Goal: Task Accomplishment & Management: Manage account settings

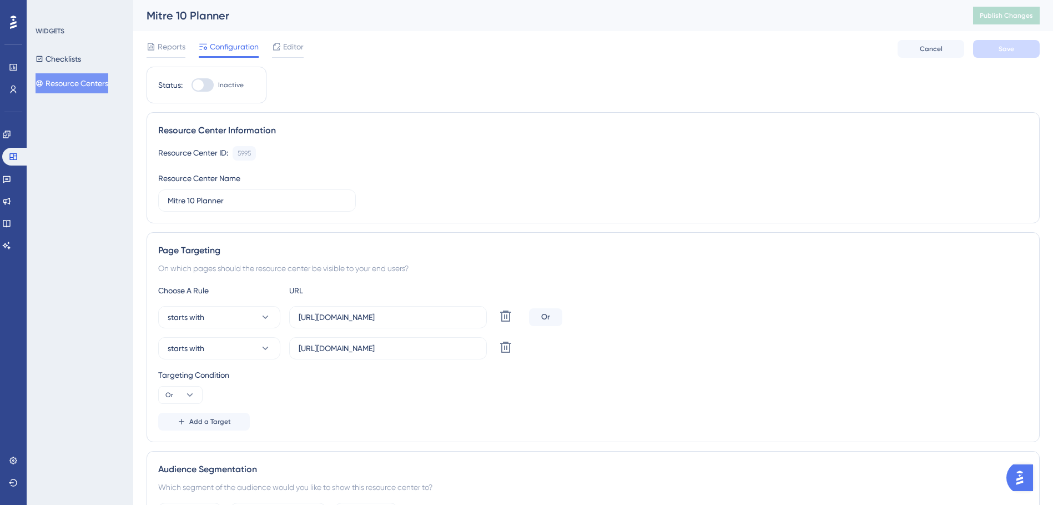
click at [202, 85] on div at bounding box center [198, 84] width 11 height 11
click at [192, 85] on input "Inactive" at bounding box center [191, 85] width 1 height 1
checkbox input "true"
click at [1030, 57] on button "Save" at bounding box center [1006, 49] width 67 height 18
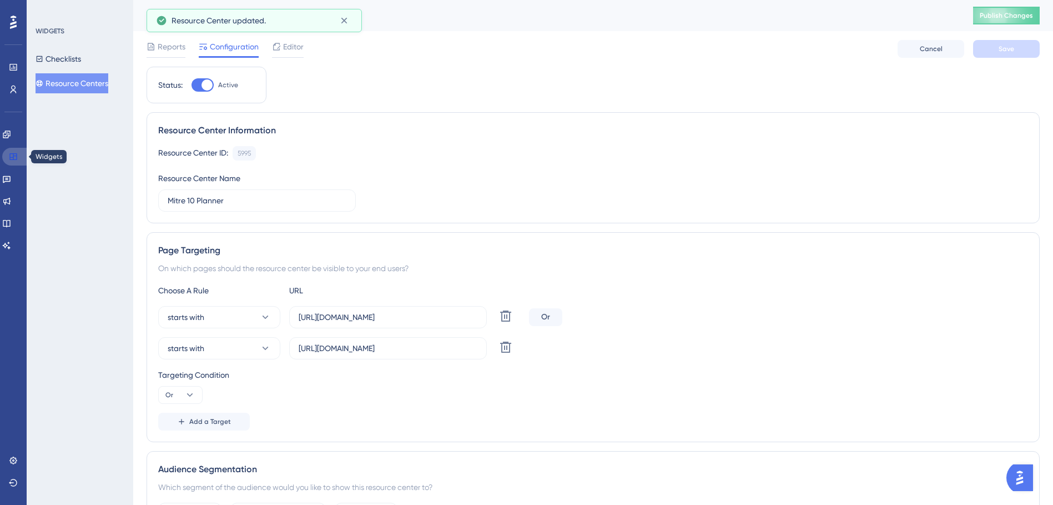
click at [12, 157] on icon at bounding box center [13, 156] width 9 height 9
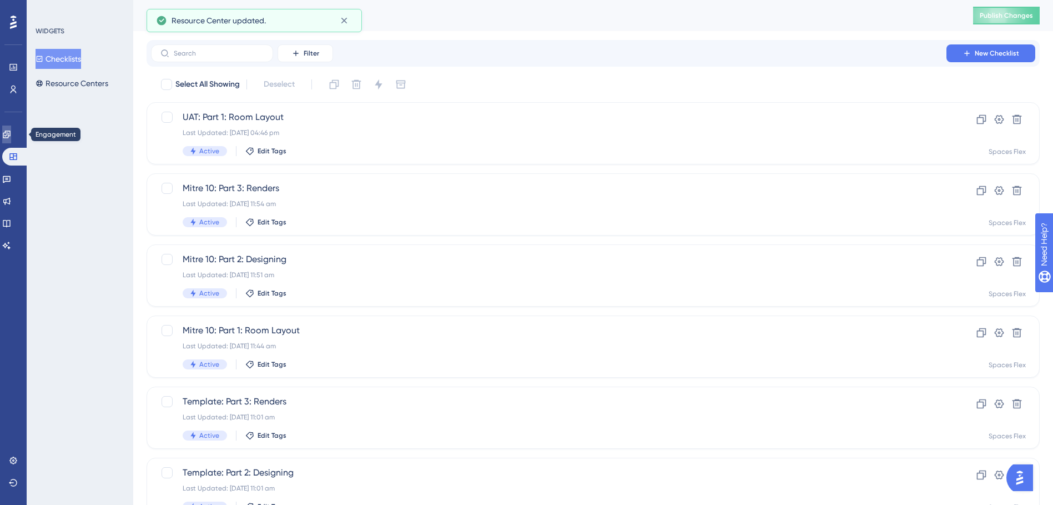
click at [11, 138] on link at bounding box center [6, 134] width 9 height 18
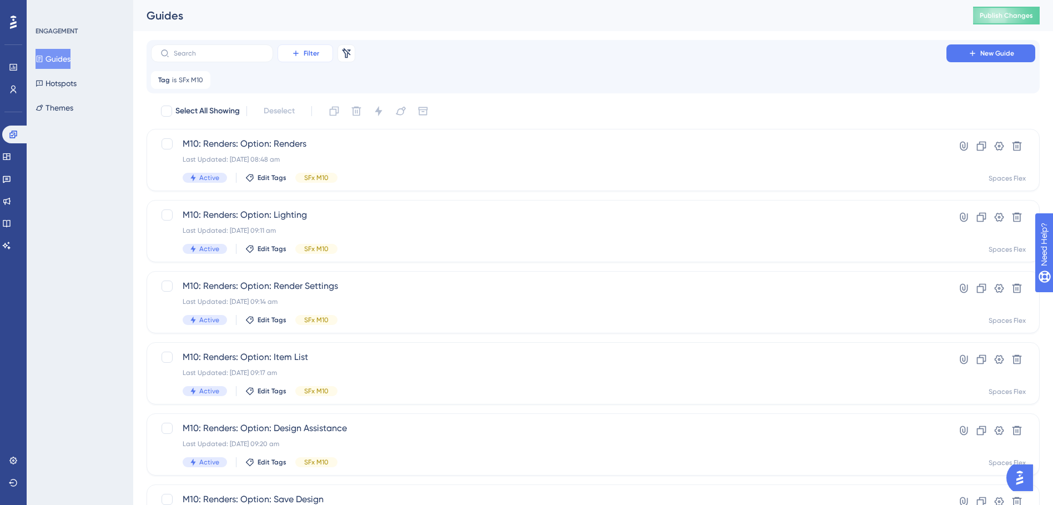
click at [305, 54] on span "Filter" at bounding box center [312, 53] width 16 height 9
click at [325, 147] on div "Status Status" at bounding box center [317, 151] width 46 height 22
click at [317, 140] on button "Choose a status" at bounding box center [307, 134] width 122 height 22
click at [291, 189] on div "Inactive Inactive" at bounding box center [308, 190] width 90 height 22
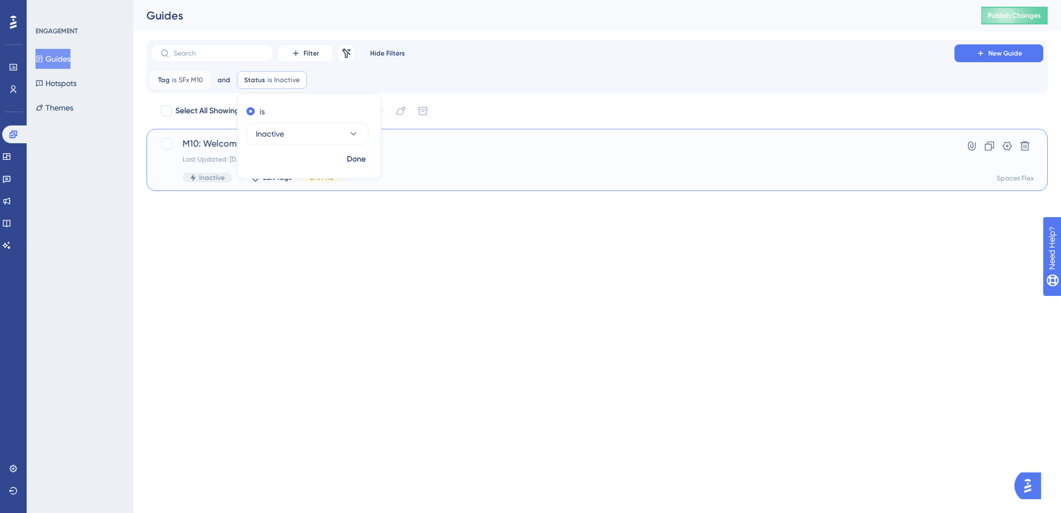
click at [435, 157] on div "Last Updated: 09 Oct 2025 07:35 am" at bounding box center [553, 159] width 741 height 9
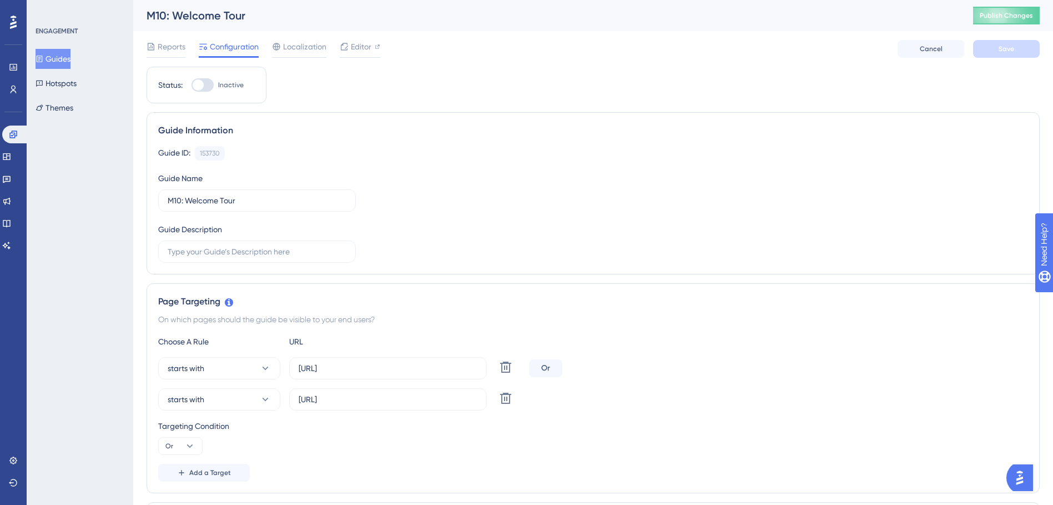
click at [202, 78] on div "Status: Inactive" at bounding box center [207, 85] width 120 height 37
click at [205, 84] on div at bounding box center [203, 84] width 22 height 13
click at [192, 85] on input "Inactive" at bounding box center [191, 85] width 1 height 1
checkbox input "true"
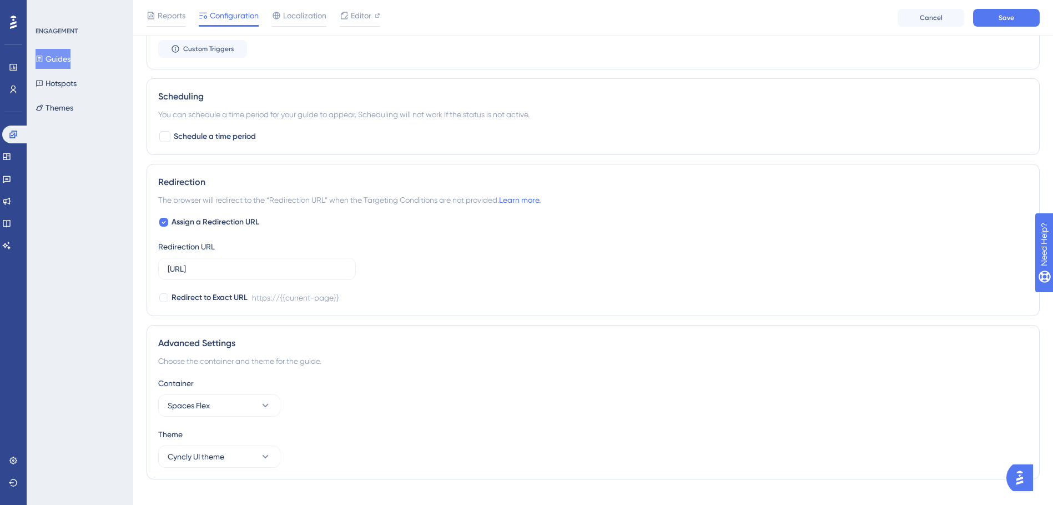
scroll to position [869, 0]
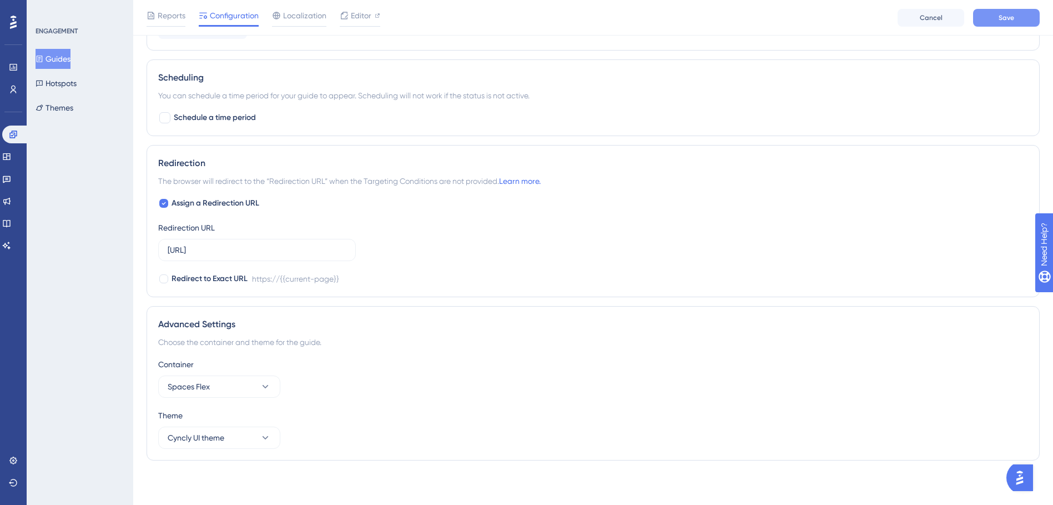
click at [994, 26] on button "Save" at bounding box center [1006, 18] width 67 height 18
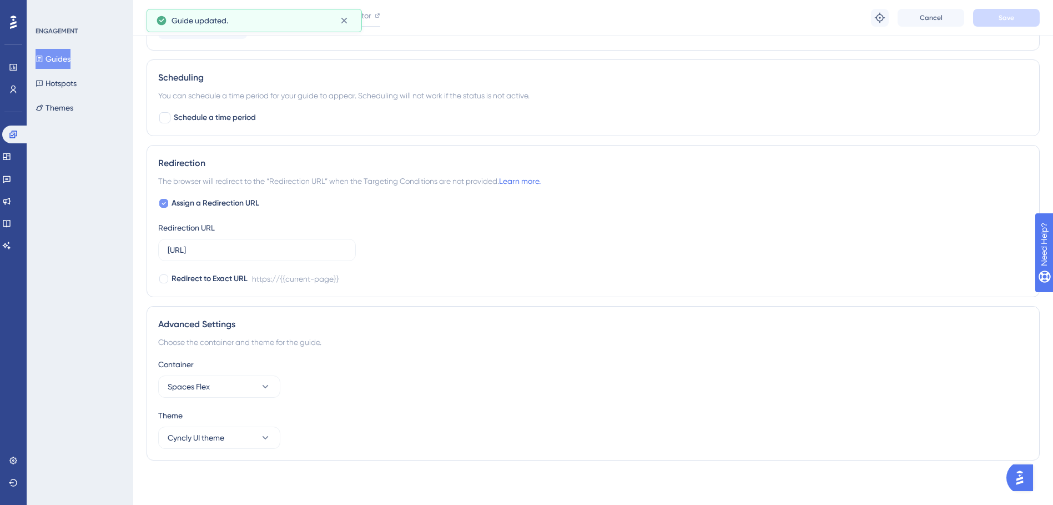
click at [170, 205] on label "Assign a Redirection URL" at bounding box center [208, 203] width 101 height 13
checkbox input "false"
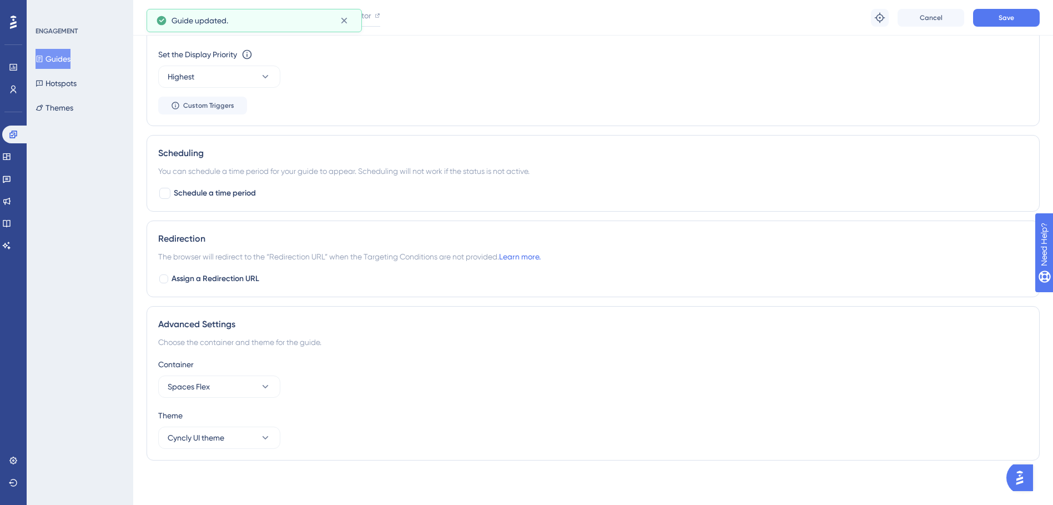
scroll to position [793, 0]
click at [1018, 20] on button "Save" at bounding box center [1006, 18] width 67 height 18
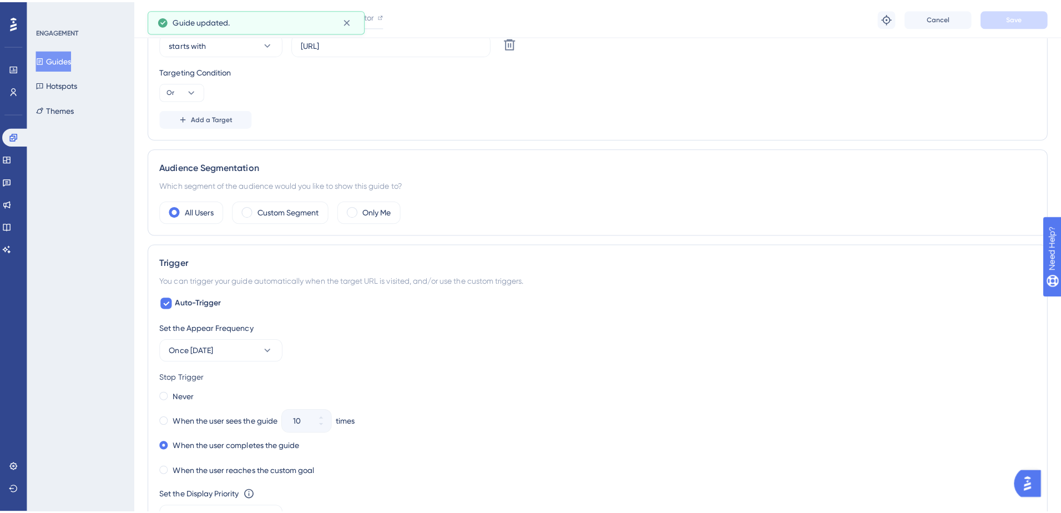
scroll to position [0, 0]
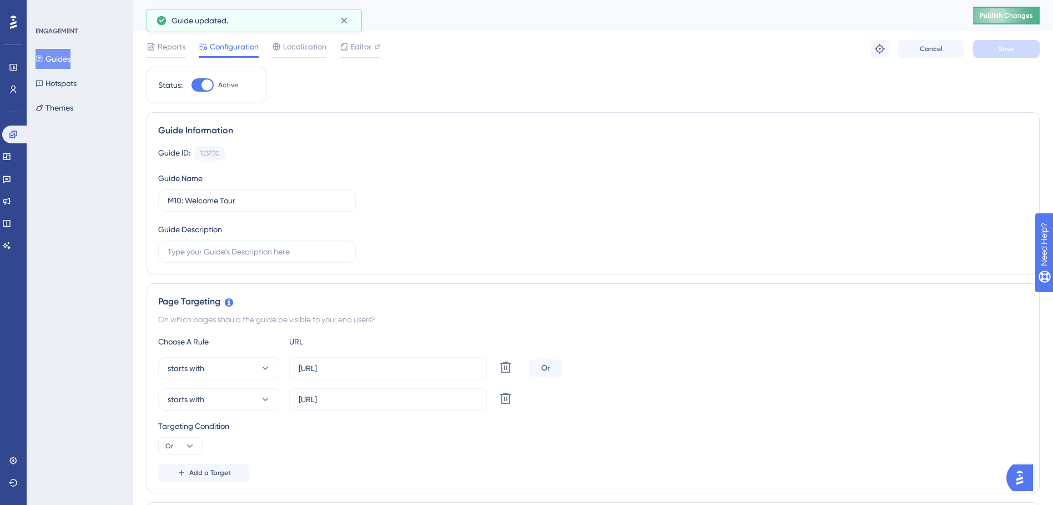
click at [989, 18] on span "Publish Changes" at bounding box center [1006, 15] width 53 height 9
click at [10, 160] on icon at bounding box center [6, 156] width 7 height 7
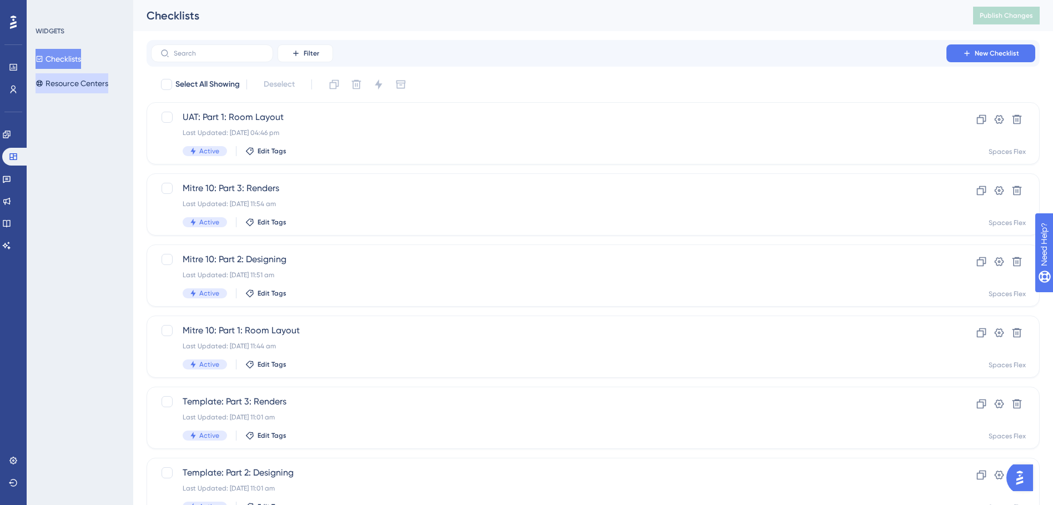
click at [99, 87] on button "Resource Centers" at bounding box center [72, 83] width 73 height 20
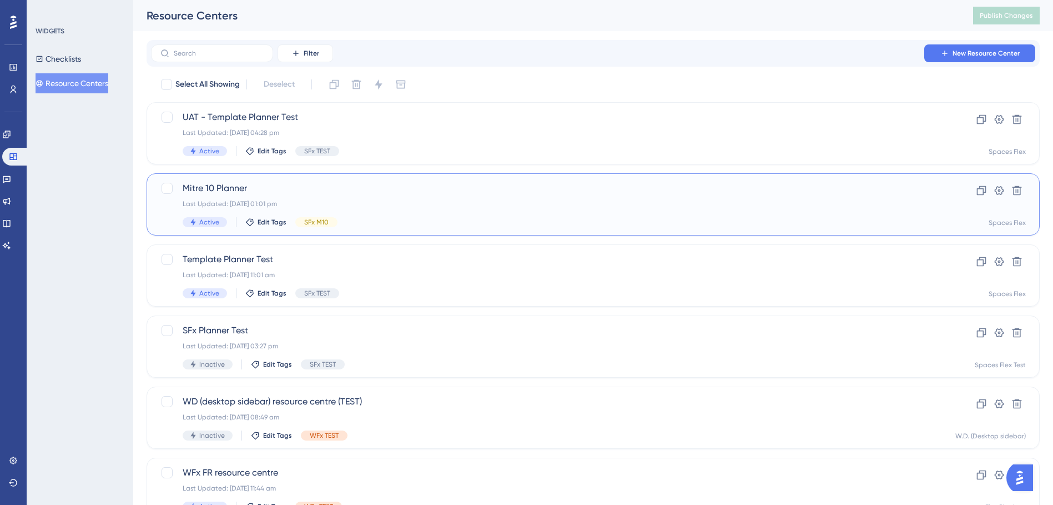
click at [346, 199] on div "Last Updated: [DATE] 01:01 pm" at bounding box center [549, 203] width 732 height 9
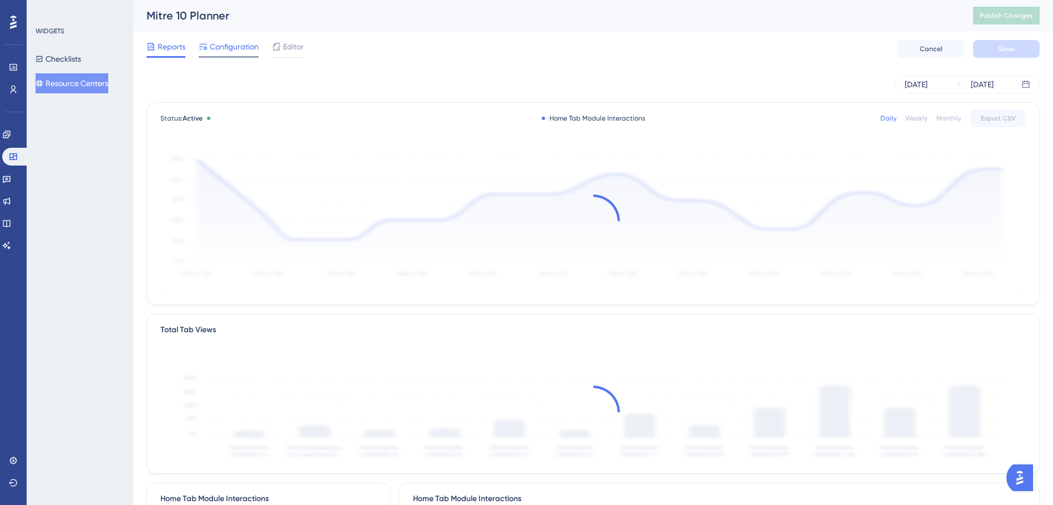
click at [231, 49] on span "Configuration" at bounding box center [234, 46] width 49 height 13
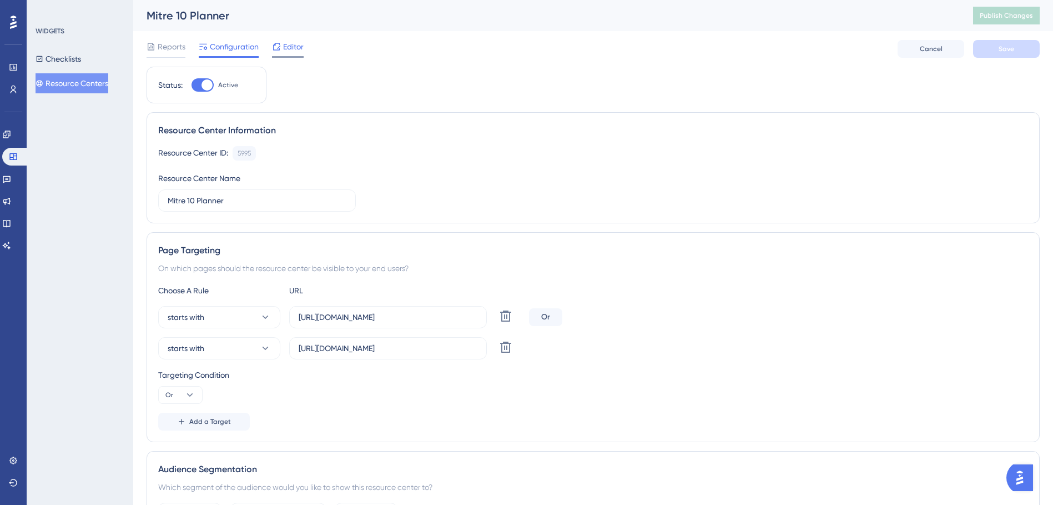
click at [282, 53] on div "Editor" at bounding box center [288, 46] width 32 height 13
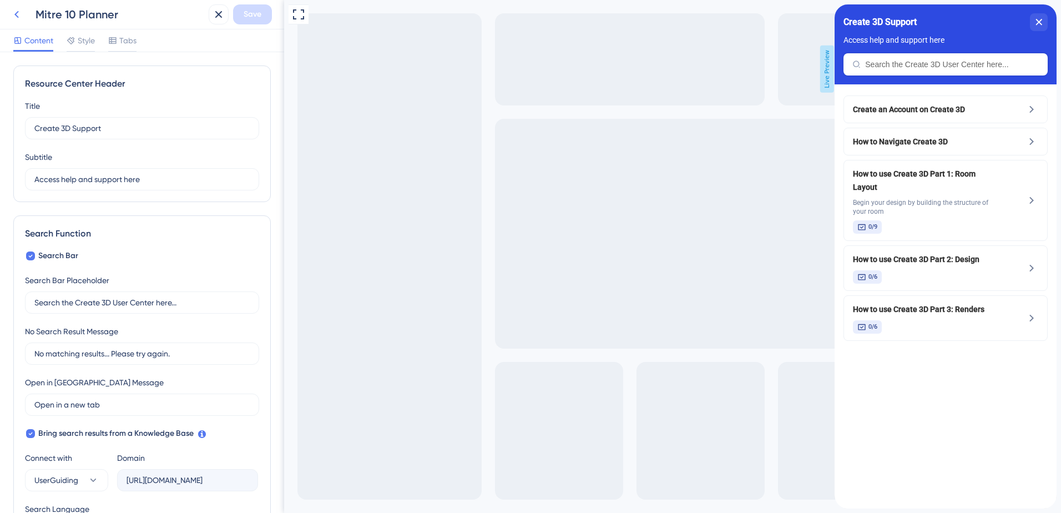
click at [14, 19] on icon at bounding box center [16, 14] width 13 height 13
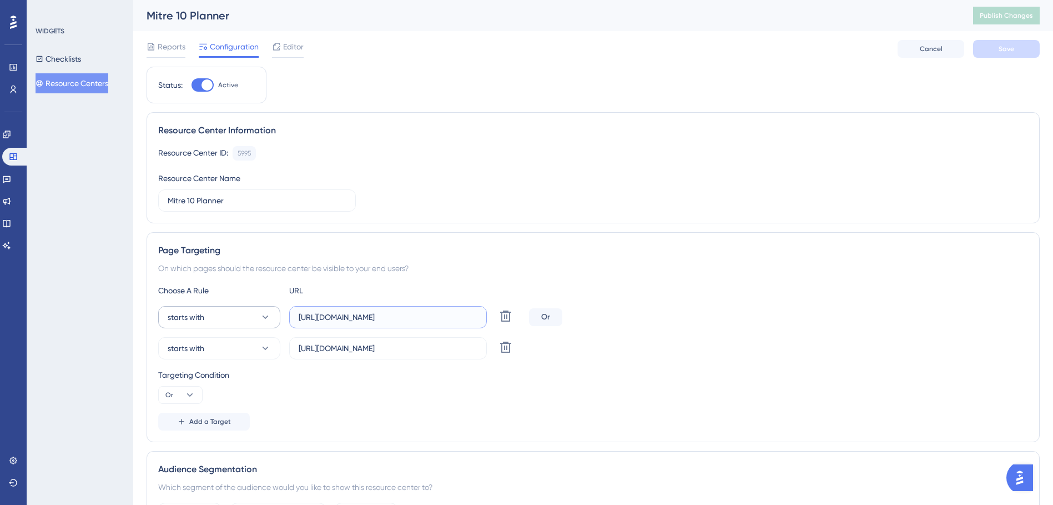
drag, startPoint x: 425, startPoint y: 317, endPoint x: 270, endPoint y: 318, distance: 154.3
click at [270, 318] on div "starts with https://create3d.mitre10.com.au/ Delete" at bounding box center [341, 317] width 366 height 22
click at [11, 133] on link at bounding box center [6, 134] width 9 height 18
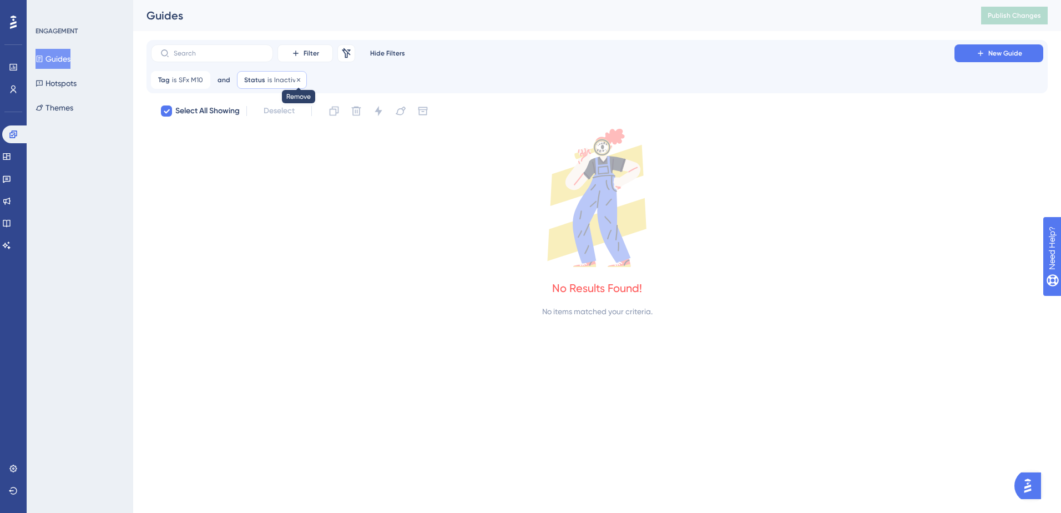
click at [295, 81] on icon at bounding box center [298, 80] width 7 height 7
checkbox input "false"
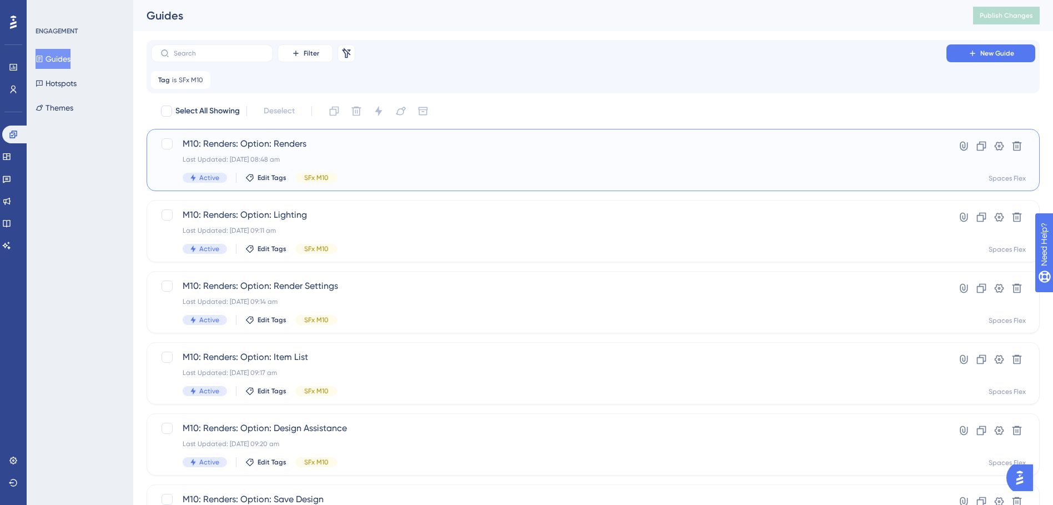
click at [507, 129] on div "M10: Renders: Option: Renders Last Updated: 09 Oct 2025 08:48 am Active Edit Ta…" at bounding box center [593, 160] width 893 height 62
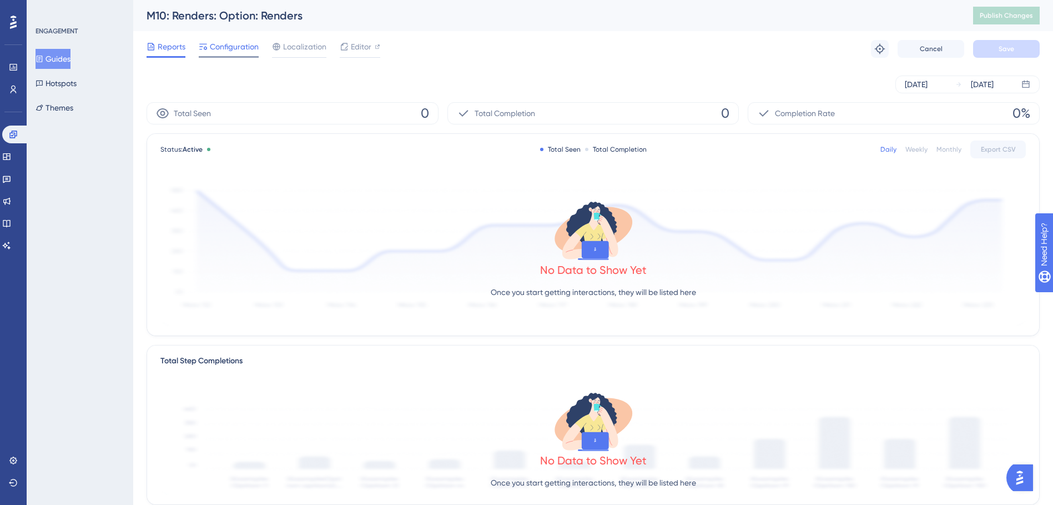
click at [251, 55] on div "Configuration" at bounding box center [229, 49] width 60 height 18
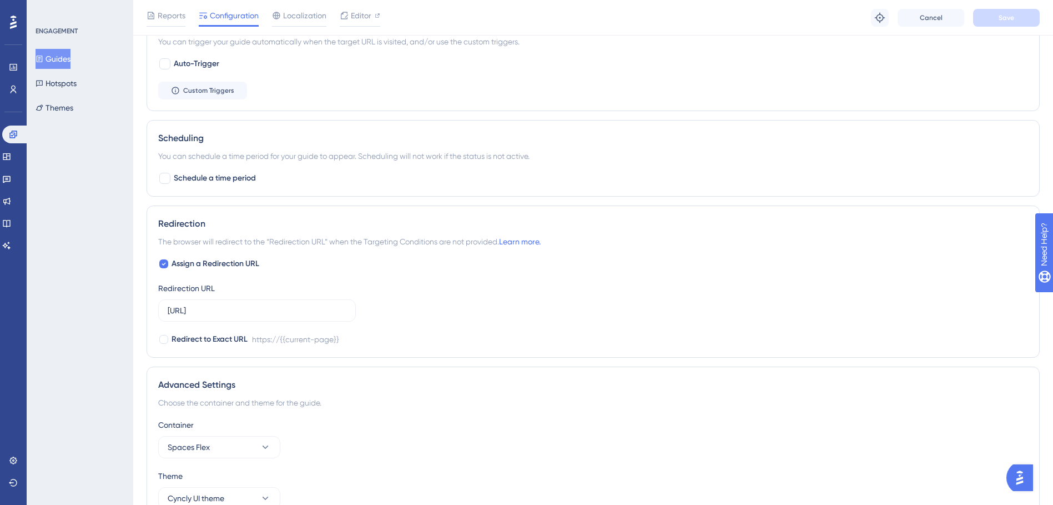
scroll to position [656, 0]
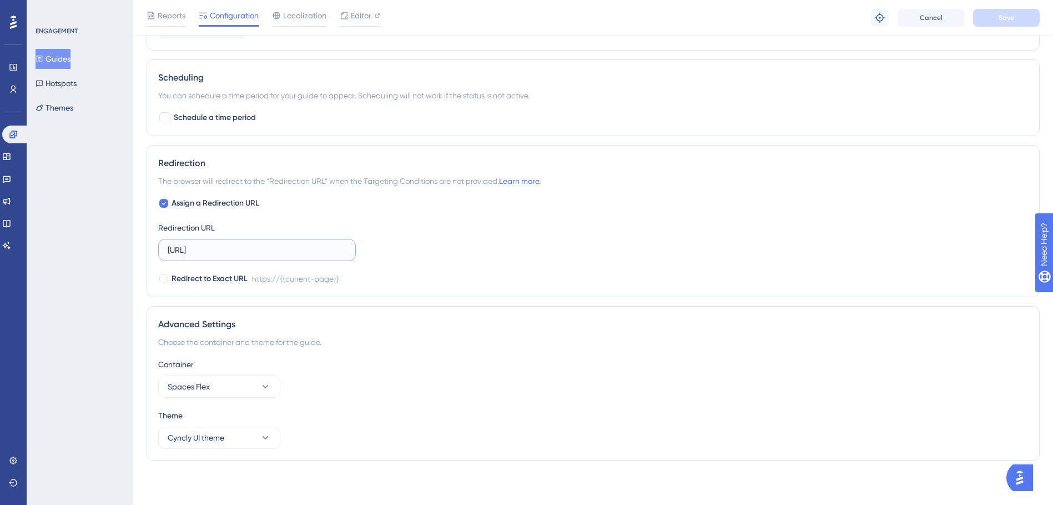
drag, startPoint x: 155, startPoint y: 254, endPoint x: 110, endPoint y: 256, distance: 45.1
paste input ".com.au/"
type input "[URL][DOMAIN_NAME]"
click at [979, 17] on button "Save" at bounding box center [1006, 18] width 67 height 18
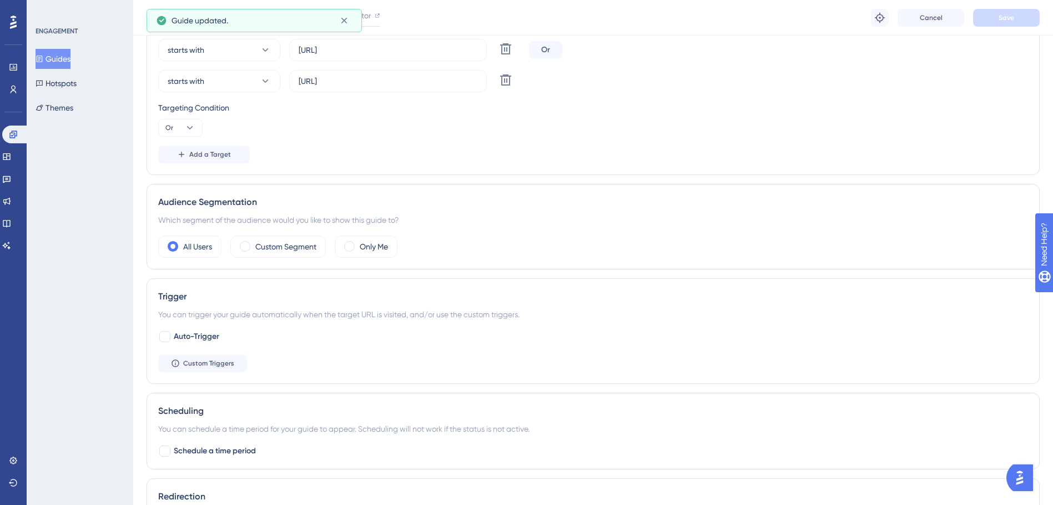
scroll to position [0, 0]
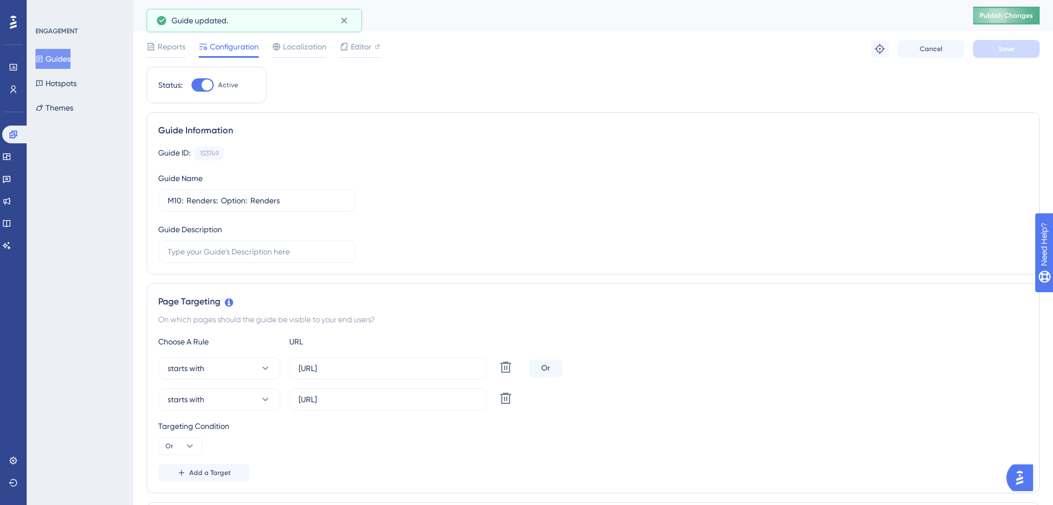
click at [1024, 12] on span "Publish Changes" at bounding box center [1006, 15] width 53 height 9
click at [59, 62] on button "Guides" at bounding box center [53, 59] width 35 height 20
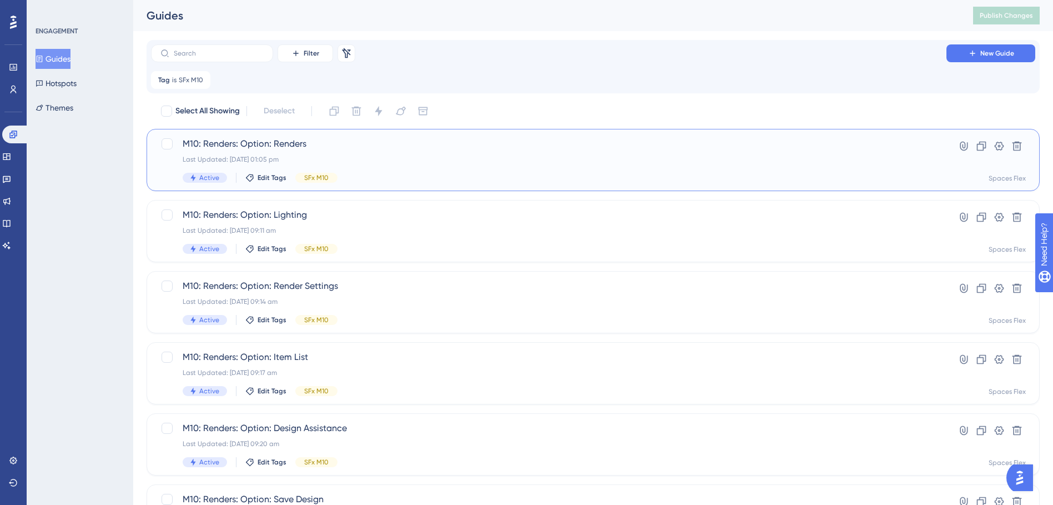
click at [333, 154] on div "M10: Renders: Option: Renders Last Updated: 09 Oct 2025 01:05 pm Active Edit Ta…" at bounding box center [549, 160] width 732 height 46
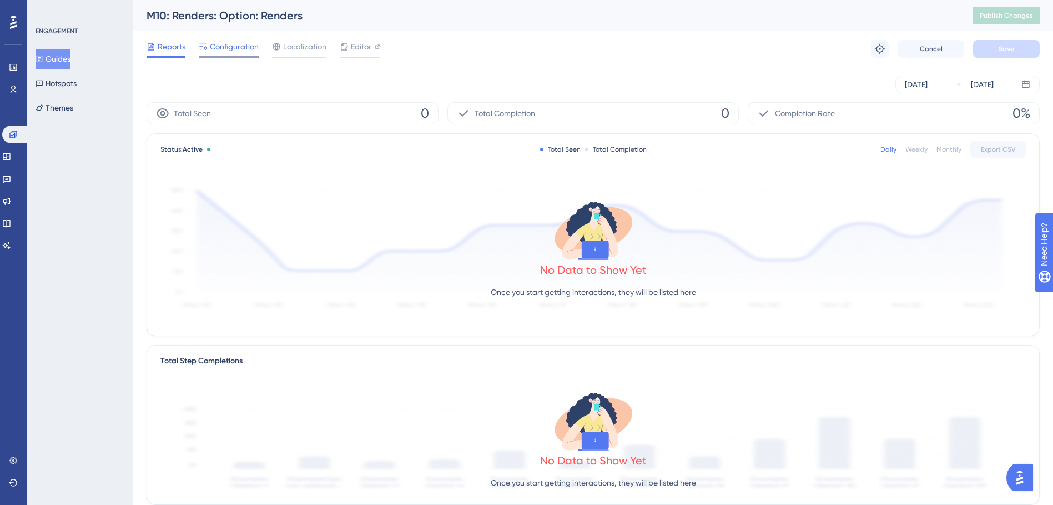
click at [234, 48] on span "Configuration" at bounding box center [234, 46] width 49 height 13
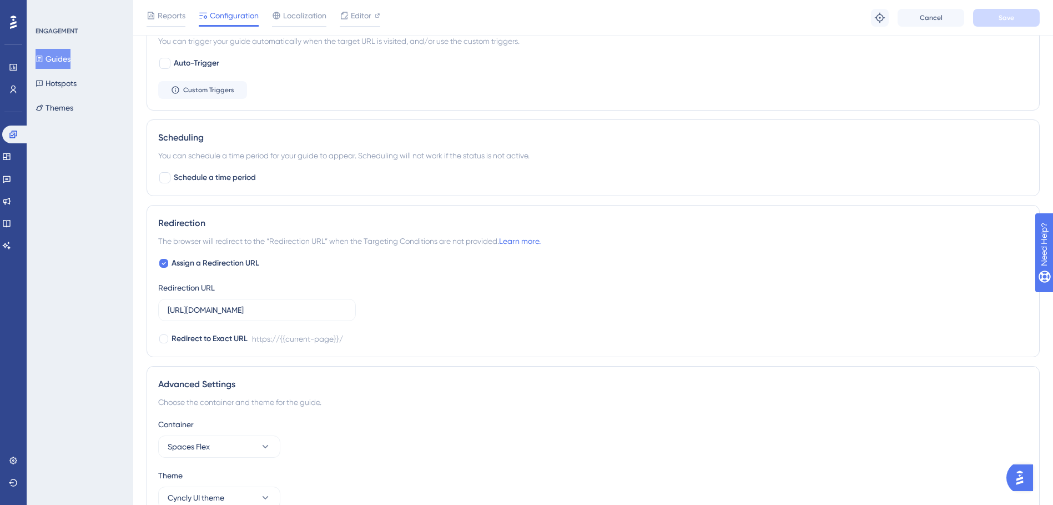
scroll to position [656, 0]
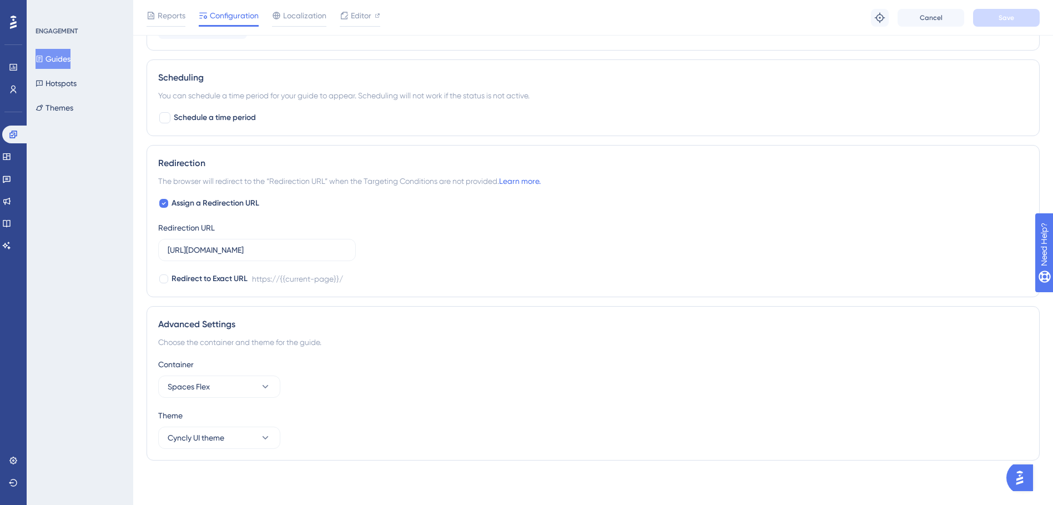
click at [68, 53] on button "Guides" at bounding box center [53, 59] width 35 height 20
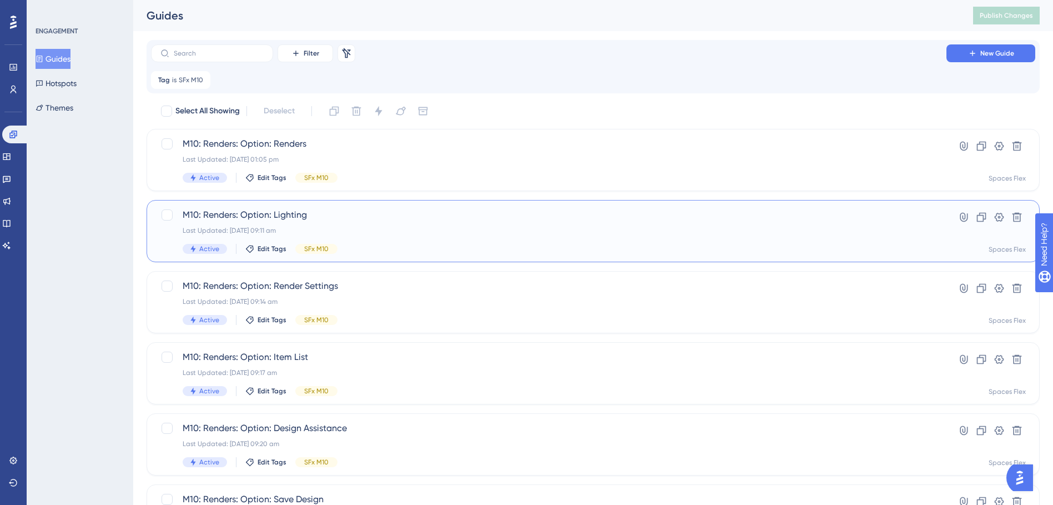
click at [354, 219] on span "M10: Renders: Option: Lighting" at bounding box center [549, 214] width 732 height 13
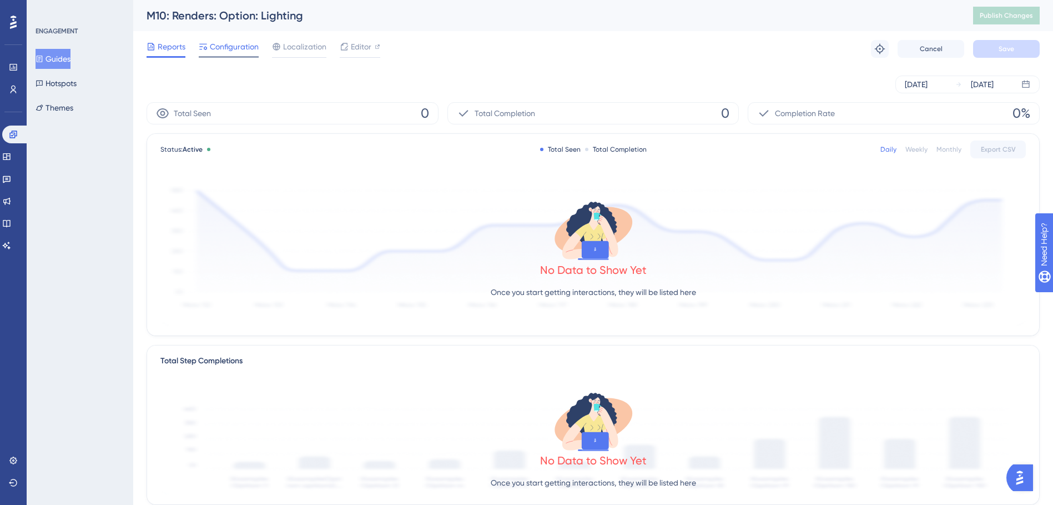
click at [241, 49] on span "Configuration" at bounding box center [234, 46] width 49 height 13
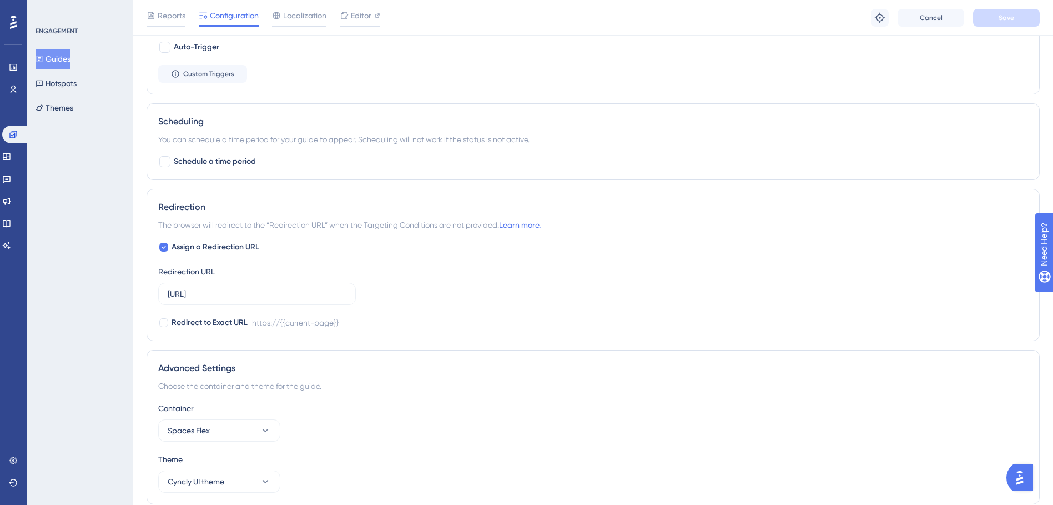
scroll to position [656, 0]
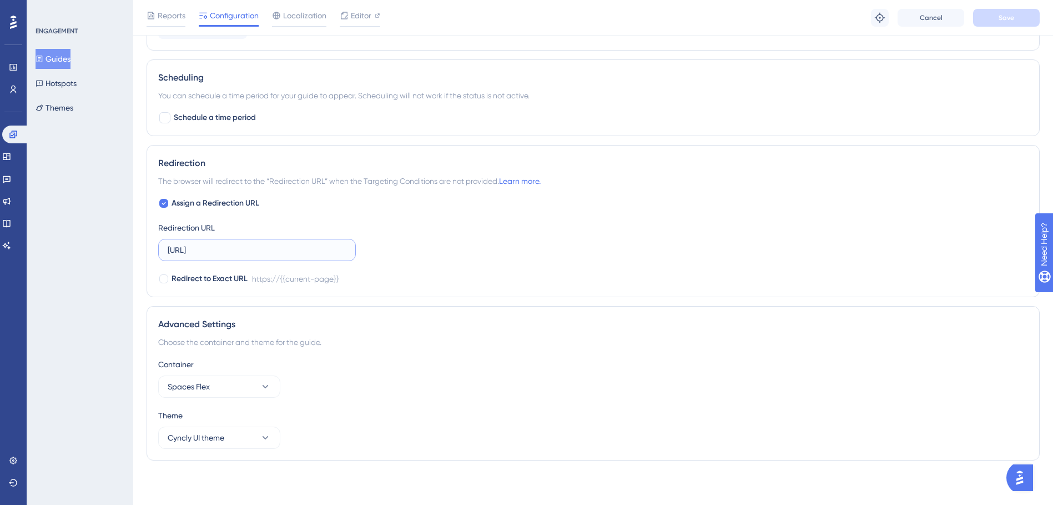
drag, startPoint x: 286, startPoint y: 248, endPoint x: 130, endPoint y: 248, distance: 156.6
paste input ".com.au/"
type input "[URL][DOMAIN_NAME]"
click at [1006, 24] on button "Save" at bounding box center [1006, 18] width 67 height 18
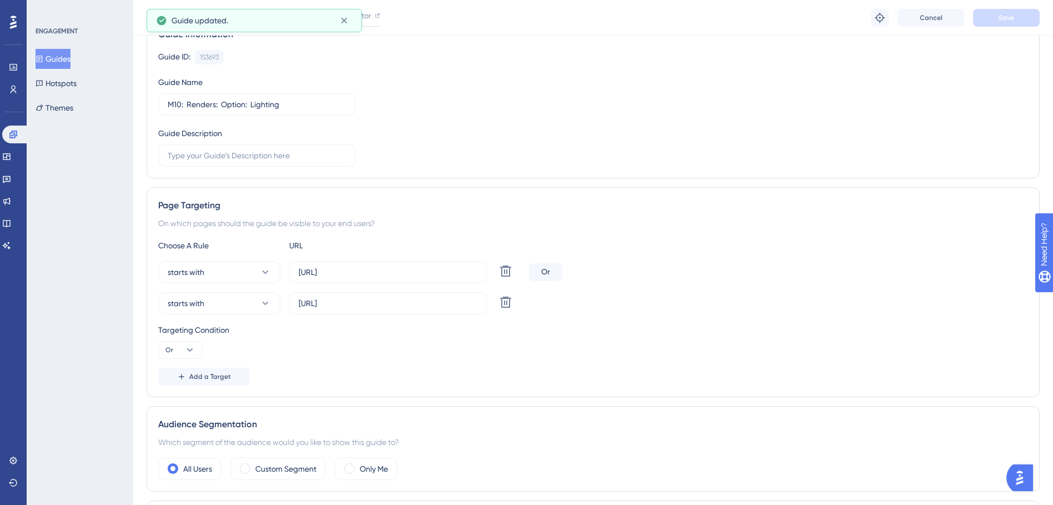
scroll to position [0, 0]
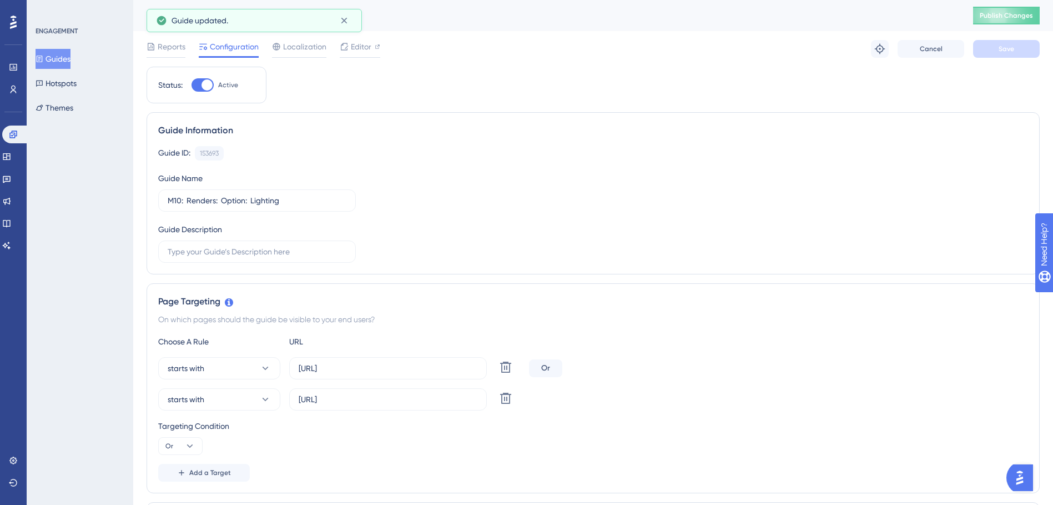
click at [999, 6] on div "M10: Renders: Option: Lighting Publish Changes" at bounding box center [593, 15] width 920 height 31
click at [1000, 14] on span "Publish Changes" at bounding box center [1006, 15] width 53 height 9
click at [66, 60] on button "Guides" at bounding box center [53, 59] width 35 height 20
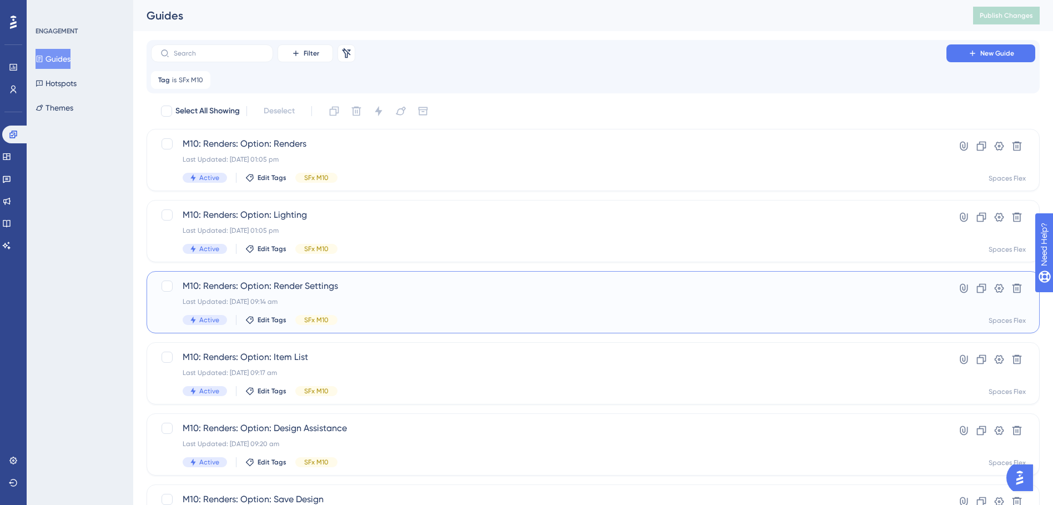
click at [399, 286] on span "M10: Renders: Option: Render Settings" at bounding box center [549, 285] width 732 height 13
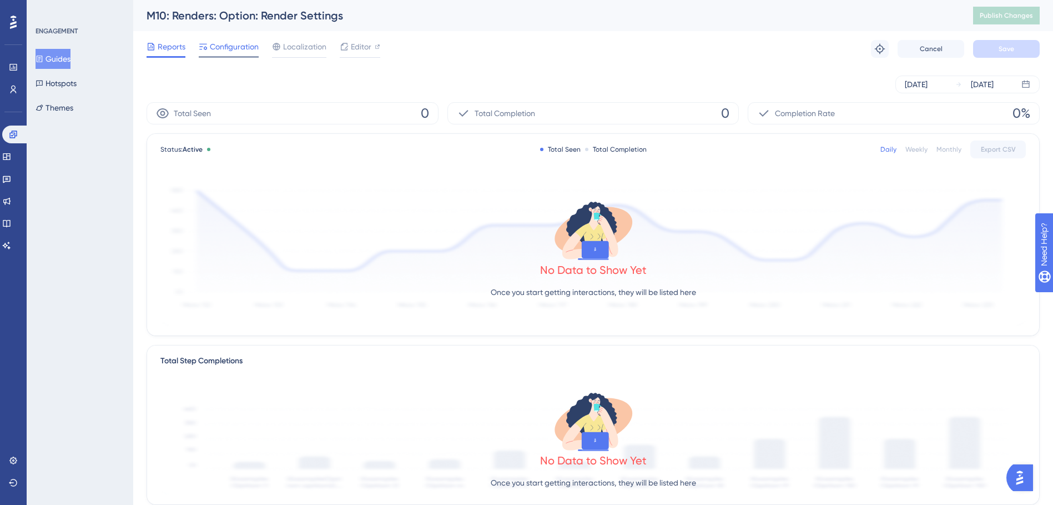
click at [214, 42] on span "Configuration" at bounding box center [234, 46] width 49 height 13
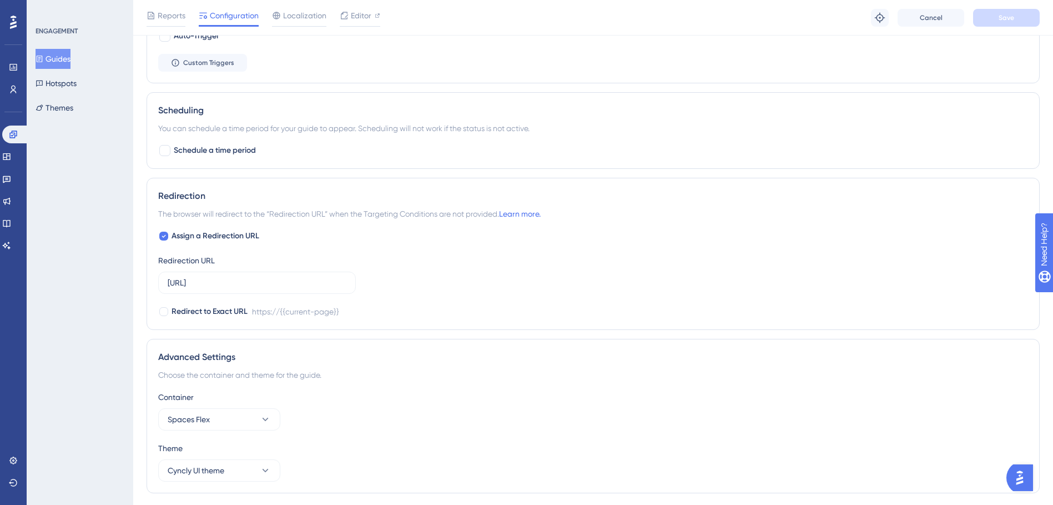
scroll to position [656, 0]
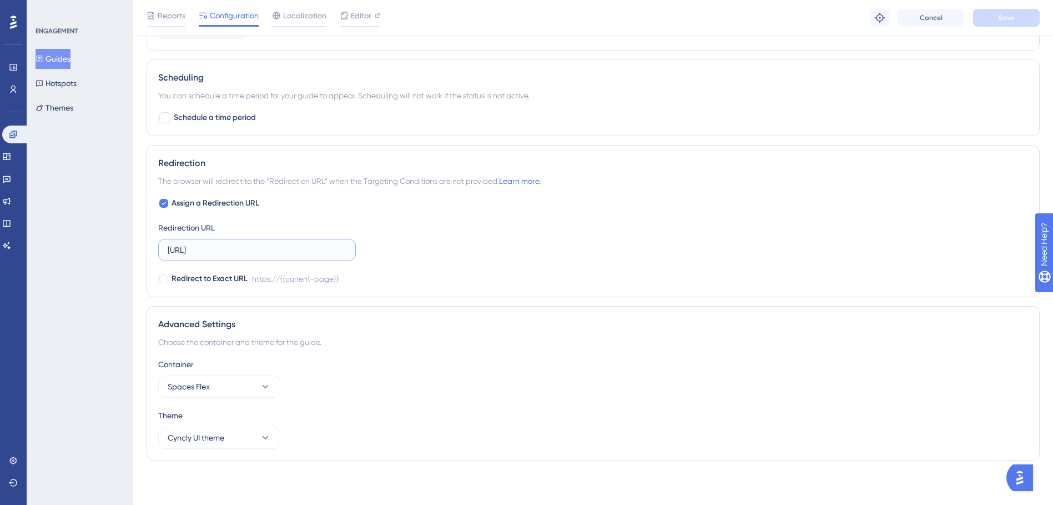
drag, startPoint x: 276, startPoint y: 253, endPoint x: 79, endPoint y: 253, distance: 197.6
paste input ".com.au/"
type input "[URL][DOMAIN_NAME]"
click at [1006, 18] on span "Save" at bounding box center [1007, 17] width 16 height 9
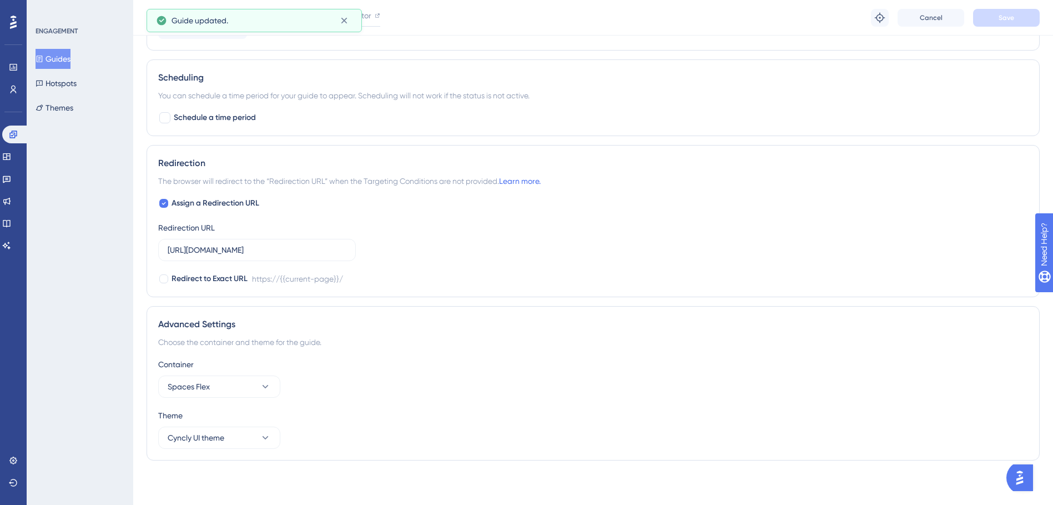
click at [67, 64] on button "Guides" at bounding box center [53, 59] width 35 height 20
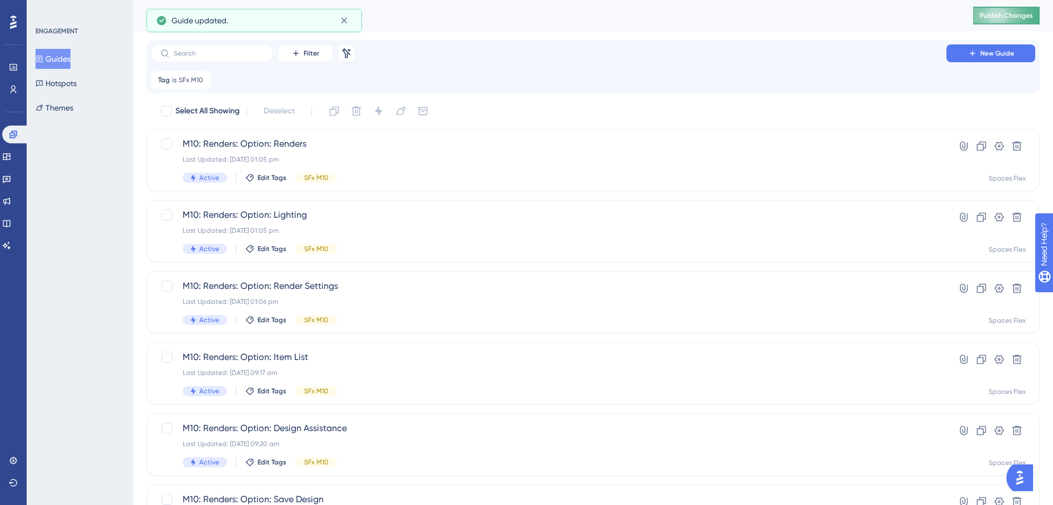
click at [1014, 16] on span "Publish Changes" at bounding box center [1006, 15] width 53 height 9
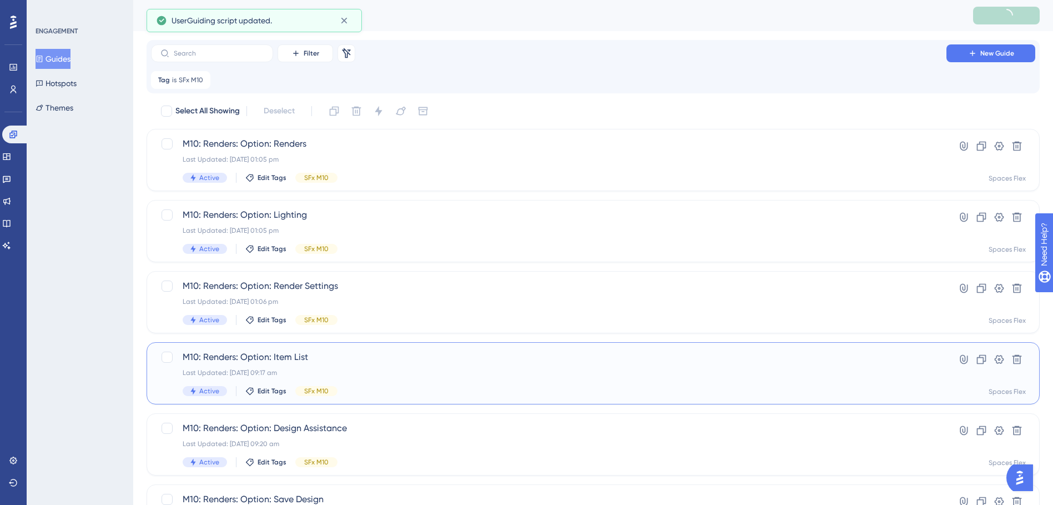
click at [324, 348] on div "M10: Renders: Option: Item List Last Updated: 09 Oct 2025 09:17 am Active Edit …" at bounding box center [593, 373] width 893 height 62
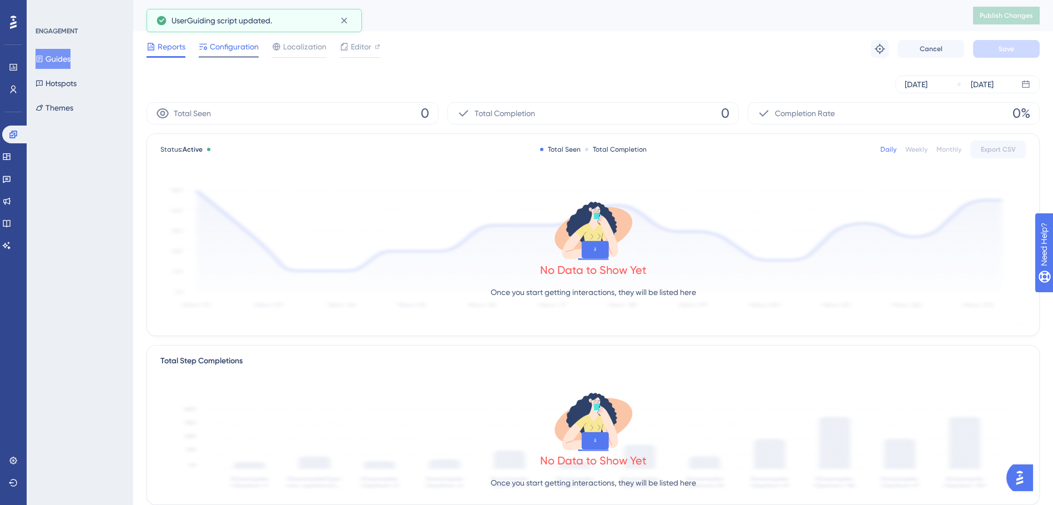
click at [230, 51] on span "Configuration" at bounding box center [234, 46] width 49 height 13
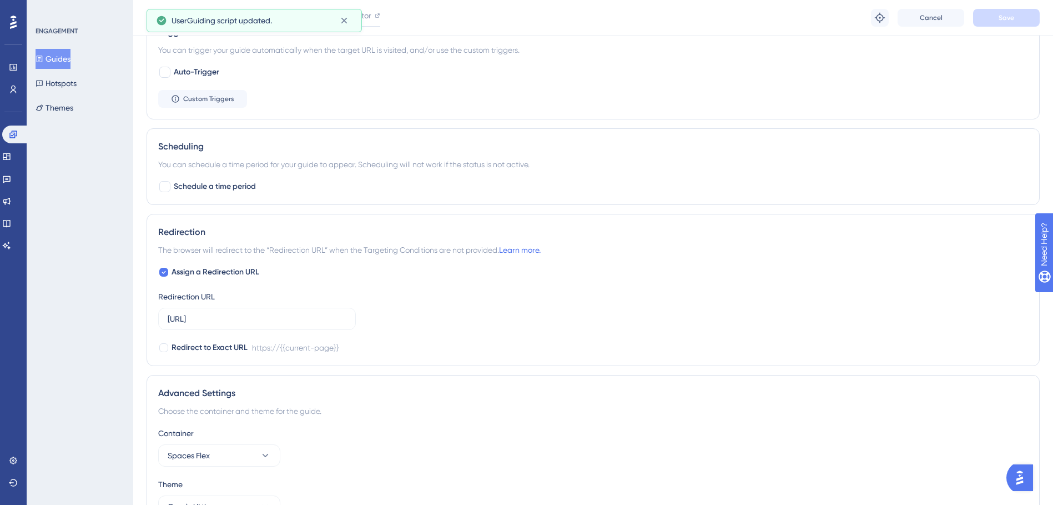
scroll to position [656, 0]
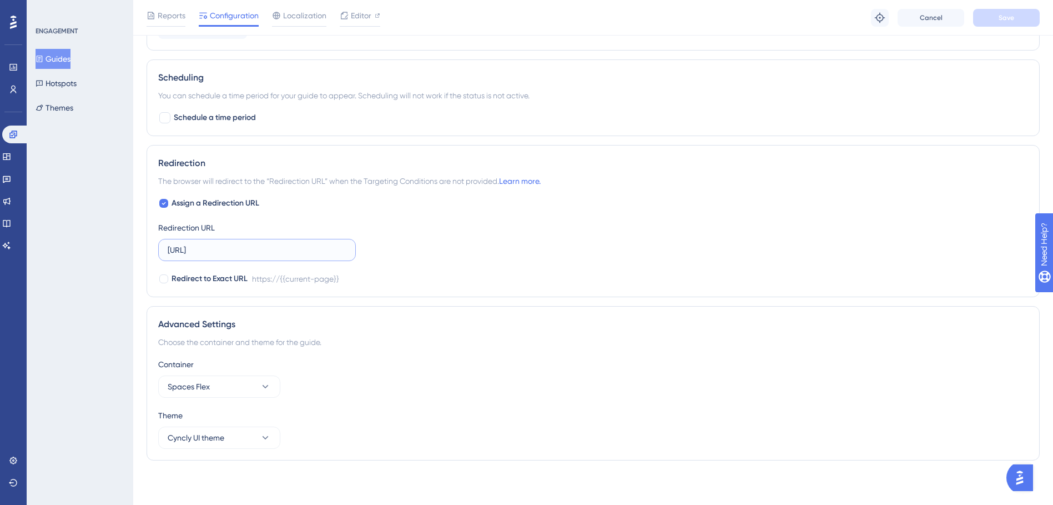
drag, startPoint x: 269, startPoint y: 248, endPoint x: 98, endPoint y: 244, distance: 171.6
paste input ".com.au/"
type input "[URL][DOMAIN_NAME]"
click at [1015, 16] on button "Save" at bounding box center [1006, 18] width 67 height 18
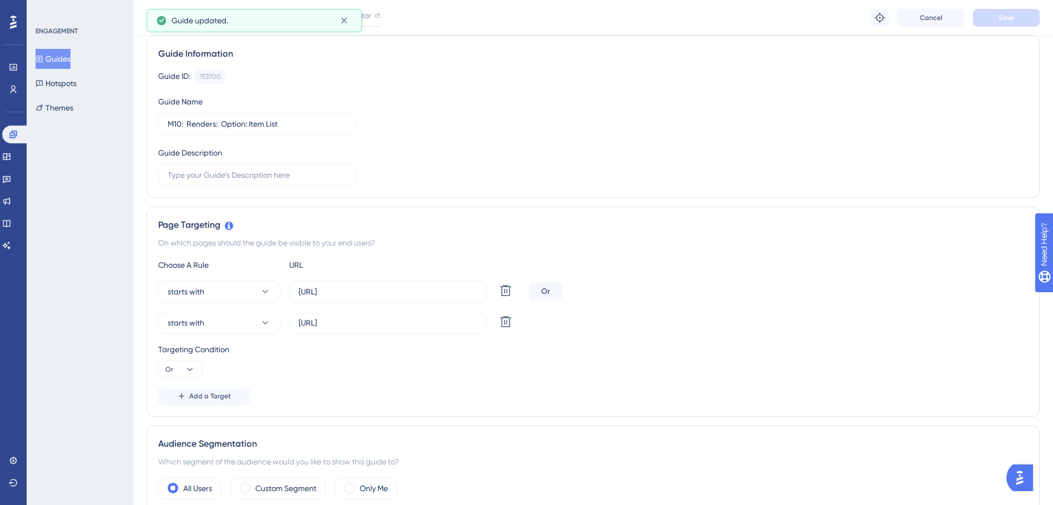
scroll to position [0, 0]
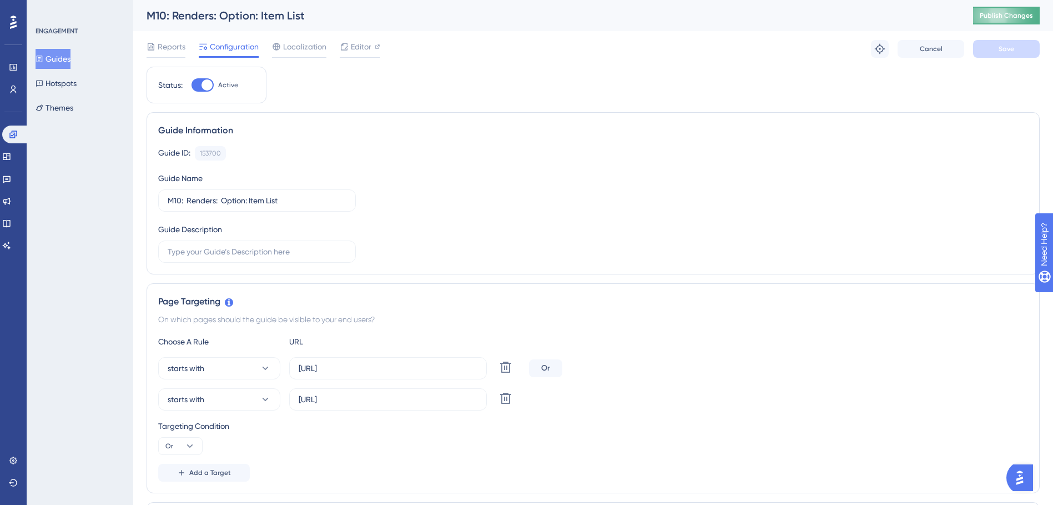
click at [1006, 17] on span "Publish Changes" at bounding box center [1006, 15] width 53 height 9
click at [61, 57] on button "Guides" at bounding box center [53, 59] width 35 height 20
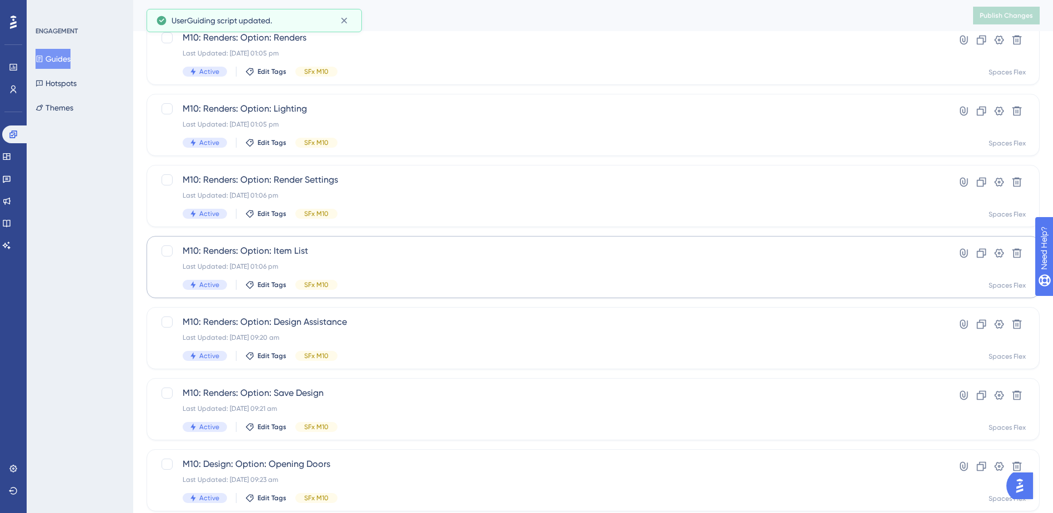
scroll to position [111, 0]
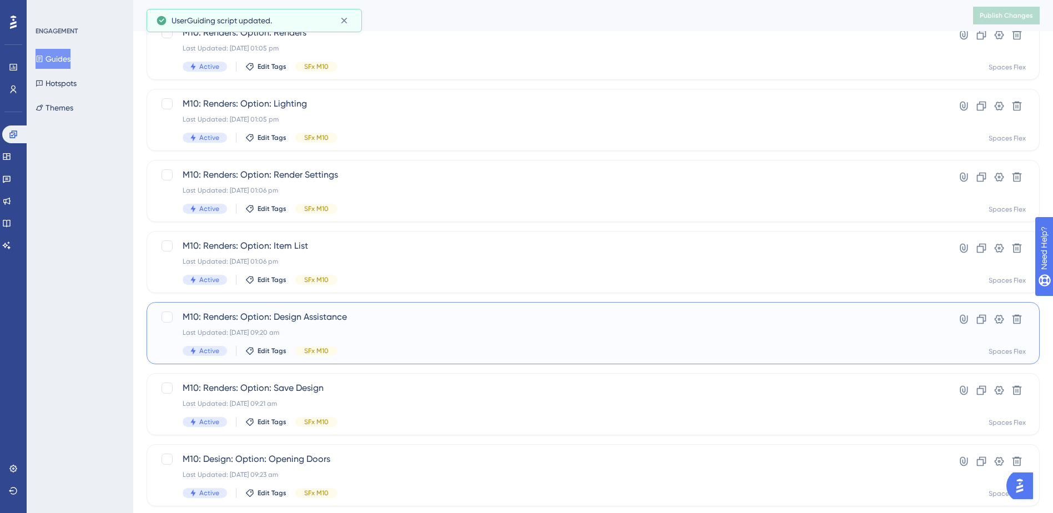
click at [366, 334] on div "Last Updated: 09 Oct 2025 09:20 am" at bounding box center [549, 332] width 732 height 9
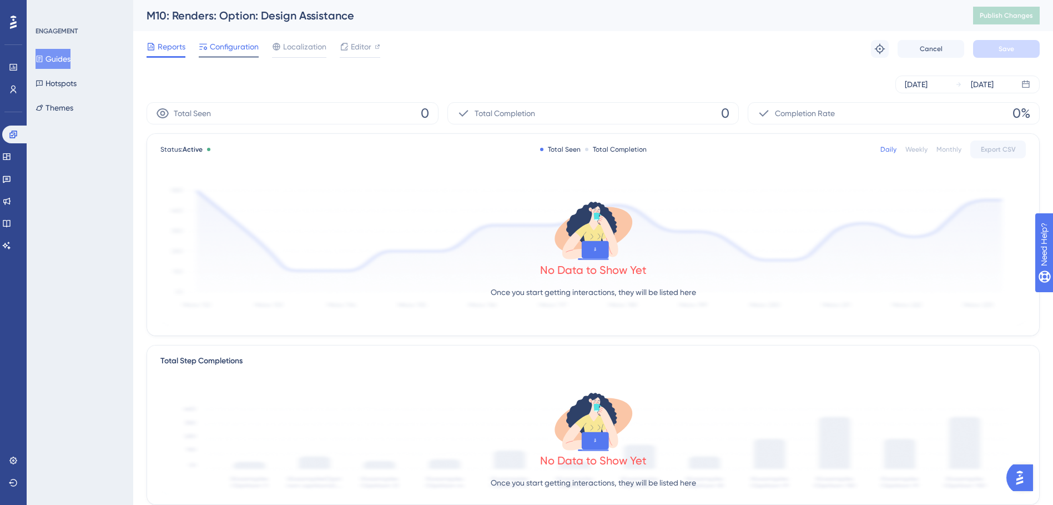
click at [240, 54] on div "Configuration" at bounding box center [229, 49] width 60 height 18
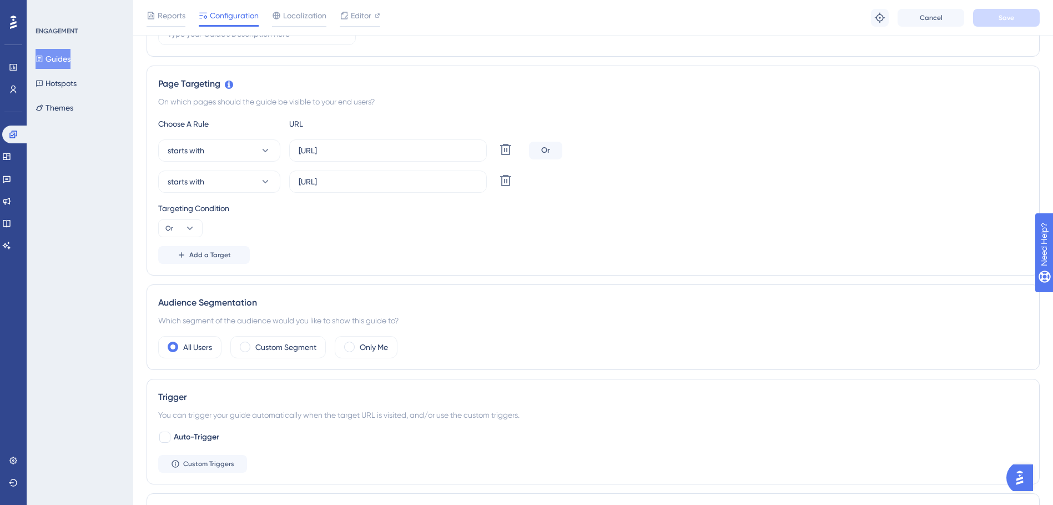
scroll to position [500, 0]
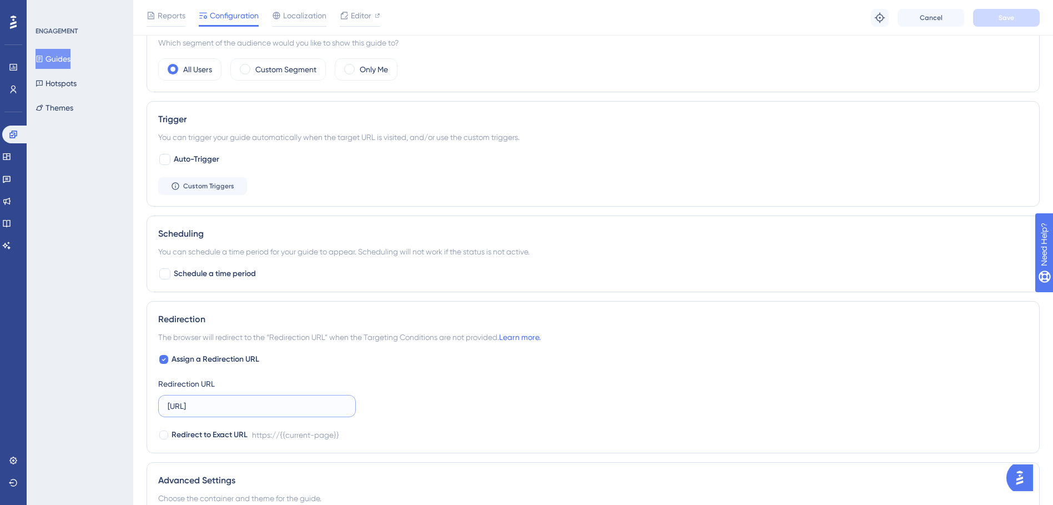
drag, startPoint x: 283, startPoint y: 401, endPoint x: 118, endPoint y: 404, distance: 164.3
click at [133, 404] on div "Performance Users Engagement Widgets Feedback Product Updates Knowledge Base AI…" at bounding box center [593, 71] width 920 height 1142
paste input ".com.au/"
type input "[URL][DOMAIN_NAME]"
click at [994, 21] on button "Save" at bounding box center [1006, 18] width 67 height 18
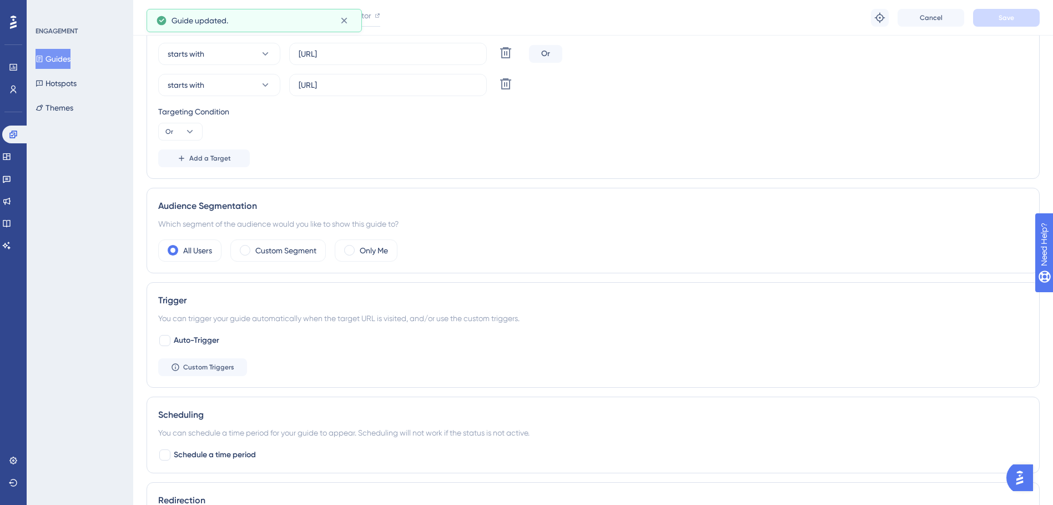
scroll to position [0, 0]
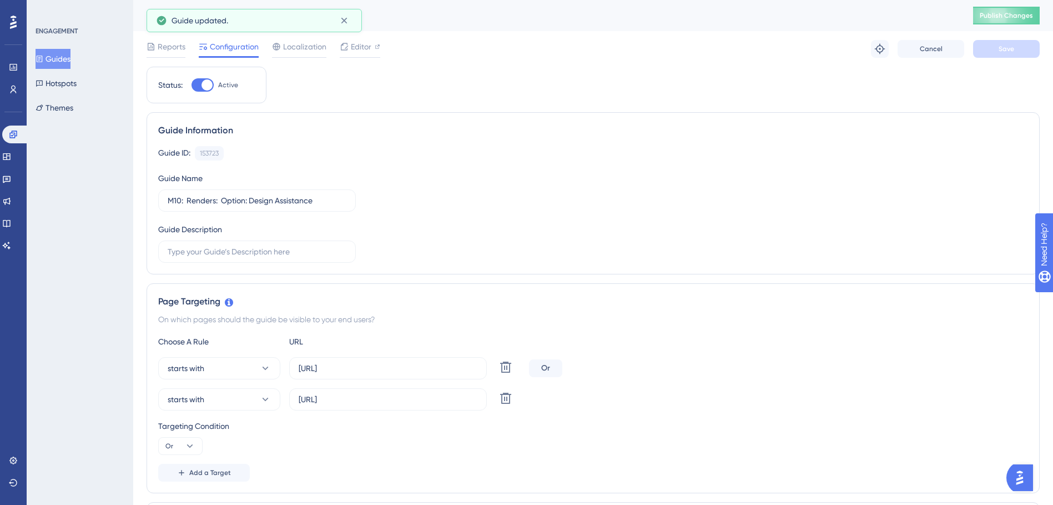
click at [998, 6] on div "M10: Renders: Option: Design Assistance Publish Changes" at bounding box center [593, 15] width 920 height 31
click at [1003, 13] on span "Publish Changes" at bounding box center [1006, 15] width 53 height 9
click at [61, 58] on button "Guides" at bounding box center [53, 59] width 35 height 20
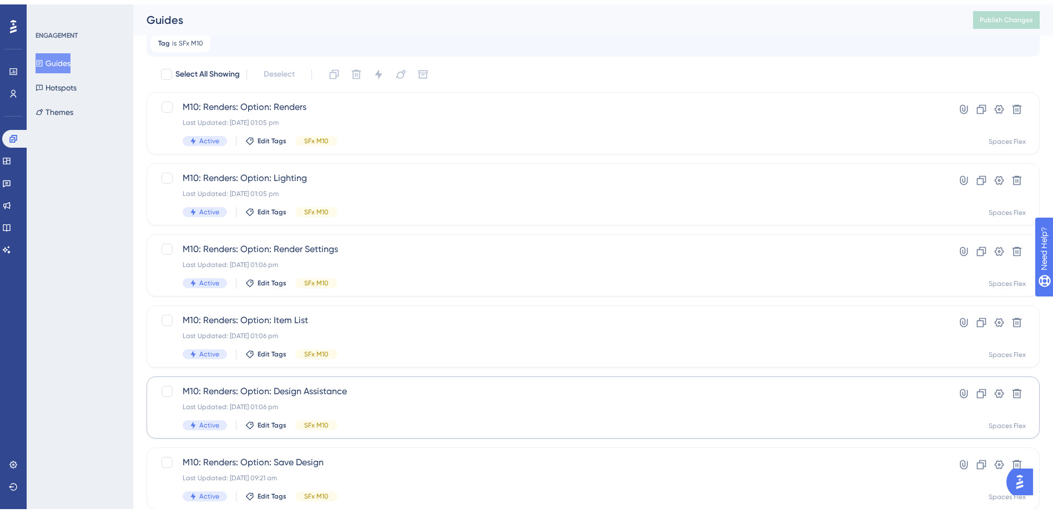
scroll to position [111, 0]
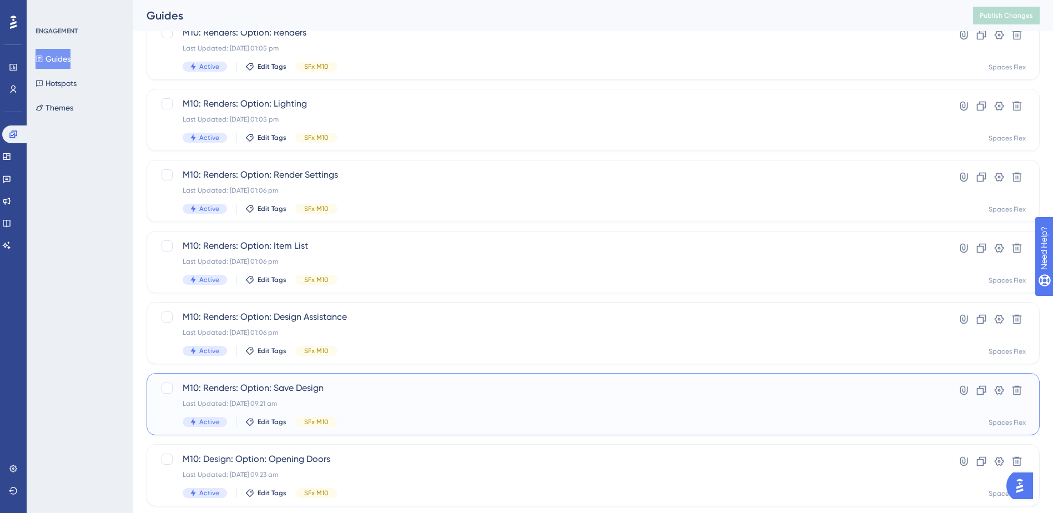
click at [374, 391] on span "M10: Renders: Option: Save Design" at bounding box center [549, 387] width 732 height 13
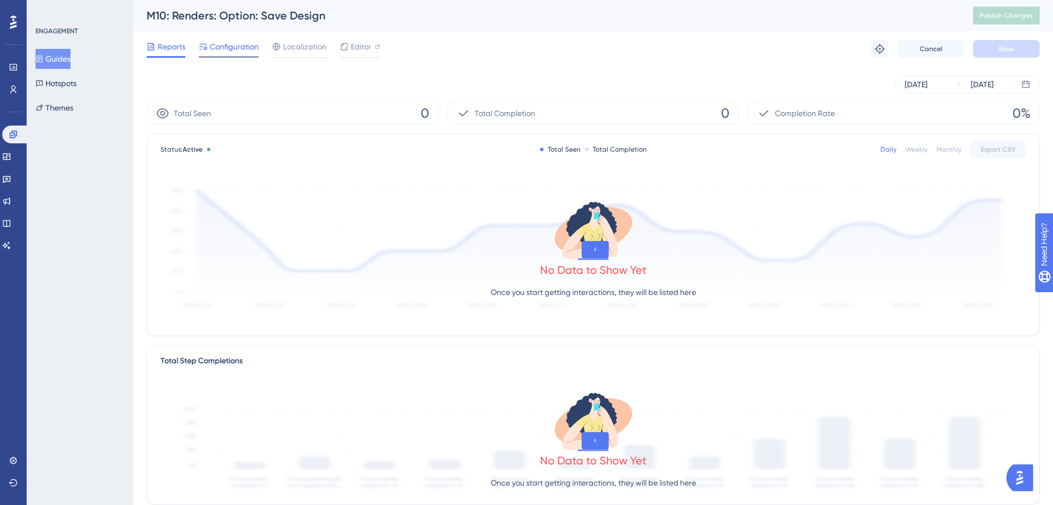
click at [236, 56] on div at bounding box center [229, 57] width 60 height 2
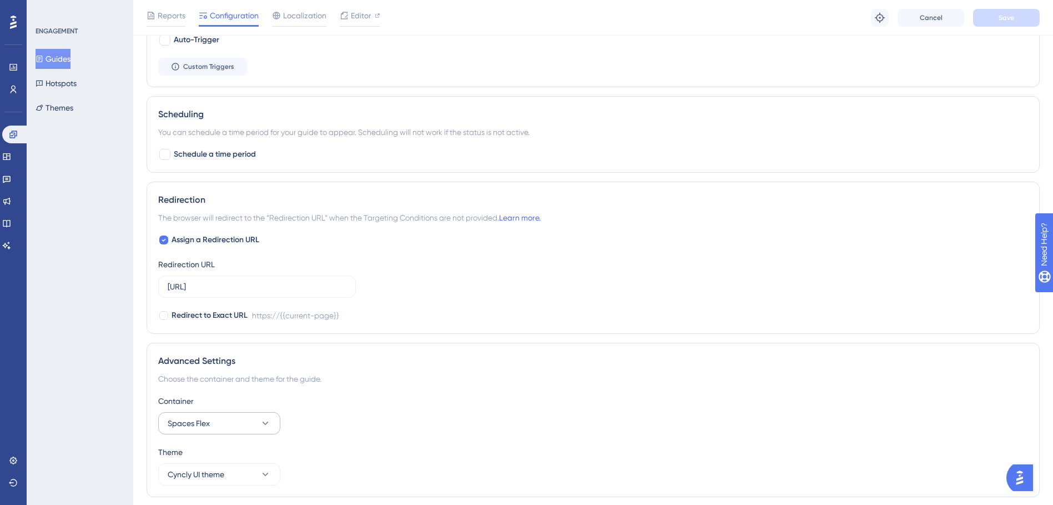
scroll to position [656, 0]
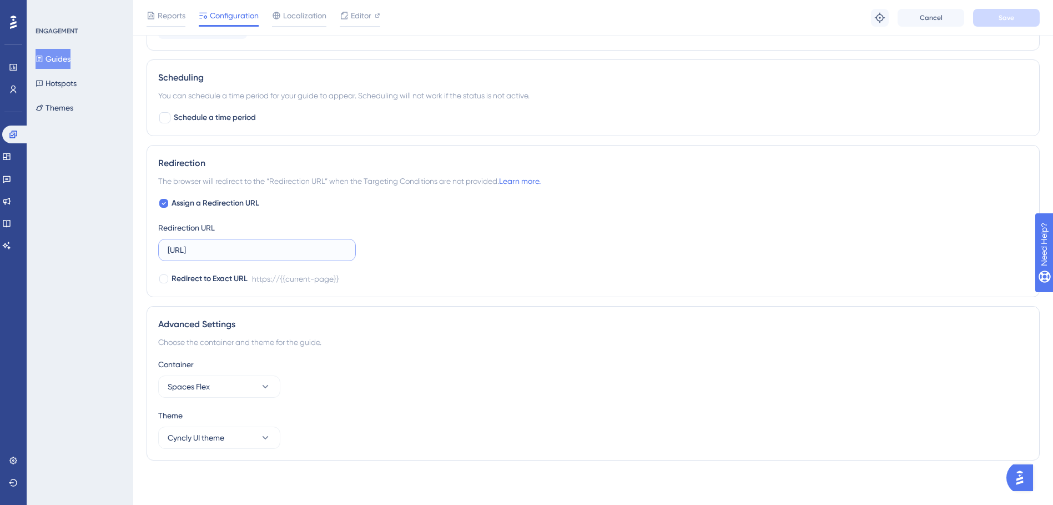
drag, startPoint x: 281, startPoint y: 252, endPoint x: 105, endPoint y: 249, distance: 175.5
paste input ".com.au/"
type input "[URL][DOMAIN_NAME]"
click at [995, 20] on button "Save" at bounding box center [1006, 18] width 67 height 18
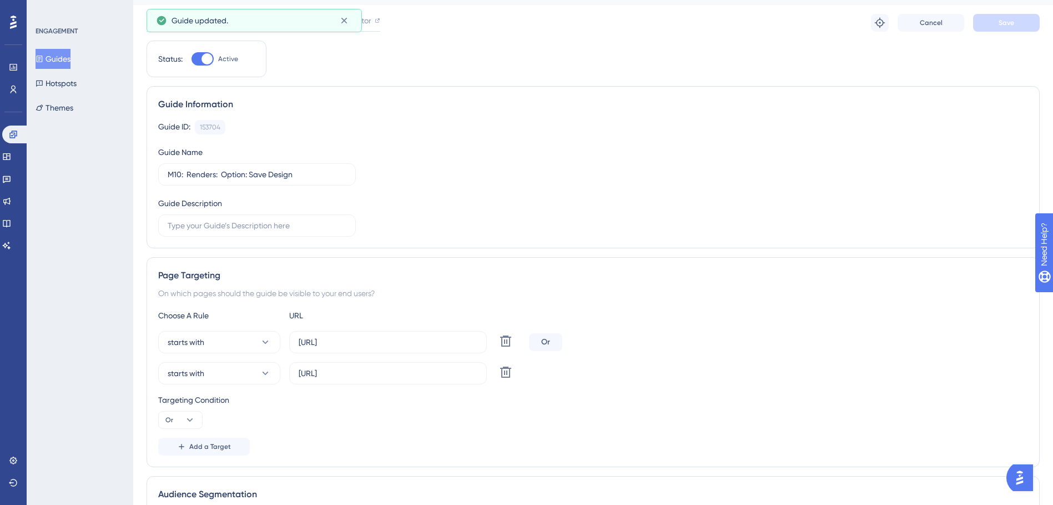
scroll to position [0, 0]
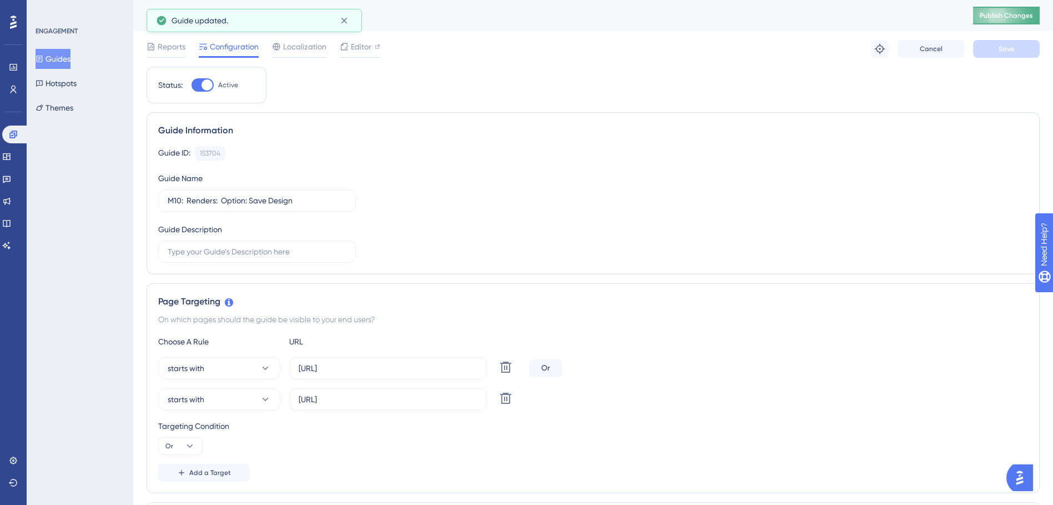
click at [1002, 21] on button "Publish Changes" at bounding box center [1006, 16] width 67 height 18
click at [341, 22] on icon at bounding box center [344, 20] width 11 height 11
click at [54, 52] on button "Guides" at bounding box center [53, 59] width 35 height 20
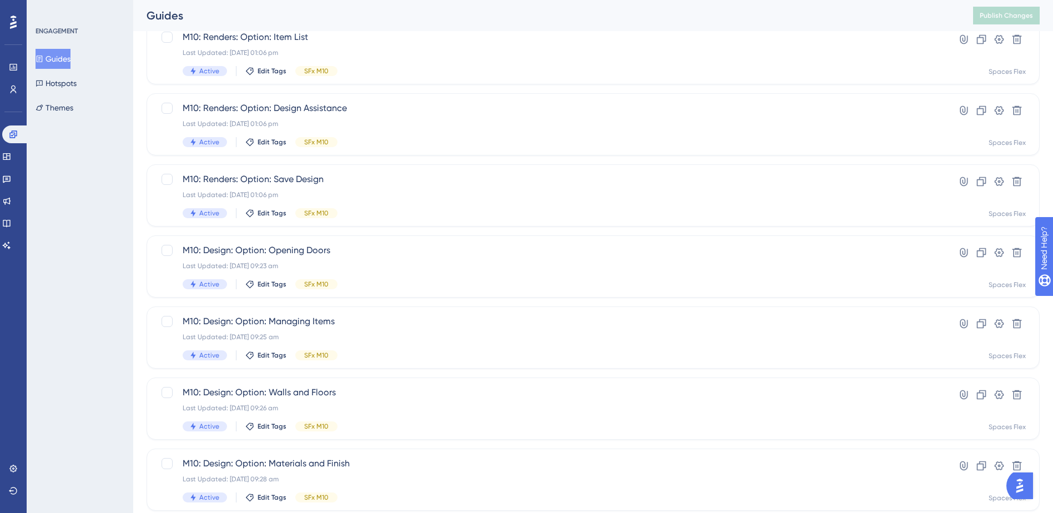
scroll to position [375, 0]
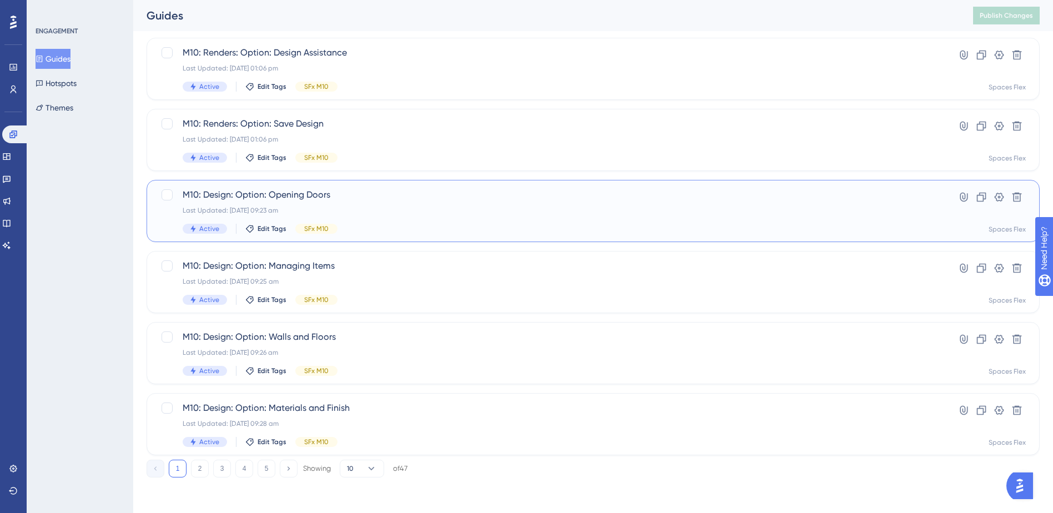
click at [301, 199] on span "M10: Design: Option: Opening Doors" at bounding box center [549, 194] width 732 height 13
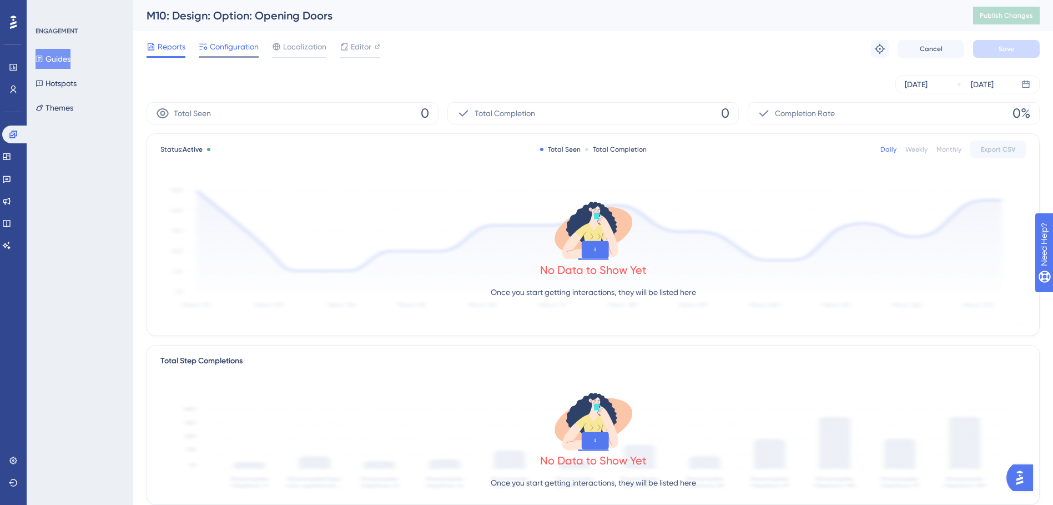
click at [250, 57] on div at bounding box center [229, 57] width 60 height 2
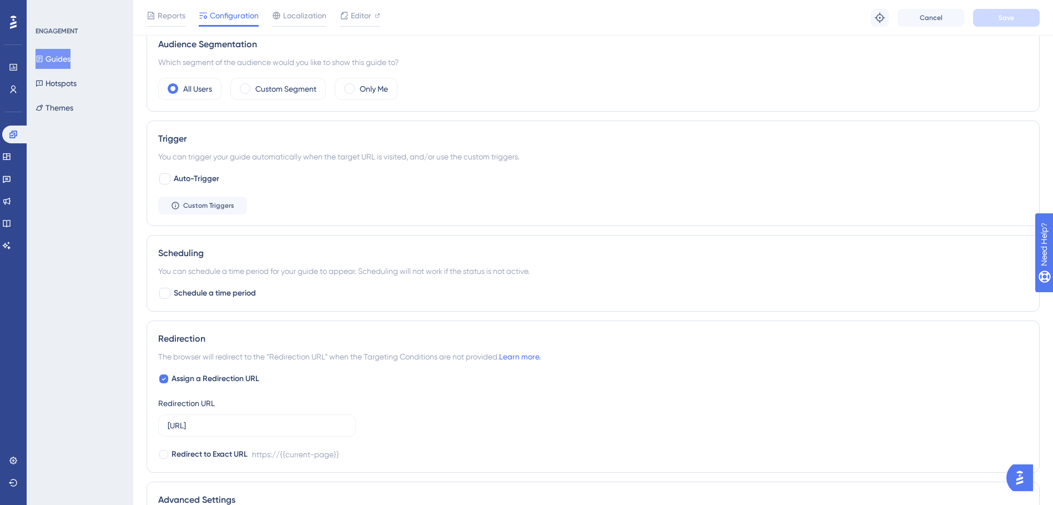
scroll to position [611, 0]
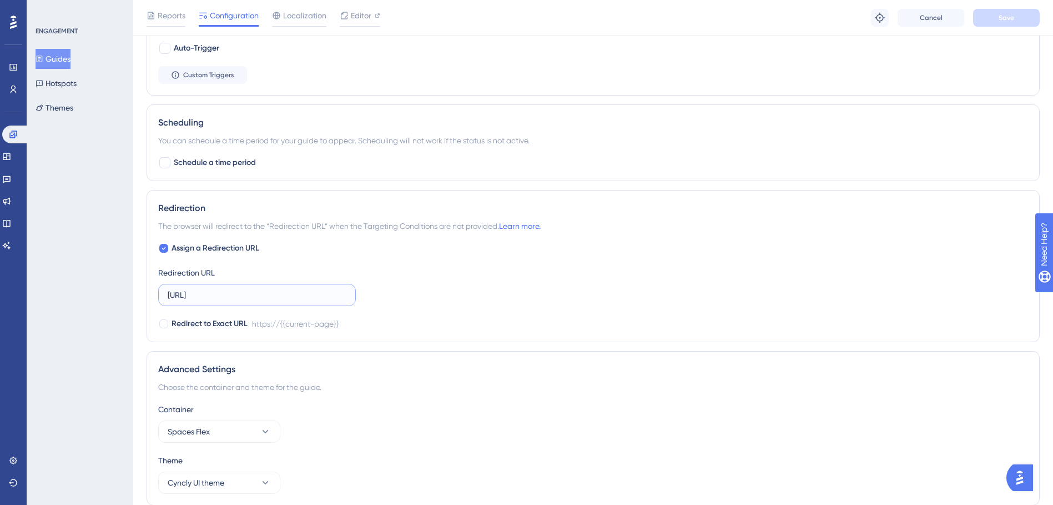
drag, startPoint x: 284, startPoint y: 294, endPoint x: 126, endPoint y: 285, distance: 158.4
paste input ".com.au/"
type input "[URL][DOMAIN_NAME]"
click at [984, 17] on button "Save" at bounding box center [1006, 18] width 67 height 18
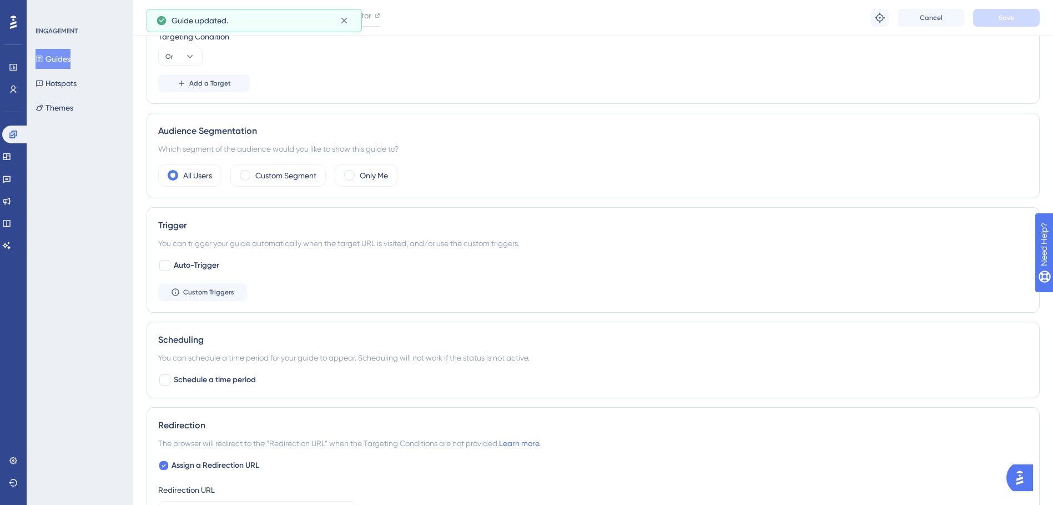
scroll to position [0, 0]
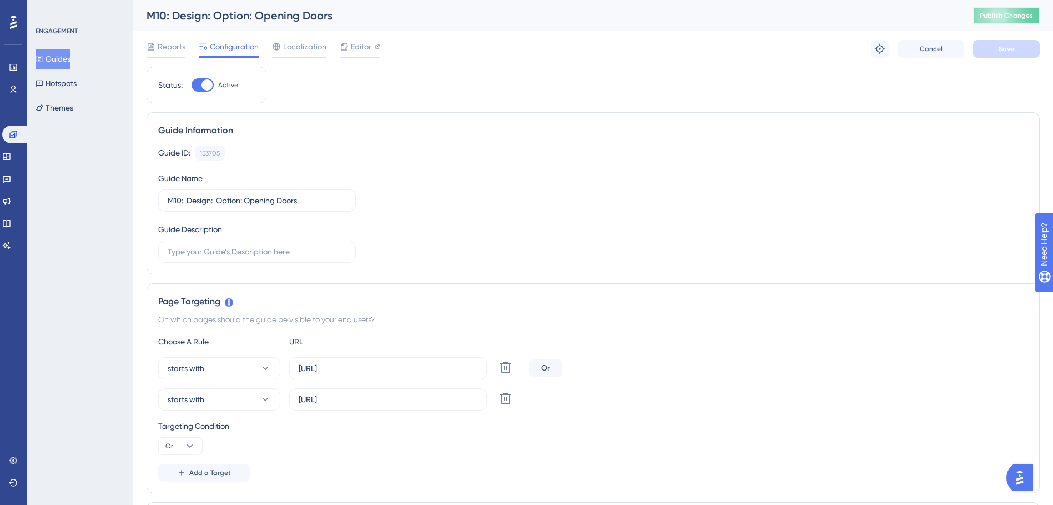
click at [998, 13] on span "Publish Changes" at bounding box center [1006, 15] width 53 height 9
click at [54, 64] on button "Guides" at bounding box center [53, 59] width 35 height 20
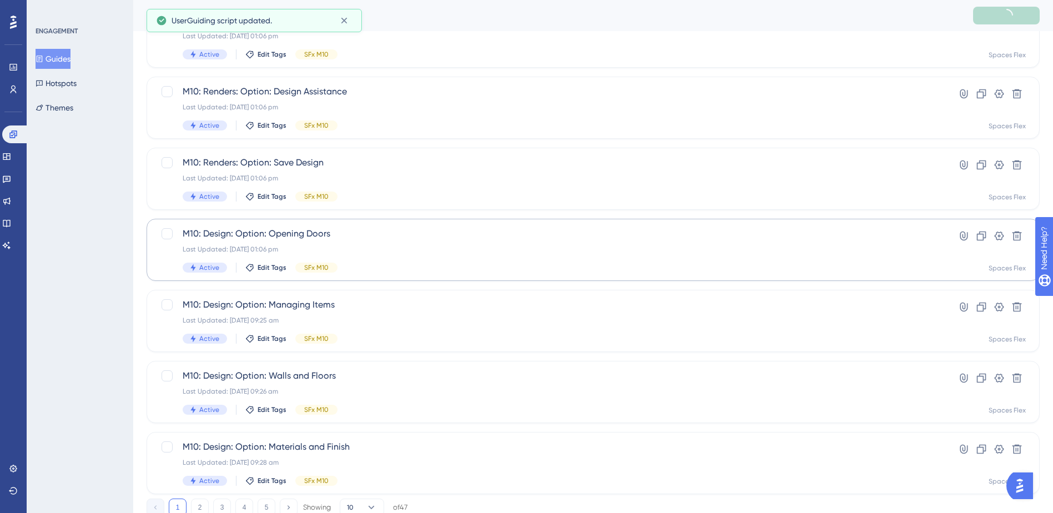
scroll to position [375, 0]
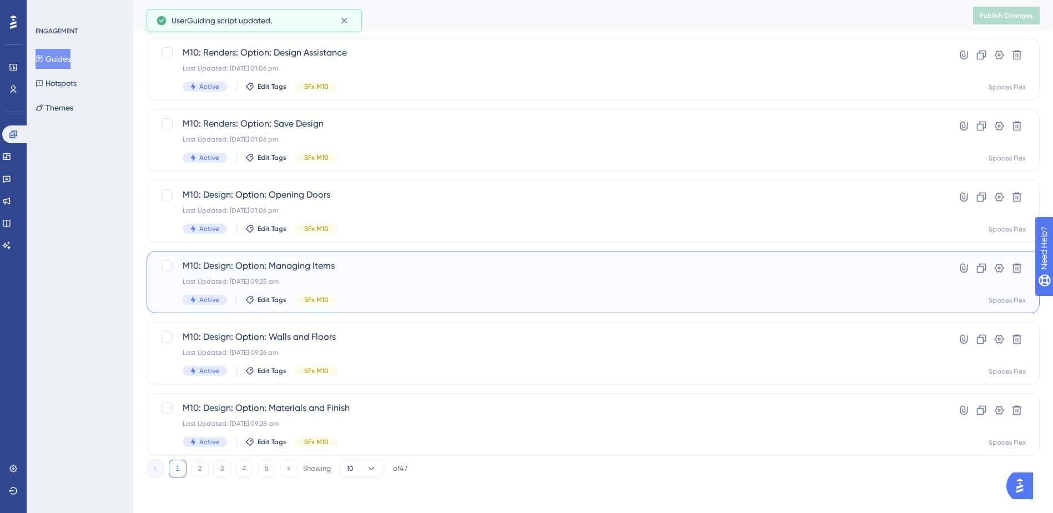
click at [377, 294] on div "M10: Design: Option: Managing Items Last Updated: 09 Oct 2025 09:25 am Active E…" at bounding box center [549, 282] width 732 height 46
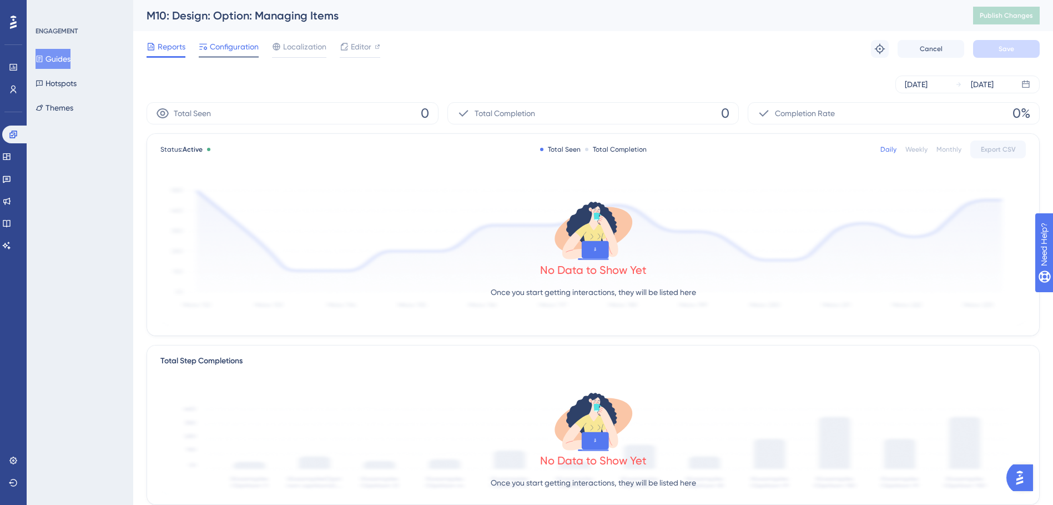
click at [225, 55] on div "Configuration" at bounding box center [229, 49] width 60 height 18
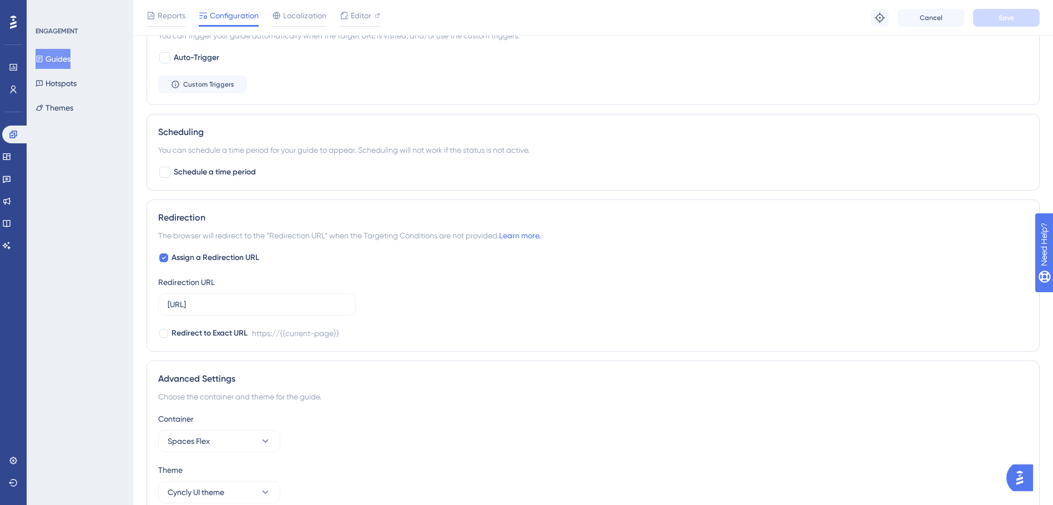
scroll to position [656, 0]
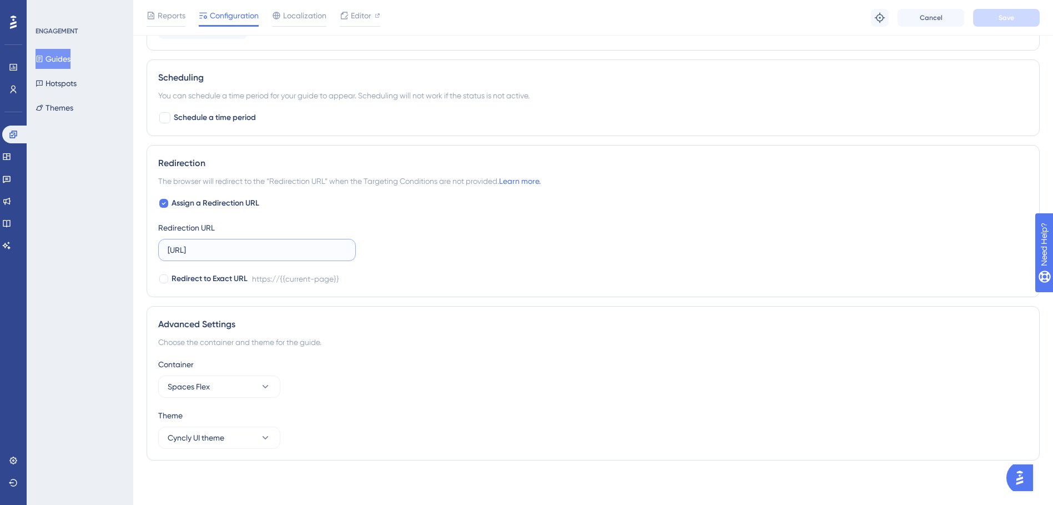
drag, startPoint x: 148, startPoint y: 249, endPoint x: 107, endPoint y: 249, distance: 41.1
paste input ".com.au/"
type input "[URL][DOMAIN_NAME]"
click at [999, 17] on span "Save" at bounding box center [1007, 17] width 16 height 9
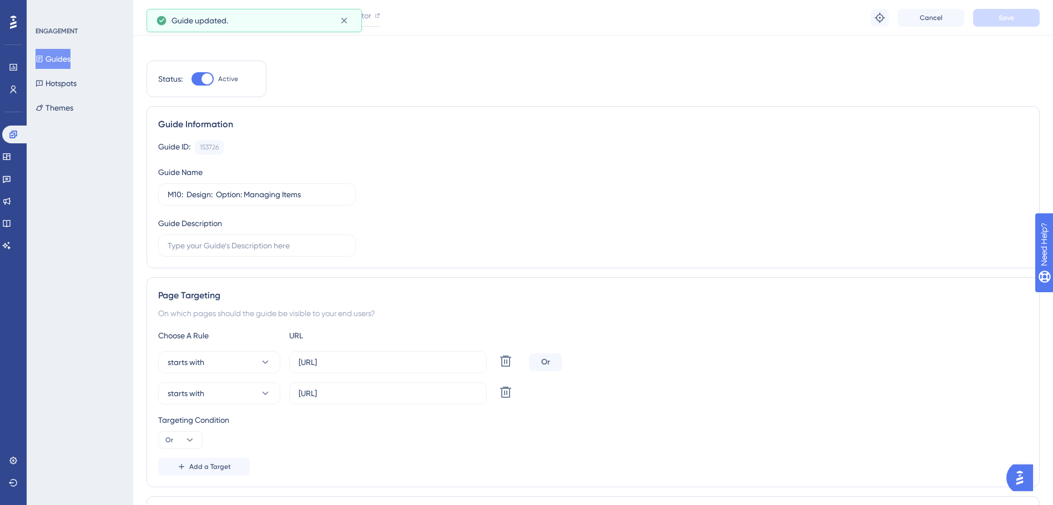
scroll to position [0, 0]
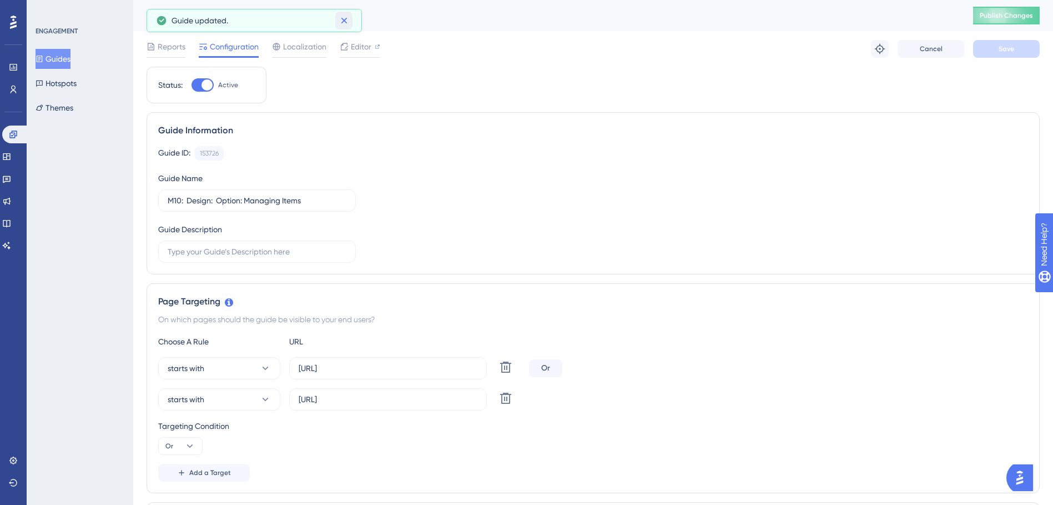
click at [351, 21] on button at bounding box center [343, 21] width 17 height 18
click at [1012, 19] on span "Publish Changes" at bounding box center [1006, 15] width 53 height 9
click at [71, 62] on button "Guides" at bounding box center [53, 59] width 35 height 20
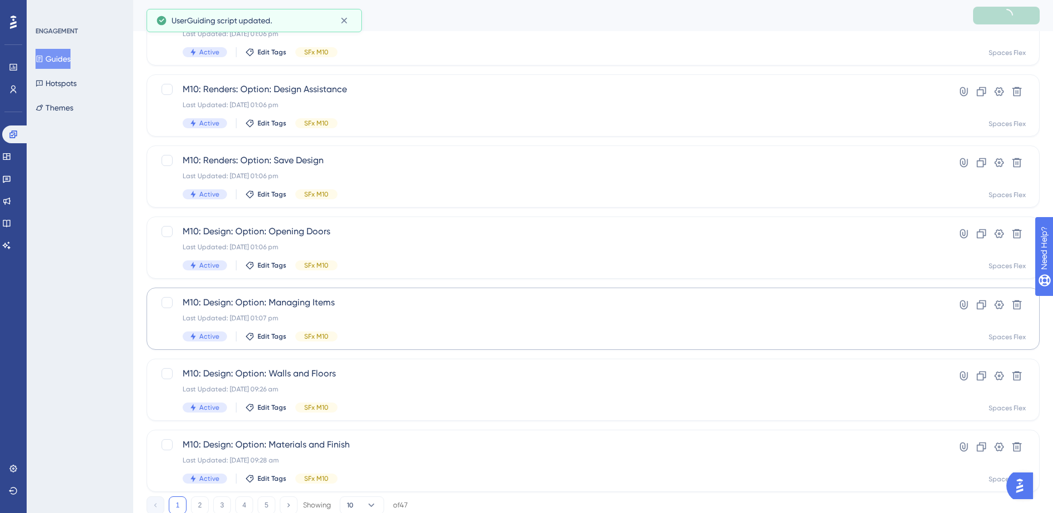
scroll to position [375, 0]
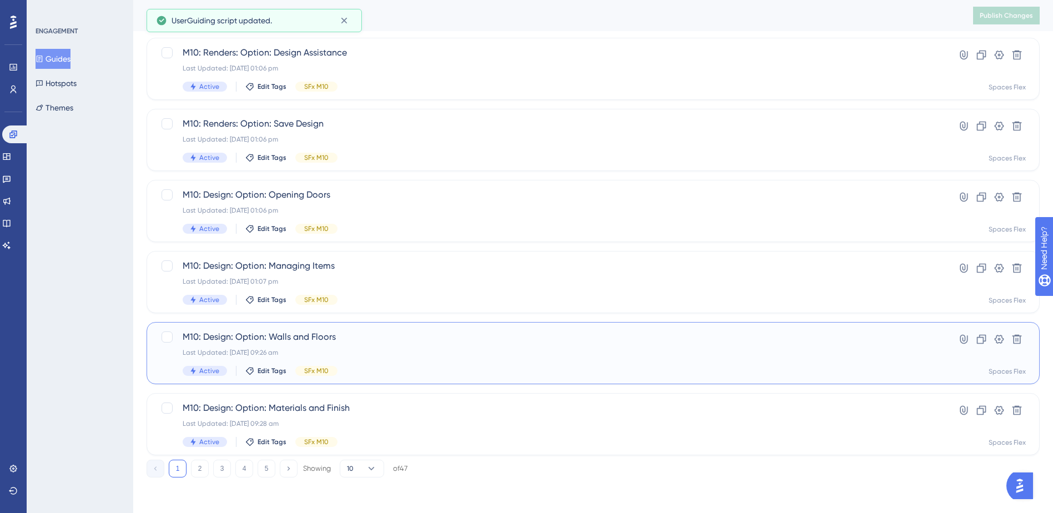
click at [367, 337] on span "M10: Design: Option: Walls and Floors" at bounding box center [549, 336] width 732 height 13
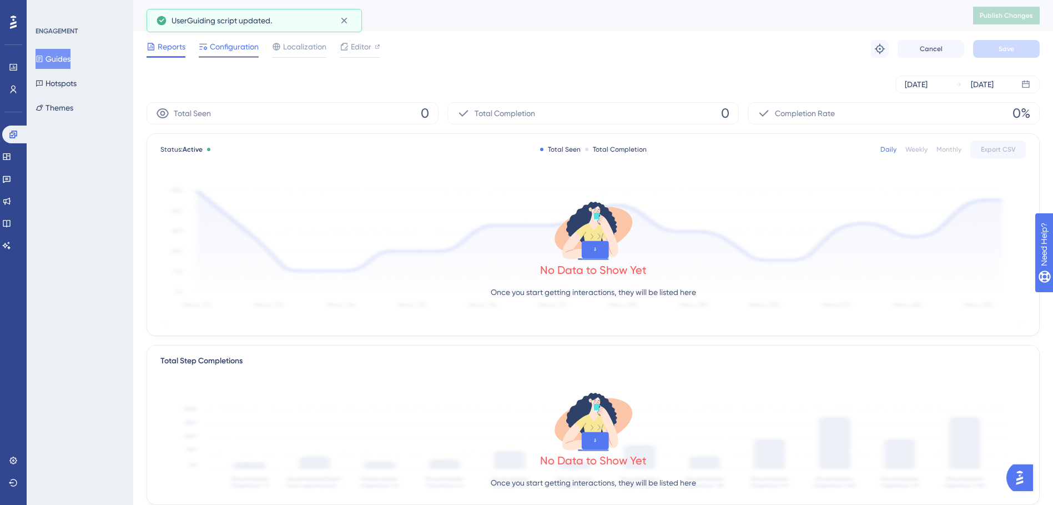
click at [231, 51] on span "Configuration" at bounding box center [234, 46] width 49 height 13
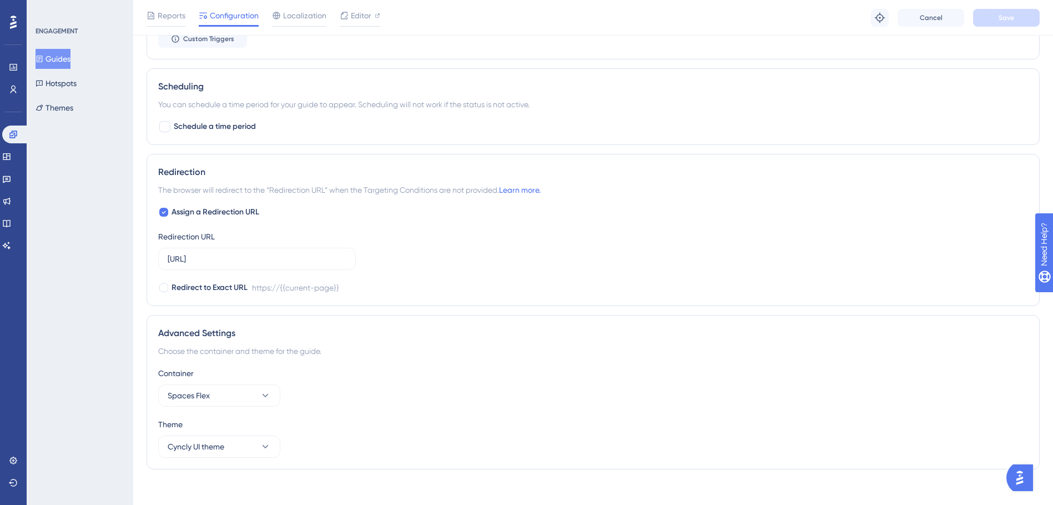
scroll to position [656, 0]
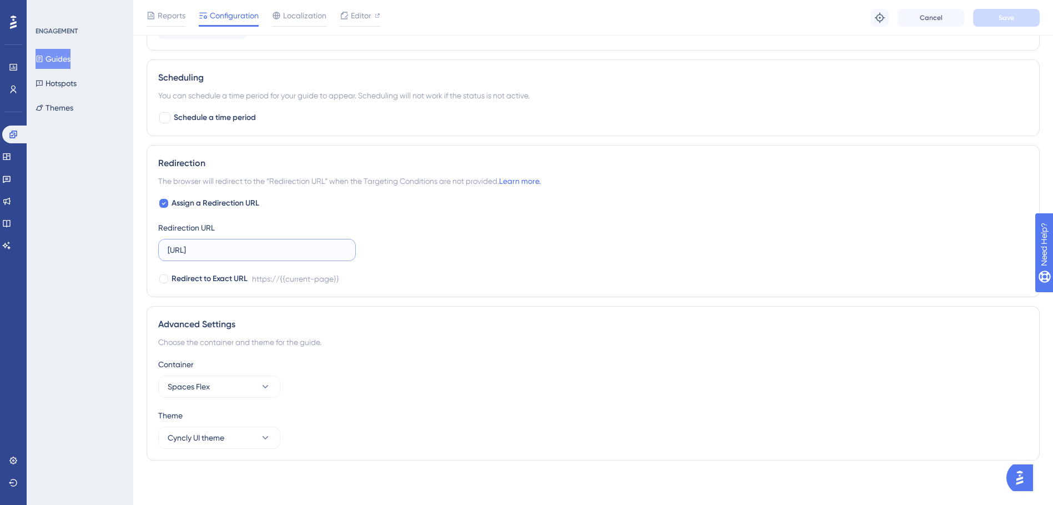
paste input ".com.au/"
drag, startPoint x: 235, startPoint y: 255, endPoint x: 154, endPoint y: 250, distance: 81.8
click at [147, 254] on div "Redirection The browser will redirect to the “Redirection URL” when the Targeti…" at bounding box center [593, 221] width 893 height 152
type input "[URL][DOMAIN_NAME]"
click at [990, 27] on div "Reports Configuration Localization Editor Troubleshoot Cancel Save" at bounding box center [593, 18] width 920 height 36
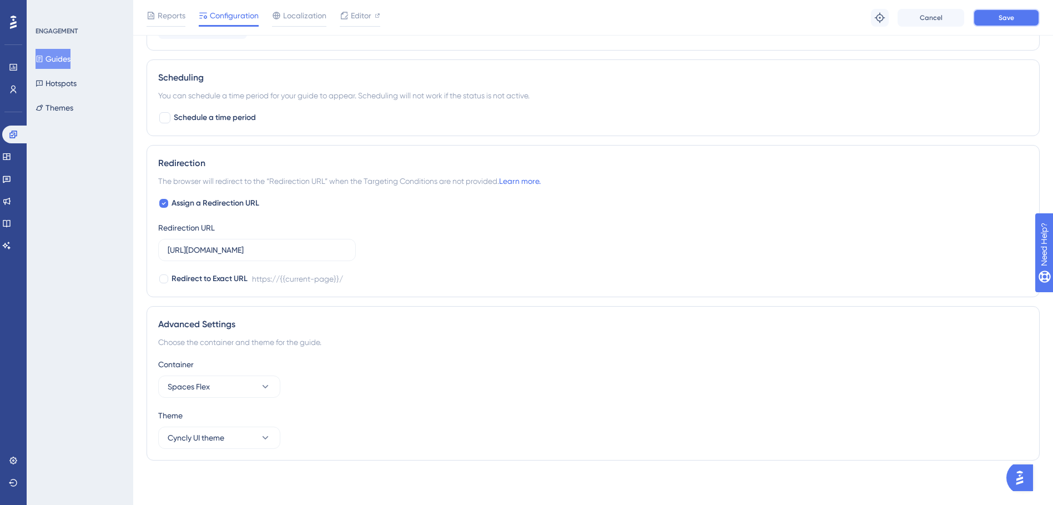
click at [1000, 12] on button "Save" at bounding box center [1006, 18] width 67 height 18
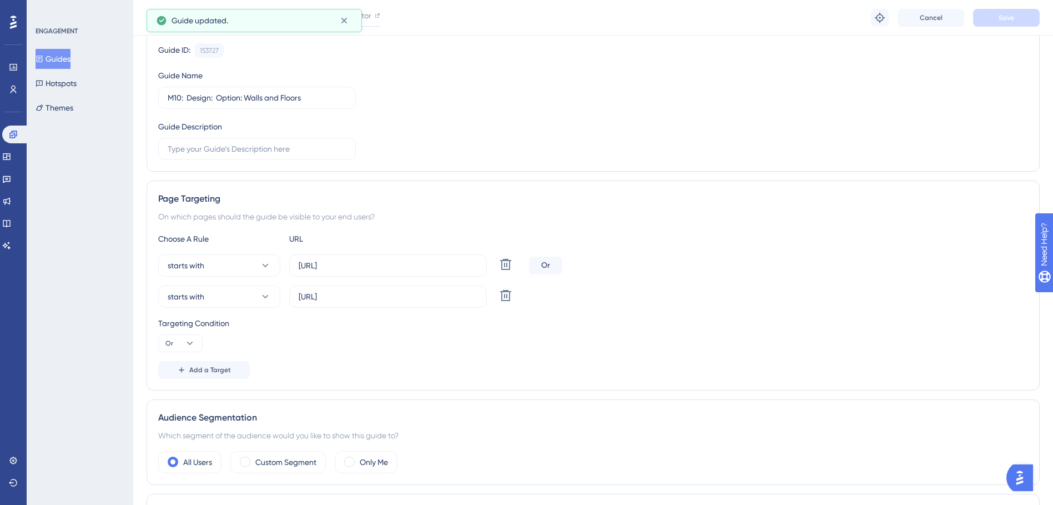
scroll to position [0, 0]
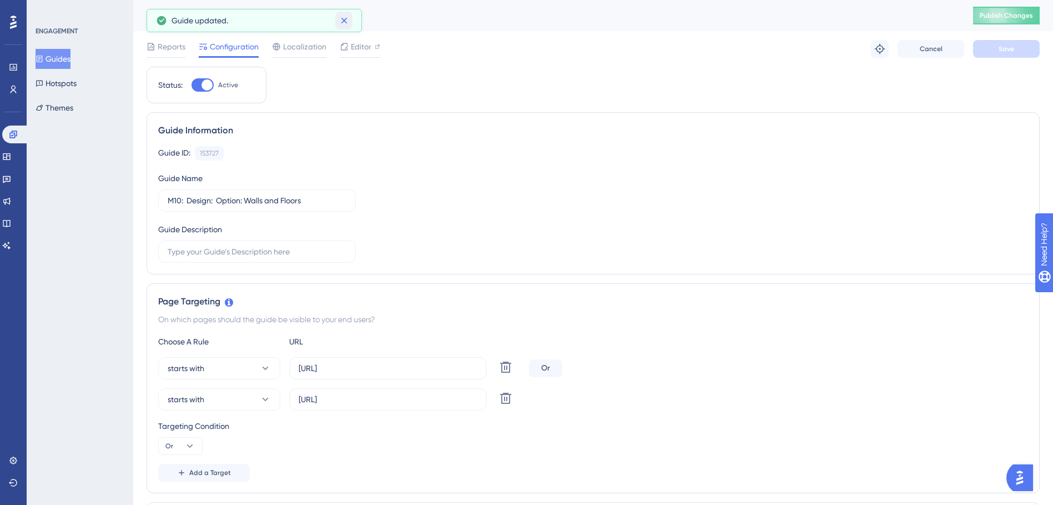
click at [342, 20] on icon at bounding box center [344, 20] width 11 height 11
click at [1000, 11] on span "Publish Changes" at bounding box center [1006, 15] width 53 height 9
drag, startPoint x: 58, startPoint y: 61, endPoint x: 187, endPoint y: 65, distance: 128.9
click at [58, 61] on button "Guides" at bounding box center [53, 59] width 35 height 20
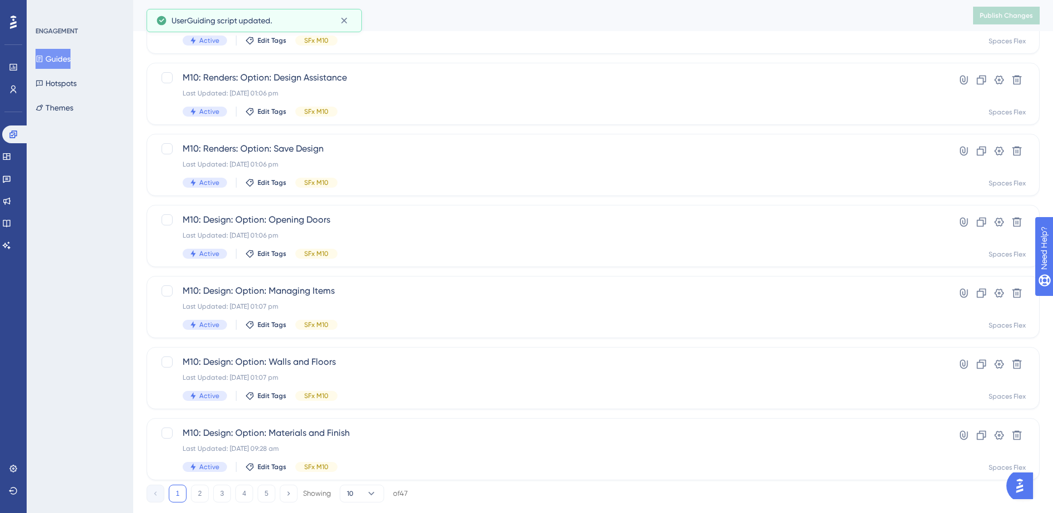
scroll to position [375, 0]
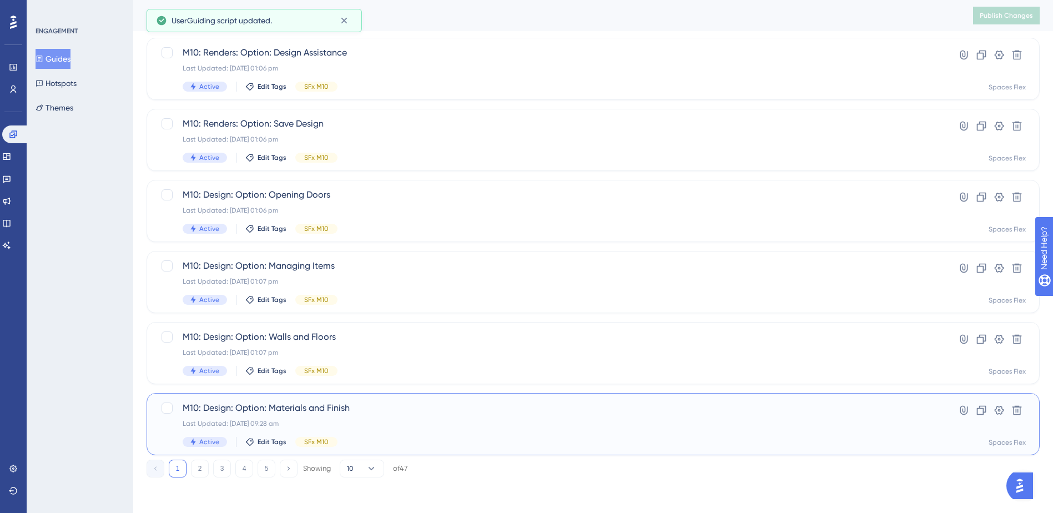
click at [274, 406] on span "M10: Design: Option: Materials and Finish" at bounding box center [549, 407] width 732 height 13
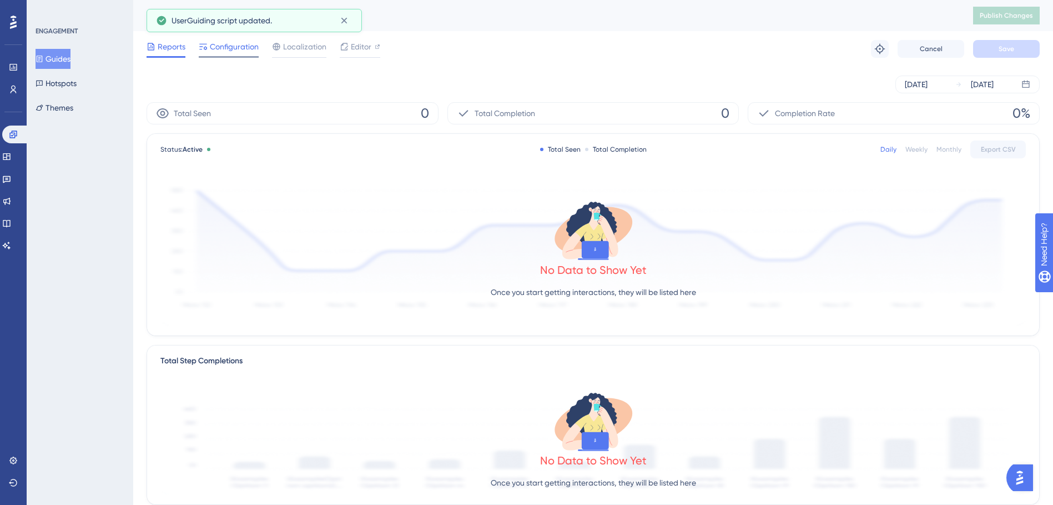
click at [217, 48] on span "Configuration" at bounding box center [234, 46] width 49 height 13
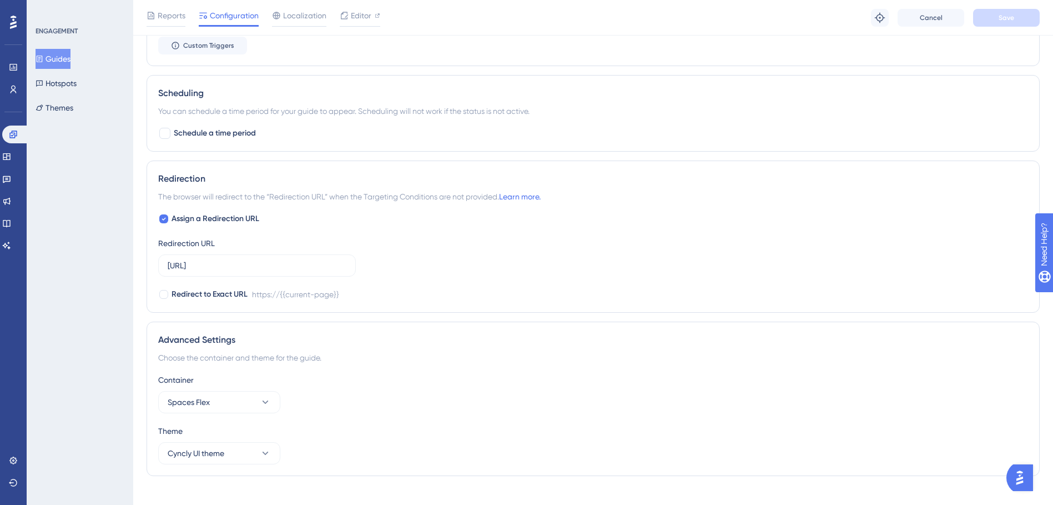
scroll to position [656, 0]
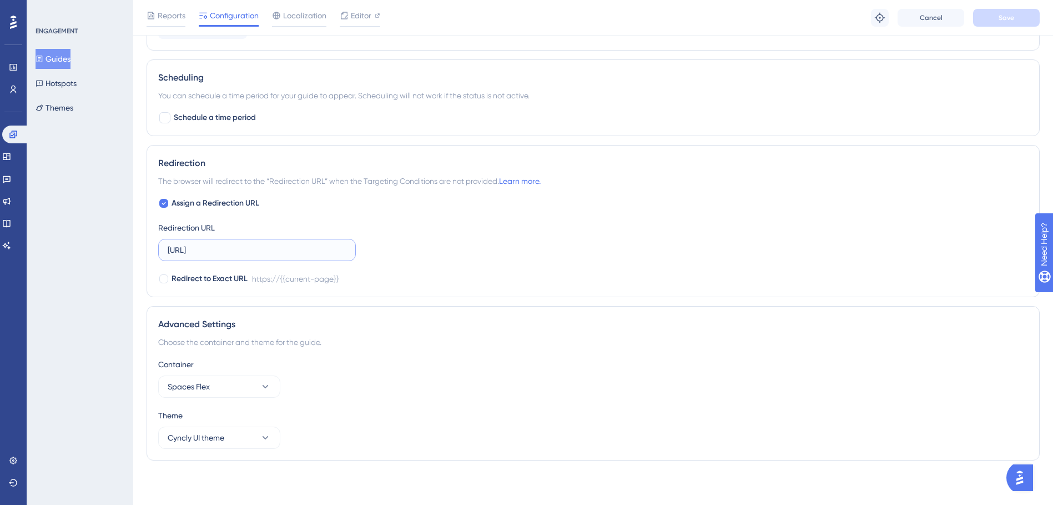
drag, startPoint x: 280, startPoint y: 248, endPoint x: 142, endPoint y: 251, distance: 138.3
paste input ".com.au/"
type input "[URL][DOMAIN_NAME]"
click at [1019, 9] on button "Save" at bounding box center [1006, 18] width 67 height 18
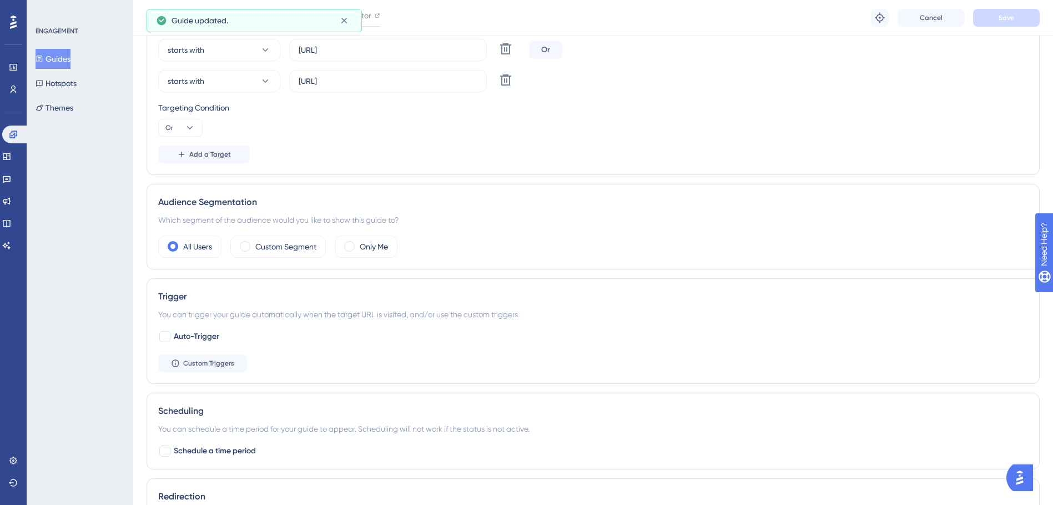
scroll to position [0, 0]
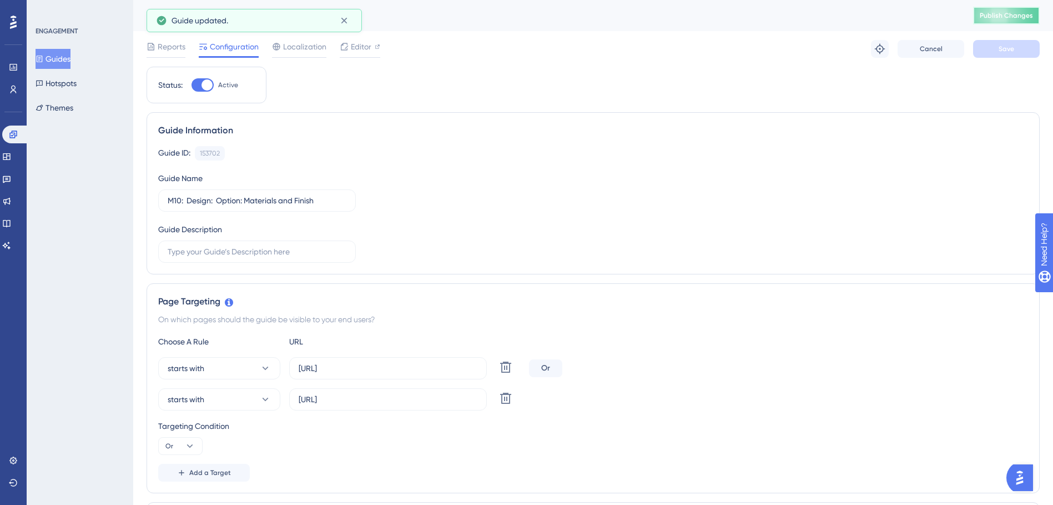
click at [1015, 14] on span "Publish Changes" at bounding box center [1006, 15] width 53 height 9
click at [64, 61] on button "Guides" at bounding box center [53, 59] width 35 height 20
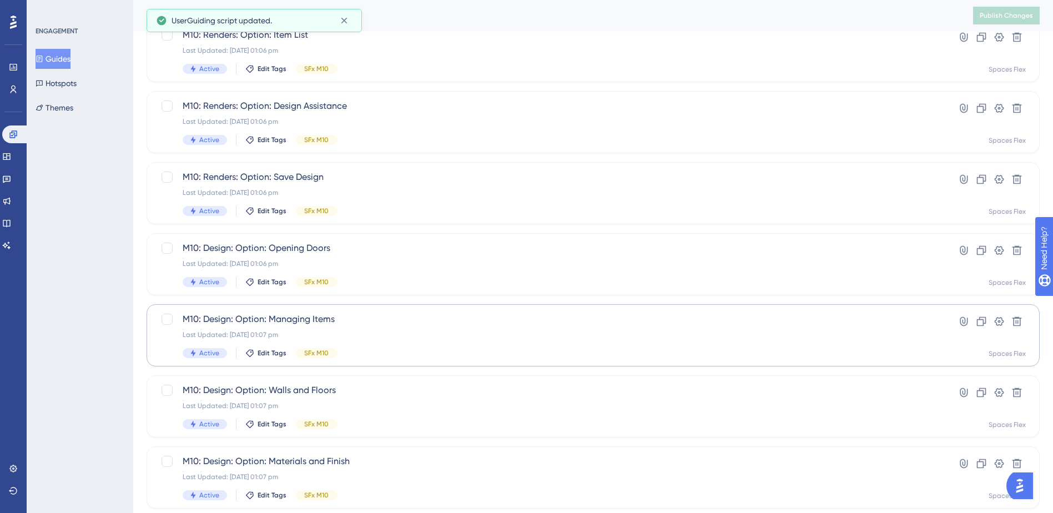
scroll to position [375, 0]
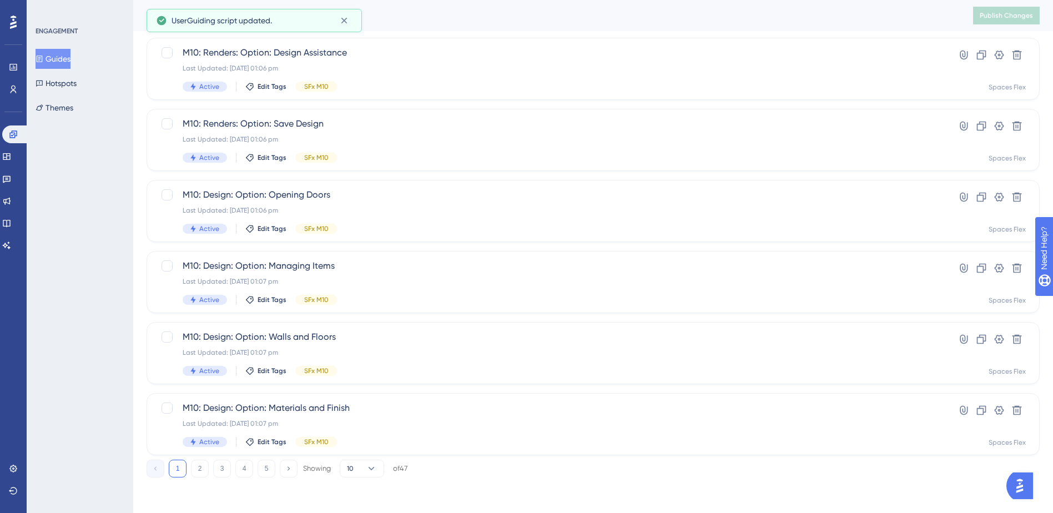
drag, startPoint x: 201, startPoint y: 466, endPoint x: 213, endPoint y: 456, distance: 15.4
click at [204, 465] on button "2" at bounding box center [200, 469] width 18 height 18
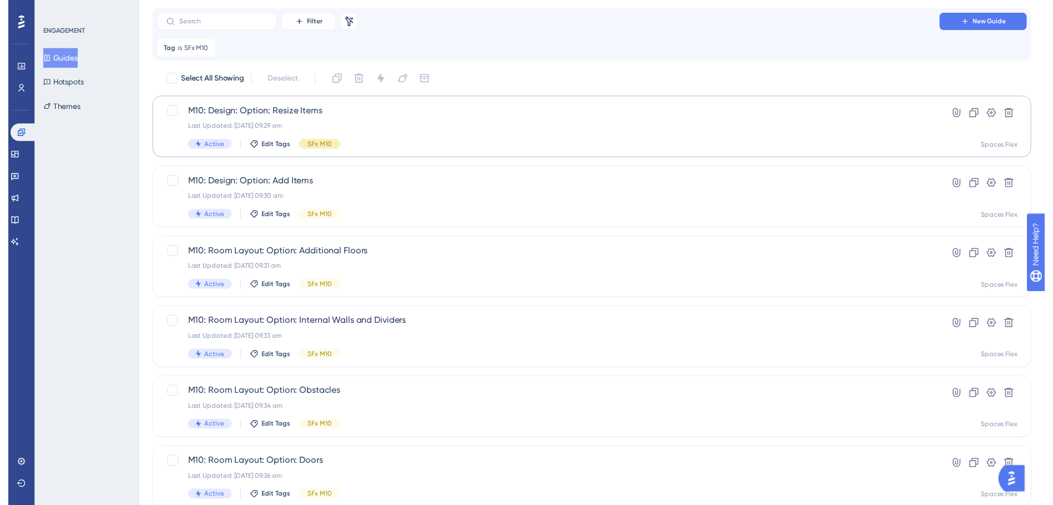
scroll to position [0, 0]
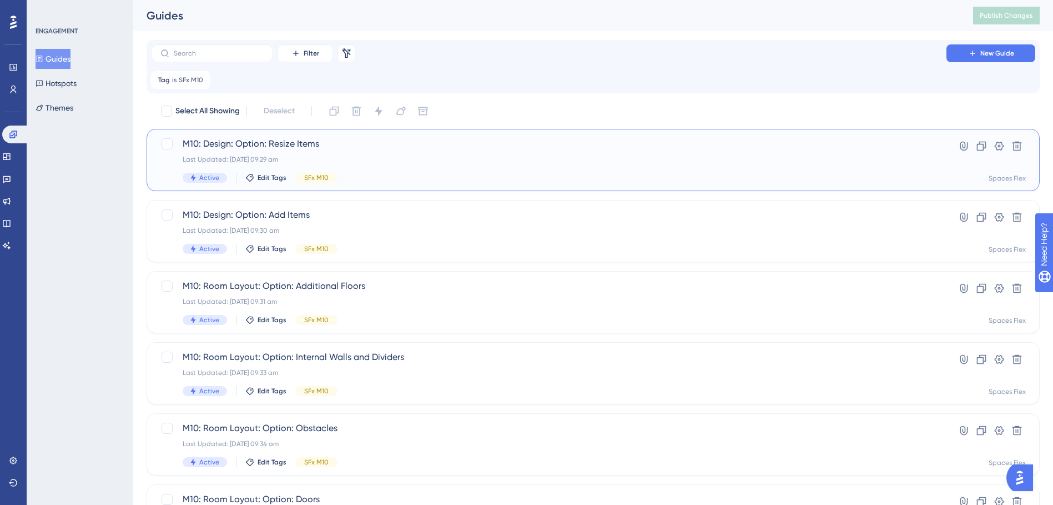
click at [374, 153] on div "M10: Design: Option: Resize Items Last Updated: 09 Oct 2025 09:29 am Active Edi…" at bounding box center [549, 160] width 732 height 46
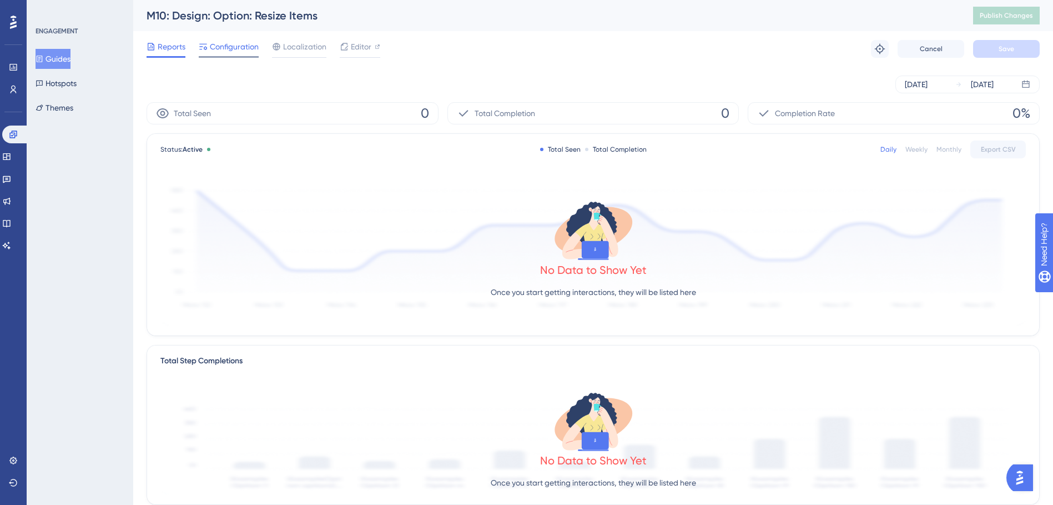
click at [234, 49] on span "Configuration" at bounding box center [234, 46] width 49 height 13
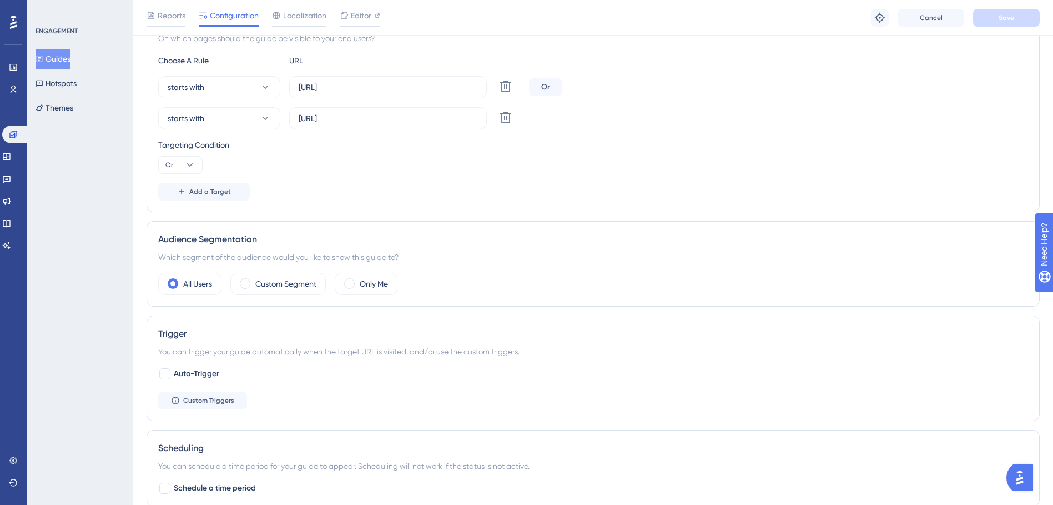
scroll to position [500, 0]
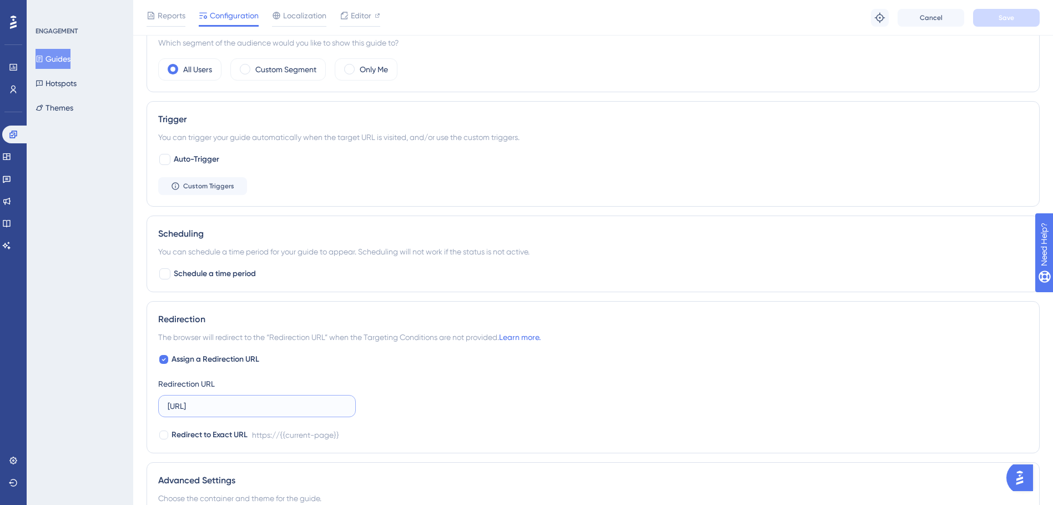
drag, startPoint x: 270, startPoint y: 409, endPoint x: 120, endPoint y: 407, distance: 149.4
click at [133, 407] on div "Performance Users Engagement Widgets Feedback Product Updates Knowledge Base AI…" at bounding box center [593, 71] width 920 height 1142
paste input ".com.au/"
type input "[URL][DOMAIN_NAME]"
click at [996, 20] on button "Save" at bounding box center [1006, 18] width 67 height 18
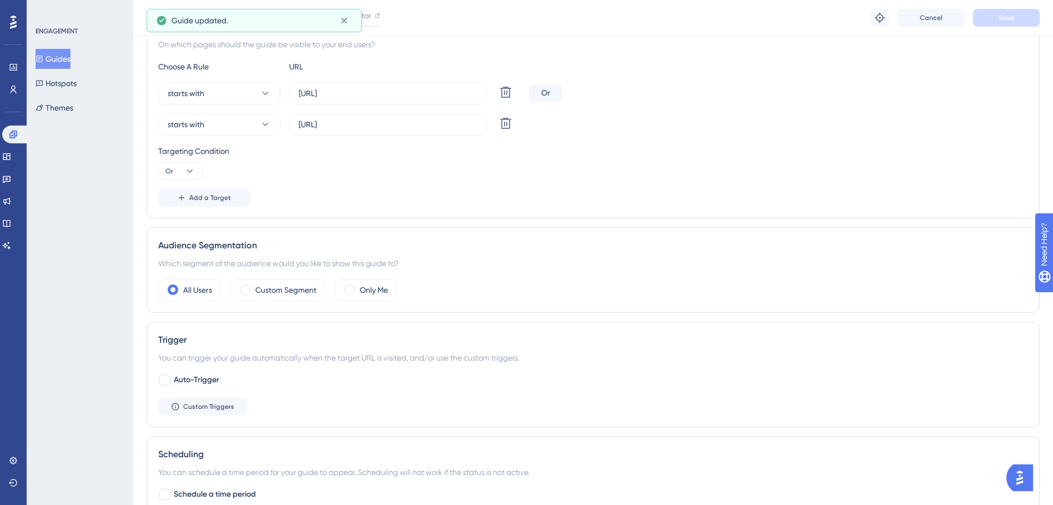
scroll to position [0, 0]
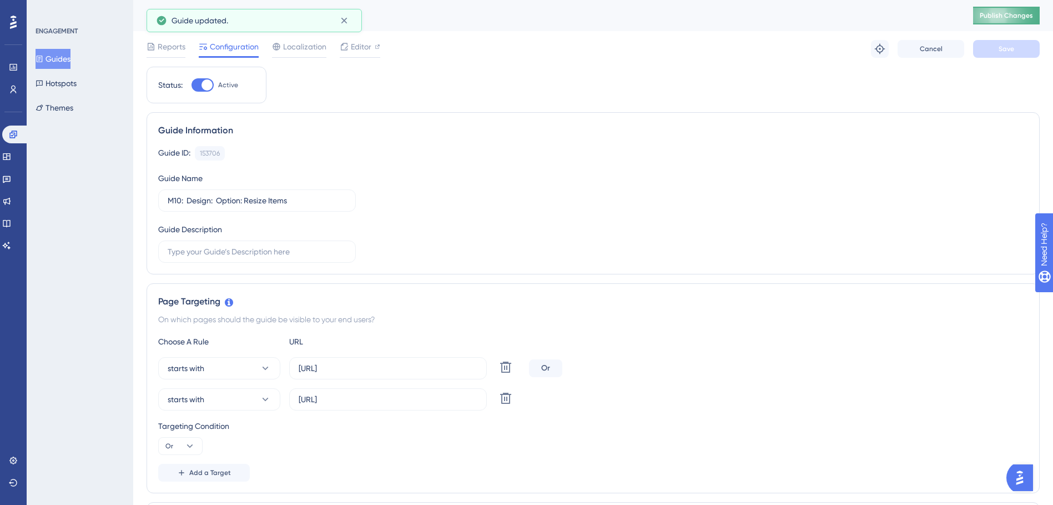
click at [1000, 16] on span "Publish Changes" at bounding box center [1006, 15] width 53 height 9
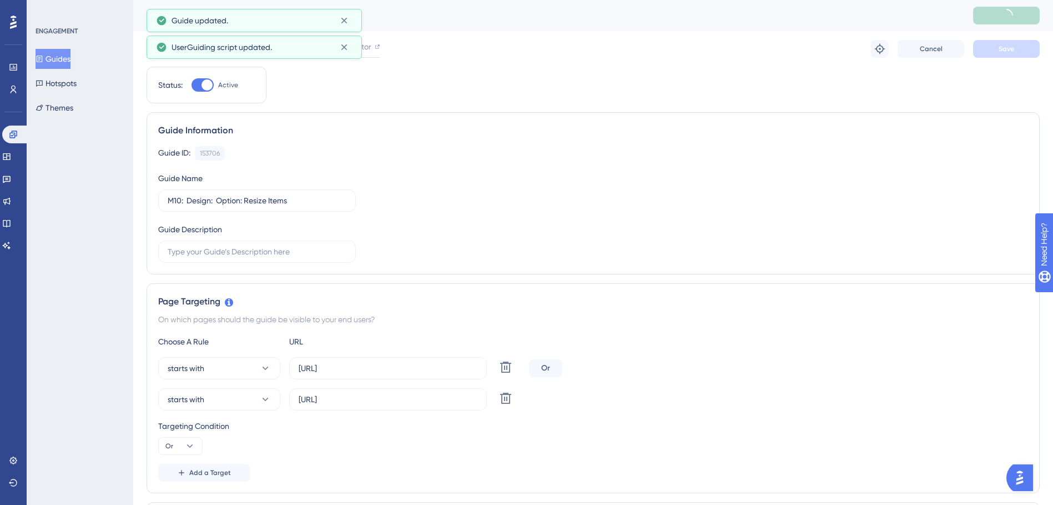
click at [58, 54] on button "Guides" at bounding box center [53, 59] width 35 height 20
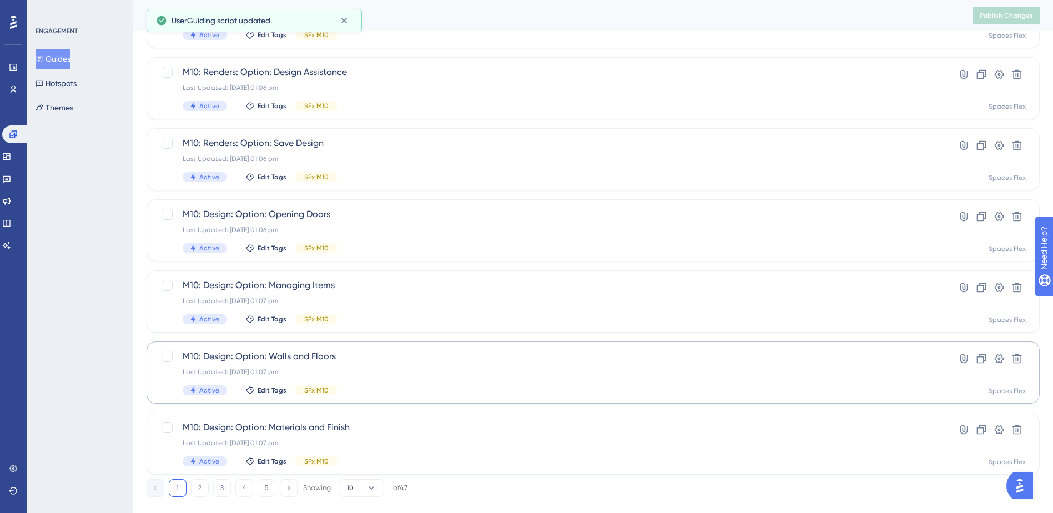
scroll to position [375, 0]
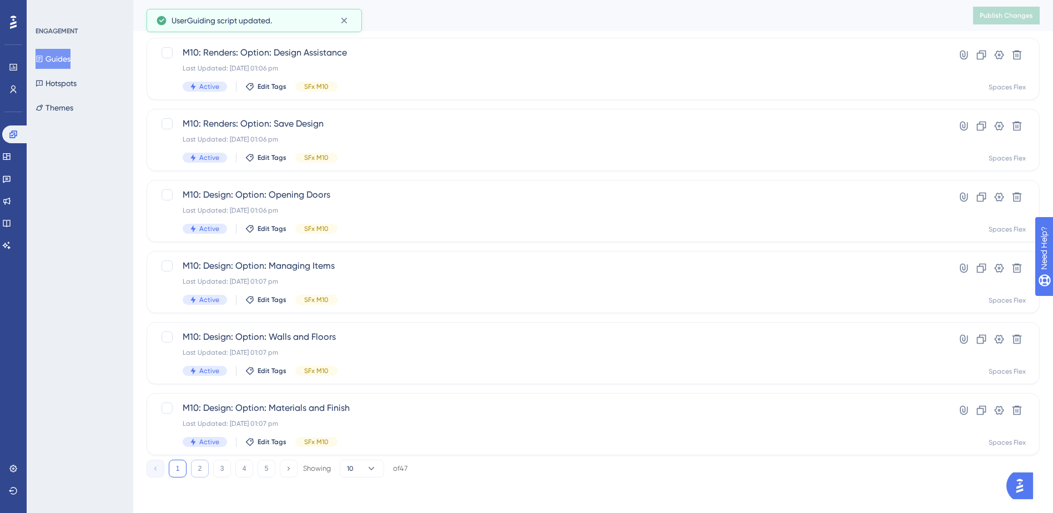
click at [207, 467] on div "1 2 3 4 5 Showing 10 of 47" at bounding box center [277, 469] width 261 height 18
click at [203, 466] on button "2" at bounding box center [200, 469] width 18 height 18
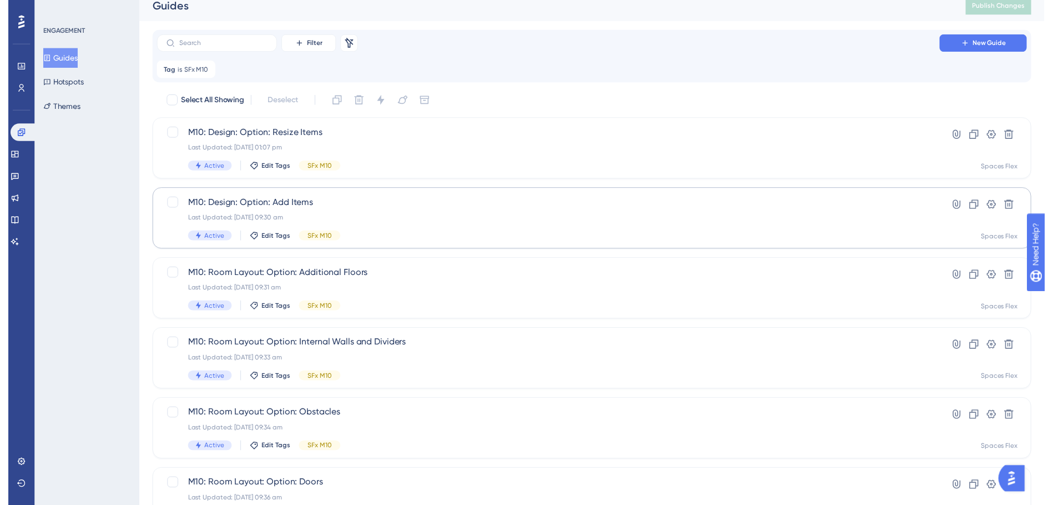
scroll to position [0, 0]
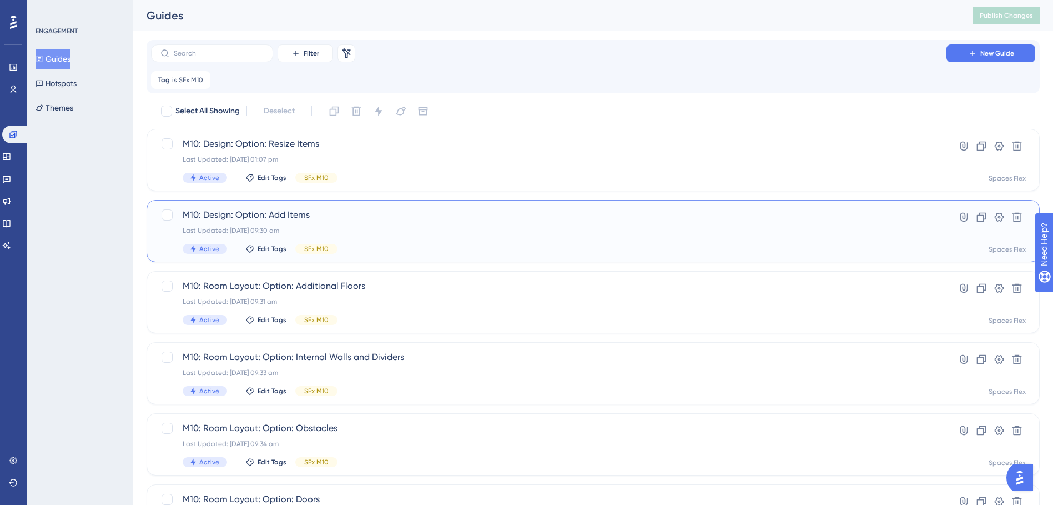
click at [434, 213] on span "M10: Design: Option: Add Items" at bounding box center [549, 214] width 732 height 13
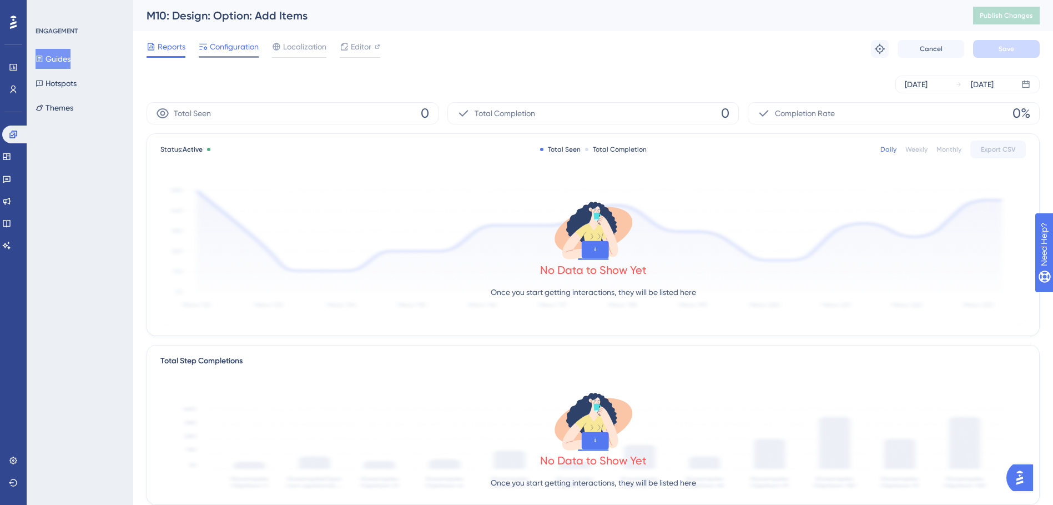
click at [231, 45] on span "Configuration" at bounding box center [234, 46] width 49 height 13
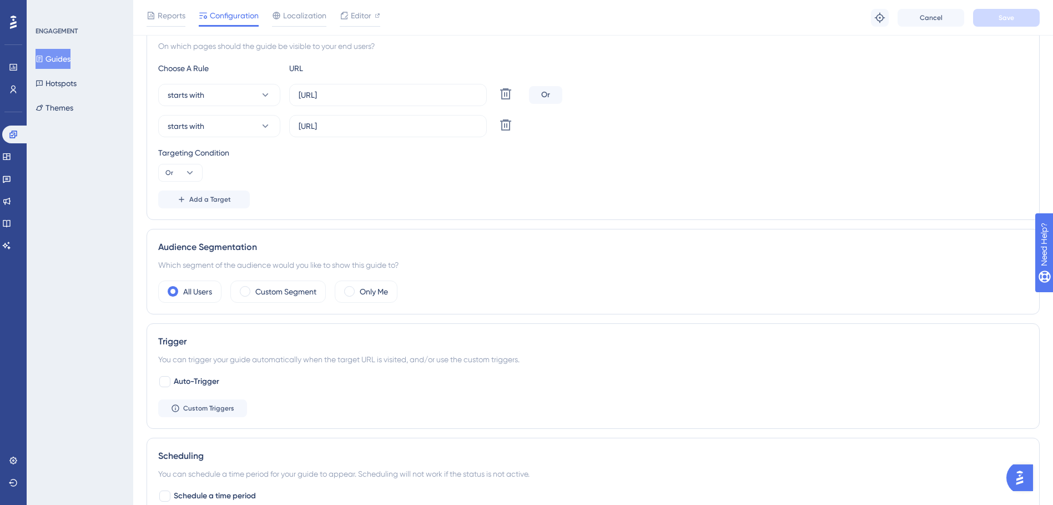
scroll to position [555, 0]
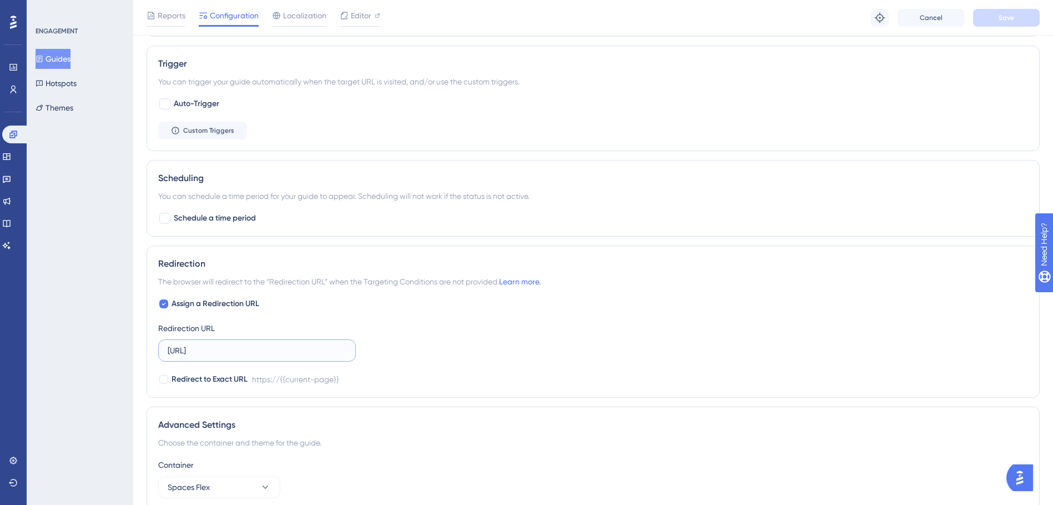
drag, startPoint x: 273, startPoint y: 355, endPoint x: 150, endPoint y: 356, distance: 122.1
click at [150, 356] on div "Redirection The browser will redirect to the “Redirection URL” when the Targeti…" at bounding box center [593, 321] width 893 height 152
paste input ".com.au/"
type input "[URL][DOMAIN_NAME]"
click at [1005, 23] on button "Save" at bounding box center [1006, 18] width 67 height 18
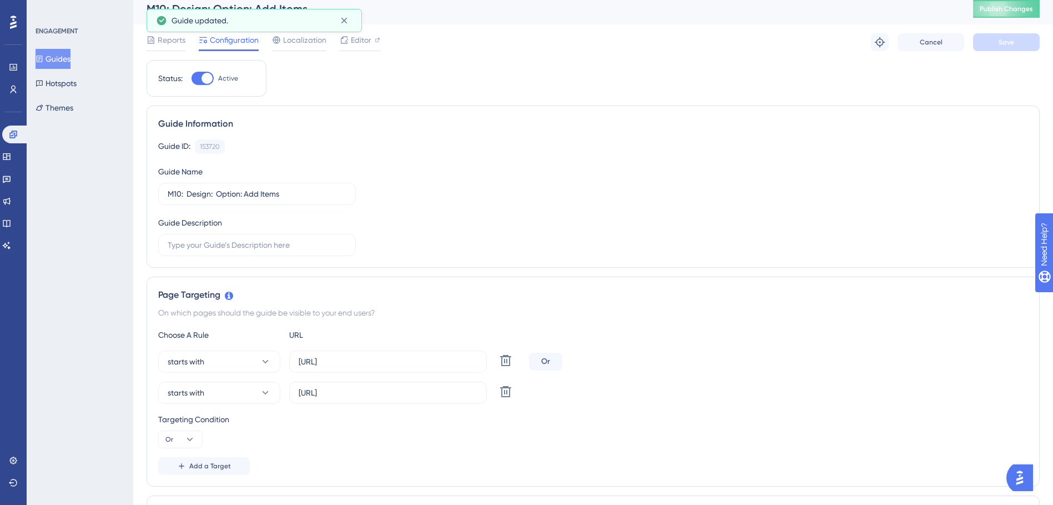
scroll to position [0, 0]
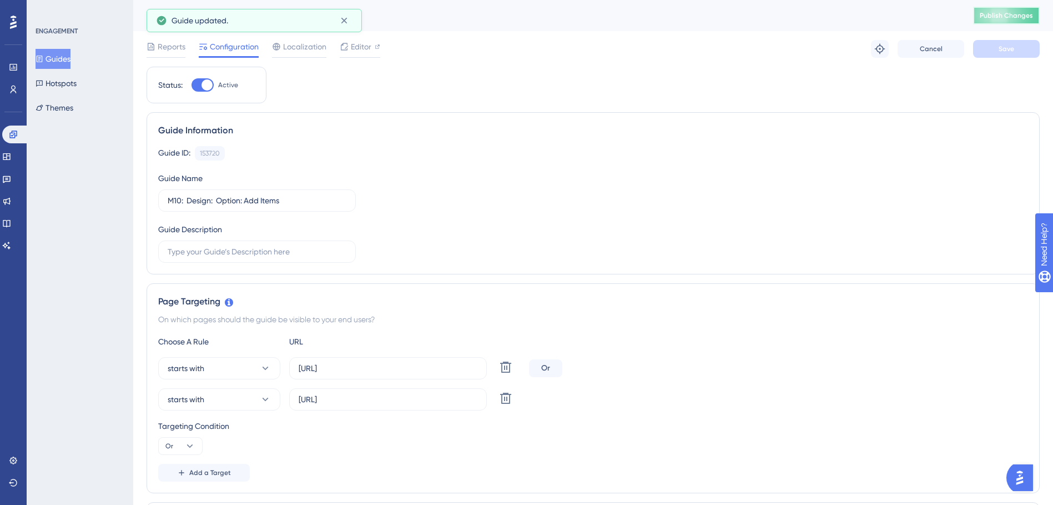
click at [1006, 13] on span "Publish Changes" at bounding box center [1006, 15] width 53 height 9
click at [39, 51] on button "Guides" at bounding box center [53, 59] width 35 height 20
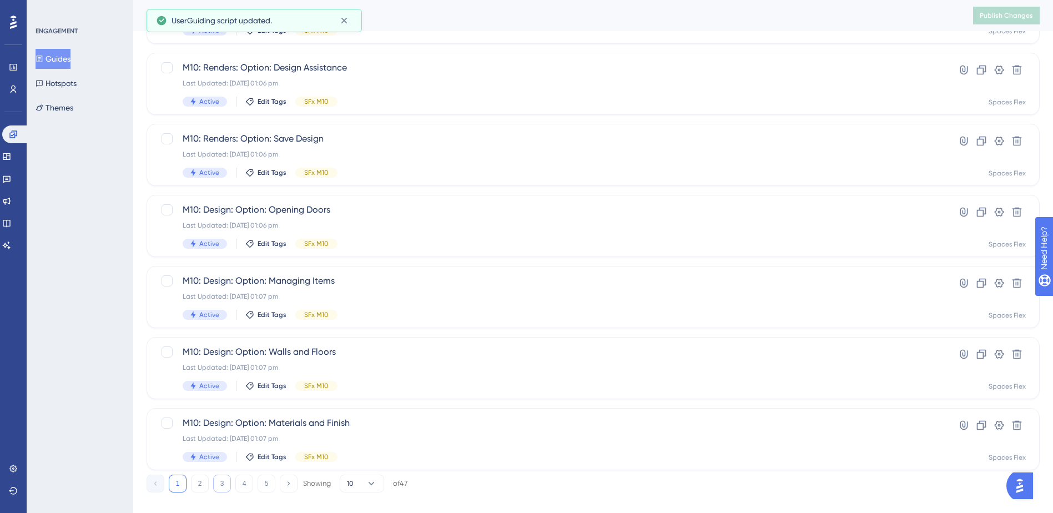
scroll to position [375, 0]
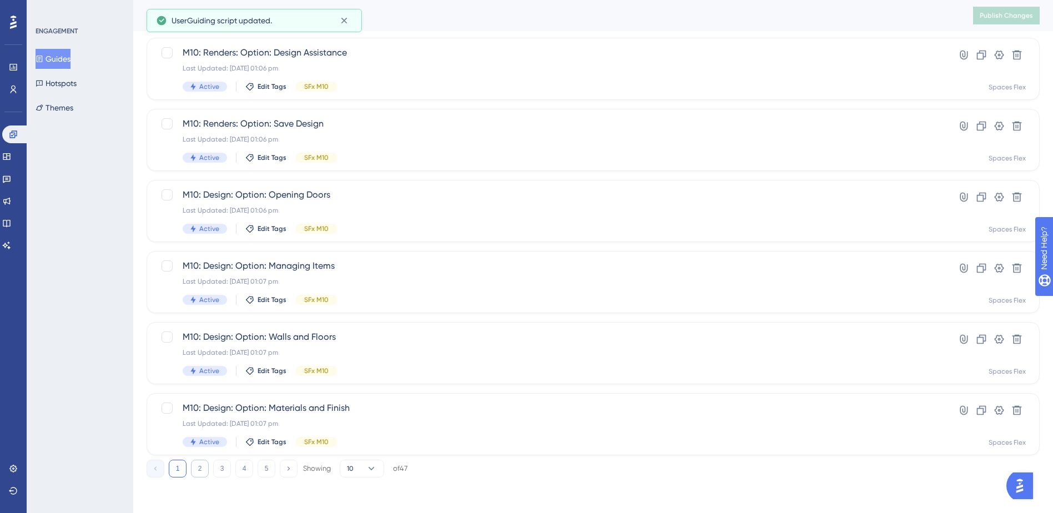
click at [198, 471] on button "2" at bounding box center [200, 469] width 18 height 18
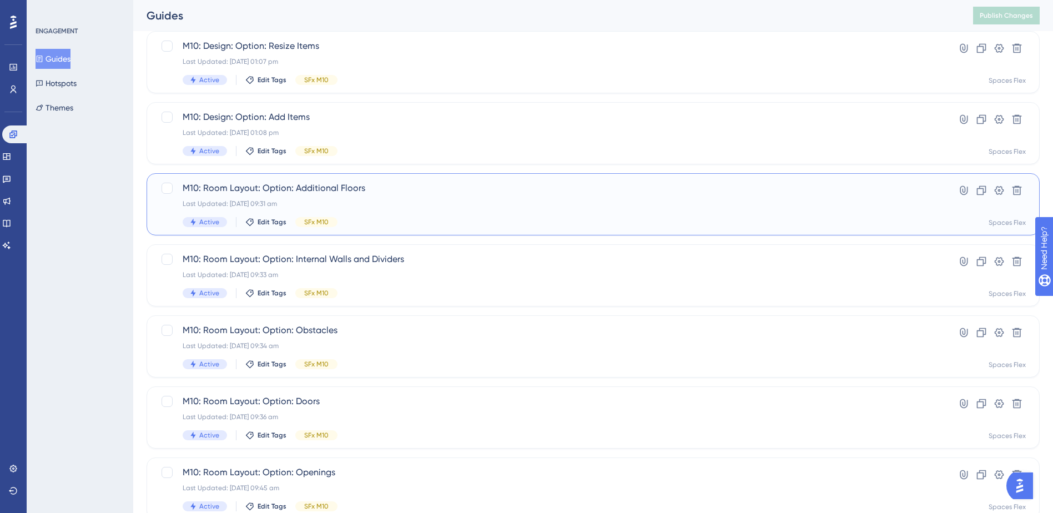
click at [348, 206] on div "Last Updated: 09 Oct 2025 09:31 am" at bounding box center [549, 203] width 732 height 9
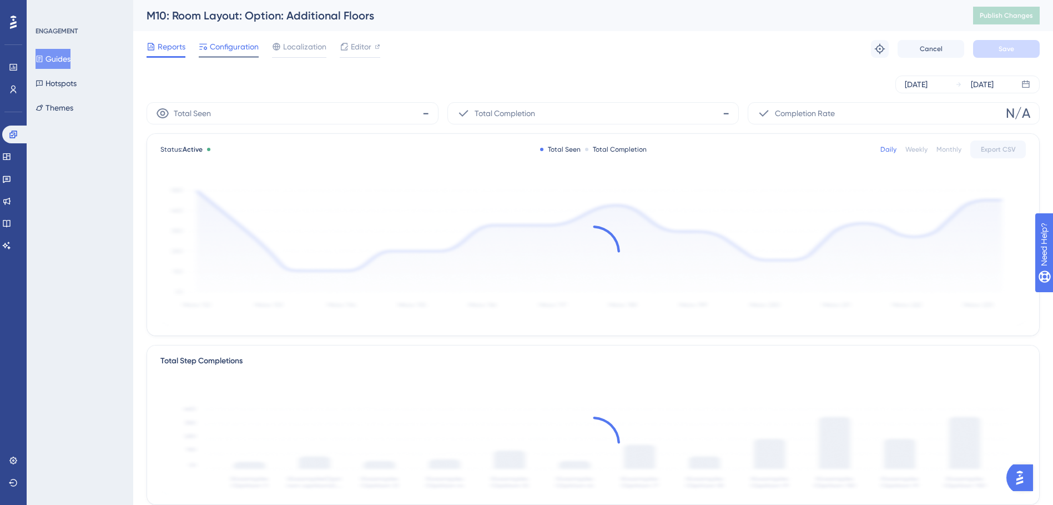
drag, startPoint x: 248, startPoint y: 38, endPoint x: 241, endPoint y: 47, distance: 11.1
click at [247, 39] on div "Reports Configuration Localization Editor Troubleshoot Cancel Save" at bounding box center [593, 49] width 893 height 36
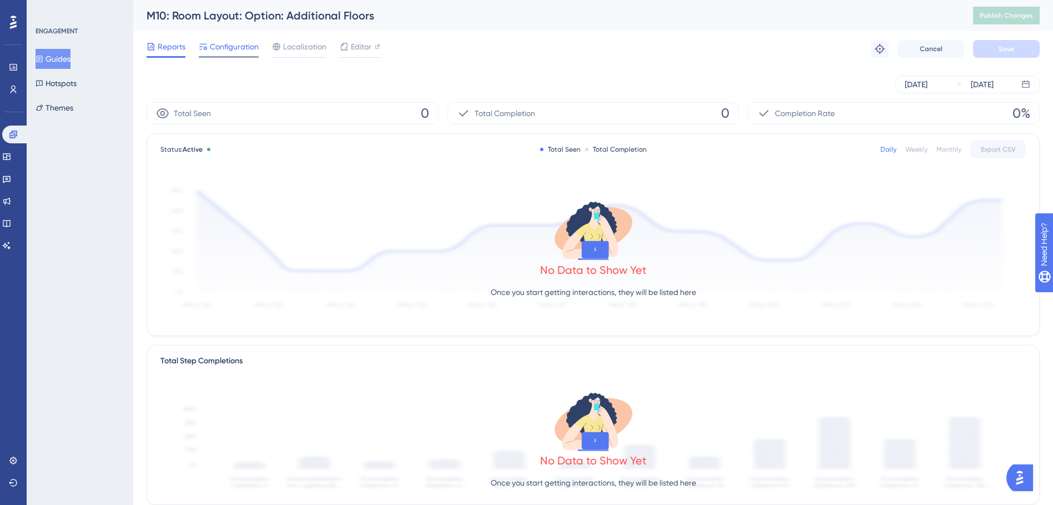
click at [240, 48] on span "Configuration" at bounding box center [234, 46] width 49 height 13
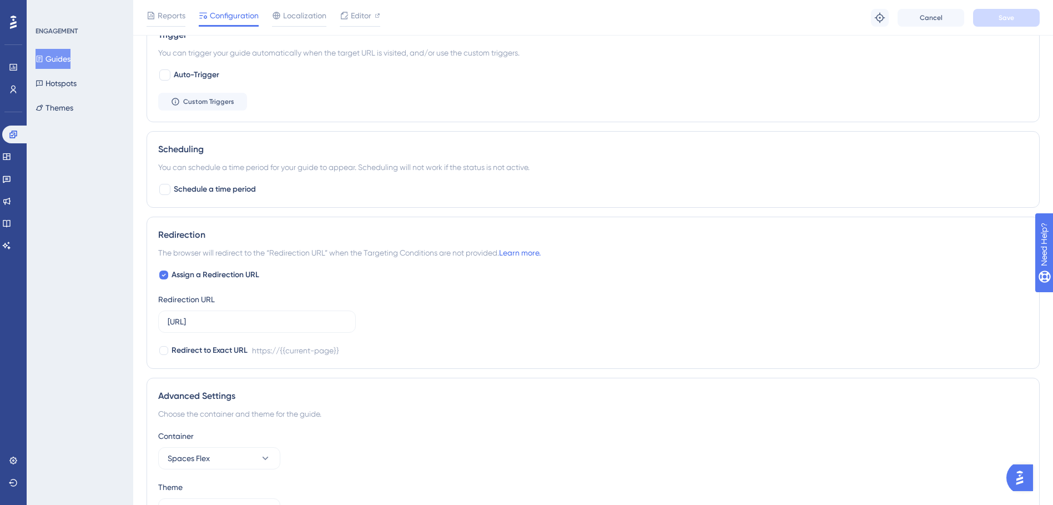
scroll to position [656, 0]
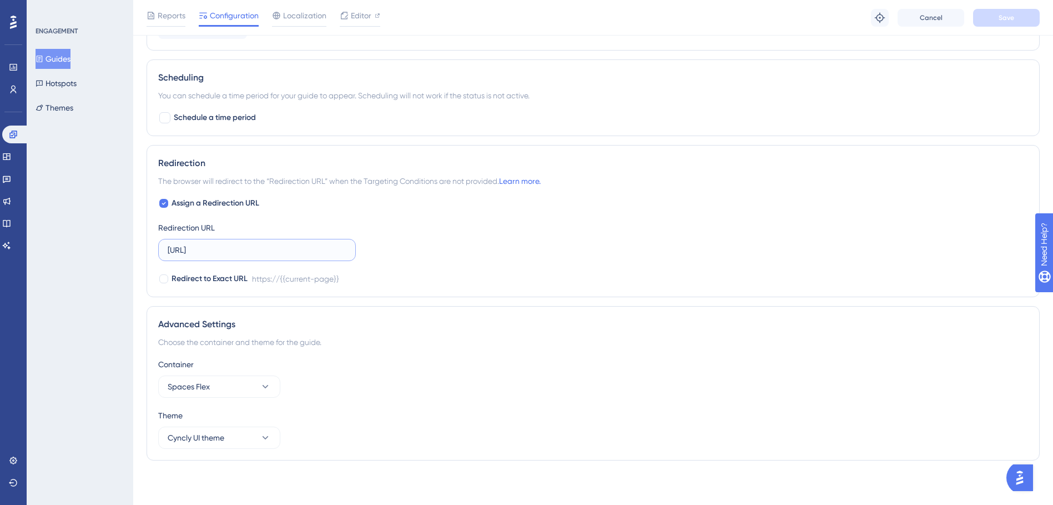
paste input ".com.au/"
drag, startPoint x: 276, startPoint y: 249, endPoint x: 138, endPoint y: 259, distance: 138.6
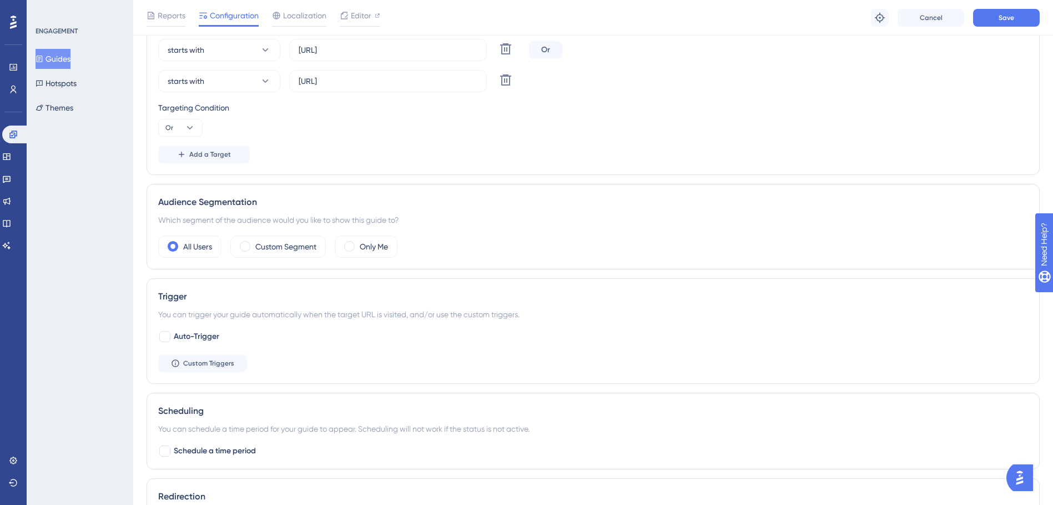
scroll to position [45, 0]
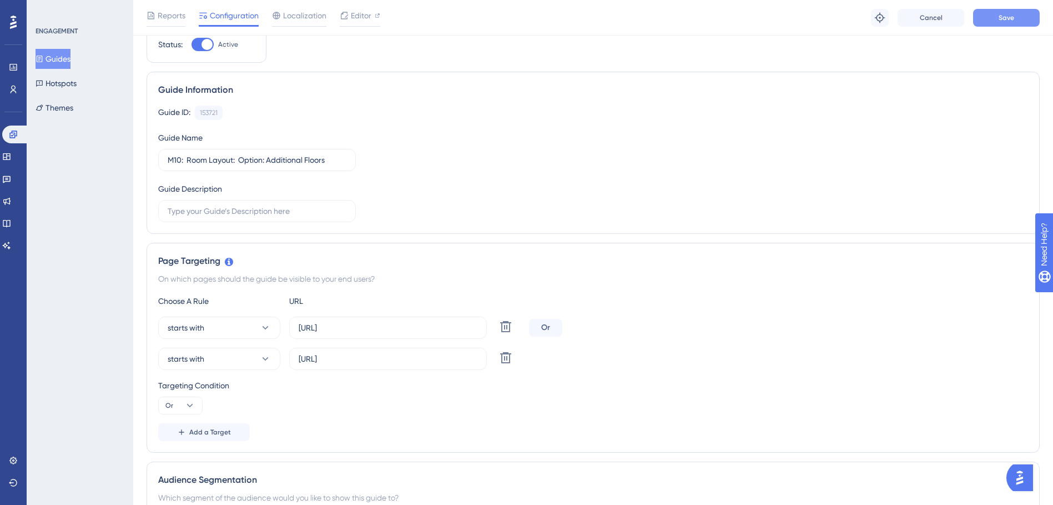
type input "[URL][DOMAIN_NAME]"
click at [1000, 21] on span "Save" at bounding box center [1007, 17] width 16 height 9
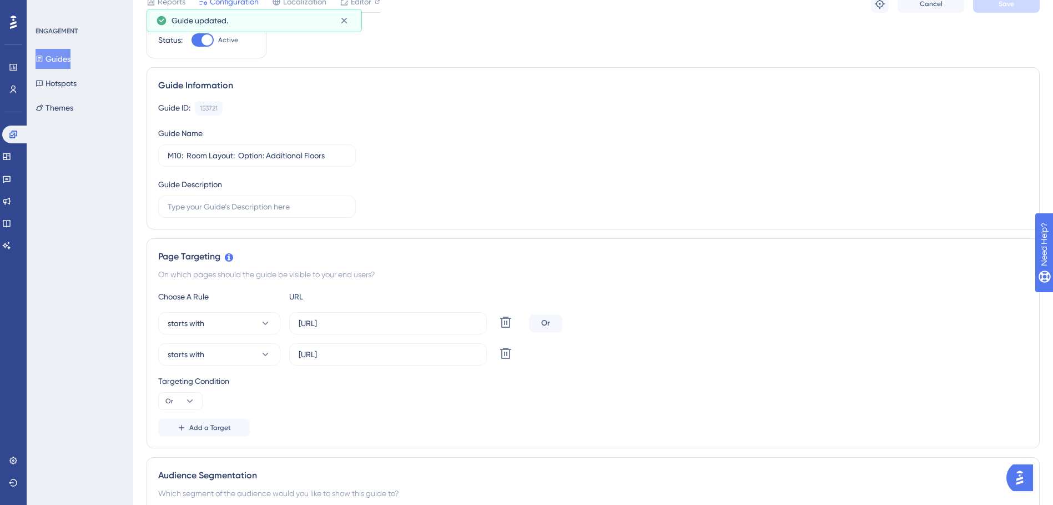
scroll to position [0, 0]
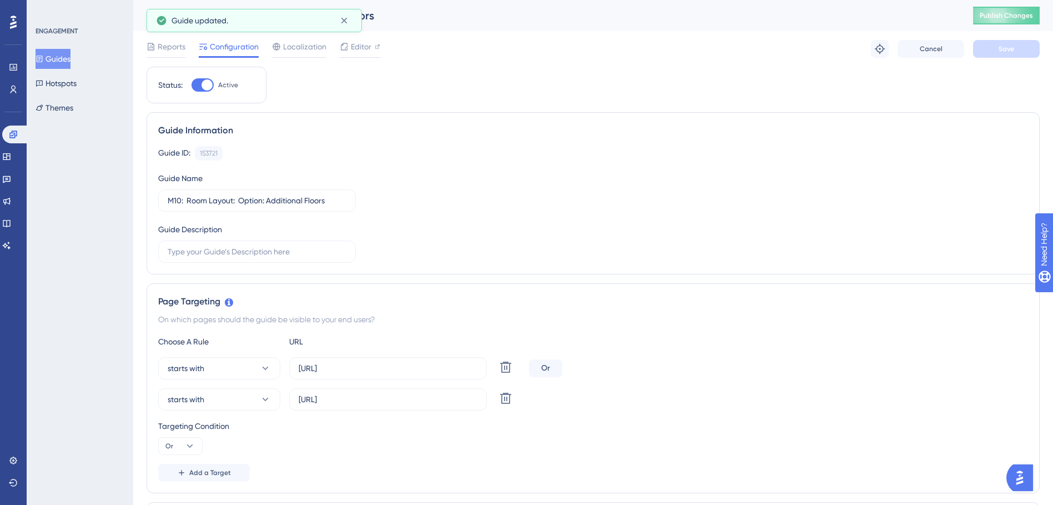
click at [1024, 6] on div "M10: Room Layout: Option: Additional Floors Publish Changes" at bounding box center [593, 15] width 920 height 31
click at [1025, 12] on span "Publish Changes" at bounding box center [1006, 15] width 53 height 9
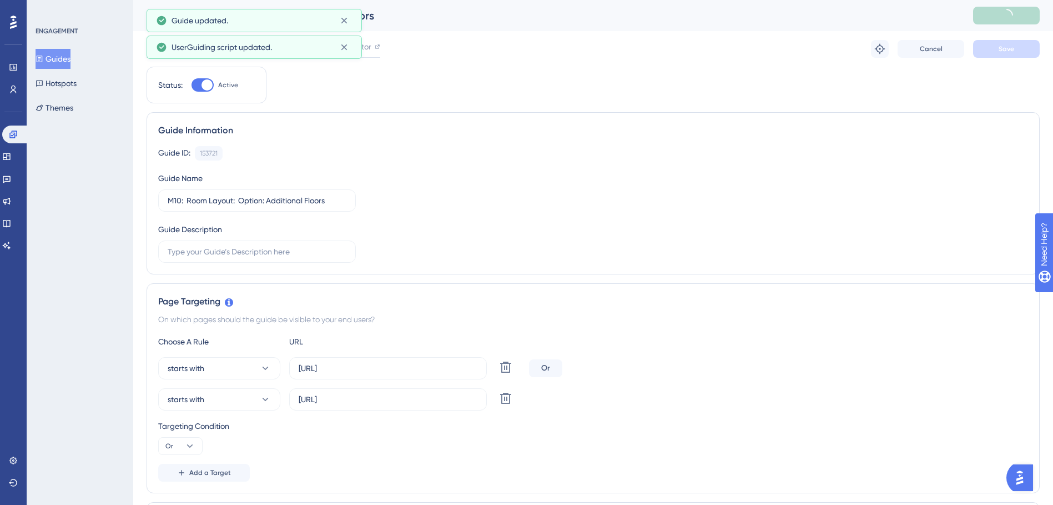
click at [70, 54] on button "Guides" at bounding box center [53, 59] width 35 height 20
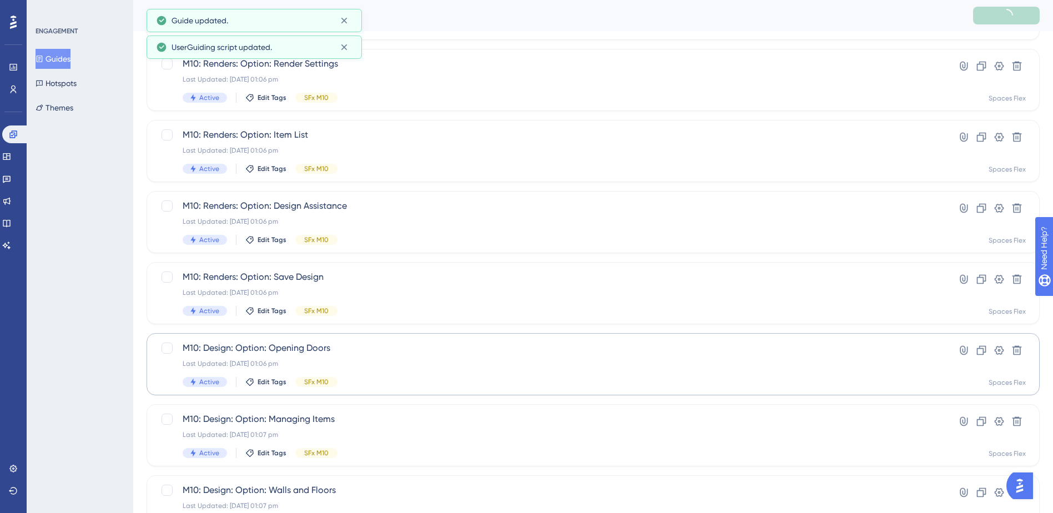
scroll to position [375, 0]
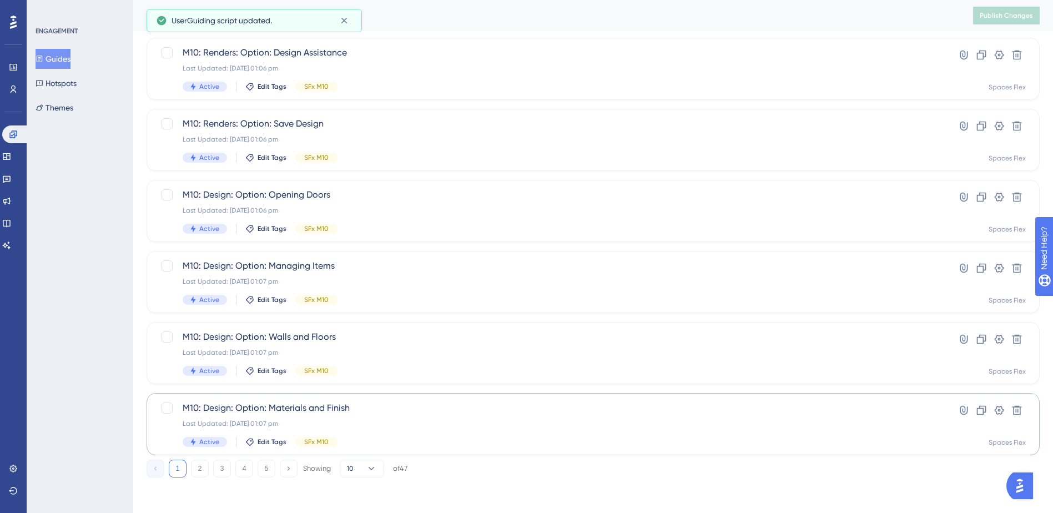
drag, startPoint x: 203, startPoint y: 465, endPoint x: 237, endPoint y: 416, distance: 59.4
click at [203, 465] on button "2" at bounding box center [200, 469] width 18 height 18
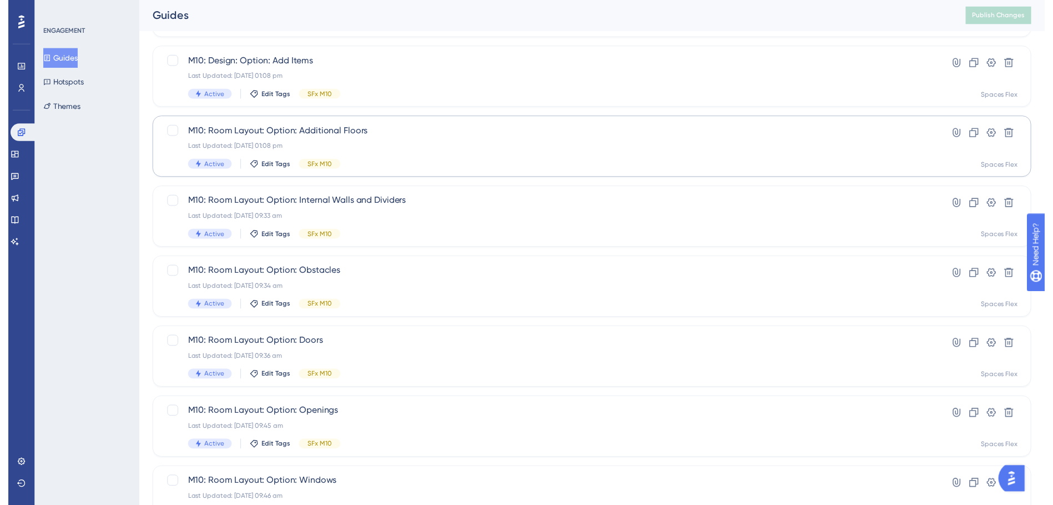
scroll to position [0, 0]
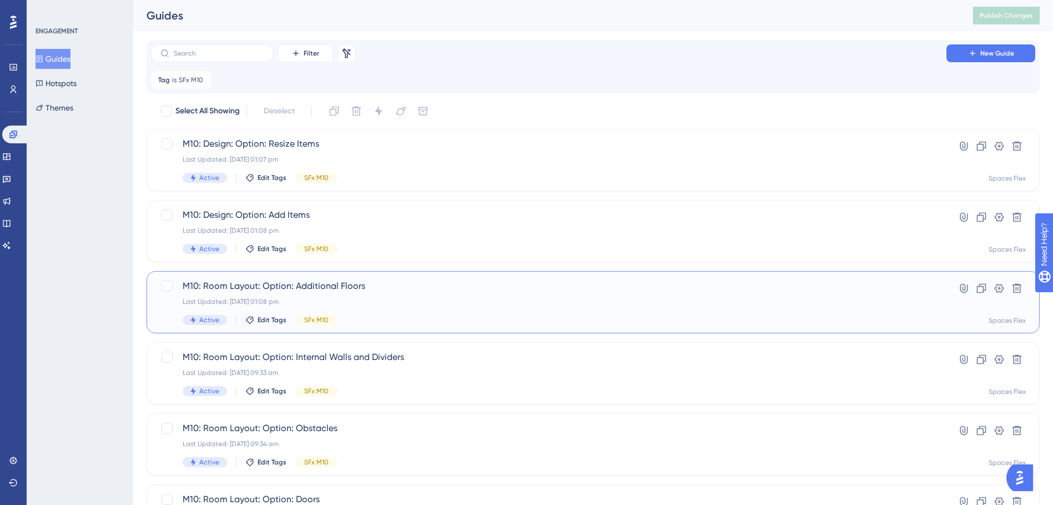
click at [376, 316] on div "Active Edit Tags SFx M10" at bounding box center [549, 320] width 732 height 10
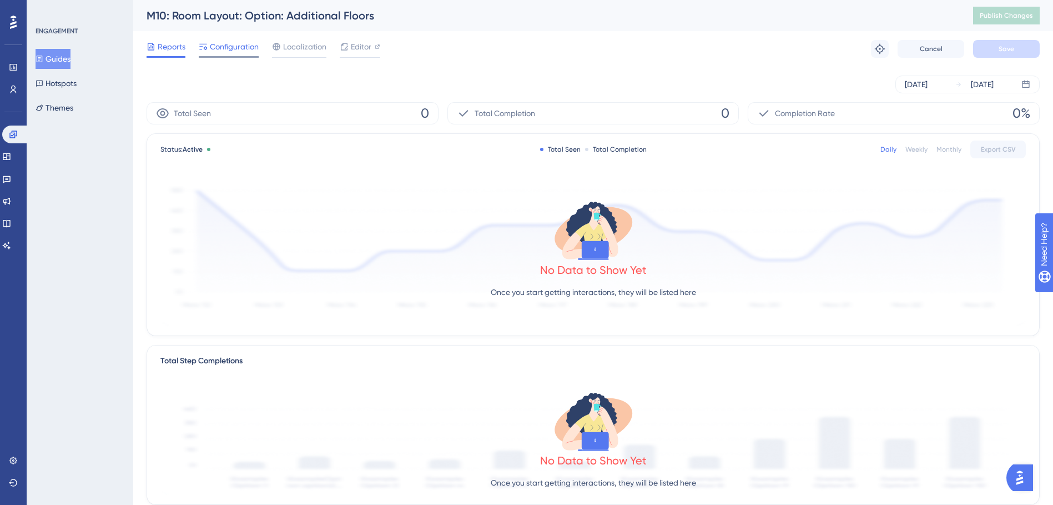
click at [213, 43] on span "Configuration" at bounding box center [234, 46] width 49 height 13
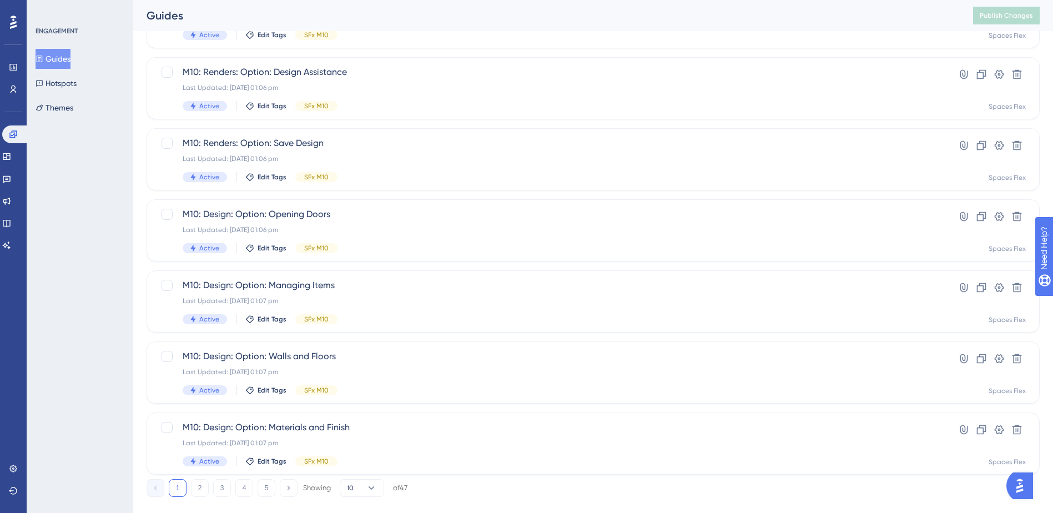
scroll to position [375, 0]
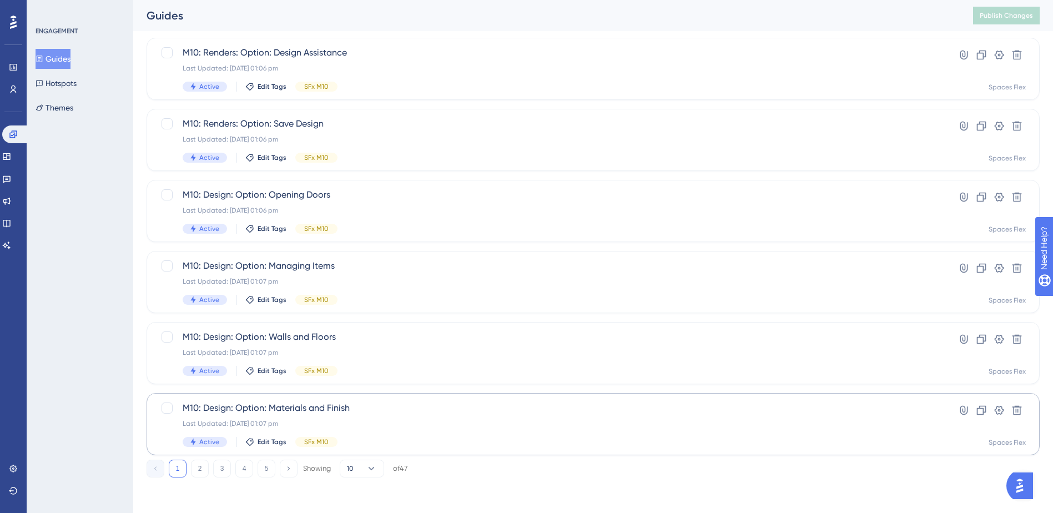
drag, startPoint x: 200, startPoint y: 469, endPoint x: 213, endPoint y: 444, distance: 28.6
click at [201, 468] on button "2" at bounding box center [200, 469] width 18 height 18
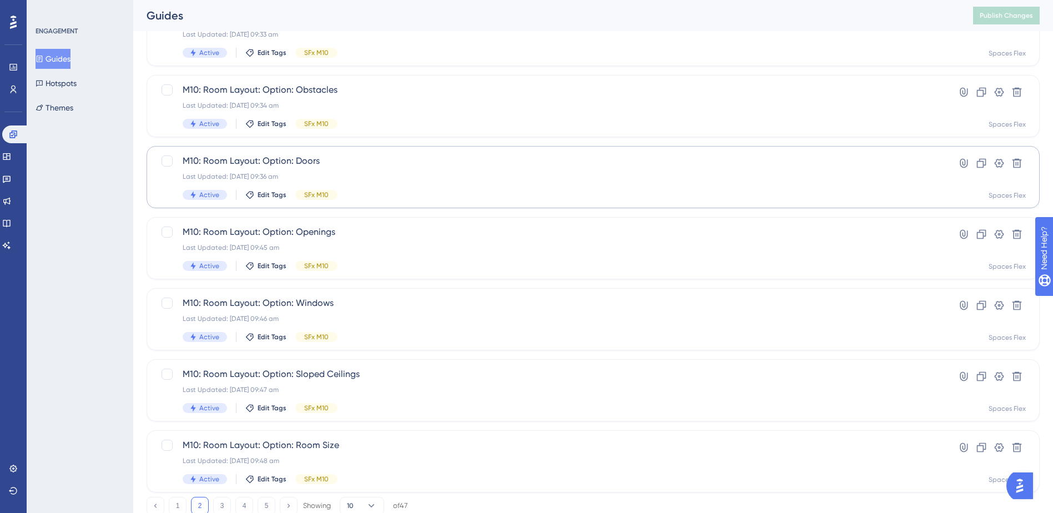
scroll to position [209, 0]
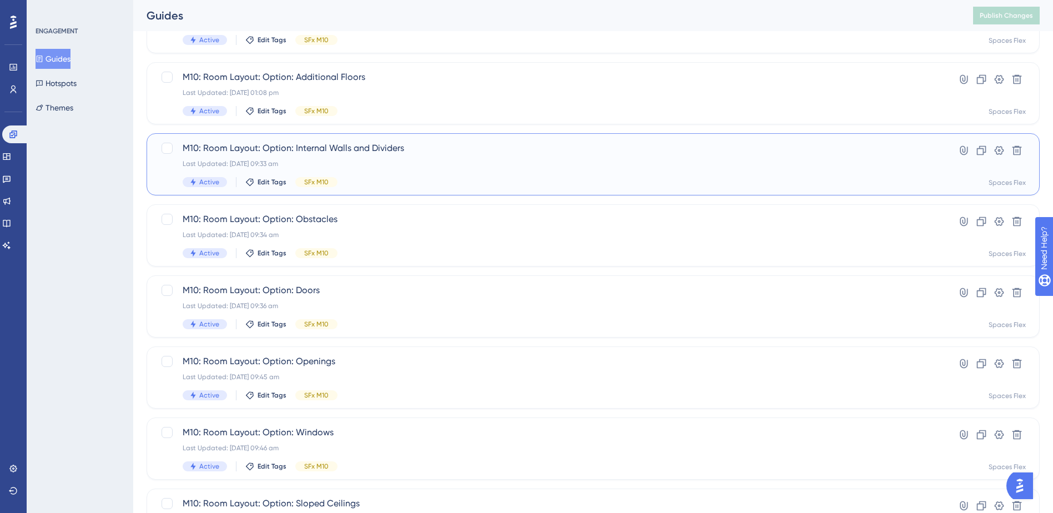
click at [386, 167] on div "Last Updated: 09 Oct 2025 09:33 am" at bounding box center [549, 163] width 732 height 9
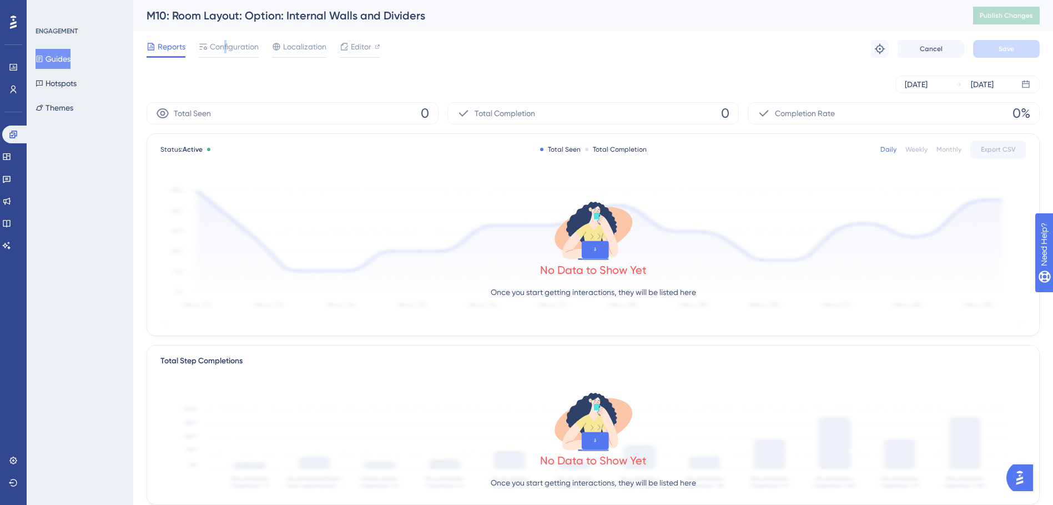
click at [224, 38] on div "Reports Configuration Localization Editor Troubleshoot Cancel Save" at bounding box center [593, 49] width 893 height 36
click at [222, 41] on span "Configuration" at bounding box center [234, 46] width 49 height 13
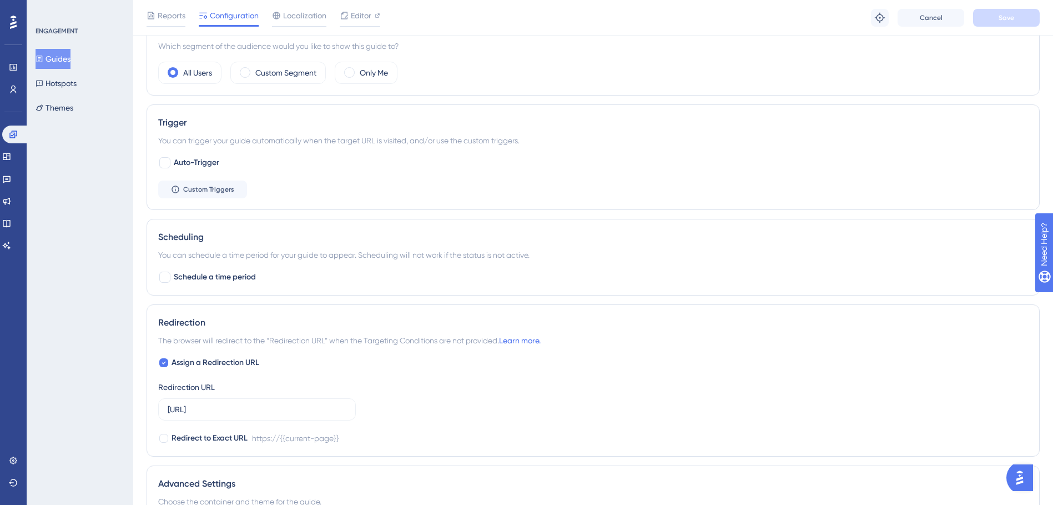
scroll to position [500, 0]
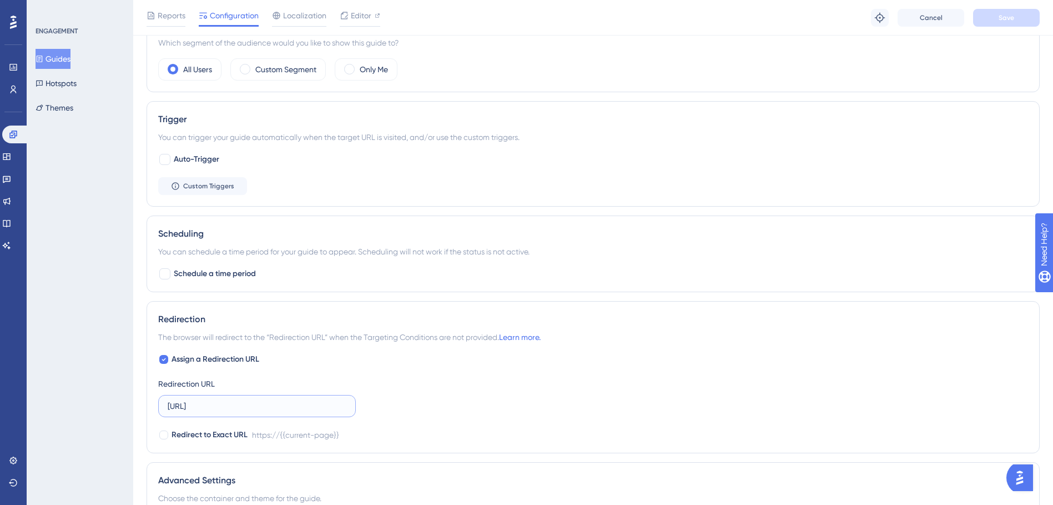
drag, startPoint x: 274, startPoint y: 407, endPoint x: 125, endPoint y: 410, distance: 148.8
click at [133, 410] on div "Performance Users Engagement Widgets Feedback Product Updates Knowledge Base AI…" at bounding box center [593, 71] width 920 height 1142
paste input ".com.au/"
type input "[URL][DOMAIN_NAME]"
click at [1013, 21] on button "Save" at bounding box center [1006, 18] width 67 height 18
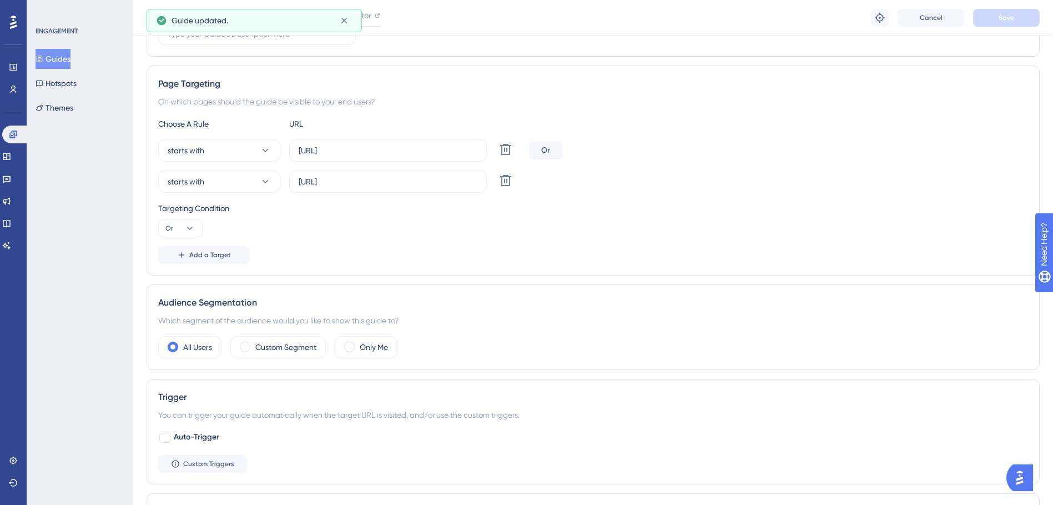
scroll to position [0, 0]
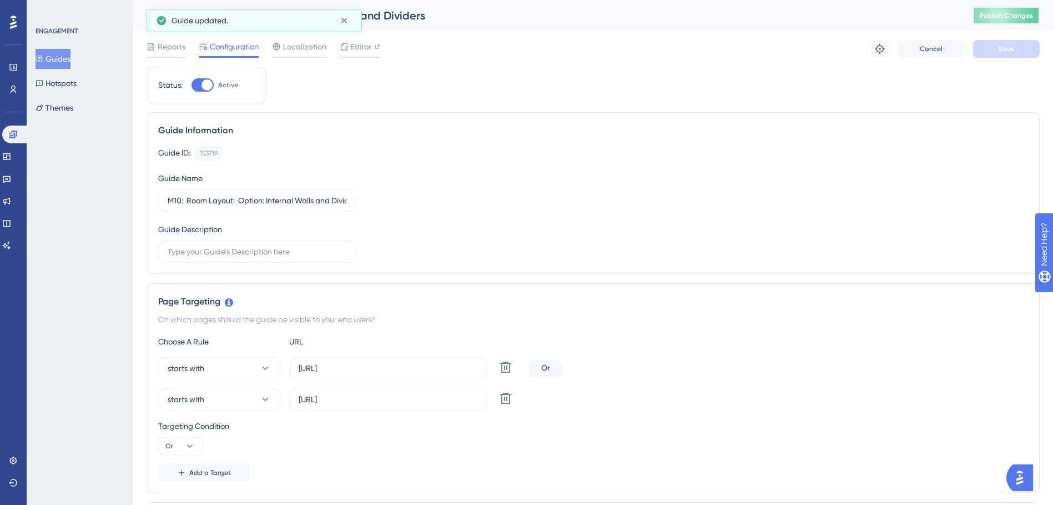
click at [1031, 13] on span "Publish Changes" at bounding box center [1006, 15] width 53 height 9
click at [43, 60] on icon at bounding box center [40, 59] width 8 height 8
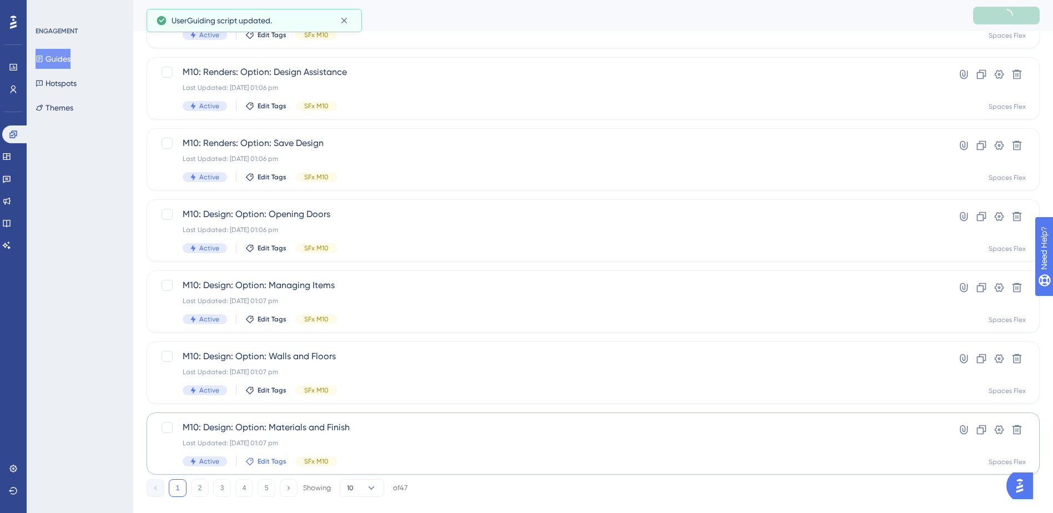
scroll to position [375, 0]
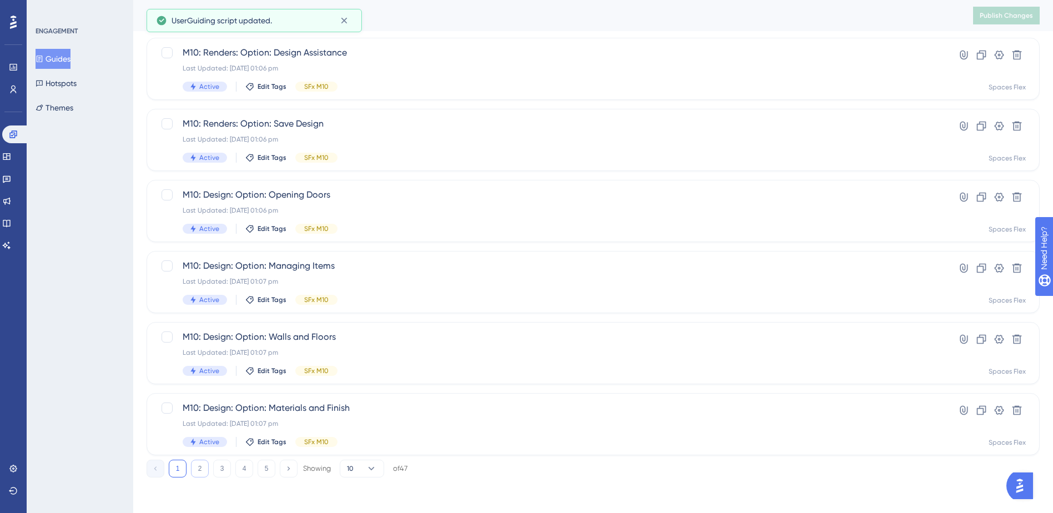
click at [197, 474] on button "2" at bounding box center [200, 469] width 18 height 18
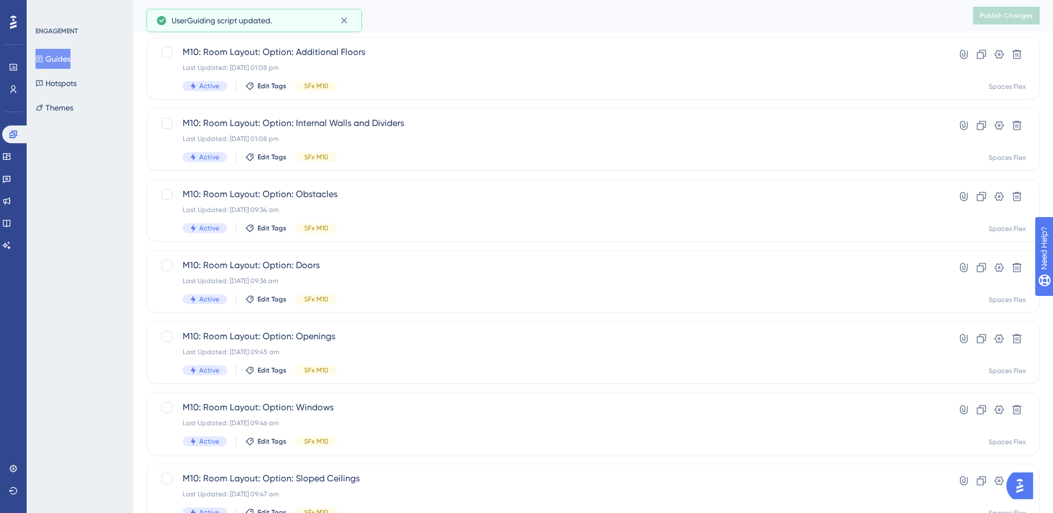
scroll to position [209, 0]
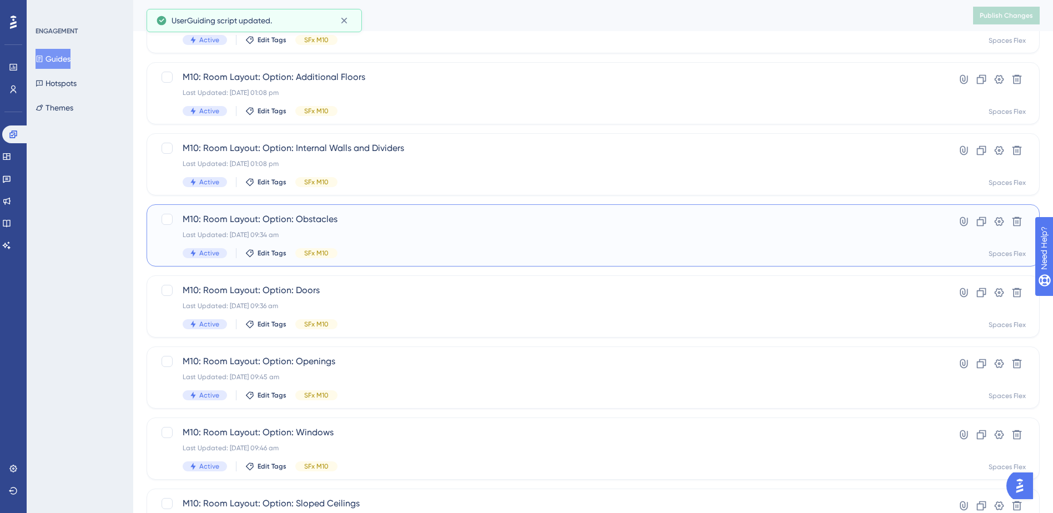
click at [406, 239] on div "M10: Room Layout: Option: Obstacles Last Updated: 09 Oct 2025 09:34 am Active E…" at bounding box center [549, 236] width 732 height 46
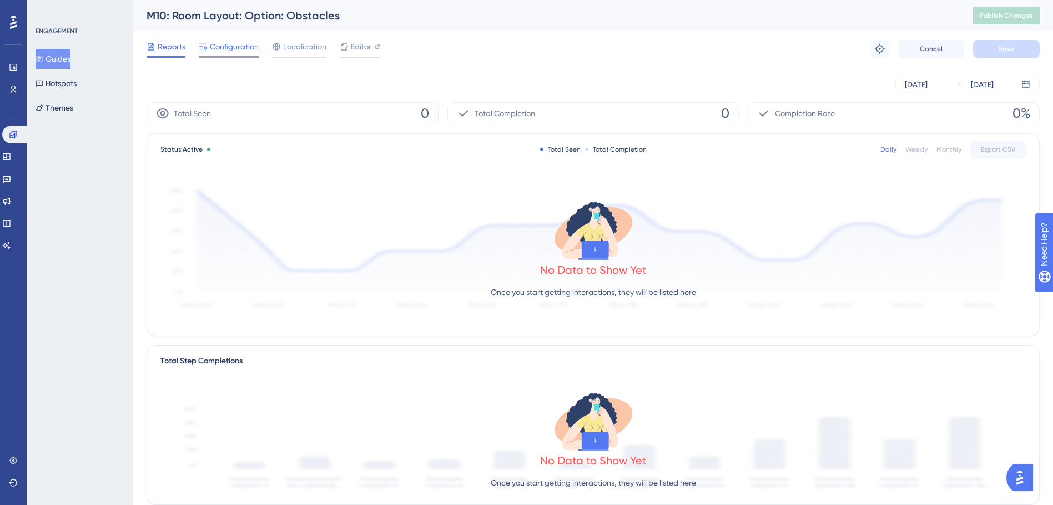
click at [241, 53] on span "Configuration" at bounding box center [234, 46] width 49 height 13
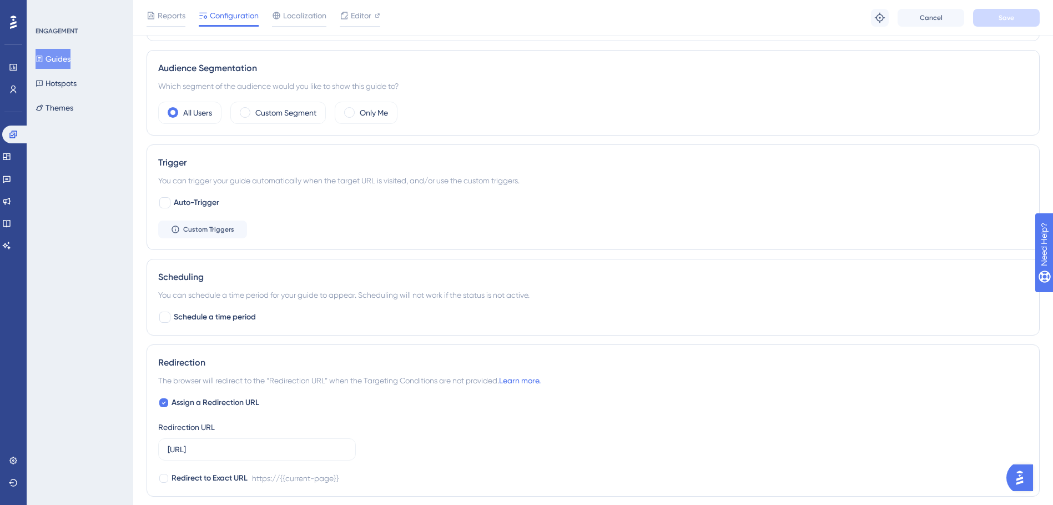
scroll to position [500, 0]
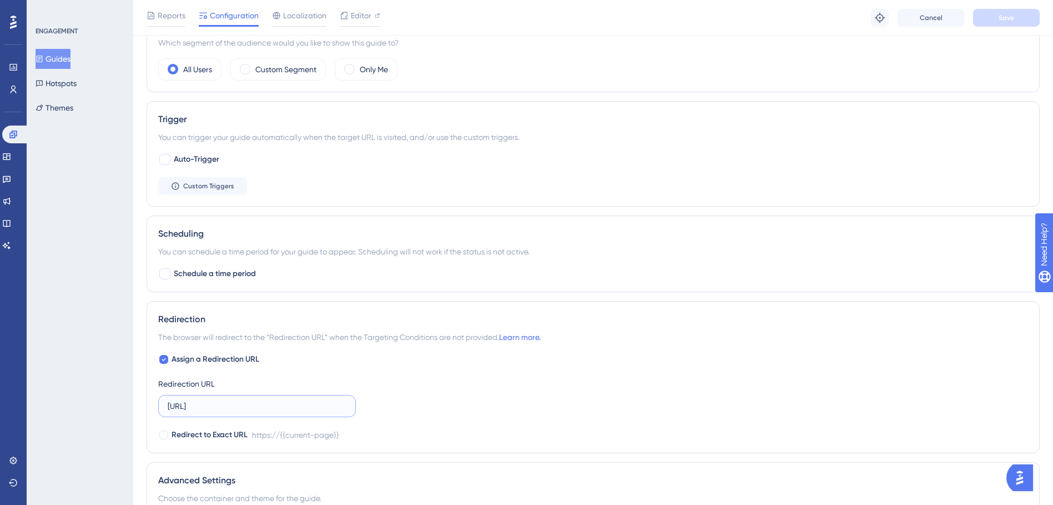
drag, startPoint x: 295, startPoint y: 405, endPoint x: 149, endPoint y: 408, distance: 146.6
click at [148, 411] on div "Redirection The browser will redirect to the “Redirection URL” when the Targeti…" at bounding box center [593, 377] width 893 height 152
paste input ".com.au/"
type input "[URL][DOMAIN_NAME]"
click at [997, 19] on button "Save" at bounding box center [1006, 18] width 67 height 18
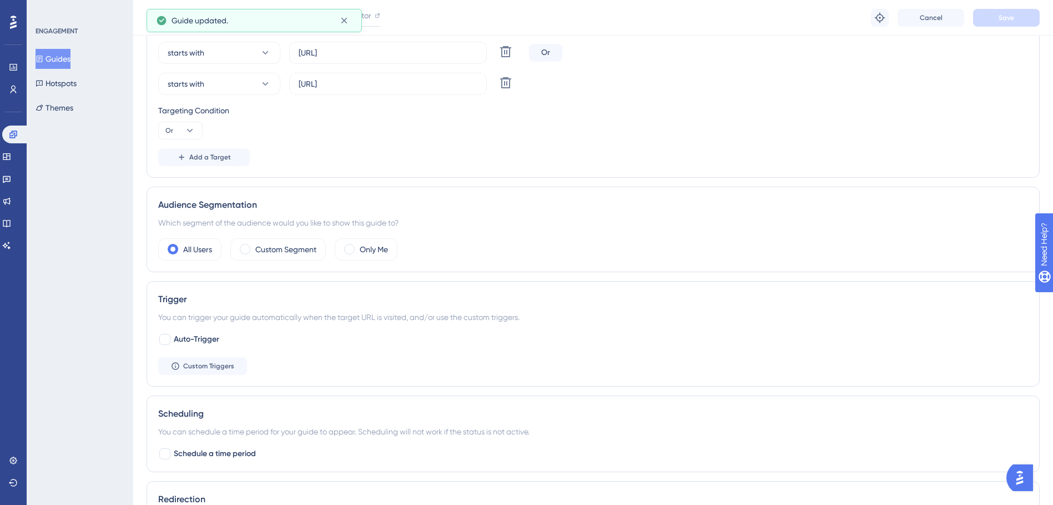
scroll to position [0, 0]
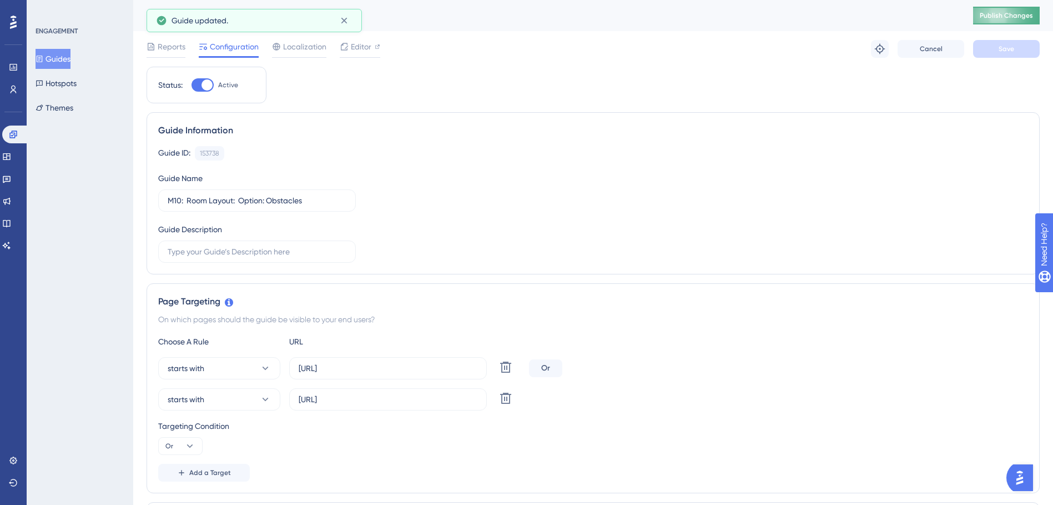
click at [1018, 8] on button "Publish Changes" at bounding box center [1006, 16] width 67 height 18
click at [60, 60] on button "Guides" at bounding box center [53, 59] width 35 height 20
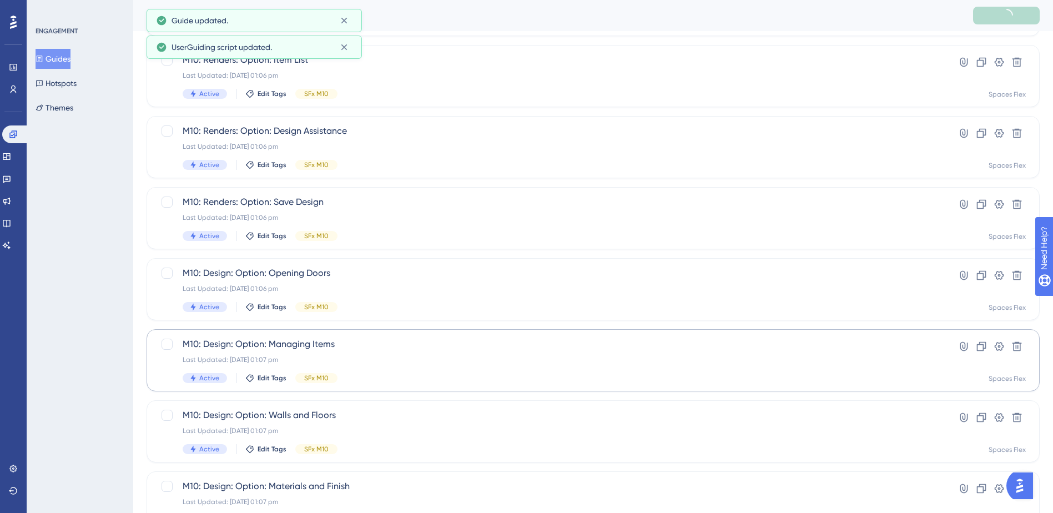
scroll to position [375, 0]
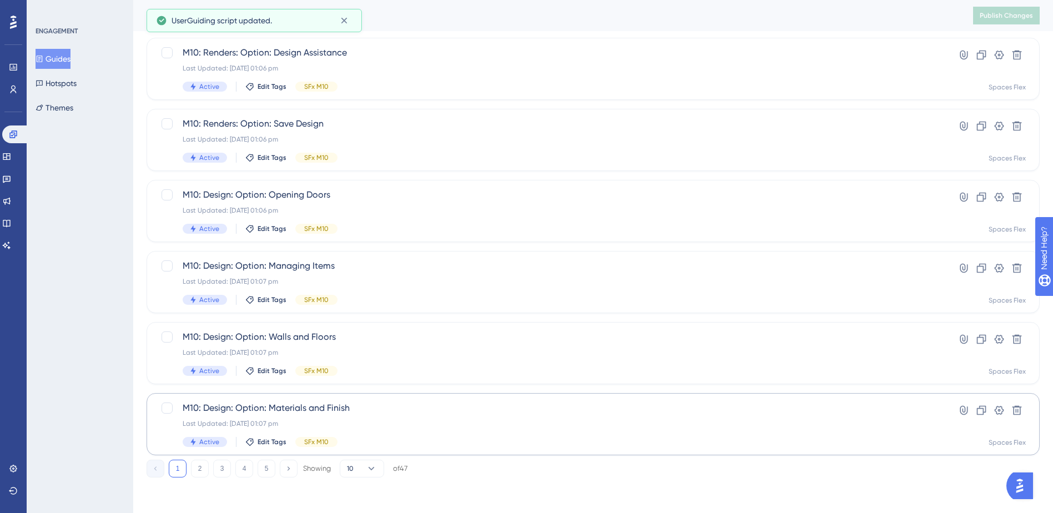
drag, startPoint x: 198, startPoint y: 468, endPoint x: 229, endPoint y: 412, distance: 64.4
click at [198, 468] on button "2" at bounding box center [200, 469] width 18 height 18
click at [495, 134] on div "M10: Room Layout: Option: Doors Last Updated: 09 Oct 2025 09:36 am Active Edit …" at bounding box center [549, 140] width 732 height 46
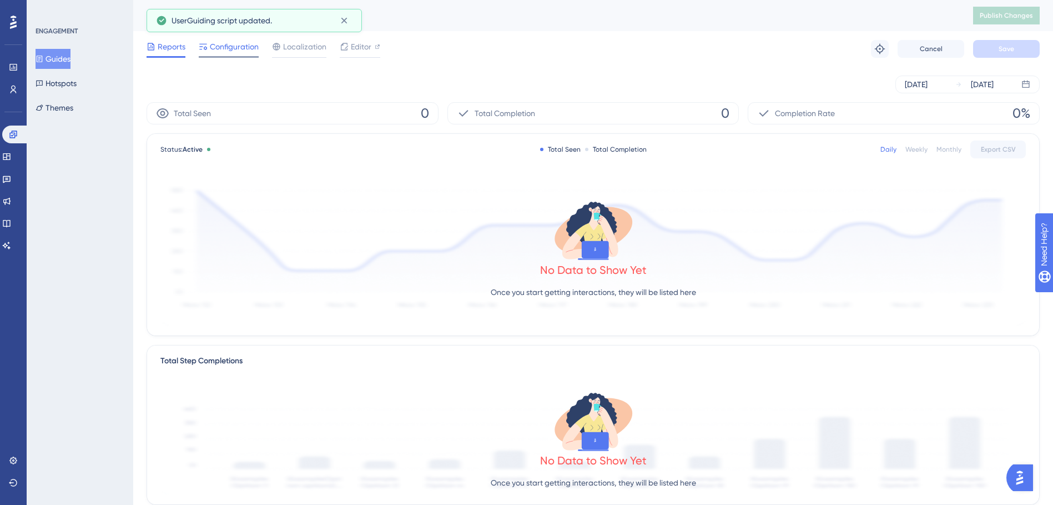
click at [241, 51] on span "Configuration" at bounding box center [234, 46] width 49 height 13
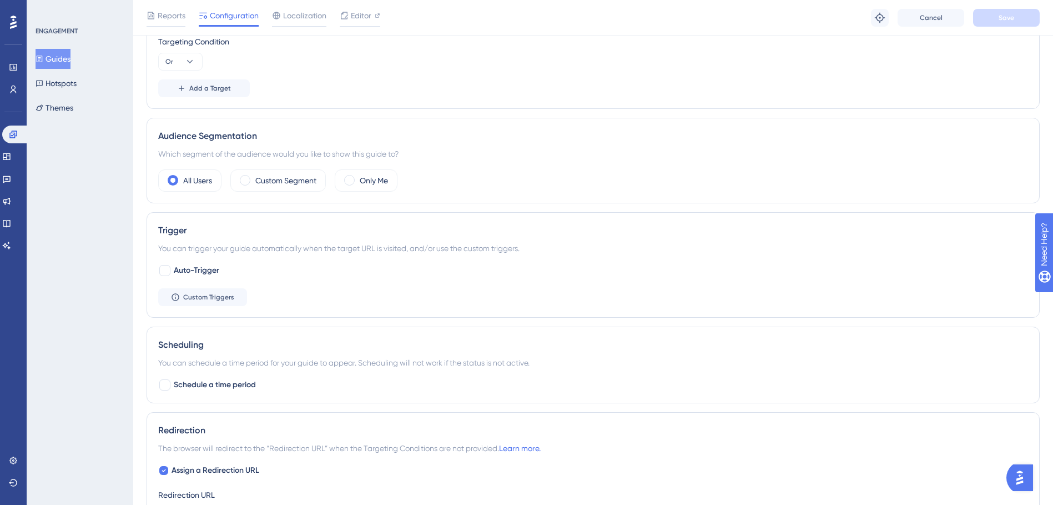
scroll to position [611, 0]
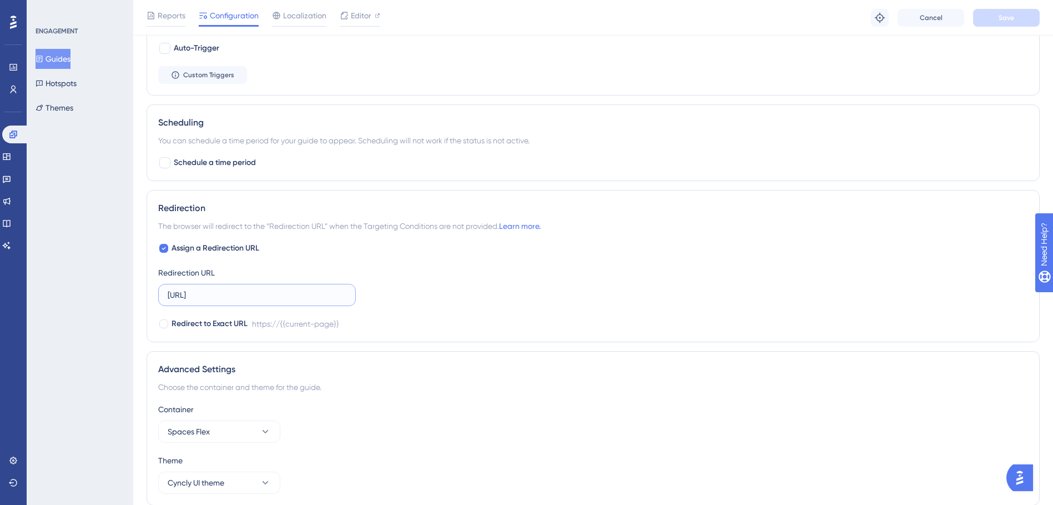
drag, startPoint x: 276, startPoint y: 292, endPoint x: 101, endPoint y: 289, distance: 174.9
paste input ".com.au/"
type input "[URL][DOMAIN_NAME]"
click at [995, 17] on button "Save" at bounding box center [1006, 18] width 67 height 18
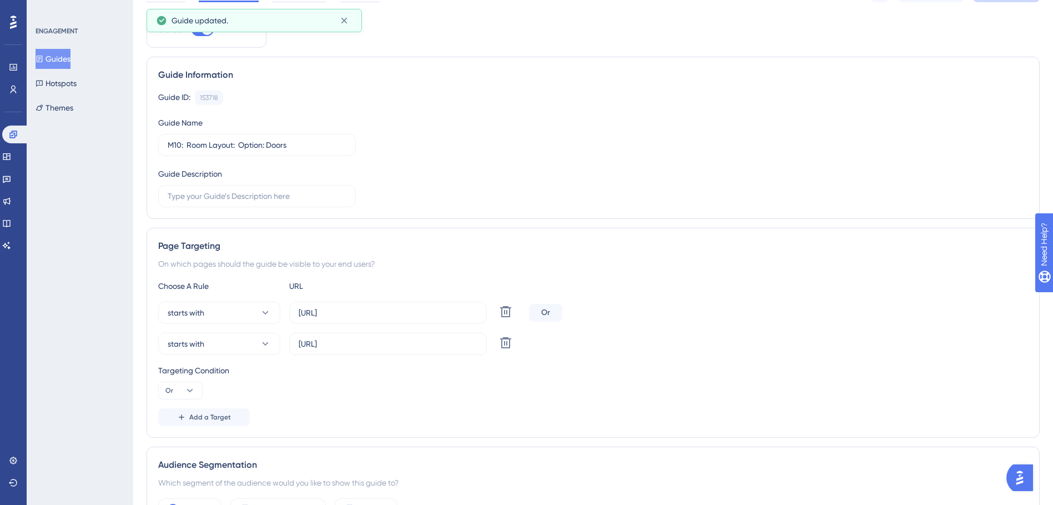
scroll to position [0, 0]
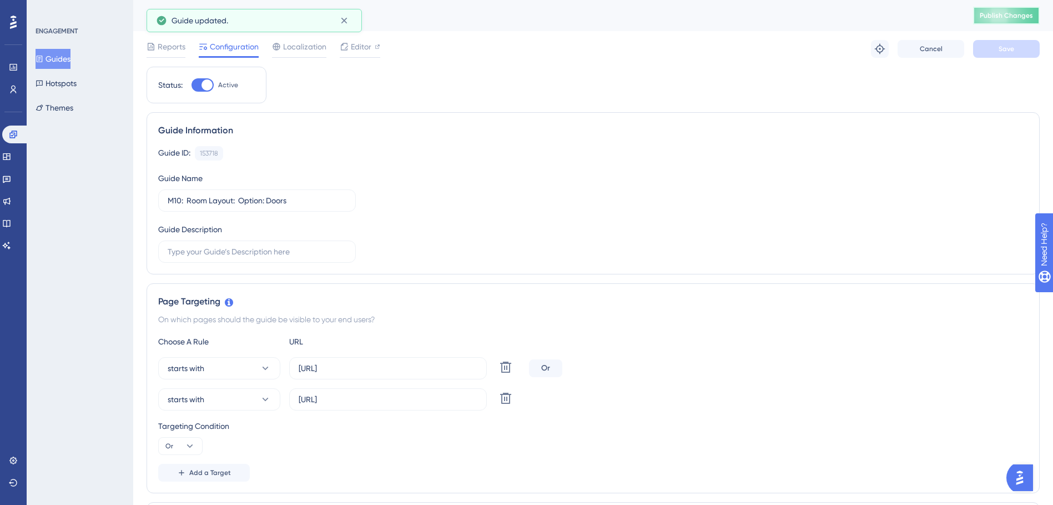
click at [1031, 9] on button "Publish Changes" at bounding box center [1006, 16] width 67 height 18
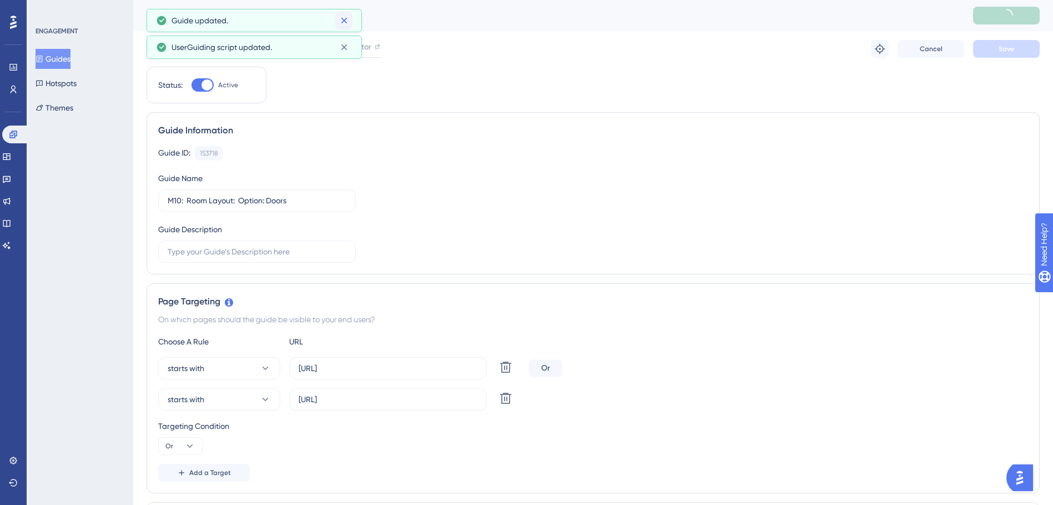
click at [345, 0] on div "Performance Users Engagement Widgets Feedback Product Updates Knowledge Base AI…" at bounding box center [526, 0] width 1053 height 0
click at [339, 21] on icon at bounding box center [344, 20] width 11 height 11
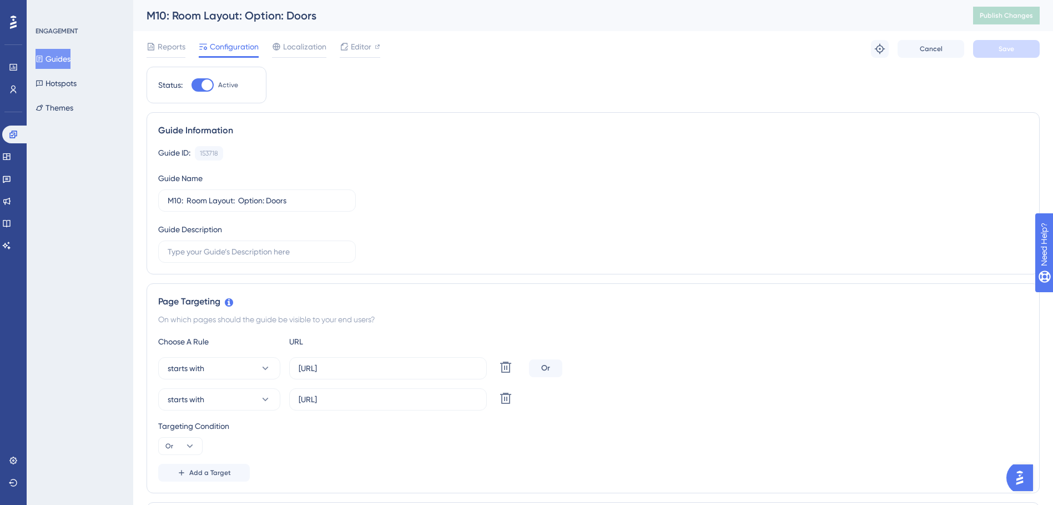
click at [71, 51] on button "Guides" at bounding box center [53, 59] width 35 height 20
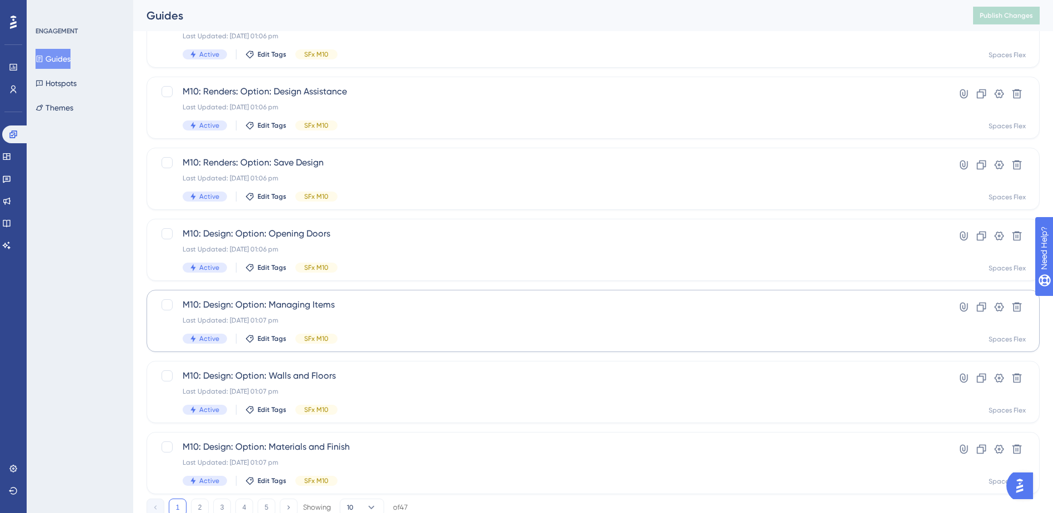
scroll to position [375, 0]
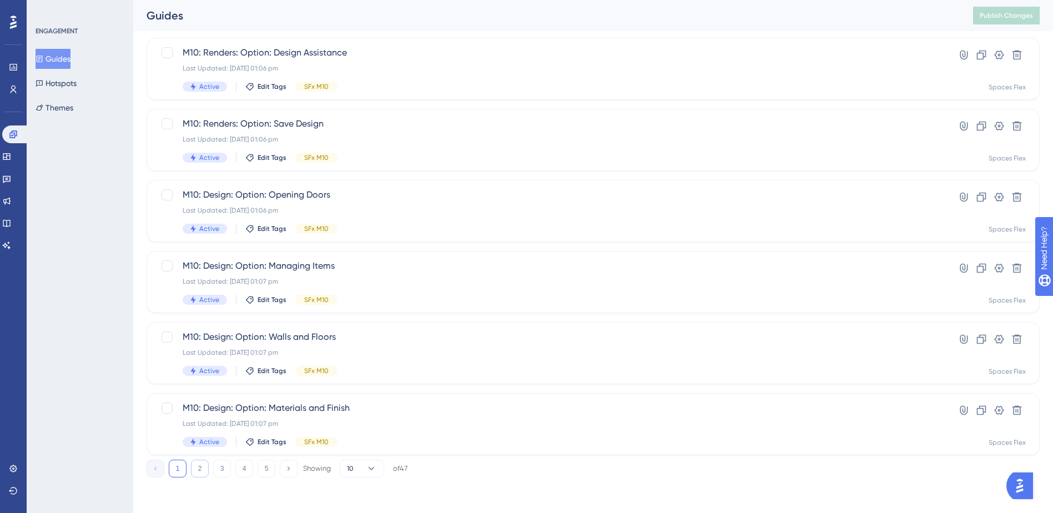
click at [202, 465] on button "2" at bounding box center [200, 469] width 18 height 18
click at [420, 209] on div "Last Updated: 09 Oct 2025 09:45 am" at bounding box center [549, 210] width 732 height 9
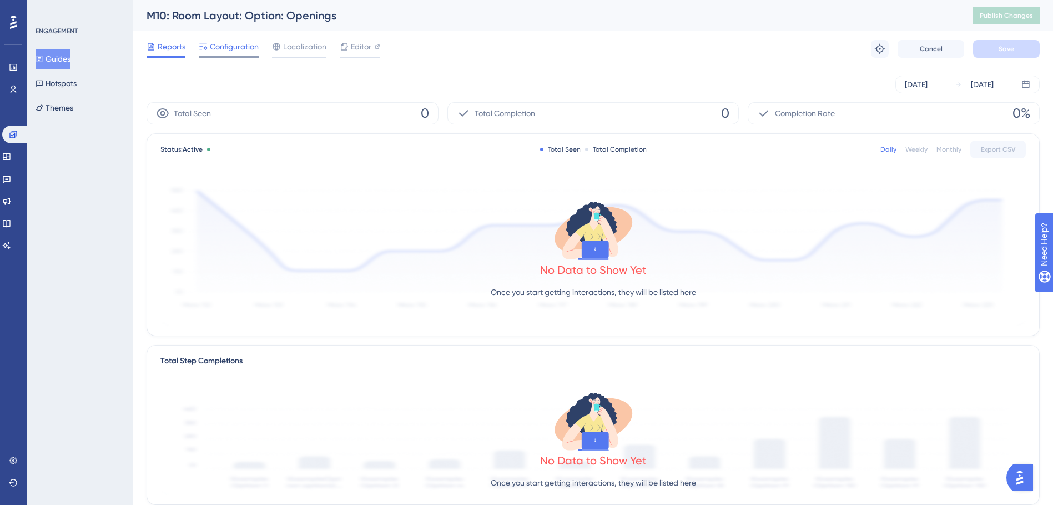
click at [223, 41] on span "Configuration" at bounding box center [234, 46] width 49 height 13
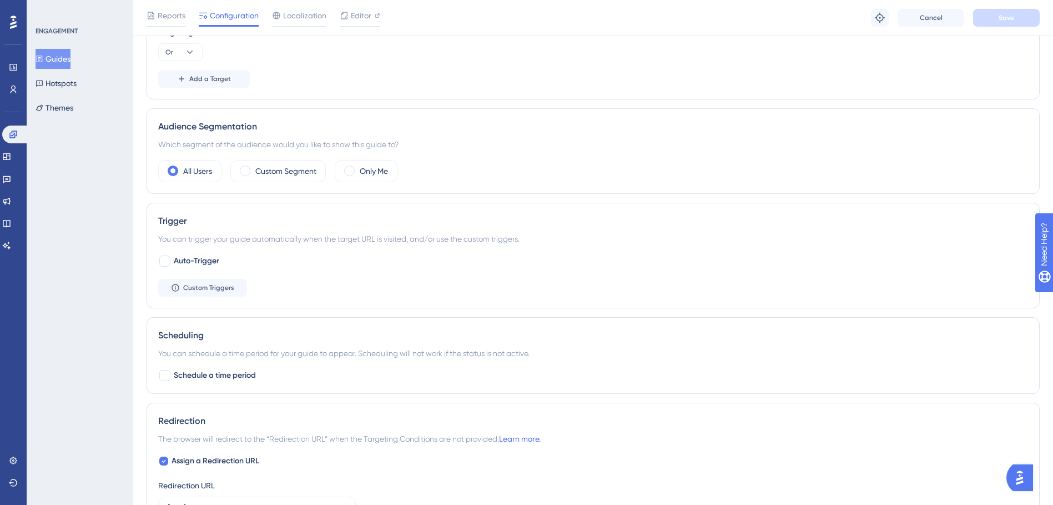
scroll to position [444, 0]
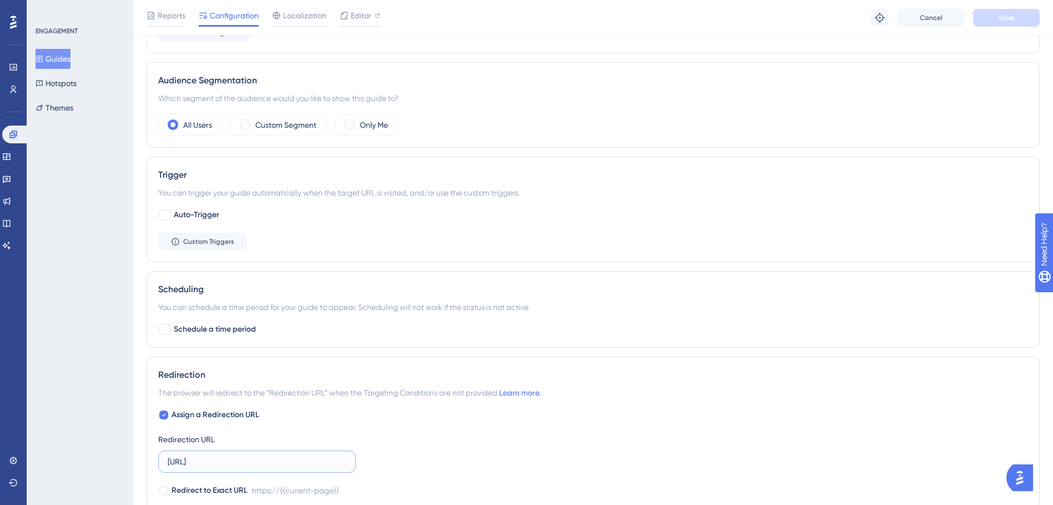
drag, startPoint x: 264, startPoint y: 464, endPoint x: 157, endPoint y: 462, distance: 106.6
click at [156, 462] on div "Redirection The browser will redirect to the “Redirection URL” when the Targeti…" at bounding box center [593, 432] width 893 height 152
paste input ".com.au/"
type input "[URL][DOMAIN_NAME]"
click at [988, 21] on button "Save" at bounding box center [1006, 18] width 67 height 18
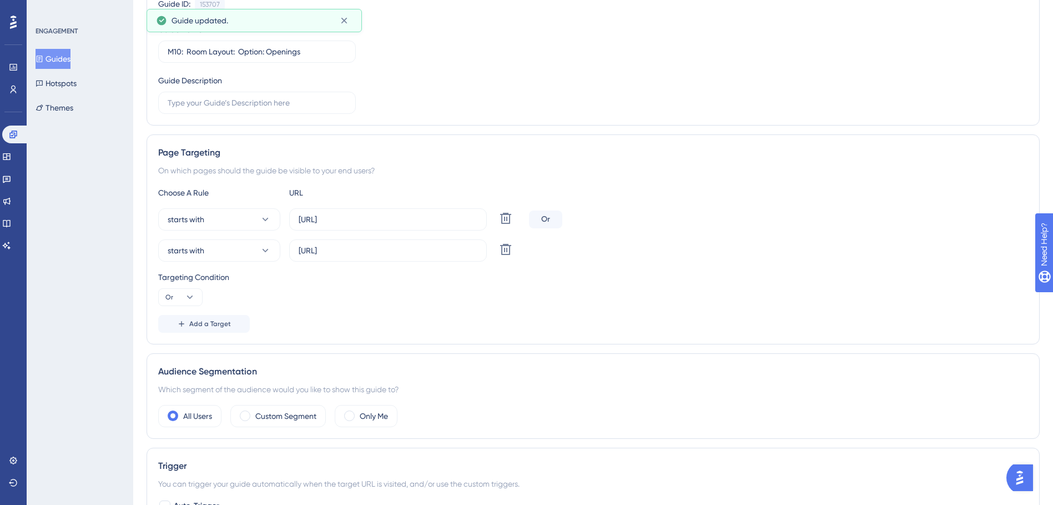
scroll to position [0, 0]
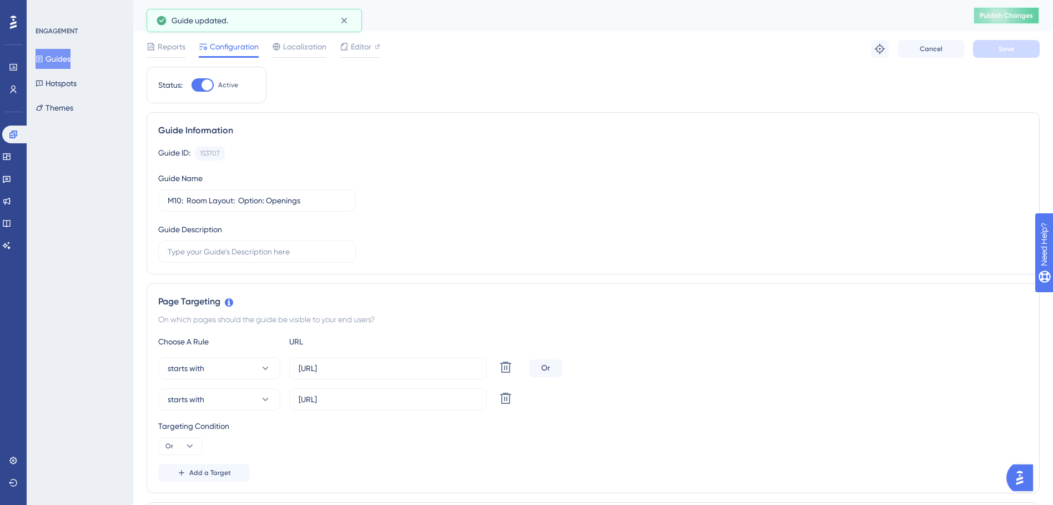
click at [994, 8] on button "Publish Changes" at bounding box center [1006, 16] width 67 height 18
click at [63, 62] on button "Guides" at bounding box center [53, 59] width 35 height 20
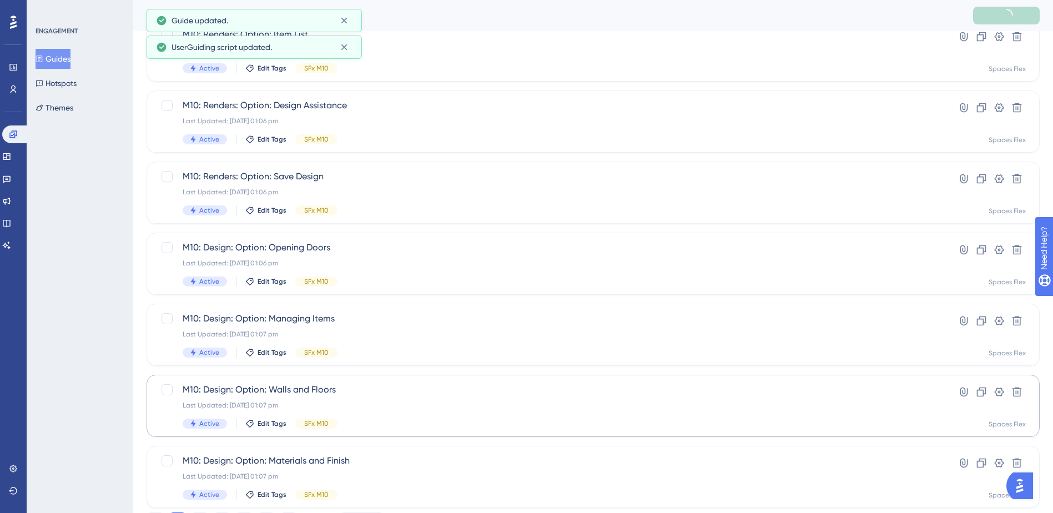
scroll to position [375, 0]
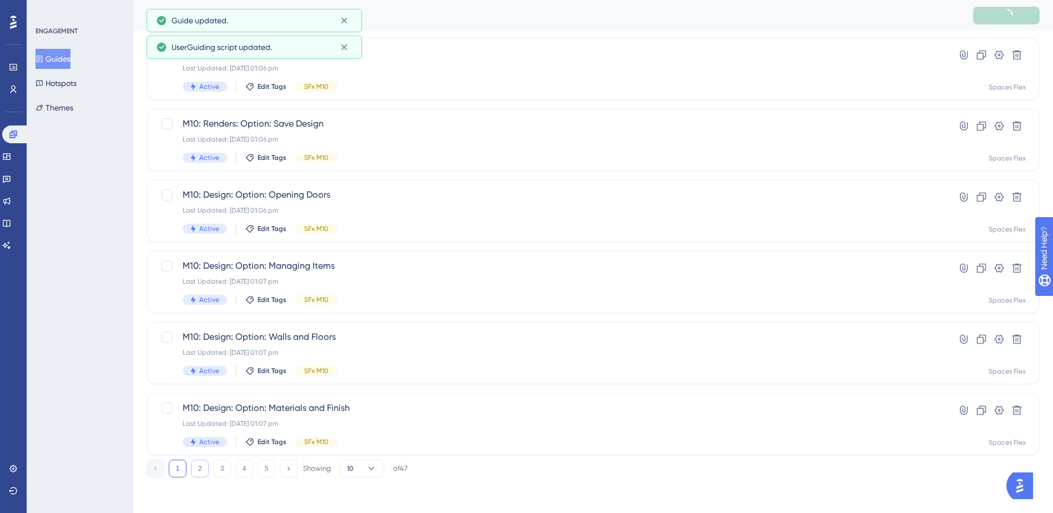
click at [200, 467] on button "2" at bounding box center [200, 469] width 18 height 18
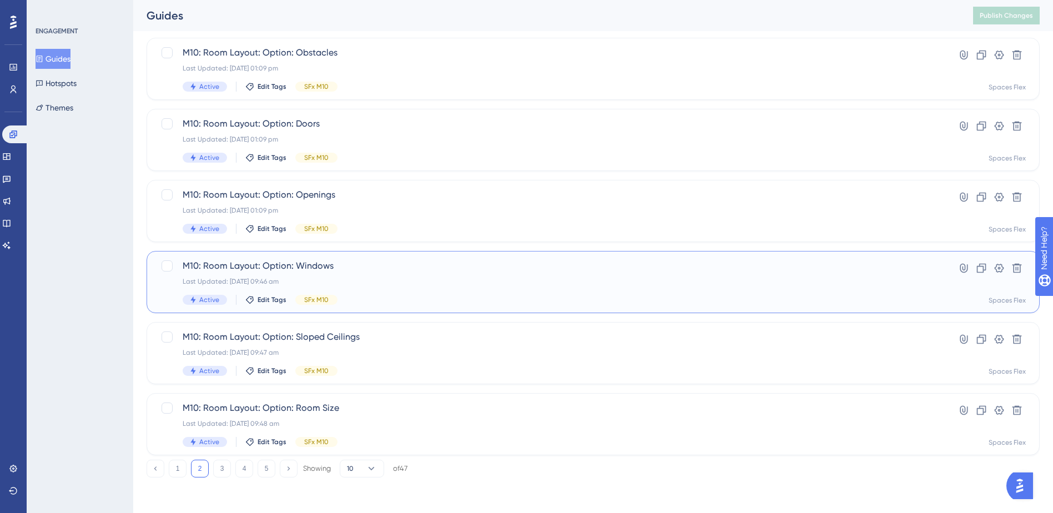
click at [386, 263] on span "M10: Room Layout: Option: Windows" at bounding box center [549, 265] width 732 height 13
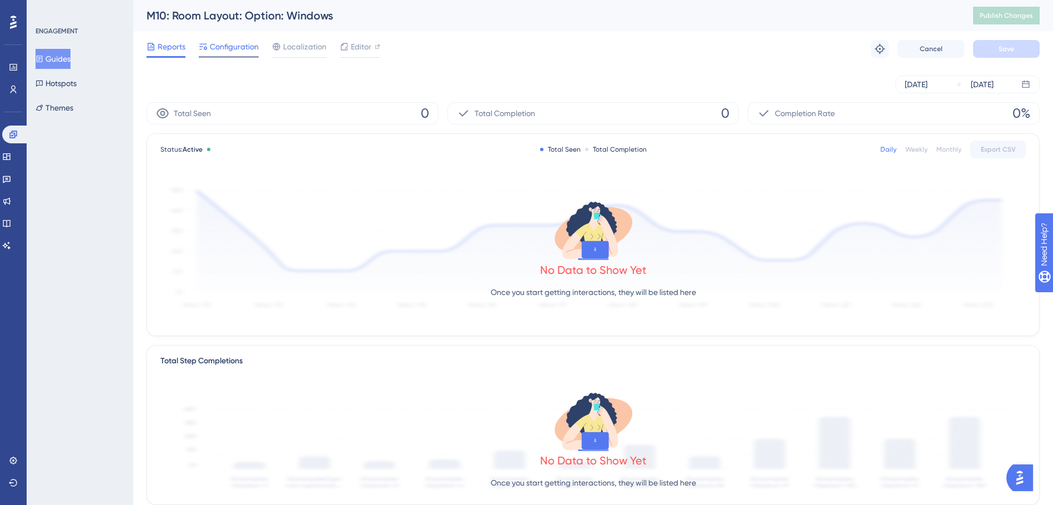
click at [238, 54] on div "Configuration" at bounding box center [229, 49] width 60 height 18
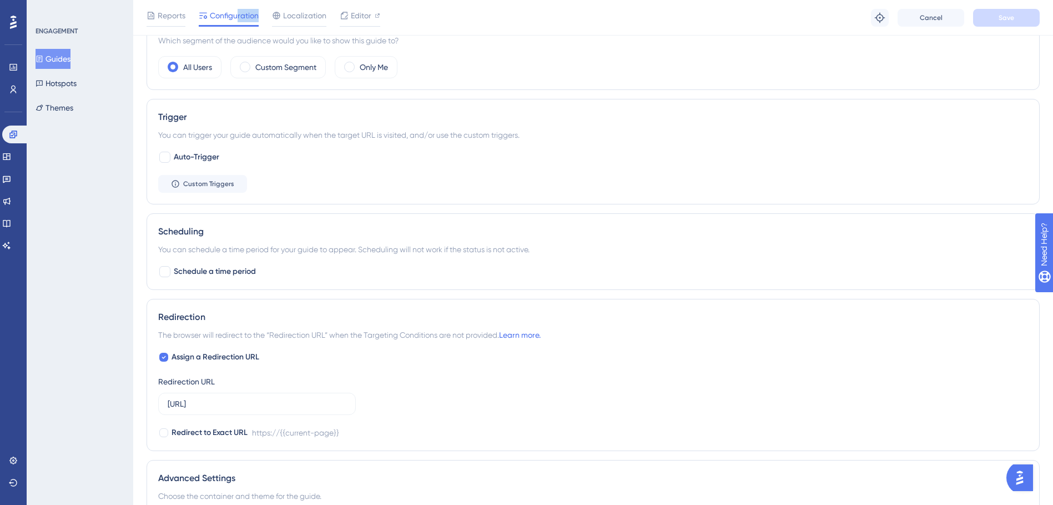
scroll to position [555, 0]
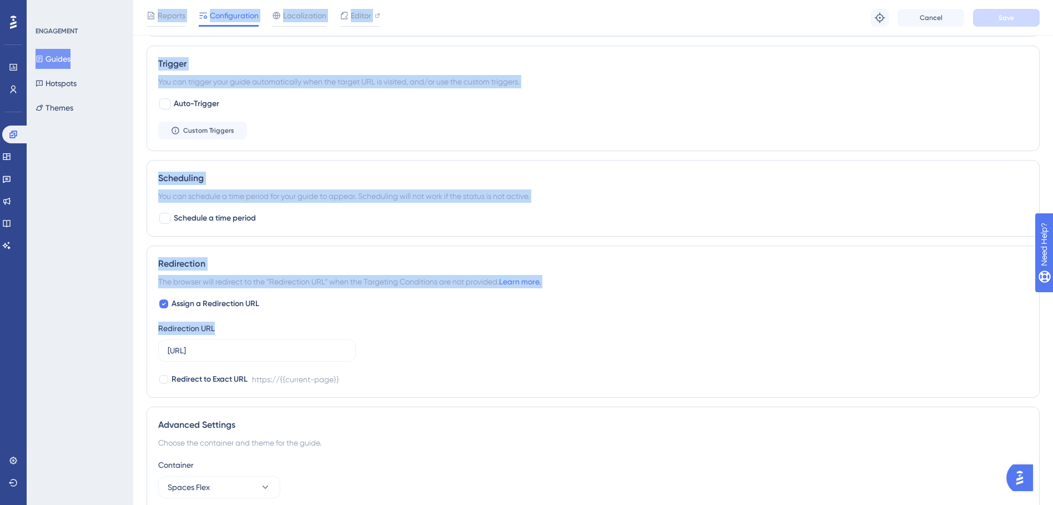
drag, startPoint x: 281, startPoint y: 347, endPoint x: 116, endPoint y: 345, distance: 164.9
click at [133, 345] on div "Performance Users Engagement Widgets Feedback Product Updates Knowledge Base AI…" at bounding box center [593, 16] width 920 height 1142
drag, startPoint x: 116, startPoint y: 345, endPoint x: 283, endPoint y: 343, distance: 167.1
click at [283, 343] on label "[URL]" at bounding box center [257, 350] width 198 height 22
click at [283, 344] on input "[URL]" at bounding box center [257, 350] width 179 height 12
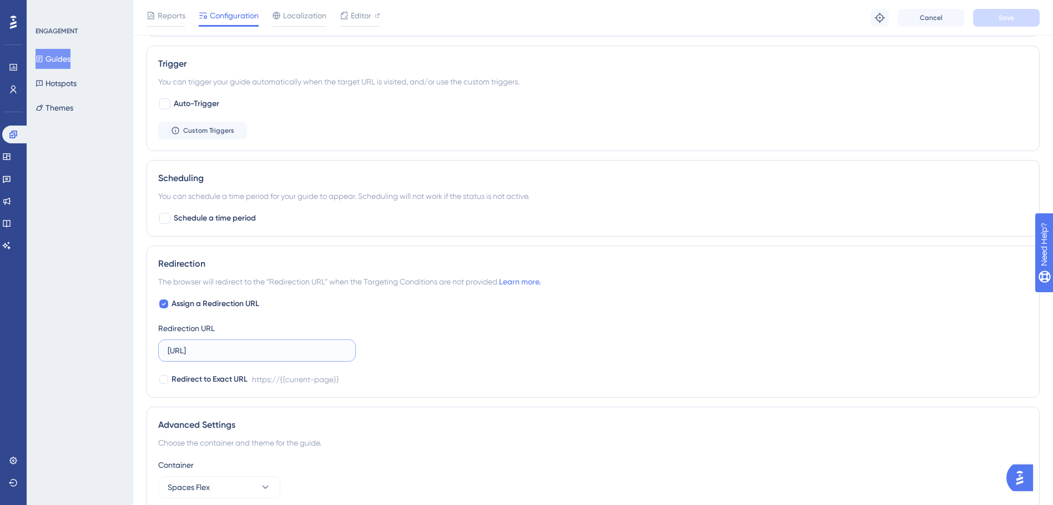
drag, startPoint x: 284, startPoint y: 349, endPoint x: 148, endPoint y: 348, distance: 135.5
click at [149, 348] on div "Redirection The browser will redirect to the “Redirection URL” when the Targeti…" at bounding box center [593, 321] width 893 height 152
paste input ".com.au/"
type input "[URL][DOMAIN_NAME]"
click at [1019, 14] on button "Save" at bounding box center [1006, 18] width 67 height 18
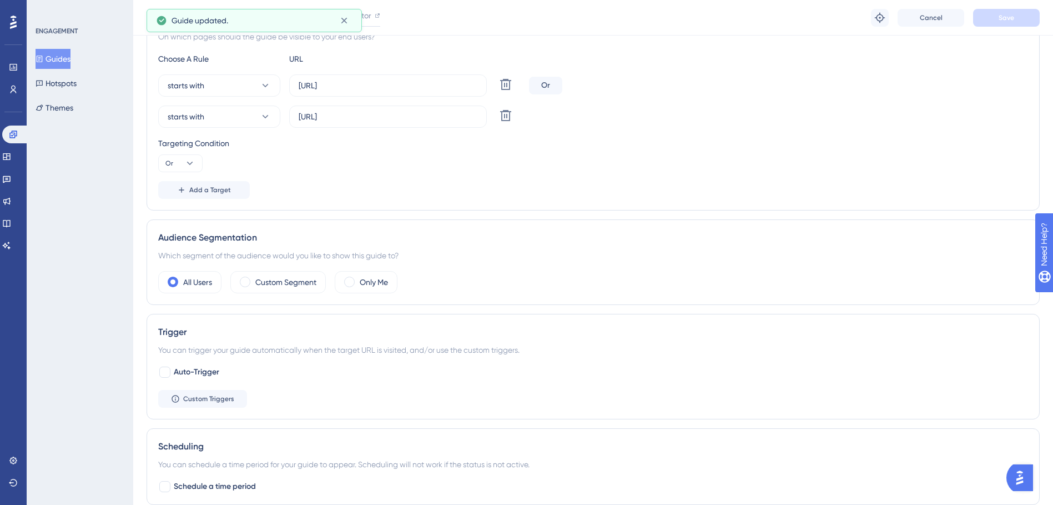
scroll to position [0, 0]
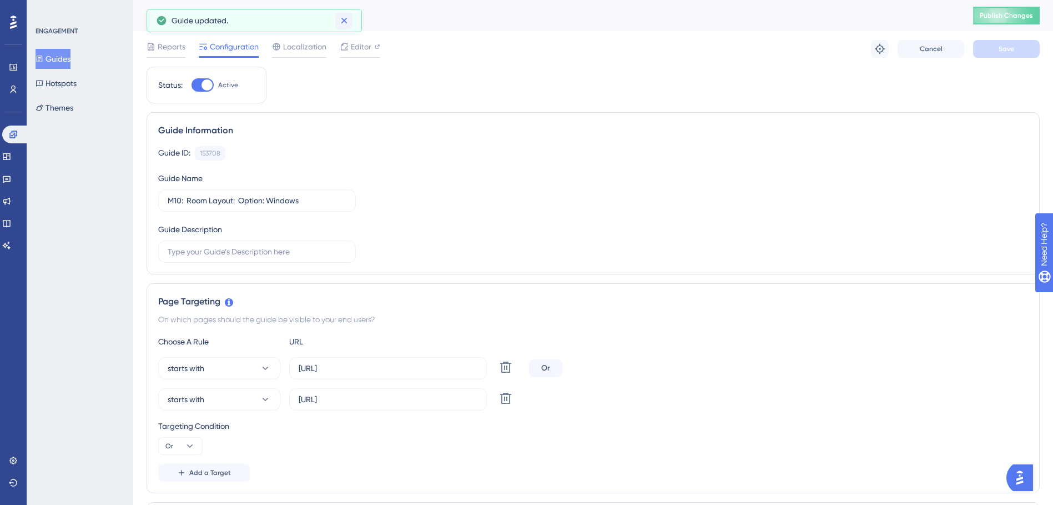
click at [349, 24] on icon at bounding box center [344, 20] width 11 height 11
drag, startPoint x: 991, startPoint y: 16, endPoint x: 969, endPoint y: 16, distance: 22.2
click at [991, 16] on span "Publish Changes" at bounding box center [1006, 15] width 53 height 9
click at [65, 53] on button "Guides" at bounding box center [53, 59] width 35 height 20
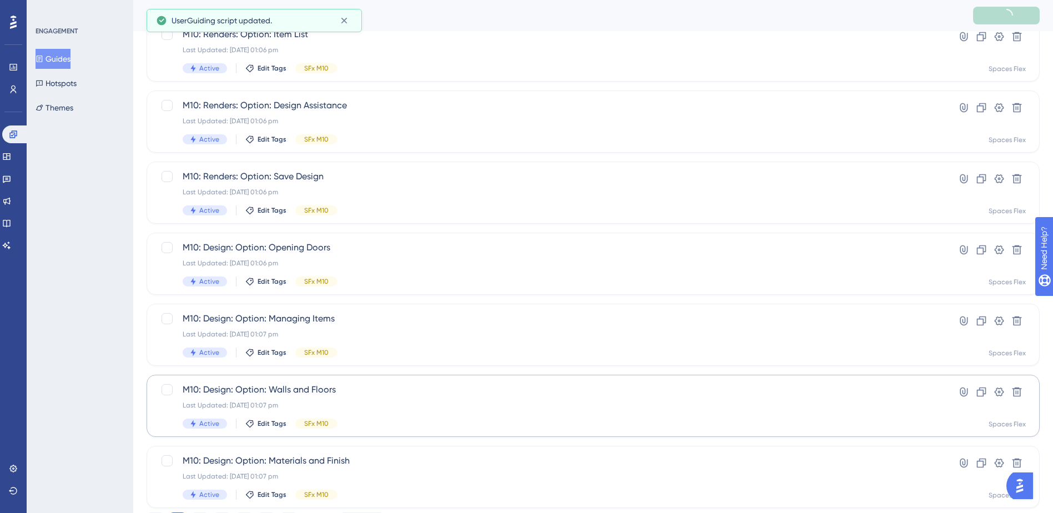
scroll to position [375, 0]
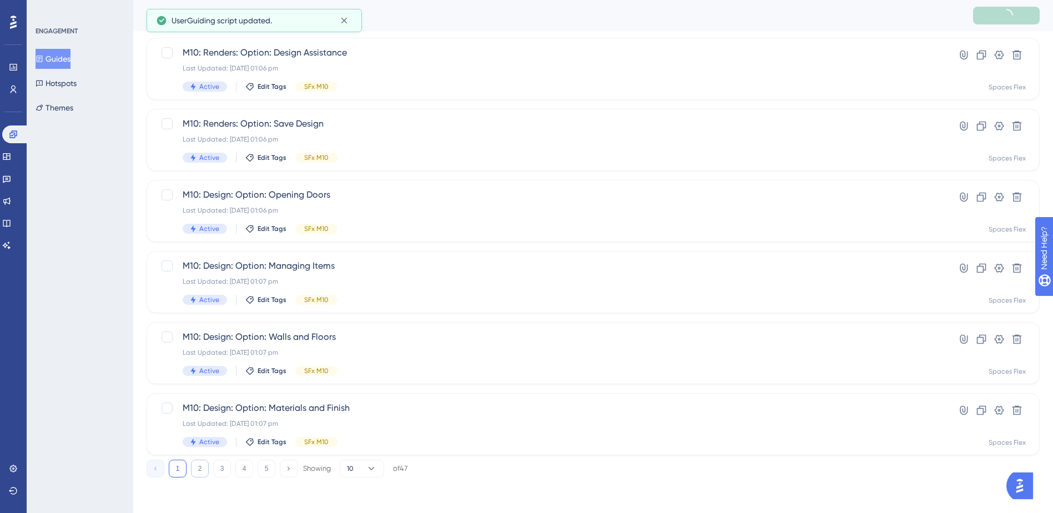
click at [203, 464] on button "2" at bounding box center [200, 469] width 18 height 18
click at [378, 344] on div "M10: Room Layout: Option: Sloped Ceilings Last Updated: 09 Oct 2025 09:47 am Ac…" at bounding box center [549, 353] width 732 height 46
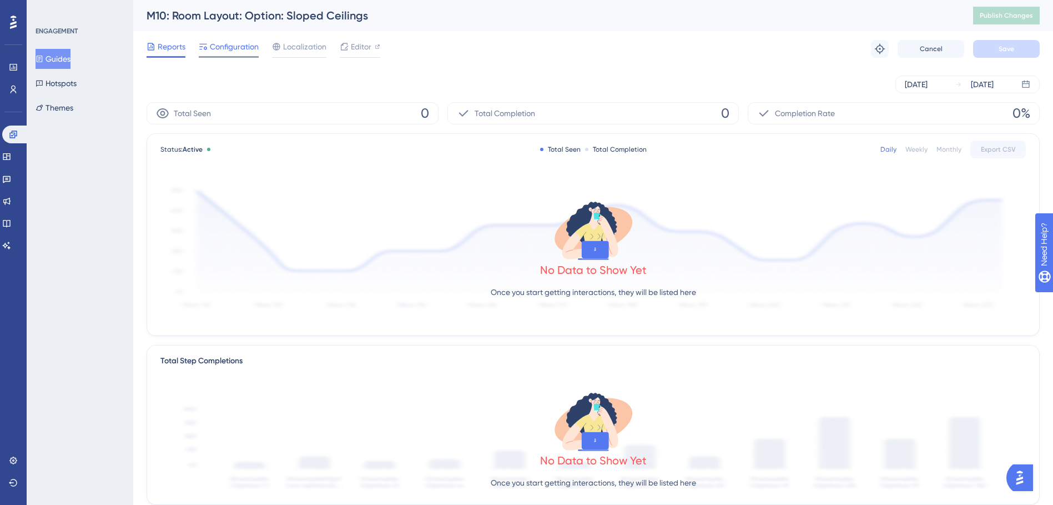
click at [241, 44] on span "Configuration" at bounding box center [234, 46] width 49 height 13
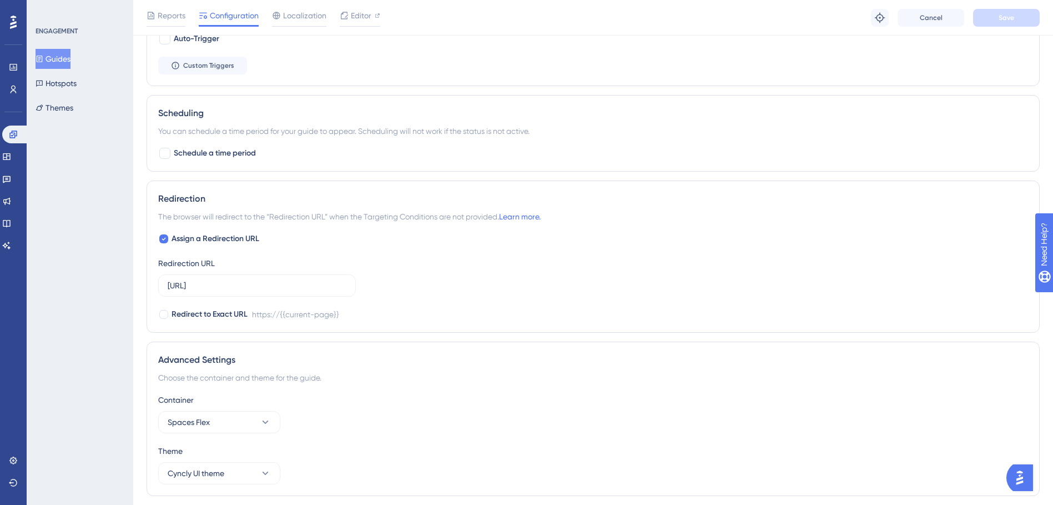
scroll to position [656, 0]
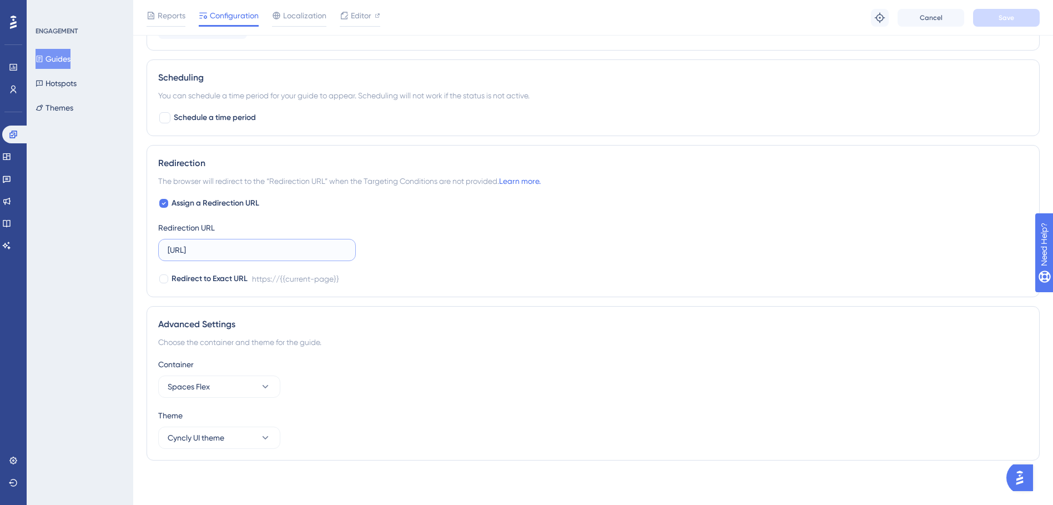
drag, startPoint x: 220, startPoint y: 259, endPoint x: 108, endPoint y: 260, distance: 111.6
paste input ".com.au/"
type input "[URL][DOMAIN_NAME]"
click at [999, 23] on button "Save" at bounding box center [1006, 18] width 67 height 18
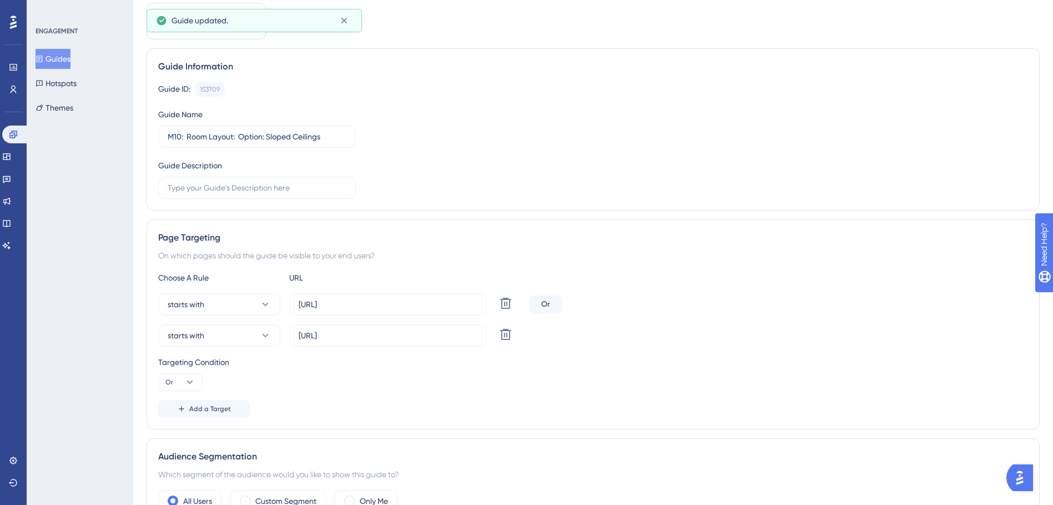
scroll to position [0, 0]
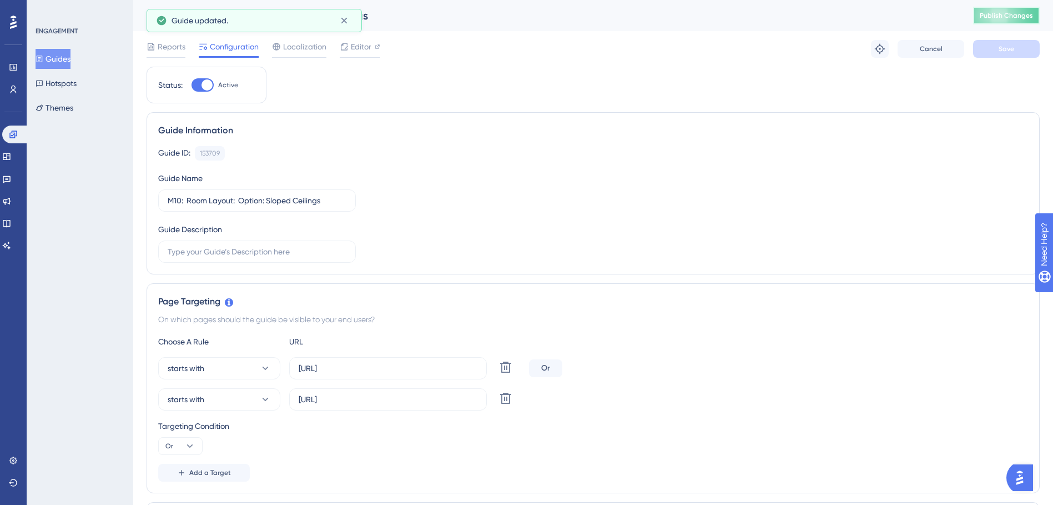
click at [1018, 17] on span "Publish Changes" at bounding box center [1006, 15] width 53 height 9
click at [53, 58] on button "Guides" at bounding box center [53, 59] width 35 height 20
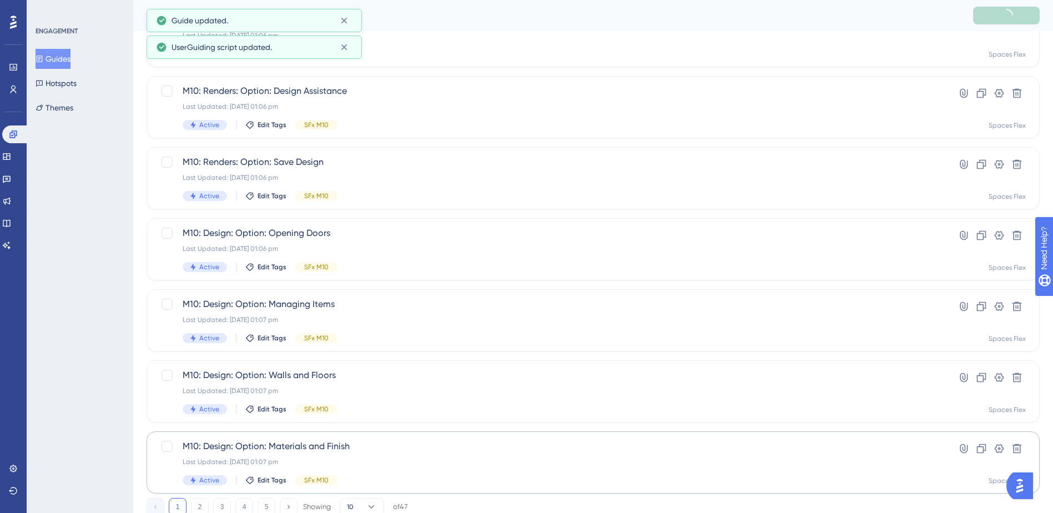
scroll to position [375, 0]
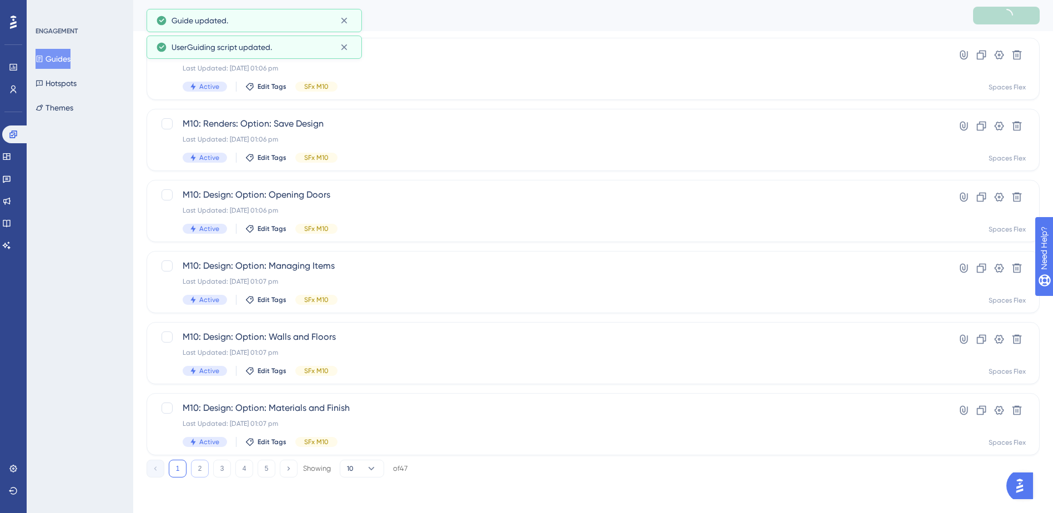
click at [202, 470] on button "2" at bounding box center [200, 469] width 18 height 18
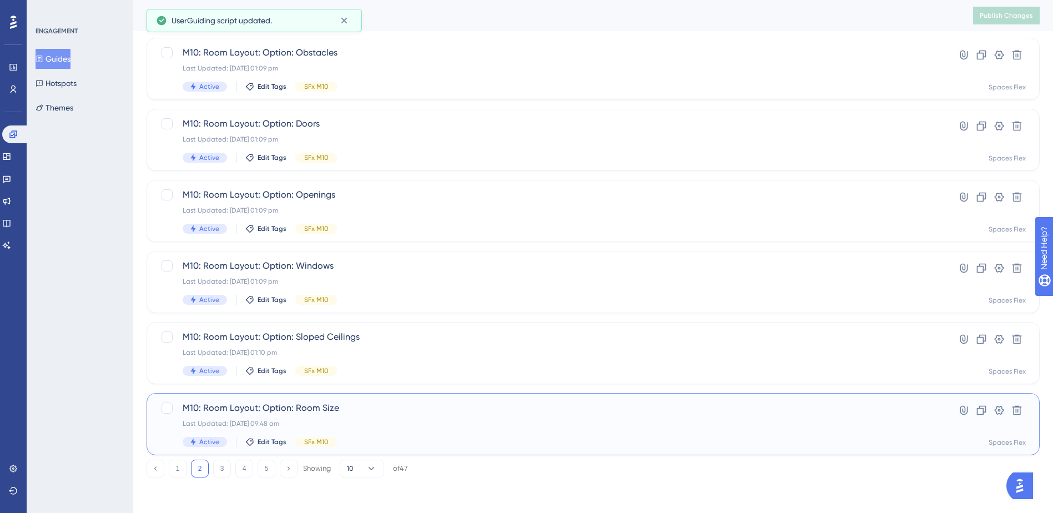
click at [404, 410] on span "M10: Room Layout: Option: Room Size" at bounding box center [549, 407] width 732 height 13
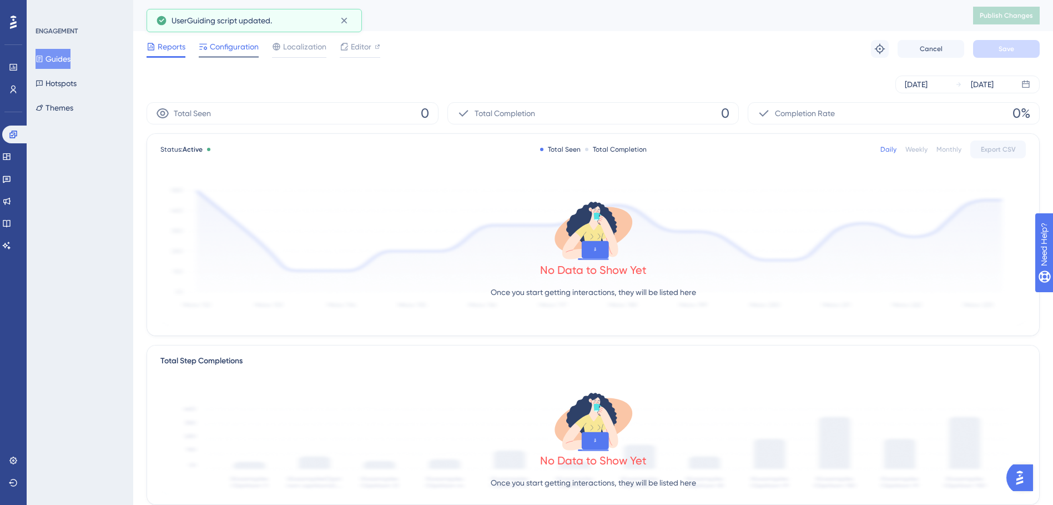
click at [228, 53] on span "Configuration" at bounding box center [234, 46] width 49 height 13
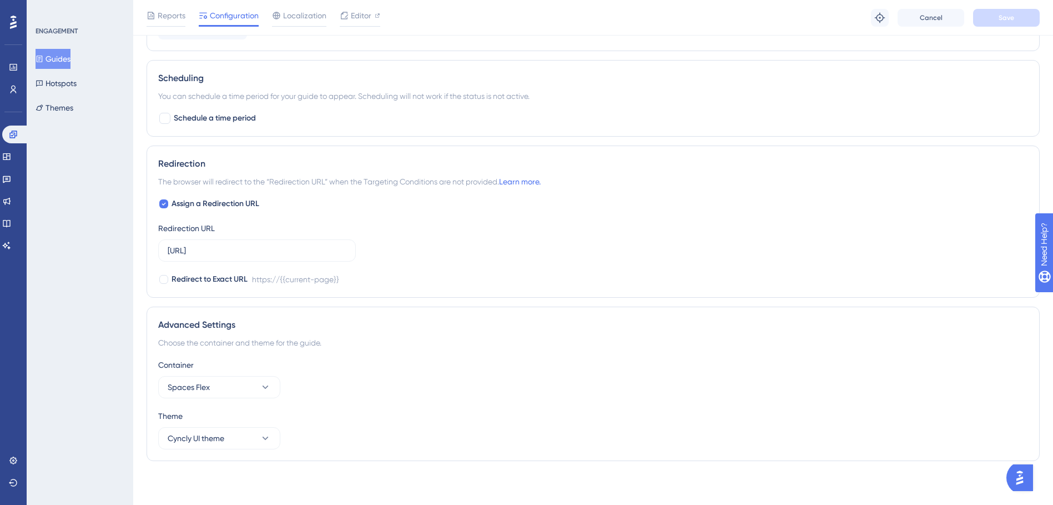
scroll to position [656, 0]
drag, startPoint x: 208, startPoint y: 250, endPoint x: 93, endPoint y: 250, distance: 114.9
paste input ".com.au/"
type input "[URL][DOMAIN_NAME]"
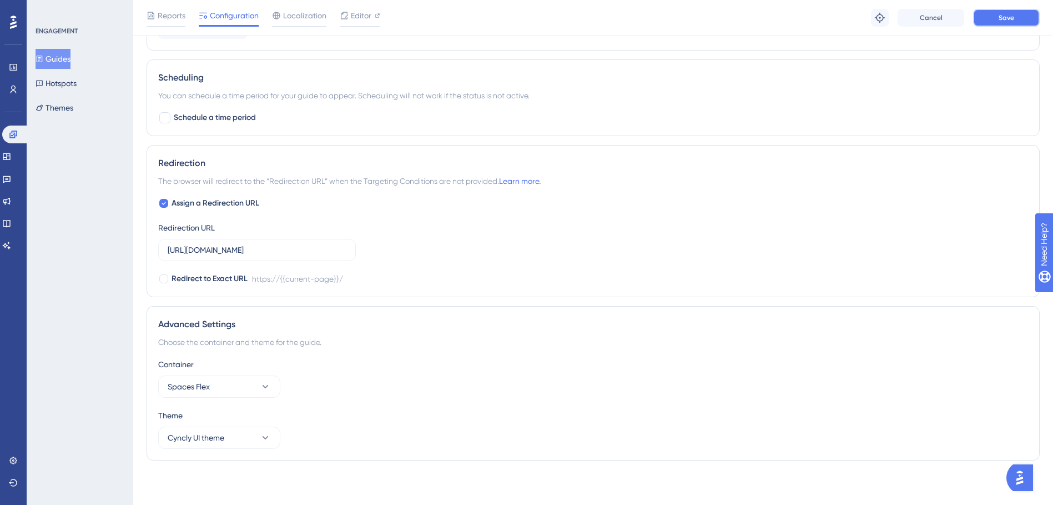
click at [1009, 13] on span "Save" at bounding box center [1007, 17] width 16 height 9
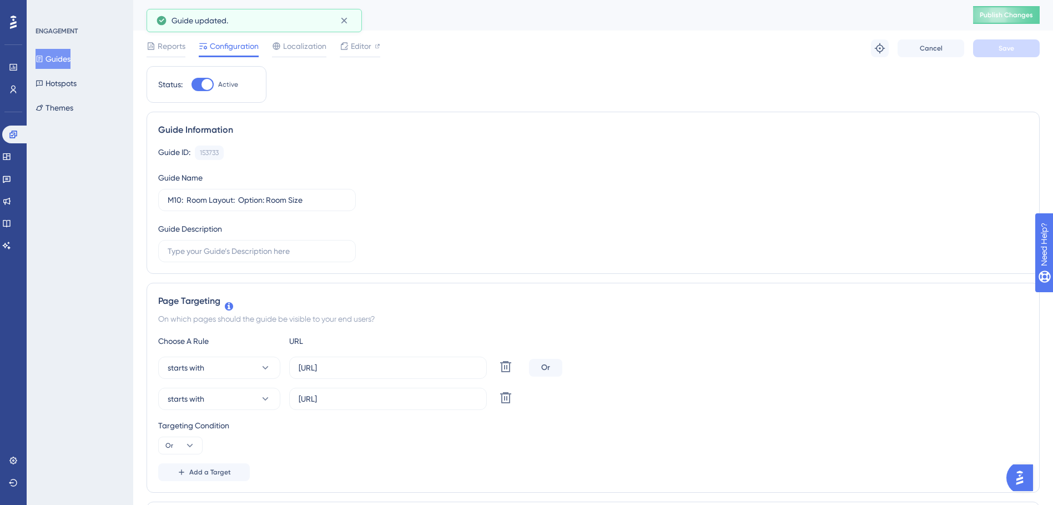
scroll to position [0, 0]
click at [1017, 9] on button "Publish Changes" at bounding box center [1006, 16] width 67 height 18
click at [39, 57] on button "Guides" at bounding box center [53, 59] width 35 height 20
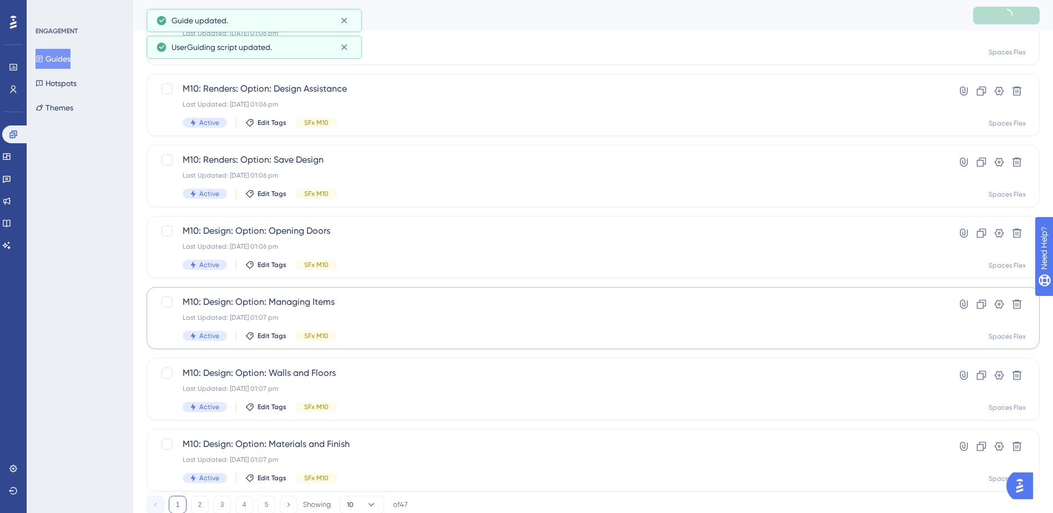
scroll to position [375, 0]
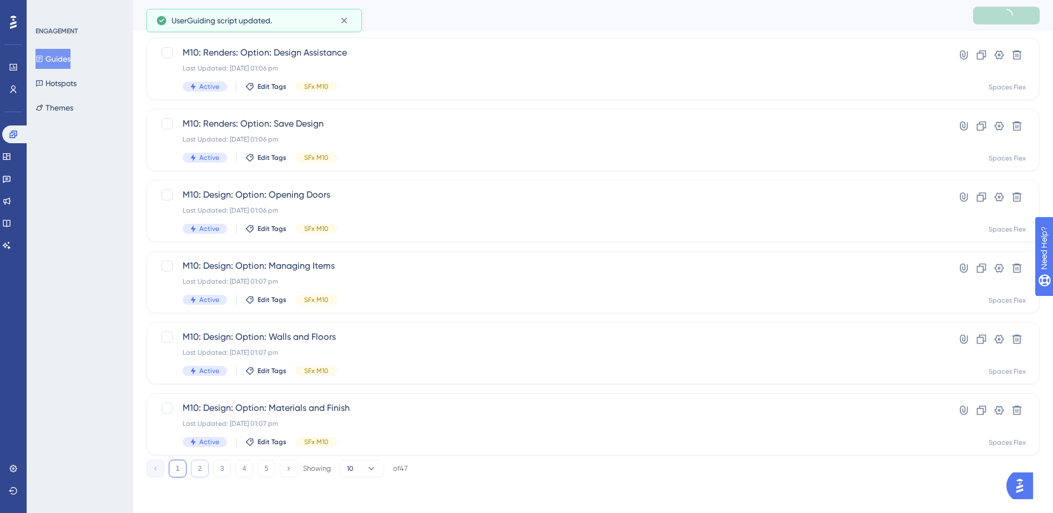
click at [198, 469] on button "2" at bounding box center [200, 469] width 18 height 18
drag, startPoint x: 217, startPoint y: 469, endPoint x: 222, endPoint y: 463, distance: 7.6
click at [218, 469] on button "3" at bounding box center [222, 469] width 18 height 18
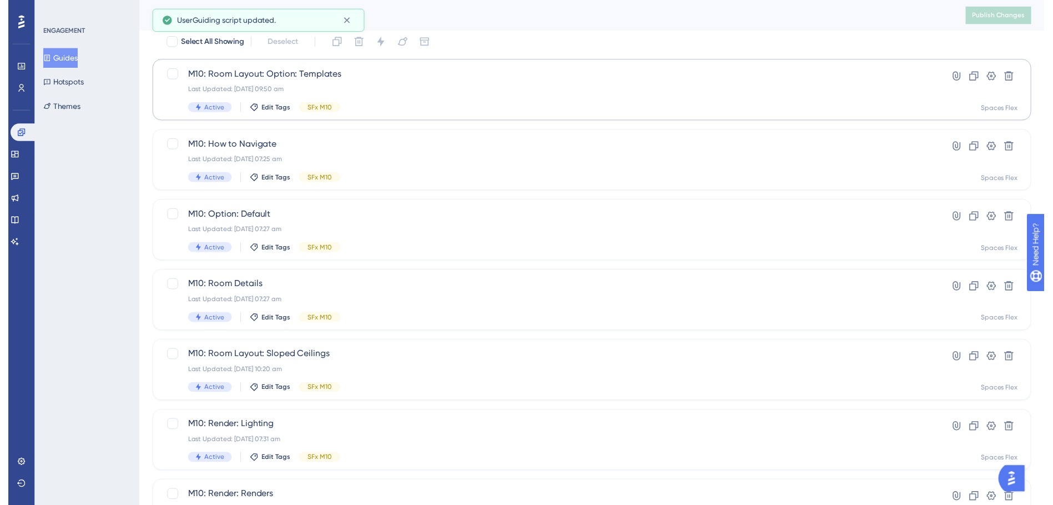
scroll to position [0, 0]
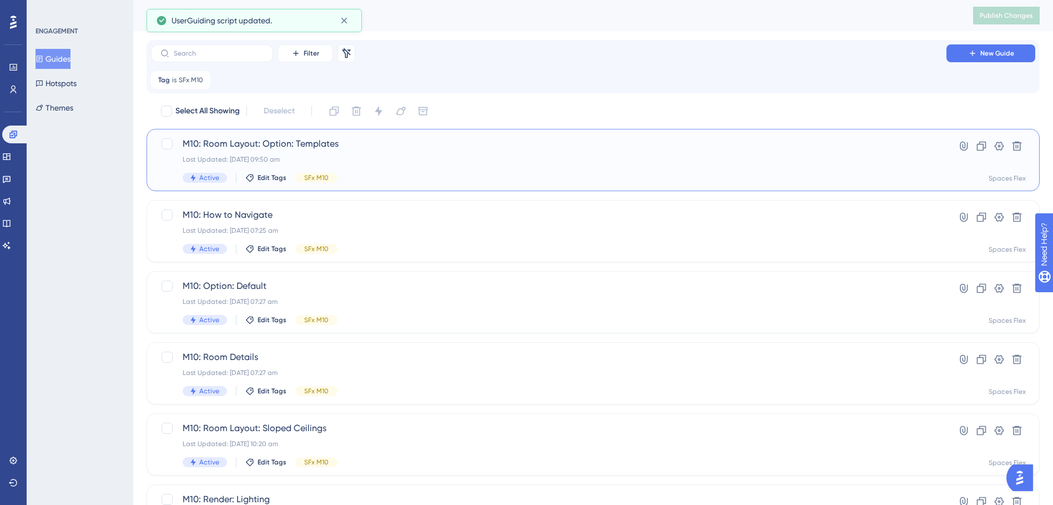
click at [333, 152] on div "M10: Room Layout: Option: Templates Last Updated: 09 Oct 2025 09:50 am Active E…" at bounding box center [549, 160] width 732 height 46
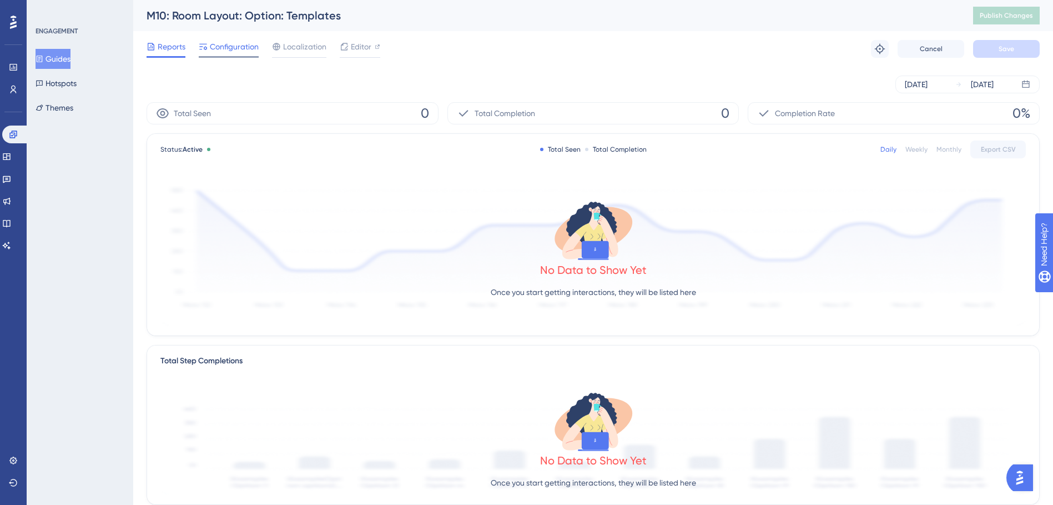
click at [233, 51] on span "Configuration" at bounding box center [234, 46] width 49 height 13
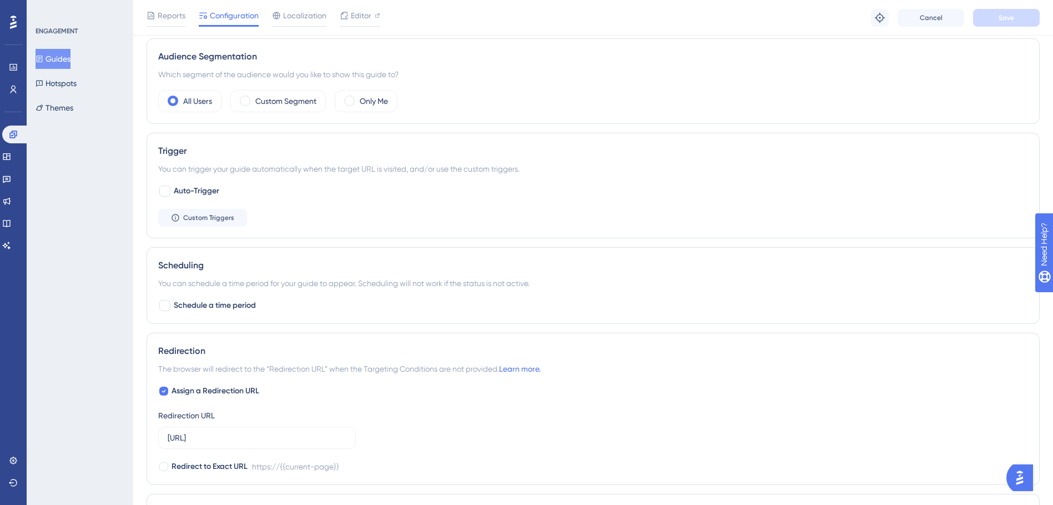
scroll to position [555, 0]
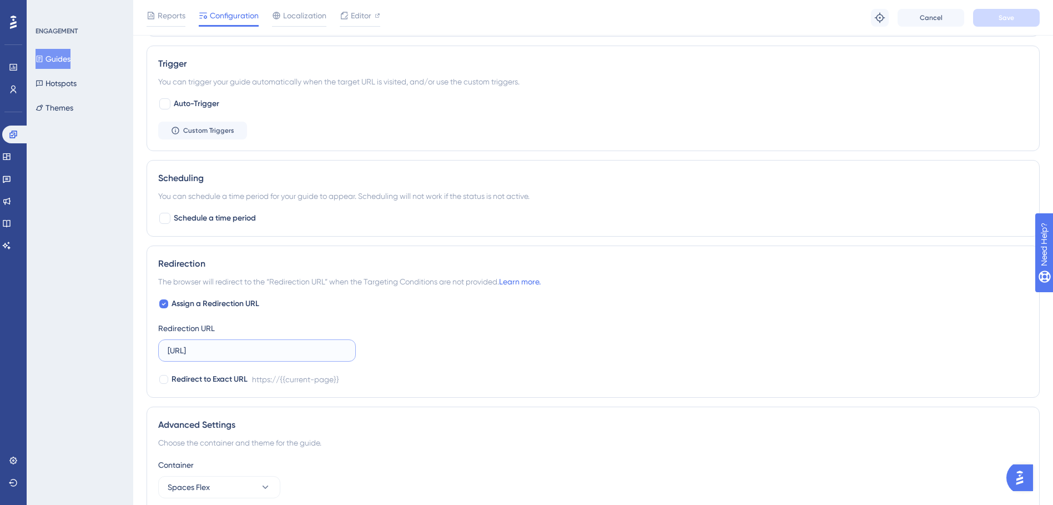
drag, startPoint x: 255, startPoint y: 355, endPoint x: 143, endPoint y: 350, distance: 112.3
click at [144, 350] on div "Performance Users Engagement Widgets Feedback Product Updates Knowledge Base AI…" at bounding box center [593, 16] width 920 height 1142
paste input ".com.au/"
type input "[URL][DOMAIN_NAME]"
click at [996, 20] on button "Save" at bounding box center [1006, 18] width 67 height 18
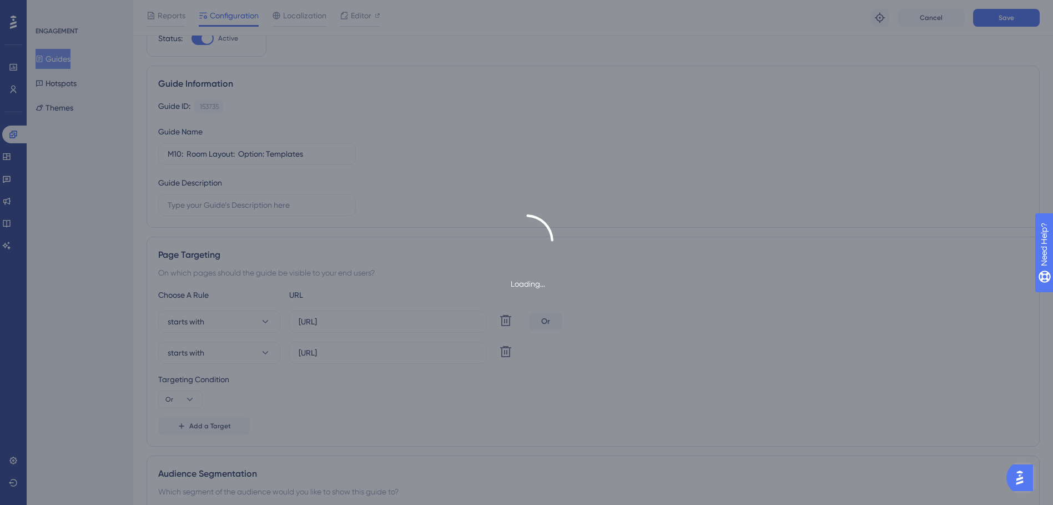
scroll to position [0, 0]
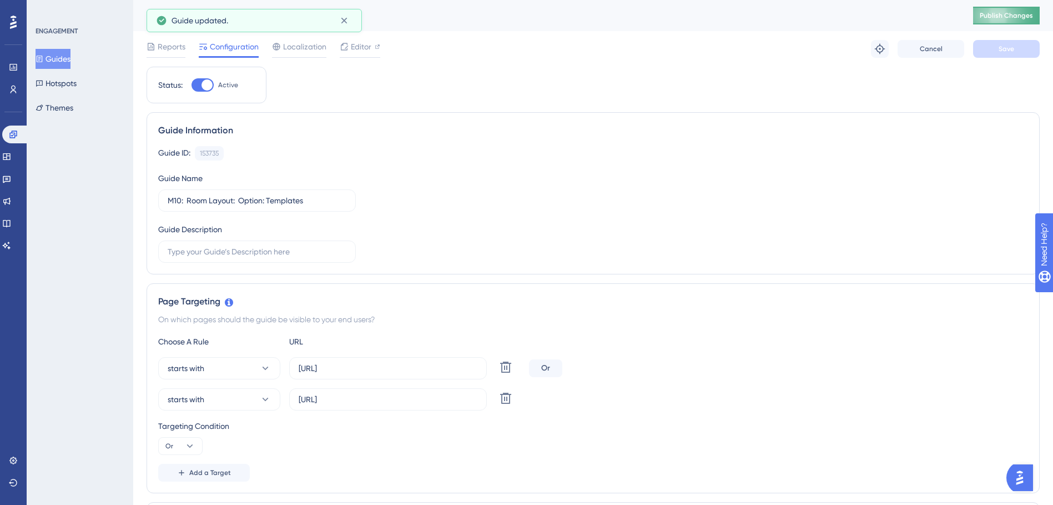
click at [1039, 21] on button "Publish Changes" at bounding box center [1006, 16] width 67 height 18
click at [59, 60] on button "Guides" at bounding box center [53, 59] width 35 height 20
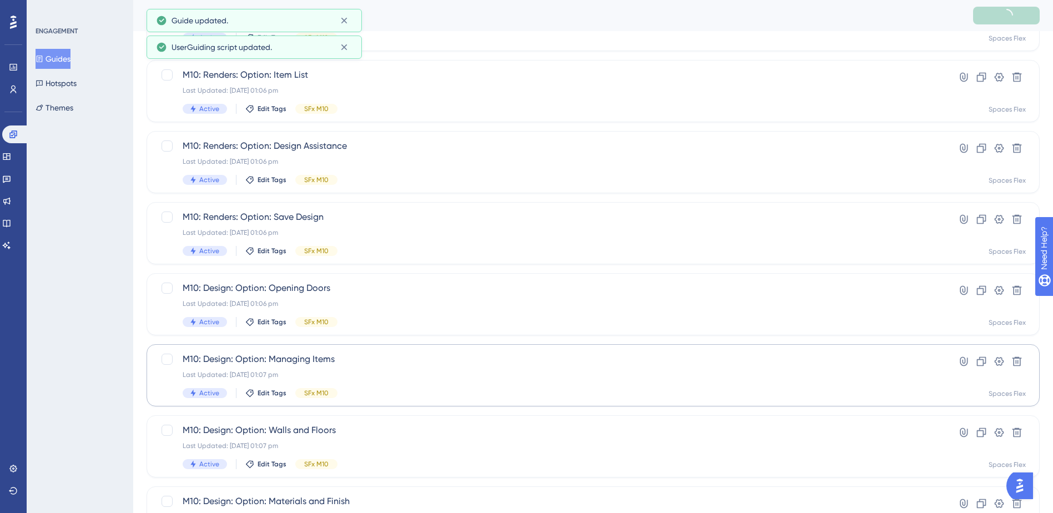
scroll to position [375, 0]
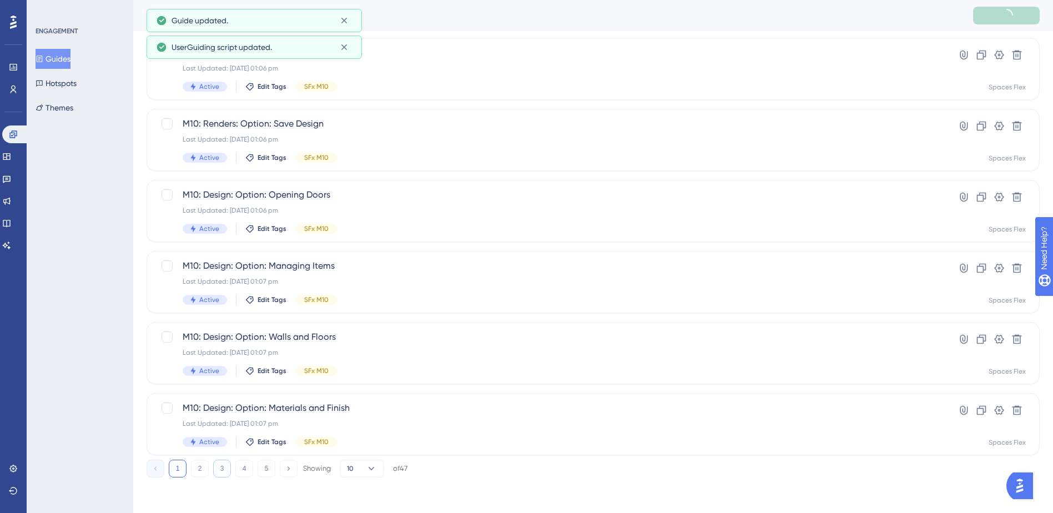
click at [230, 468] on button "3" at bounding box center [222, 469] width 18 height 18
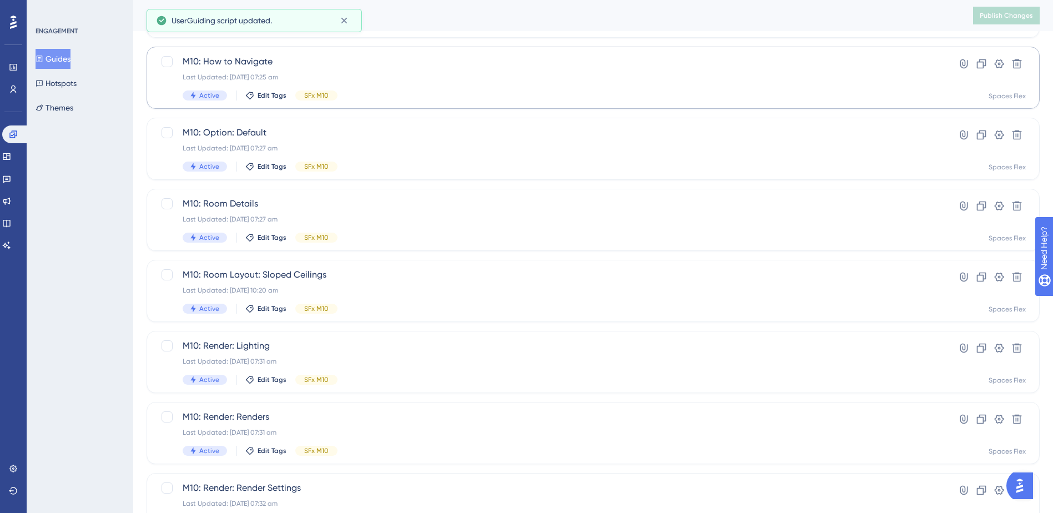
scroll to position [42, 0]
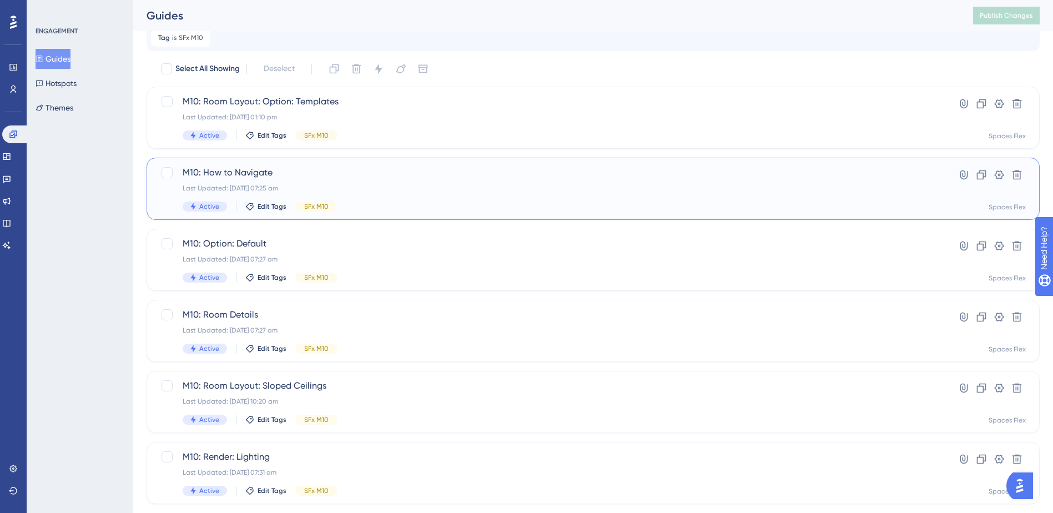
click at [344, 188] on div "Last Updated: 09 Oct 2025 07:25 am" at bounding box center [549, 188] width 732 height 9
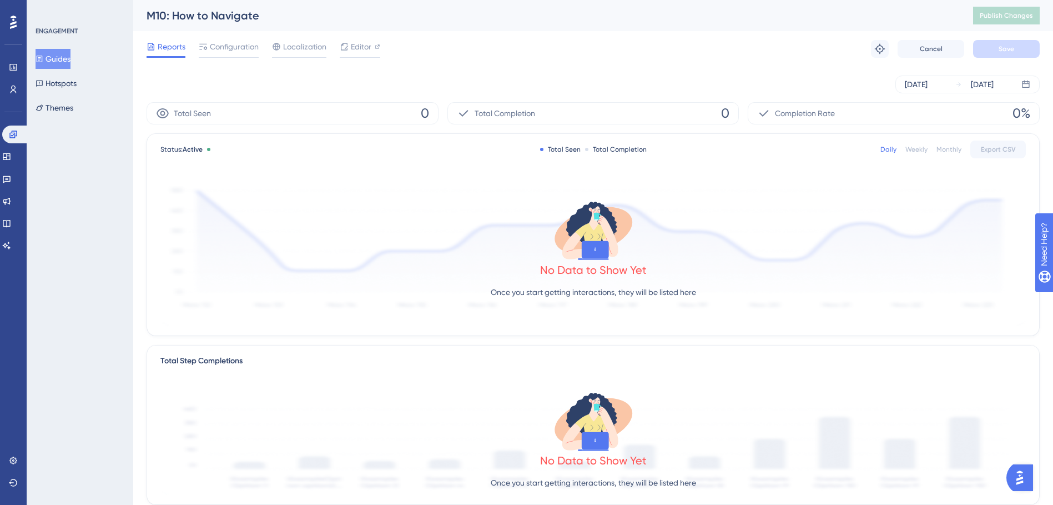
drag, startPoint x: 231, startPoint y: 50, endPoint x: 253, endPoint y: 103, distance: 57.3
click at [231, 51] on span "Configuration" at bounding box center [234, 46] width 49 height 13
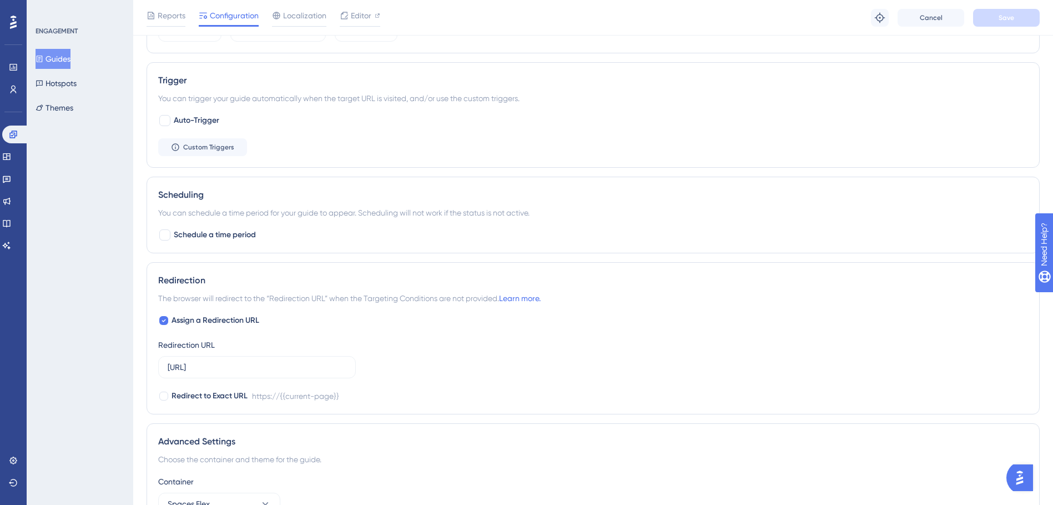
scroll to position [611, 0]
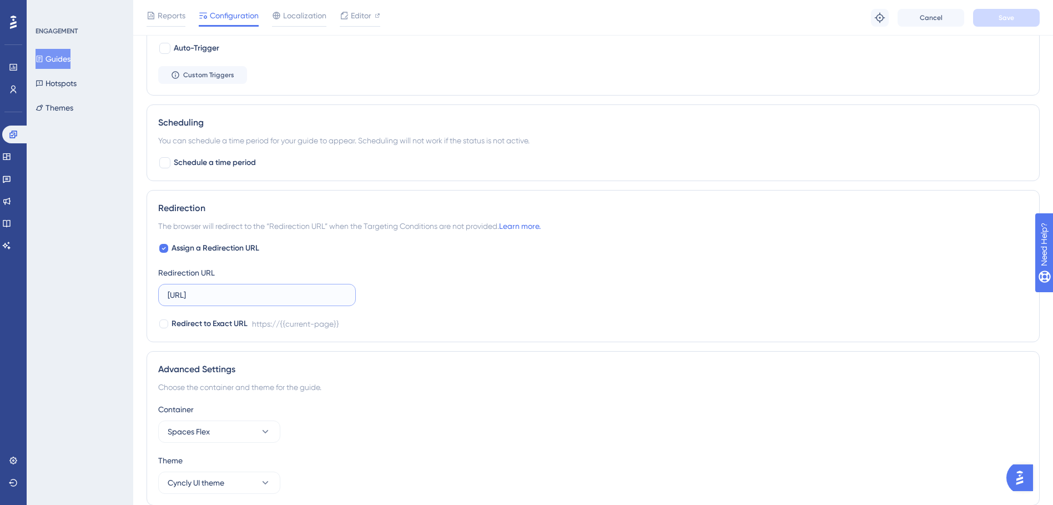
drag, startPoint x: 301, startPoint y: 294, endPoint x: 160, endPoint y: 293, distance: 141.0
click at [160, 293] on label "[URL]" at bounding box center [257, 295] width 198 height 22
paste input ".com.au/"
type input "[URL][DOMAIN_NAME]"
click at [1023, 16] on button "Save" at bounding box center [1006, 18] width 67 height 18
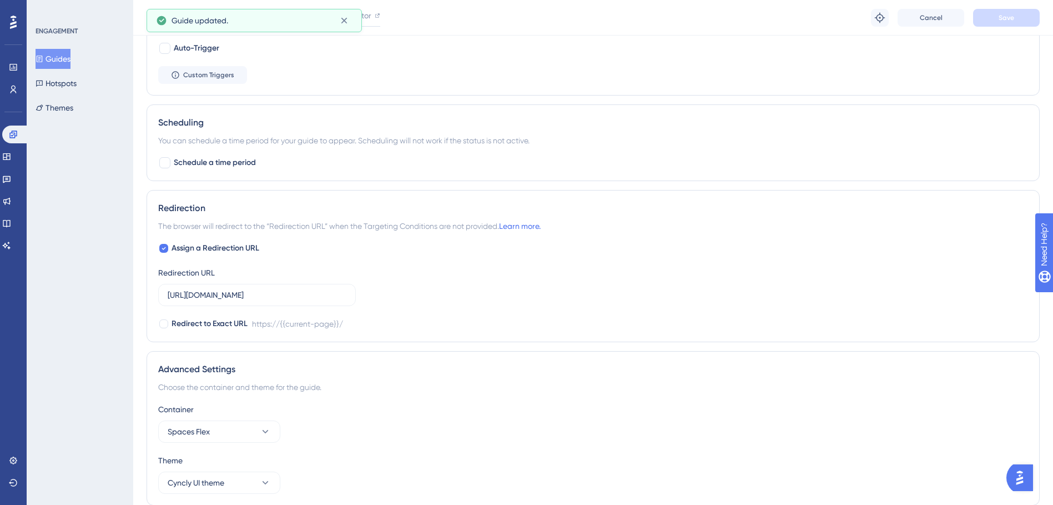
drag, startPoint x: 79, startPoint y: 59, endPoint x: 95, endPoint y: 61, distance: 15.6
click at [71, 59] on button "Guides" at bounding box center [53, 59] width 35 height 20
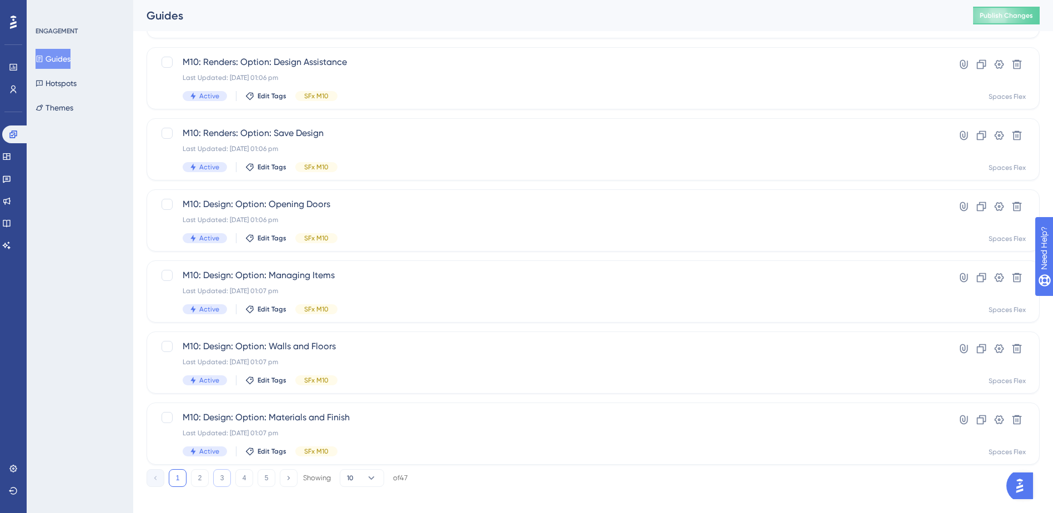
scroll to position [375, 0]
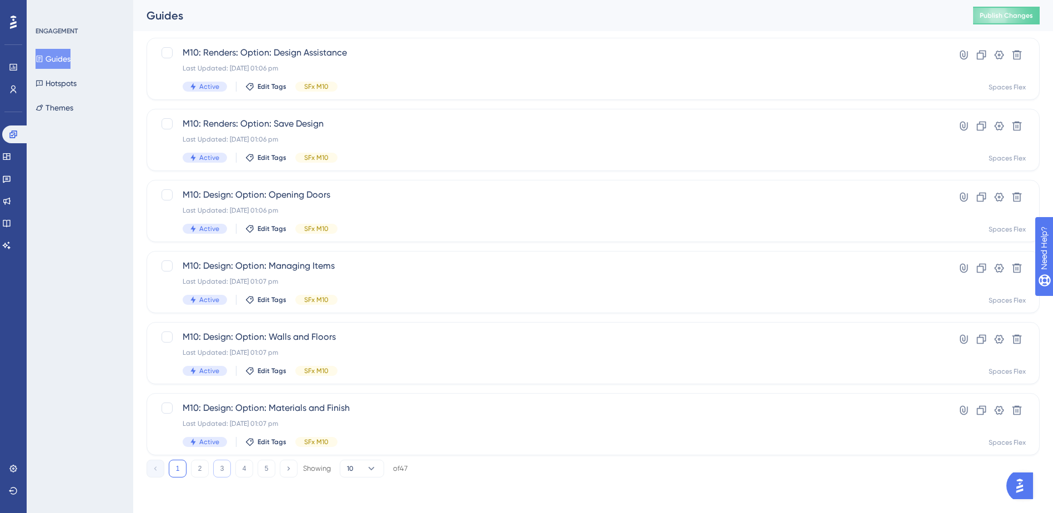
click at [219, 471] on button "3" at bounding box center [222, 469] width 18 height 18
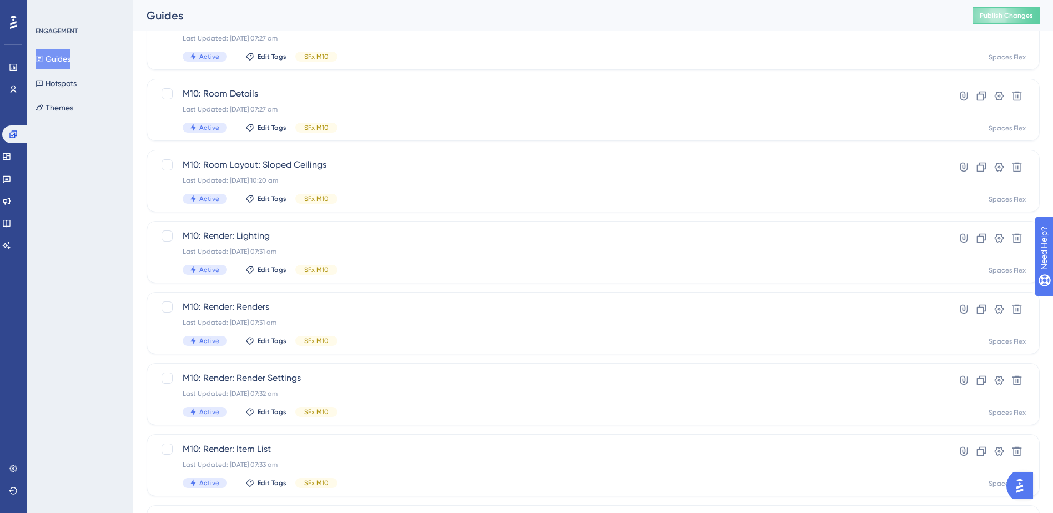
scroll to position [42, 0]
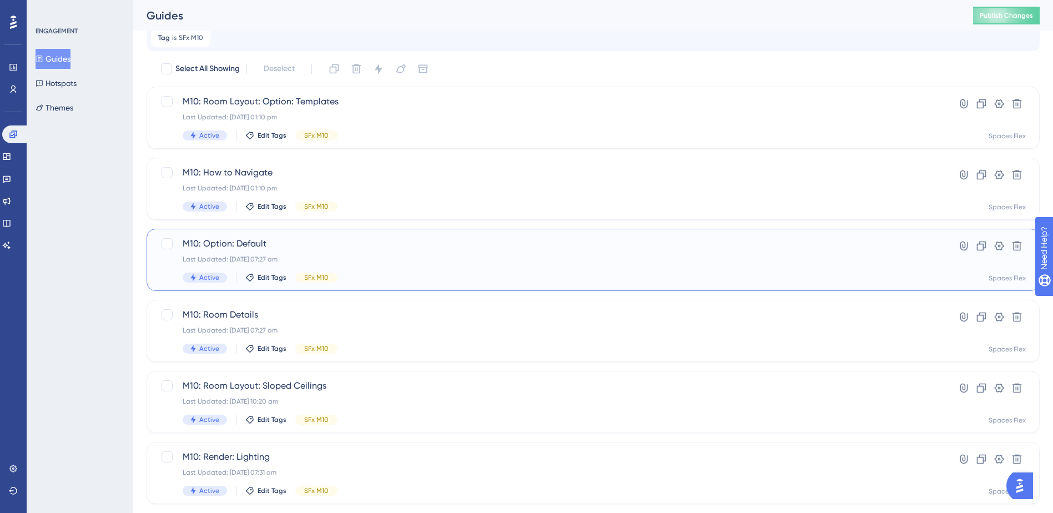
click at [298, 266] on div "M10: Option: Default Last Updated: 09 Oct 2025 07:27 am Active Edit Tags SFx M10" at bounding box center [549, 260] width 732 height 46
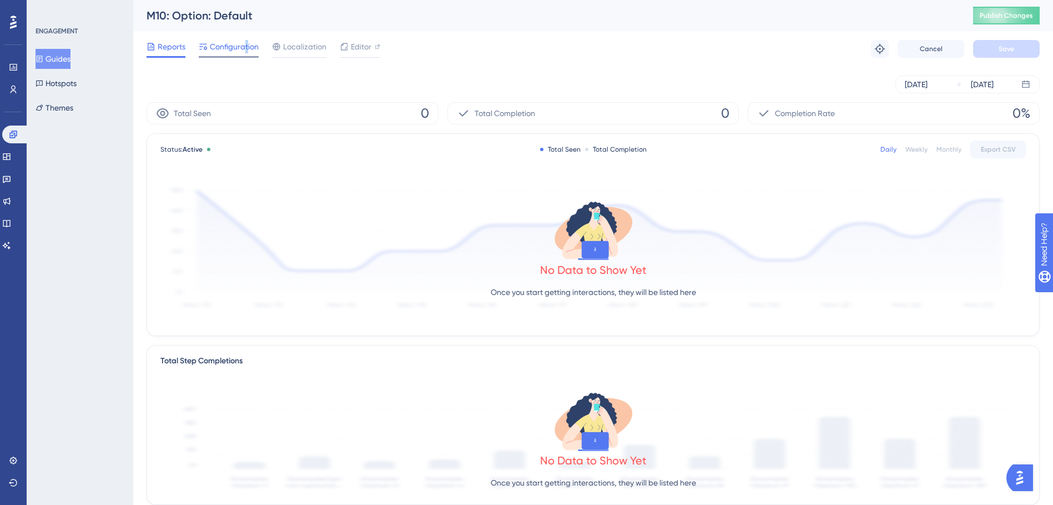
click at [245, 50] on span "Configuration" at bounding box center [234, 46] width 49 height 13
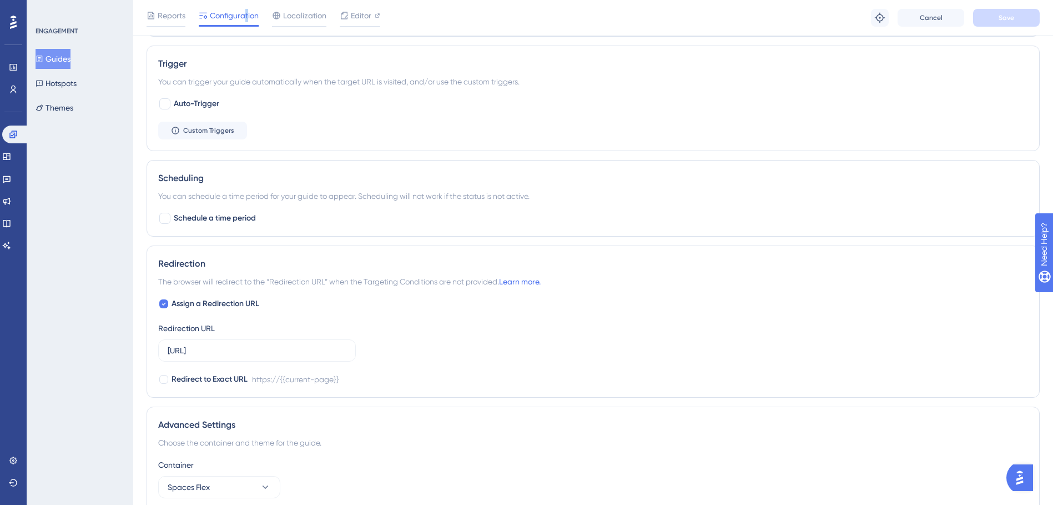
scroll to position [656, 0]
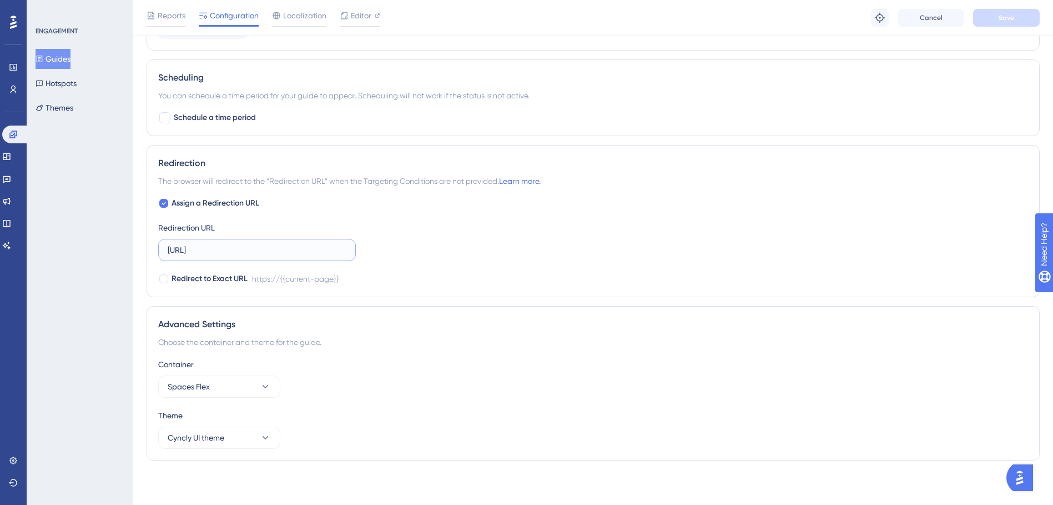
paste input ".com.au/"
drag, startPoint x: 263, startPoint y: 253, endPoint x: 147, endPoint y: 260, distance: 116.2
click at [147, 260] on div "Redirection The browser will redirect to the “Redirection URL” when the Targeti…" at bounding box center [593, 221] width 893 height 152
type input "[URL][DOMAIN_NAME]"
click at [987, 18] on button "Save" at bounding box center [1006, 18] width 67 height 18
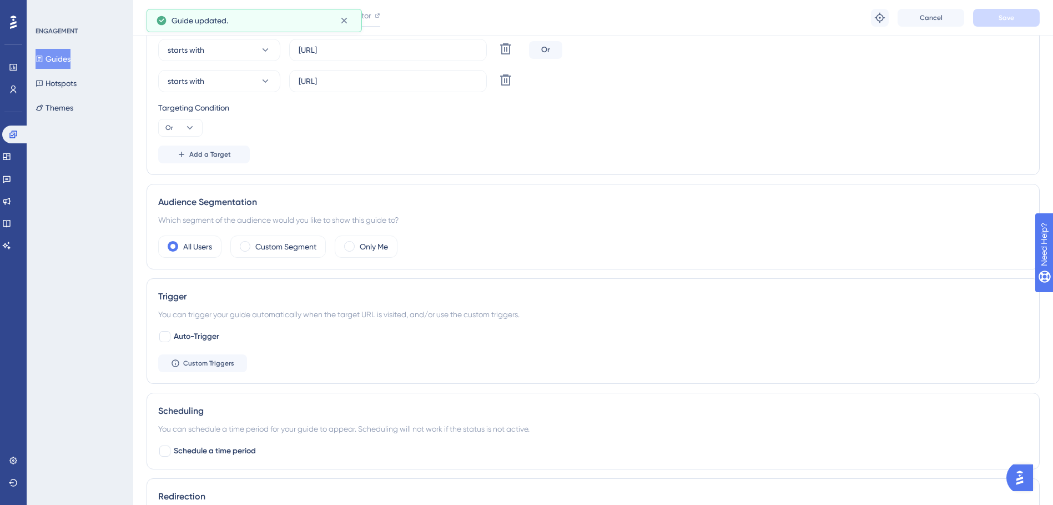
scroll to position [0, 0]
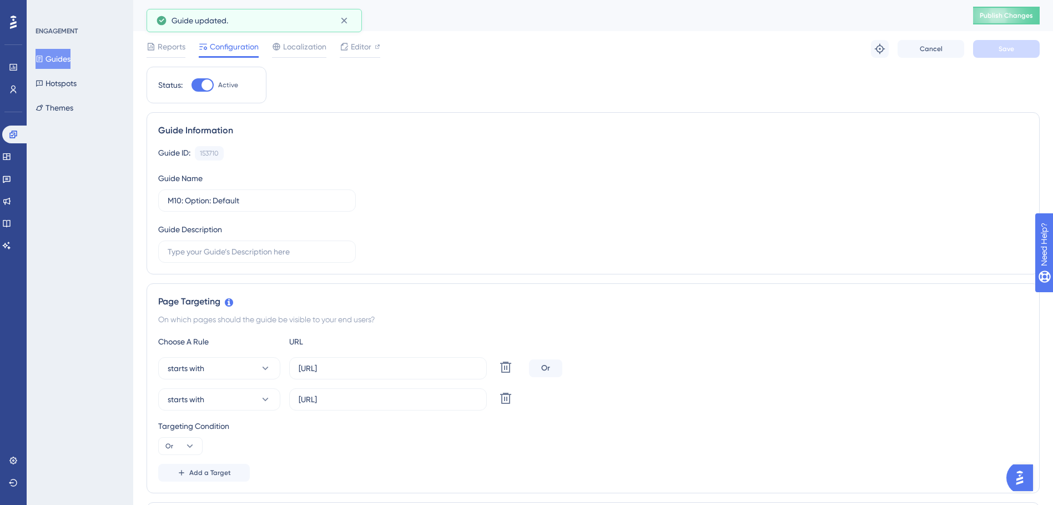
click at [965, 28] on div "M10: Option: Default Publish Changes" at bounding box center [593, 15] width 920 height 31
click at [1019, 12] on span "Publish Changes" at bounding box center [1006, 15] width 53 height 9
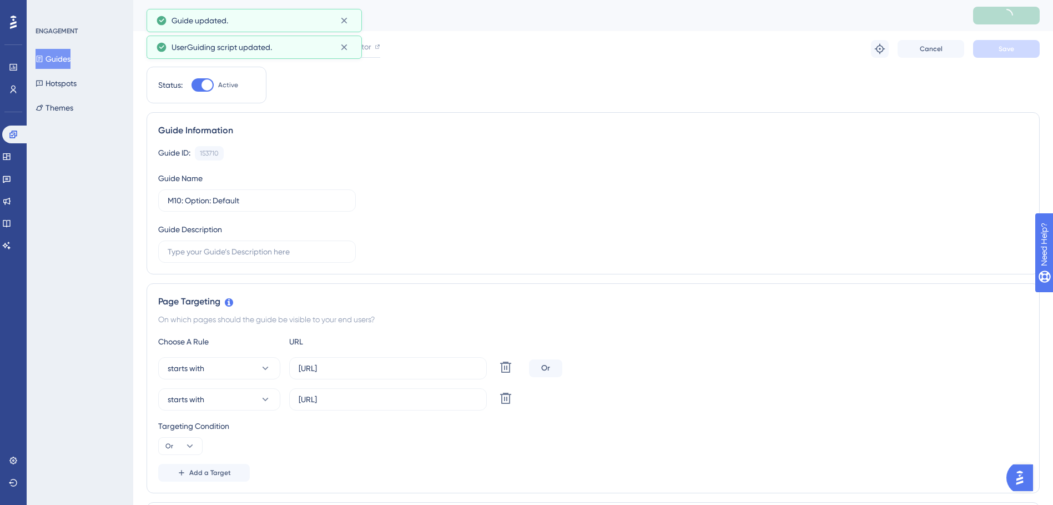
click at [71, 54] on button "Guides" at bounding box center [53, 59] width 35 height 20
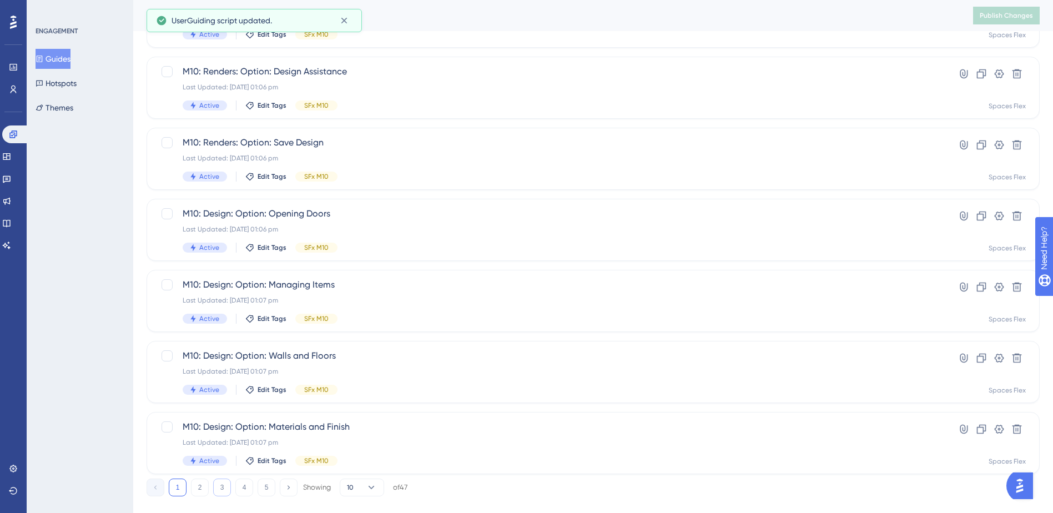
scroll to position [375, 0]
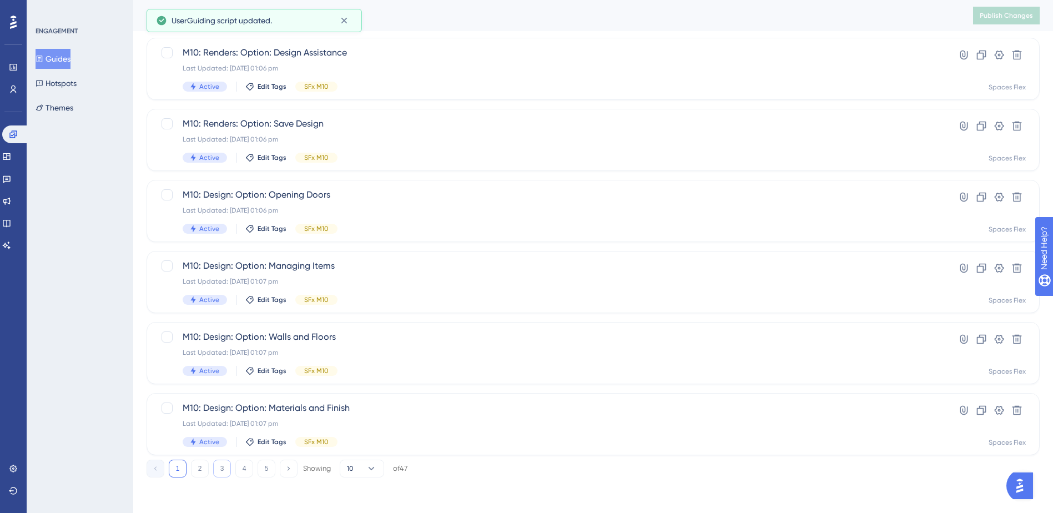
click at [217, 464] on button "3" at bounding box center [222, 469] width 18 height 18
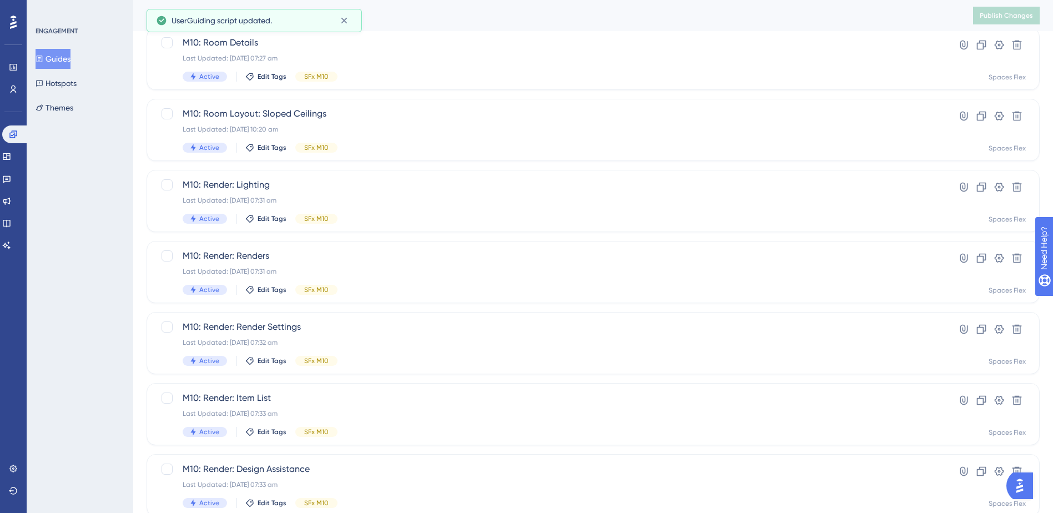
scroll to position [153, 0]
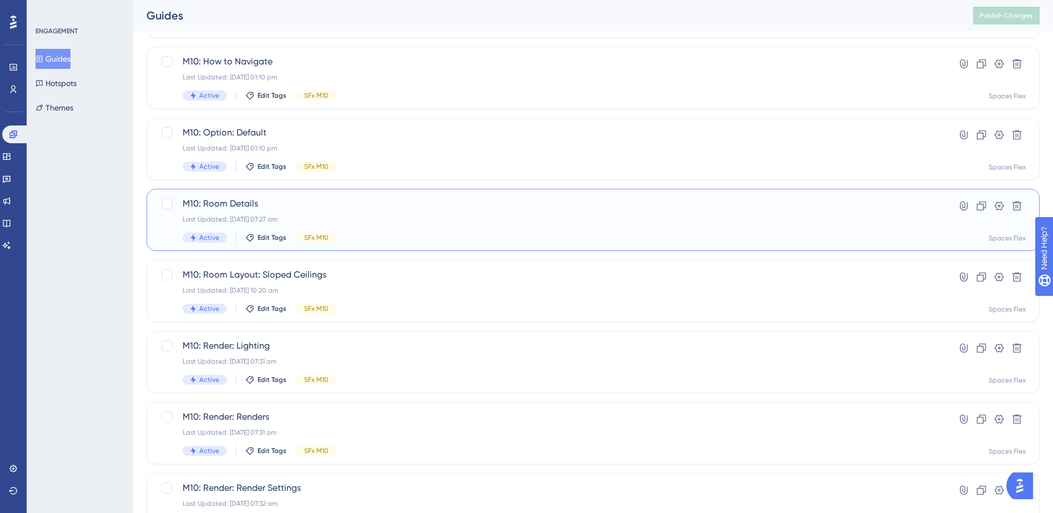
click at [406, 211] on div "M10: Room Details Last Updated: 09 Oct 2025 07:27 am Active Edit Tags SFx M10" at bounding box center [549, 220] width 732 height 46
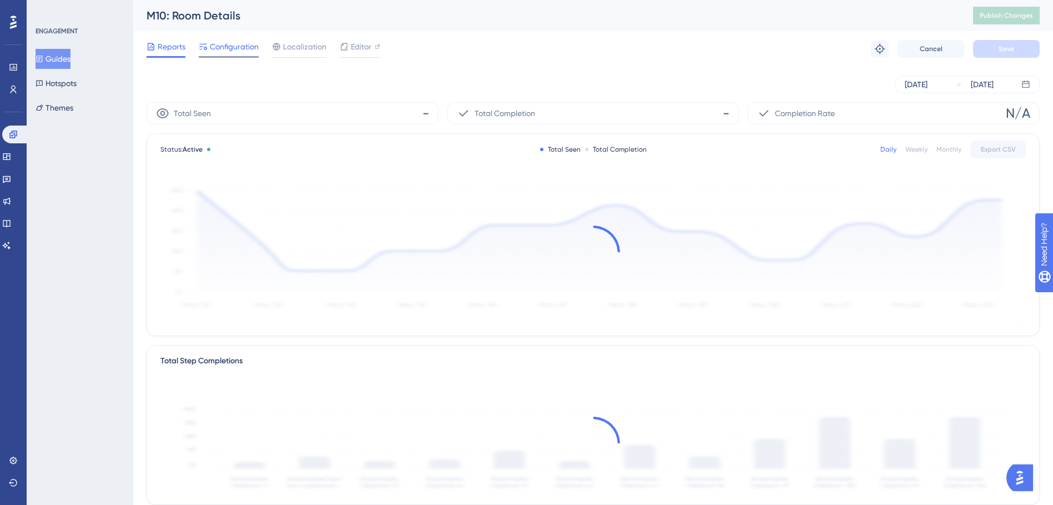
click at [234, 46] on span "Configuration" at bounding box center [234, 46] width 49 height 13
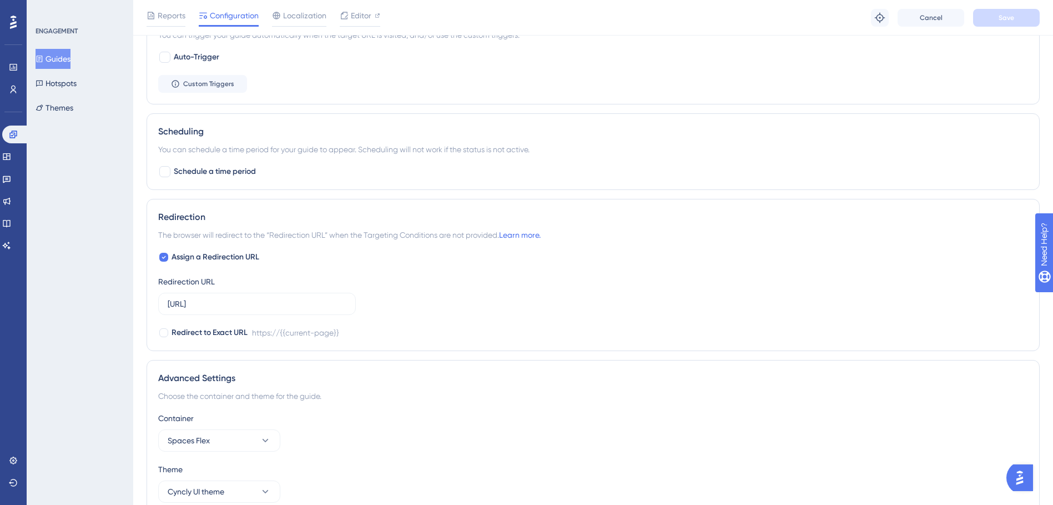
scroll to position [656, 0]
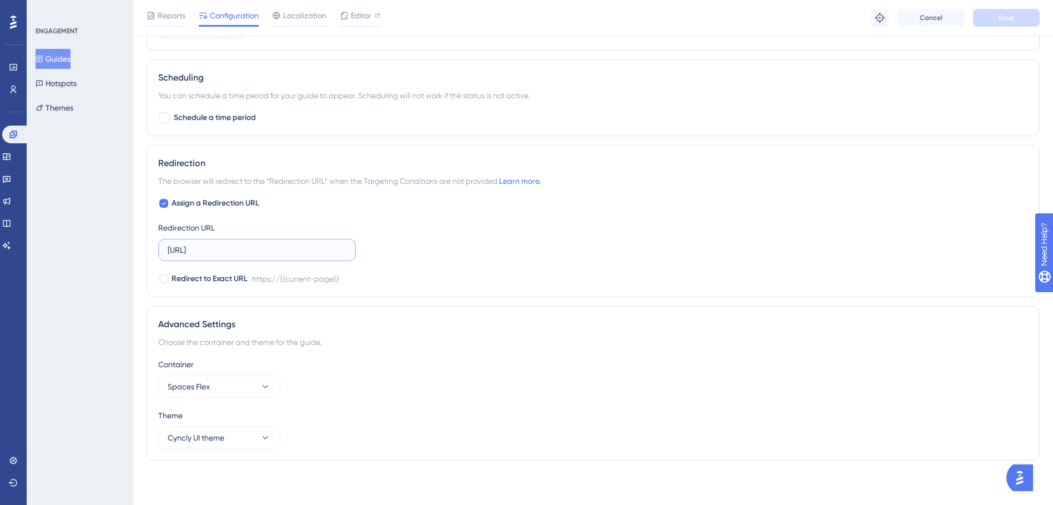
drag, startPoint x: 281, startPoint y: 245, endPoint x: 137, endPoint y: 240, distance: 145.0
paste input ".com.au/"
type input "[URL][DOMAIN_NAME]"
click at [974, 17] on button "Save" at bounding box center [1006, 18] width 67 height 18
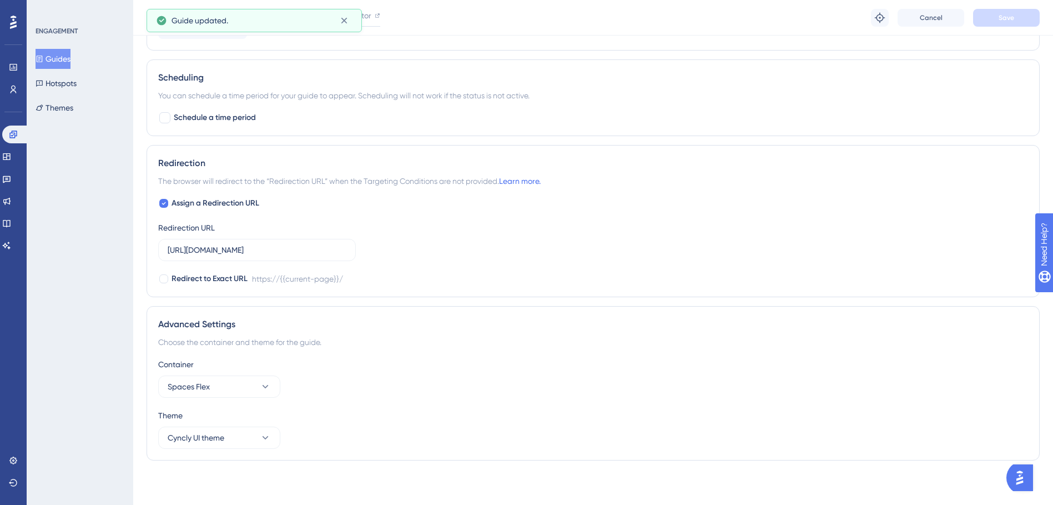
click at [71, 54] on button "Guides" at bounding box center [53, 59] width 35 height 20
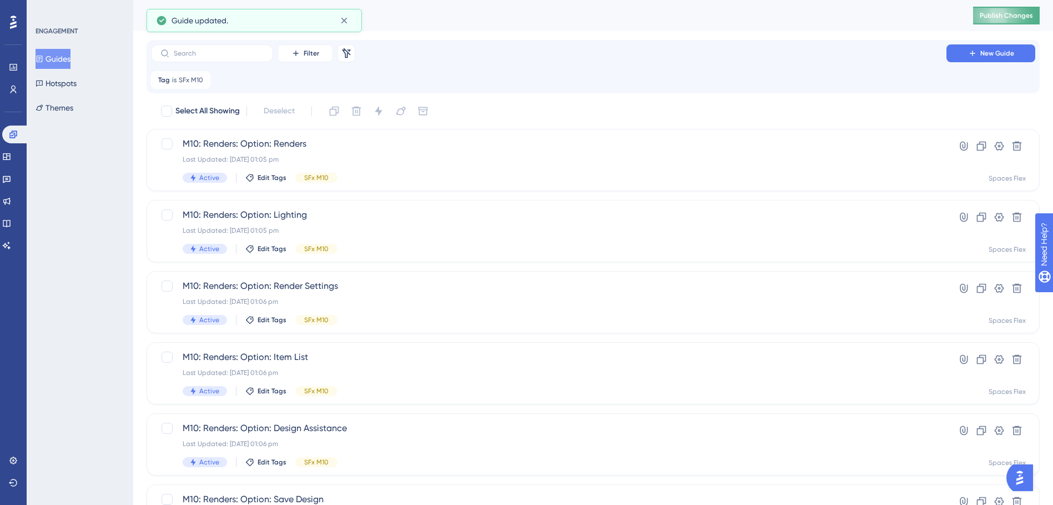
click at [1024, 9] on button "Publish Changes" at bounding box center [1006, 16] width 67 height 18
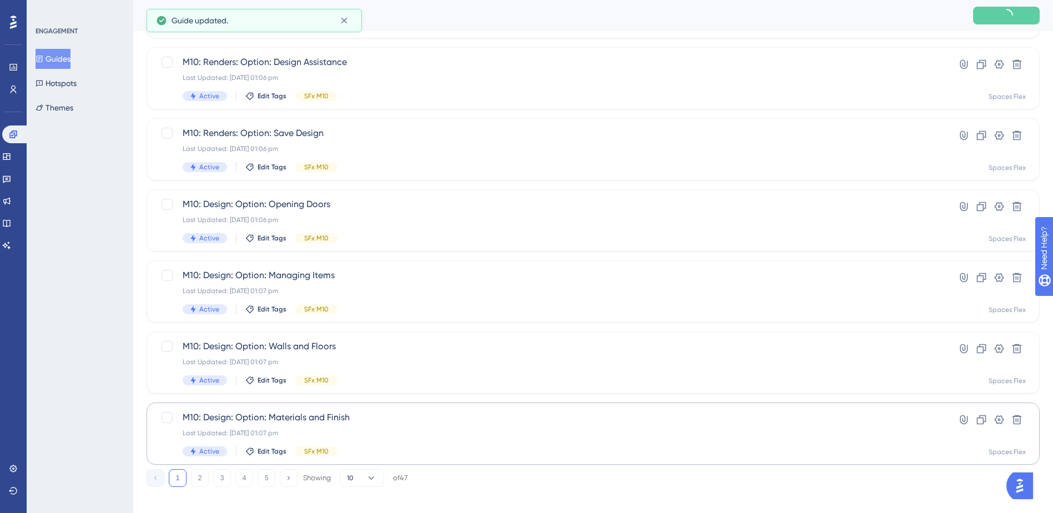
scroll to position [375, 0]
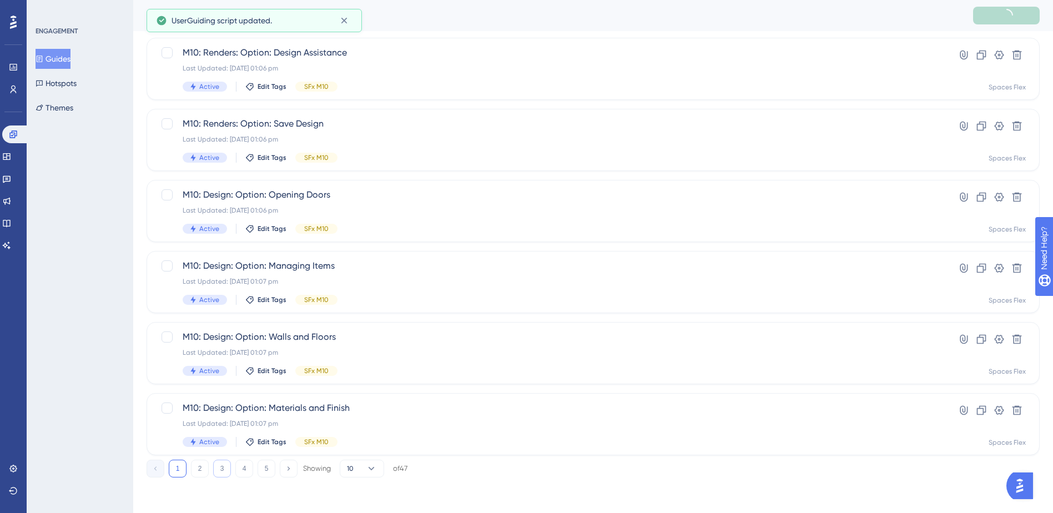
click at [220, 464] on button "3" at bounding box center [222, 469] width 18 height 18
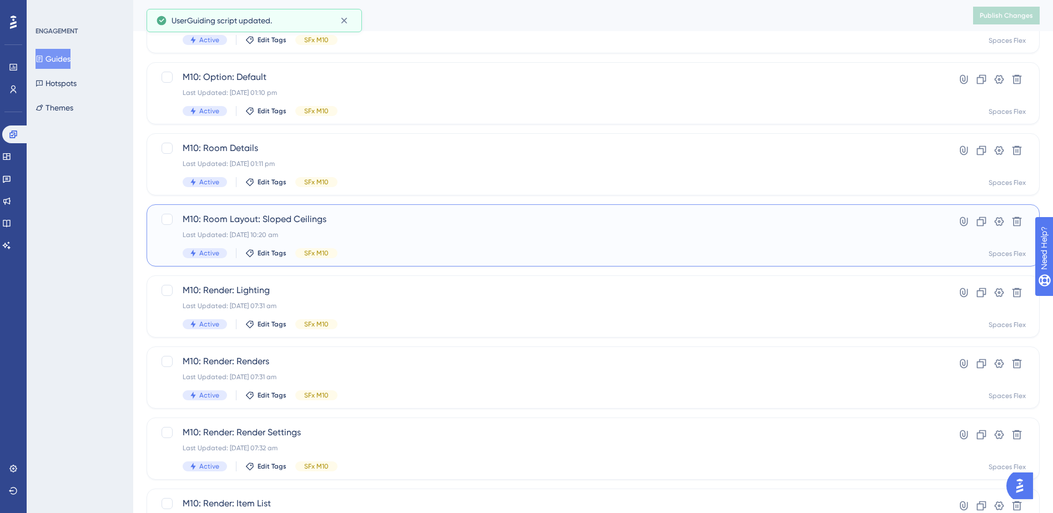
click at [353, 222] on span "M10: Room Layout: Sloped Ceilings" at bounding box center [549, 219] width 732 height 13
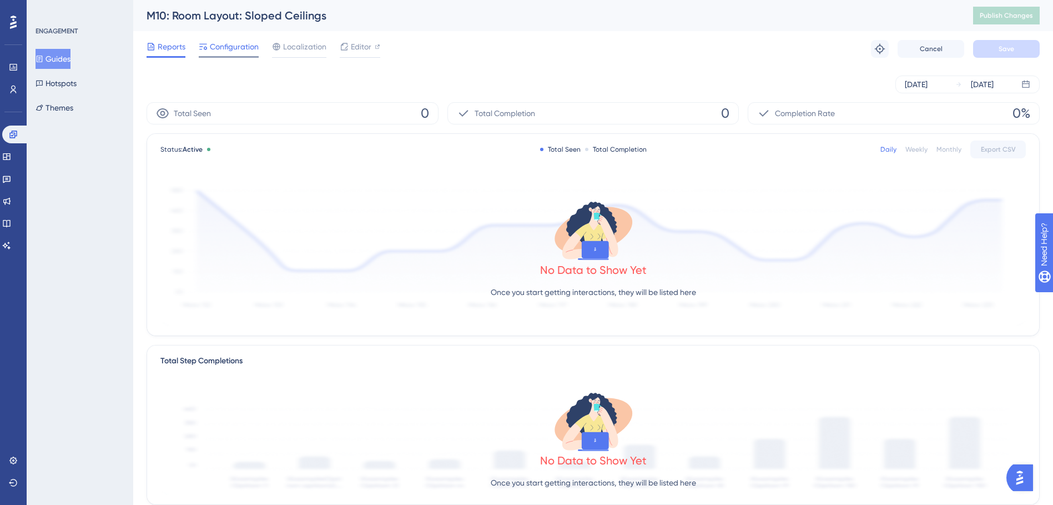
click at [238, 48] on span "Configuration" at bounding box center [234, 46] width 49 height 13
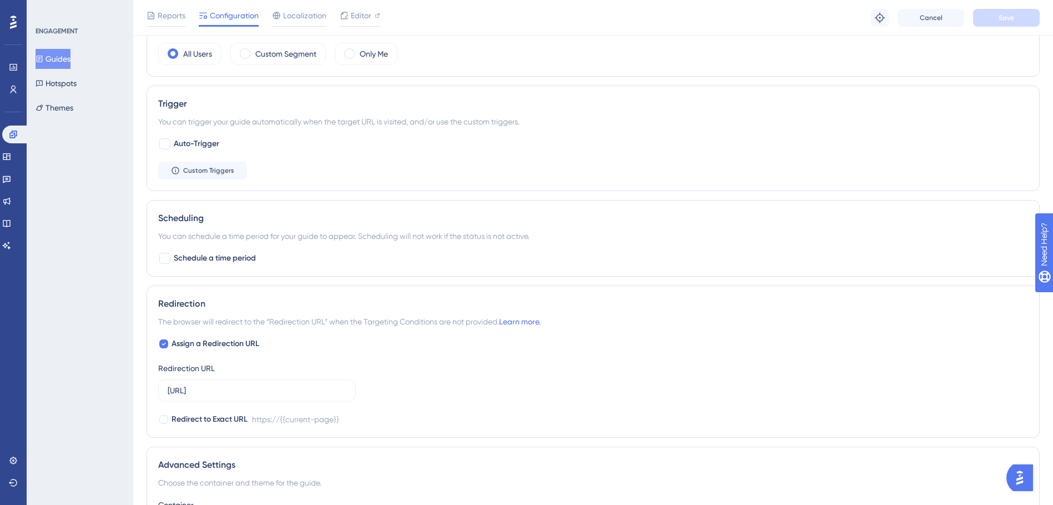
scroll to position [611, 0]
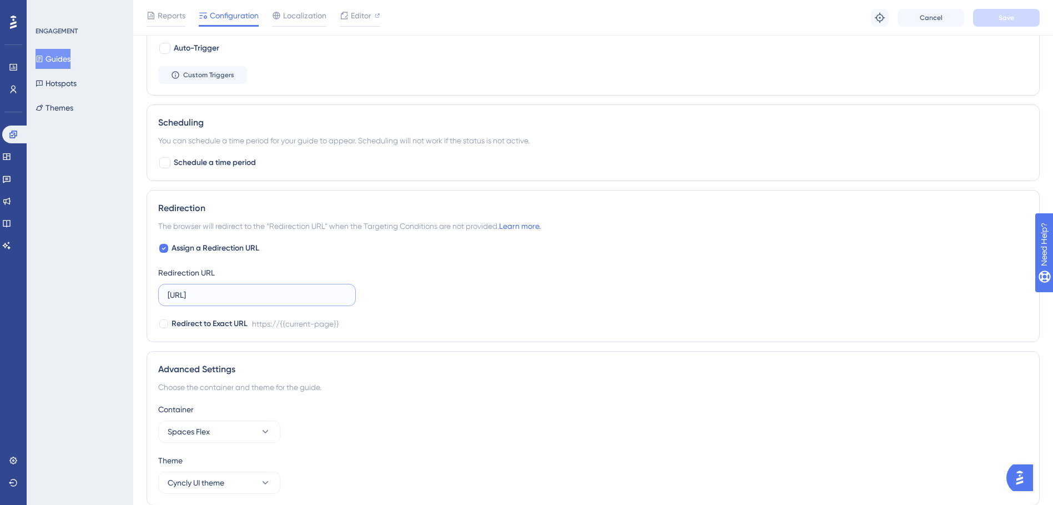
drag, startPoint x: 251, startPoint y: 295, endPoint x: 153, endPoint y: 295, distance: 98.3
click at [153, 295] on div "Redirection The browser will redirect to the “Redirection URL” when the Targeti…" at bounding box center [593, 266] width 893 height 152
paste input ".com.au/"
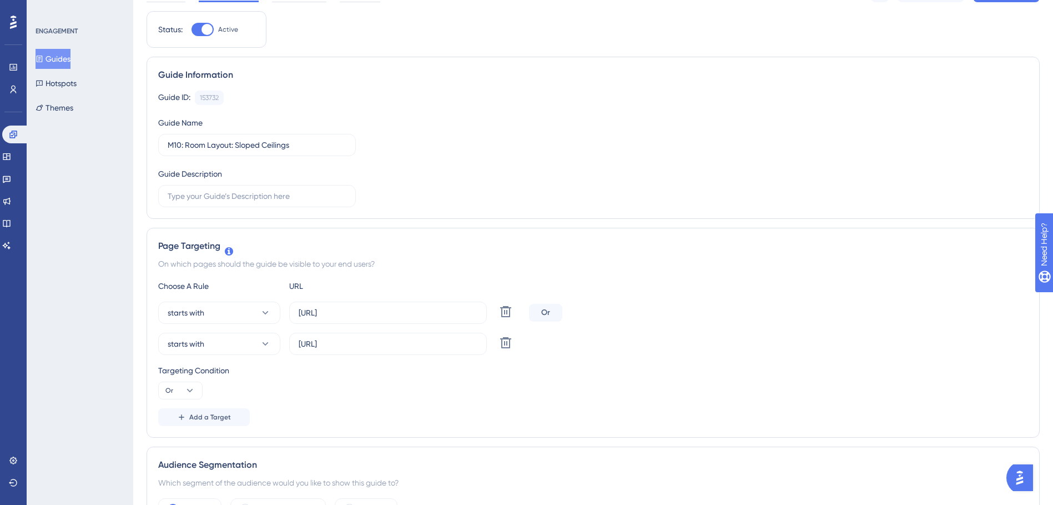
scroll to position [0, 0]
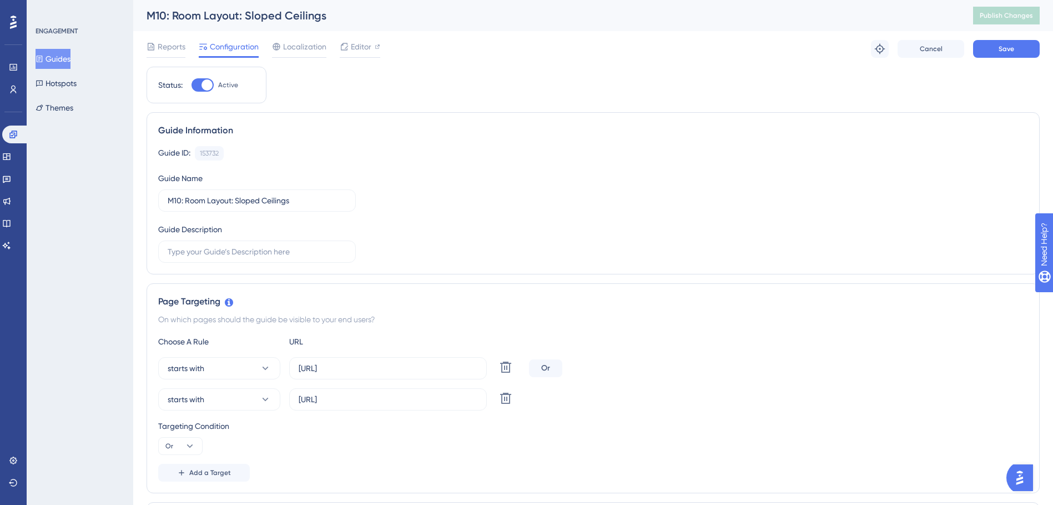
type input "[URL][DOMAIN_NAME]"
click at [1019, 55] on button "Save" at bounding box center [1006, 49] width 67 height 18
click at [1018, 19] on span "Publish Changes" at bounding box center [1006, 15] width 53 height 9
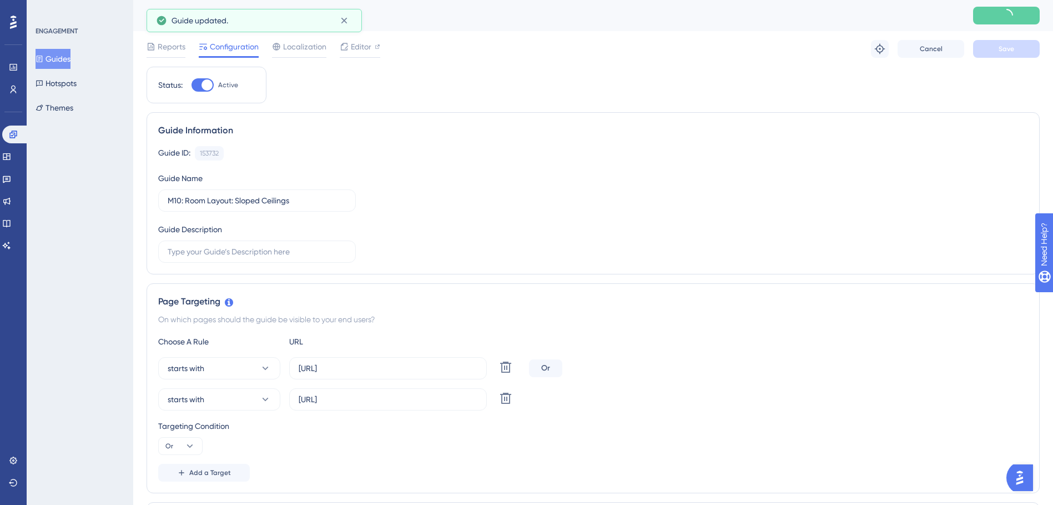
click at [66, 63] on button "Guides" at bounding box center [53, 59] width 35 height 20
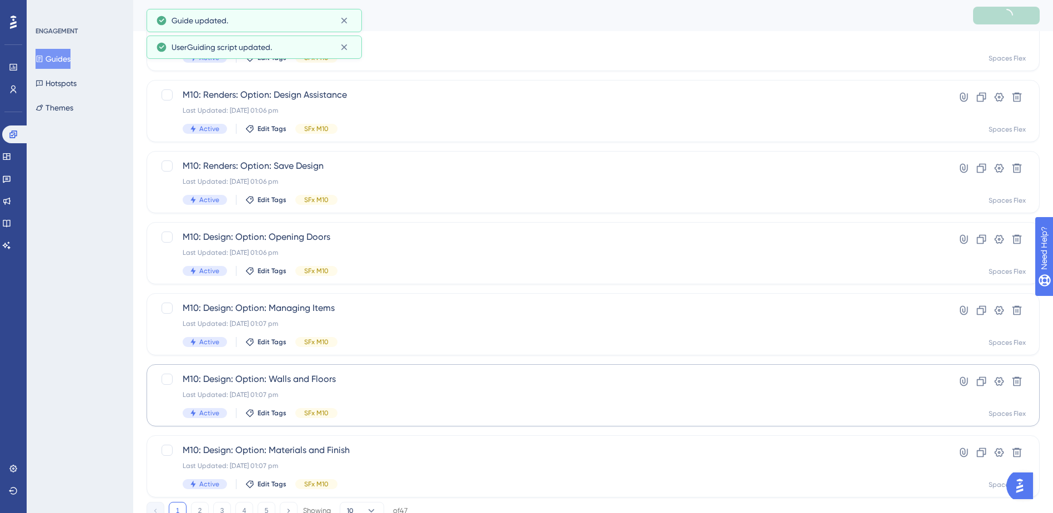
scroll to position [375, 0]
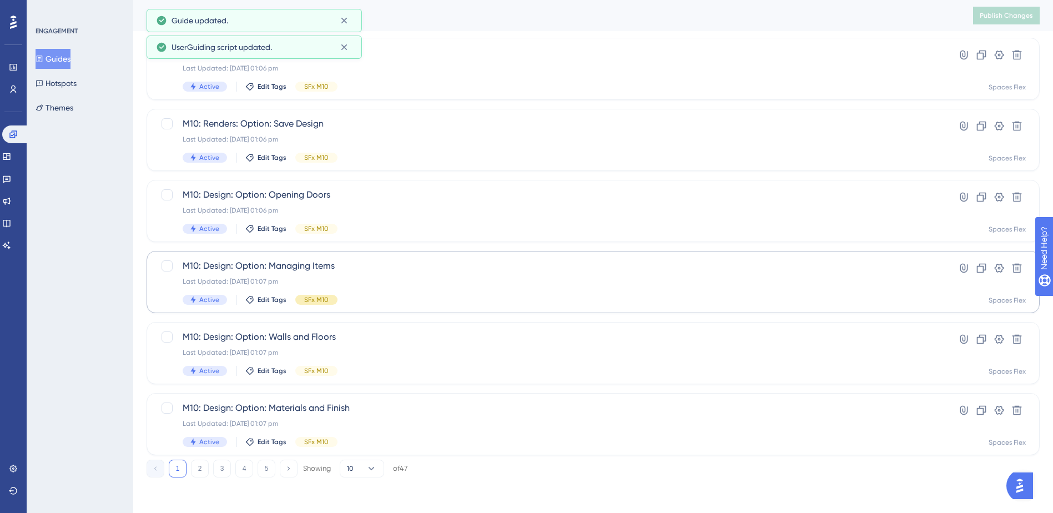
drag, startPoint x: 218, startPoint y: 464, endPoint x: 296, endPoint y: 300, distance: 182.0
click at [218, 463] on button "3" at bounding box center [222, 469] width 18 height 18
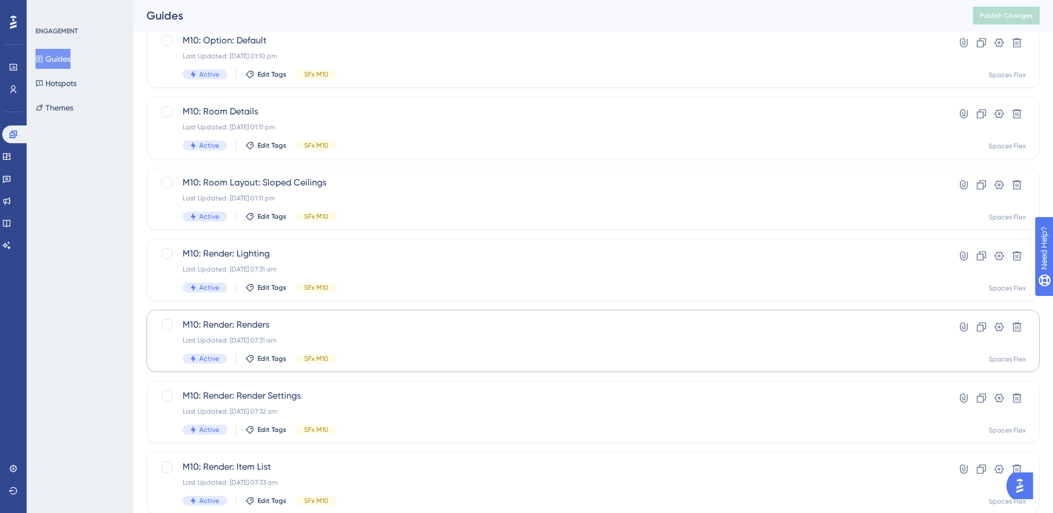
scroll to position [264, 0]
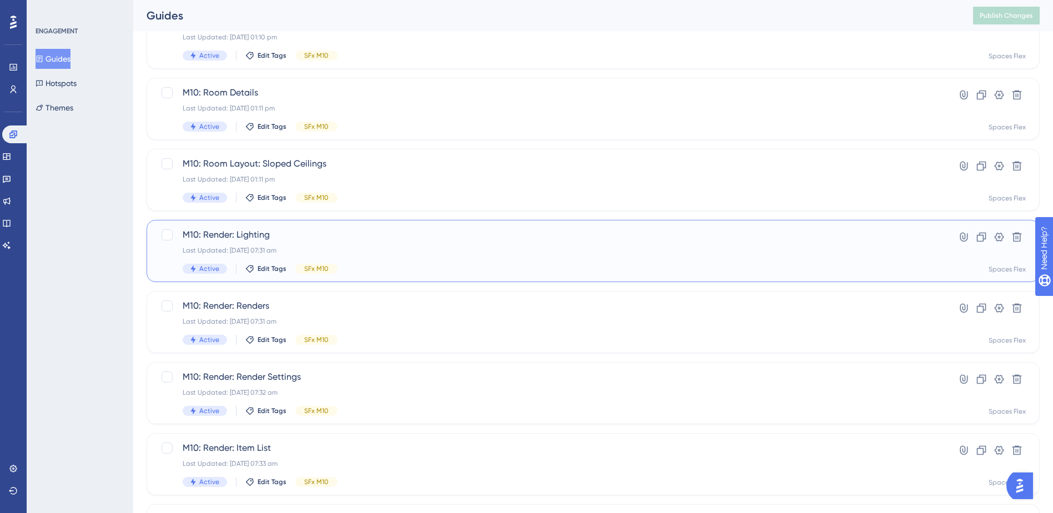
click at [389, 241] on div "M10: Render: Lighting Last Updated: 09 Oct 2025 07:31 am Active Edit Tags SFx M…" at bounding box center [549, 251] width 732 height 46
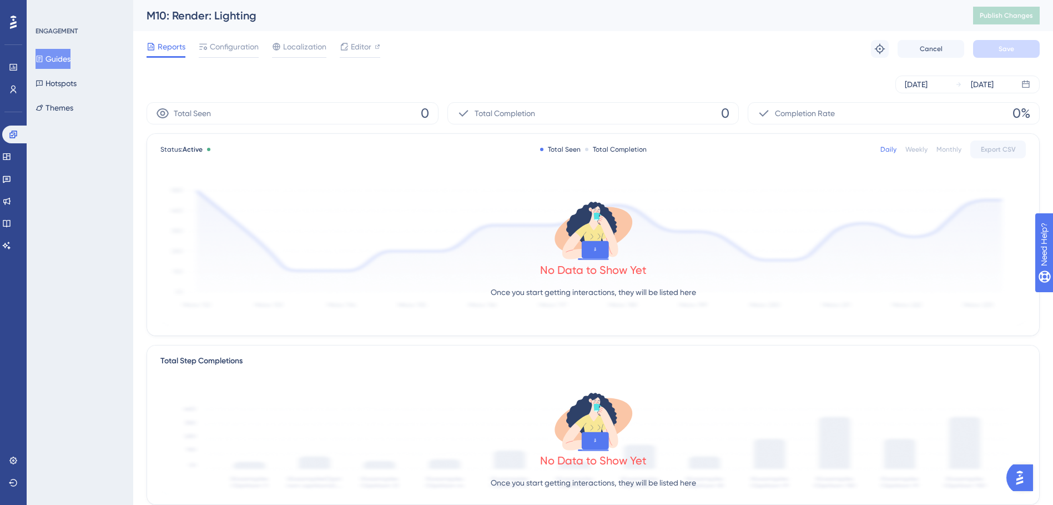
click at [225, 55] on div "Configuration" at bounding box center [229, 49] width 60 height 18
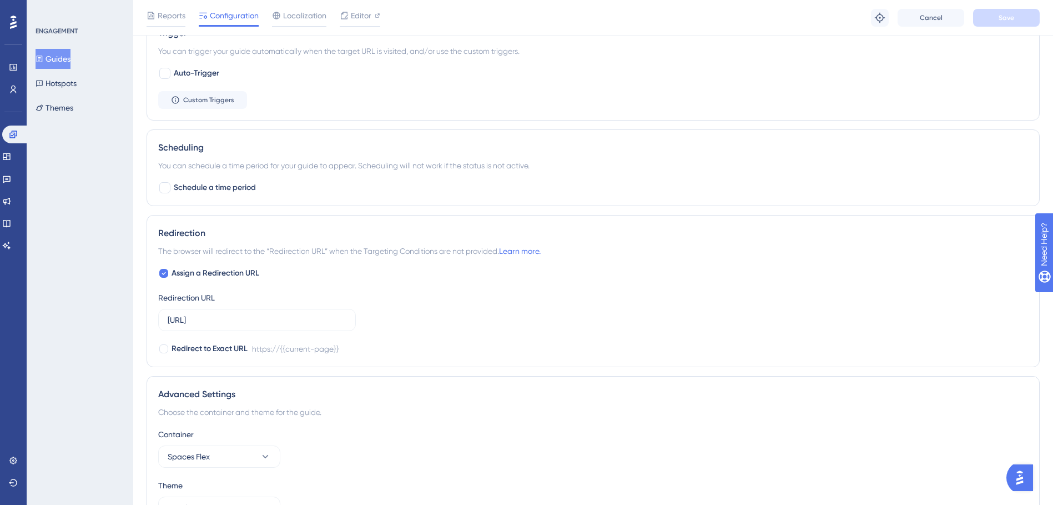
scroll to position [611, 0]
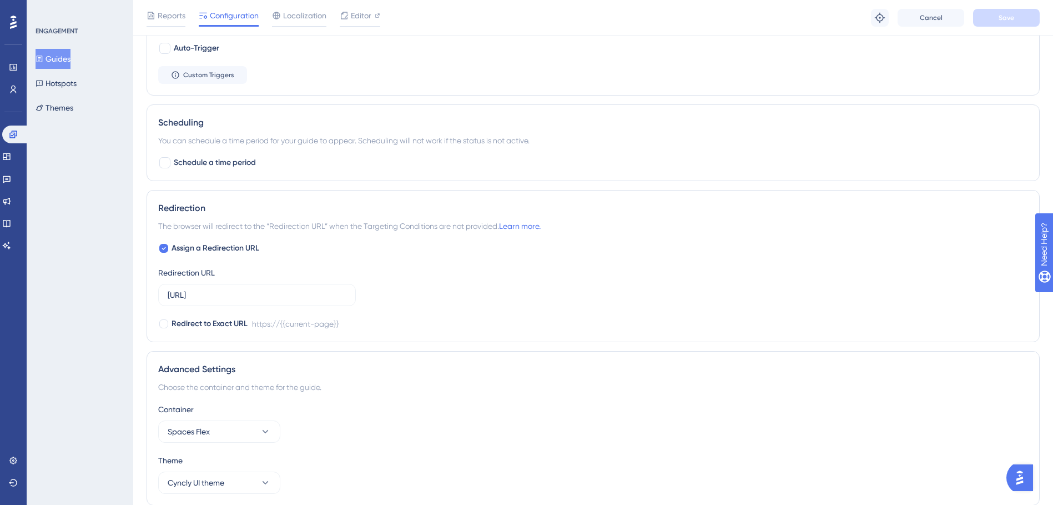
drag, startPoint x: 283, startPoint y: 284, endPoint x: 155, endPoint y: 298, distance: 128.4
click at [155, 298] on div "Redirection The browser will redirect to the “Redirection URL” when the Targeti…" at bounding box center [593, 266] width 893 height 152
click at [298, 290] on input "[URL]" at bounding box center [257, 295] width 179 height 12
click at [297, 296] on input "[URL]" at bounding box center [257, 295] width 179 height 12
click at [288, 299] on input "[URL]" at bounding box center [257, 295] width 179 height 12
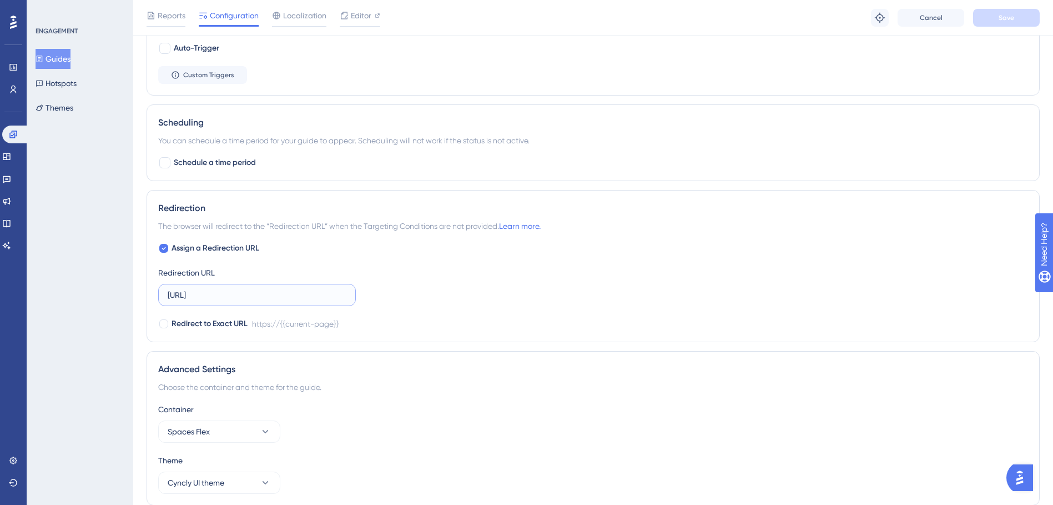
drag, startPoint x: 260, startPoint y: 294, endPoint x: 119, endPoint y: 295, distance: 141.0
paste input ".com.au/"
type input "[URL][DOMAIN_NAME]"
click at [1001, 13] on span "Save" at bounding box center [1007, 17] width 16 height 9
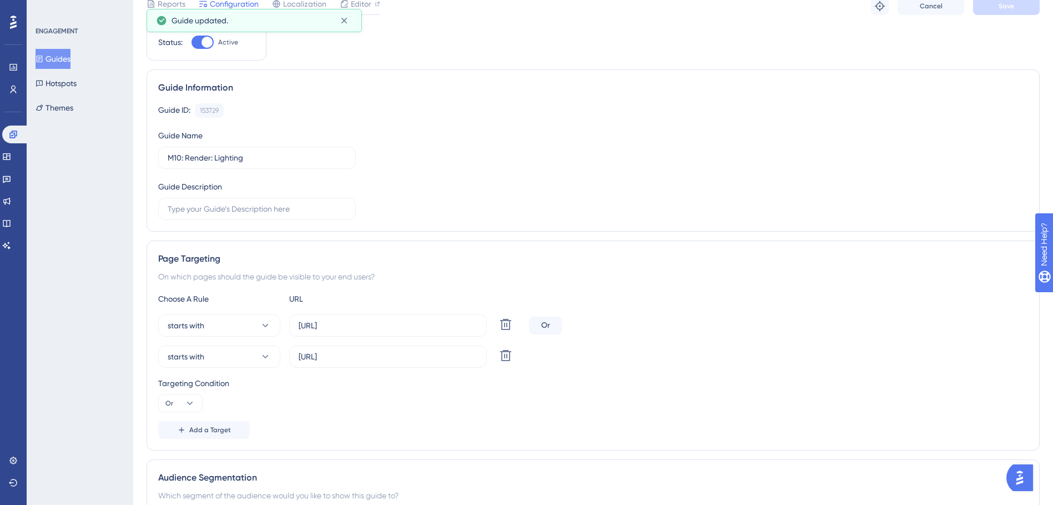
scroll to position [0, 0]
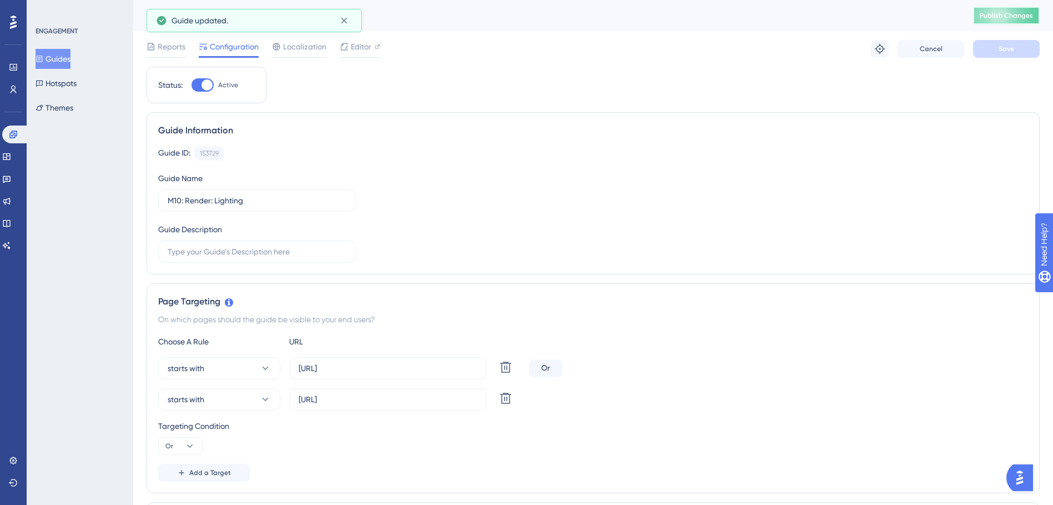
click at [996, 17] on button "Publish Changes" at bounding box center [1006, 16] width 67 height 18
click at [65, 62] on button "Guides" at bounding box center [53, 59] width 35 height 20
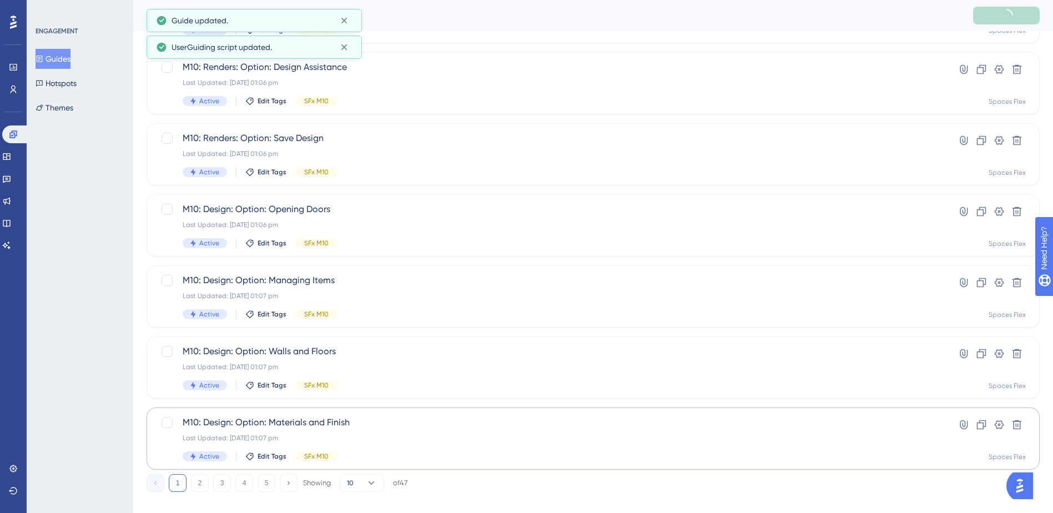
scroll to position [375, 0]
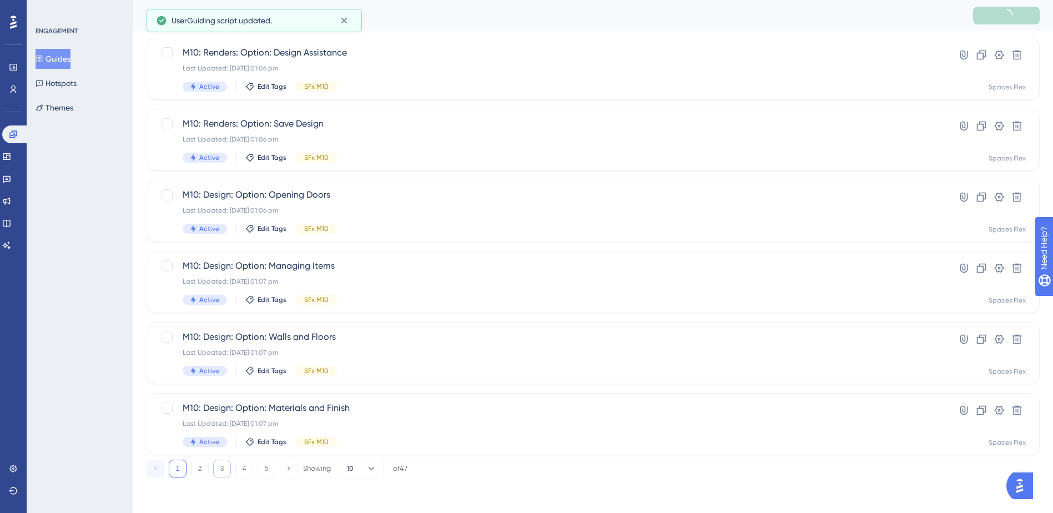
click at [229, 465] on button "3" at bounding box center [222, 469] width 18 height 18
click at [431, 224] on div "Active Edit Tags SFx M10" at bounding box center [549, 229] width 732 height 10
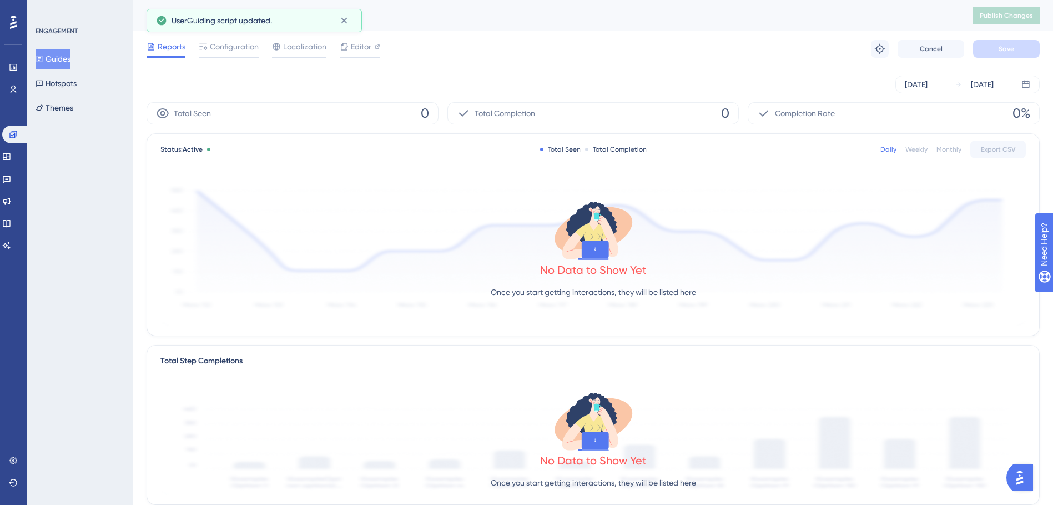
click at [241, 54] on div "Configuration" at bounding box center [229, 49] width 60 height 18
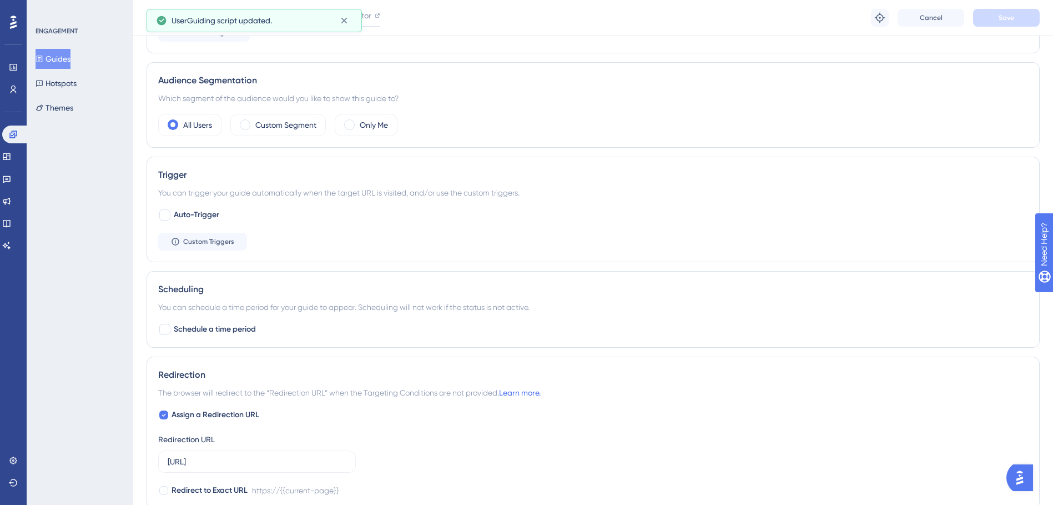
scroll to position [500, 0]
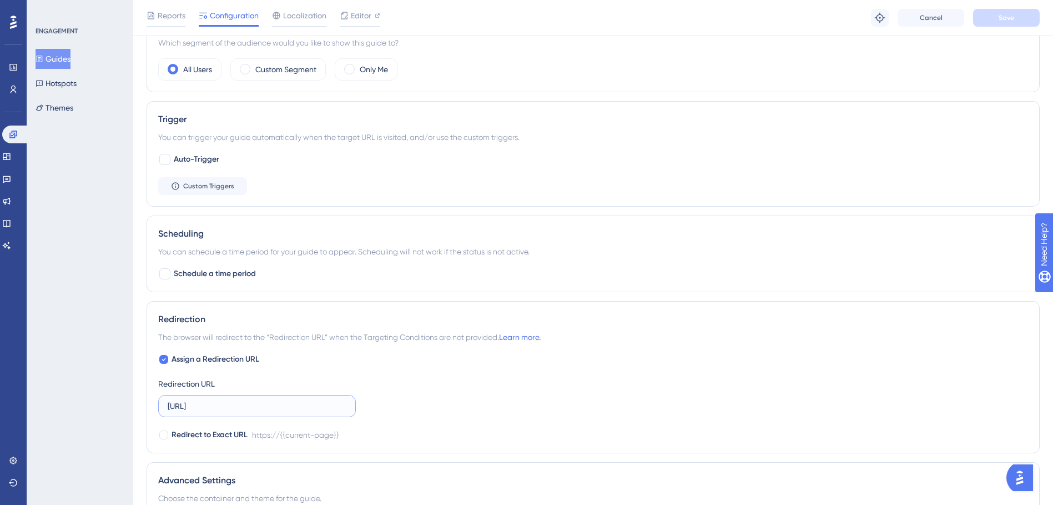
drag, startPoint x: 269, startPoint y: 403, endPoint x: 129, endPoint y: 403, distance: 139.3
click at [133, 404] on div "Performance Users Engagement Widgets Feedback Product Updates Knowledge Base AI…" at bounding box center [593, 71] width 920 height 1142
paste input ".com.au/"
type input "[URL][DOMAIN_NAME]"
click at [1015, 19] on button "Save" at bounding box center [1006, 18] width 67 height 18
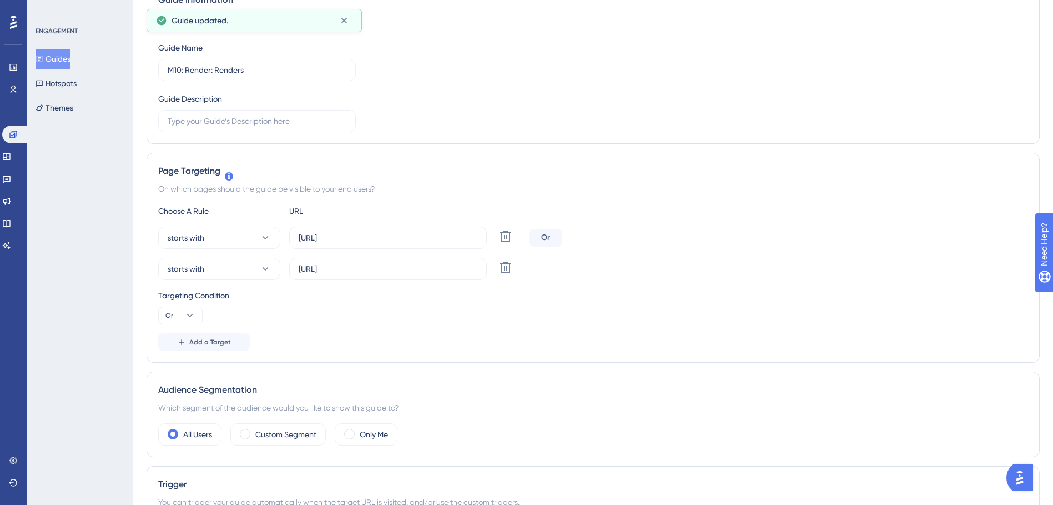
scroll to position [0, 0]
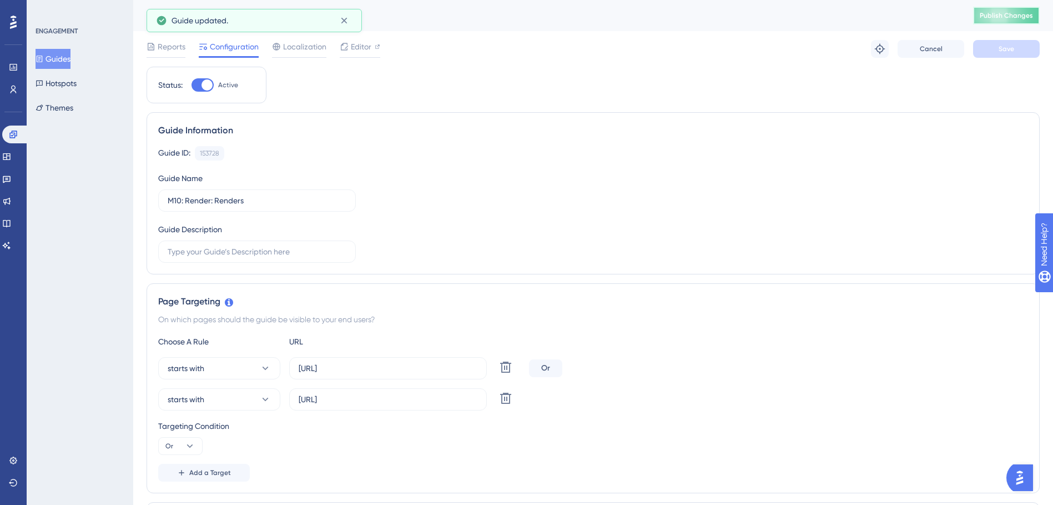
click at [1020, 11] on button "Publish Changes" at bounding box center [1006, 16] width 67 height 18
drag, startPoint x: 67, startPoint y: 64, endPoint x: 120, endPoint y: 70, distance: 54.1
click at [67, 64] on button "Guides" at bounding box center [53, 59] width 35 height 20
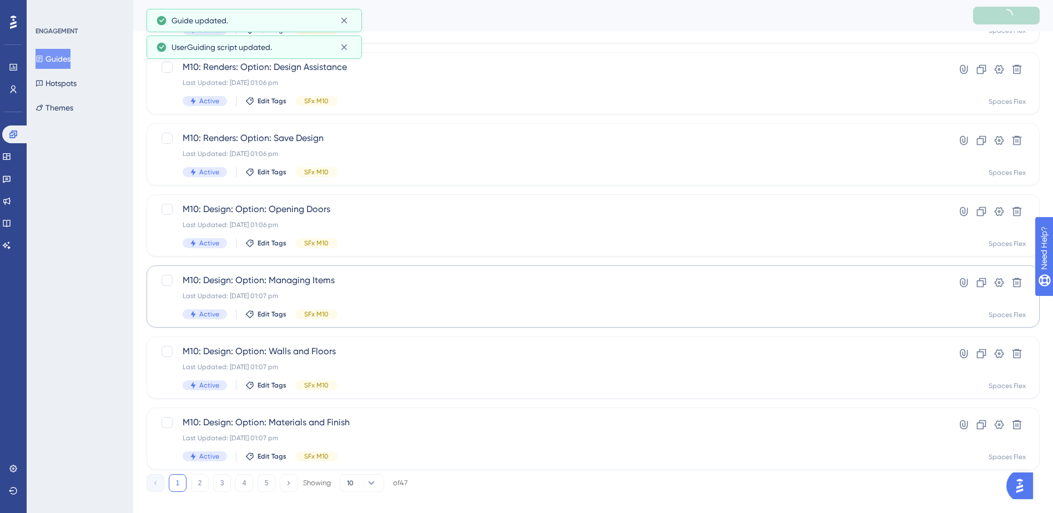
scroll to position [375, 0]
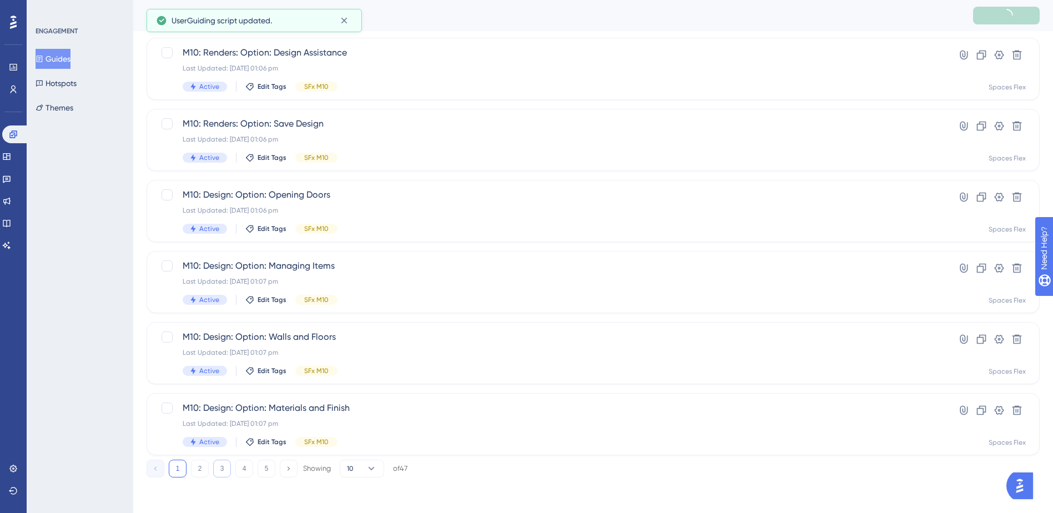
click at [219, 471] on button "3" at bounding box center [222, 469] width 18 height 18
click at [411, 276] on div "M10: Render: Render Settings Last Updated: 09 Oct 2025 07:32 am Active Edit Tag…" at bounding box center [549, 282] width 732 height 46
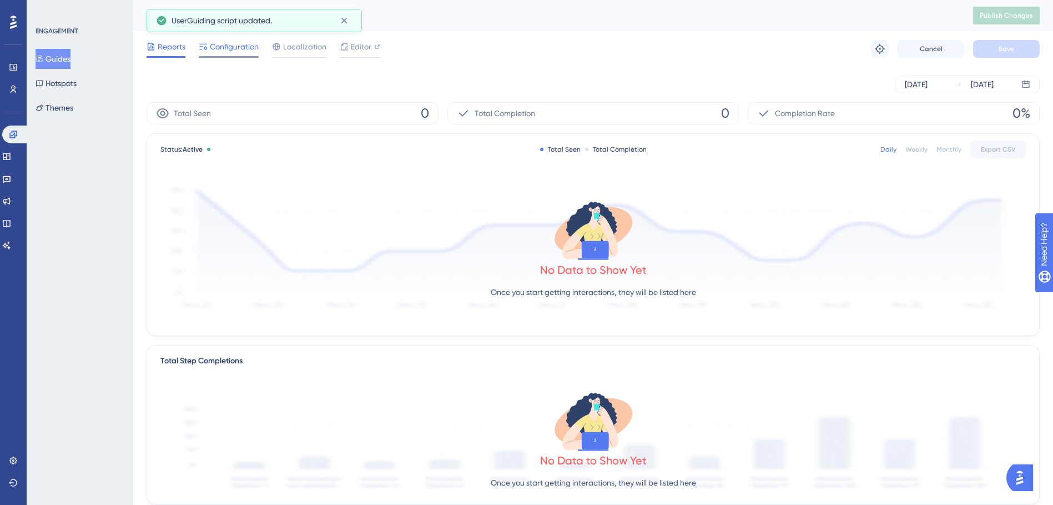
click at [233, 51] on span "Configuration" at bounding box center [234, 46] width 49 height 13
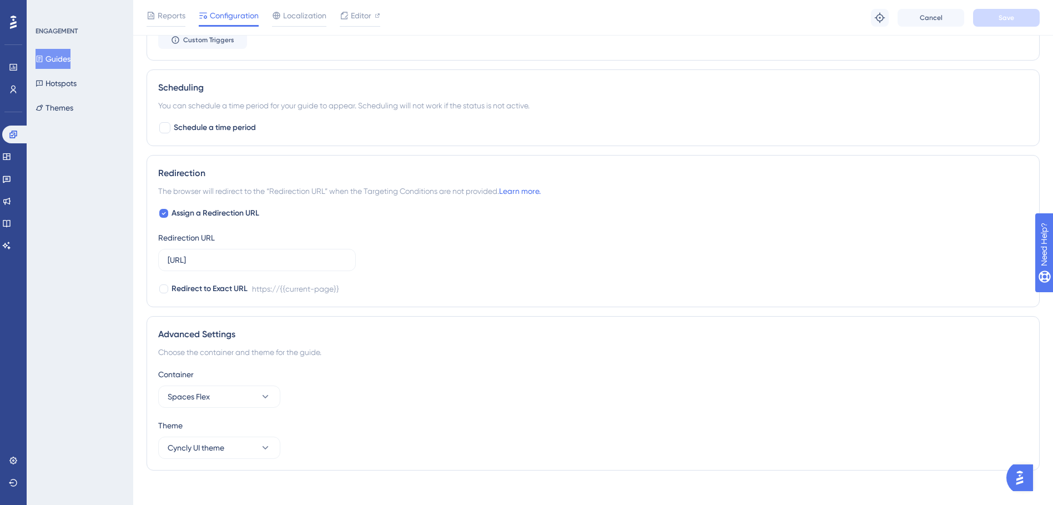
scroll to position [656, 0]
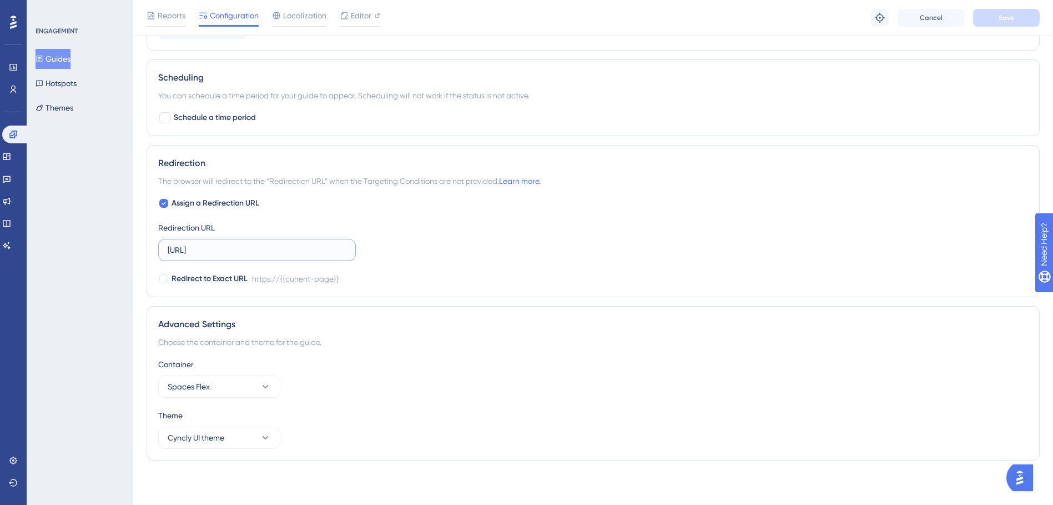
drag, startPoint x: 268, startPoint y: 250, endPoint x: 129, endPoint y: 246, distance: 138.3
paste input ".com.au/"
type input "[URL][DOMAIN_NAME]"
click at [1015, 12] on button "Save" at bounding box center [1006, 18] width 67 height 18
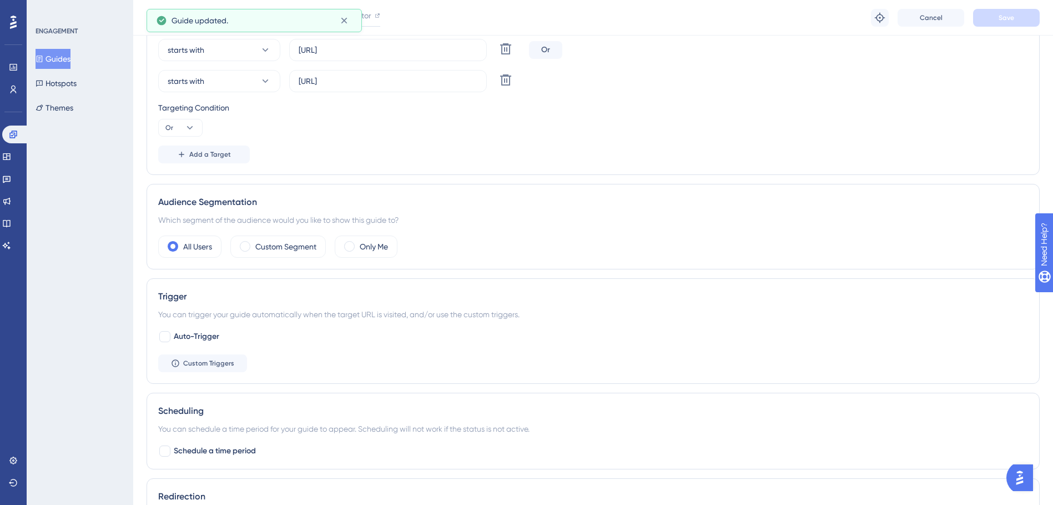
scroll to position [0, 0]
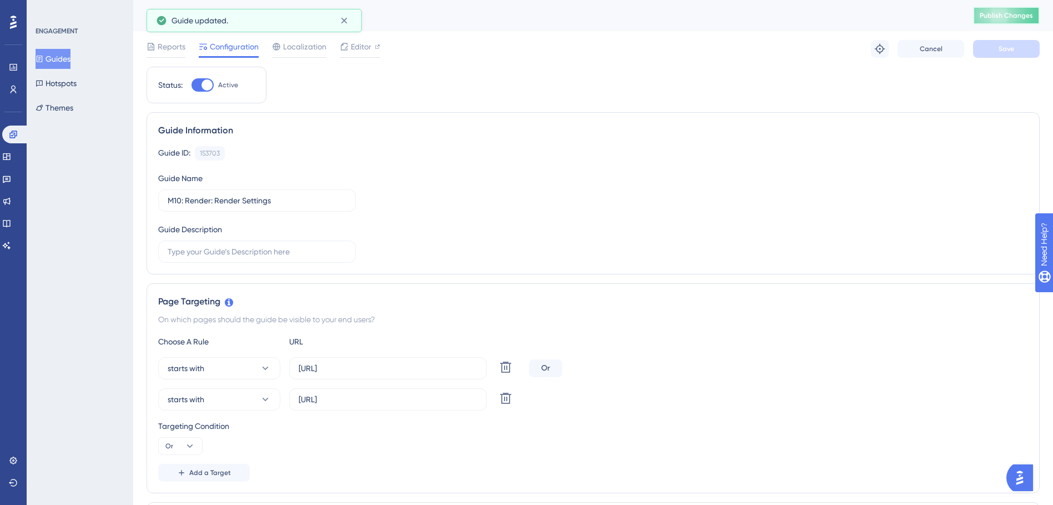
click at [1004, 16] on span "Publish Changes" at bounding box center [1006, 15] width 53 height 9
click at [43, 57] on icon at bounding box center [40, 59] width 8 height 8
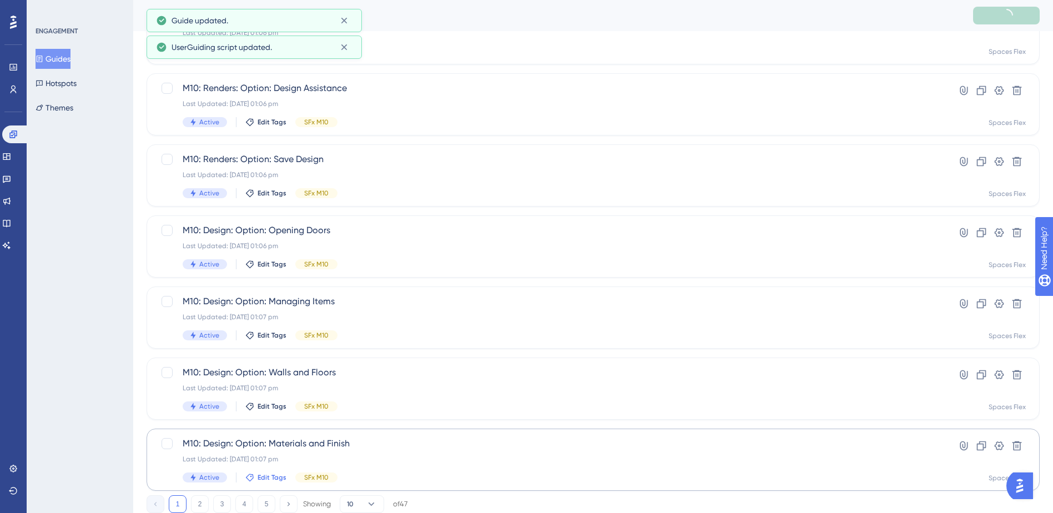
scroll to position [375, 0]
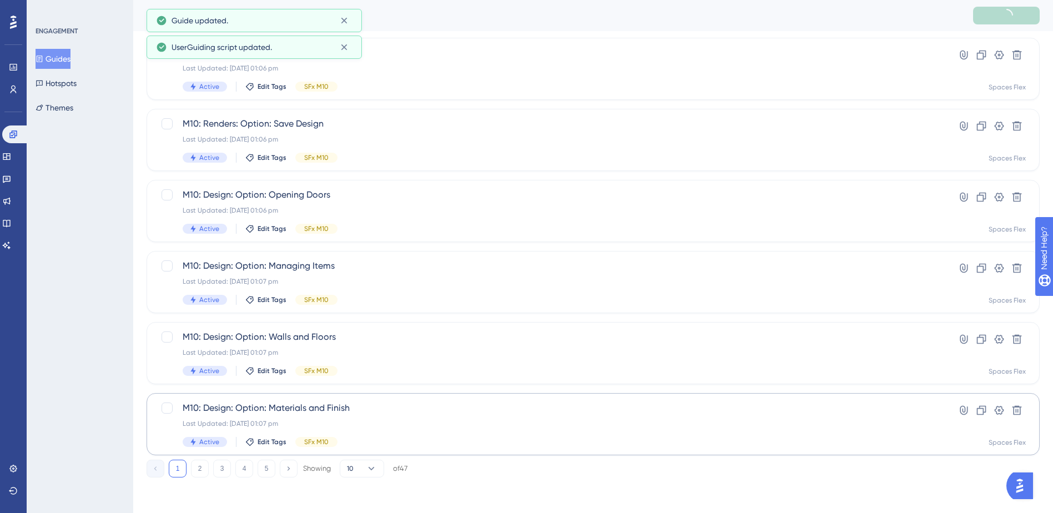
click at [220, 467] on button "3" at bounding box center [222, 469] width 18 height 18
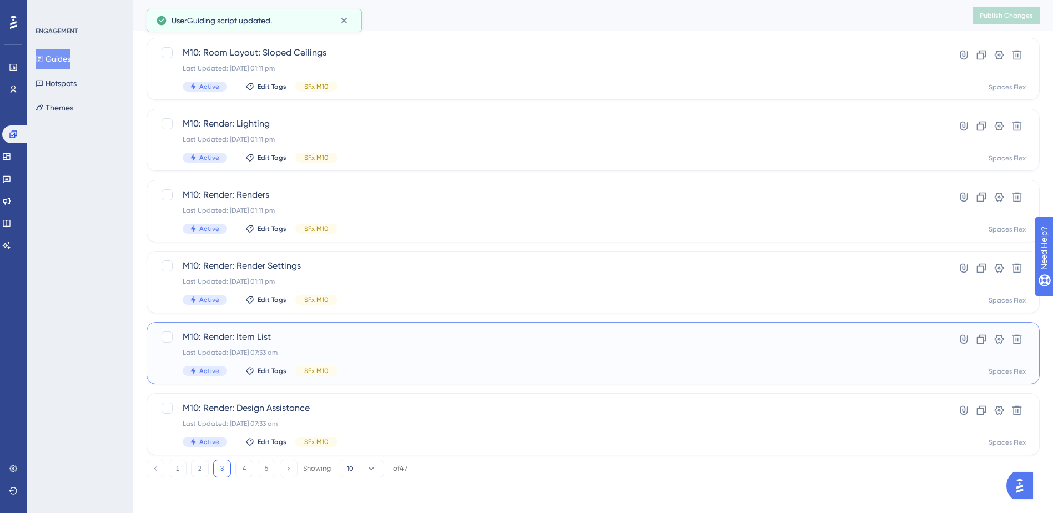
click at [385, 350] on div "Last Updated: 09 Oct 2025 07:33 am" at bounding box center [549, 352] width 732 height 9
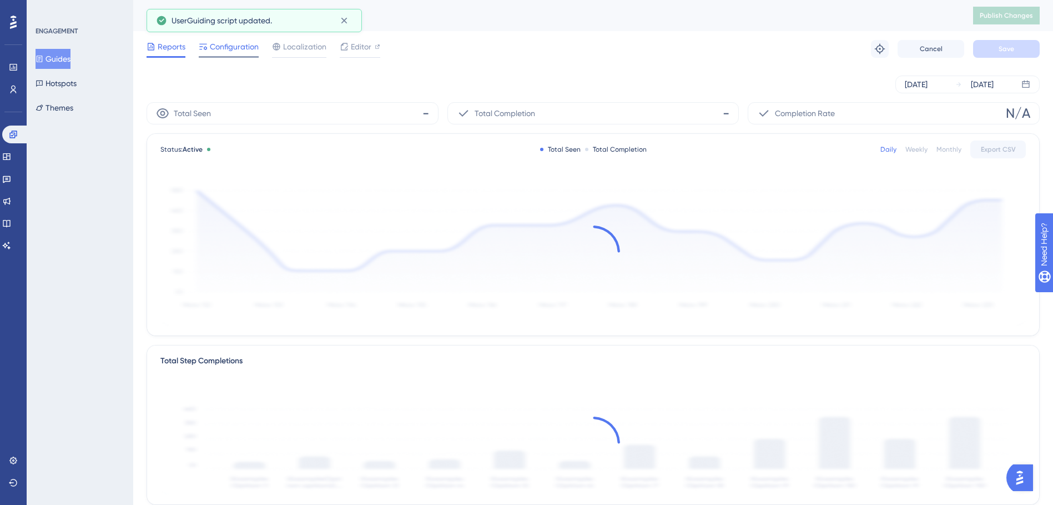
click at [248, 47] on span "Configuration" at bounding box center [234, 46] width 49 height 13
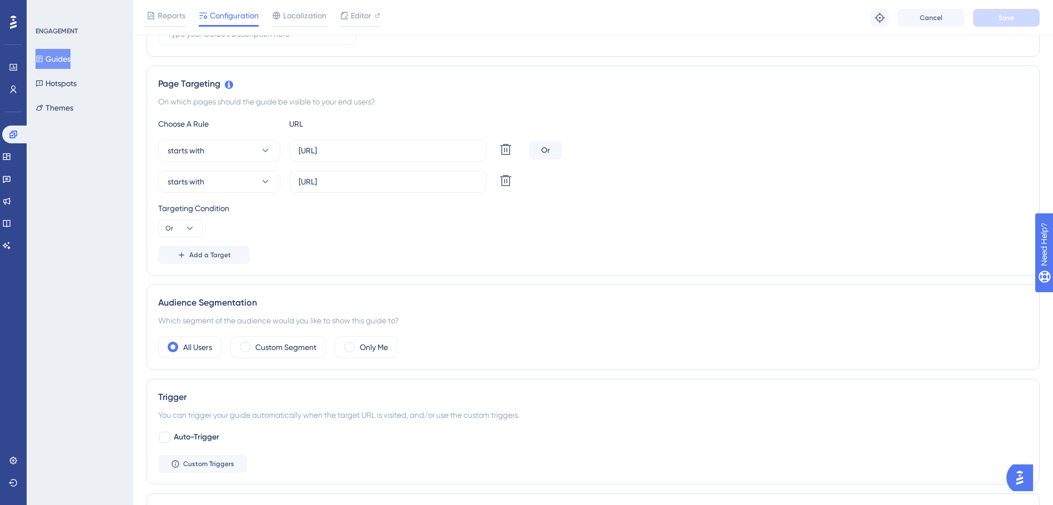
scroll to position [500, 0]
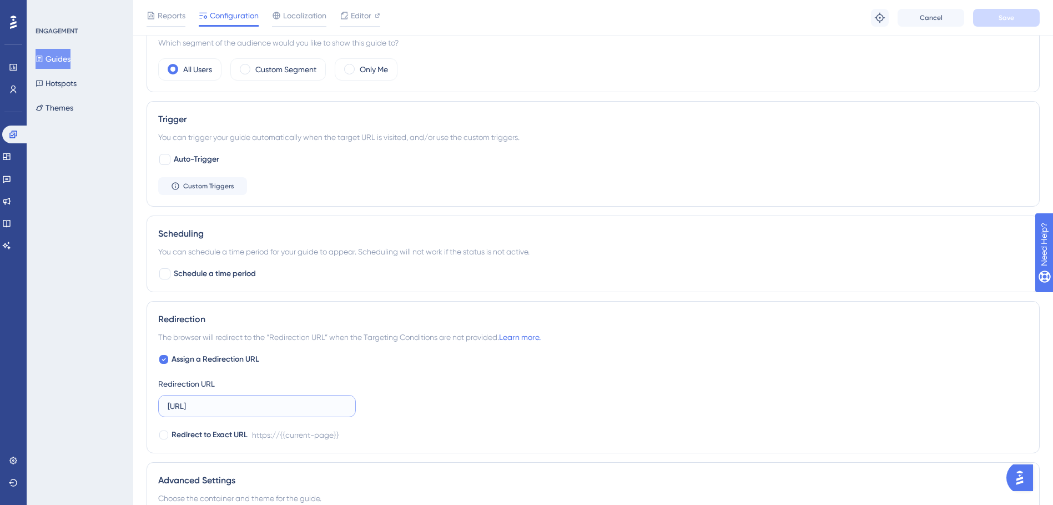
drag, startPoint x: 267, startPoint y: 404, endPoint x: 144, endPoint y: 405, distance: 122.7
click at [144, 405] on div "Performance Users Engagement Widgets Feedback Product Updates Knowledge Base AI…" at bounding box center [593, 71] width 920 height 1142
paste input ".com.au/"
type input "[URL][DOMAIN_NAME]"
click at [994, 12] on button "Save" at bounding box center [1006, 18] width 67 height 18
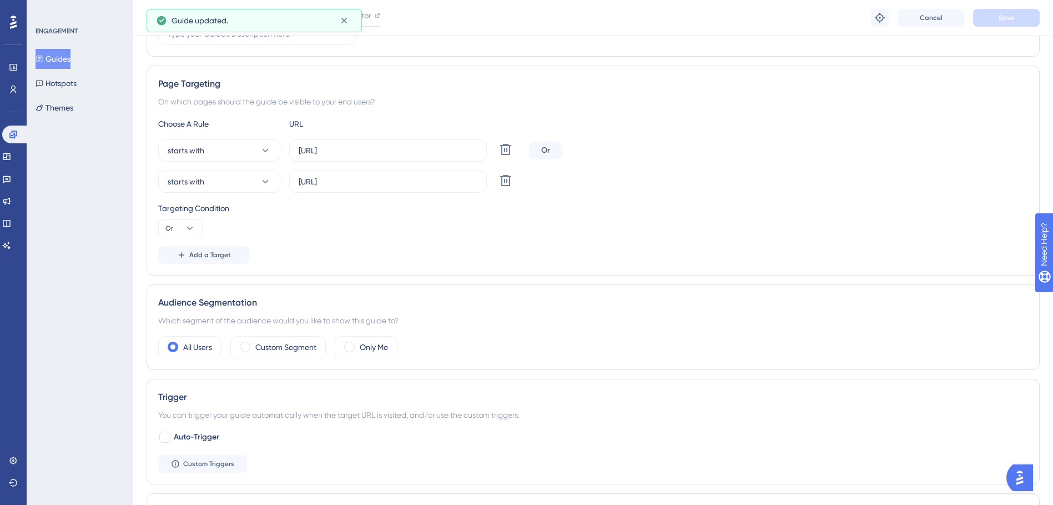
scroll to position [0, 0]
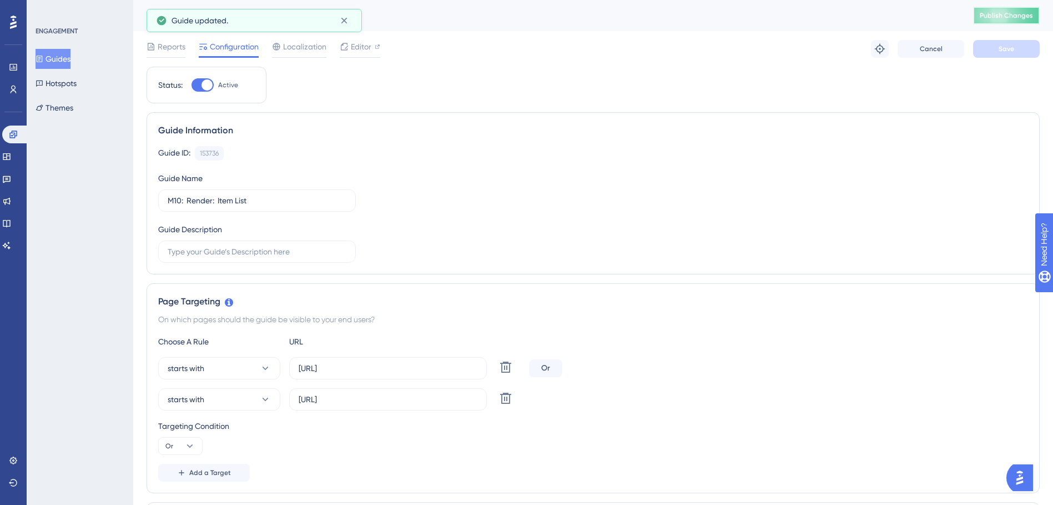
click at [994, 13] on span "Publish Changes" at bounding box center [1006, 15] width 53 height 9
click at [59, 62] on button "Guides" at bounding box center [53, 59] width 35 height 20
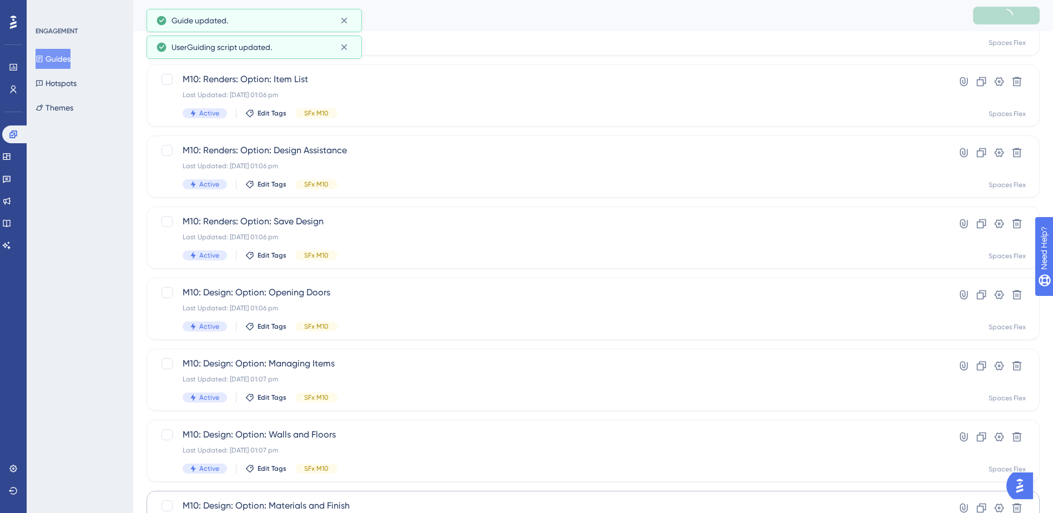
scroll to position [375, 0]
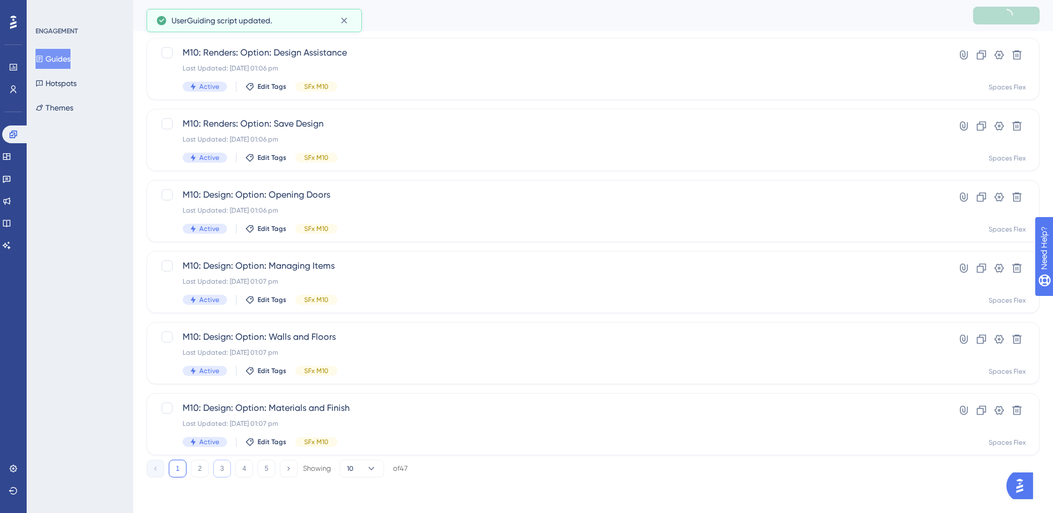
click at [221, 470] on button "3" at bounding box center [222, 469] width 18 height 18
click at [405, 347] on div "M10: Render: Item List Last Updated: 09 Oct 2025 01:12 pm Active Edit Tags SFx …" at bounding box center [549, 353] width 732 height 46
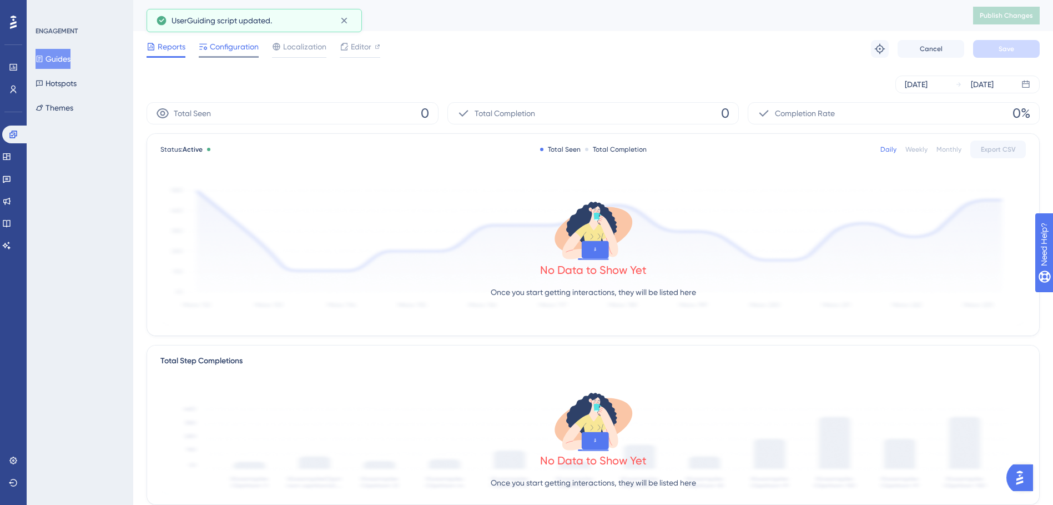
click at [228, 43] on span "Configuration" at bounding box center [234, 46] width 49 height 13
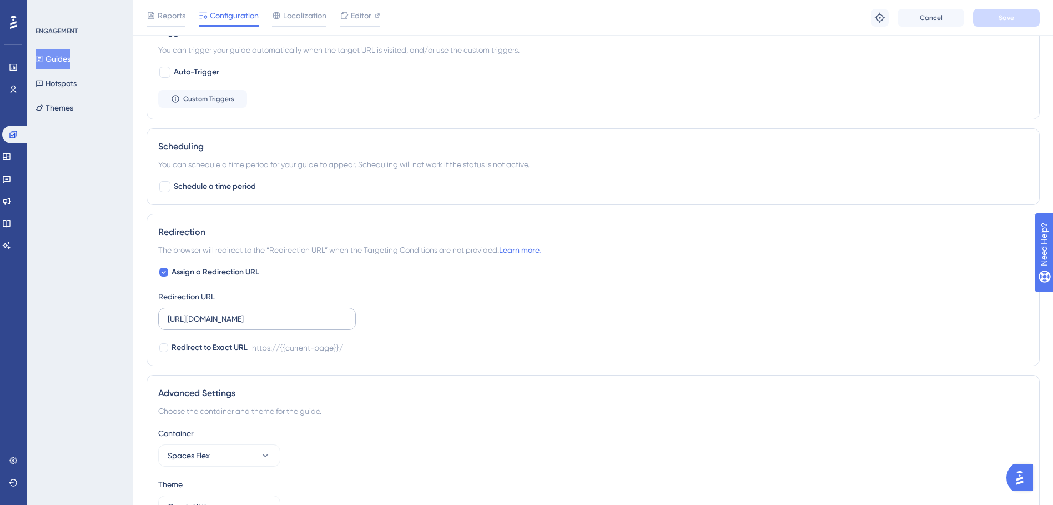
scroll to position [656, 0]
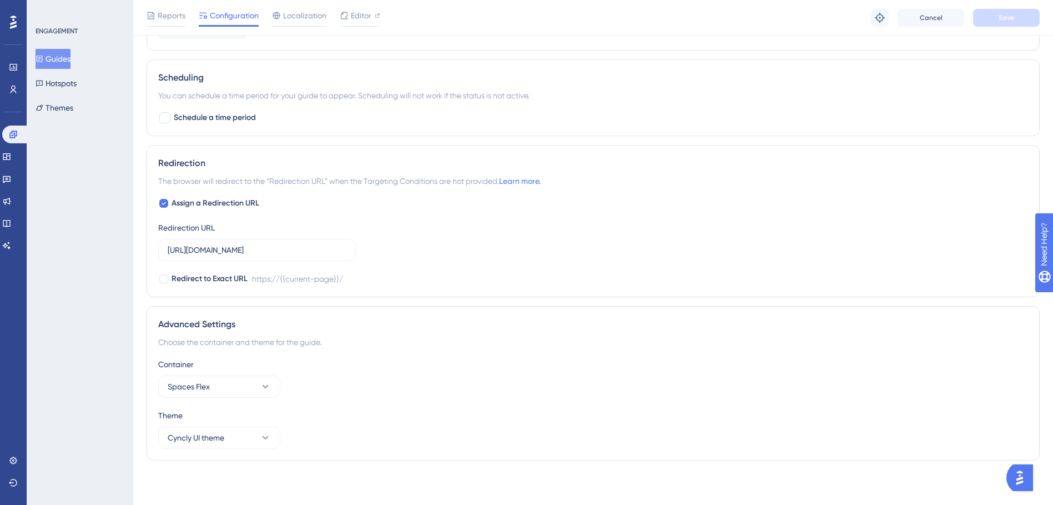
click at [61, 61] on button "Guides" at bounding box center [53, 59] width 35 height 20
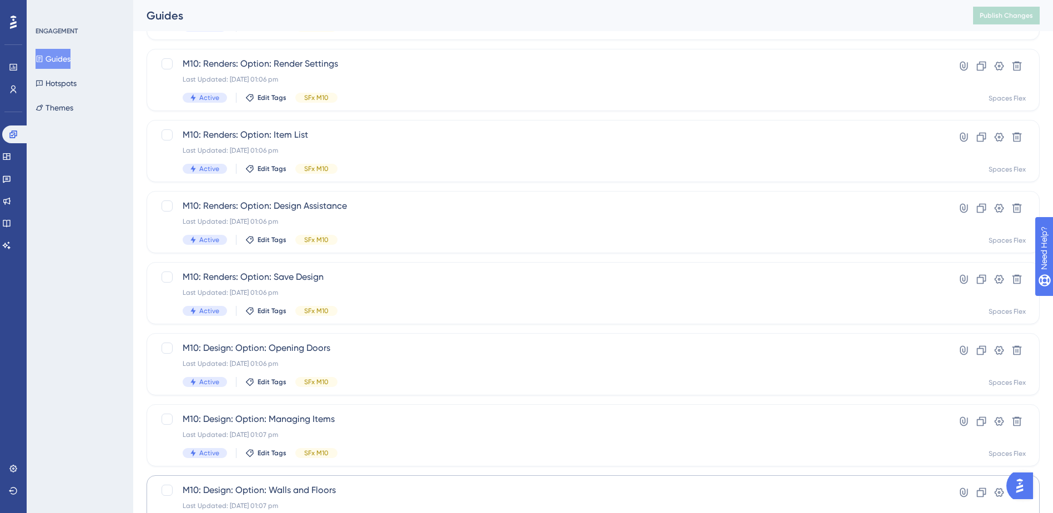
scroll to position [375, 0]
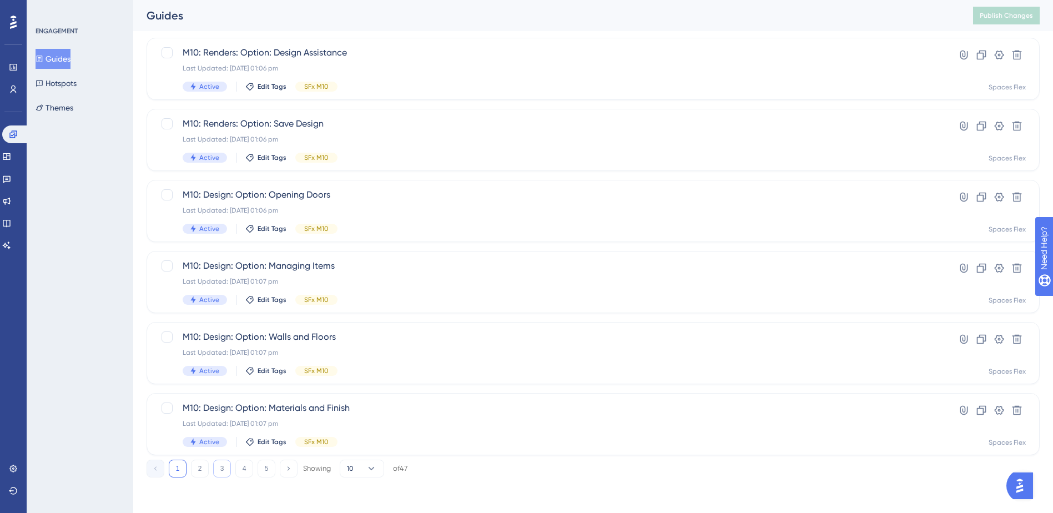
click at [219, 465] on button "3" at bounding box center [222, 469] width 18 height 18
click at [325, 407] on span "M10: Render: Design Assistance" at bounding box center [549, 407] width 732 height 13
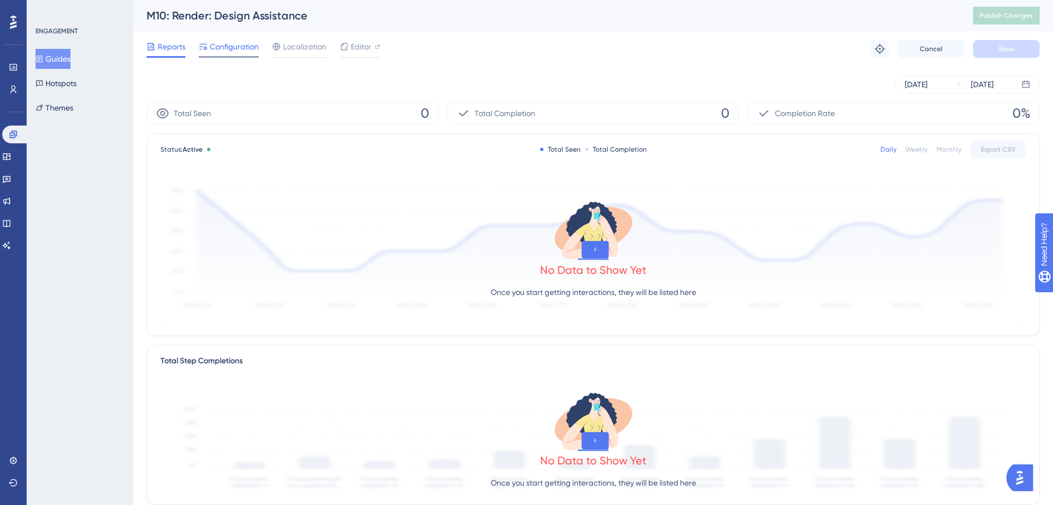
click at [240, 53] on span "Configuration" at bounding box center [234, 46] width 49 height 13
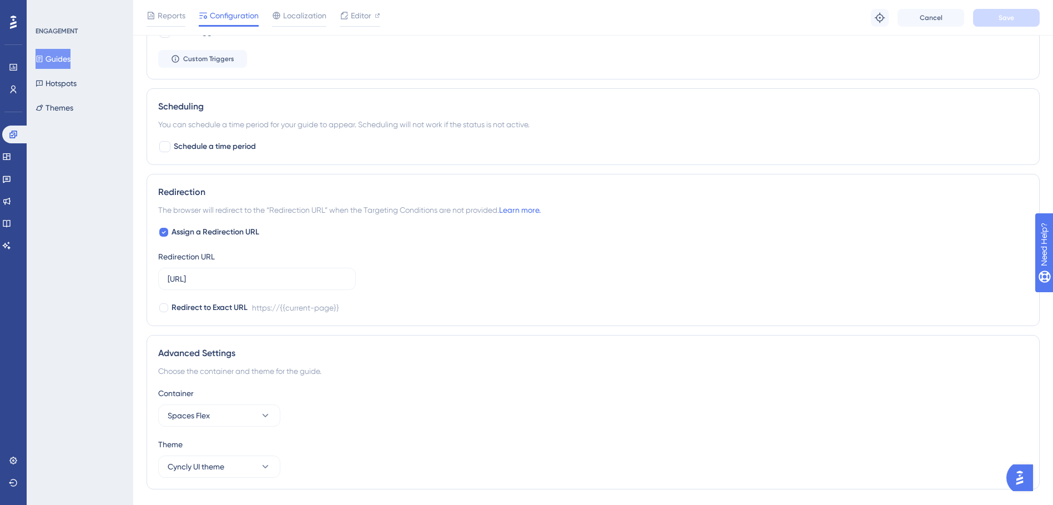
scroll to position [656, 0]
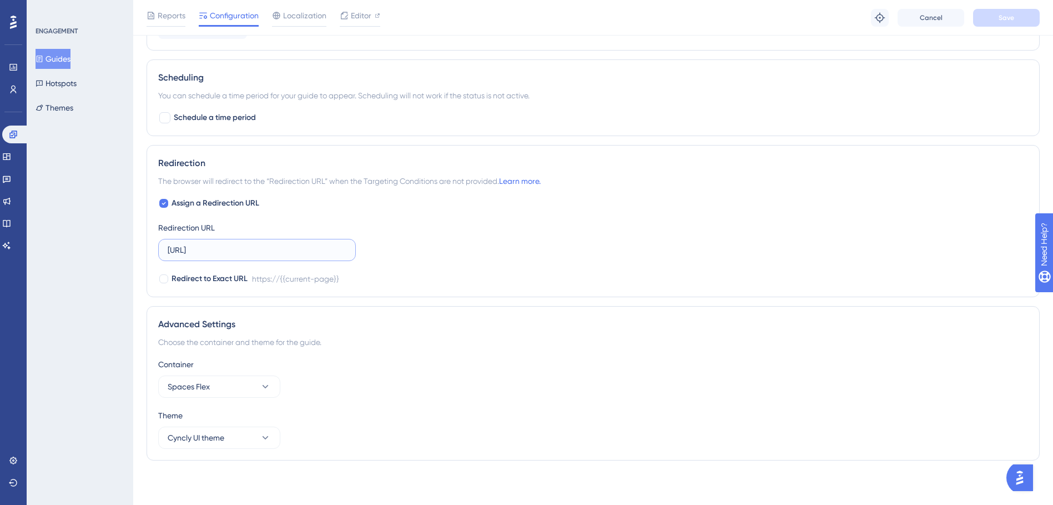
drag, startPoint x: 292, startPoint y: 249, endPoint x: 153, endPoint y: 252, distance: 139.4
click at [153, 252] on div "Redirection The browser will redirect to the “Redirection URL” when the Targeti…" at bounding box center [593, 221] width 893 height 152
paste input ".com.au/"
type input "[URL][DOMAIN_NAME]"
click at [1007, 17] on span "Save" at bounding box center [1007, 17] width 16 height 9
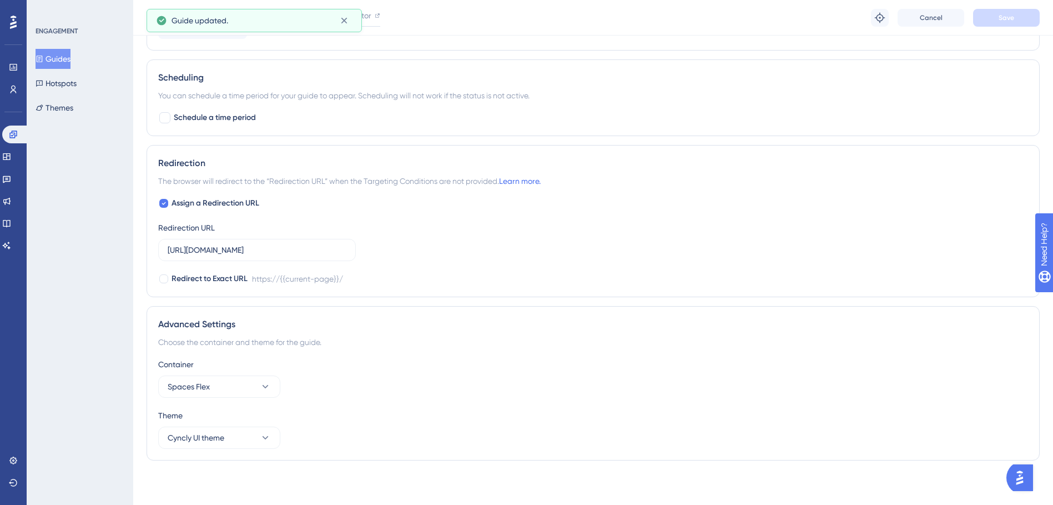
click at [67, 61] on button "Guides" at bounding box center [53, 59] width 35 height 20
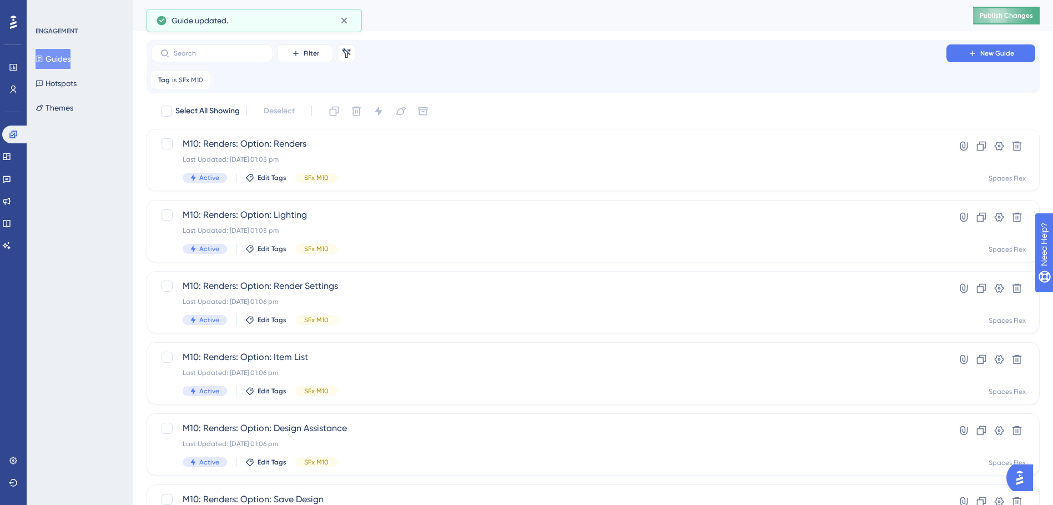
click at [1033, 12] on span "Publish Changes" at bounding box center [1006, 15] width 53 height 9
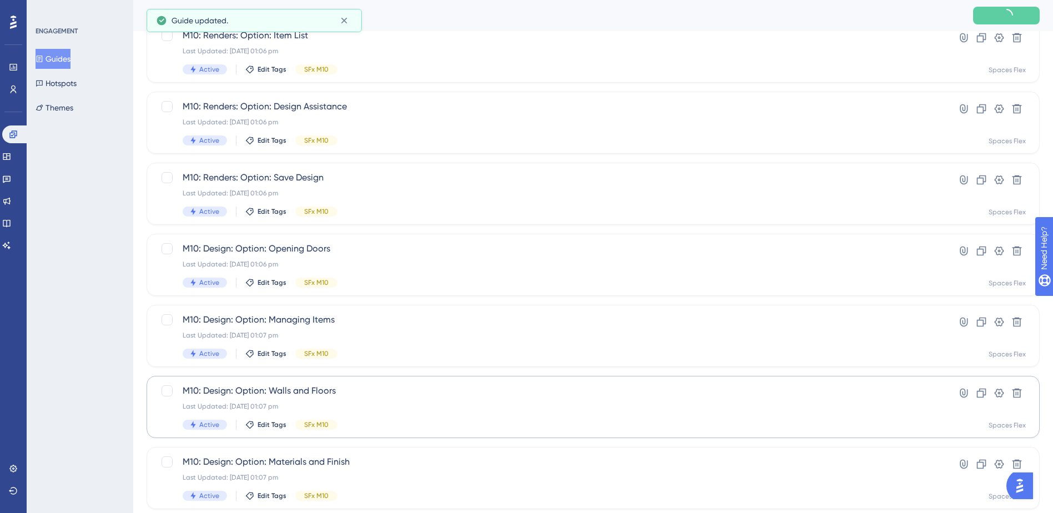
scroll to position [375, 0]
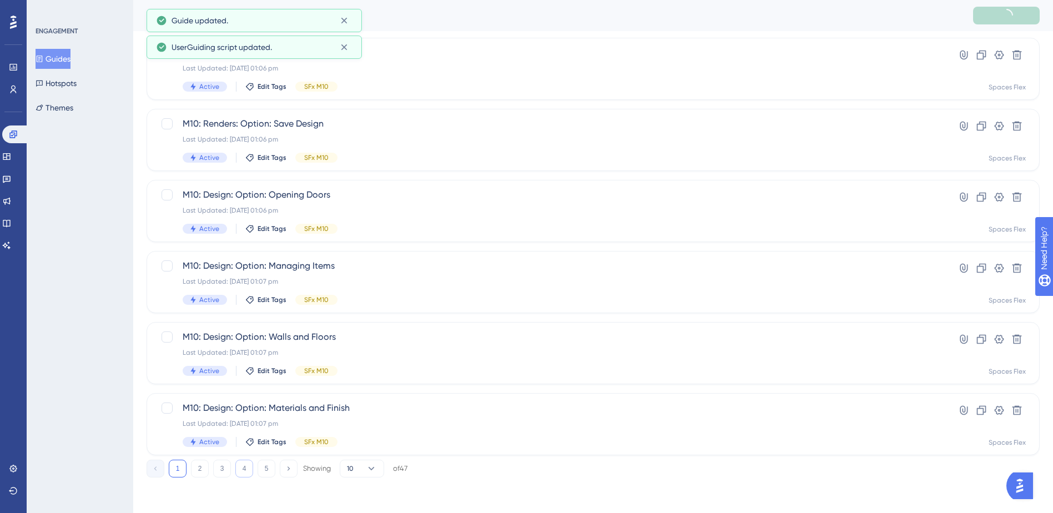
click at [245, 466] on button "4" at bounding box center [244, 469] width 18 height 18
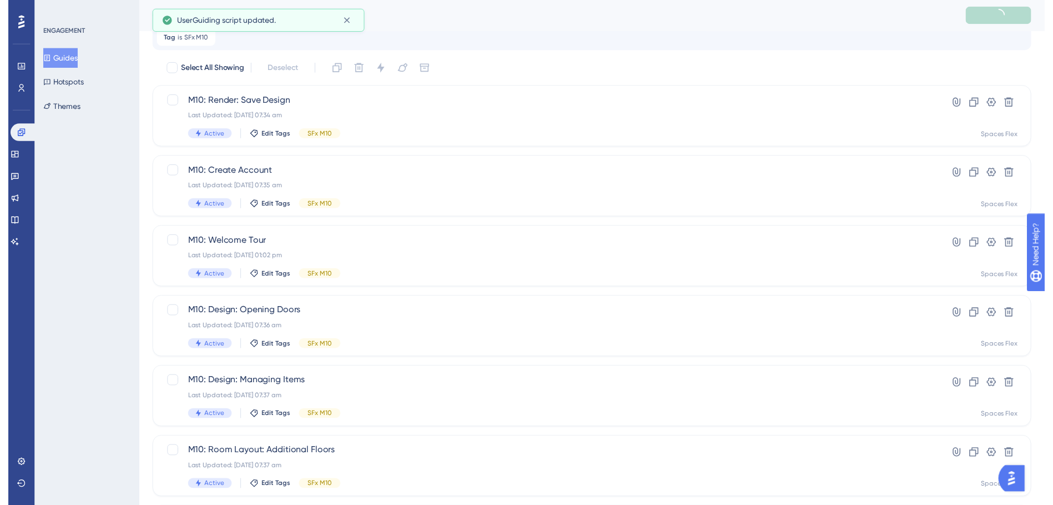
scroll to position [0, 0]
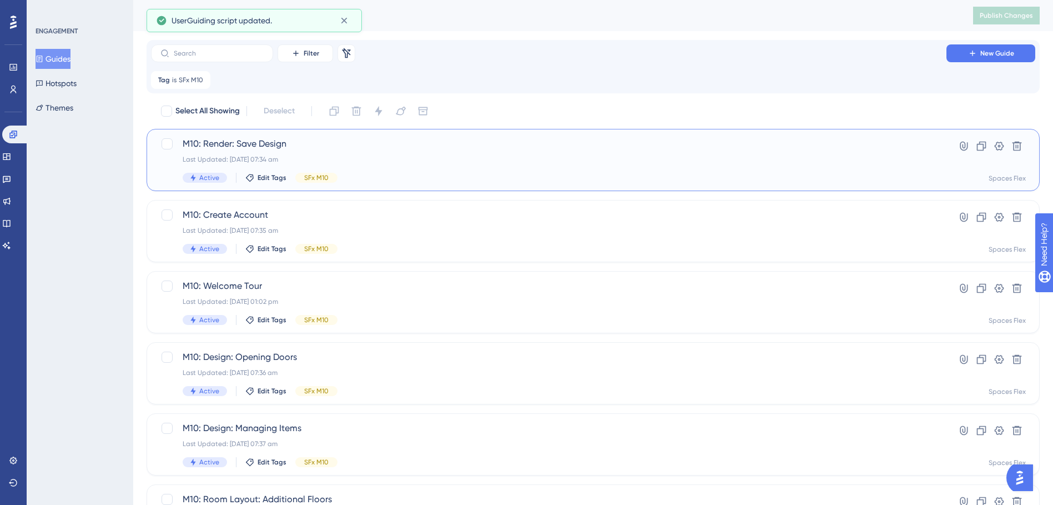
click at [382, 170] on div "M10: Render: Save Design Last Updated: 09 Oct 2025 07:34 am Active Edit Tags SF…" at bounding box center [549, 160] width 732 height 46
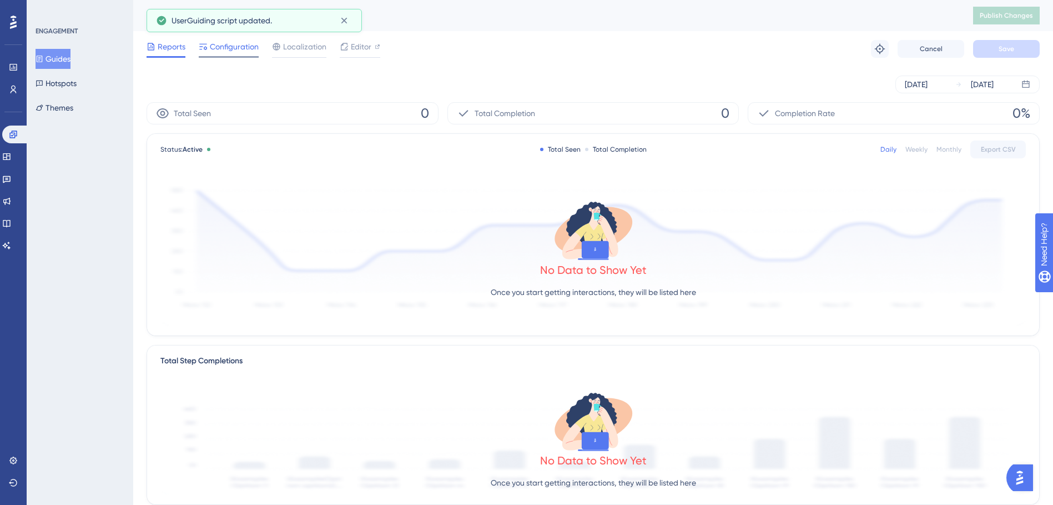
click at [236, 52] on span "Configuration" at bounding box center [234, 46] width 49 height 13
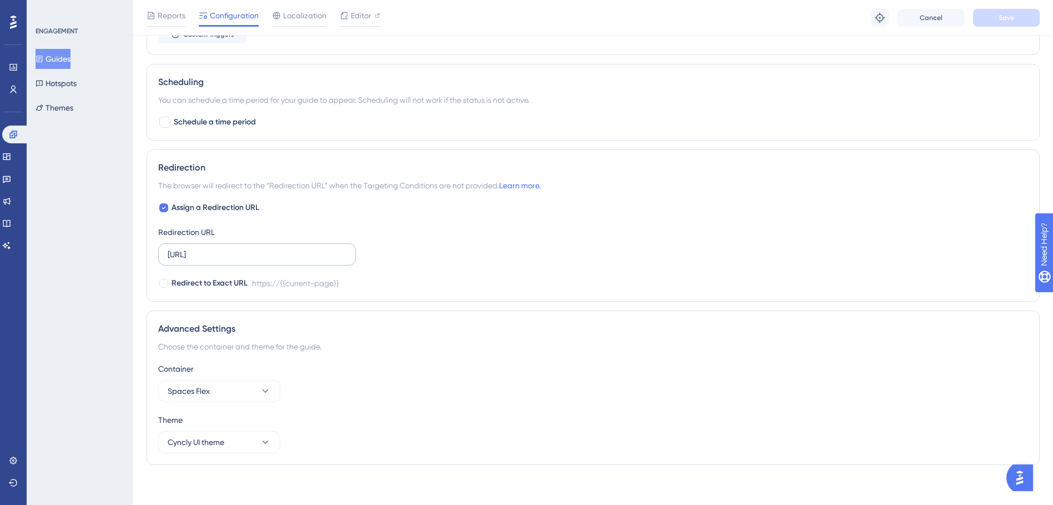
scroll to position [656, 0]
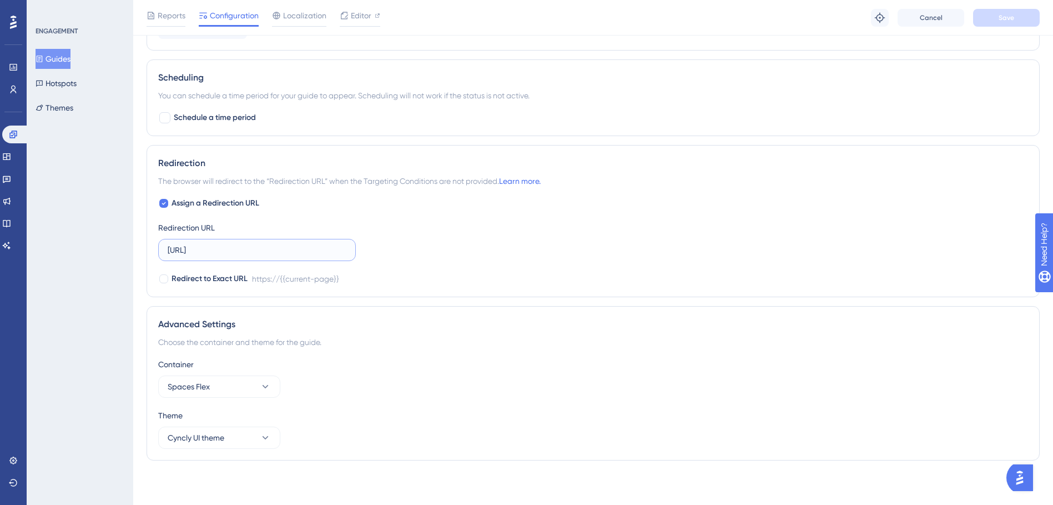
paste input ".com.au/"
drag, startPoint x: 281, startPoint y: 246, endPoint x: 144, endPoint y: 254, distance: 137.3
type input "[URL][DOMAIN_NAME]"
click at [1020, 18] on button "Save" at bounding box center [1006, 18] width 67 height 18
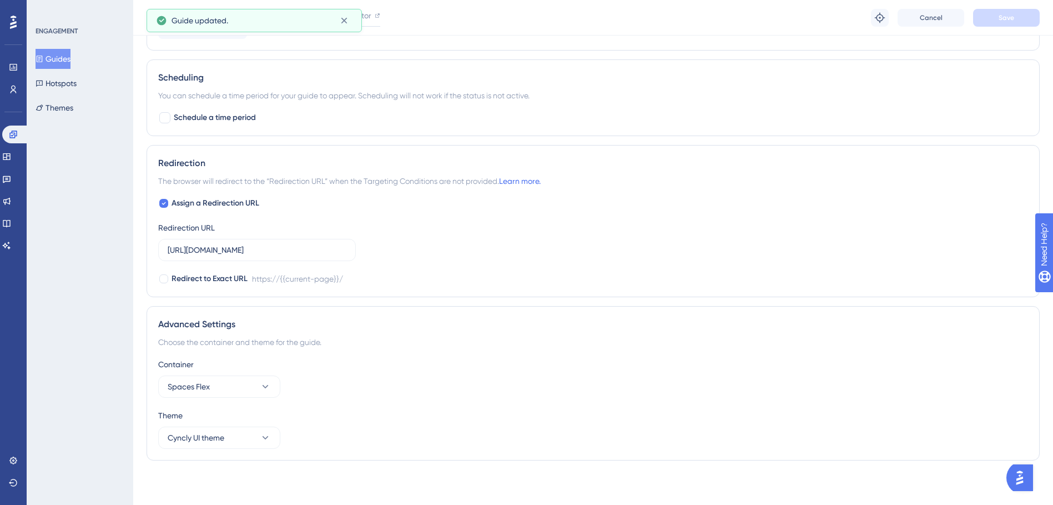
click at [52, 62] on button "Guides" at bounding box center [53, 59] width 35 height 20
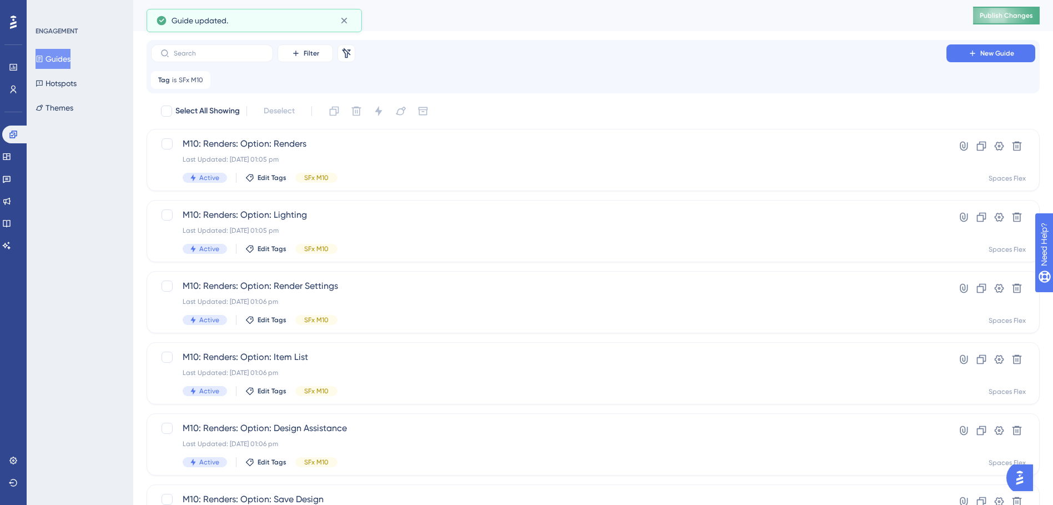
click at [1009, 15] on span "Publish Changes" at bounding box center [1006, 15] width 53 height 9
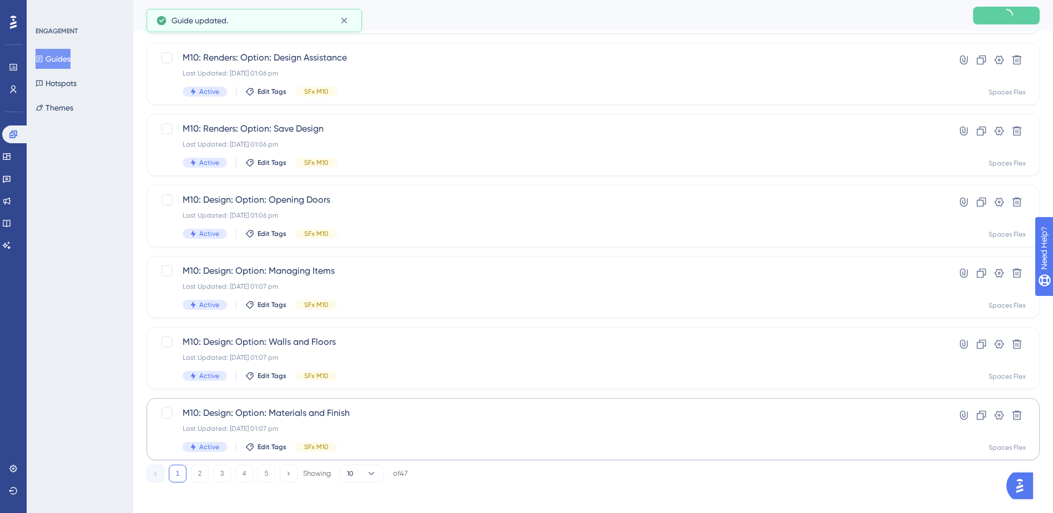
scroll to position [375, 0]
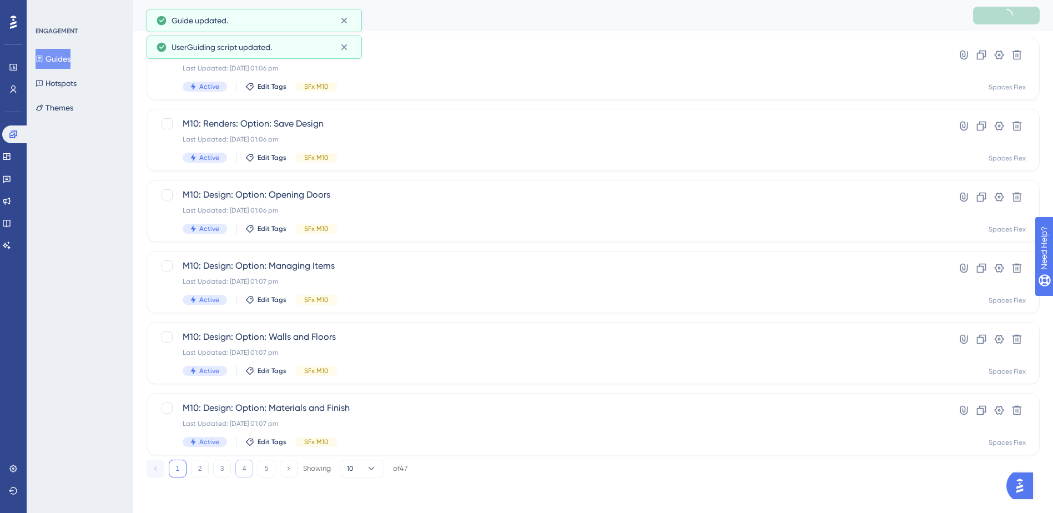
click at [239, 471] on button "4" at bounding box center [244, 469] width 18 height 18
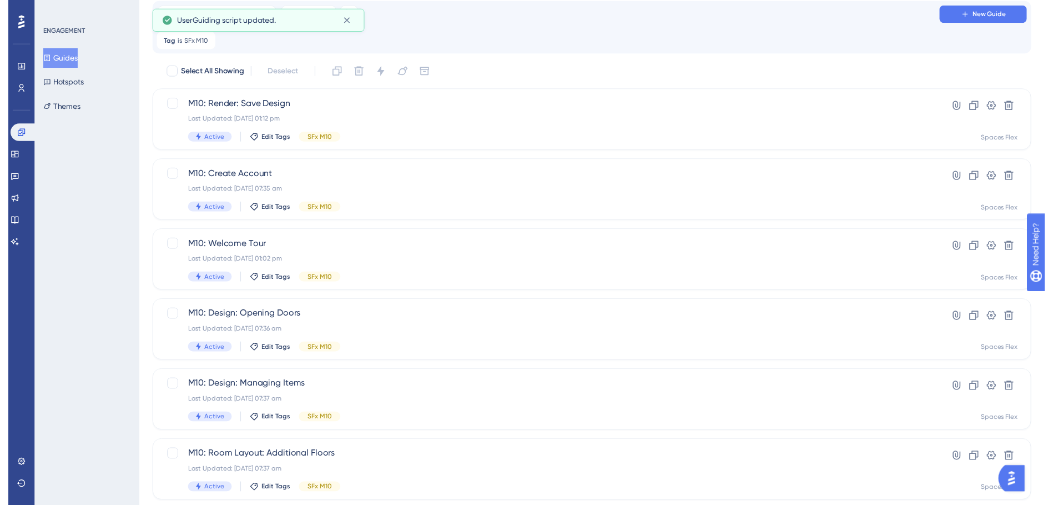
scroll to position [0, 0]
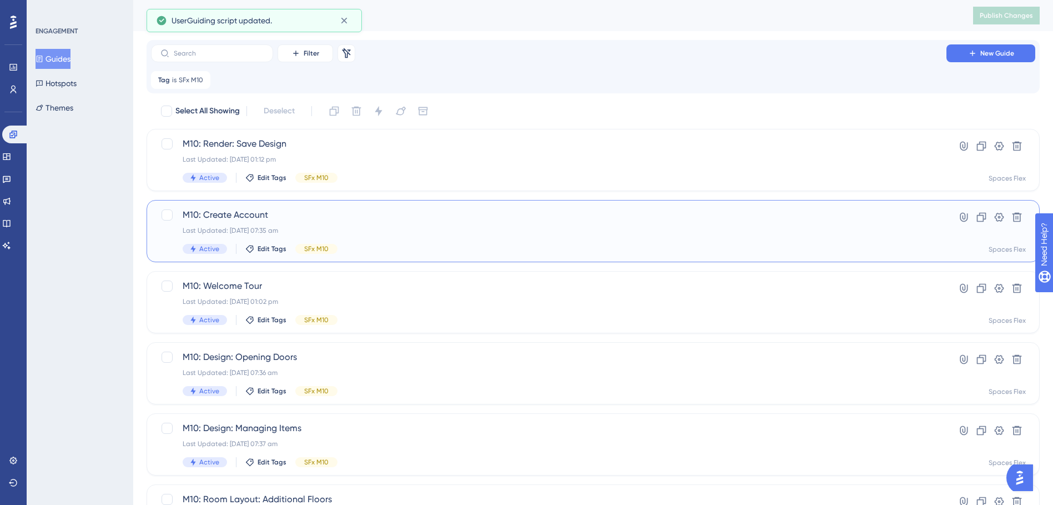
click at [403, 226] on div "Last Updated: 09 Oct 2025 07:35 am" at bounding box center [549, 230] width 732 height 9
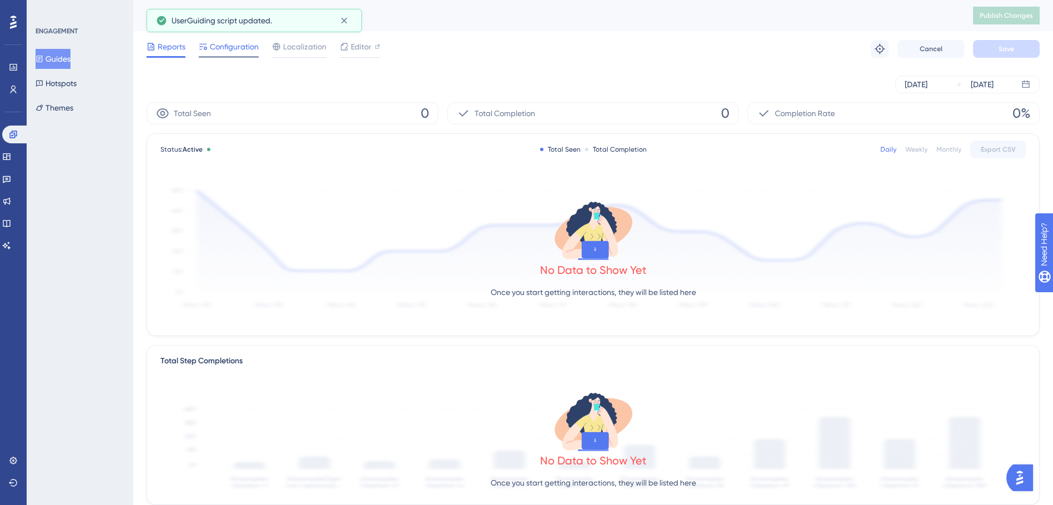
click at [229, 50] on span "Configuration" at bounding box center [234, 46] width 49 height 13
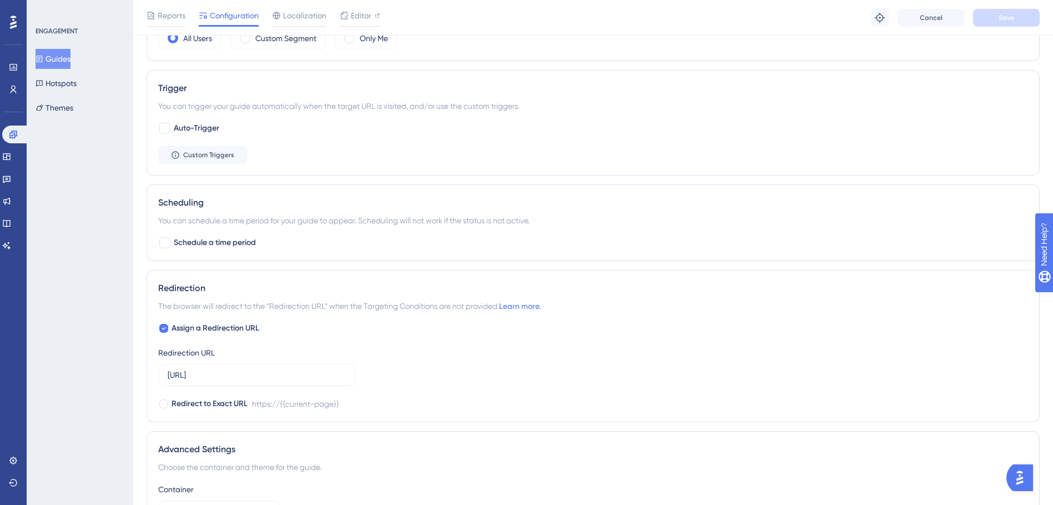
scroll to position [611, 0]
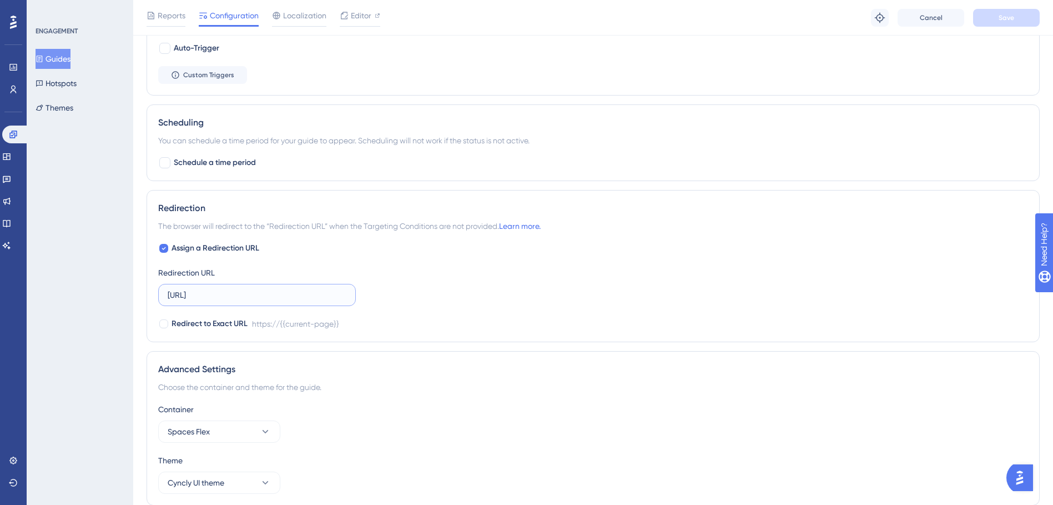
drag, startPoint x: 285, startPoint y: 289, endPoint x: 151, endPoint y: 295, distance: 134.5
click at [151, 295] on div "Redirection The browser will redirect to the “Redirection URL” when the Targeti…" at bounding box center [593, 266] width 893 height 152
paste input ".com.au/"
type input "[URL][DOMAIN_NAME]"
click at [1008, 19] on span "Save" at bounding box center [1007, 17] width 16 height 9
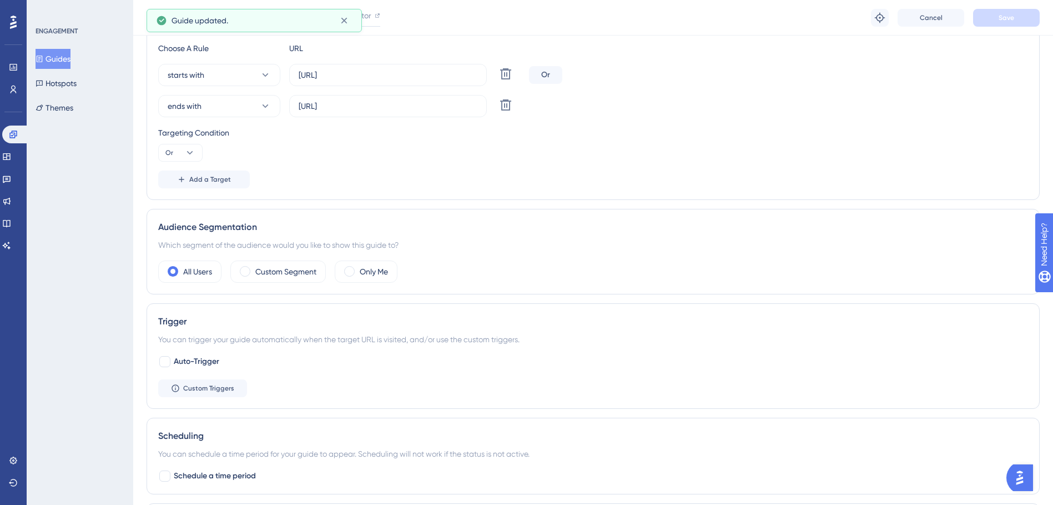
scroll to position [222, 0]
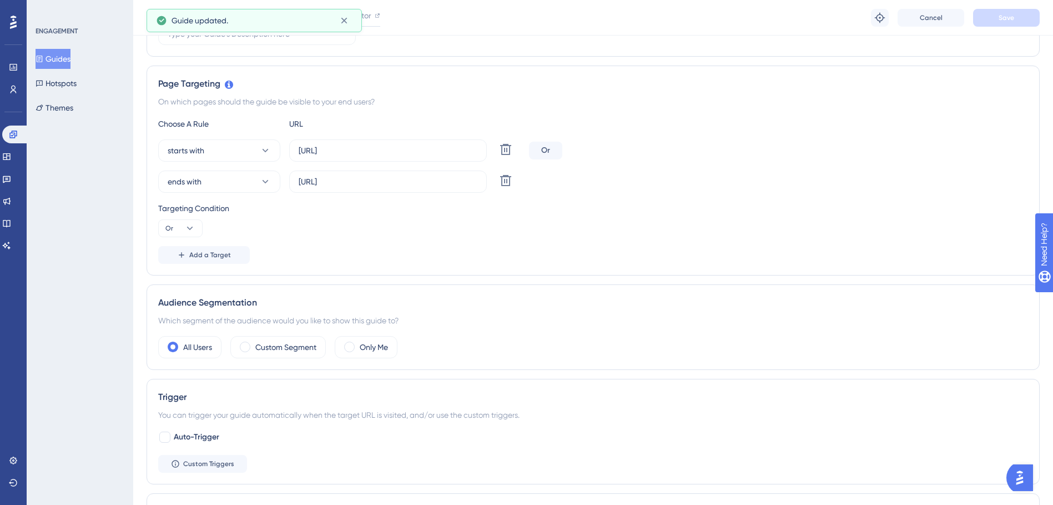
click at [63, 63] on button "Guides" at bounding box center [53, 59] width 35 height 20
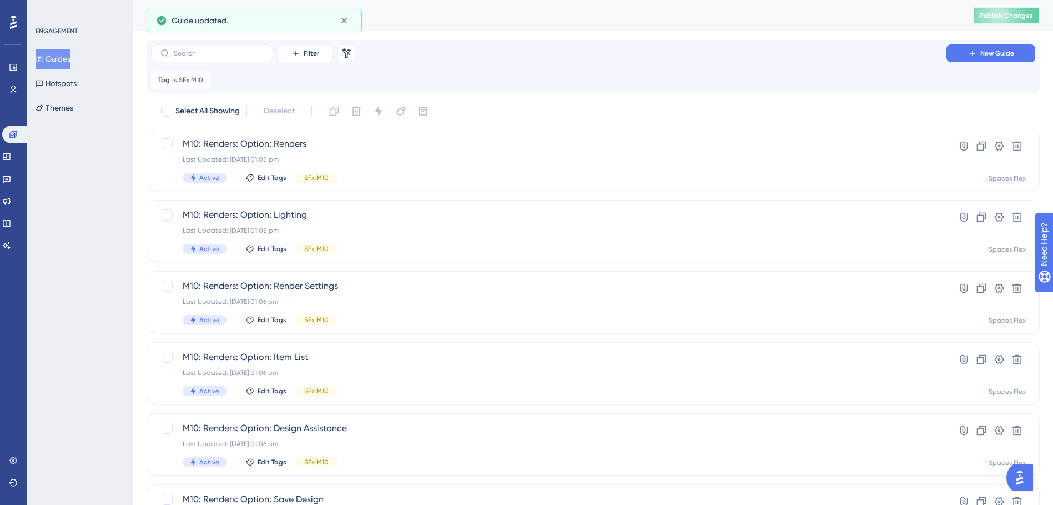
click at [1018, 14] on span "Publish Changes" at bounding box center [1006, 15] width 53 height 9
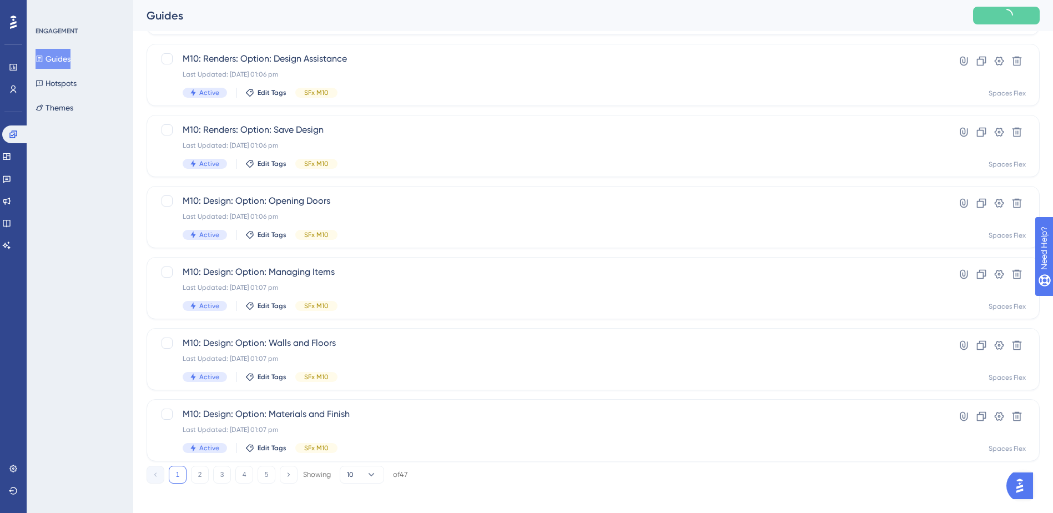
scroll to position [375, 0]
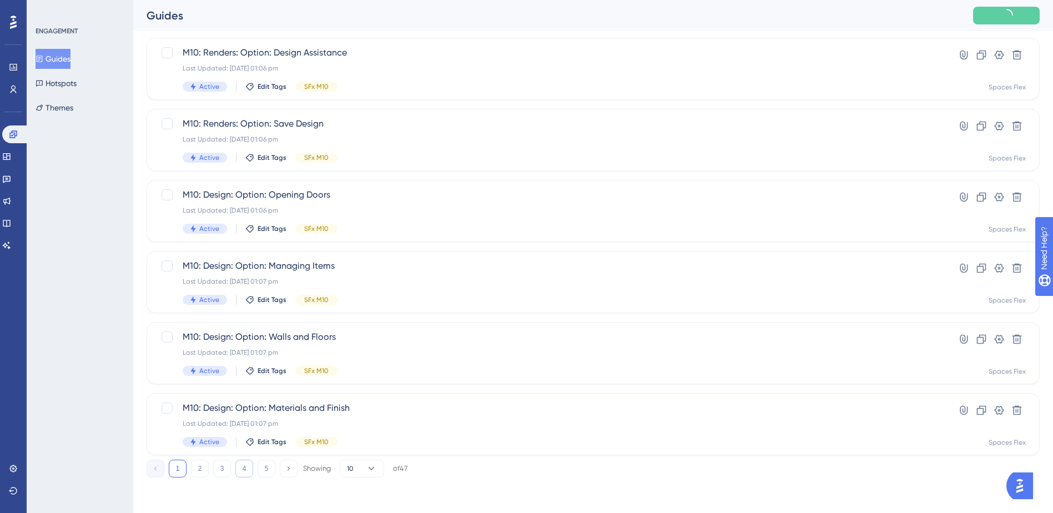
click at [244, 462] on button "4" at bounding box center [244, 469] width 18 height 18
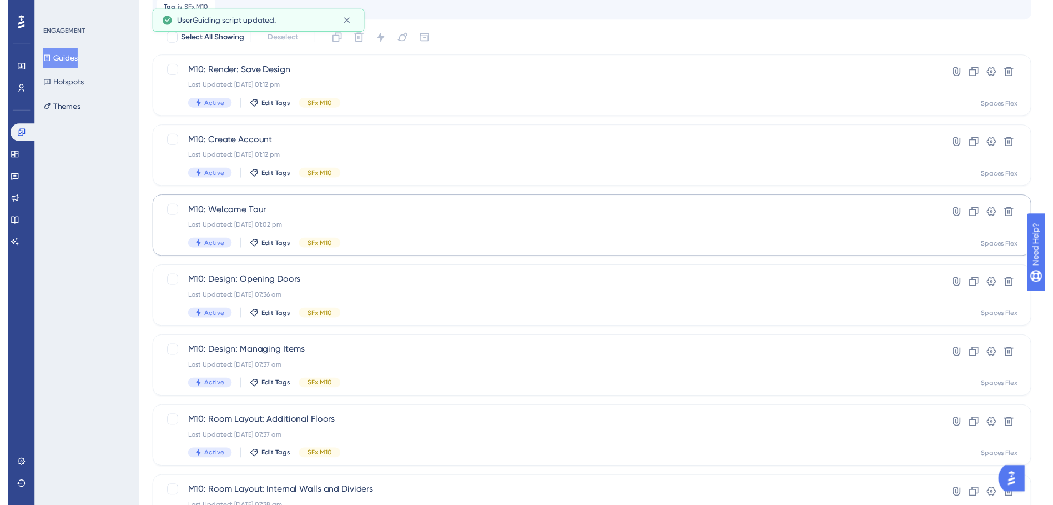
scroll to position [0, 0]
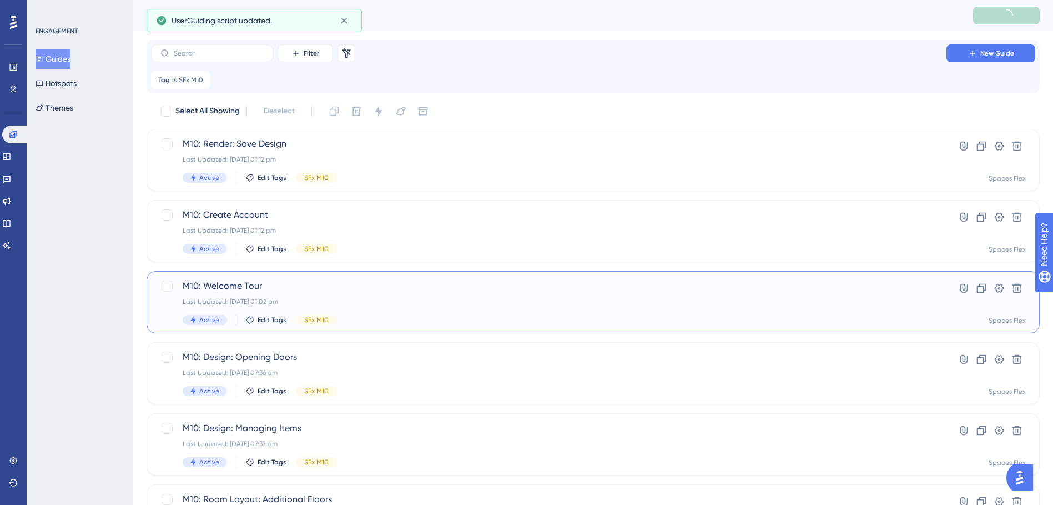
click at [404, 299] on div "Last Updated: [DATE] 01:02 pm" at bounding box center [549, 301] width 732 height 9
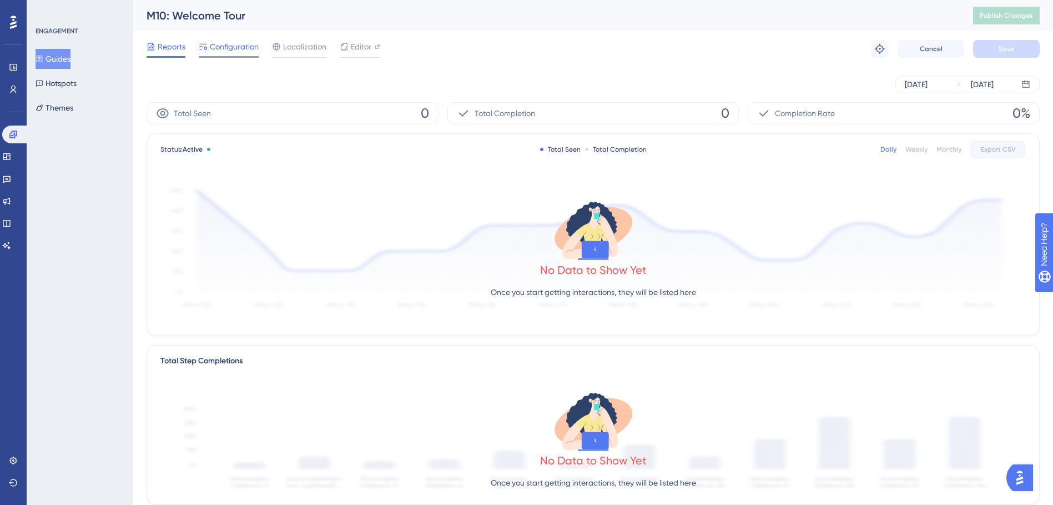
click at [211, 49] on span "Configuration" at bounding box center [234, 46] width 49 height 13
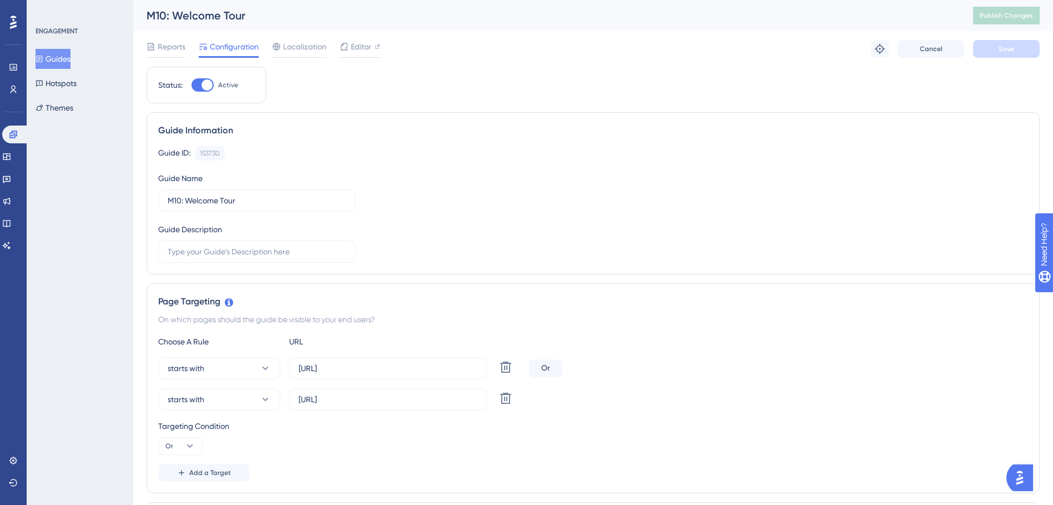
click at [71, 59] on button "Guides" at bounding box center [53, 59] width 35 height 20
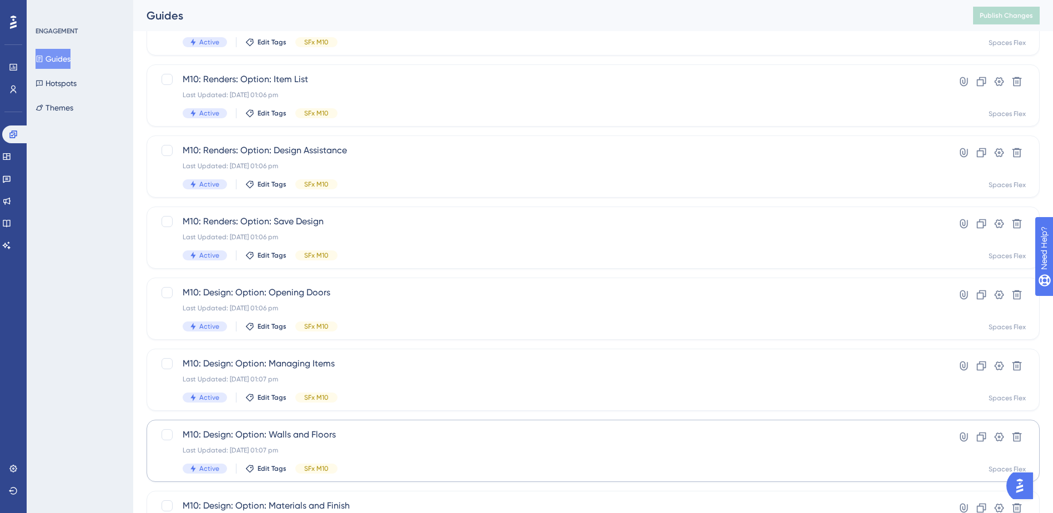
scroll to position [375, 0]
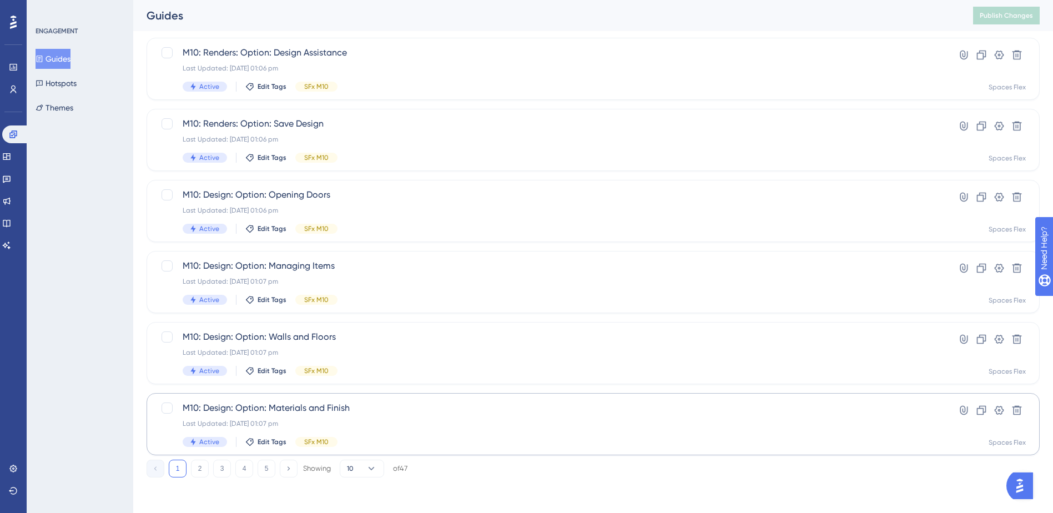
drag, startPoint x: 244, startPoint y: 466, endPoint x: 291, endPoint y: 402, distance: 79.4
click at [245, 465] on button "4" at bounding box center [244, 469] width 18 height 18
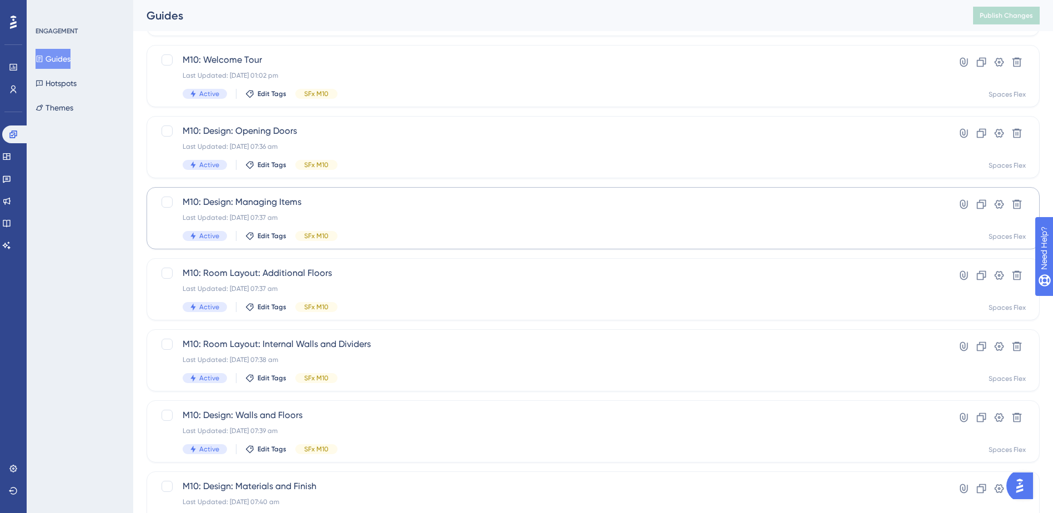
scroll to position [153, 0]
click at [391, 216] on div "Last Updated: 09 Oct 2025 07:36 am" at bounding box center [549, 219] width 732 height 9
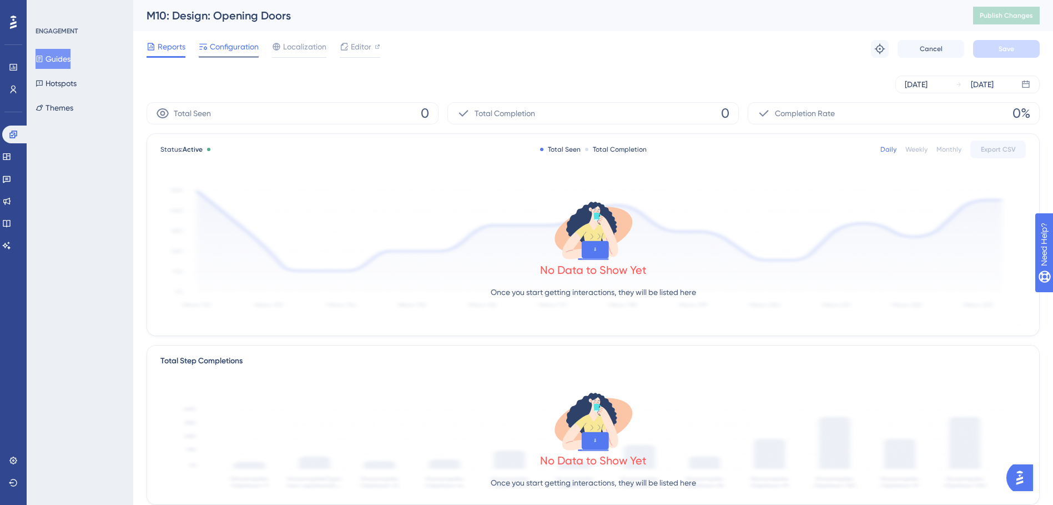
click at [236, 39] on div "Reports Configuration Localization Editor Troubleshoot Cancel Save" at bounding box center [593, 49] width 893 height 36
click at [236, 47] on span "Configuration" at bounding box center [234, 46] width 49 height 13
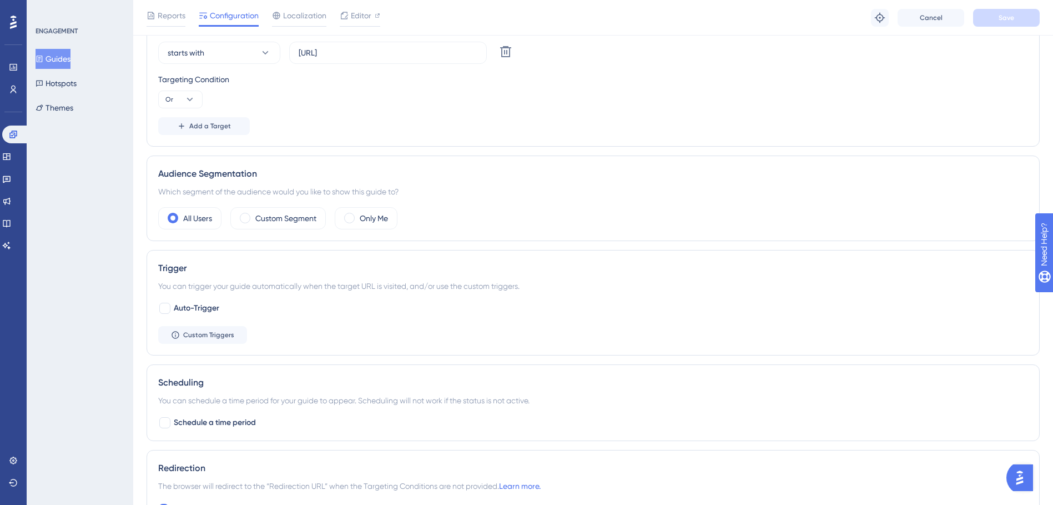
scroll to position [611, 0]
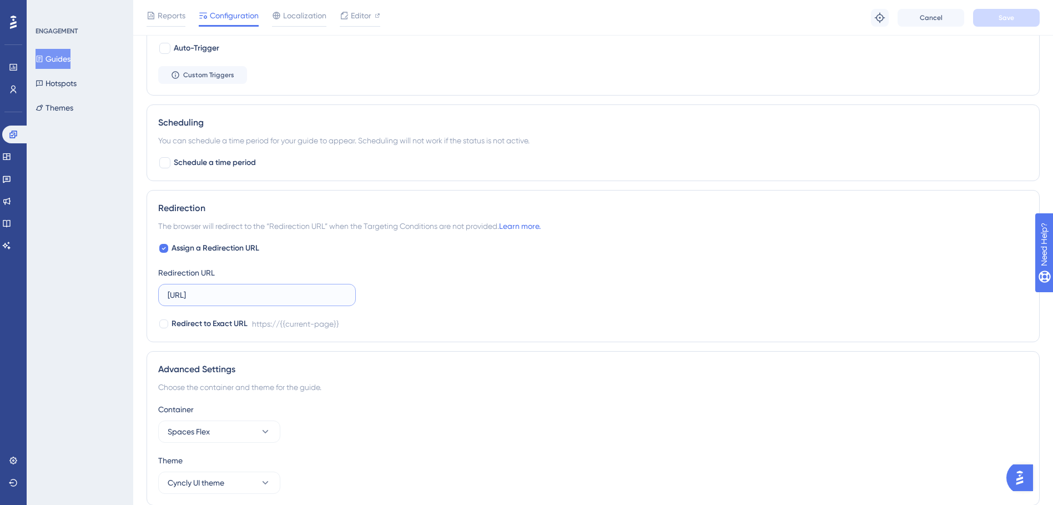
drag, startPoint x: 240, startPoint y: 299, endPoint x: 165, endPoint y: 295, distance: 74.5
click at [165, 295] on label "[URL]" at bounding box center [257, 295] width 198 height 22
paste input ".com.au/"
type input "[URL][DOMAIN_NAME]"
click at [990, 19] on button "Save" at bounding box center [1006, 18] width 67 height 18
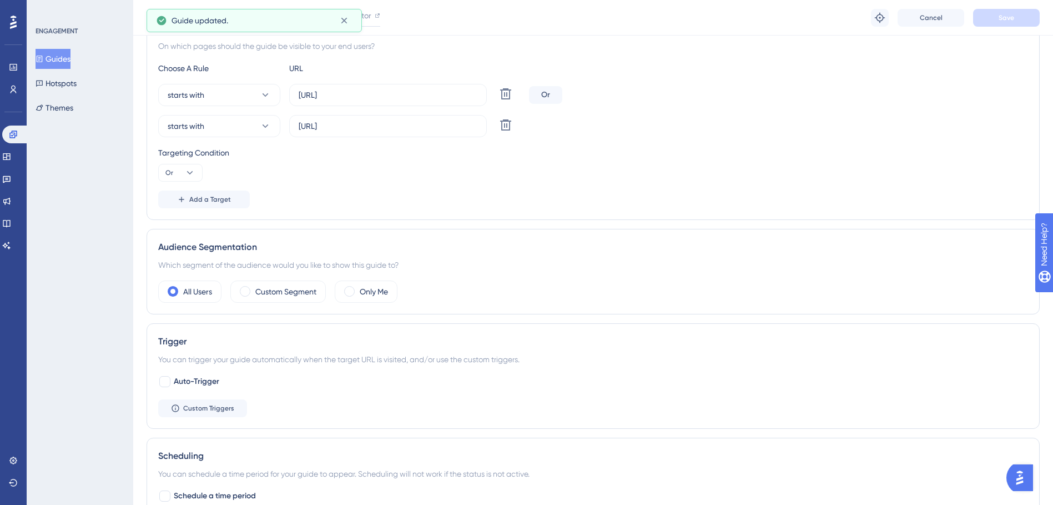
scroll to position [0, 0]
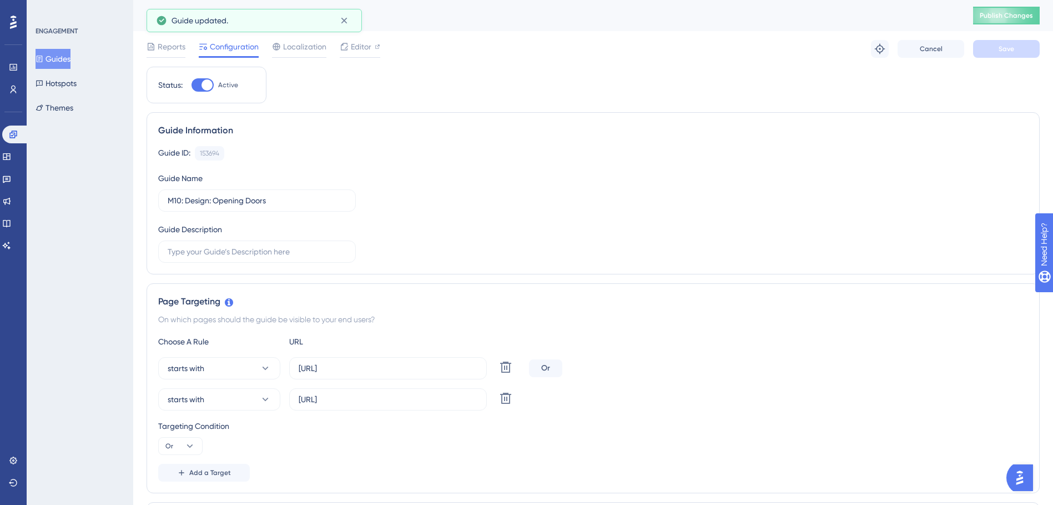
click at [68, 61] on button "Guides" at bounding box center [53, 59] width 35 height 20
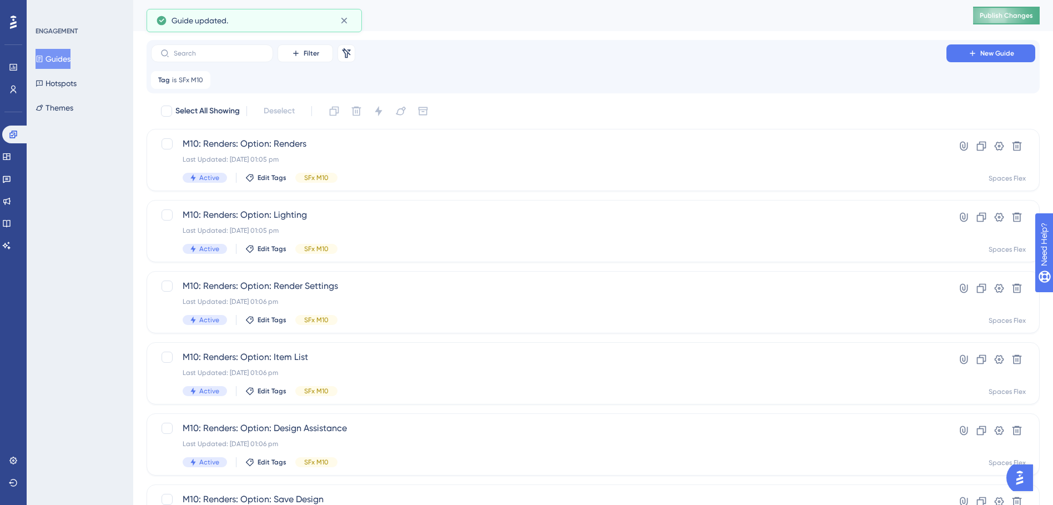
click at [1033, 14] on span "Publish Changes" at bounding box center [1006, 15] width 53 height 9
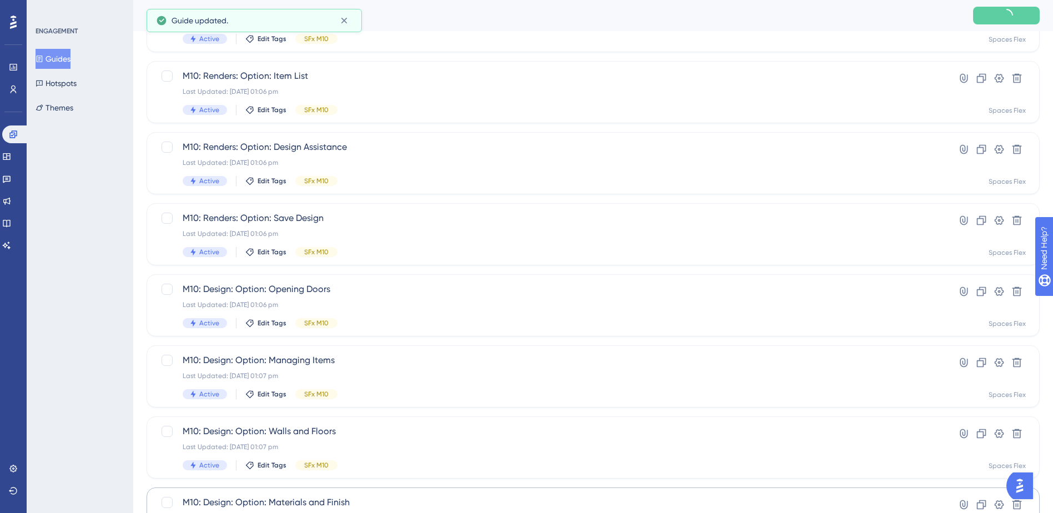
scroll to position [375, 0]
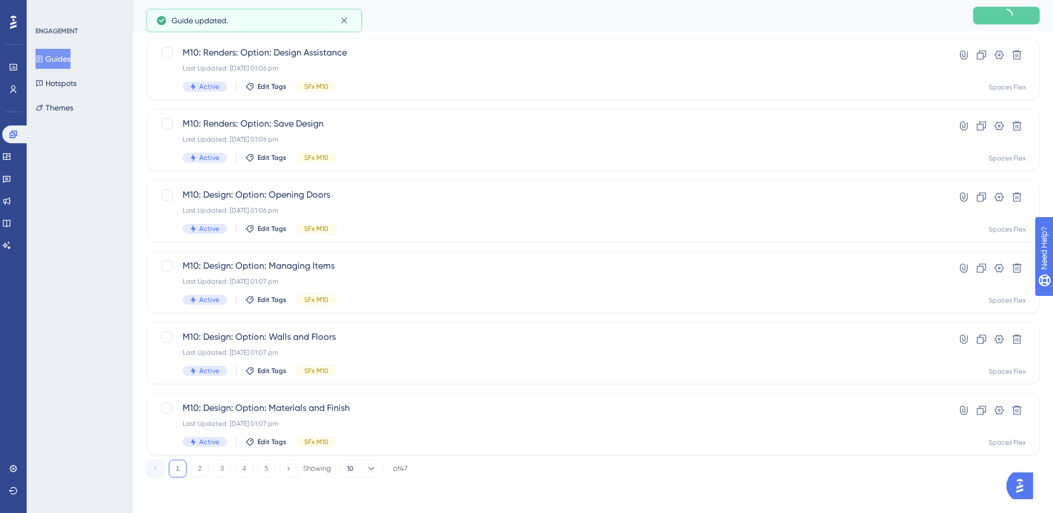
click at [250, 467] on button "4" at bounding box center [244, 469] width 18 height 18
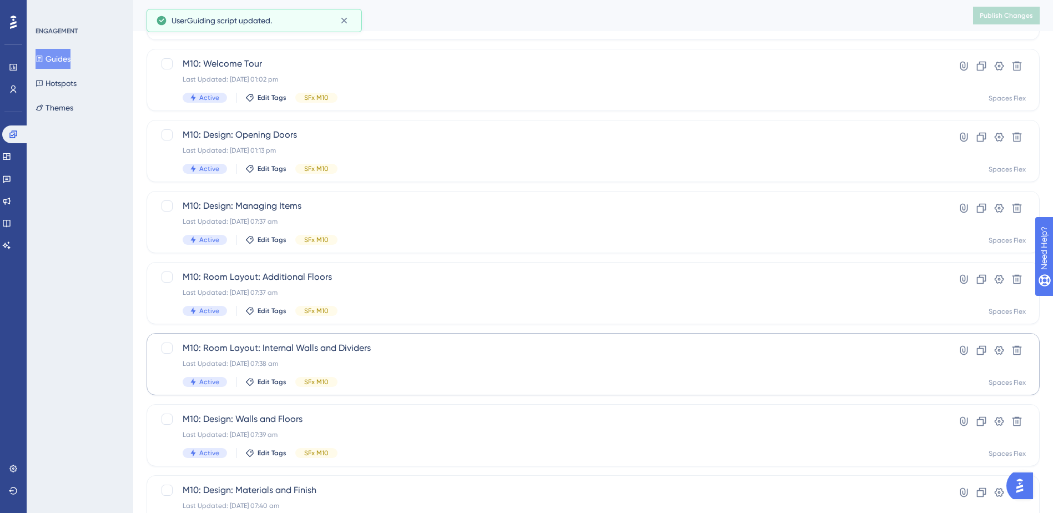
scroll to position [209, 0]
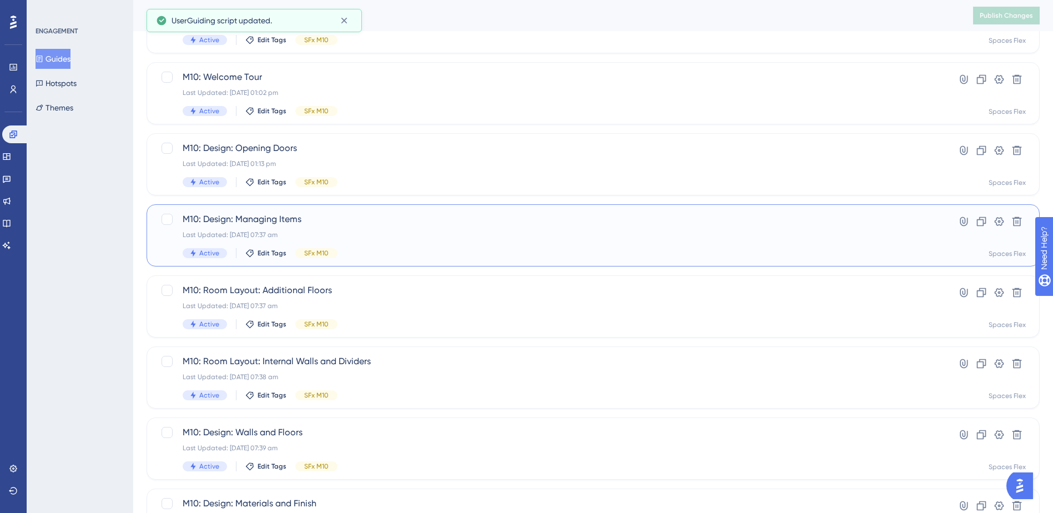
click at [370, 245] on div "M10: Design: Managing Items Last Updated: 09 Oct 2025 07:37 am Active Edit Tags…" at bounding box center [549, 236] width 732 height 46
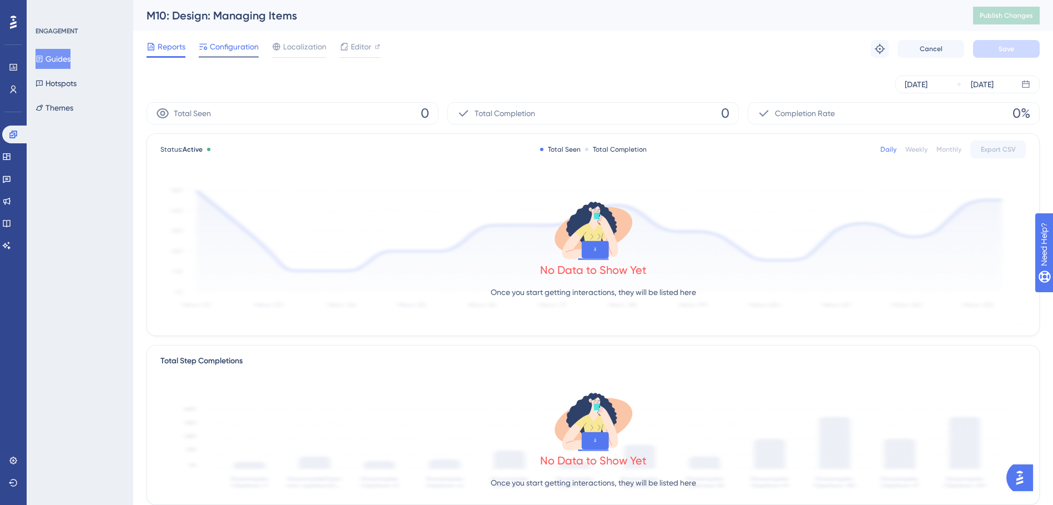
click at [249, 48] on span "Configuration" at bounding box center [234, 46] width 49 height 13
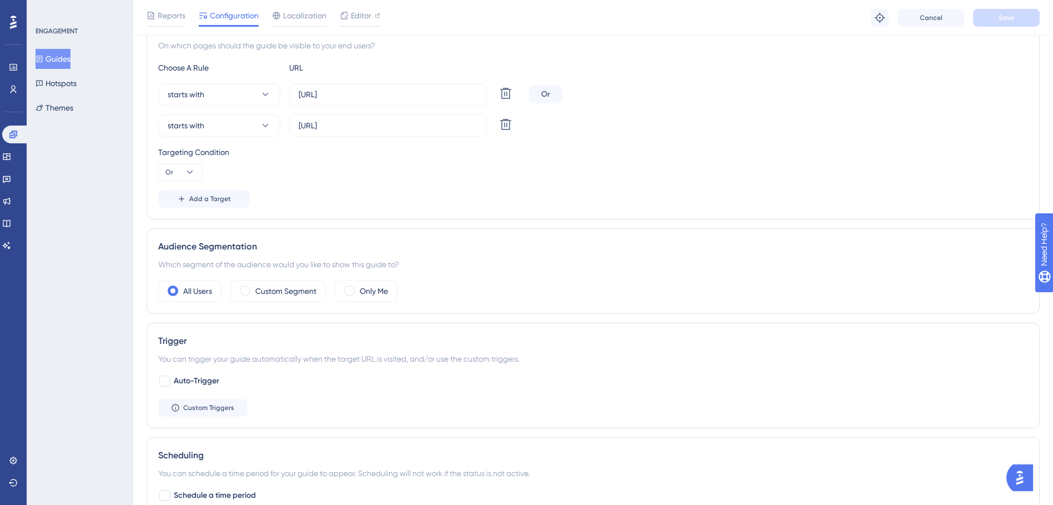
scroll to position [555, 0]
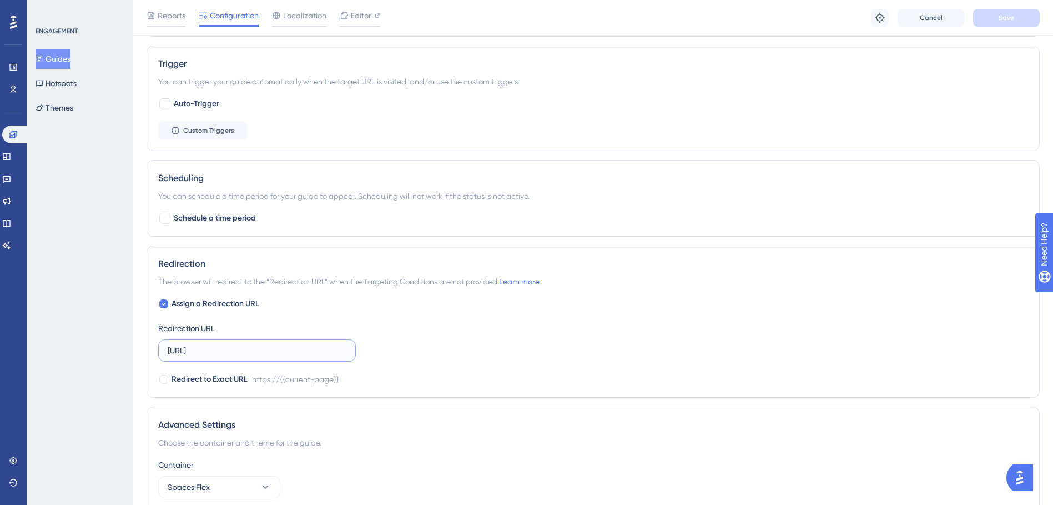
drag, startPoint x: 270, startPoint y: 350, endPoint x: 104, endPoint y: 355, distance: 166.1
click at [133, 355] on div "Performance Users Engagement Widgets Feedback Product Updates Knowledge Base AI…" at bounding box center [593, 16] width 920 height 1142
paste input ".com.au/"
type input "[URL][DOMAIN_NAME]"
click at [995, 26] on button "Save" at bounding box center [1006, 18] width 67 height 18
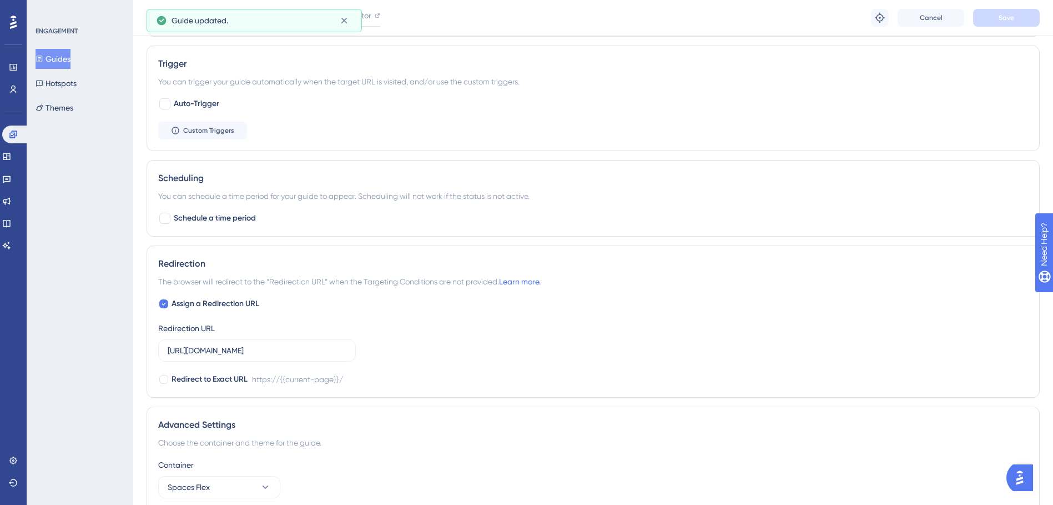
click at [64, 53] on button "Guides" at bounding box center [53, 59] width 35 height 20
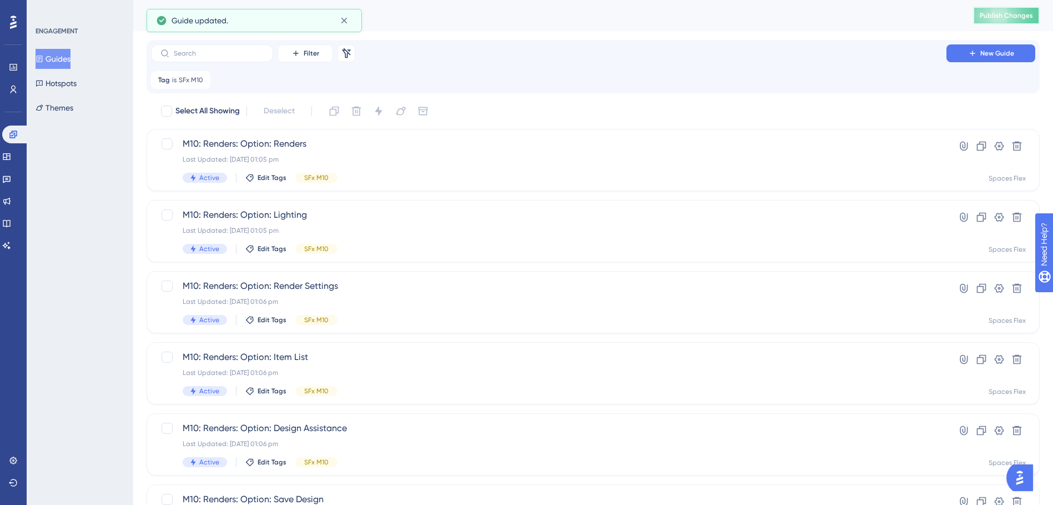
click at [997, 16] on span "Publish Changes" at bounding box center [1006, 15] width 53 height 9
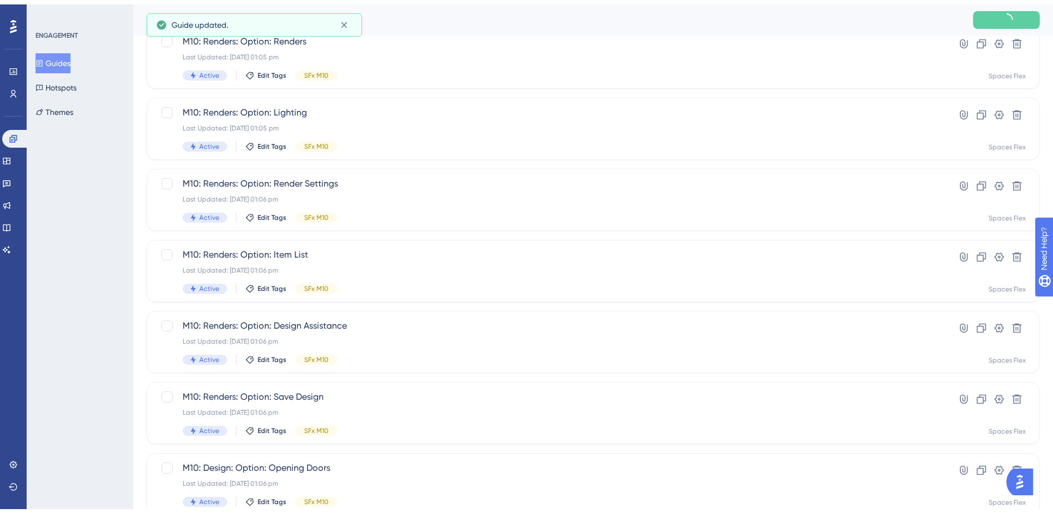
scroll to position [375, 0]
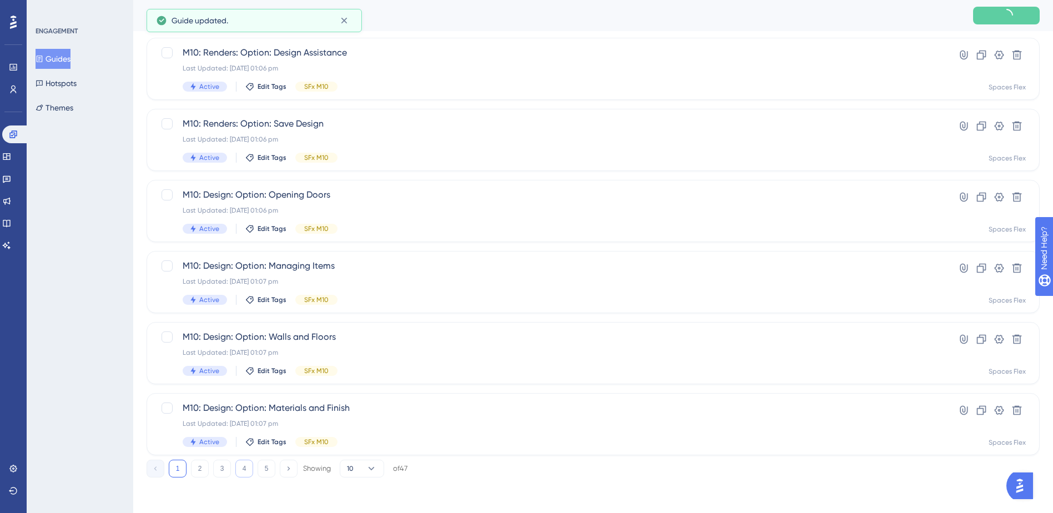
click at [242, 469] on button "4" at bounding box center [244, 469] width 18 height 18
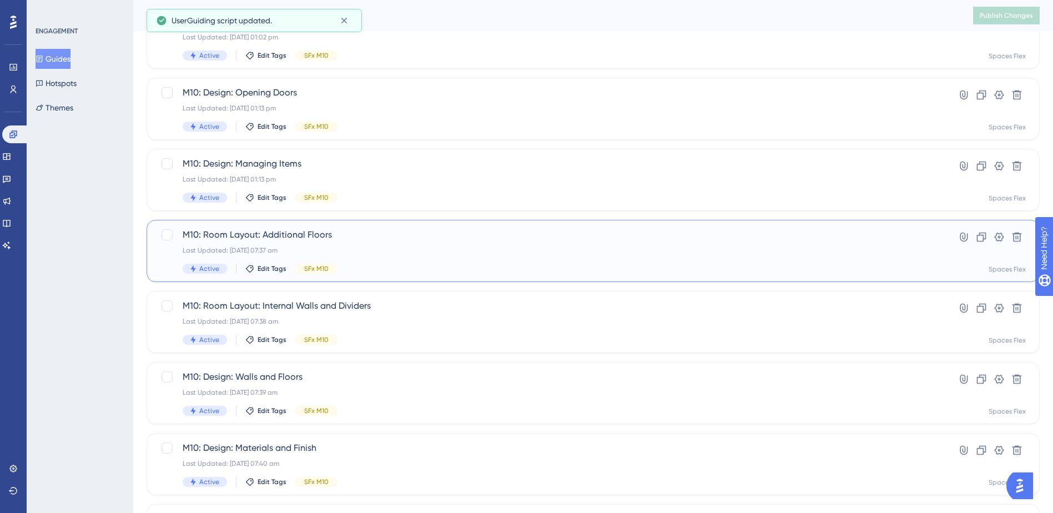
click at [356, 252] on div "Last Updated: 09 Oct 2025 07:37 am" at bounding box center [549, 250] width 732 height 9
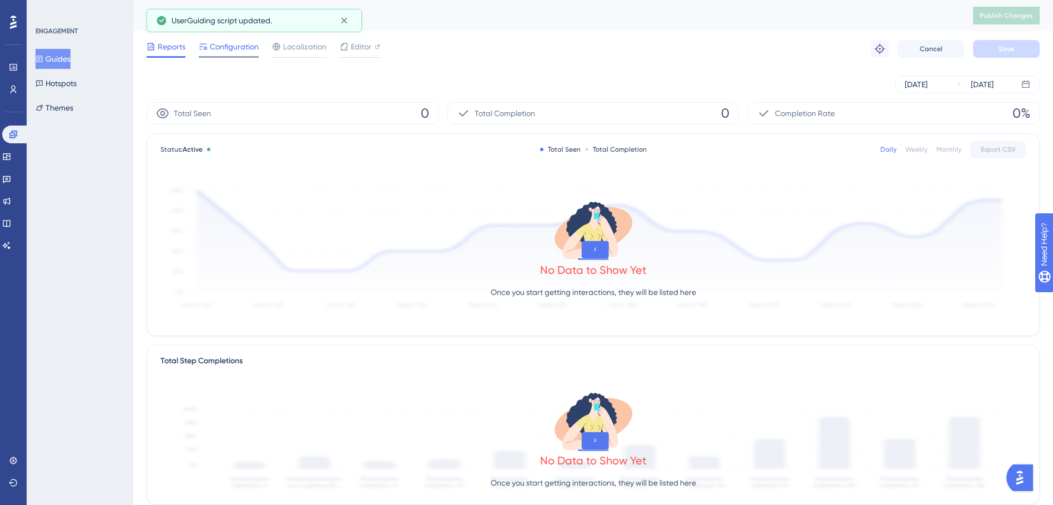
click at [248, 43] on span "Configuration" at bounding box center [234, 46] width 49 height 13
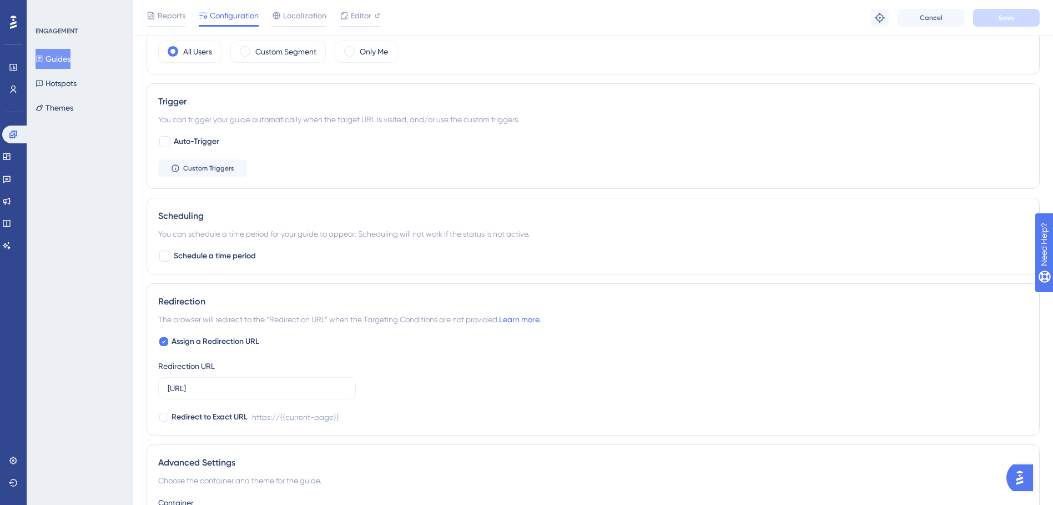
scroll to position [555, 0]
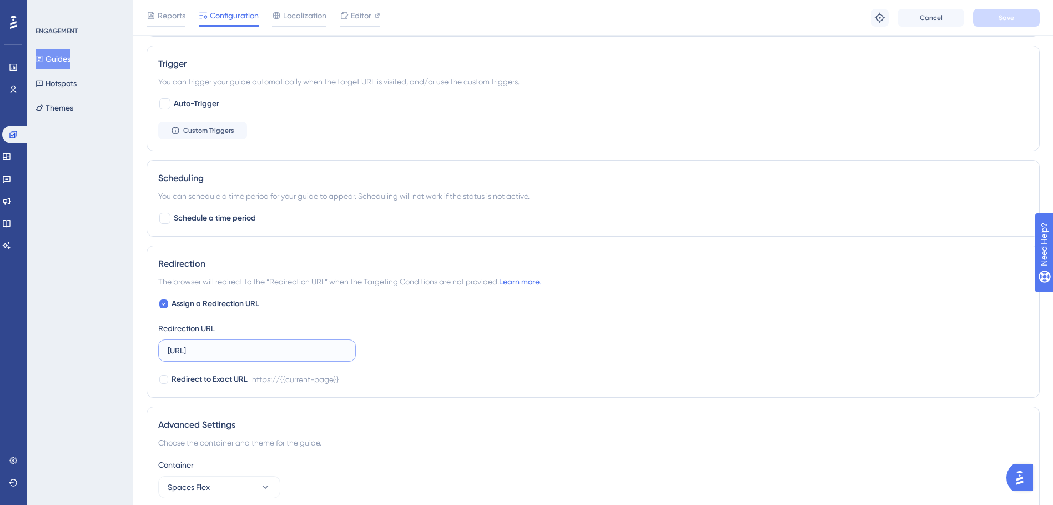
drag, startPoint x: 273, startPoint y: 350, endPoint x: 149, endPoint y: 349, distance: 123.2
click at [149, 349] on div "Redirection The browser will redirect to the “Redirection URL” when the Targeti…" at bounding box center [593, 321] width 893 height 152
paste input ".com.au/"
type input "[URL][DOMAIN_NAME]"
click at [1002, 13] on span "Save" at bounding box center [1007, 17] width 16 height 9
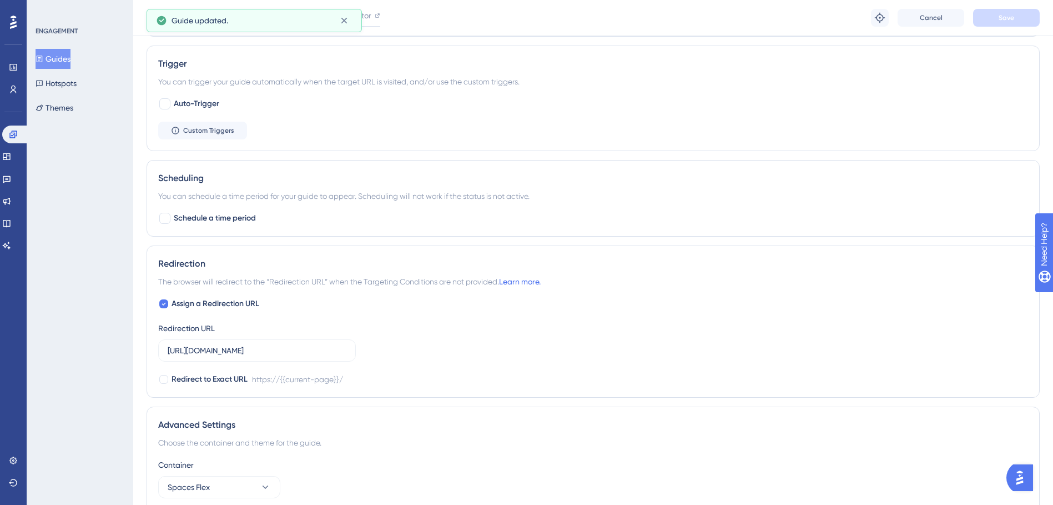
click at [63, 57] on button "Guides" at bounding box center [53, 59] width 35 height 20
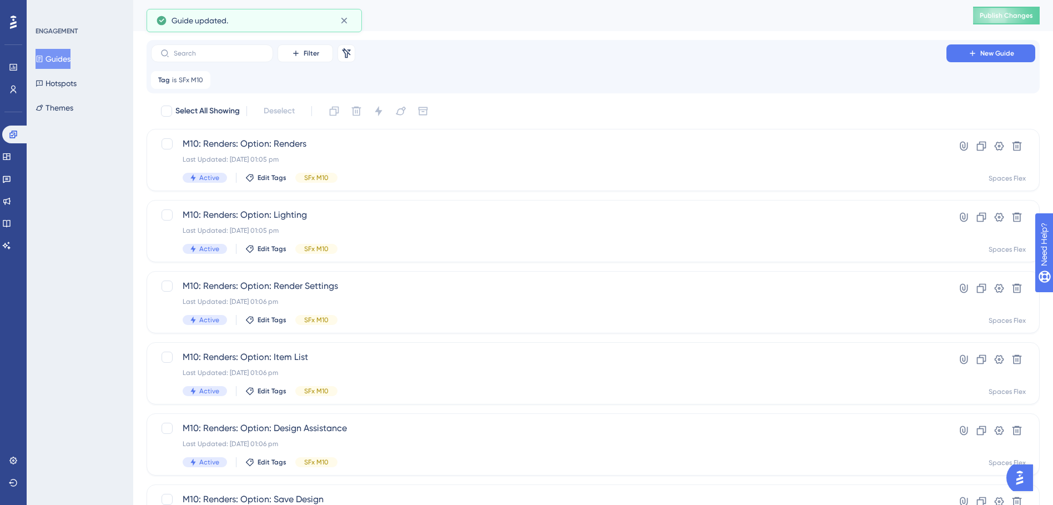
click at [988, 18] on button "Publish Changes" at bounding box center [1006, 16] width 67 height 18
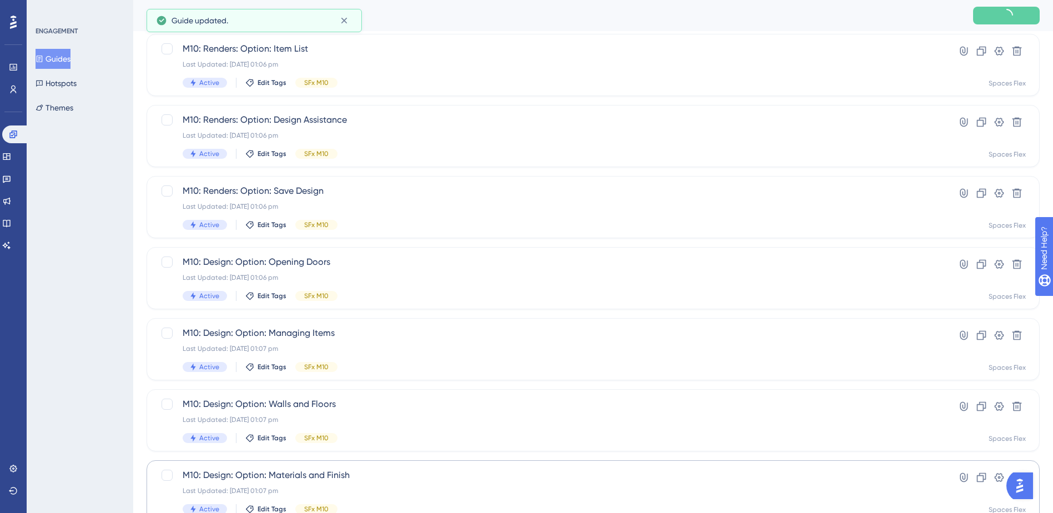
scroll to position [375, 0]
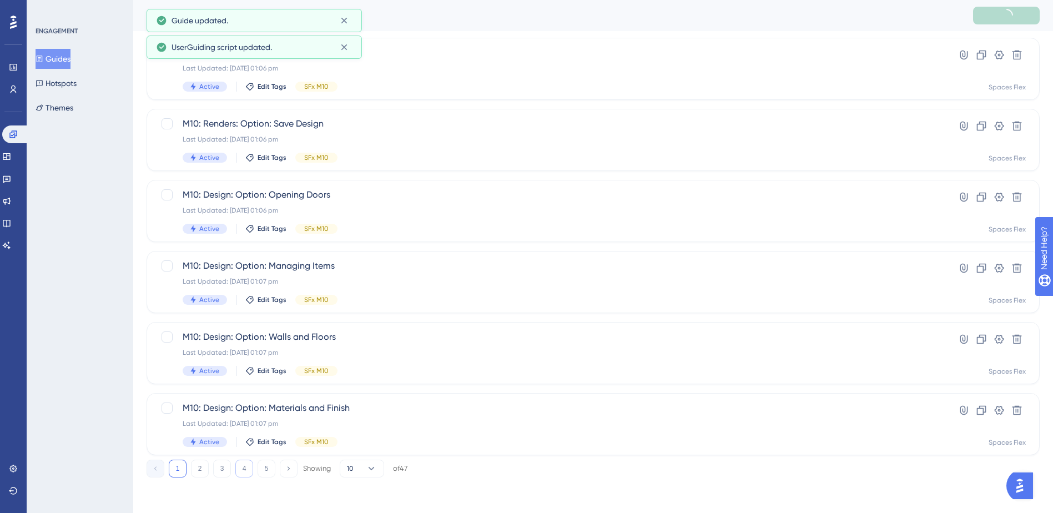
click at [250, 466] on div "1 2 3 4 5 Showing 10 of 47" at bounding box center [277, 469] width 261 height 18
click at [250, 466] on button "4" at bounding box center [244, 469] width 18 height 18
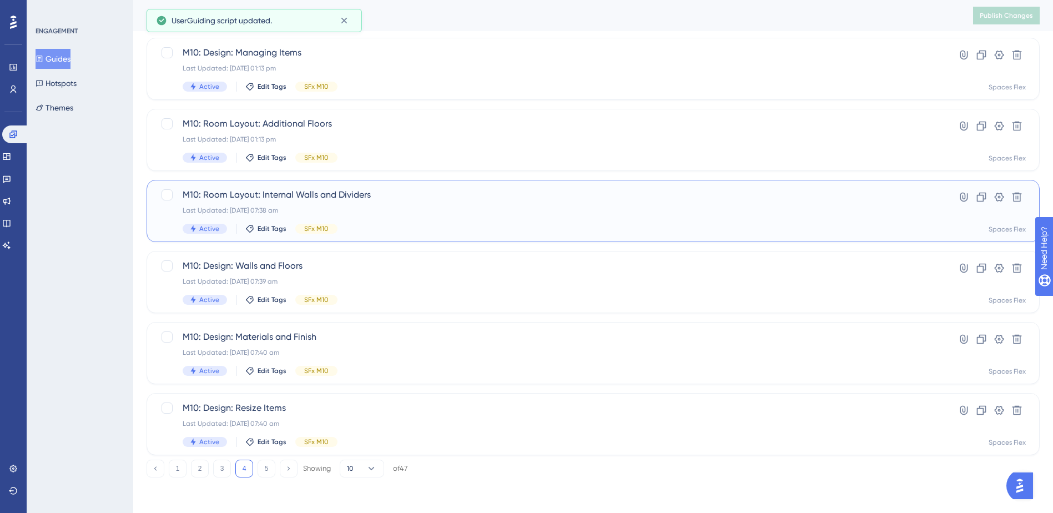
click at [397, 199] on span "M10: Room Layout: Internal Walls and Dividers" at bounding box center [549, 194] width 732 height 13
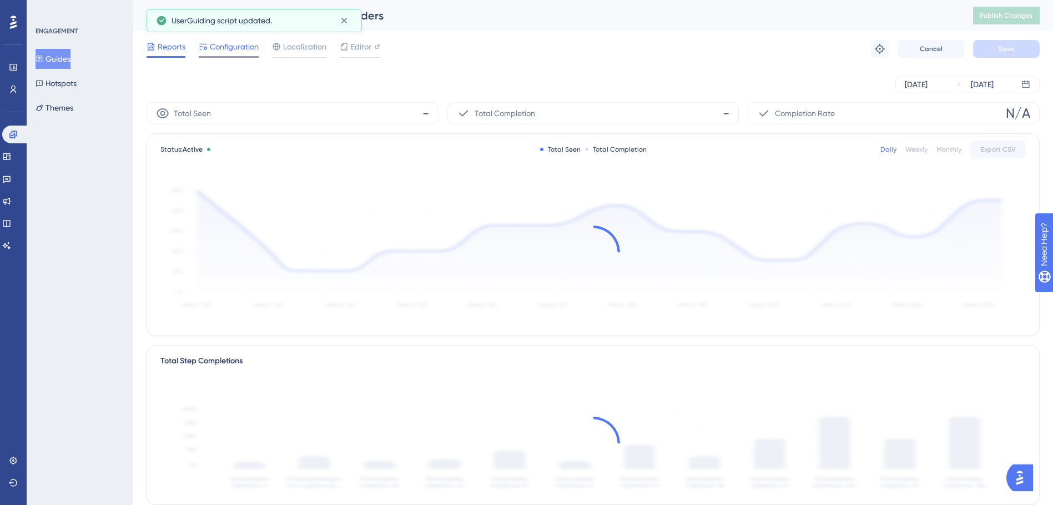
click at [248, 48] on span "Configuration" at bounding box center [234, 46] width 49 height 13
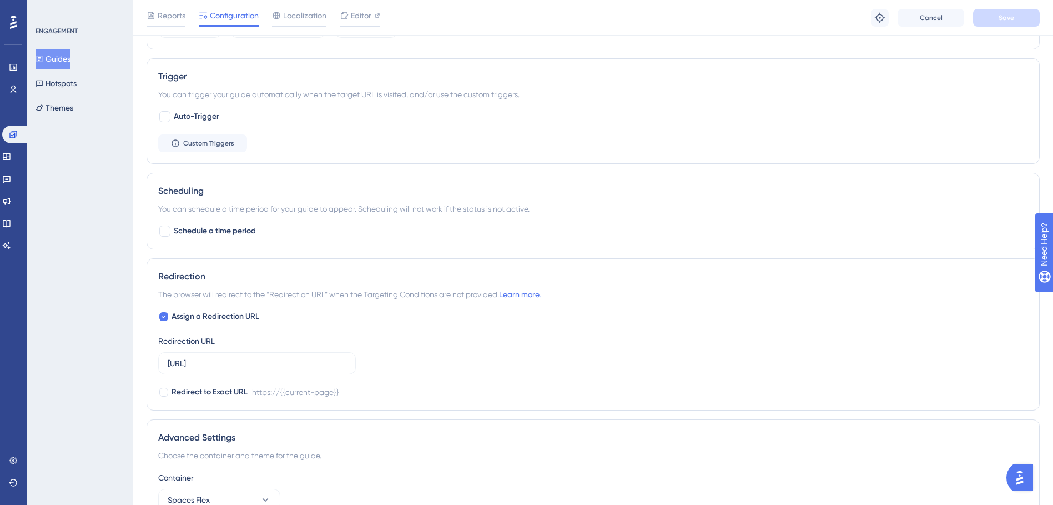
scroll to position [555, 0]
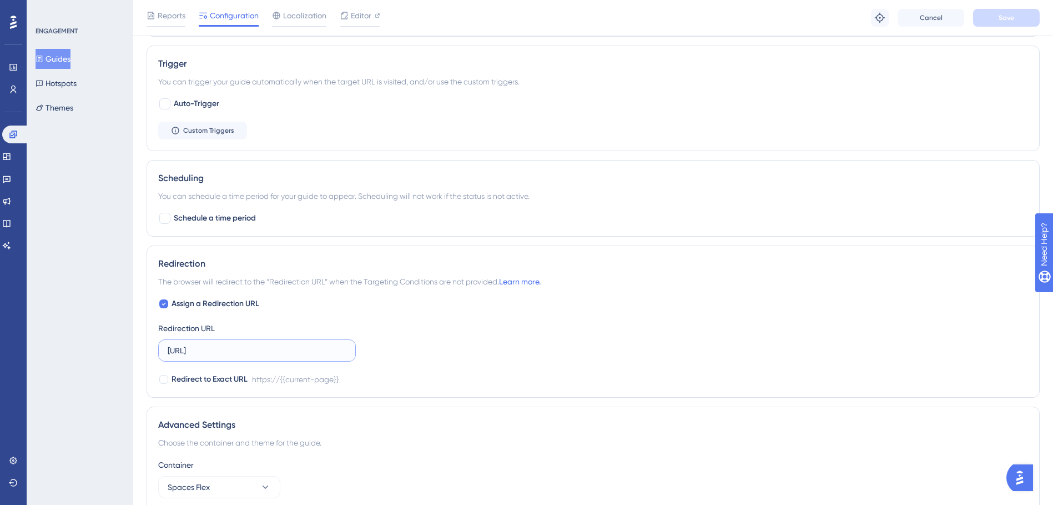
drag, startPoint x: 244, startPoint y: 349, endPoint x: 137, endPoint y: 350, distance: 107.7
click at [137, 350] on div "Performance Users Engagement Widgets Feedback Product Updates Knowledge Base AI…" at bounding box center [593, 16] width 920 height 1142
paste input ".com.au/"
type input "[URL][DOMAIN_NAME]"
click at [1030, 19] on button "Save" at bounding box center [1006, 18] width 67 height 18
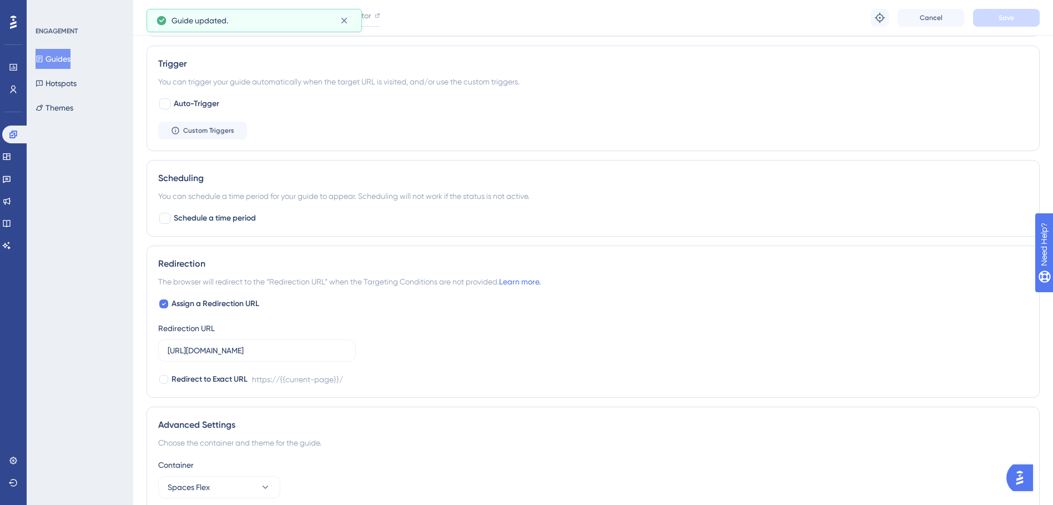
click at [71, 60] on button "Guides" at bounding box center [53, 59] width 35 height 20
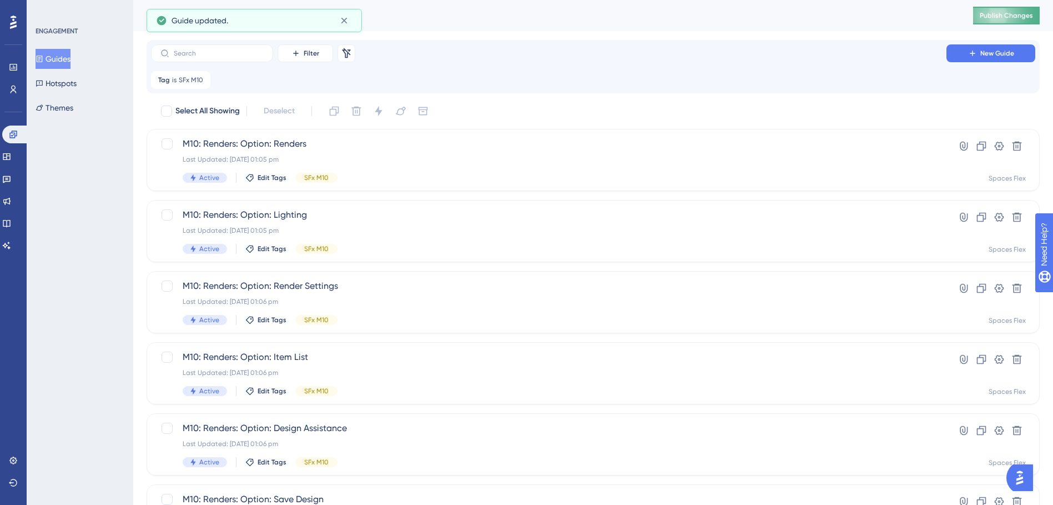
click at [1028, 14] on span "Publish Changes" at bounding box center [1006, 15] width 53 height 9
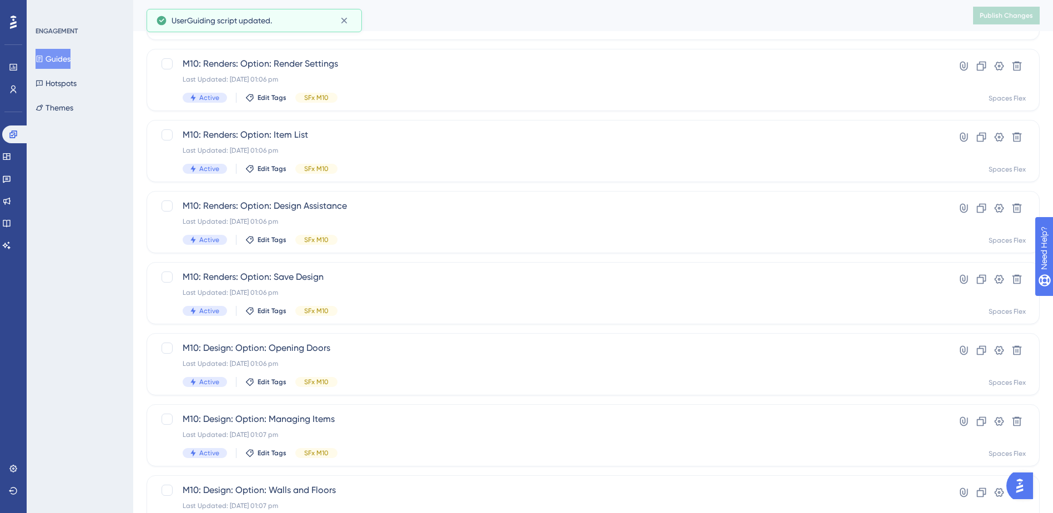
scroll to position [375, 0]
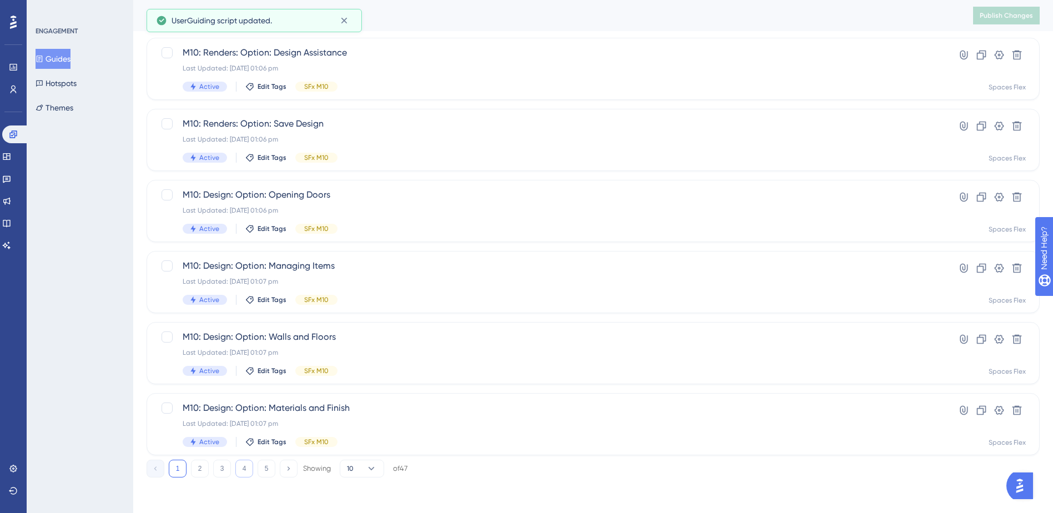
click at [251, 464] on button "4" at bounding box center [244, 469] width 18 height 18
click at [364, 280] on div "Last Updated: 09 Oct 2025 07:39 am" at bounding box center [549, 281] width 732 height 9
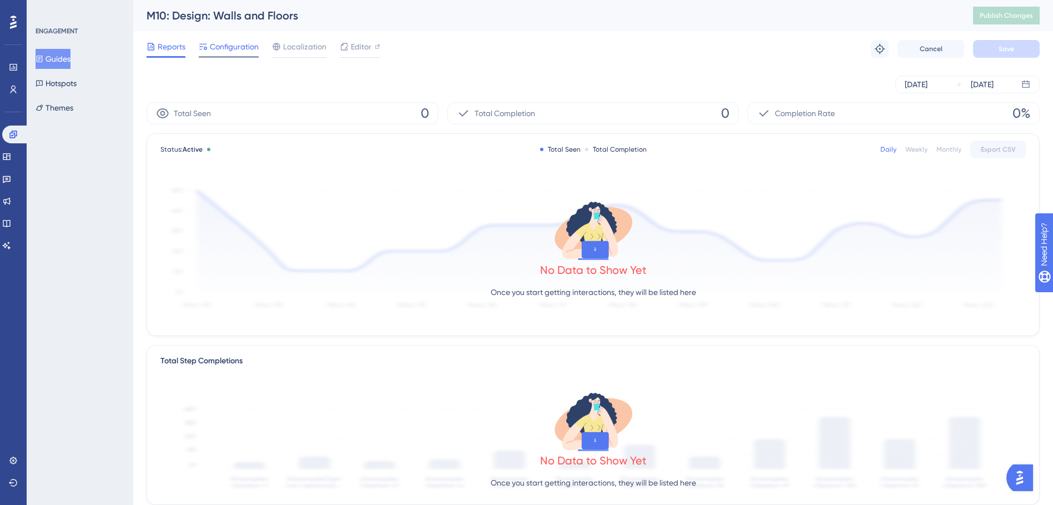
click at [241, 49] on span "Configuration" at bounding box center [234, 46] width 49 height 13
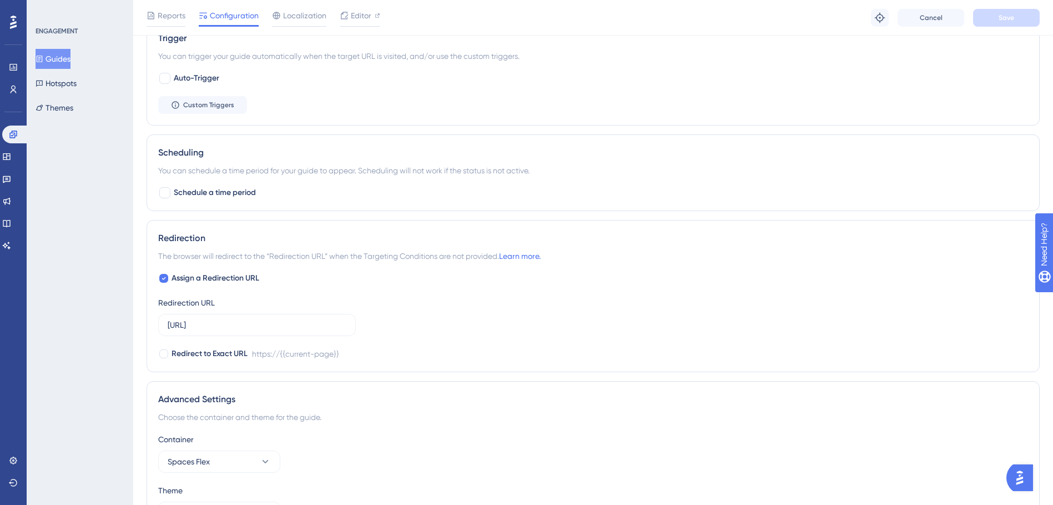
scroll to position [611, 0]
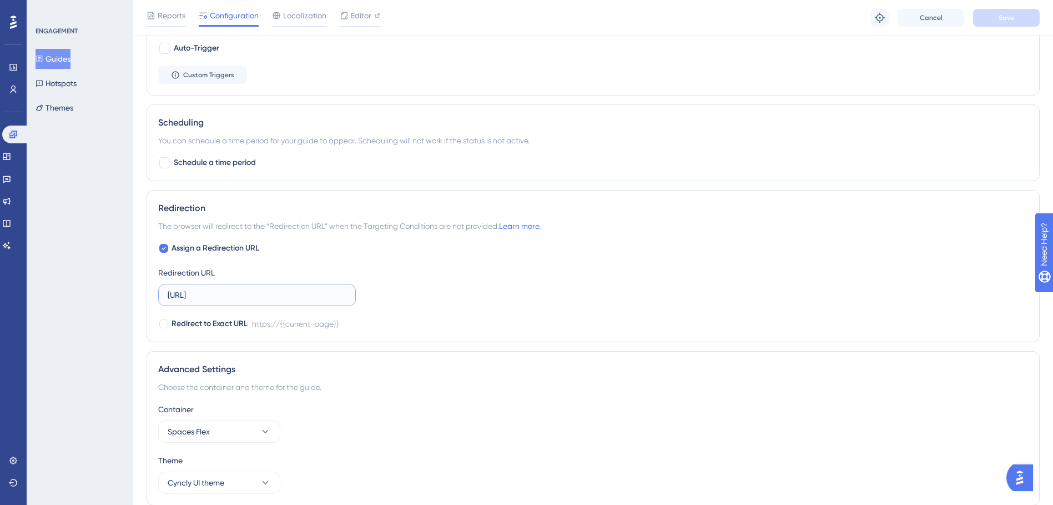
drag, startPoint x: 242, startPoint y: 296, endPoint x: 184, endPoint y: 279, distance: 60.8
paste input ".com.au/"
type input "[URL][DOMAIN_NAME]"
click at [1017, 14] on button "Save" at bounding box center [1006, 18] width 67 height 18
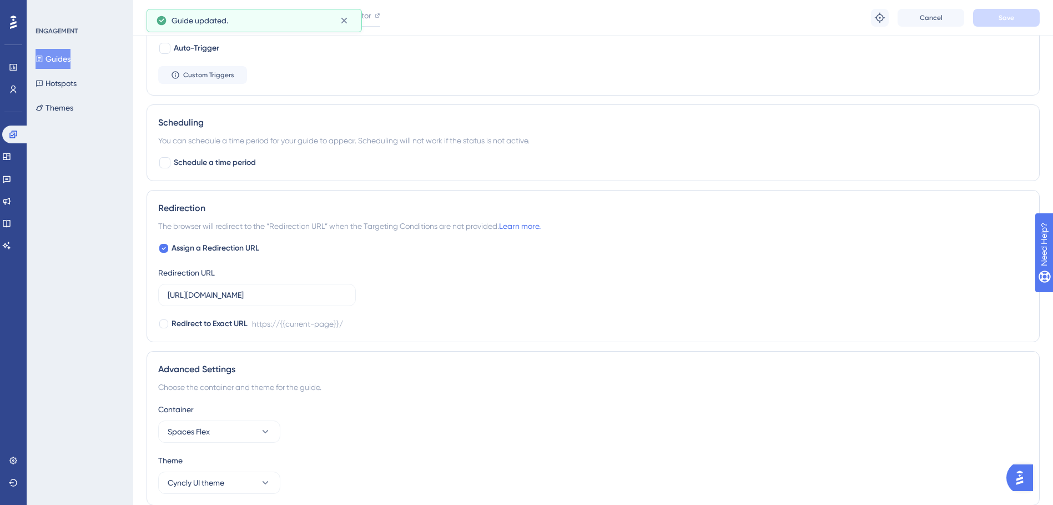
click at [51, 58] on button "Guides" at bounding box center [53, 59] width 35 height 20
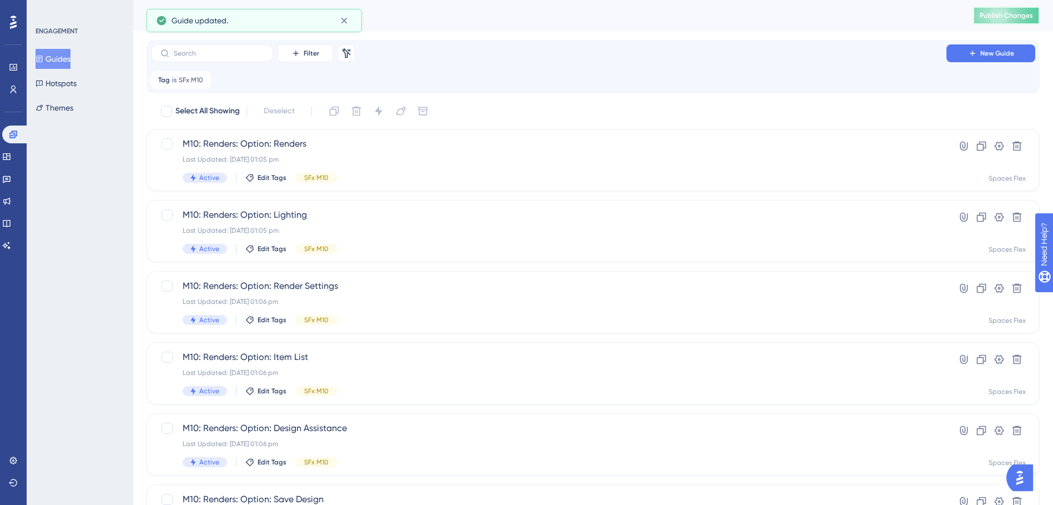
click at [1038, 9] on button "Publish Changes" at bounding box center [1006, 16] width 67 height 18
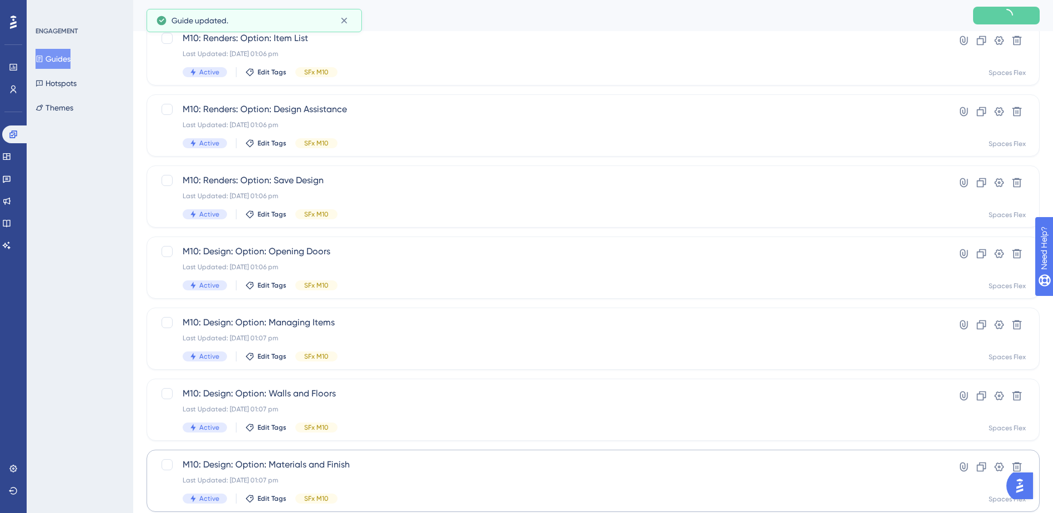
scroll to position [375, 0]
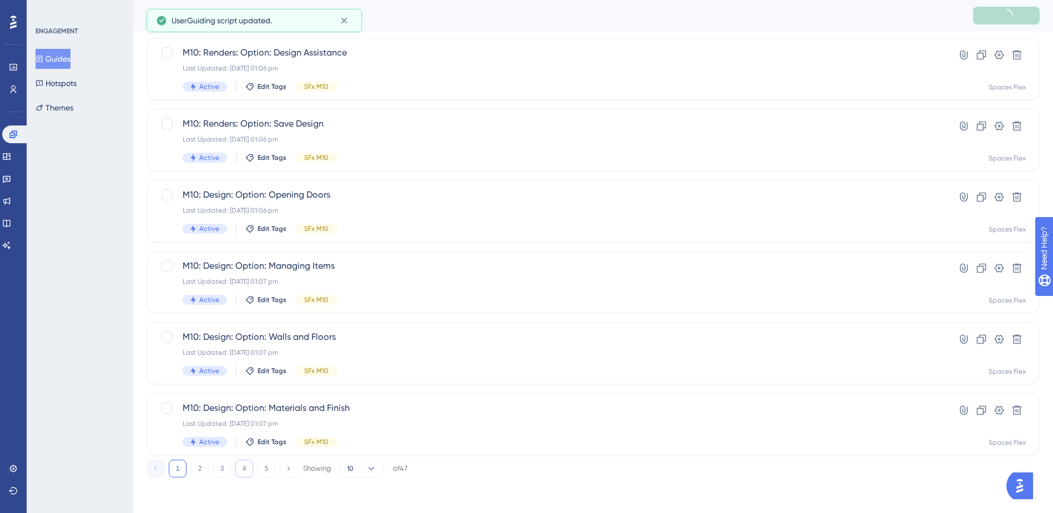
click at [250, 465] on button "4" at bounding box center [244, 469] width 18 height 18
click at [368, 333] on span "M10: Design: Materials and Finish" at bounding box center [549, 336] width 732 height 13
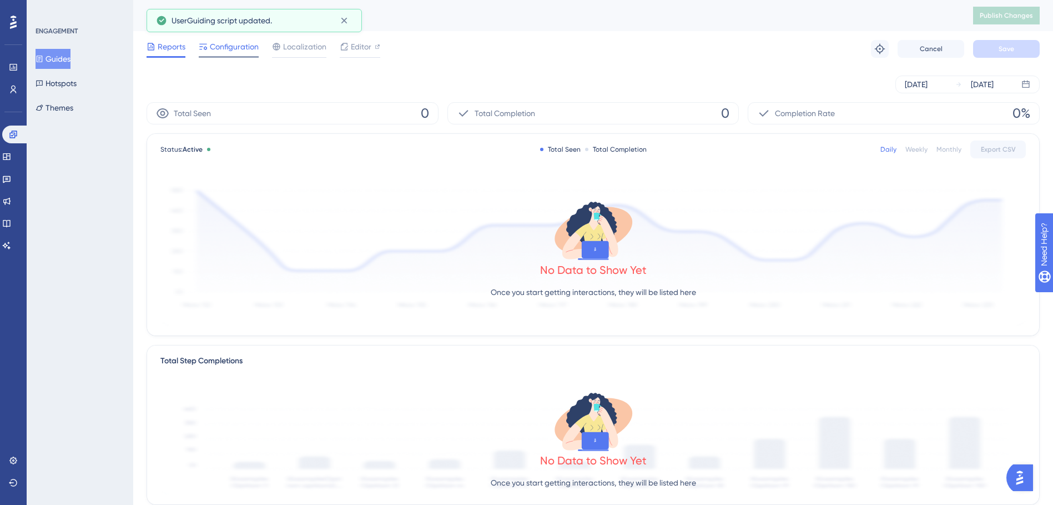
click at [227, 44] on span "Configuration" at bounding box center [234, 46] width 49 height 13
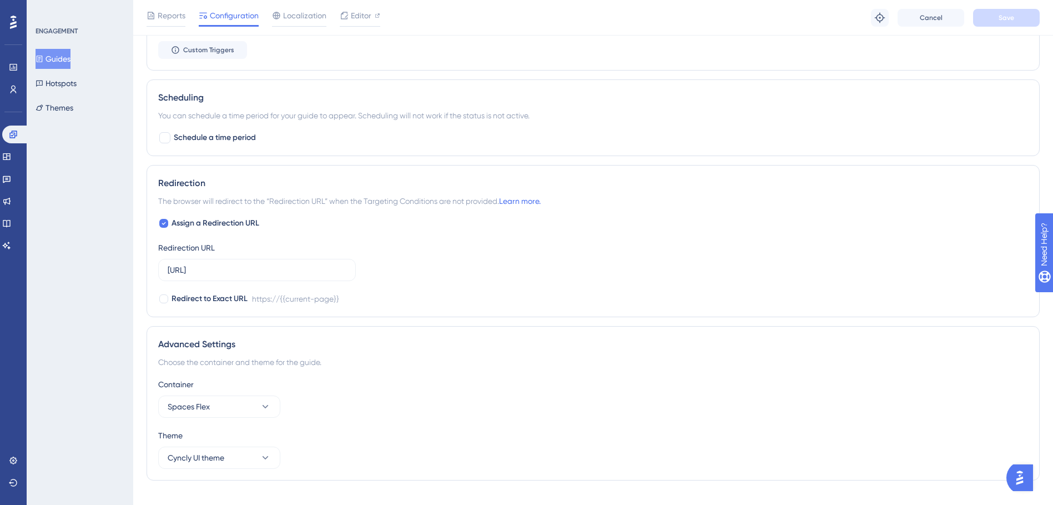
scroll to position [656, 0]
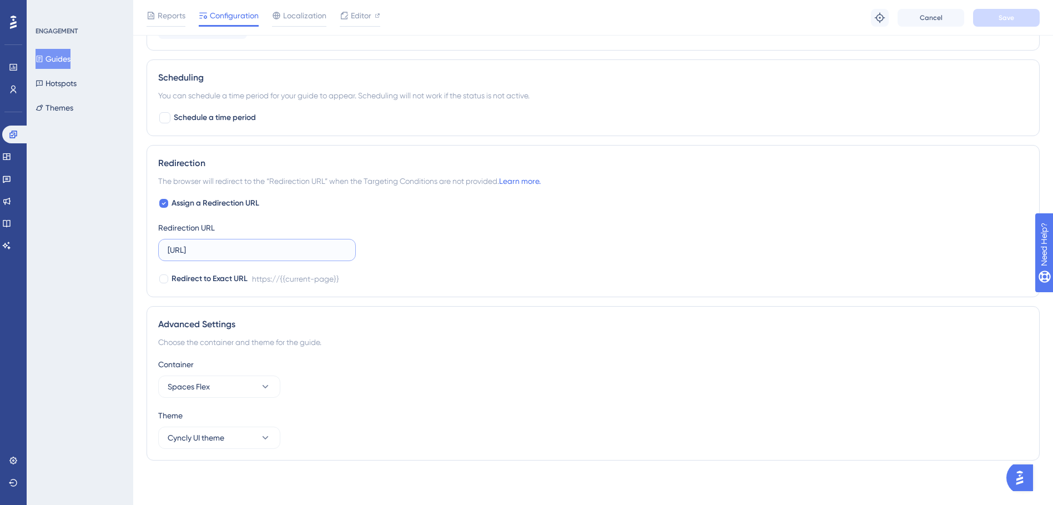
drag, startPoint x: 276, startPoint y: 252, endPoint x: 151, endPoint y: 239, distance: 126.1
paste input ".com.au/"
type input "[URL][DOMAIN_NAME]"
click at [1005, 23] on button "Save" at bounding box center [1006, 18] width 67 height 18
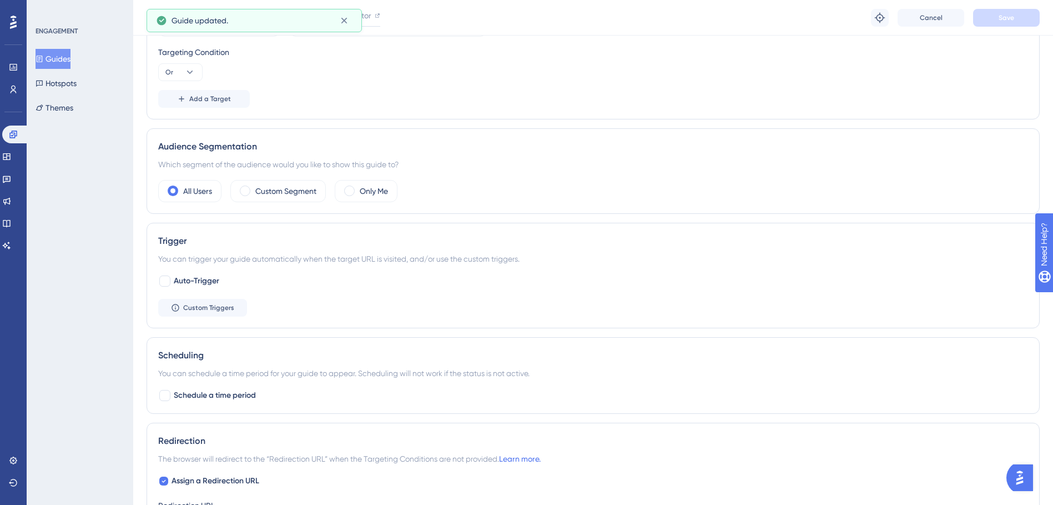
scroll to position [100, 0]
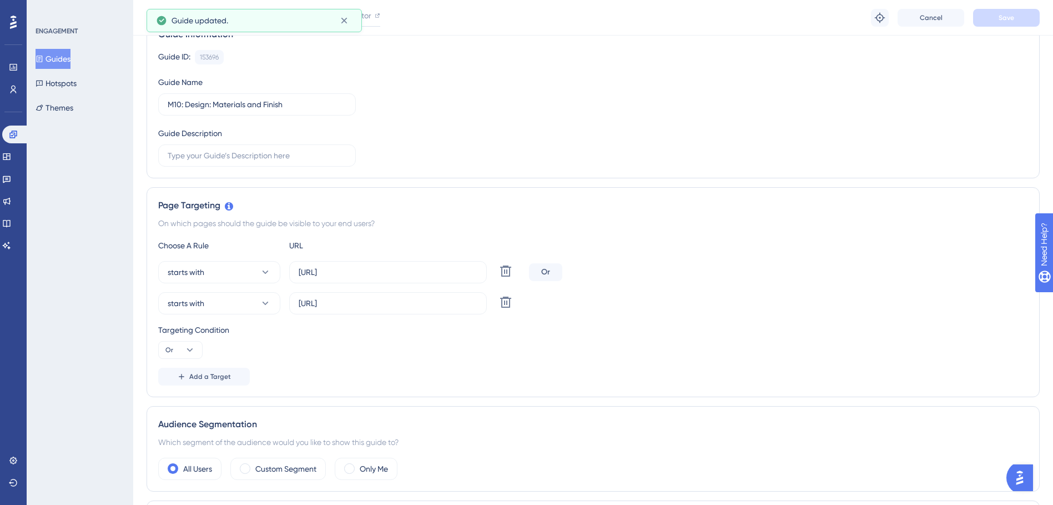
click at [49, 53] on button "Guides" at bounding box center [53, 59] width 35 height 20
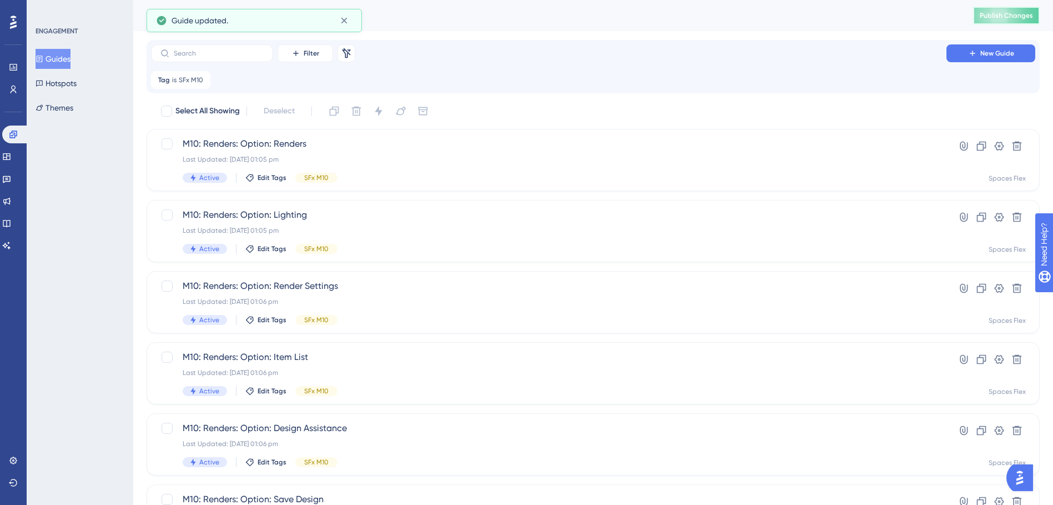
click at [984, 12] on button "Publish Changes" at bounding box center [1006, 16] width 67 height 18
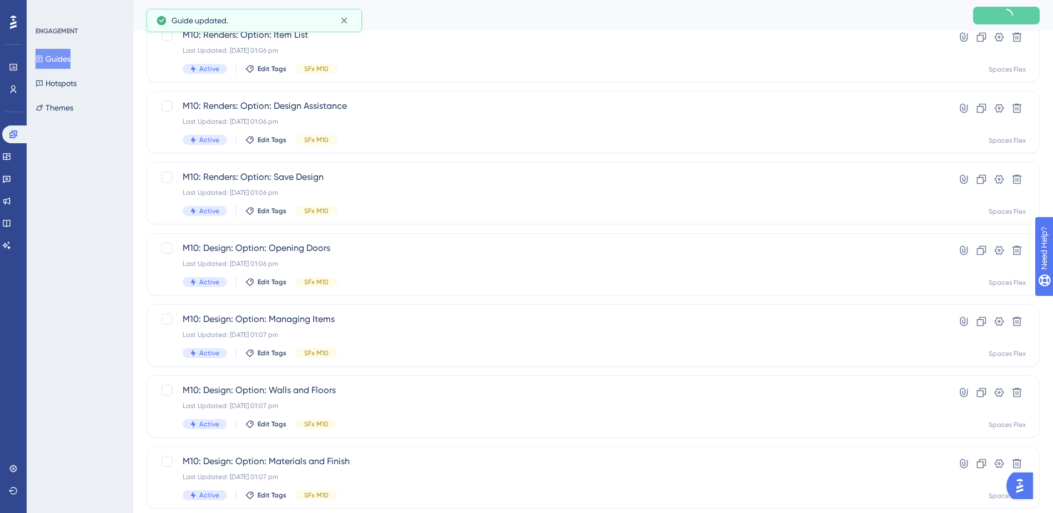
scroll to position [375, 0]
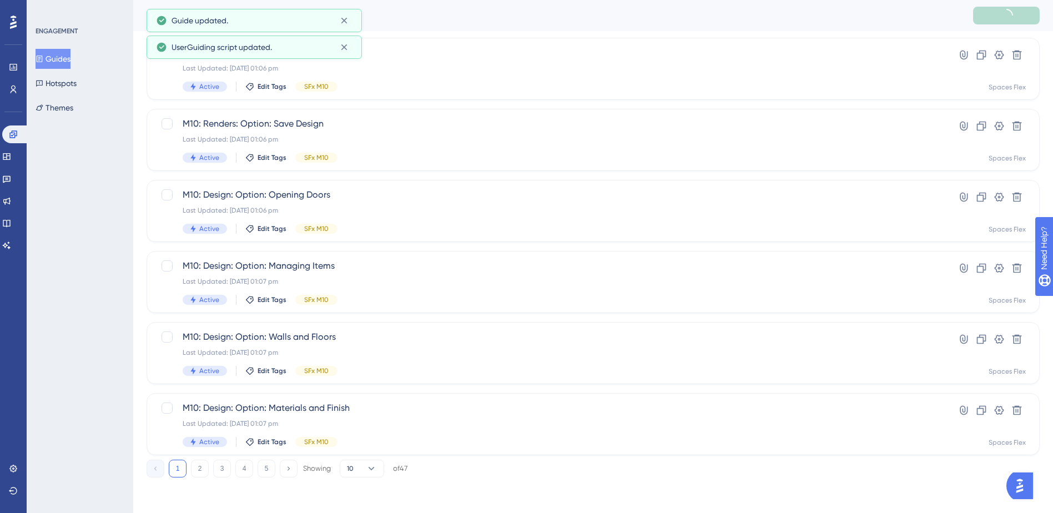
click at [240, 467] on button "4" at bounding box center [244, 469] width 18 height 18
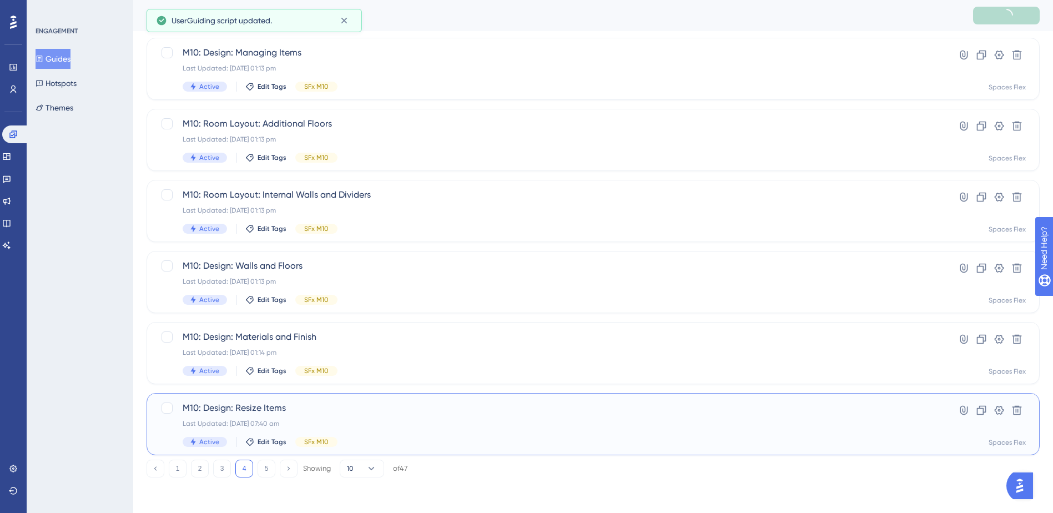
click at [456, 422] on div "Last Updated: 09 Oct 2025 07:40 am" at bounding box center [549, 423] width 732 height 9
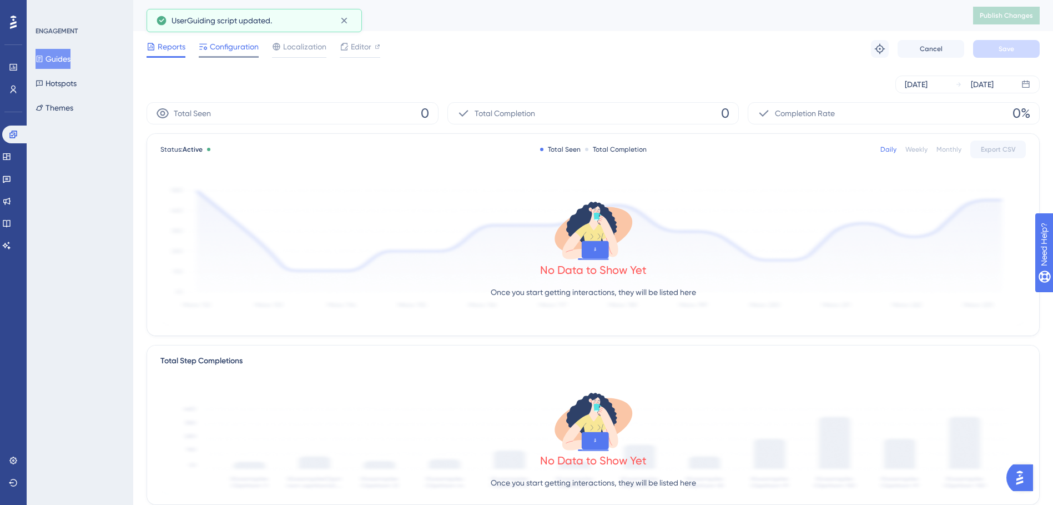
click at [245, 44] on span "Configuration" at bounding box center [234, 46] width 49 height 13
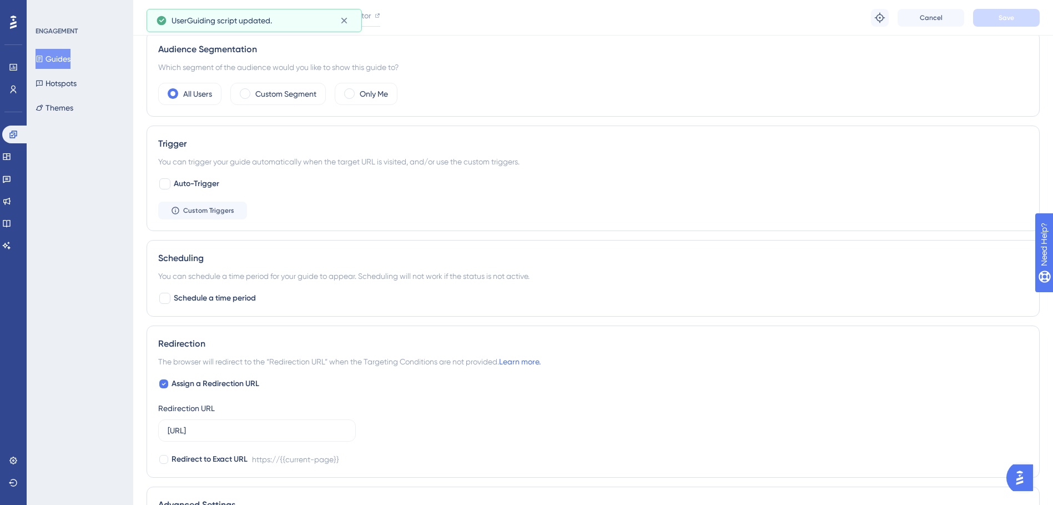
scroll to position [611, 0]
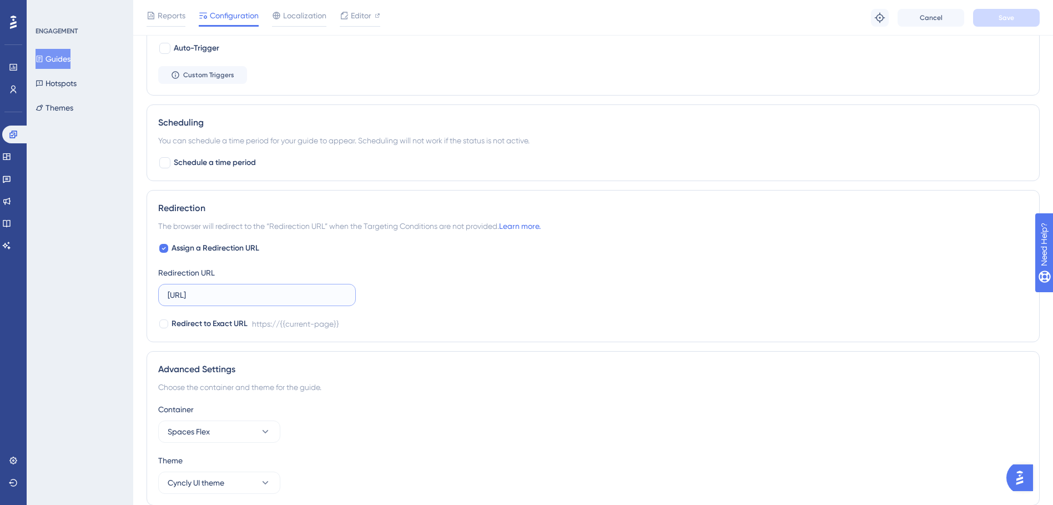
drag, startPoint x: 261, startPoint y: 296, endPoint x: 95, endPoint y: 296, distance: 166.5
paste input ".com.au/"
type input "[URL][DOMAIN_NAME]"
click at [1014, 12] on button "Save" at bounding box center [1006, 18] width 67 height 18
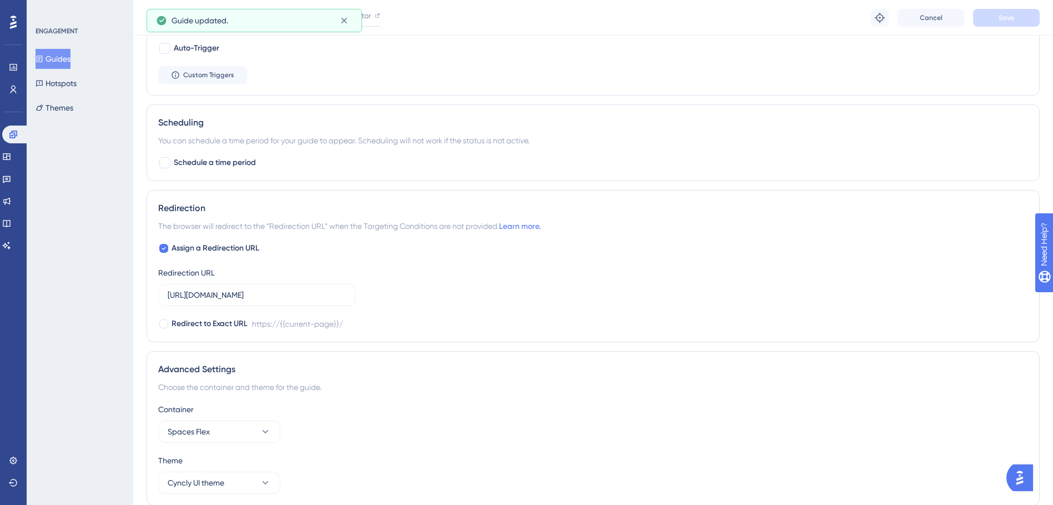
click at [63, 67] on button "Guides" at bounding box center [53, 59] width 35 height 20
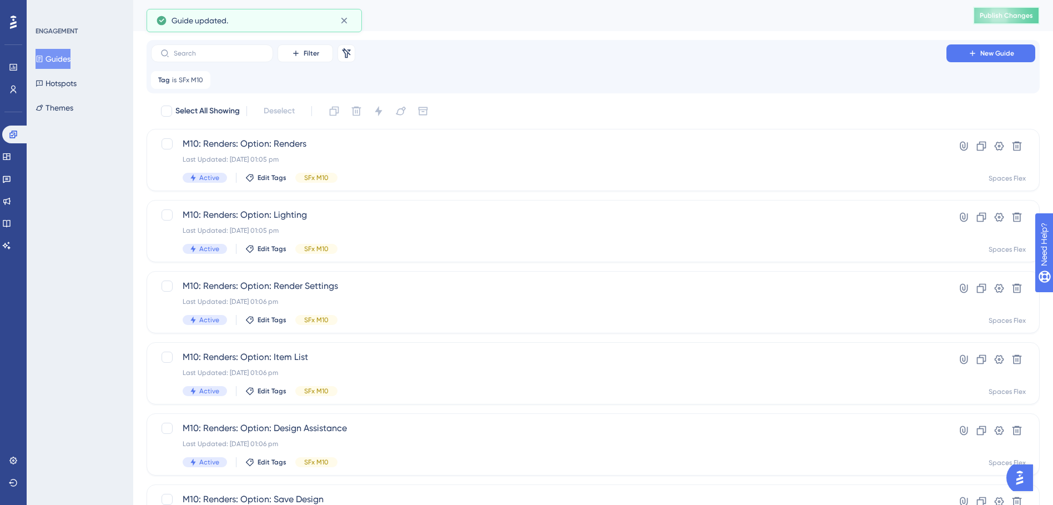
click at [1001, 16] on button "Publish Changes" at bounding box center [1006, 16] width 67 height 18
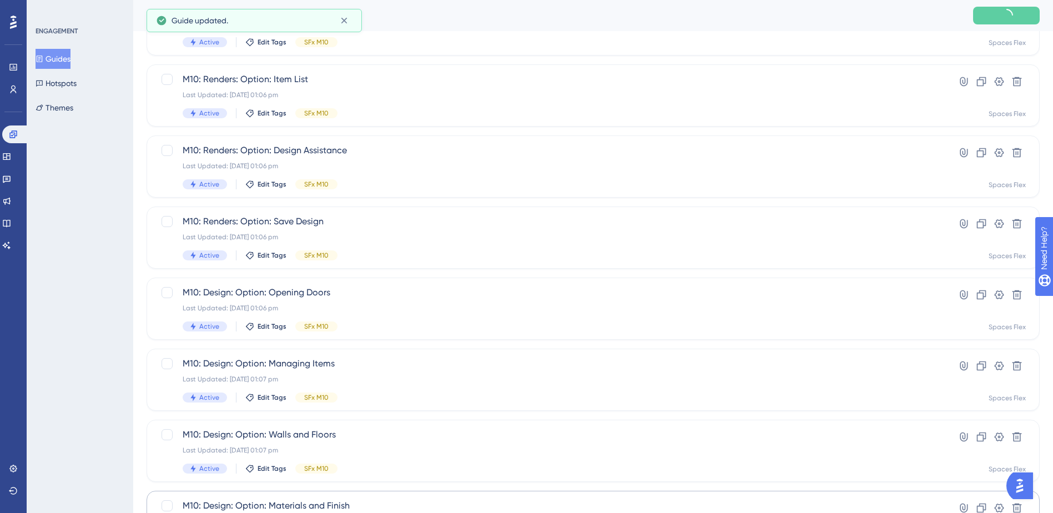
scroll to position [375, 0]
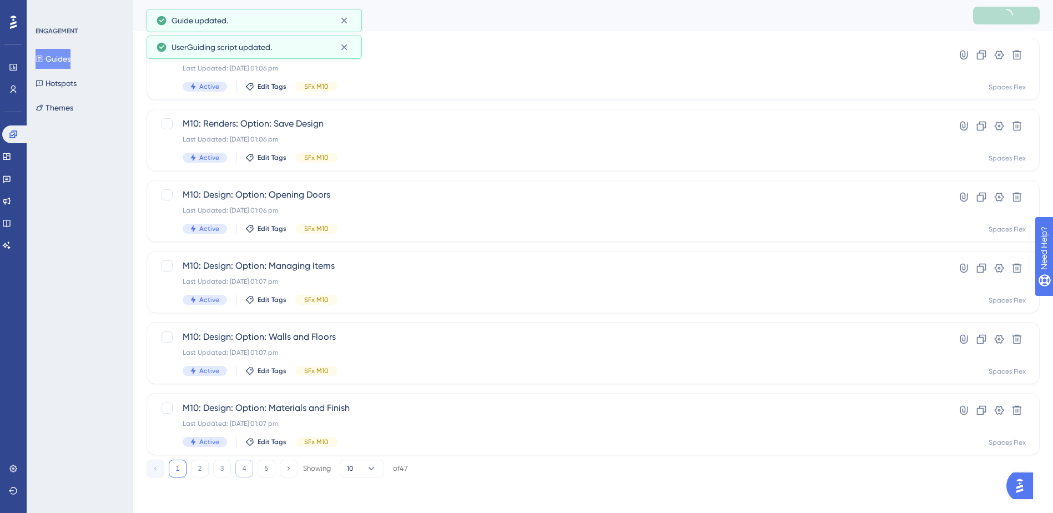
click at [239, 466] on button "4" at bounding box center [244, 469] width 18 height 18
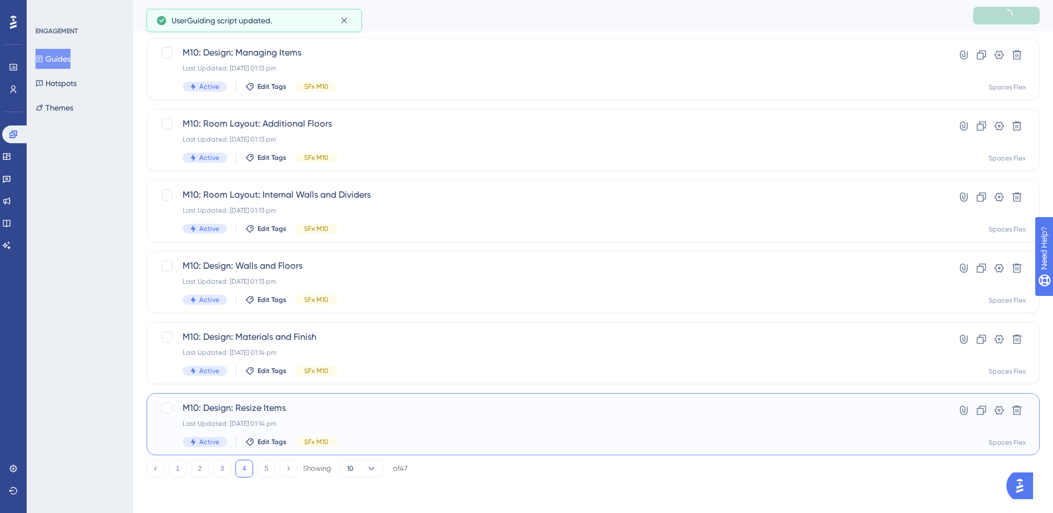
click at [353, 410] on span "M10: Design: Resize Items" at bounding box center [549, 407] width 732 height 13
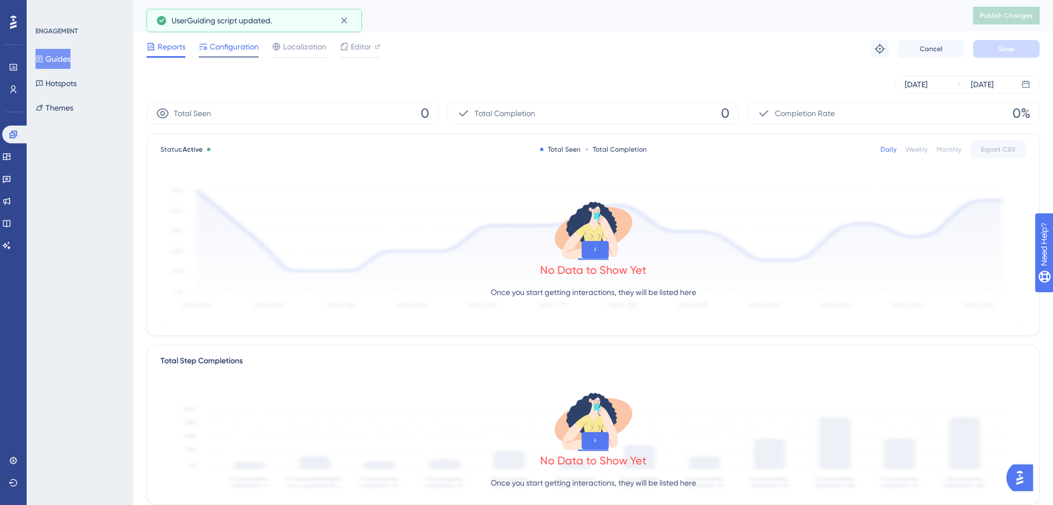
click at [219, 56] on div "Configuration" at bounding box center [229, 49] width 60 height 18
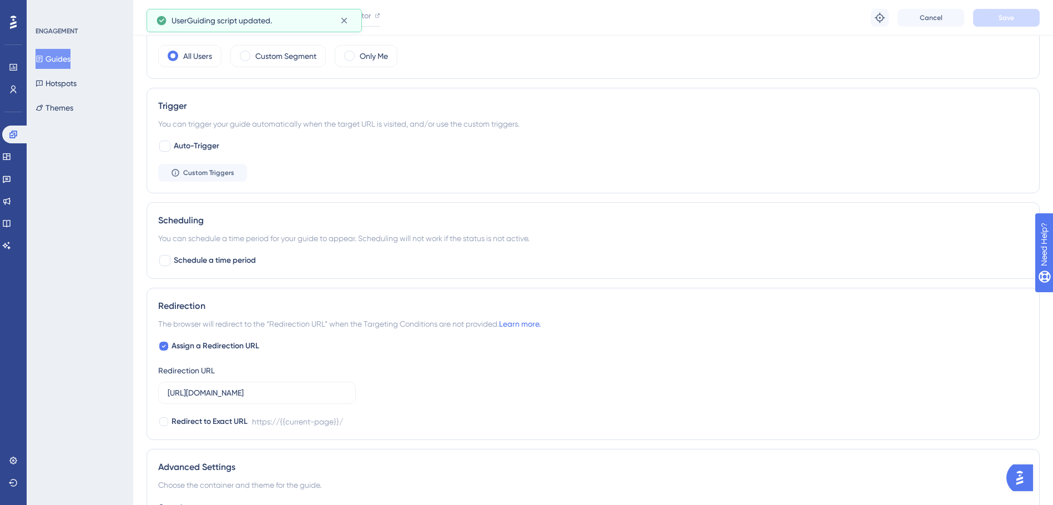
scroll to position [611, 0]
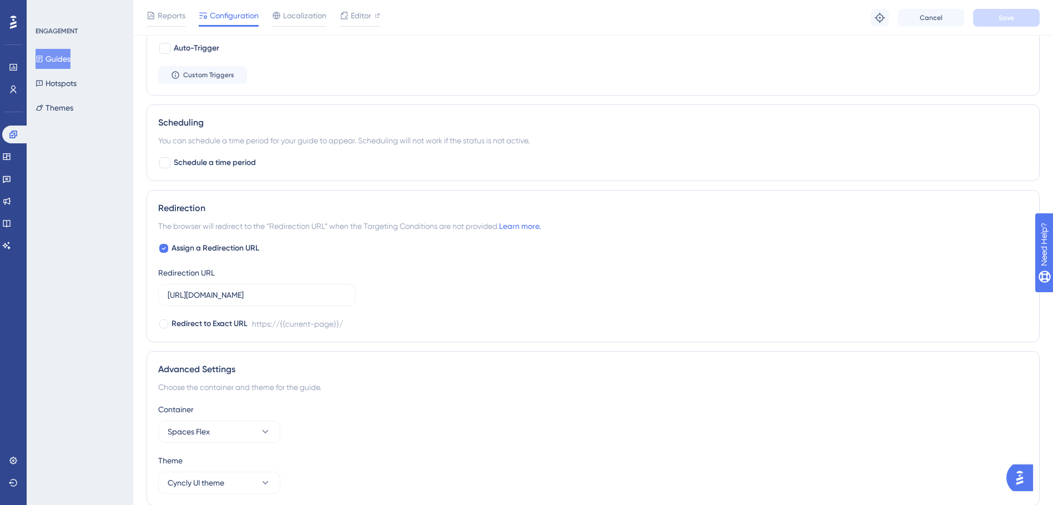
click at [67, 63] on button "Guides" at bounding box center [53, 59] width 35 height 20
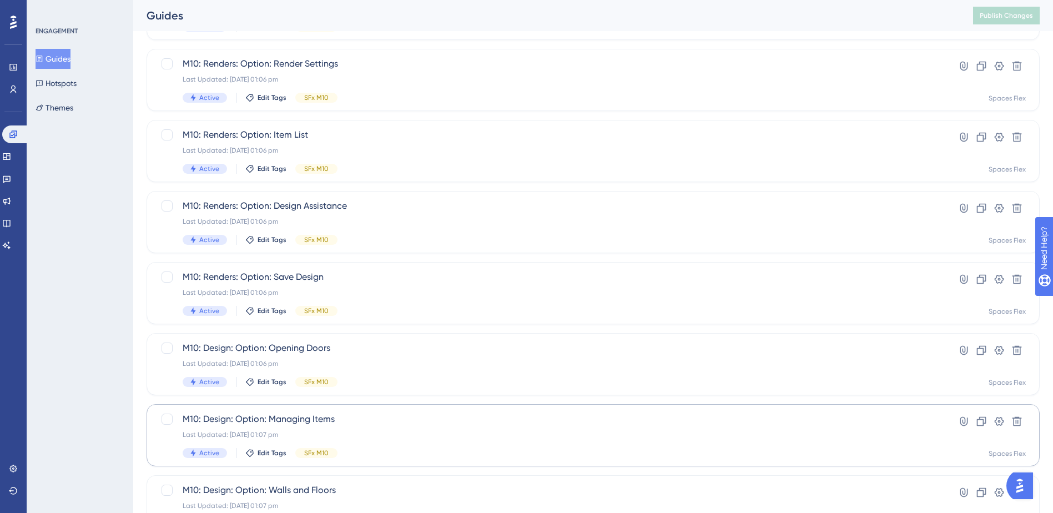
scroll to position [375, 0]
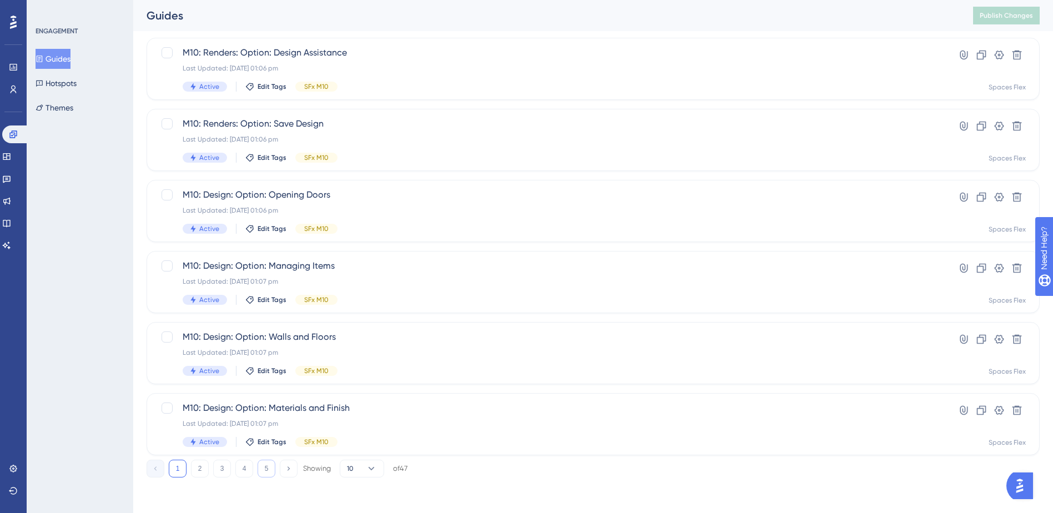
click at [264, 463] on button "5" at bounding box center [267, 469] width 18 height 18
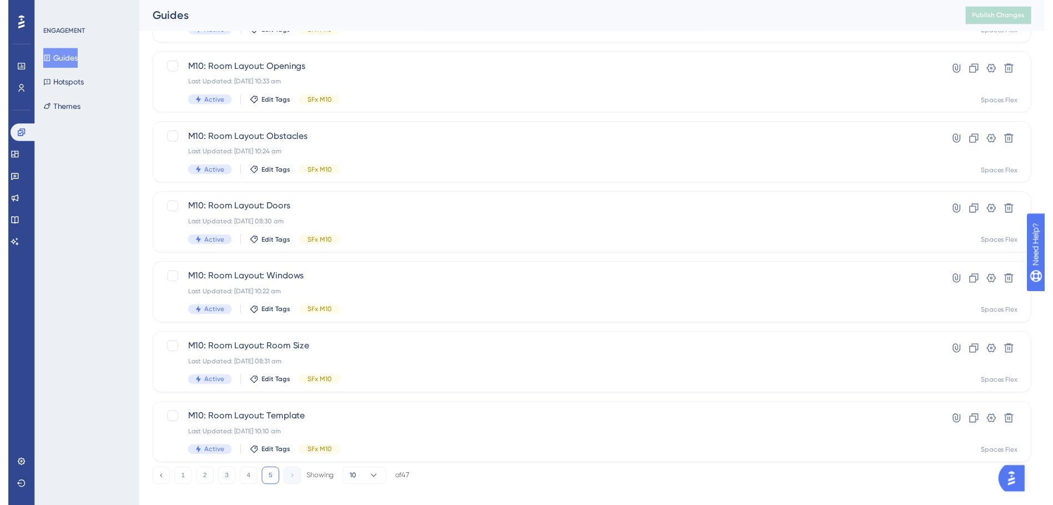
scroll to position [0, 0]
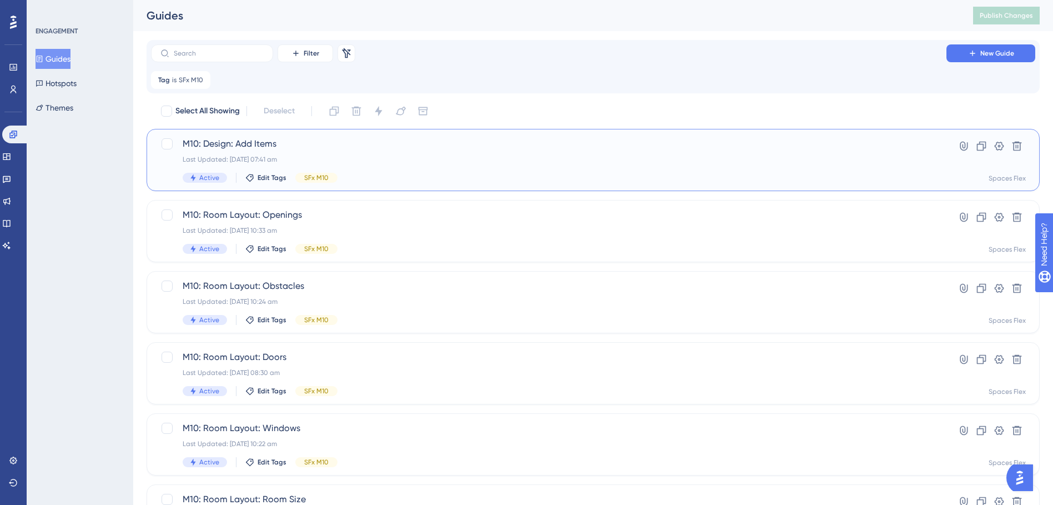
click at [429, 138] on span "M10: Design: Add Items" at bounding box center [549, 143] width 732 height 13
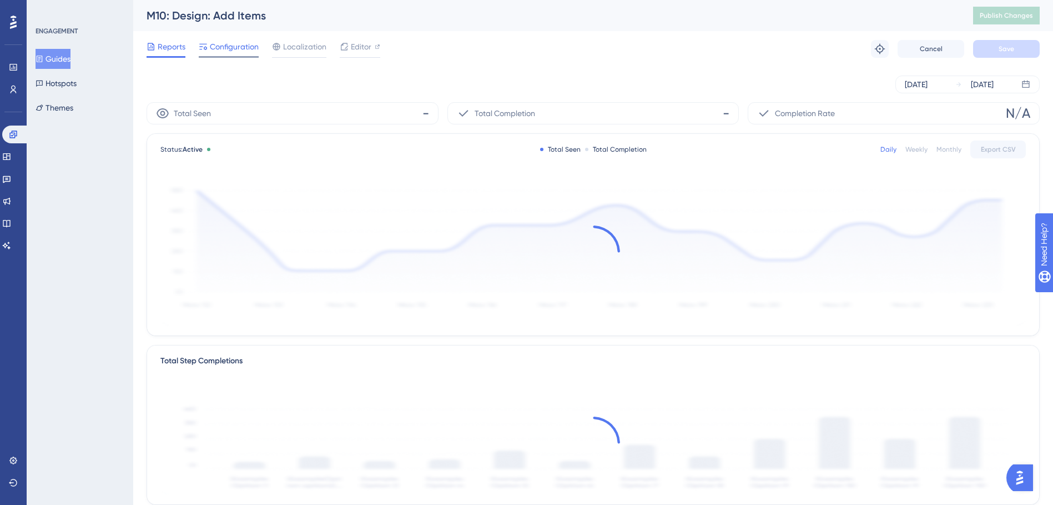
click at [210, 54] on div "Configuration" at bounding box center [229, 49] width 60 height 18
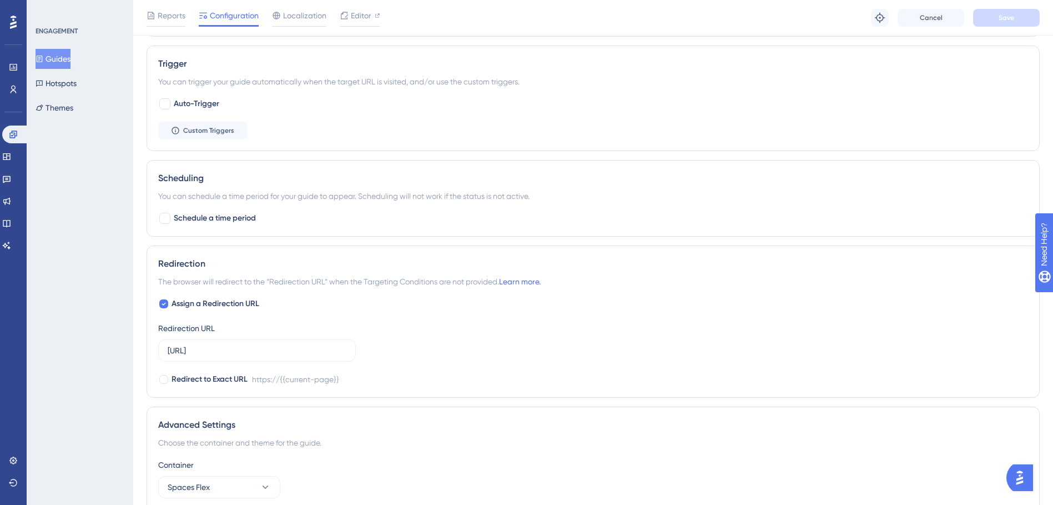
scroll to position [656, 0]
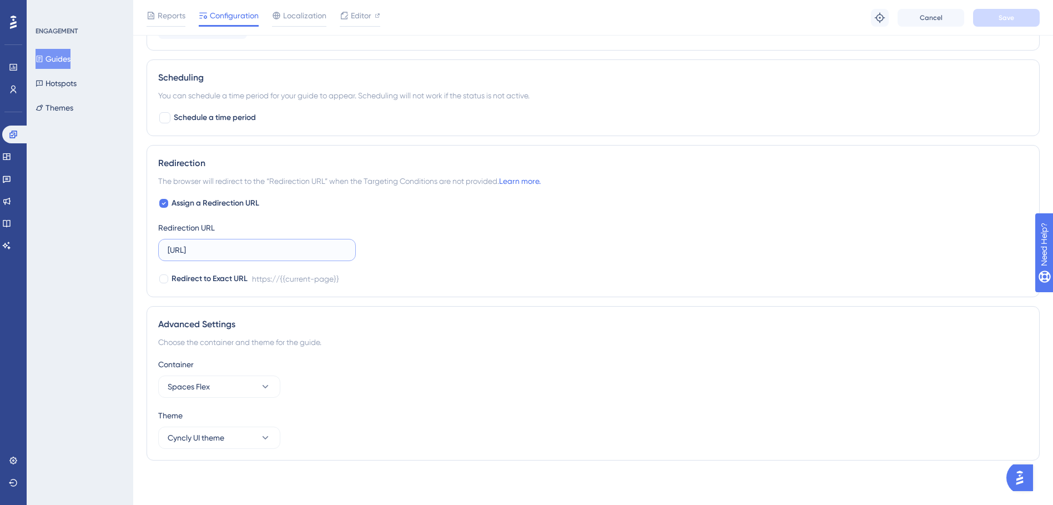
drag, startPoint x: 152, startPoint y: 255, endPoint x: 144, endPoint y: 255, distance: 7.2
paste input ".com.au/"
type input "[URL][DOMAIN_NAME]"
click at [1013, 15] on span "Save" at bounding box center [1007, 17] width 16 height 9
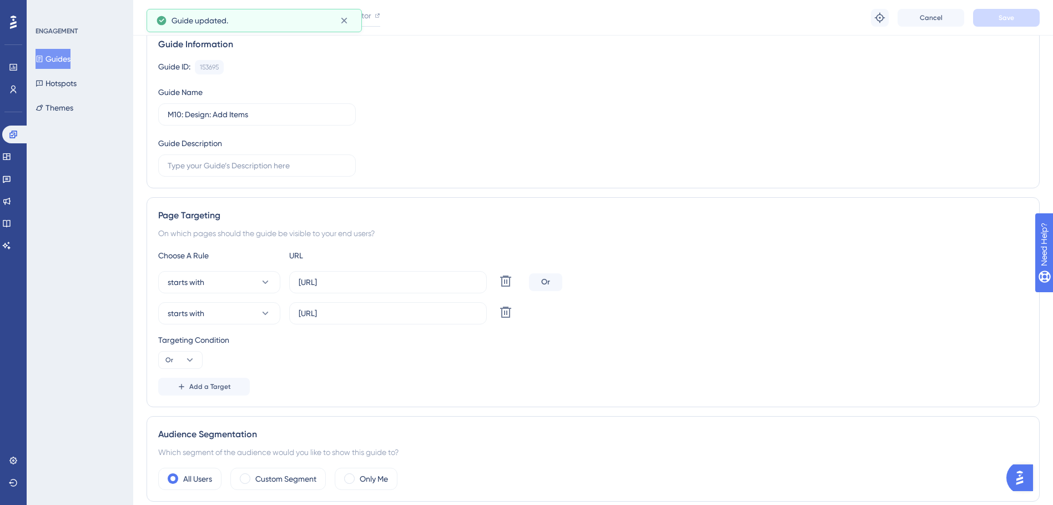
scroll to position [0, 0]
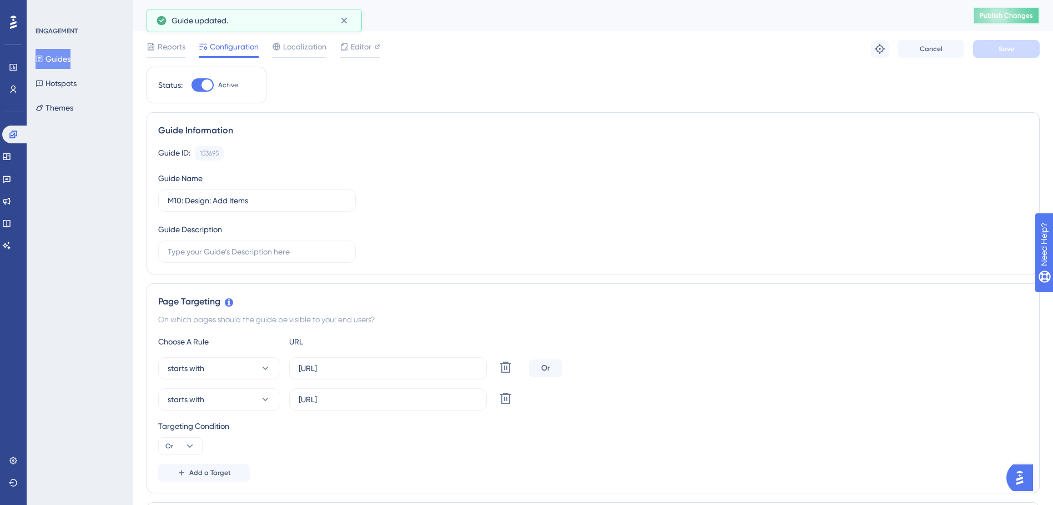
click at [1004, 16] on span "Publish Changes" at bounding box center [1006, 15] width 53 height 9
click at [70, 58] on button "Guides" at bounding box center [53, 59] width 35 height 20
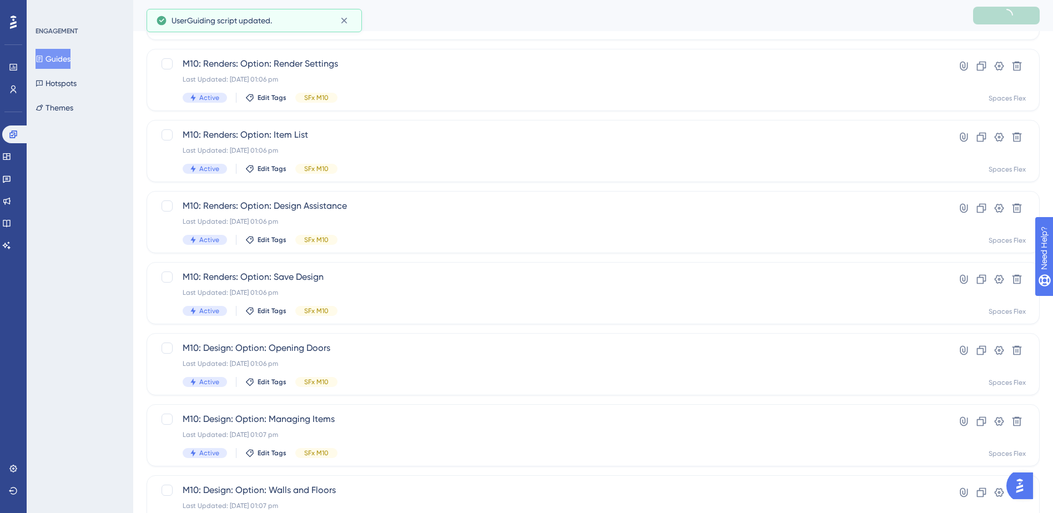
scroll to position [375, 0]
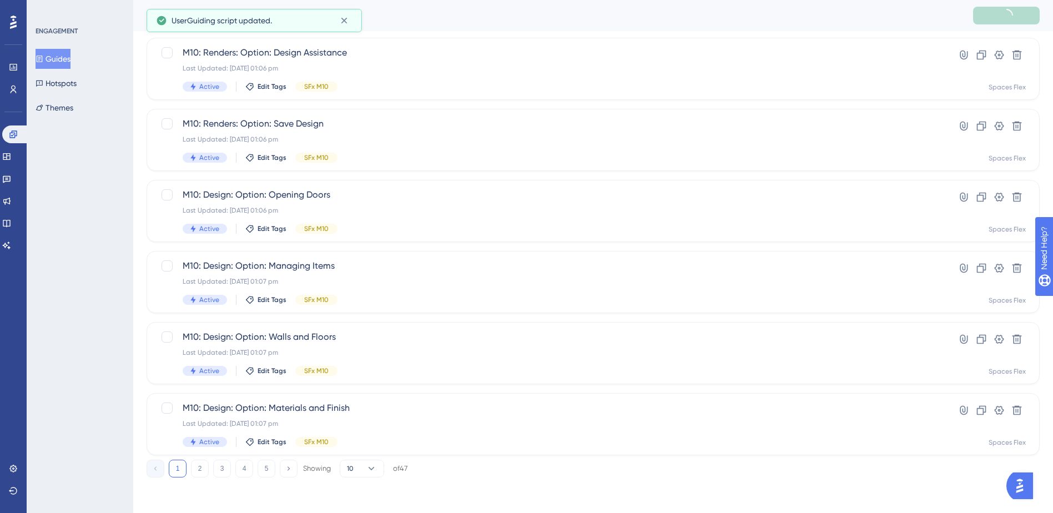
click at [274, 467] on button "5" at bounding box center [267, 469] width 18 height 18
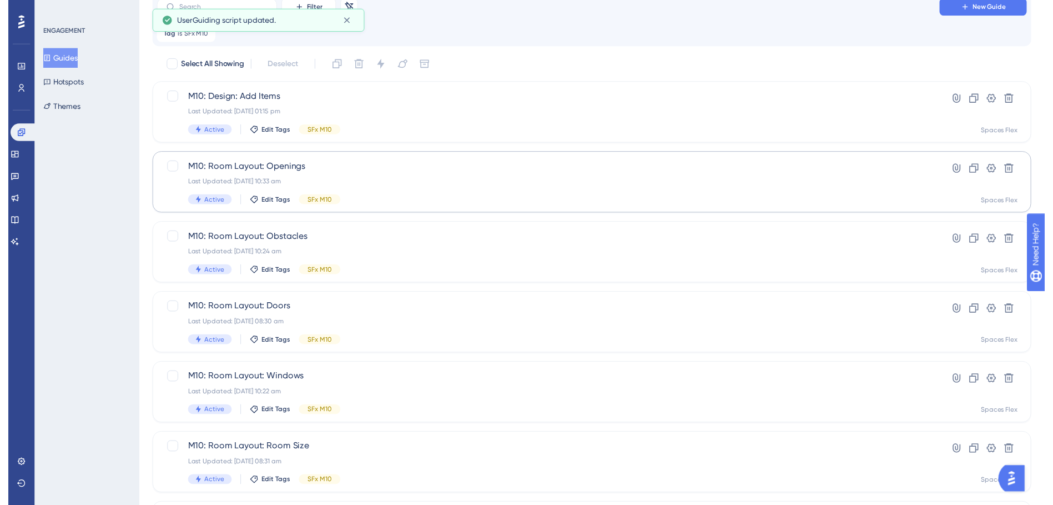
scroll to position [0, 0]
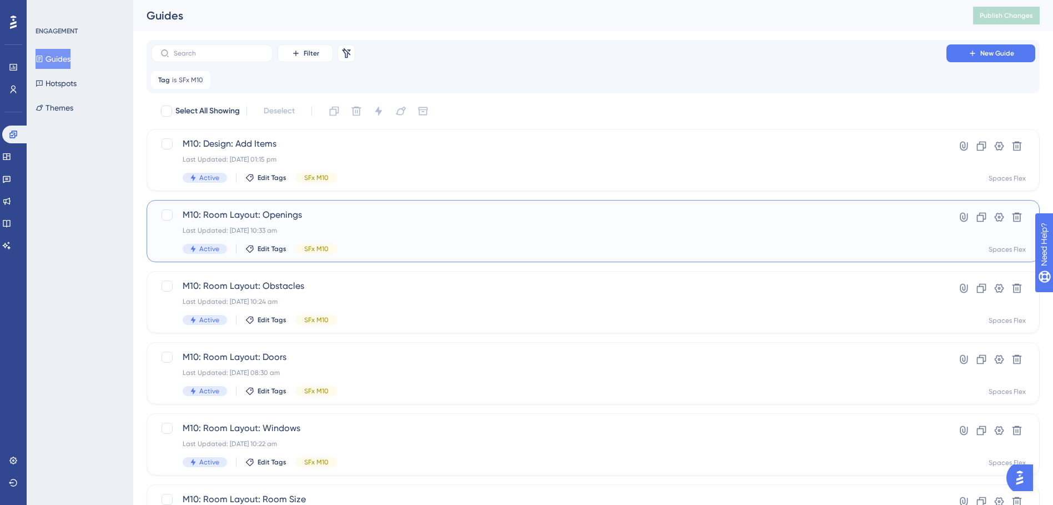
click at [374, 219] on span "M10: Room Layout: Openings" at bounding box center [549, 214] width 732 height 13
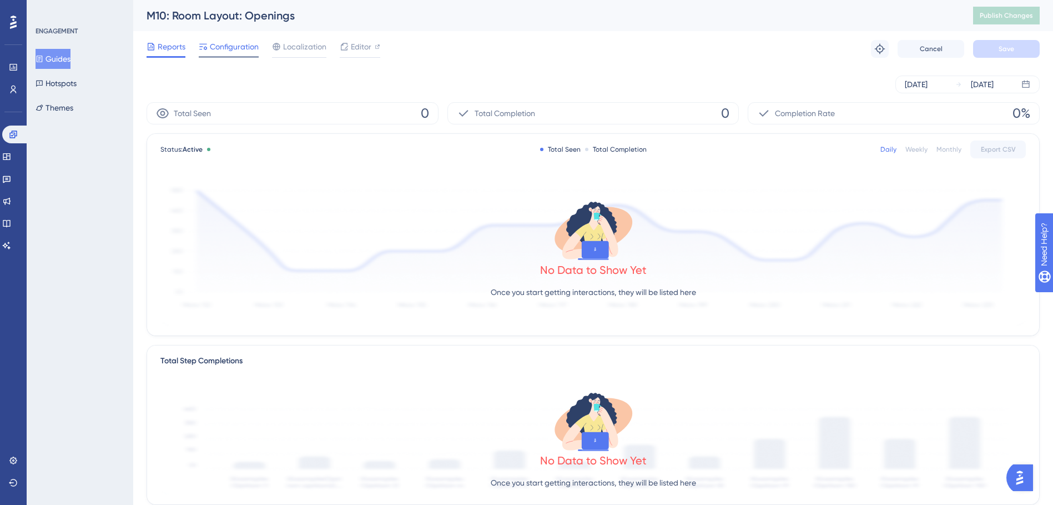
click at [239, 57] on div at bounding box center [229, 57] width 60 height 2
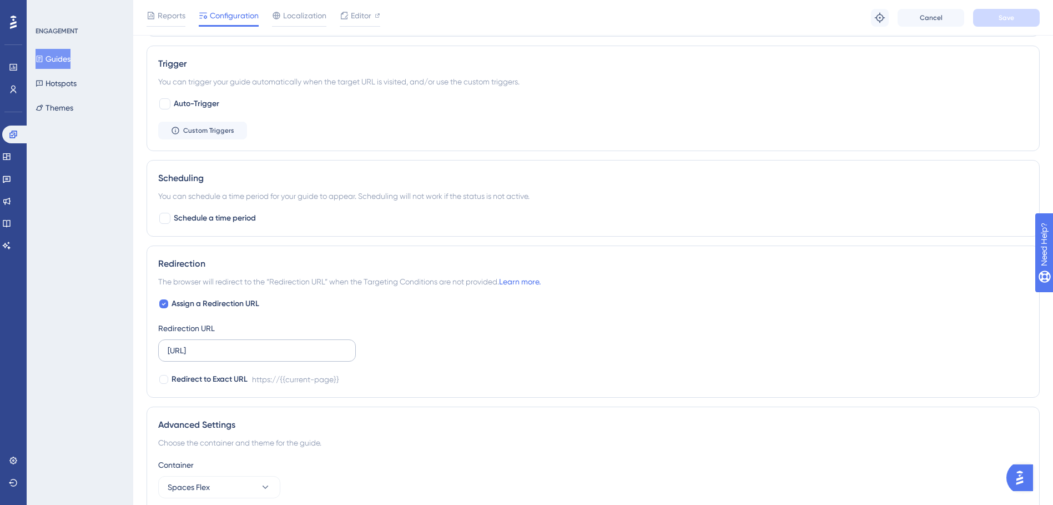
scroll to position [611, 0]
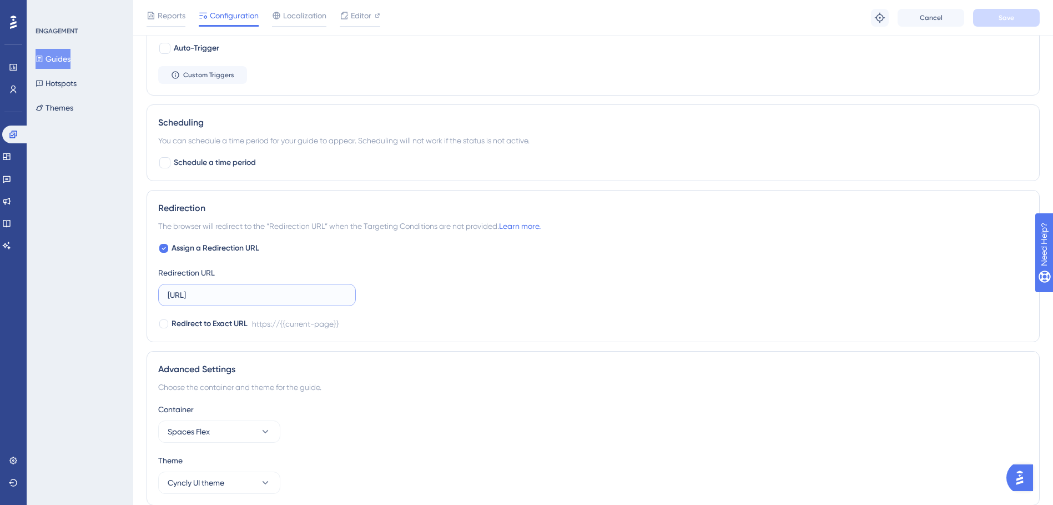
drag, startPoint x: 273, startPoint y: 290, endPoint x: 145, endPoint y: 290, distance: 127.7
paste input ".com.au/"
type input "[URL][DOMAIN_NAME]"
drag, startPoint x: 1015, startPoint y: 22, endPoint x: 1008, endPoint y: 23, distance: 7.9
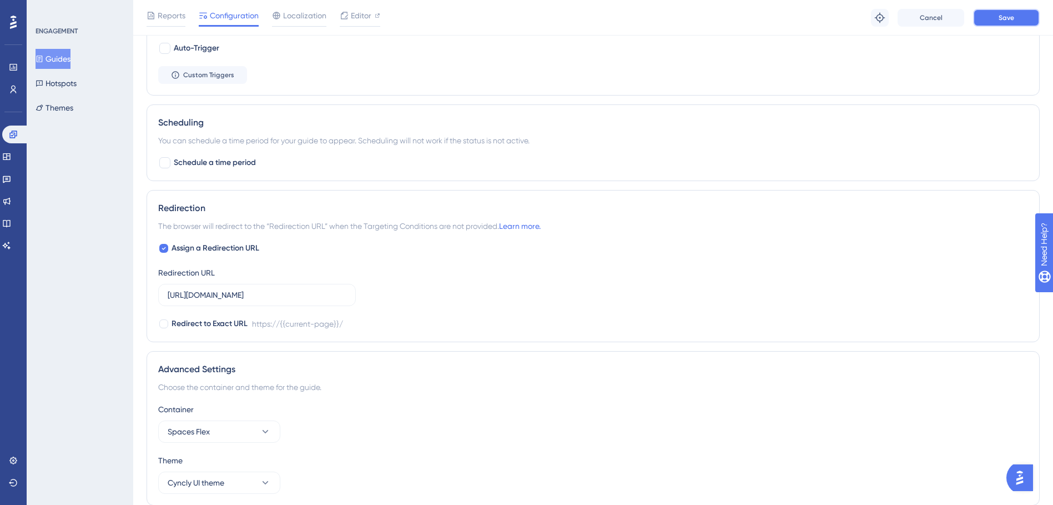
click at [1008, 23] on button "Save" at bounding box center [1006, 18] width 67 height 18
click at [43, 62] on icon at bounding box center [40, 59] width 8 height 8
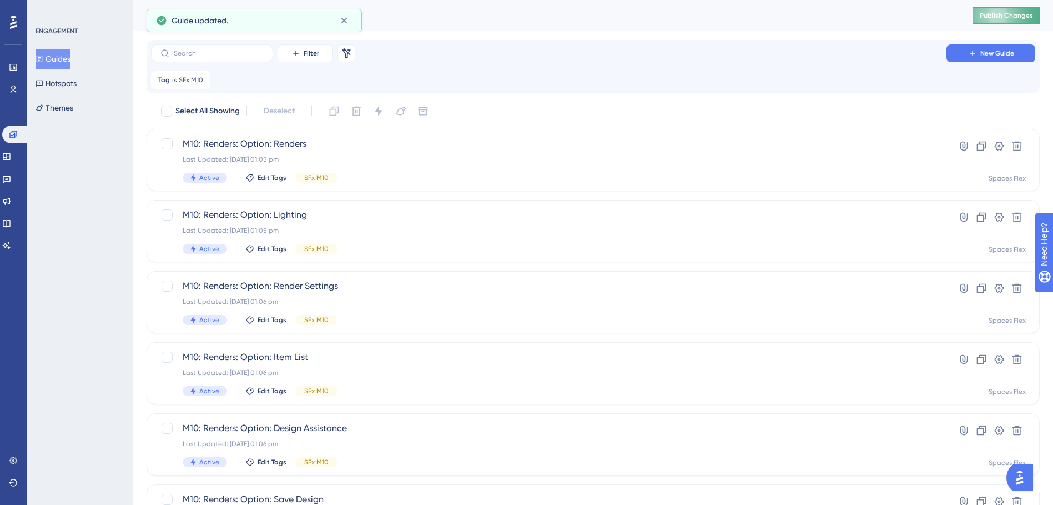
click at [984, 16] on button "Publish Changes" at bounding box center [1006, 16] width 67 height 18
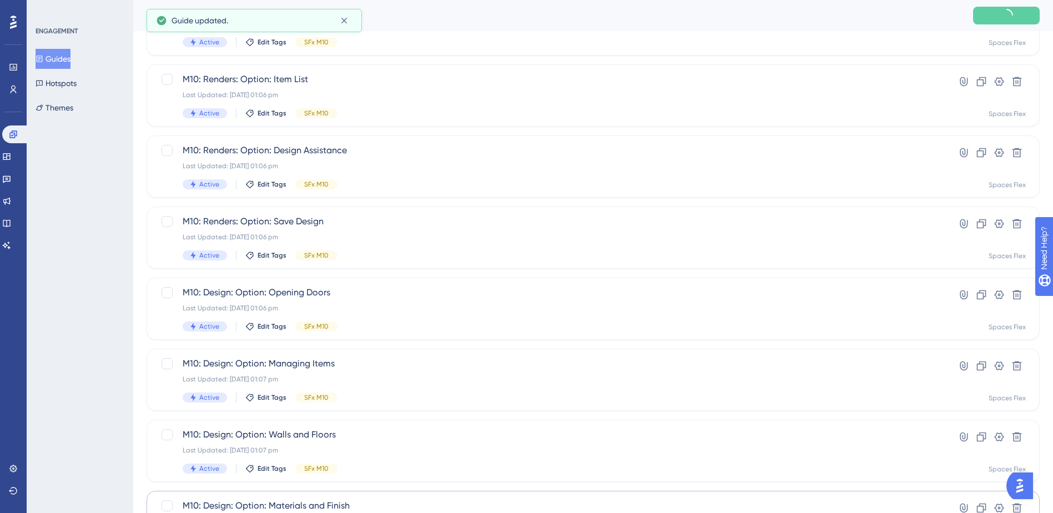
scroll to position [375, 0]
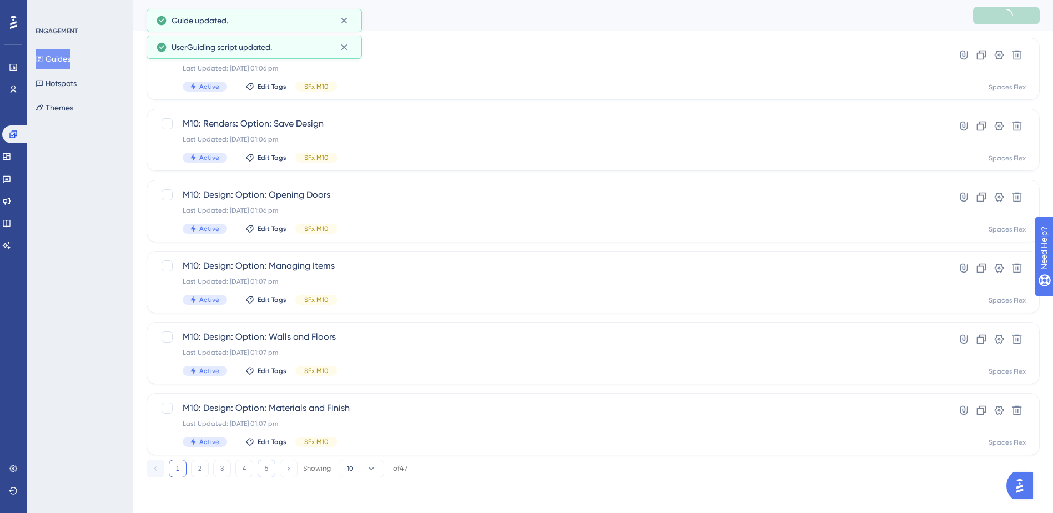
click at [261, 467] on button "5" at bounding box center [267, 469] width 18 height 18
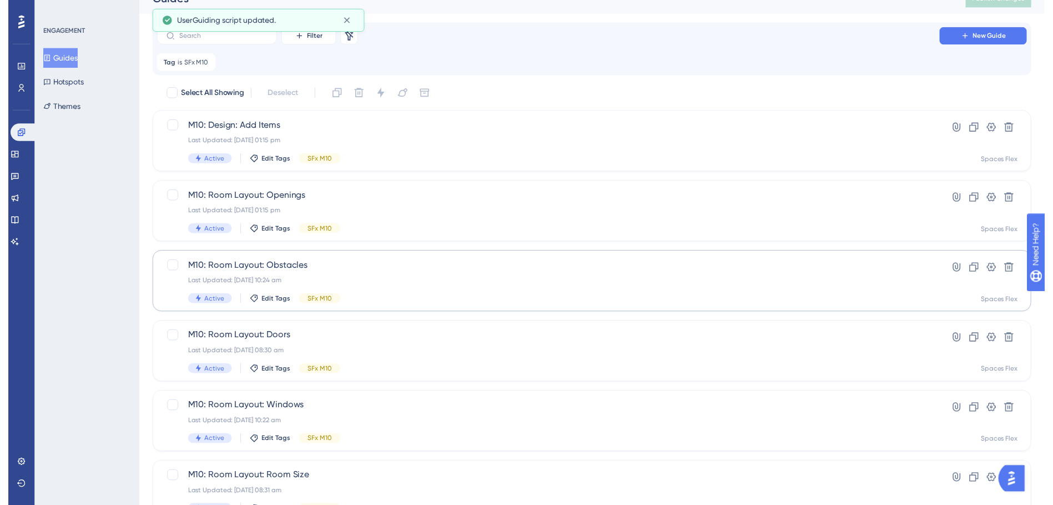
scroll to position [0, 0]
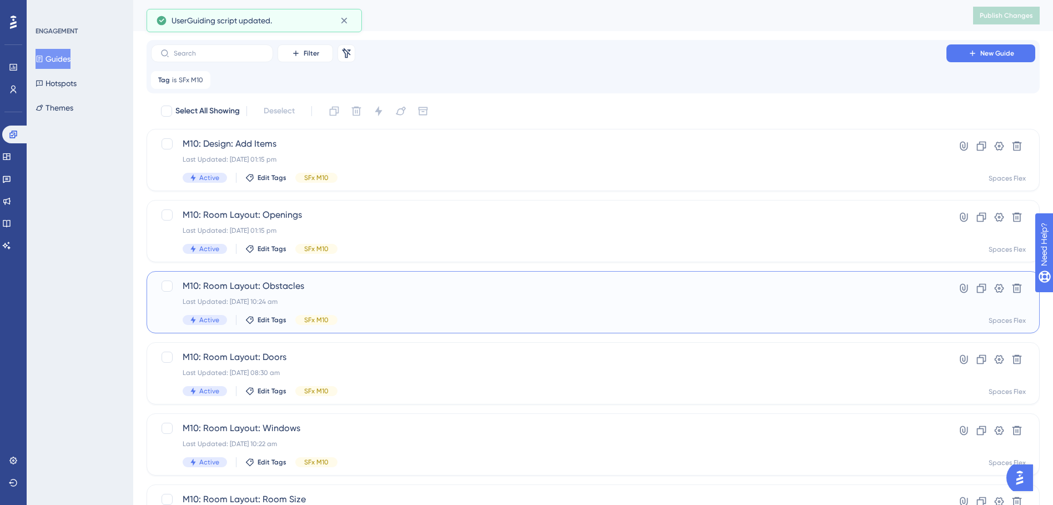
click at [388, 292] on span "M10: Room Layout: Obstacles" at bounding box center [549, 285] width 732 height 13
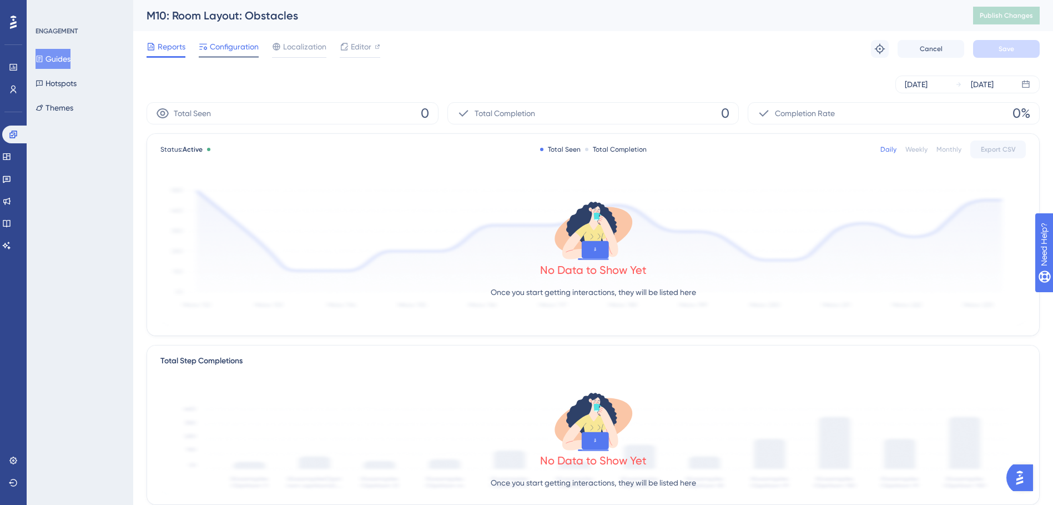
click at [233, 49] on span "Configuration" at bounding box center [234, 46] width 49 height 13
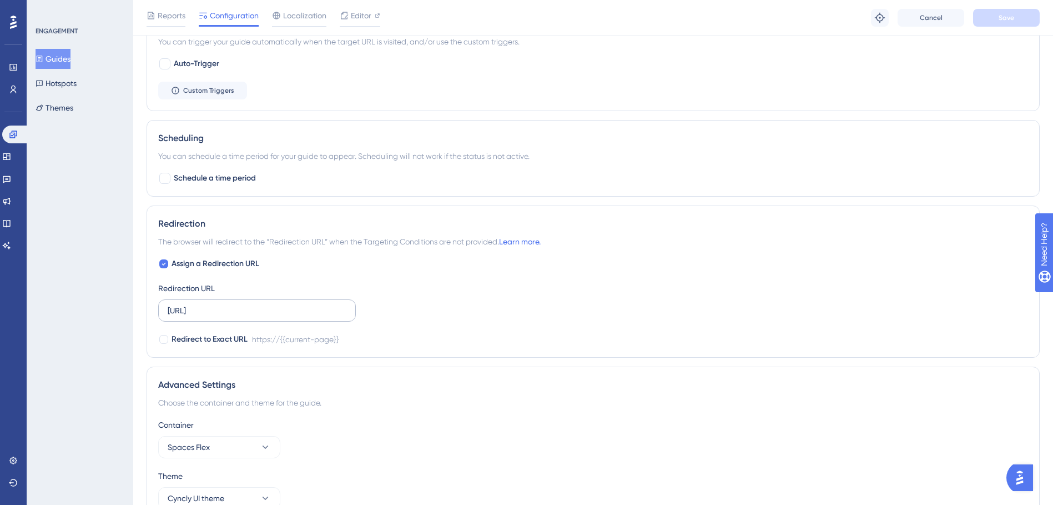
scroll to position [608, 0]
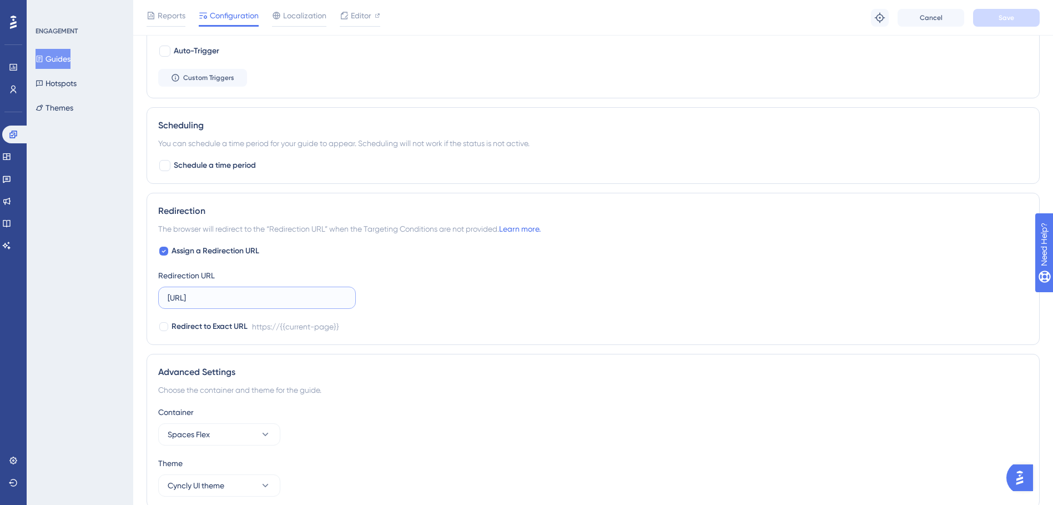
drag, startPoint x: 155, startPoint y: 303, endPoint x: 147, endPoint y: 303, distance: 8.3
click at [147, 303] on div "Redirection The browser will redirect to the “Redirection URL” when the Targeti…" at bounding box center [593, 269] width 893 height 152
paste input ".com.au/"
type input "[URL][DOMAIN_NAME]"
click at [1001, 25] on button "Save" at bounding box center [1006, 18] width 67 height 18
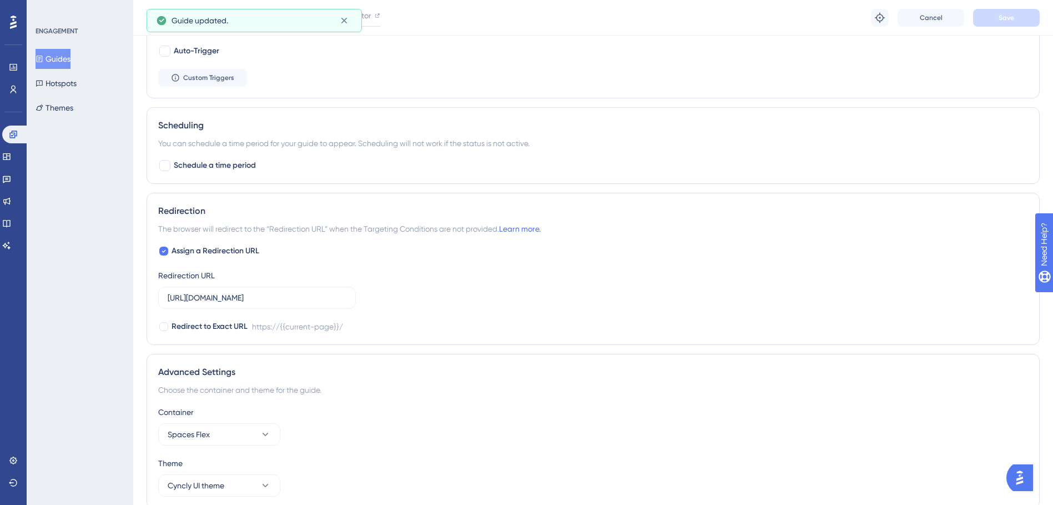
drag, startPoint x: 47, startPoint y: 54, endPoint x: 928, endPoint y: 1, distance: 882.1
click at [48, 55] on button "Guides" at bounding box center [53, 59] width 35 height 20
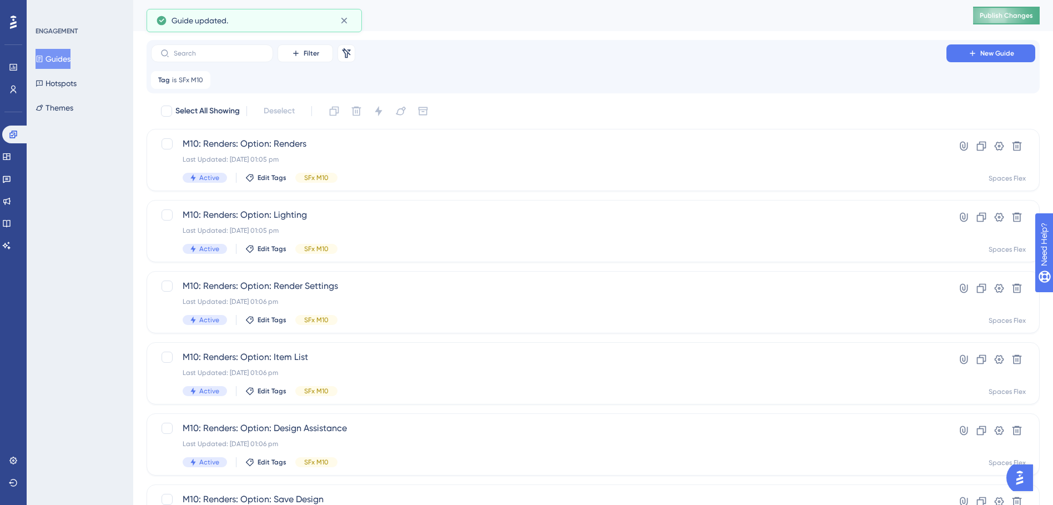
click at [1004, 21] on button "Publish Changes" at bounding box center [1006, 16] width 67 height 18
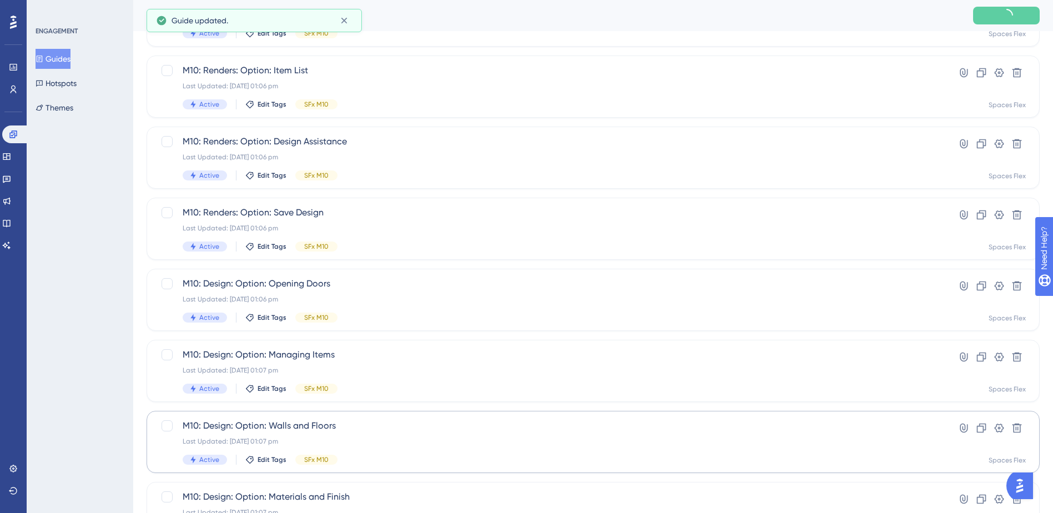
scroll to position [375, 0]
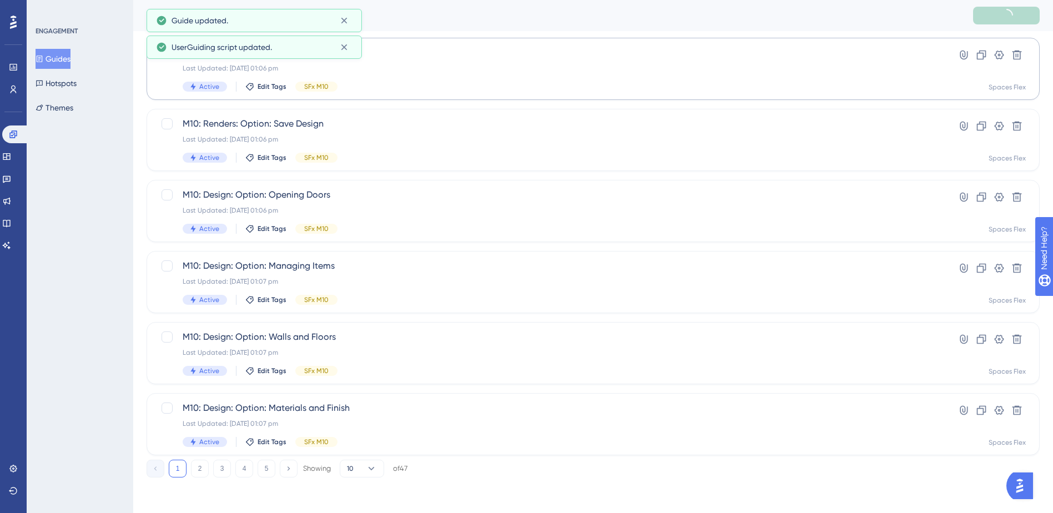
click at [263, 463] on button "5" at bounding box center [267, 469] width 18 height 18
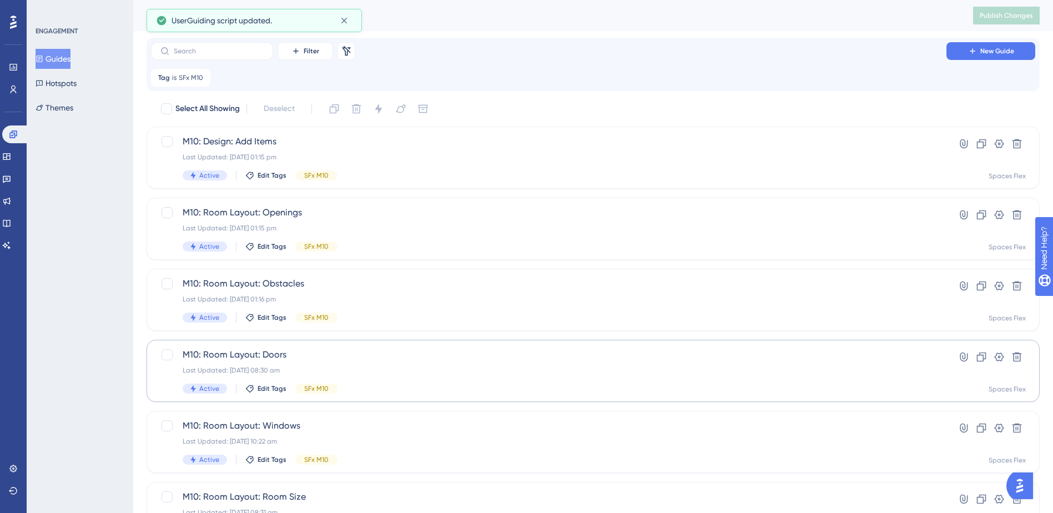
scroll to position [162, 0]
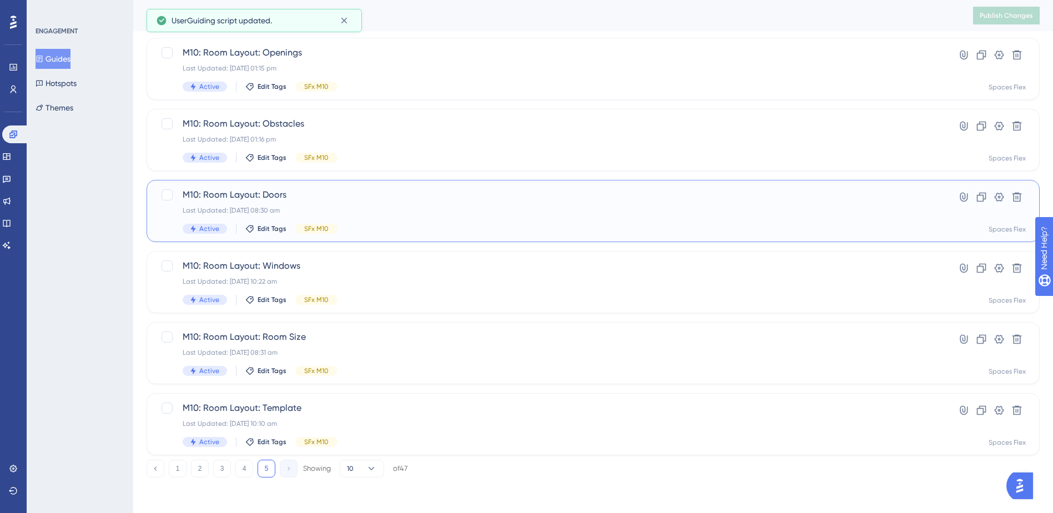
click at [412, 213] on div "Last Updated: 09 Oct 2025 08:30 am" at bounding box center [549, 210] width 732 height 9
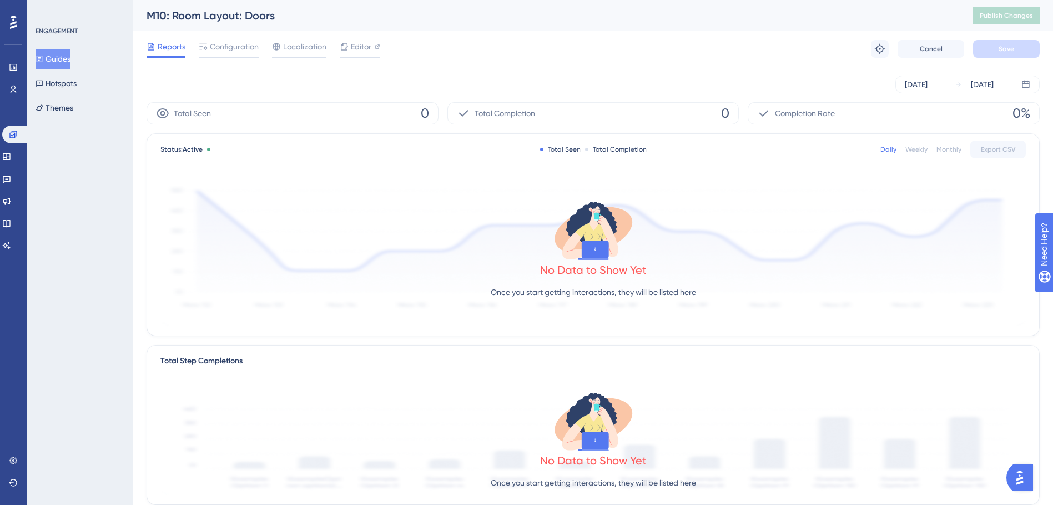
click at [235, 59] on div "Reports Configuration Localization Editor Troubleshoot Cancel Save" at bounding box center [593, 49] width 893 height 36
click at [233, 48] on span "Configuration" at bounding box center [234, 46] width 49 height 13
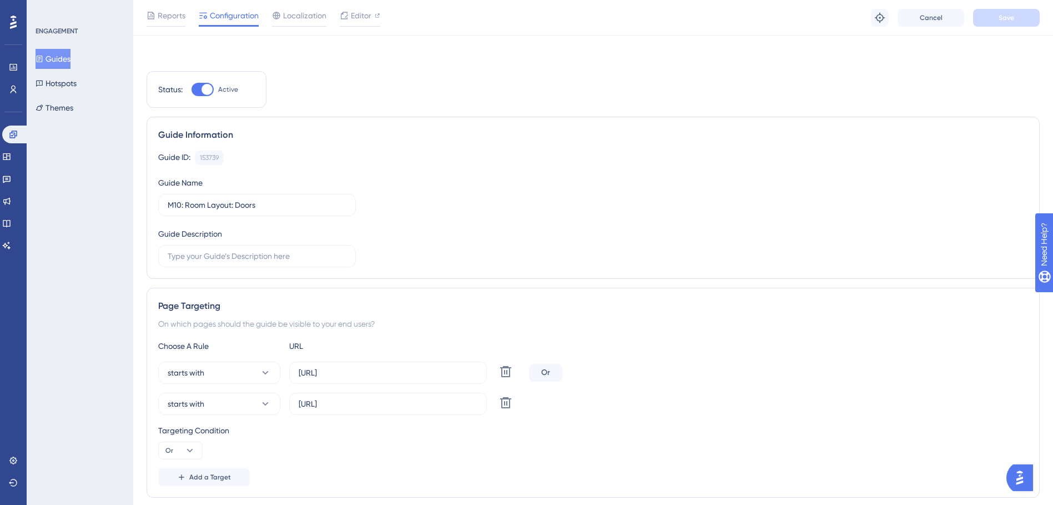
scroll to position [555, 0]
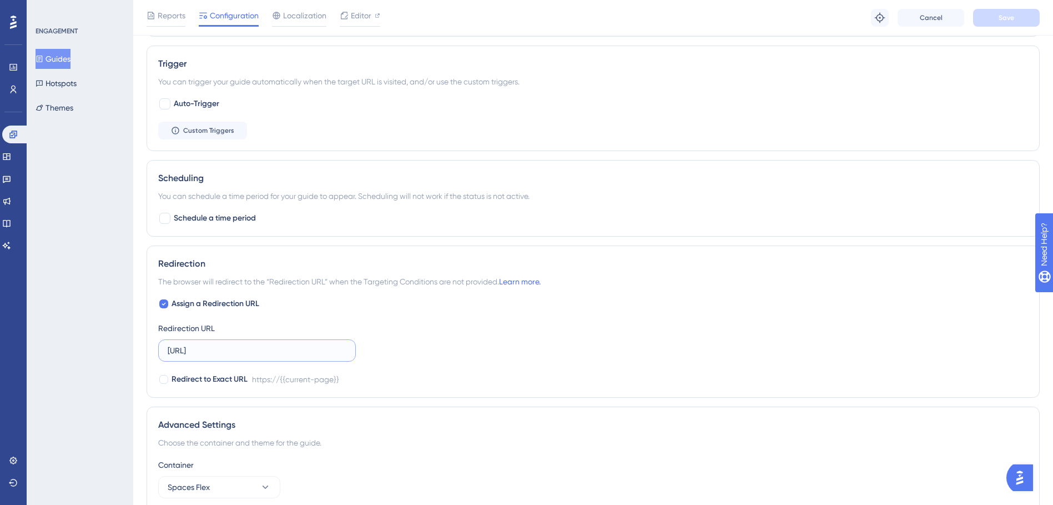
drag, startPoint x: 155, startPoint y: 350, endPoint x: 246, endPoint y: 317, distance: 97.5
click at [137, 349] on div "Performance Users Engagement Widgets Feedback Product Updates Knowledge Base AI…" at bounding box center [593, 16] width 920 height 1142
paste input ".com.au/"
type input "[URL][DOMAIN_NAME]"
click at [994, 21] on button "Save" at bounding box center [1006, 18] width 67 height 18
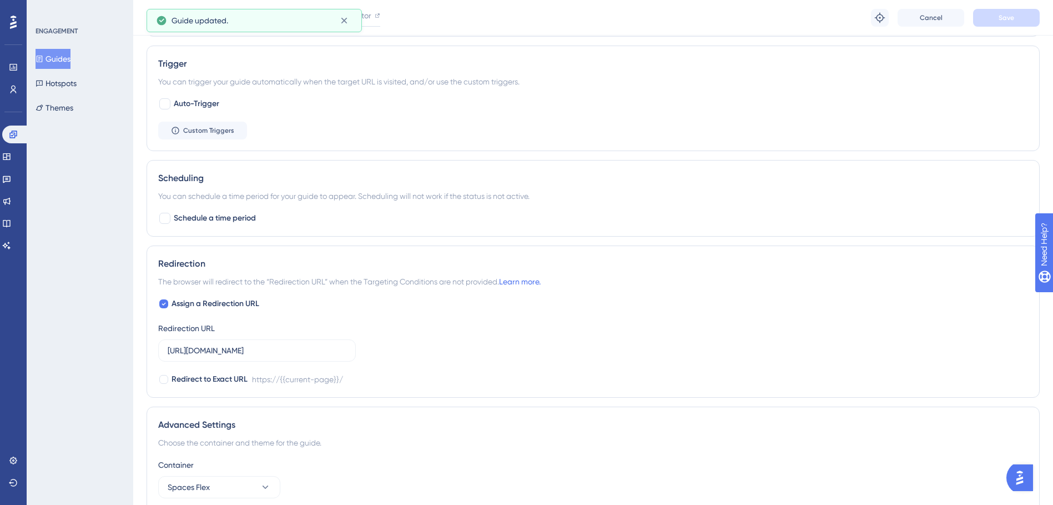
click at [49, 65] on button "Guides" at bounding box center [53, 59] width 35 height 20
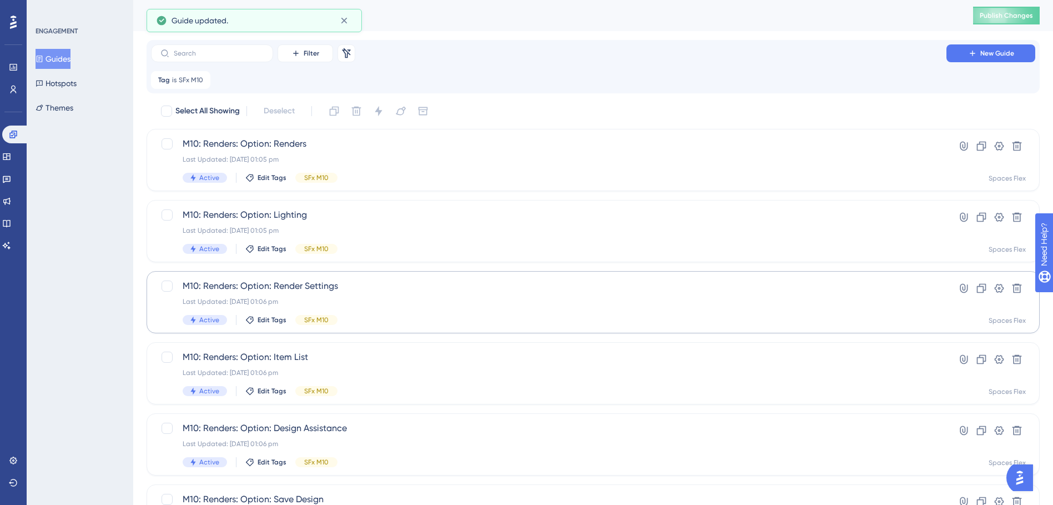
click at [999, 16] on span "Publish Changes" at bounding box center [1006, 15] width 53 height 9
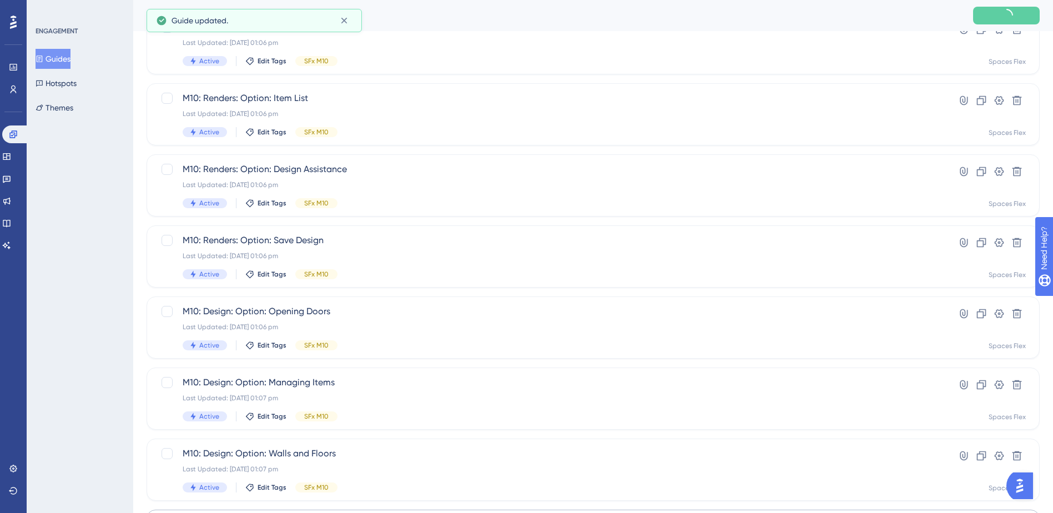
scroll to position [375, 0]
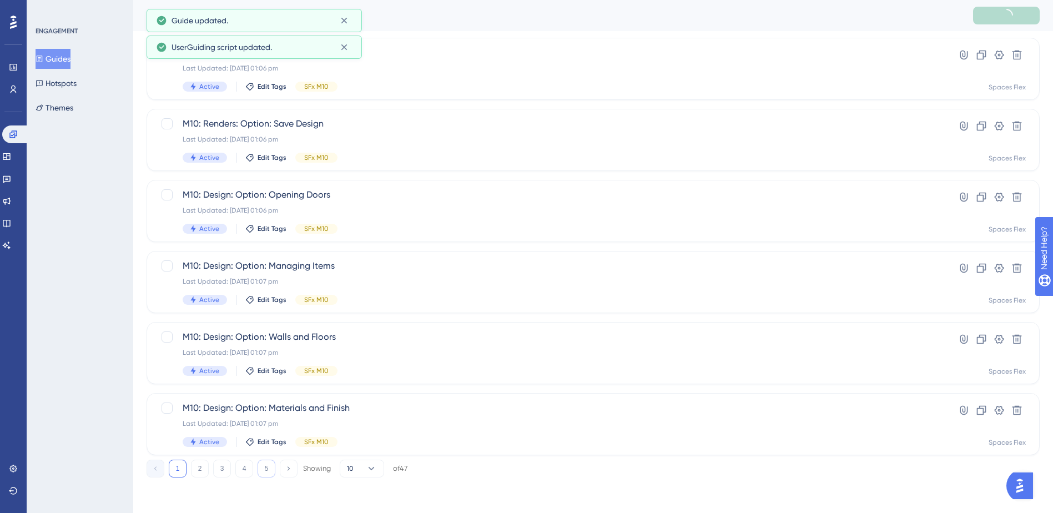
click at [273, 466] on button "5" at bounding box center [267, 469] width 18 height 18
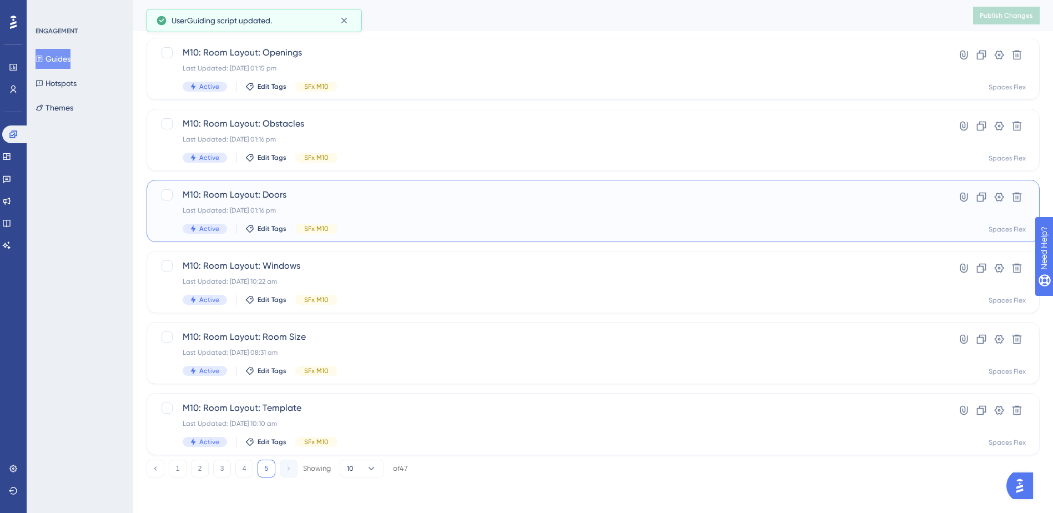
click at [400, 210] on div "Last Updated: [DATE] 01:16 pm" at bounding box center [549, 210] width 732 height 9
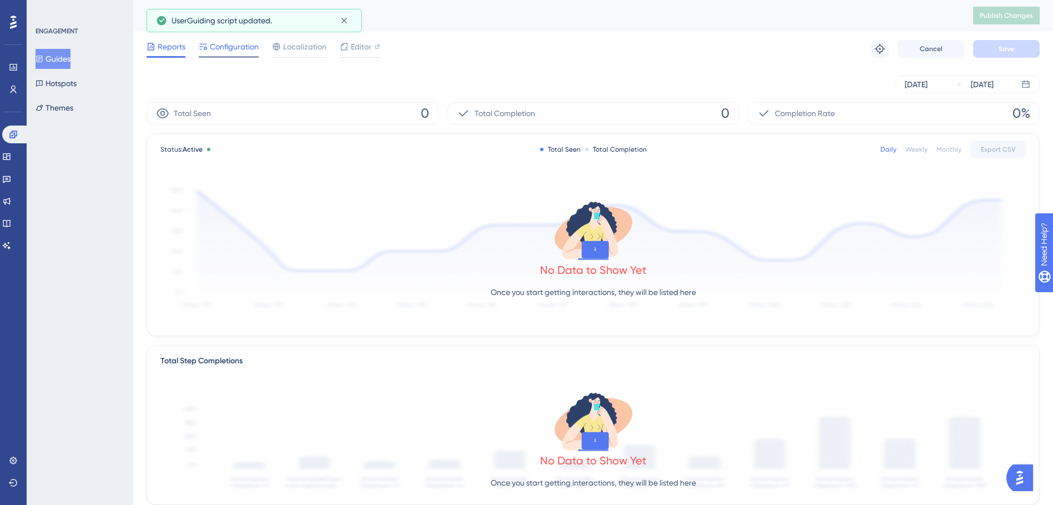
click at [234, 51] on span "Configuration" at bounding box center [234, 46] width 49 height 13
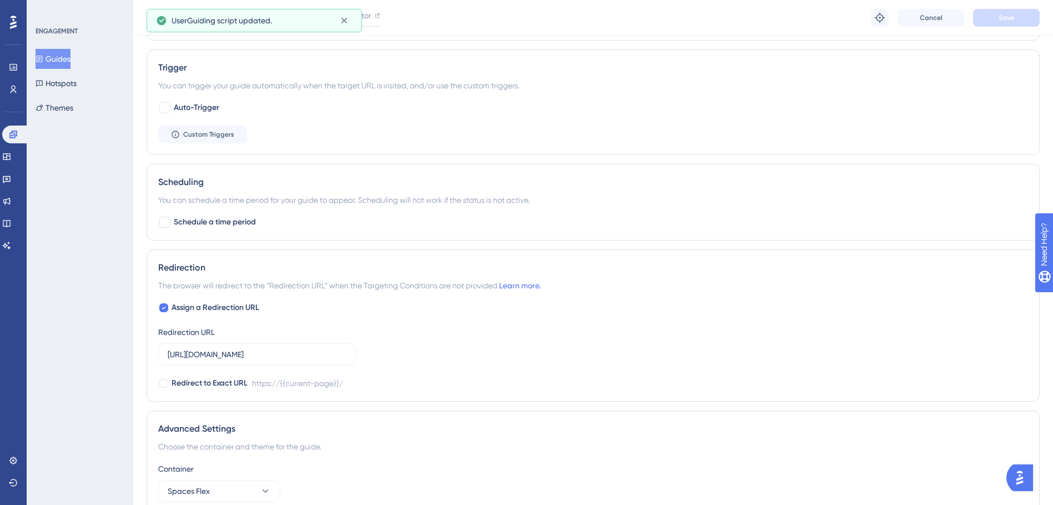
scroll to position [611, 0]
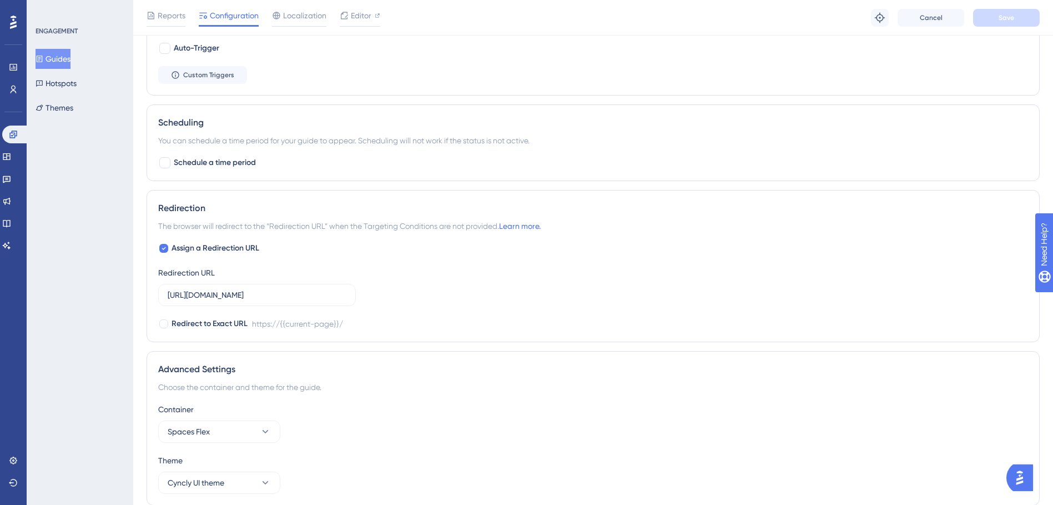
click at [65, 62] on button "Guides" at bounding box center [53, 59] width 35 height 20
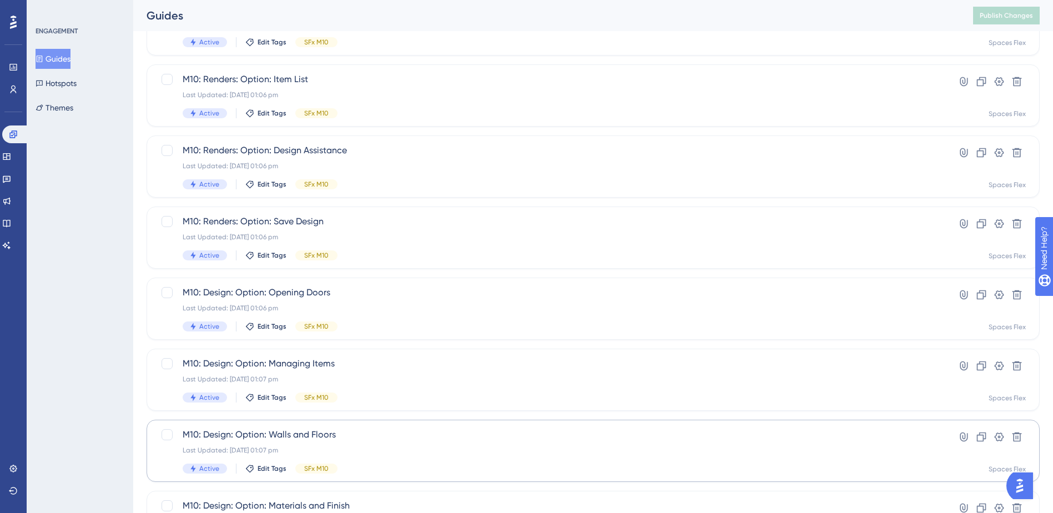
scroll to position [375, 0]
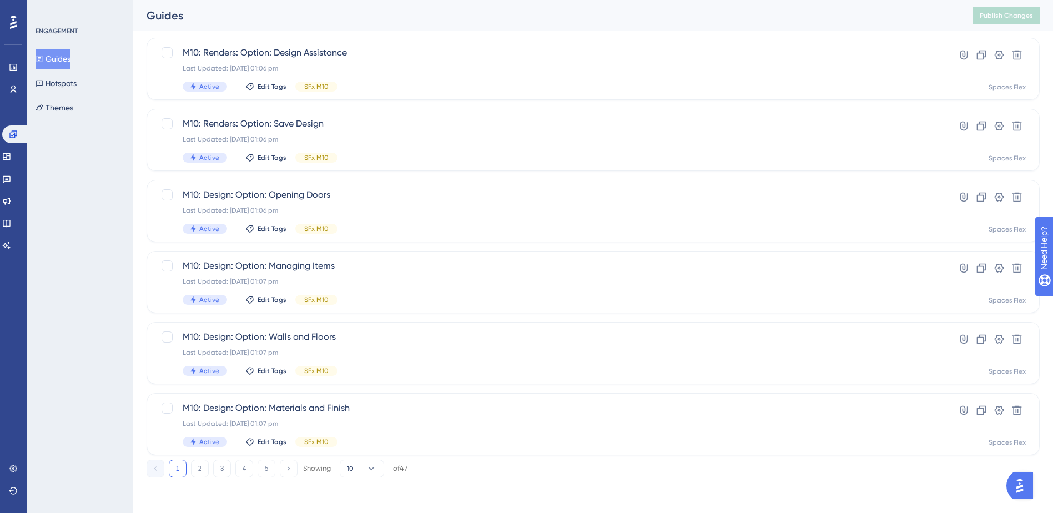
drag, startPoint x: 270, startPoint y: 470, endPoint x: 324, endPoint y: 246, distance: 230.0
click at [270, 467] on button "5" at bounding box center [267, 469] width 18 height 18
click at [349, 267] on span "M10: Room Layout: Windows" at bounding box center [549, 265] width 732 height 13
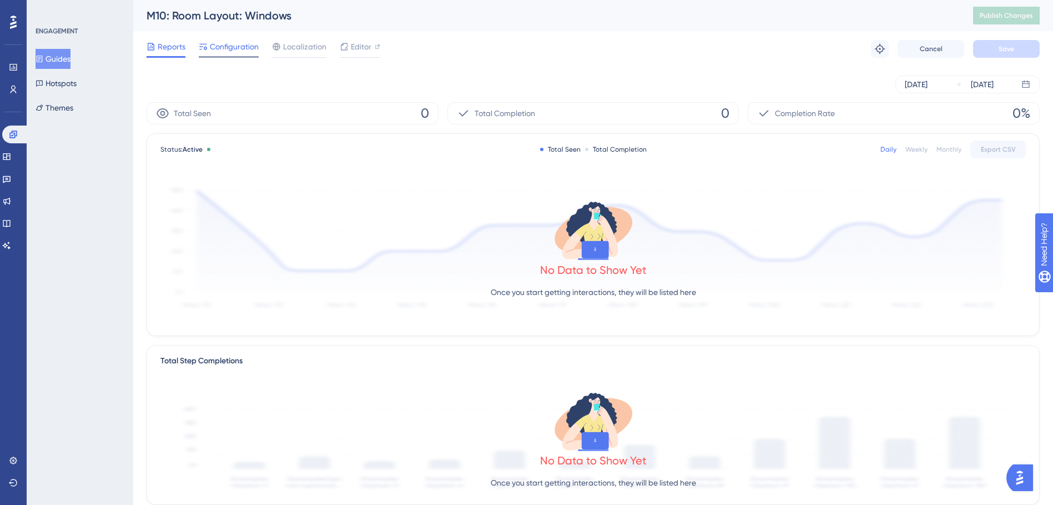
drag, startPoint x: 236, startPoint y: 24, endPoint x: 235, endPoint y: 46, distance: 21.1
click at [236, 26] on div "M10: Room Layout: Windows Publish Changes" at bounding box center [593, 15] width 920 height 31
click at [235, 46] on span "Configuration" at bounding box center [234, 46] width 49 height 13
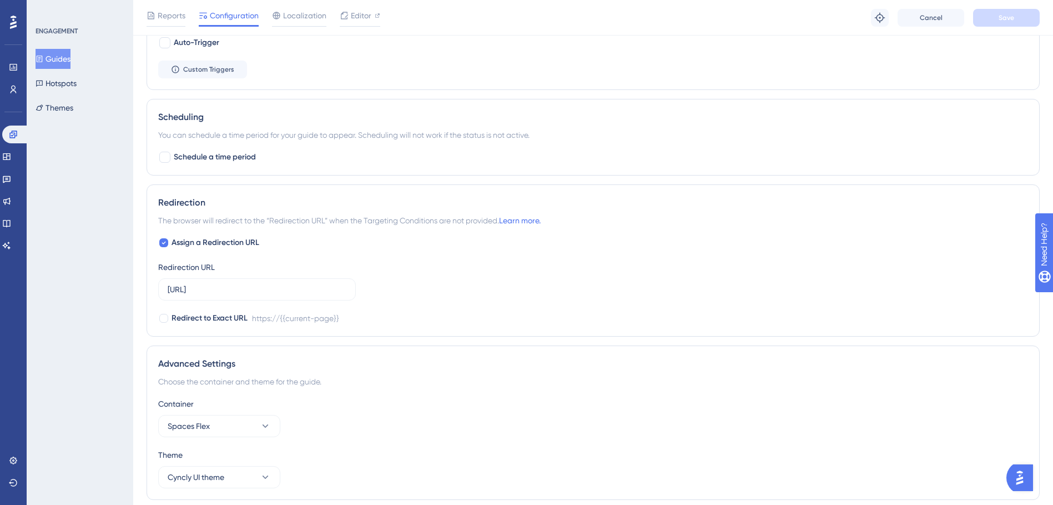
scroll to position [651, 0]
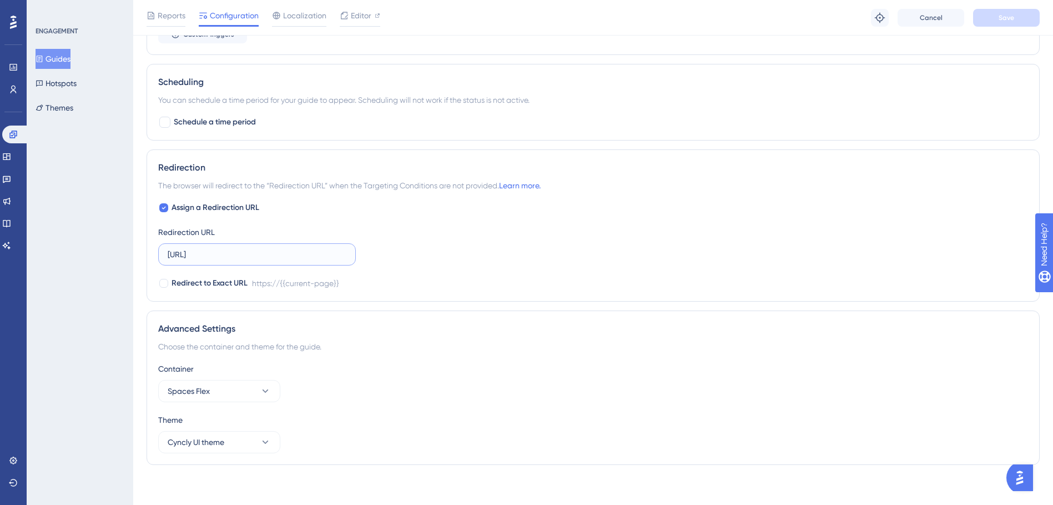
drag, startPoint x: 149, startPoint y: 261, endPoint x: 221, endPoint y: 240, distance: 75.0
paste input ".com.au/"
type input "[URL][DOMAIN_NAME]"
click at [1010, 23] on button "Save" at bounding box center [1006, 18] width 67 height 18
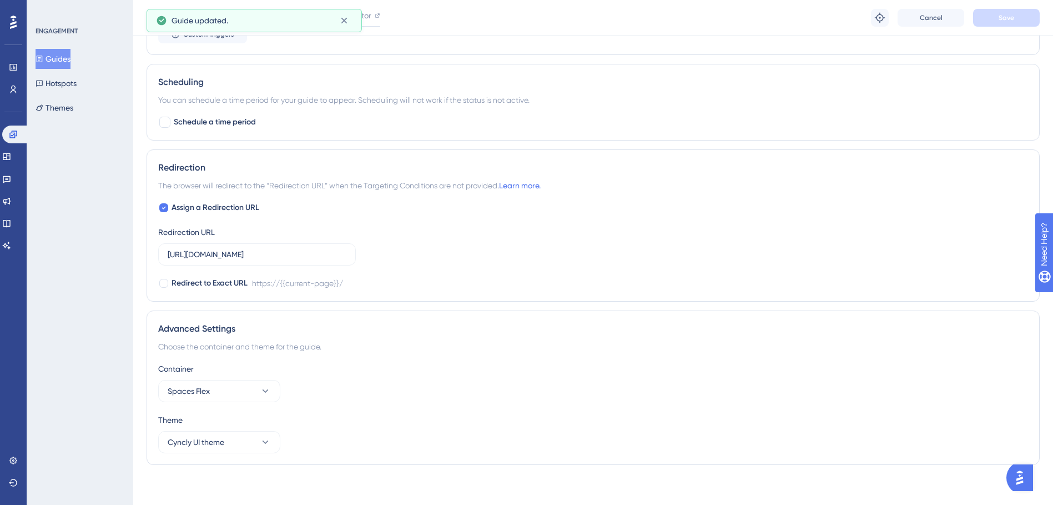
click at [53, 55] on button "Guides" at bounding box center [53, 59] width 35 height 20
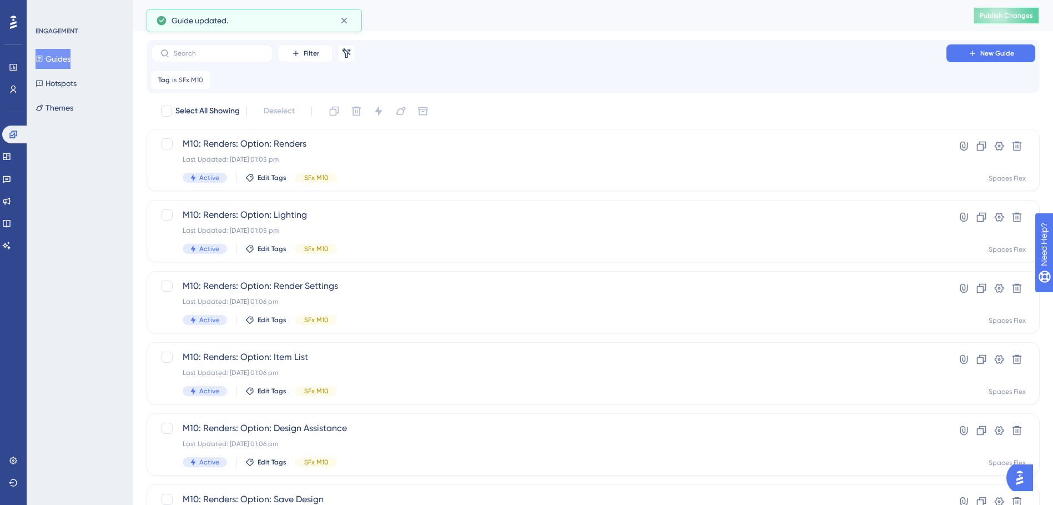
click at [984, 16] on button "Publish Changes" at bounding box center [1006, 16] width 67 height 18
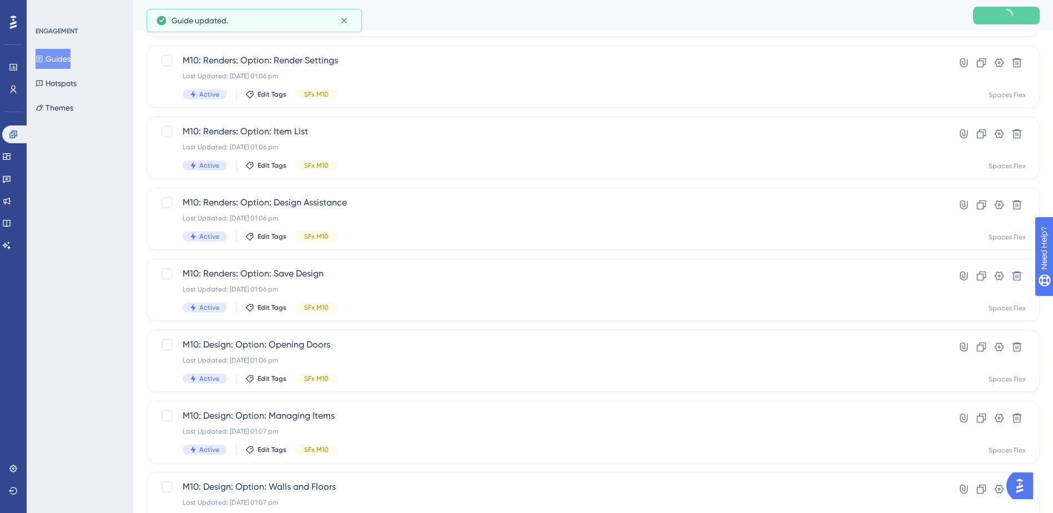
scroll to position [375, 0]
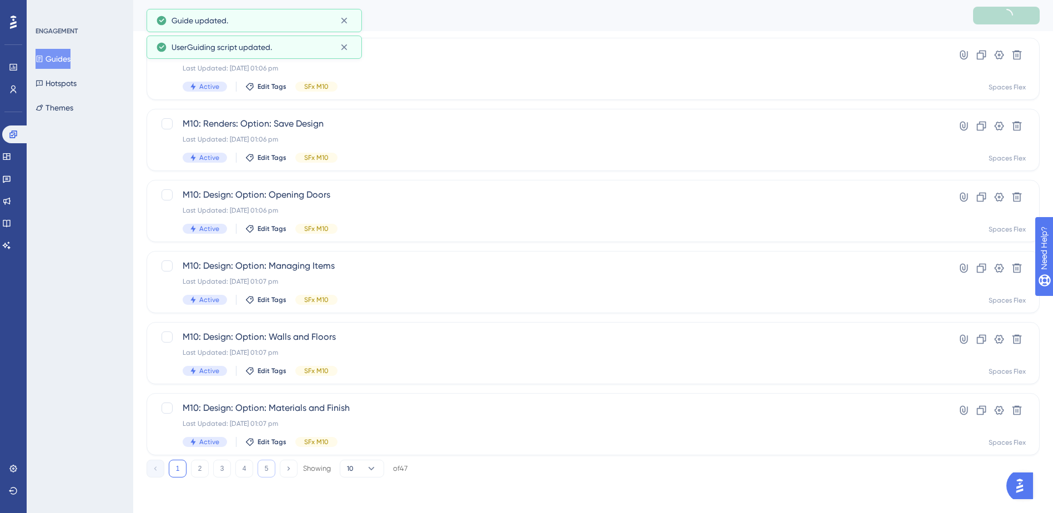
click at [266, 468] on button "5" at bounding box center [267, 469] width 18 height 18
click at [417, 337] on span "M10: Room Layout: Room Size" at bounding box center [549, 336] width 732 height 13
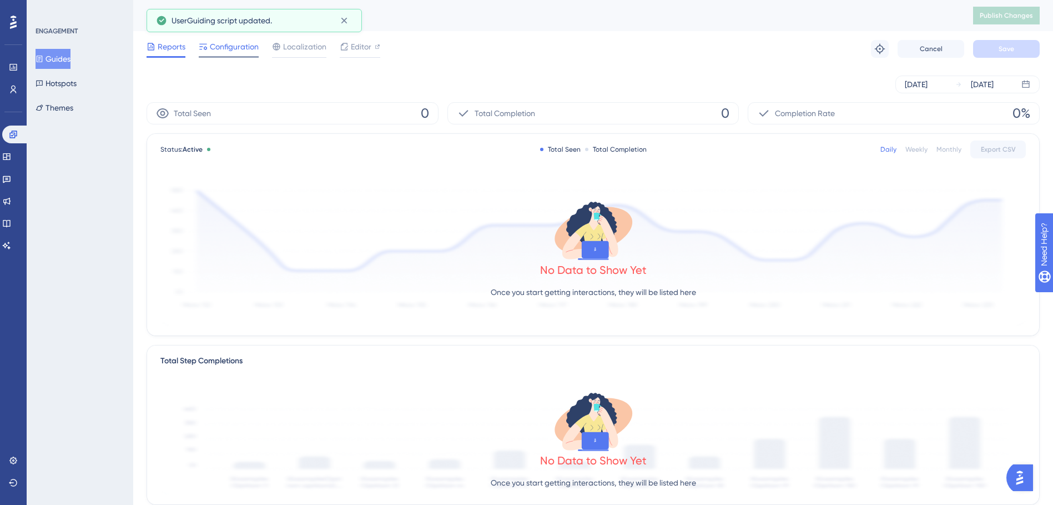
click at [230, 51] on span "Configuration" at bounding box center [234, 46] width 49 height 13
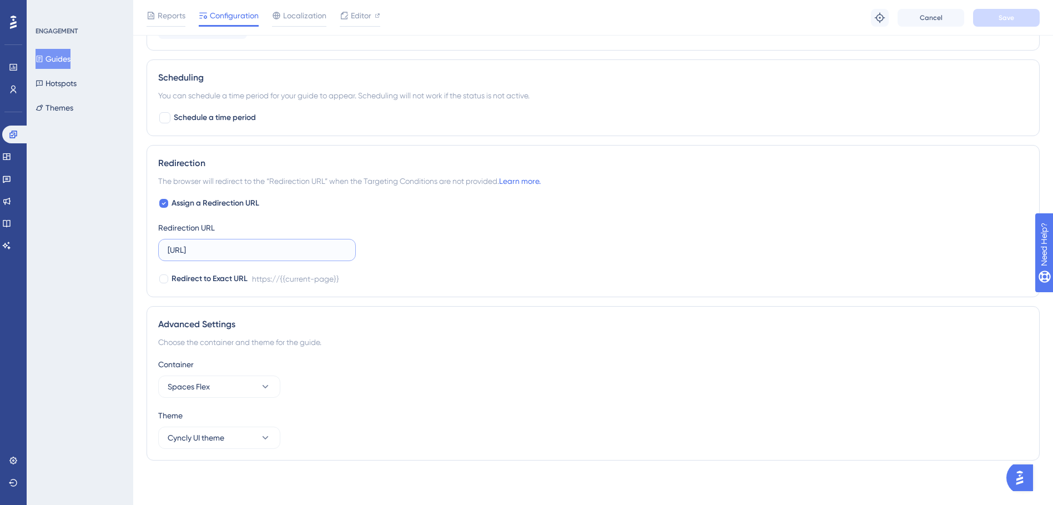
drag, startPoint x: 260, startPoint y: 249, endPoint x: 147, endPoint y: 250, distance: 113.8
click at [147, 250] on div "Redirection The browser will redirect to the “Redirection URL” when the Targeti…" at bounding box center [593, 221] width 893 height 152
paste input ".com.au/"
type input "[URL][DOMAIN_NAME]"
click at [1005, 20] on span "Save" at bounding box center [1007, 17] width 16 height 9
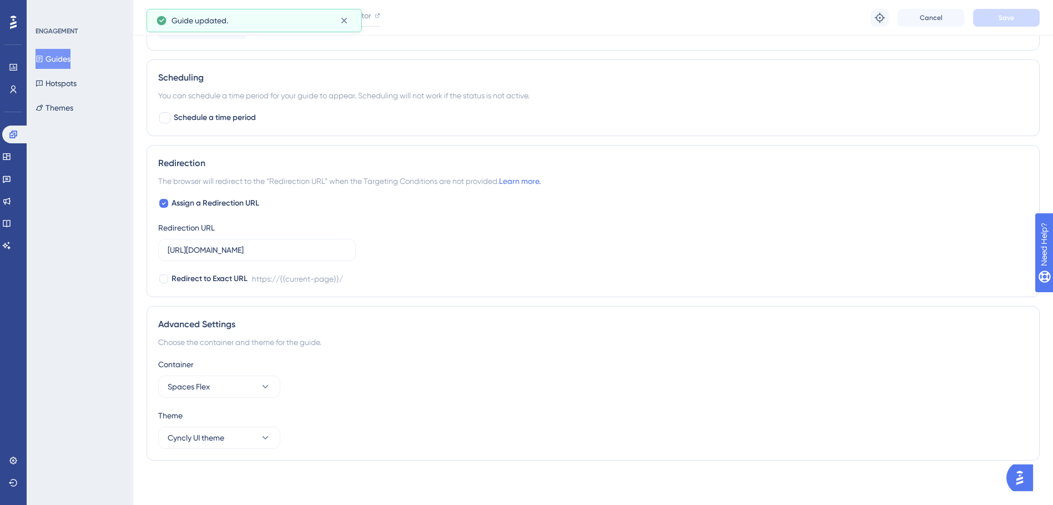
click at [43, 62] on icon at bounding box center [40, 59] width 8 height 8
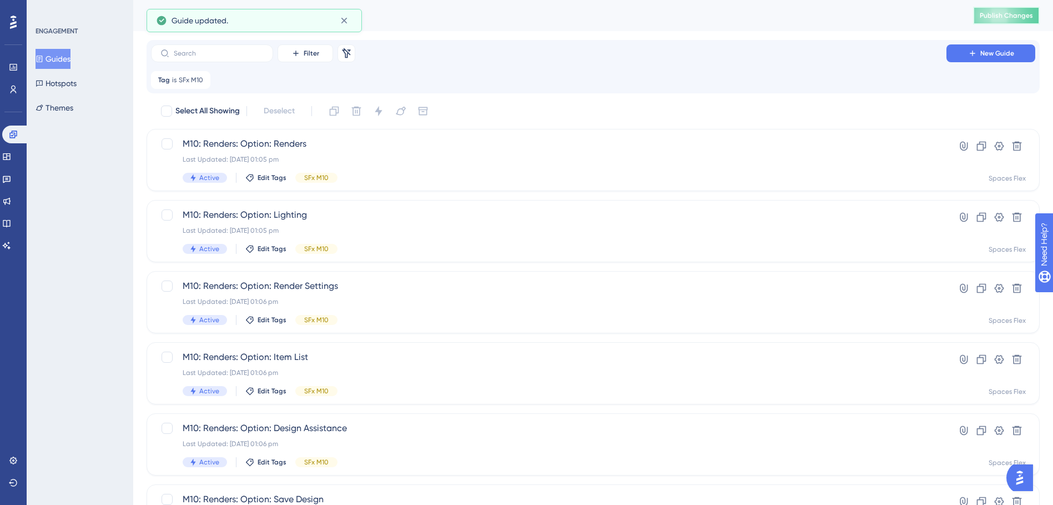
click at [1011, 22] on button "Publish Changes" at bounding box center [1006, 16] width 67 height 18
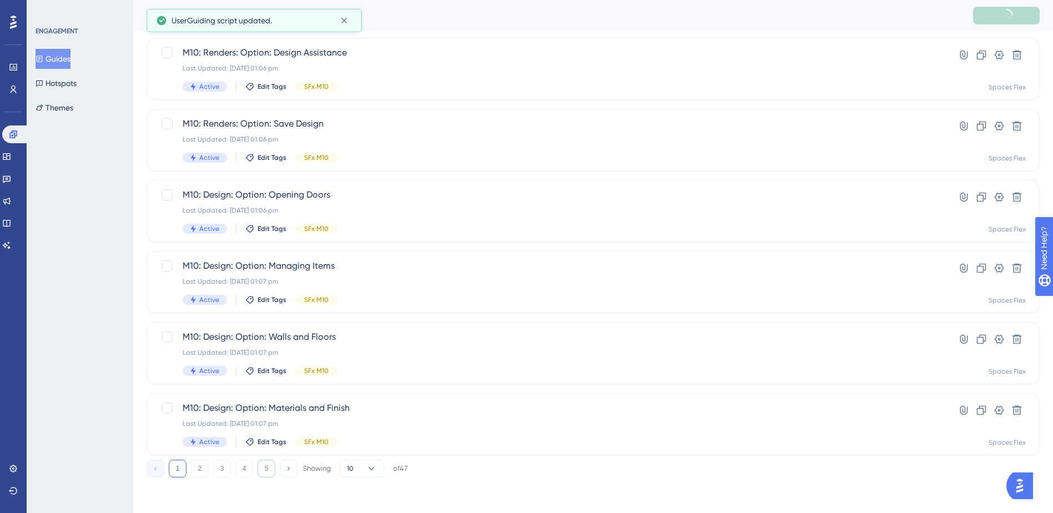
click at [273, 470] on button "5" at bounding box center [267, 469] width 18 height 18
click at [343, 417] on div "M10: Room Layout: Template Last Updated: 09 Oct 2025 10:10 am Active Edit Tags …" at bounding box center [549, 424] width 732 height 46
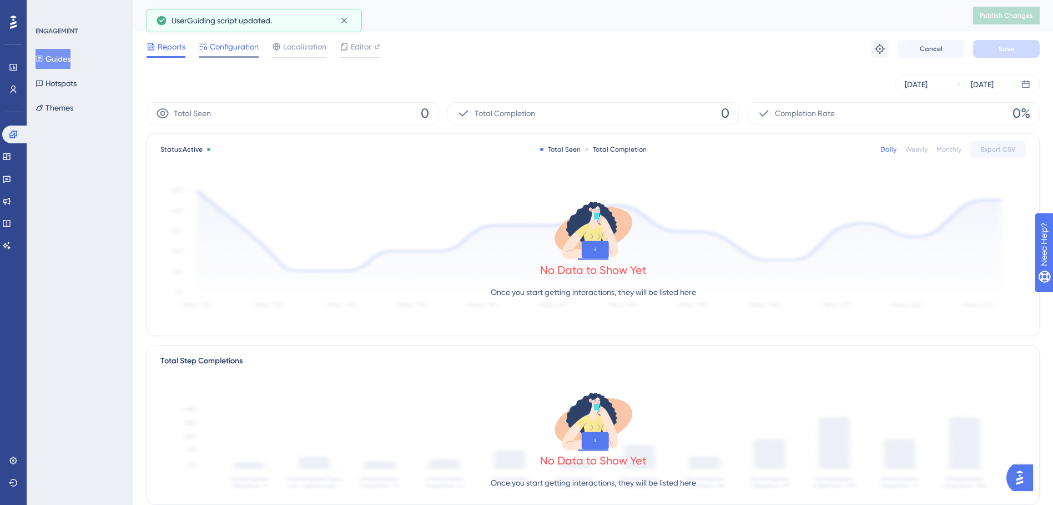
click at [221, 49] on span "Configuration" at bounding box center [234, 46] width 49 height 13
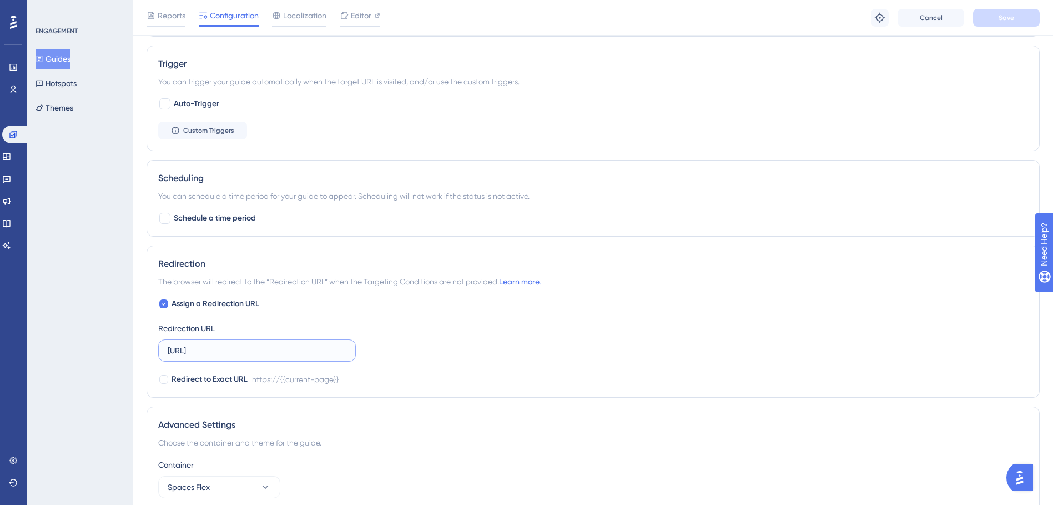
drag, startPoint x: 271, startPoint y: 346, endPoint x: 135, endPoint y: 353, distance: 136.2
click at [135, 353] on div "Performance Users Engagement Widgets Feedback Product Updates Knowledge Base AI…" at bounding box center [593, 16] width 920 height 1142
paste input ".com.au/"
type input "[URL][DOMAIN_NAME]"
click at [1011, 17] on span "Save" at bounding box center [1007, 17] width 16 height 9
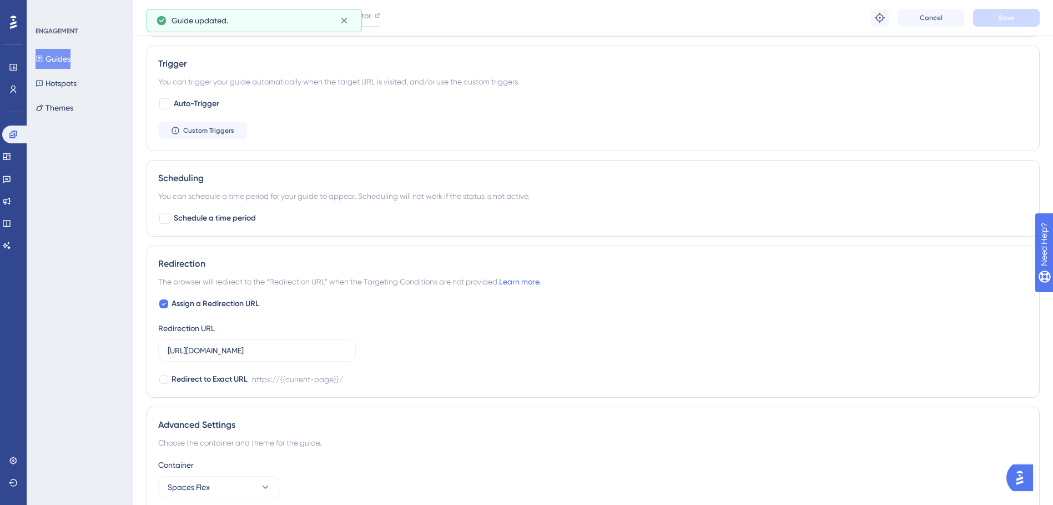
click at [70, 57] on button "Guides" at bounding box center [53, 59] width 35 height 20
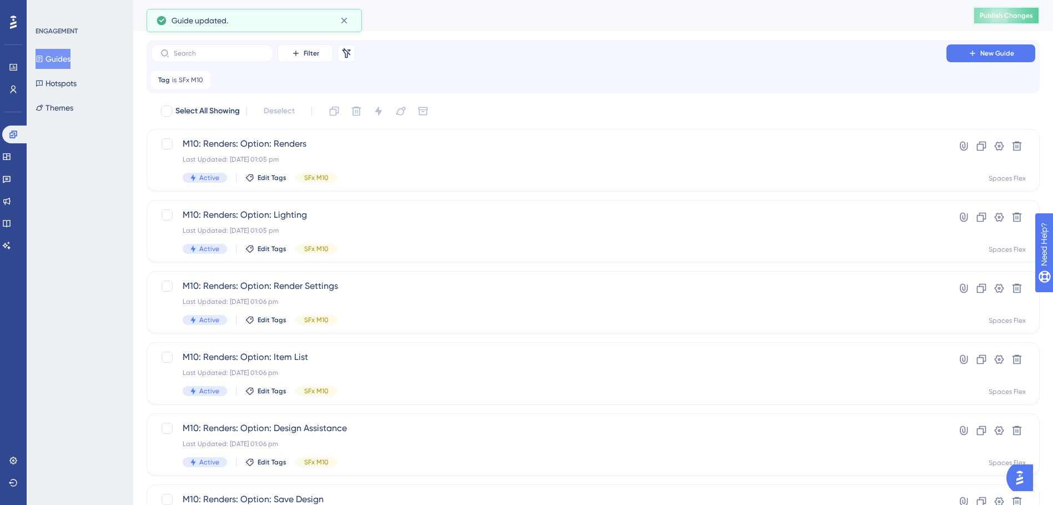
click at [996, 10] on button "Publish Changes" at bounding box center [1006, 16] width 67 height 18
click at [462, 161] on div "Last Updated: [DATE] 01:05 pm" at bounding box center [549, 159] width 732 height 9
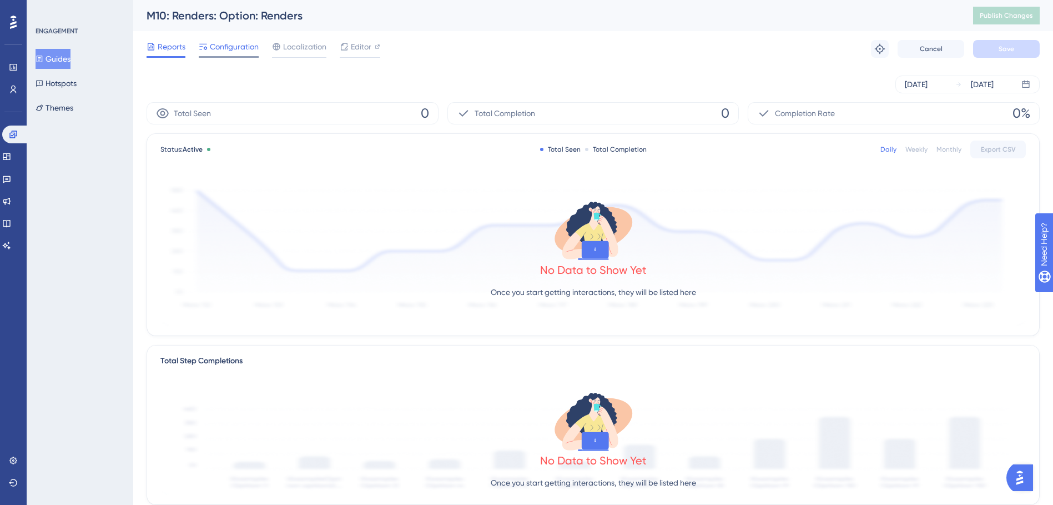
click at [229, 50] on span "Configuration" at bounding box center [234, 46] width 49 height 13
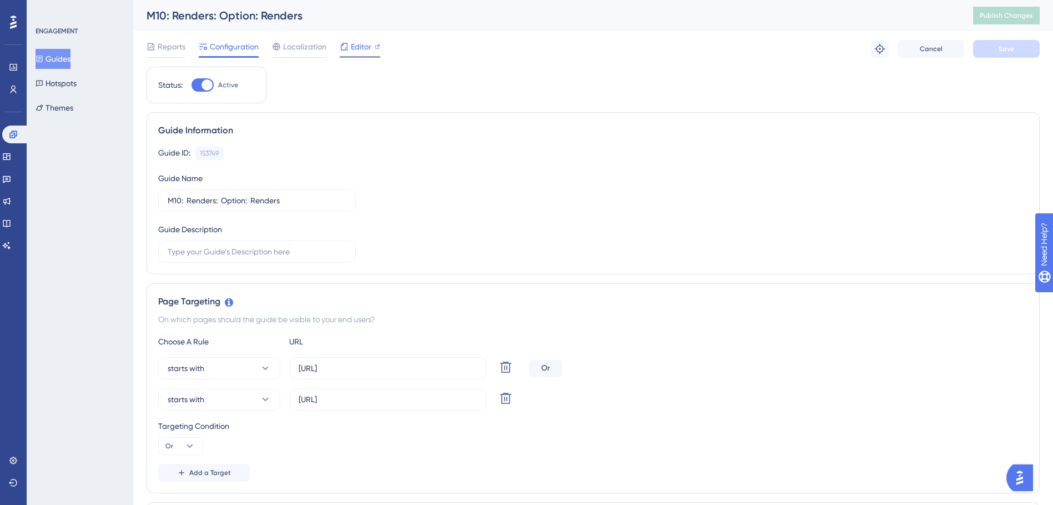
click at [369, 52] on span "Editor" at bounding box center [361, 46] width 21 height 13
click at [59, 59] on button "Guides" at bounding box center [53, 59] width 35 height 20
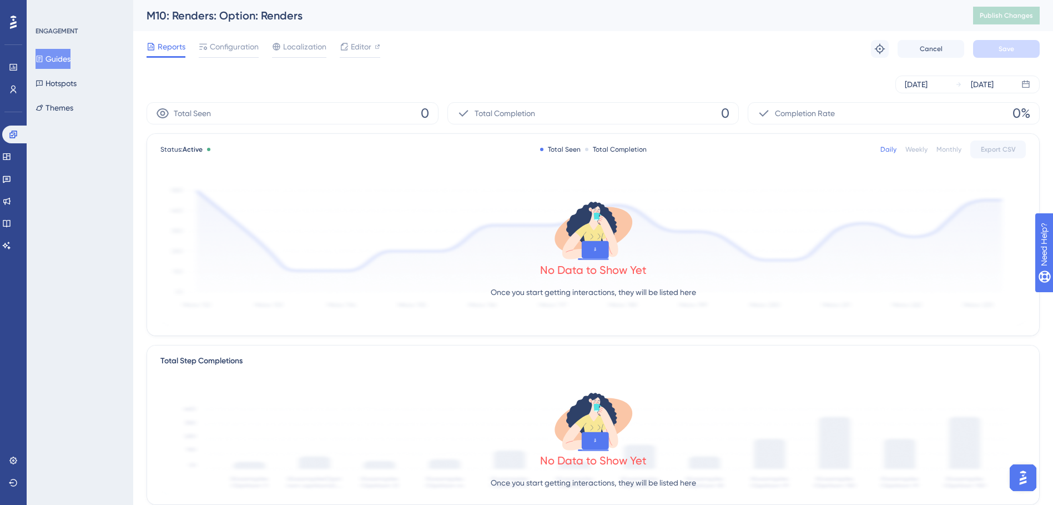
click at [53, 61] on button "Guides" at bounding box center [53, 59] width 35 height 20
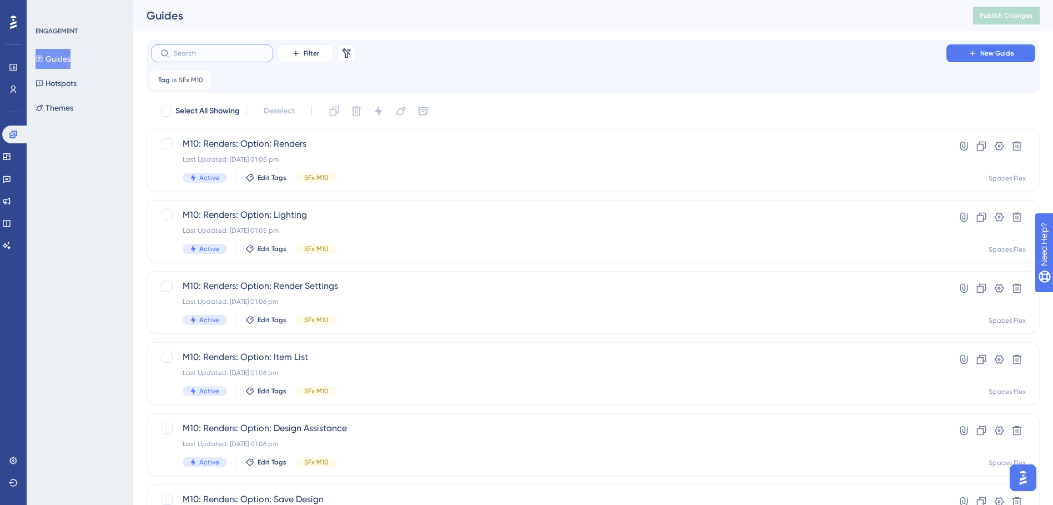
click at [233, 56] on input "text" at bounding box center [219, 53] width 90 height 8
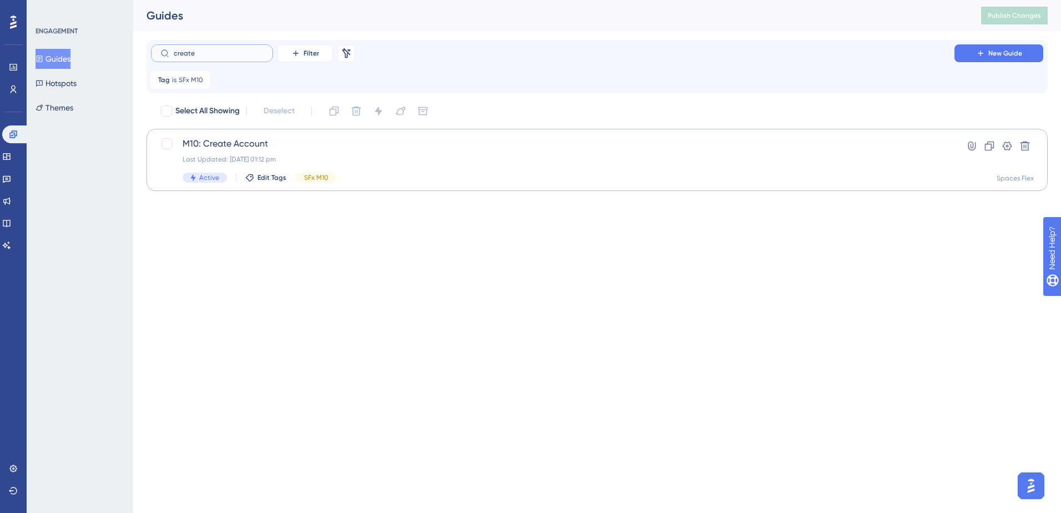
type input "create"
click at [489, 138] on span "M10: Create Account" at bounding box center [553, 143] width 741 height 13
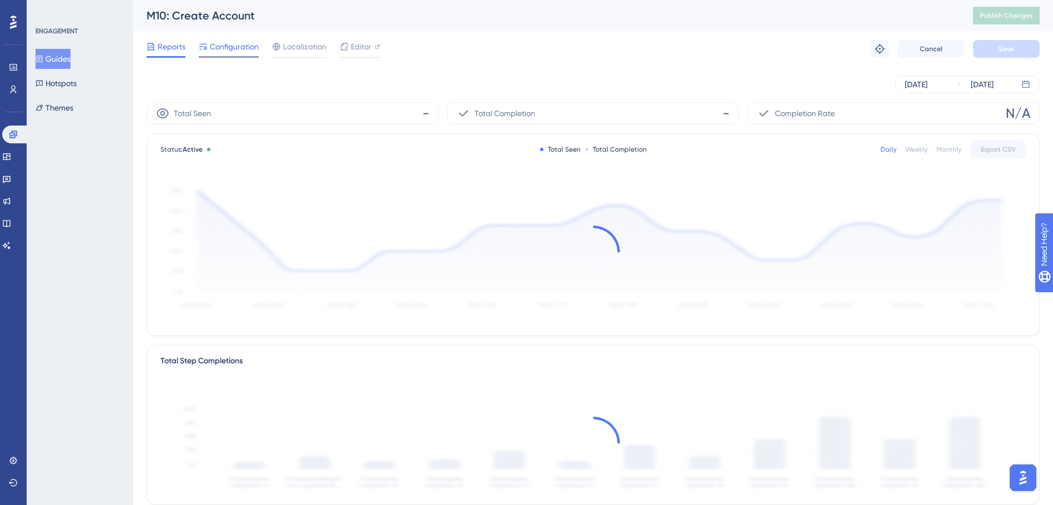
click at [245, 52] on span "Configuration" at bounding box center [234, 46] width 49 height 13
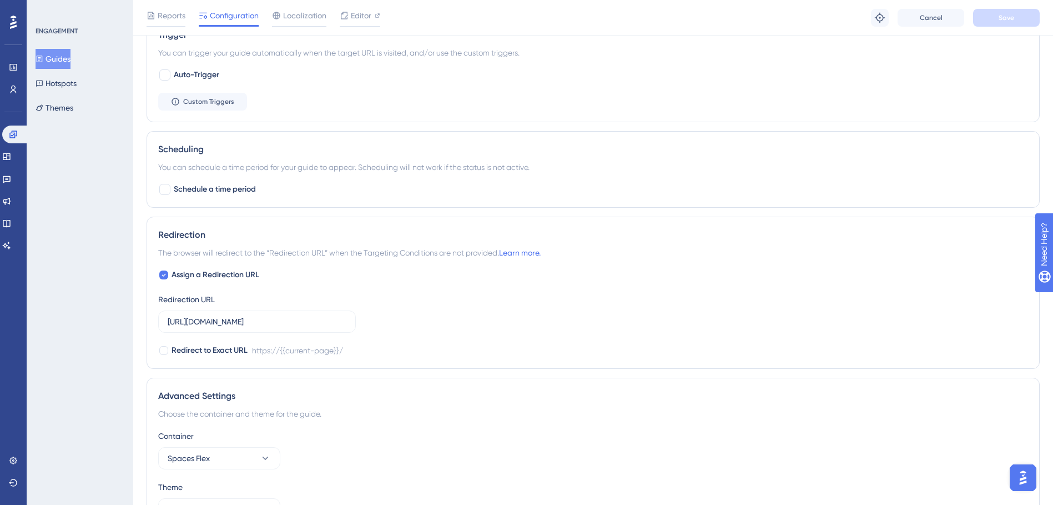
scroll to position [656, 0]
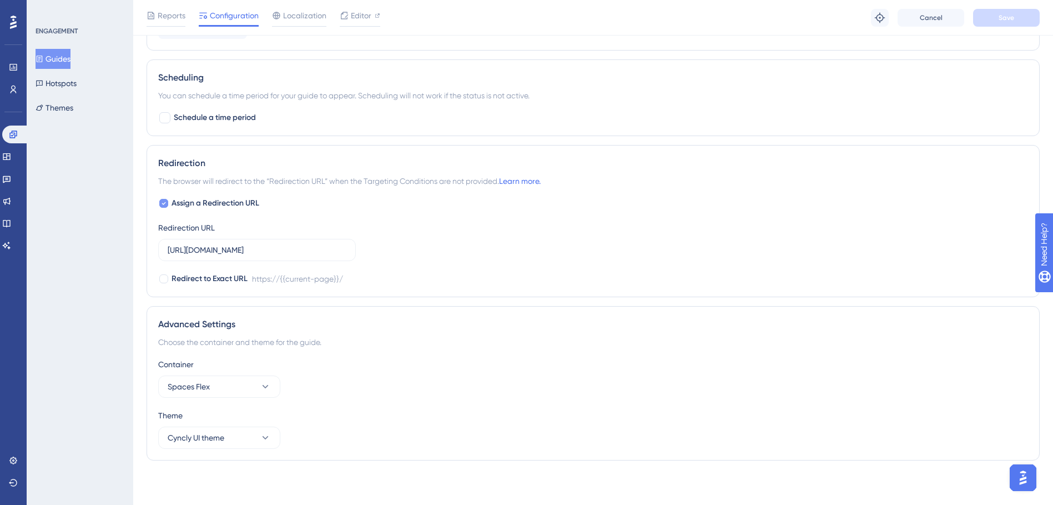
click at [163, 203] on icon at bounding box center [164, 203] width 4 height 9
checkbox input "false"
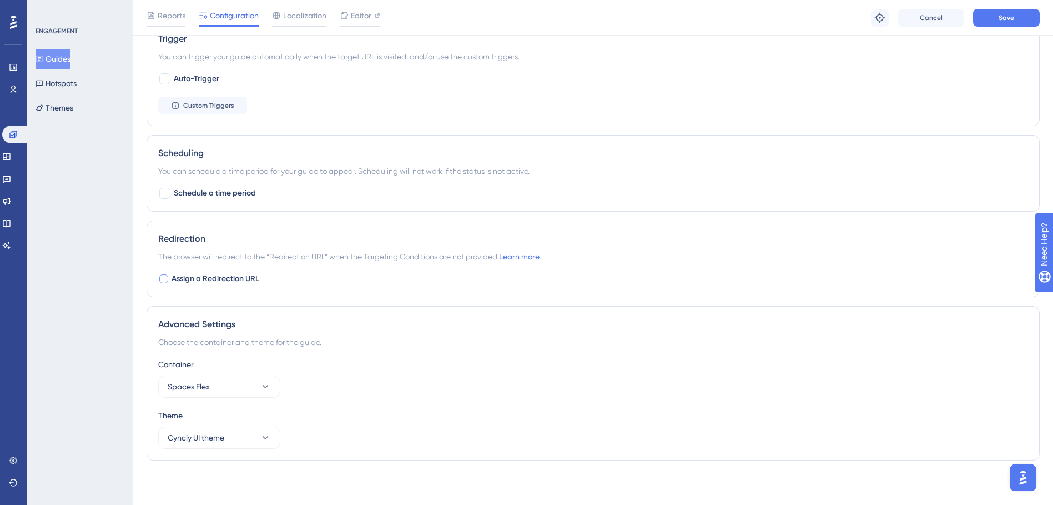
scroll to position [580, 0]
click at [1032, 8] on div "Reports Configuration Localization Editor Troubleshoot Cancel Save" at bounding box center [593, 18] width 920 height 36
click at [1019, 17] on button "Save" at bounding box center [1006, 18] width 67 height 18
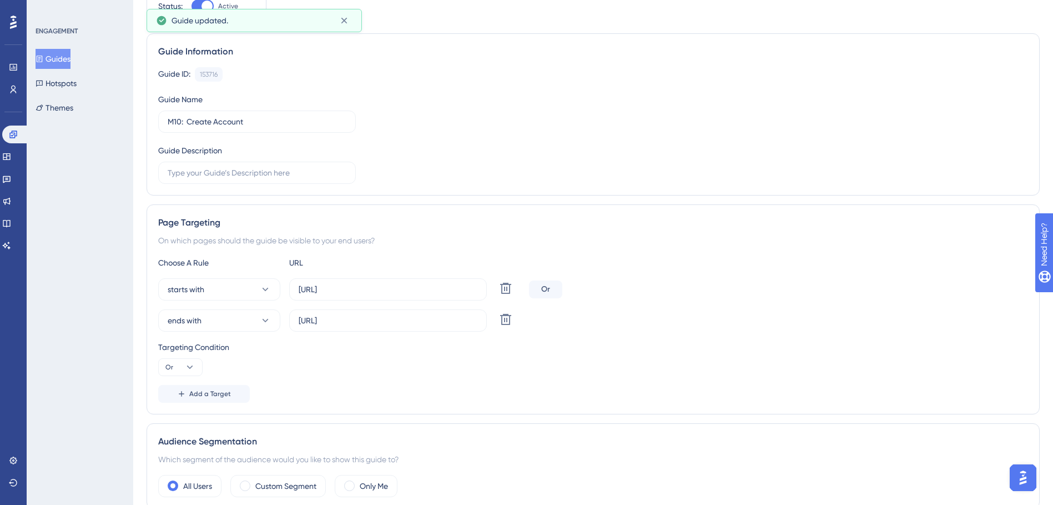
scroll to position [0, 0]
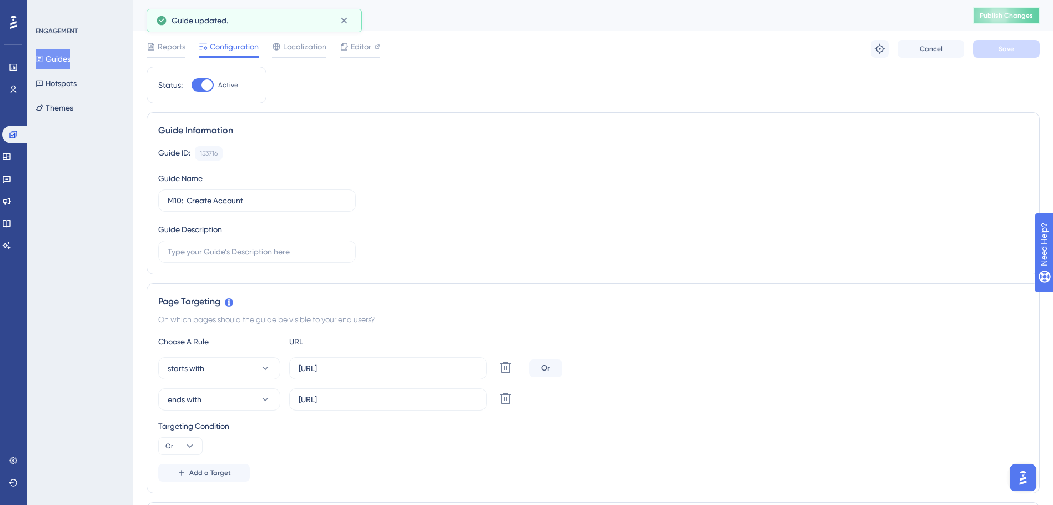
click at [1002, 16] on span "Publish Changes" at bounding box center [1006, 15] width 53 height 9
click at [54, 58] on button "Guides" at bounding box center [53, 59] width 35 height 20
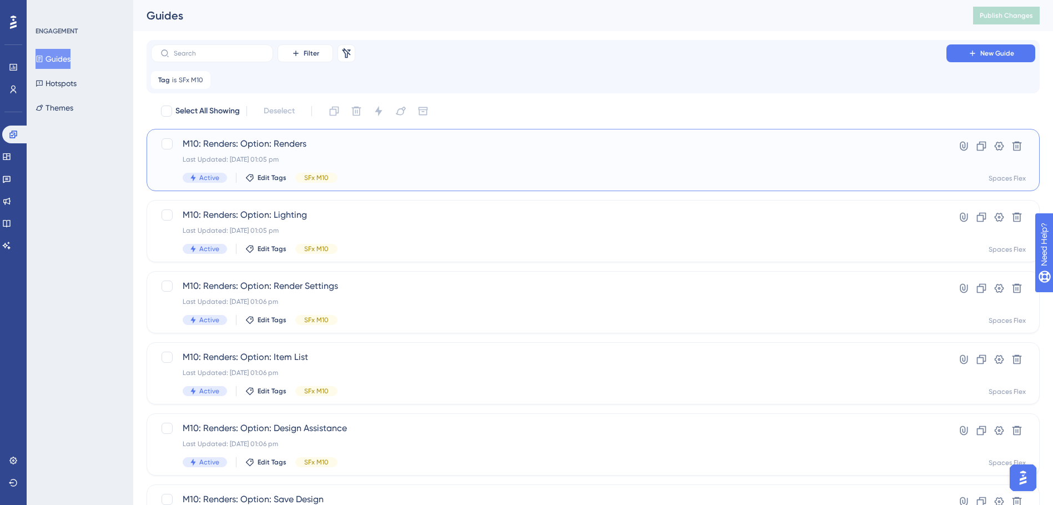
click at [426, 141] on span "M10: Renders: Option: Renders" at bounding box center [549, 143] width 732 height 13
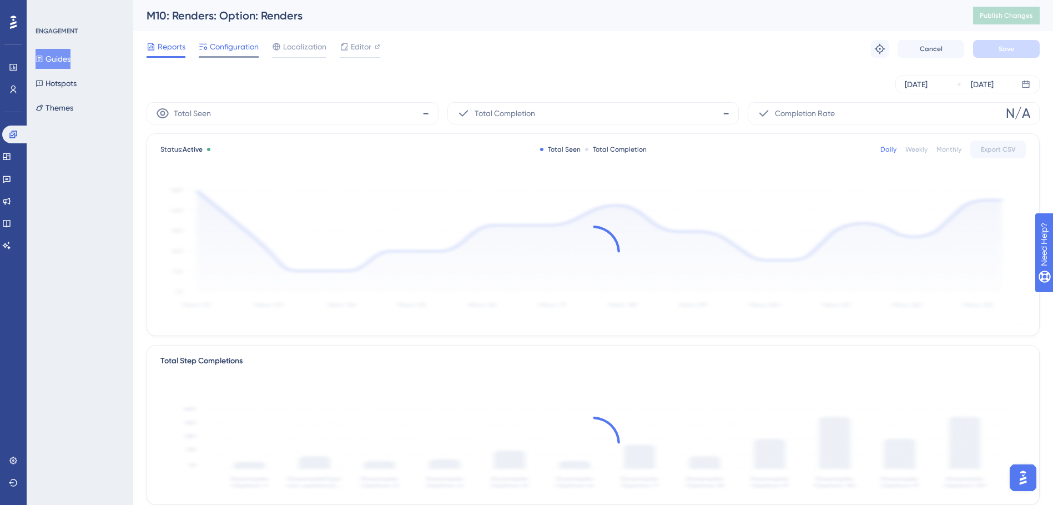
click at [232, 43] on span "Configuration" at bounding box center [234, 46] width 49 height 13
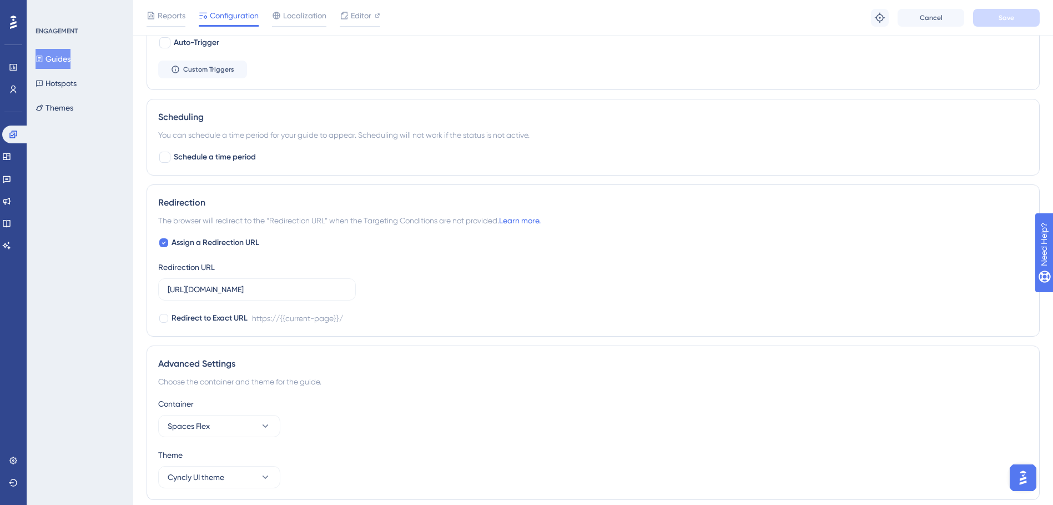
scroll to position [656, 0]
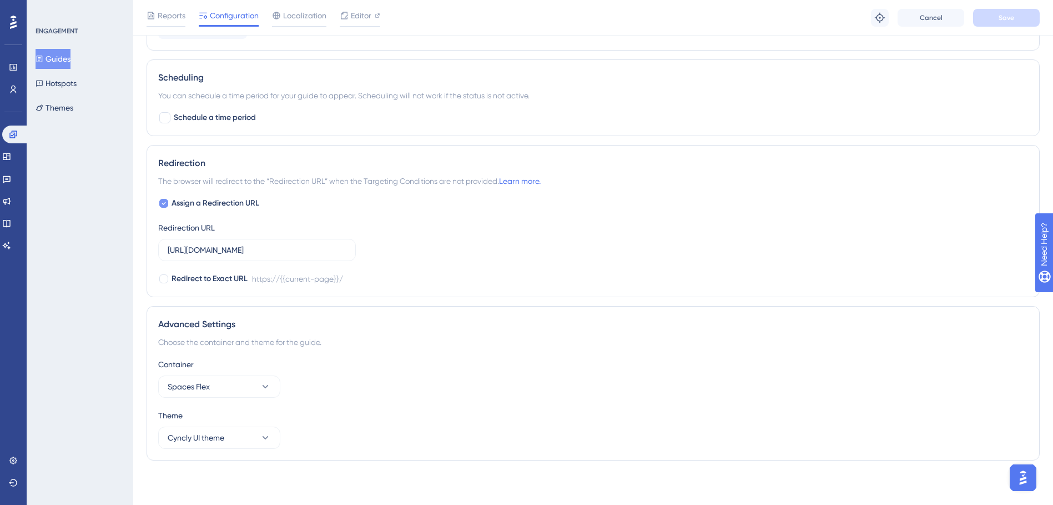
click at [208, 204] on span "Assign a Redirection URL" at bounding box center [216, 203] width 88 height 13
checkbox input "false"
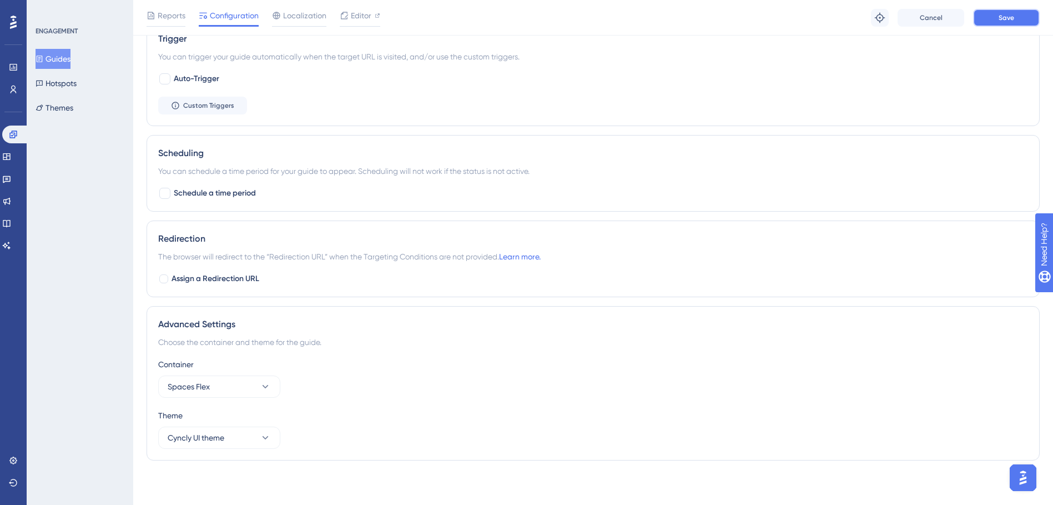
click at [983, 18] on button "Save" at bounding box center [1006, 18] width 67 height 18
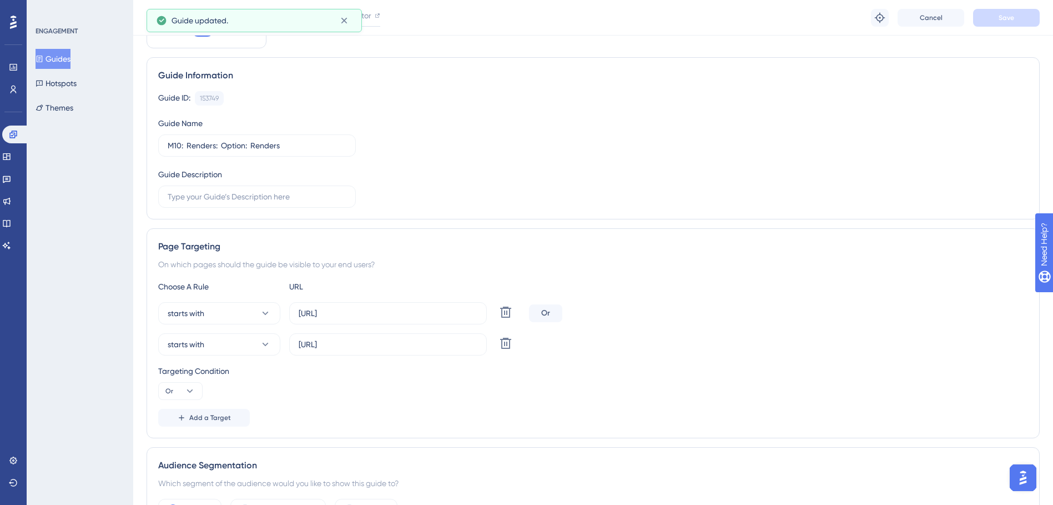
scroll to position [0, 0]
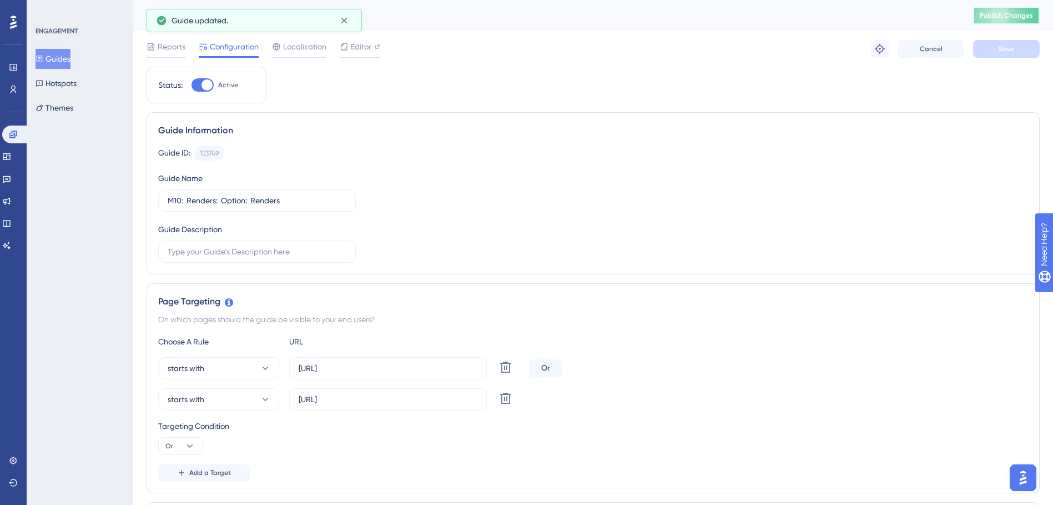
click at [1025, 14] on span "Publish Changes" at bounding box center [1006, 15] width 53 height 9
click at [66, 57] on button "Guides" at bounding box center [53, 59] width 35 height 20
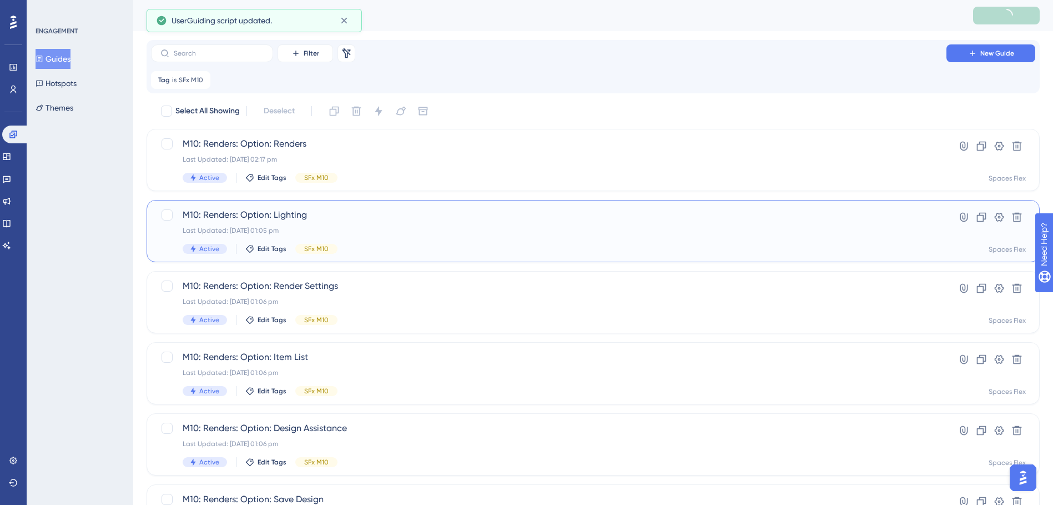
click at [385, 205] on div "M10: Renders: Option: Lighting Last Updated: [DATE] 01:05 pm Active Edit Tags S…" at bounding box center [593, 231] width 893 height 62
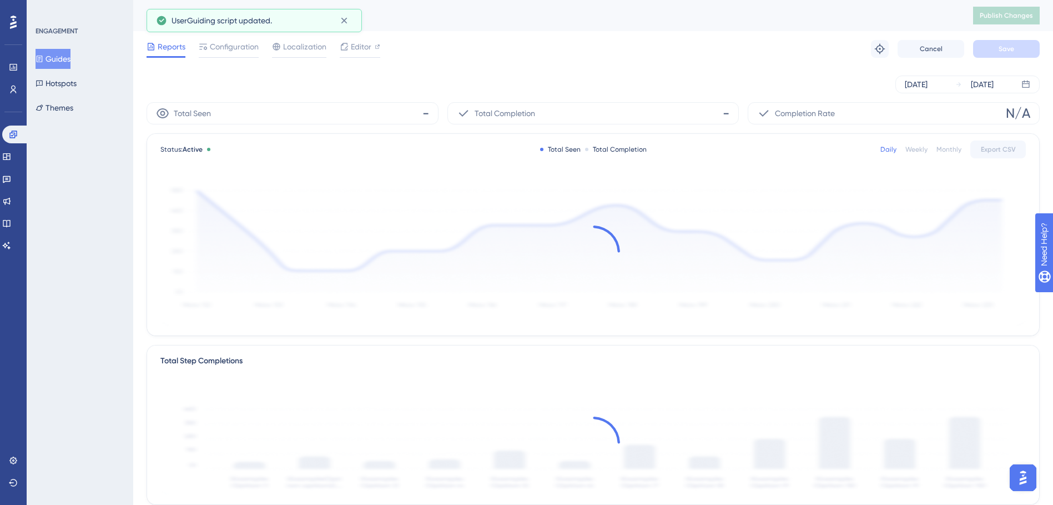
click at [241, 58] on div "Reports Configuration Localization Editor Troubleshoot Cancel Save" at bounding box center [593, 49] width 893 height 36
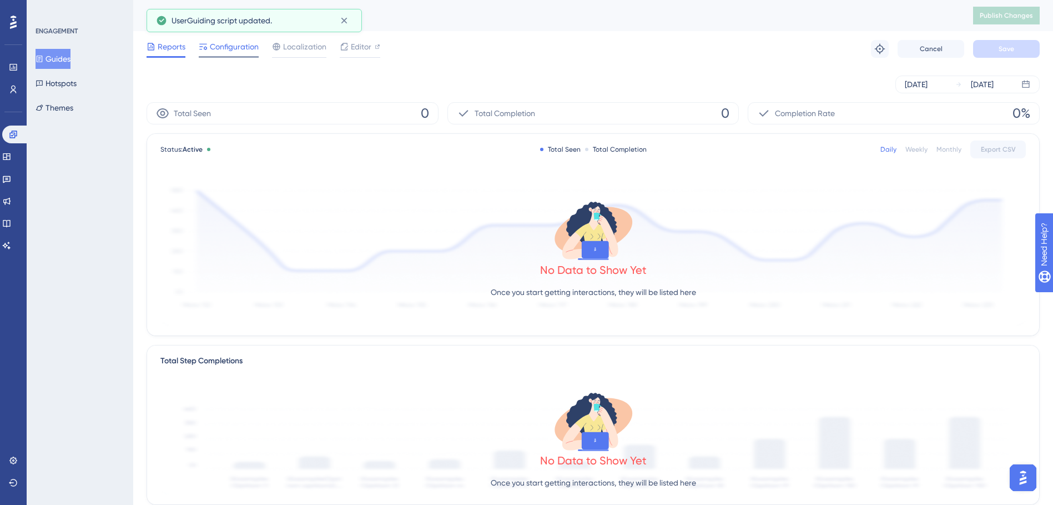
click at [240, 55] on div "Configuration" at bounding box center [229, 49] width 60 height 18
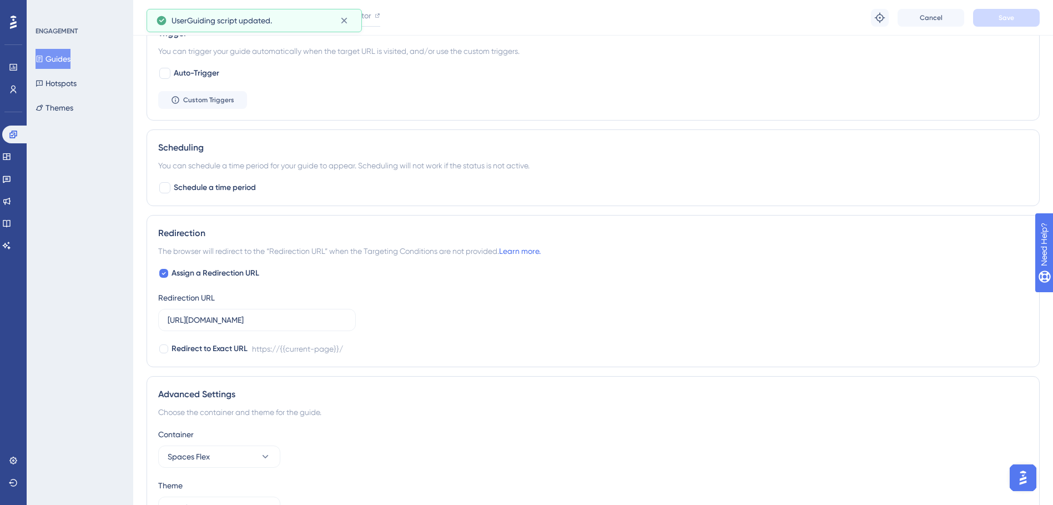
scroll to position [656, 0]
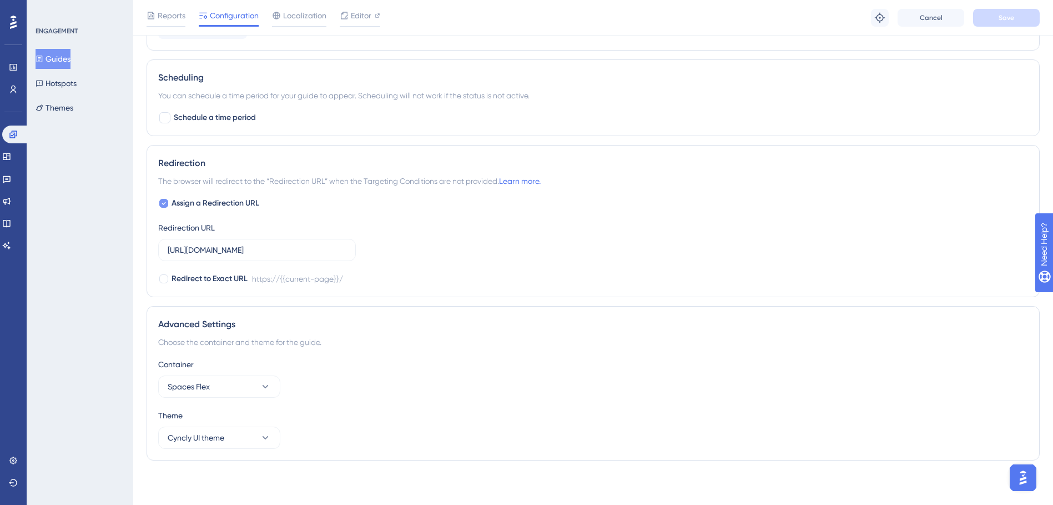
click at [202, 200] on span "Assign a Redirection URL" at bounding box center [216, 203] width 88 height 13
checkbox input "false"
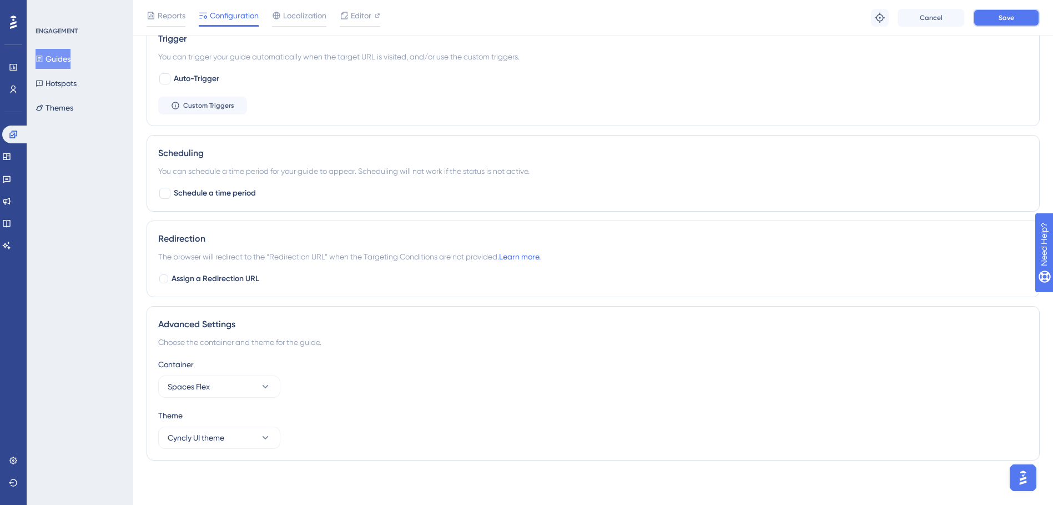
click at [1007, 11] on button "Save" at bounding box center [1006, 18] width 67 height 18
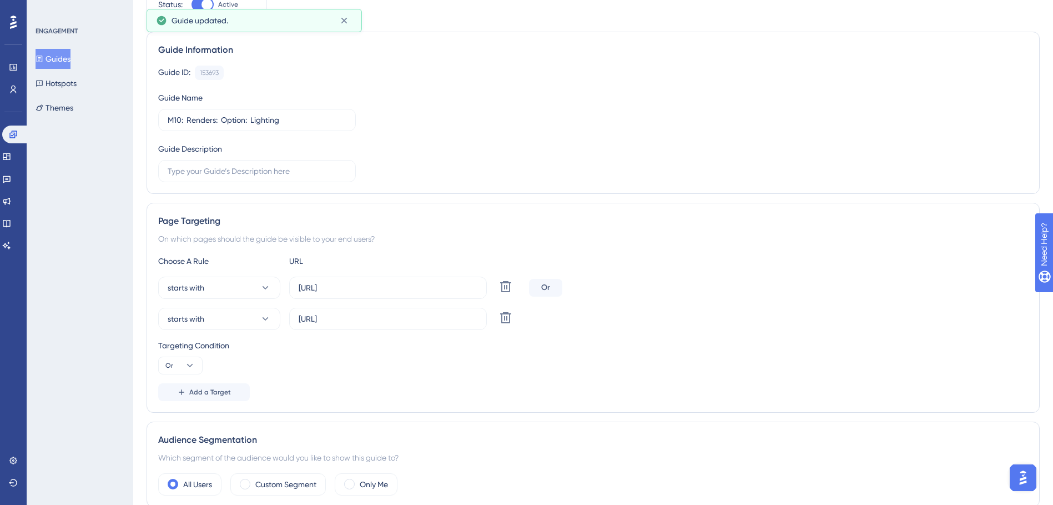
scroll to position [0, 0]
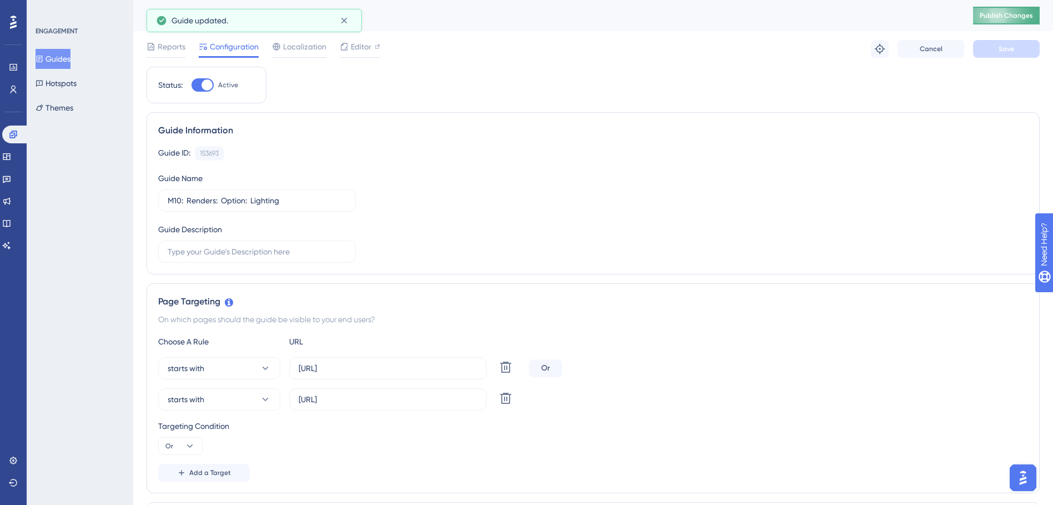
click at [1000, 11] on button "Publish Changes" at bounding box center [1006, 16] width 67 height 18
click at [50, 63] on button "Guides" at bounding box center [53, 59] width 35 height 20
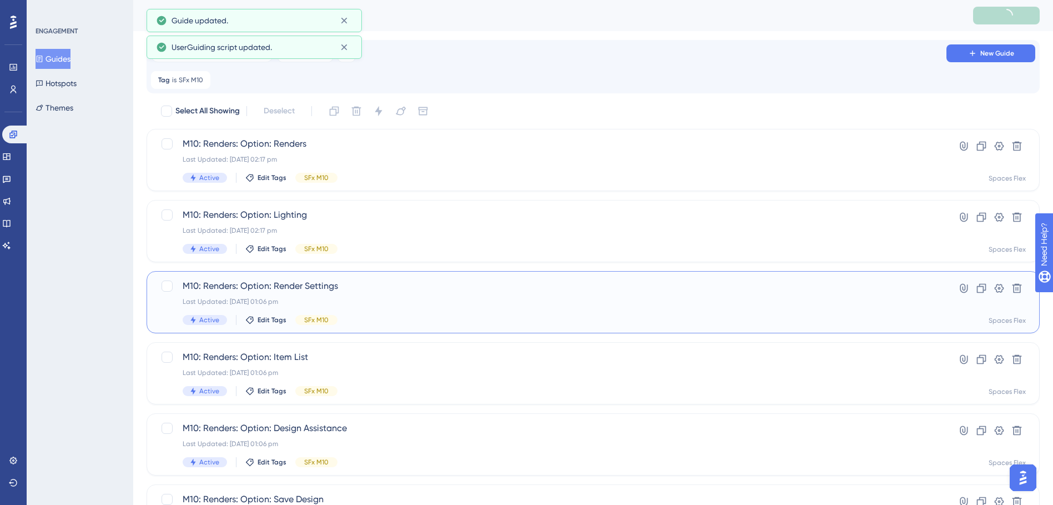
click at [346, 290] on span "M10: Renders: Option: Render Settings" at bounding box center [549, 285] width 732 height 13
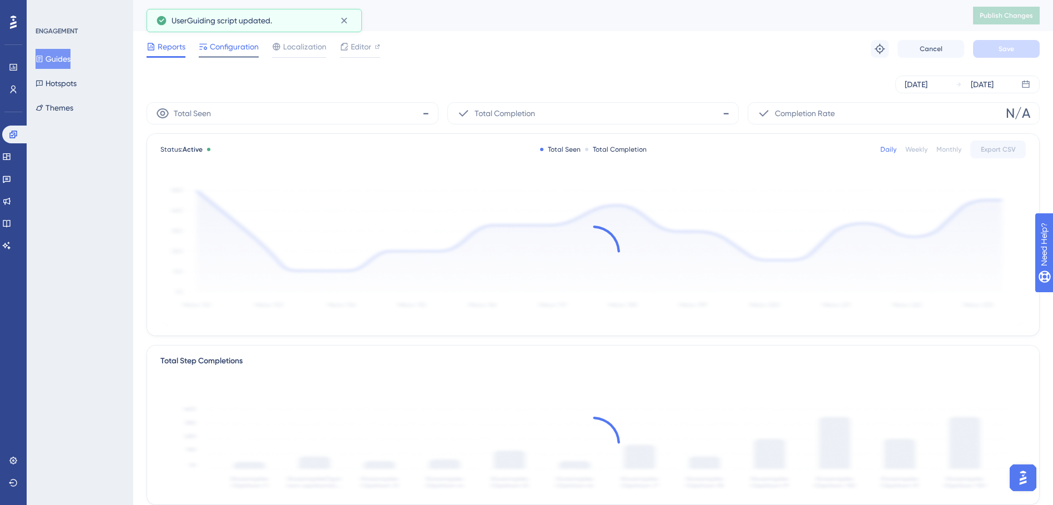
click at [232, 48] on span "Configuration" at bounding box center [234, 46] width 49 height 13
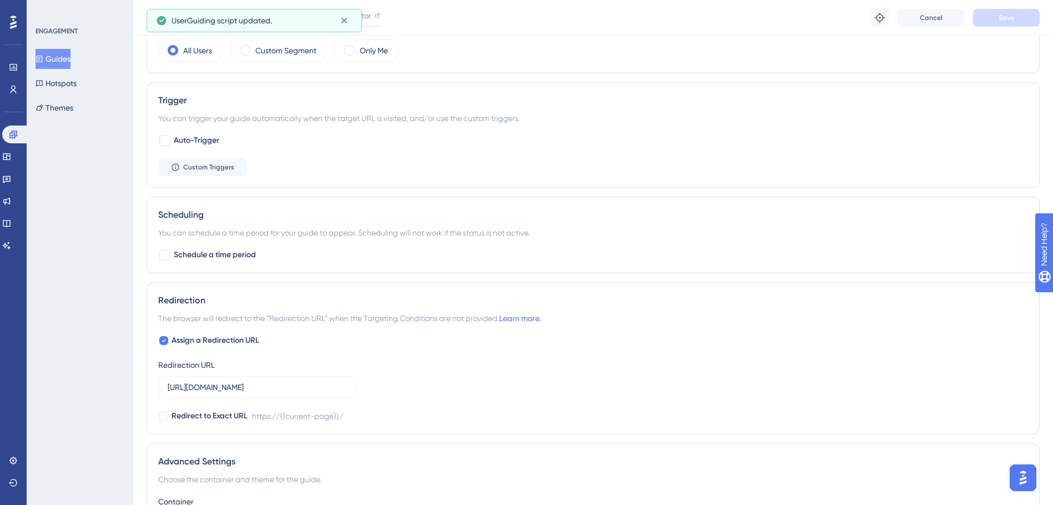
scroll to position [656, 0]
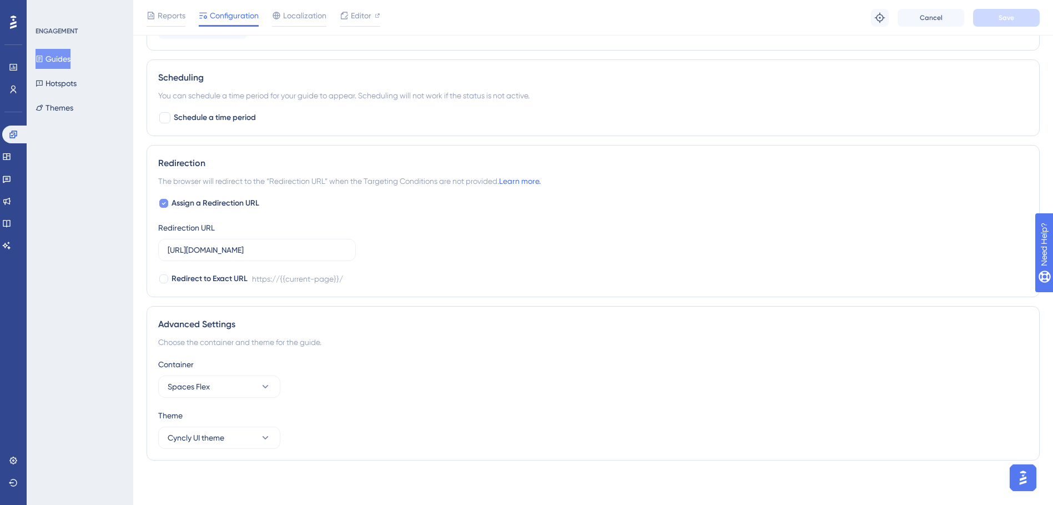
click at [206, 205] on span "Assign a Redirection URL" at bounding box center [216, 203] width 88 height 13
checkbox input "false"
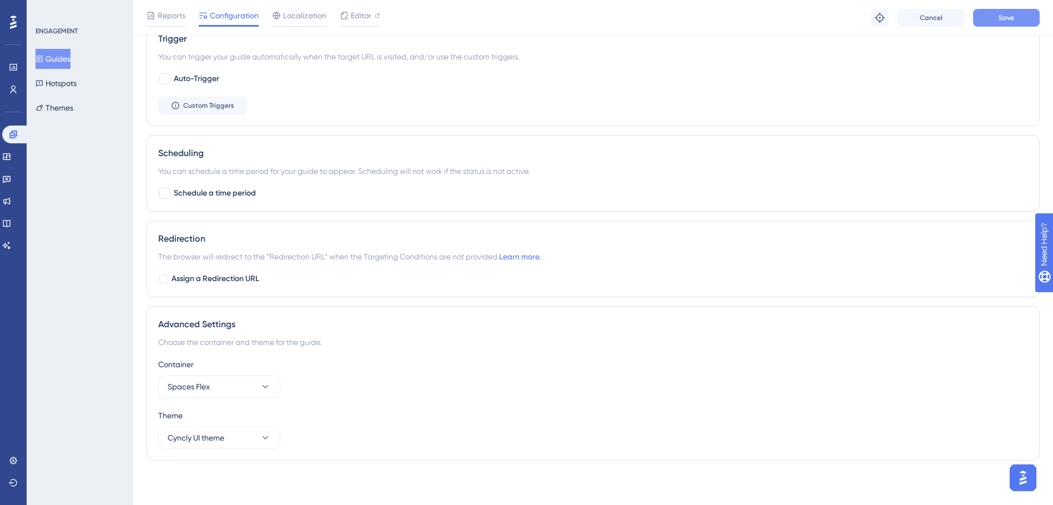
click at [1011, 17] on span "Save" at bounding box center [1007, 17] width 16 height 9
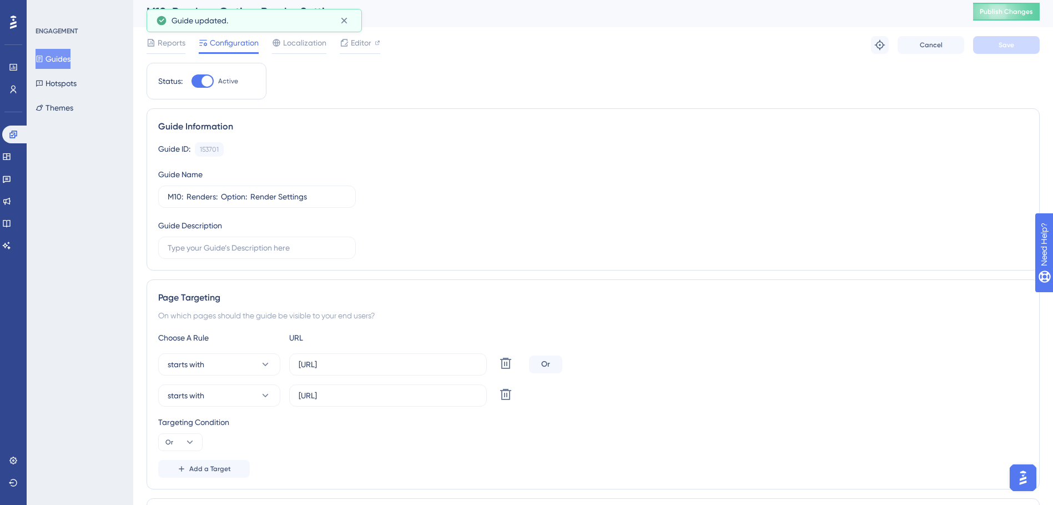
scroll to position [0, 0]
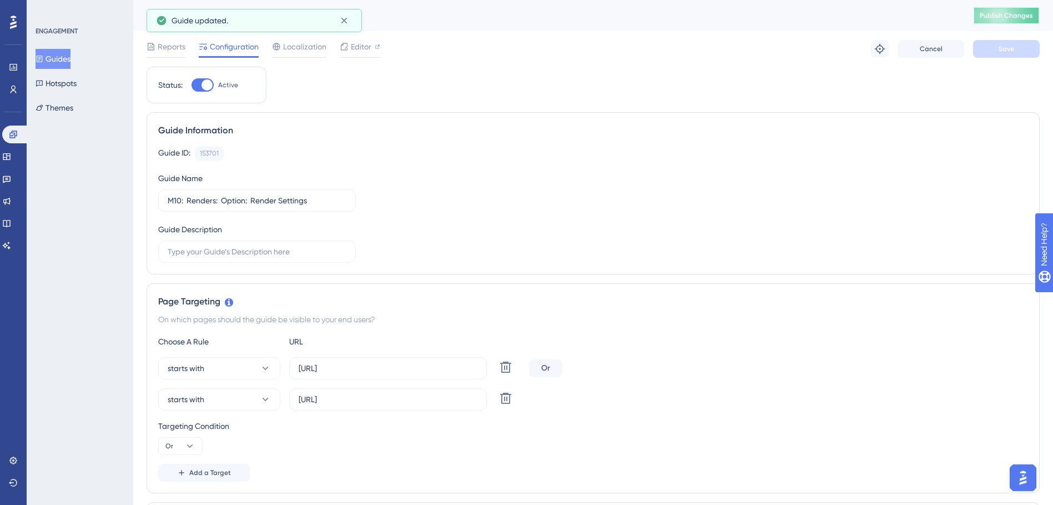
click at [1025, 17] on span "Publish Changes" at bounding box center [1006, 15] width 53 height 9
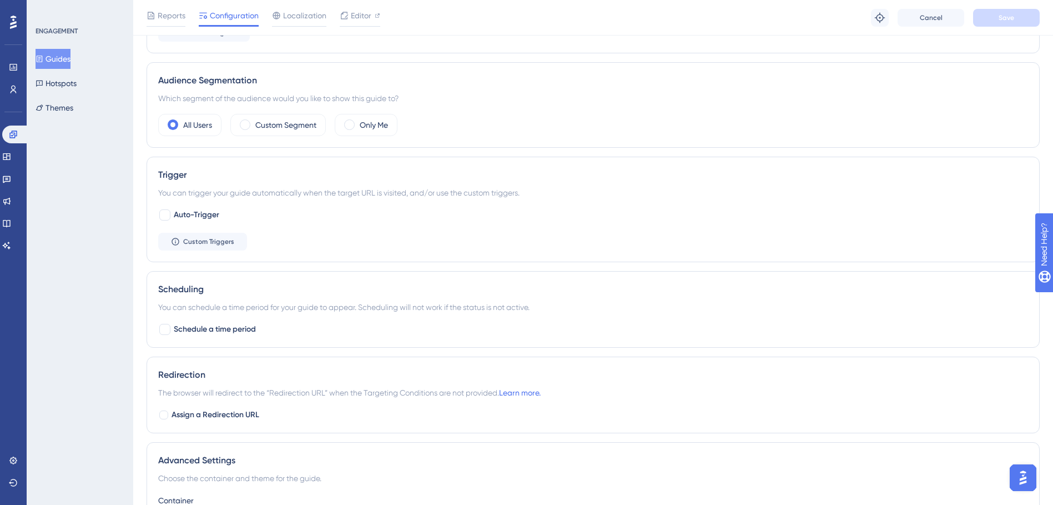
scroll to position [580, 0]
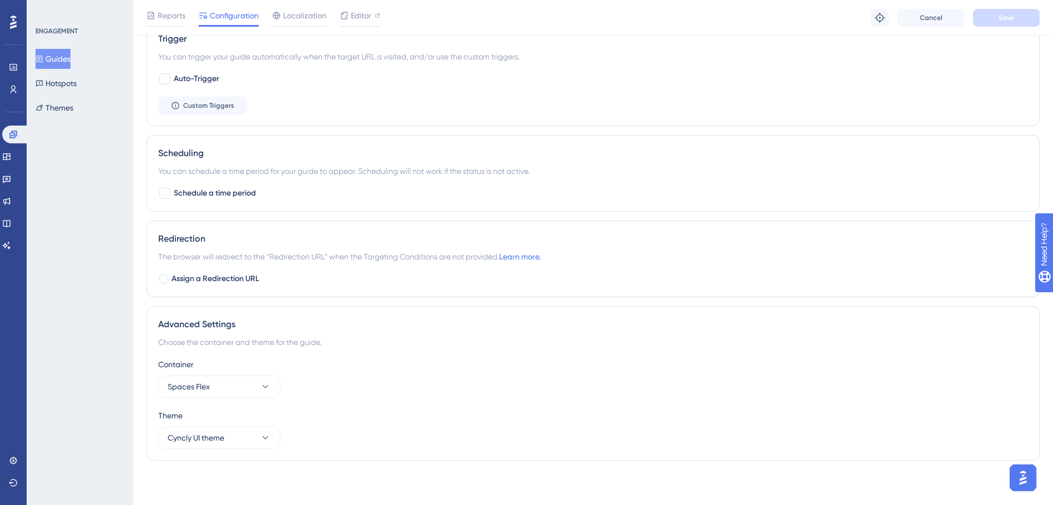
click at [68, 61] on button "Guides" at bounding box center [53, 59] width 35 height 20
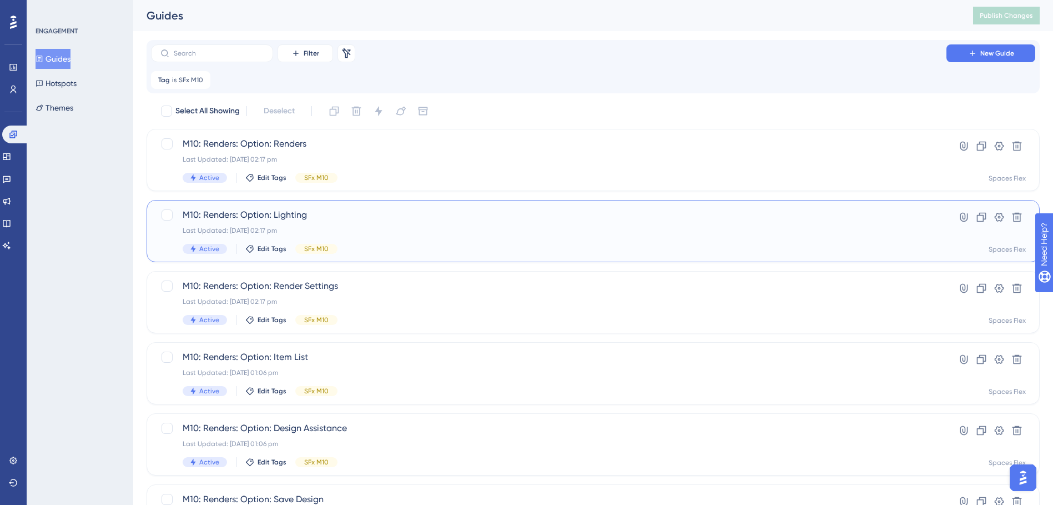
click at [415, 238] on div "M10: Renders: Option: Lighting Last Updated: [DATE] 02:17 pm Active Edit Tags S…" at bounding box center [549, 231] width 732 height 46
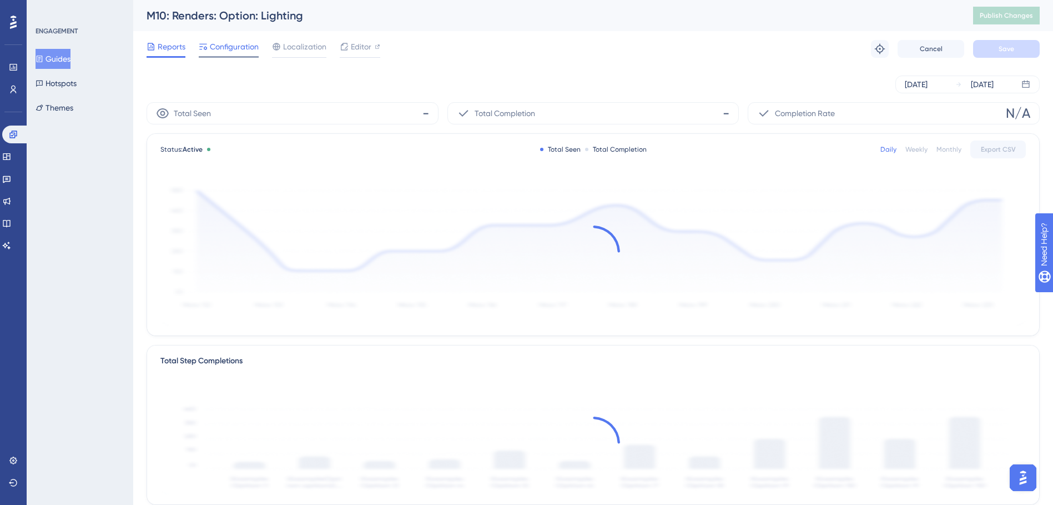
click at [241, 53] on span "Configuration" at bounding box center [234, 46] width 49 height 13
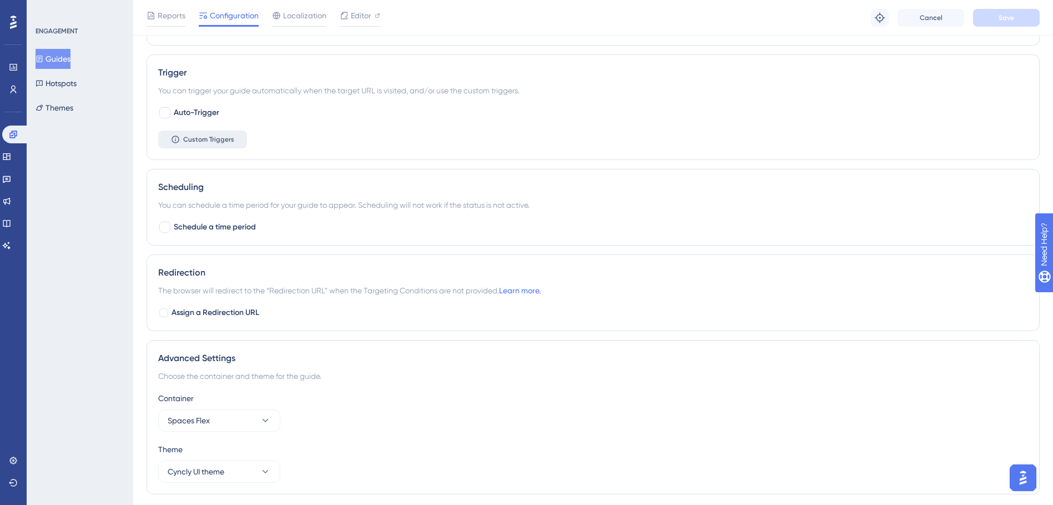
scroll to position [555, 0]
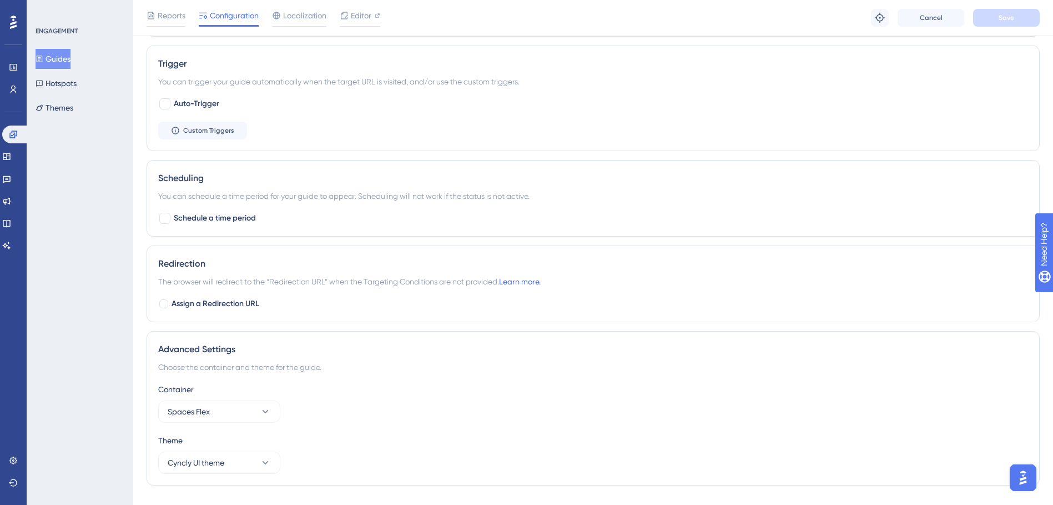
click at [71, 55] on button "Guides" at bounding box center [53, 59] width 35 height 20
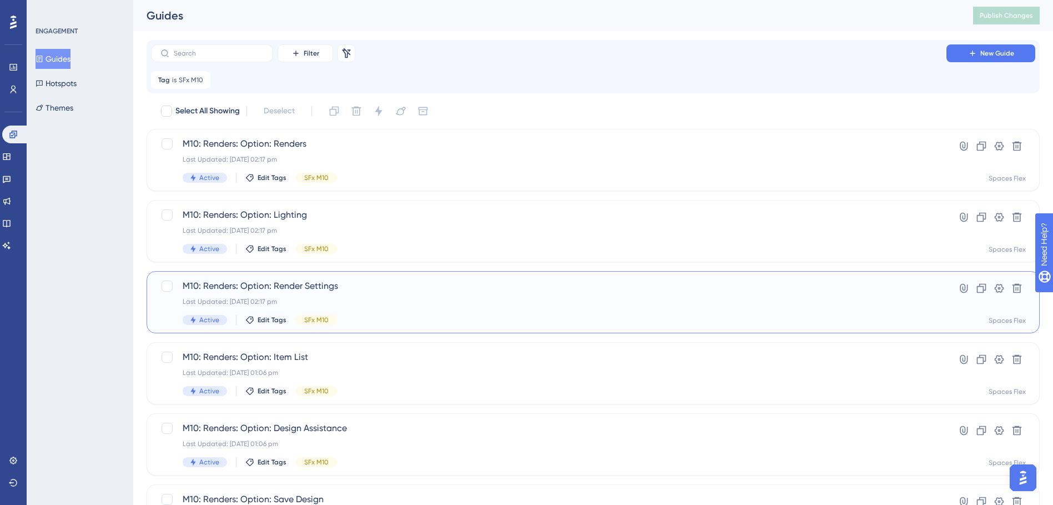
click at [293, 287] on span "M10: Renders: Option: Render Settings" at bounding box center [549, 285] width 732 height 13
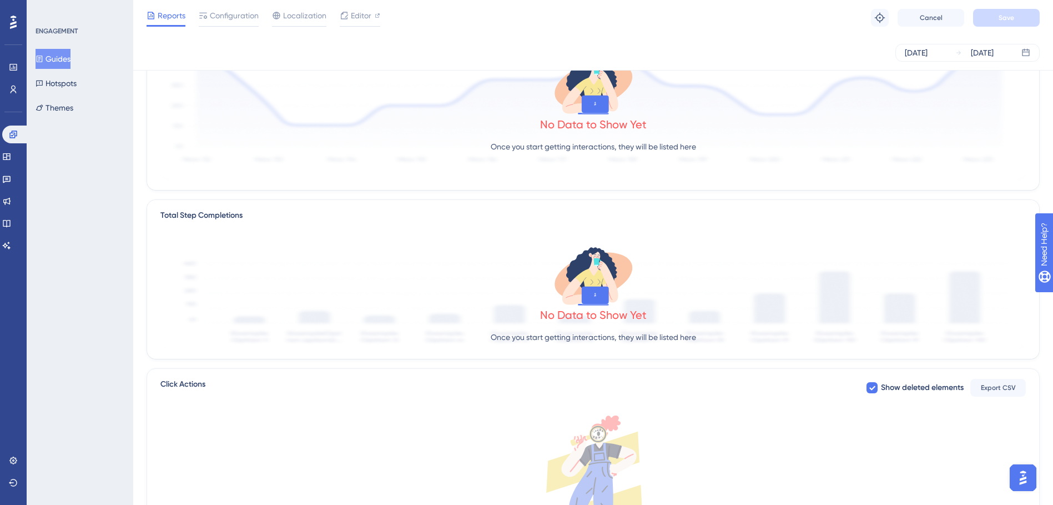
scroll to position [222, 0]
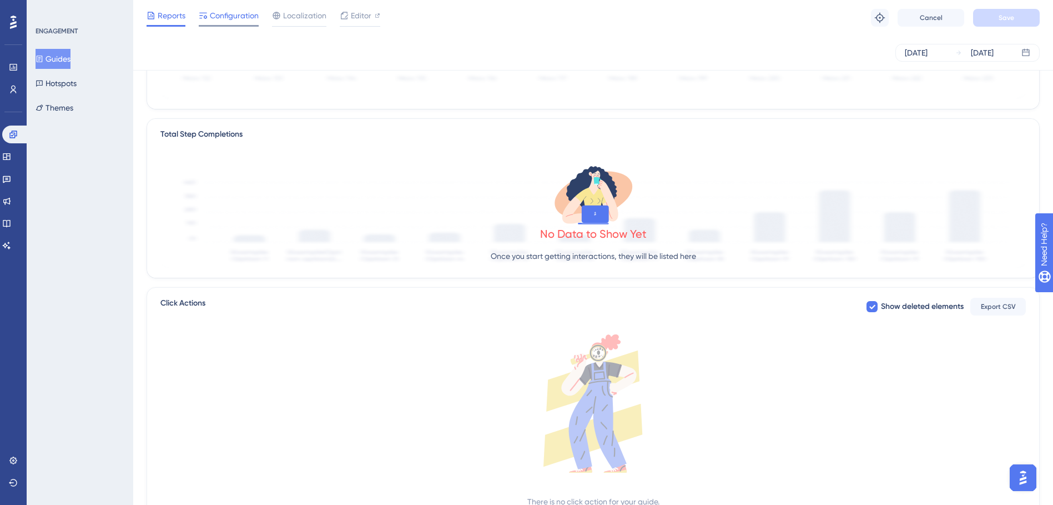
click at [232, 21] on span "Configuration" at bounding box center [234, 15] width 49 height 13
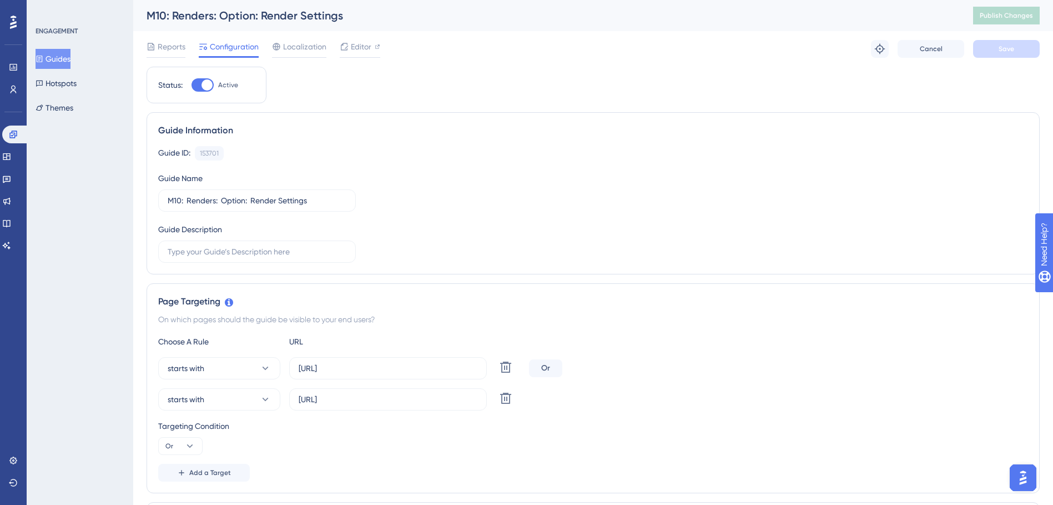
click at [71, 64] on button "Guides" at bounding box center [53, 59] width 35 height 20
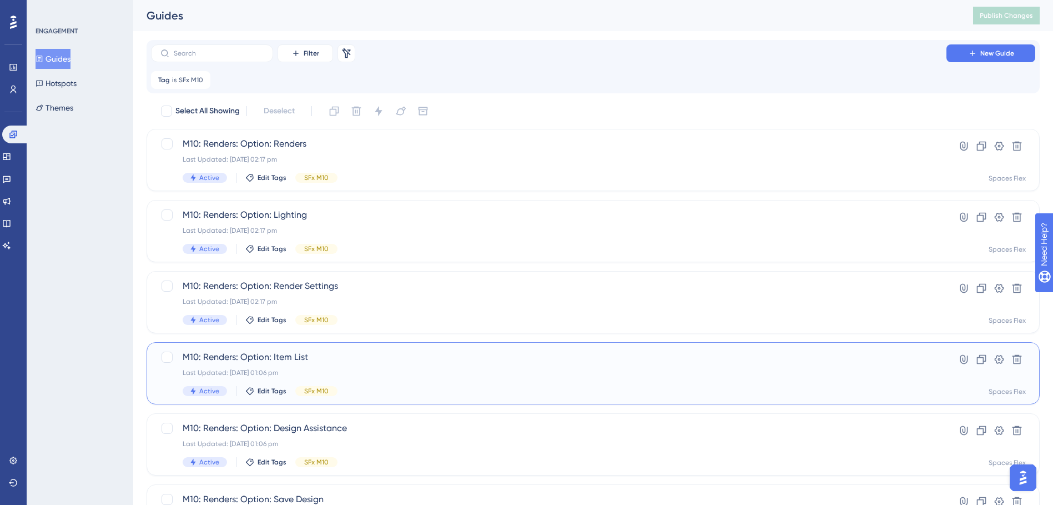
click at [315, 357] on span "M10: Renders: Option: Item List" at bounding box center [549, 356] width 732 height 13
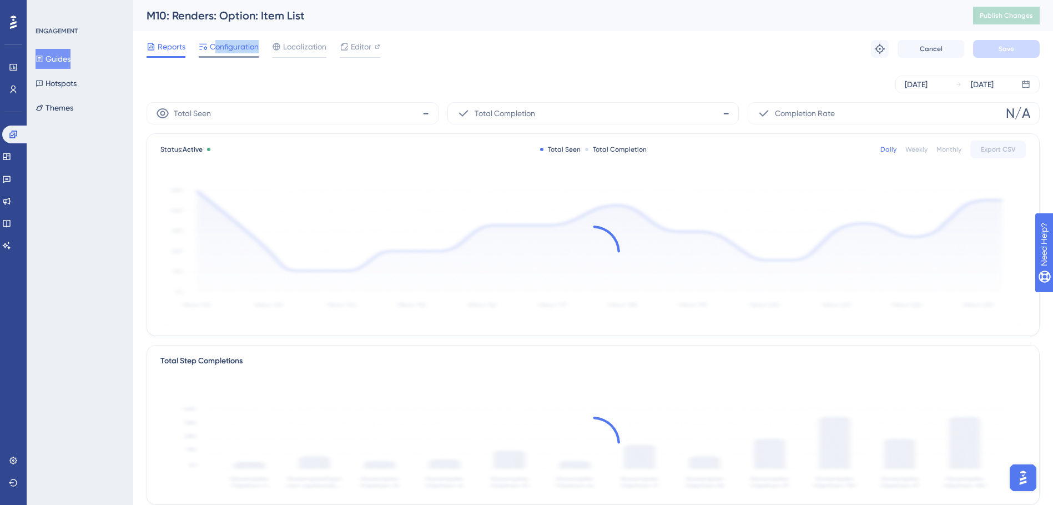
click at [217, 54] on div "Configuration" at bounding box center [229, 49] width 60 height 18
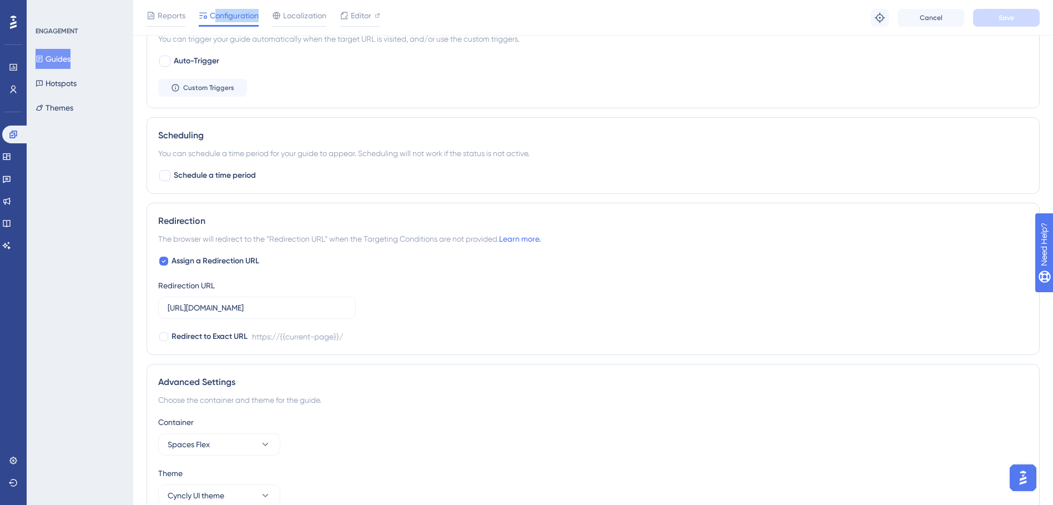
scroll to position [656, 0]
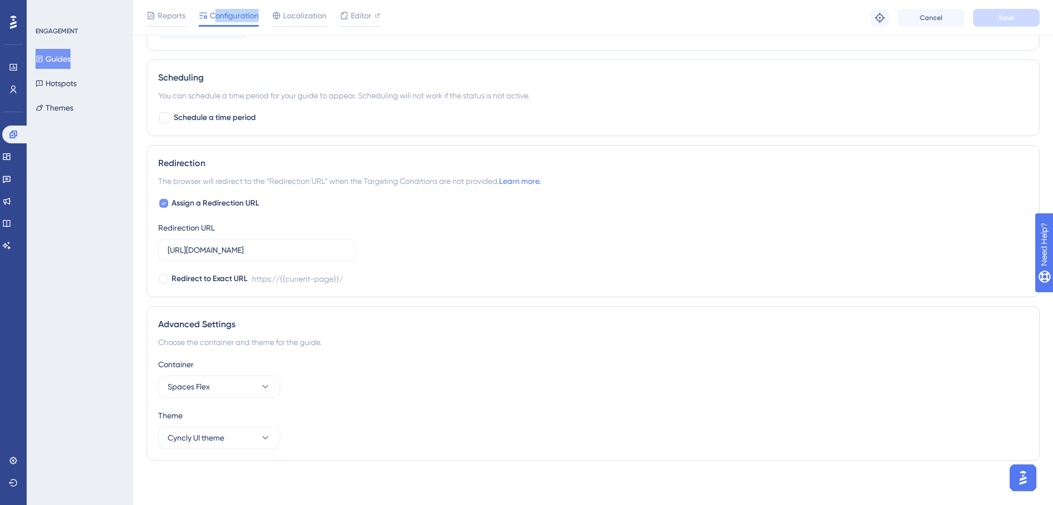
click at [189, 199] on span "Assign a Redirection URL" at bounding box center [216, 203] width 88 height 13
checkbox input "false"
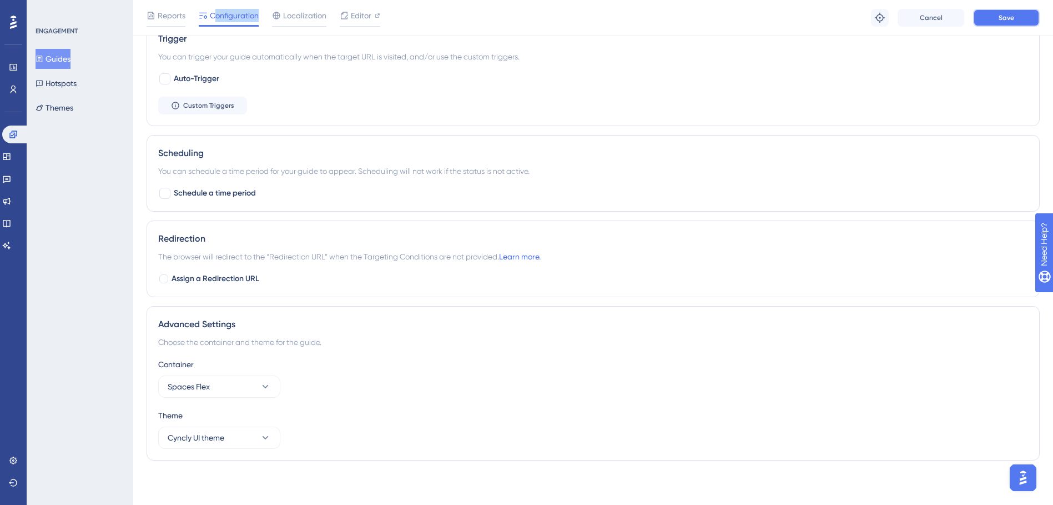
click at [1014, 12] on button "Save" at bounding box center [1006, 18] width 67 height 18
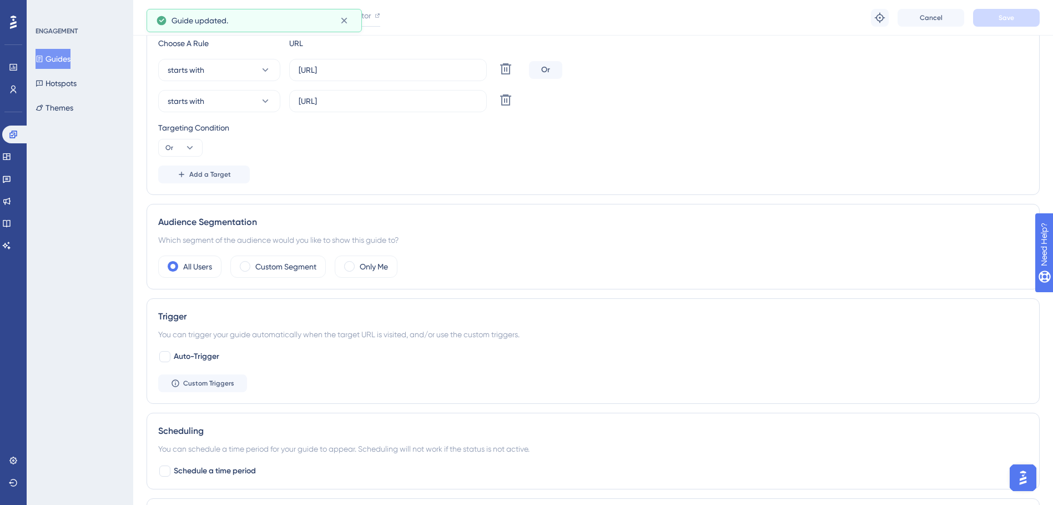
scroll to position [25, 0]
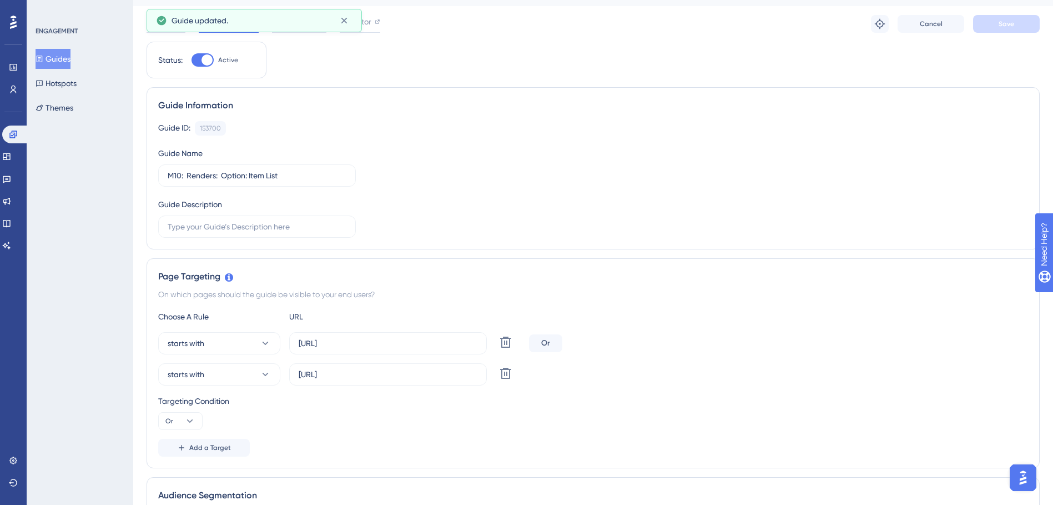
click at [62, 60] on button "Guides" at bounding box center [53, 59] width 35 height 20
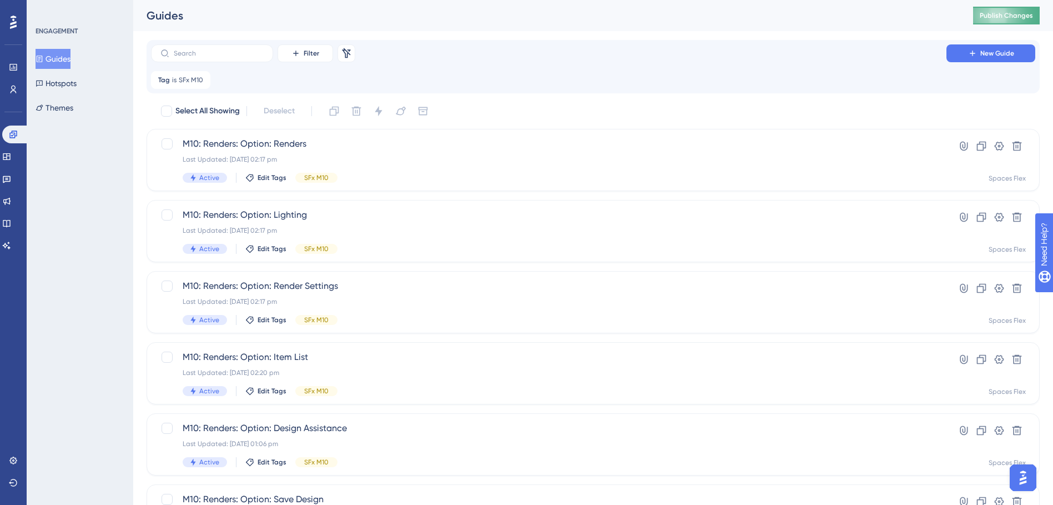
click at [1016, 11] on button "Publish Changes" at bounding box center [1006, 16] width 67 height 18
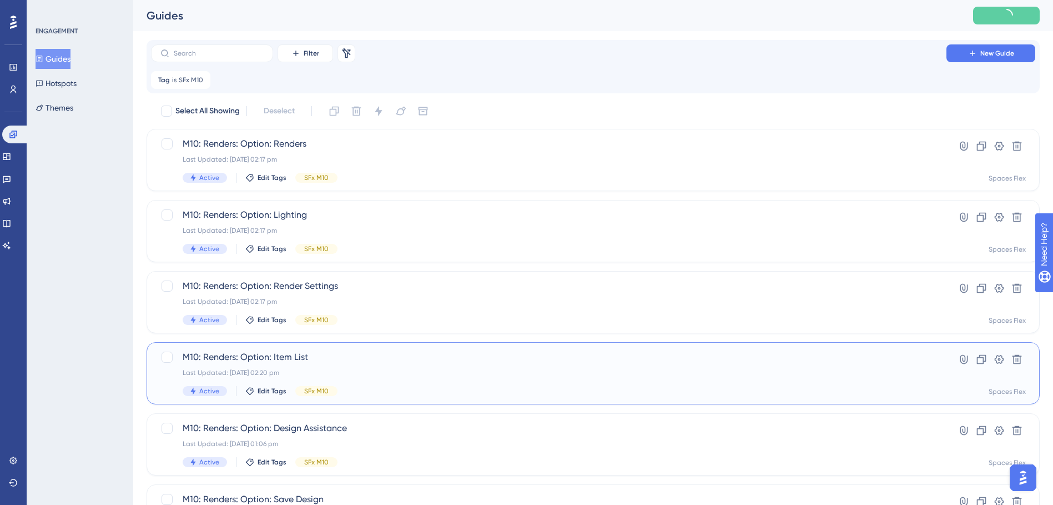
click at [436, 370] on div "Last Updated: [DATE] 02:20 pm" at bounding box center [549, 372] width 732 height 9
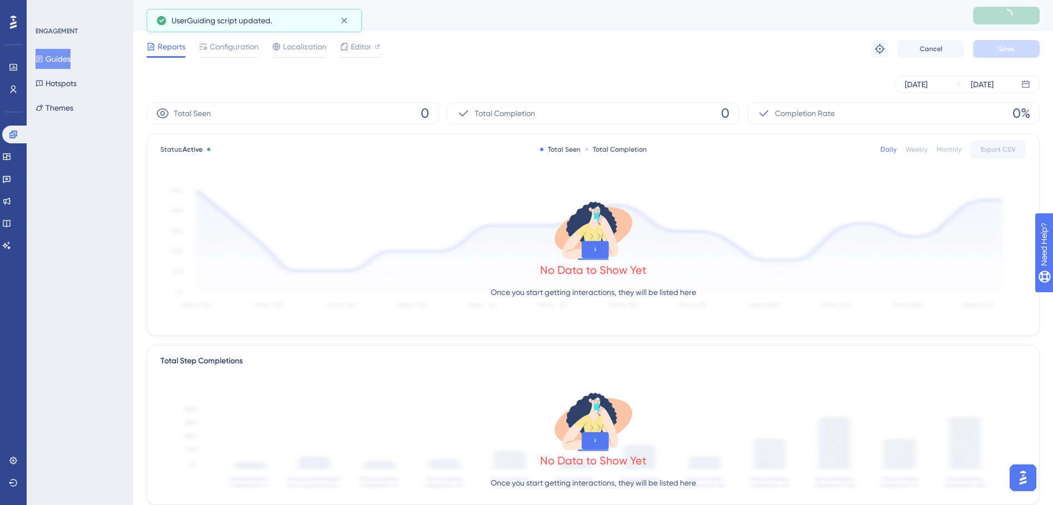
click at [240, 63] on div "Reports Configuration Localization Editor Troubleshoot Cancel Save" at bounding box center [593, 49] width 893 height 36
click at [240, 50] on span "Configuration" at bounding box center [234, 46] width 49 height 13
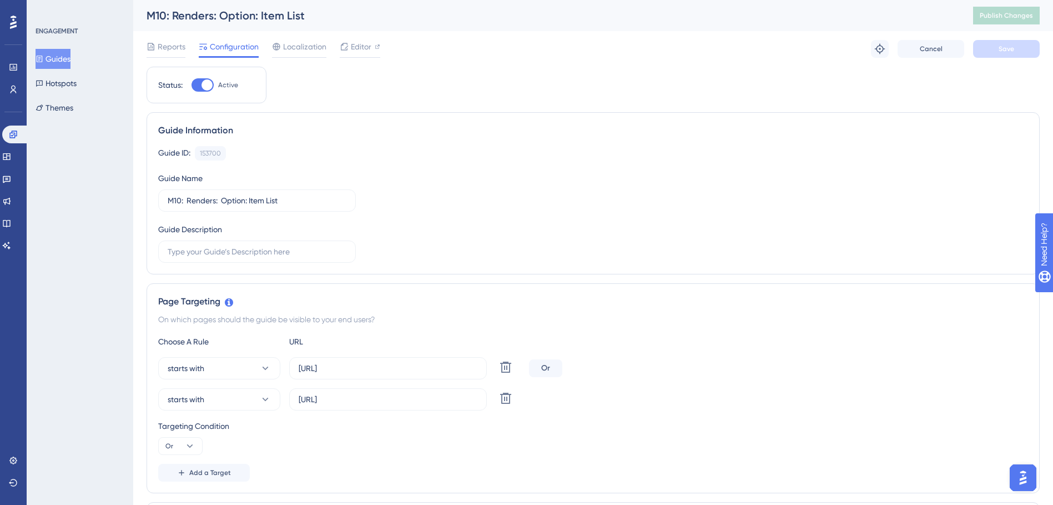
click at [67, 57] on button "Guides" at bounding box center [53, 59] width 35 height 20
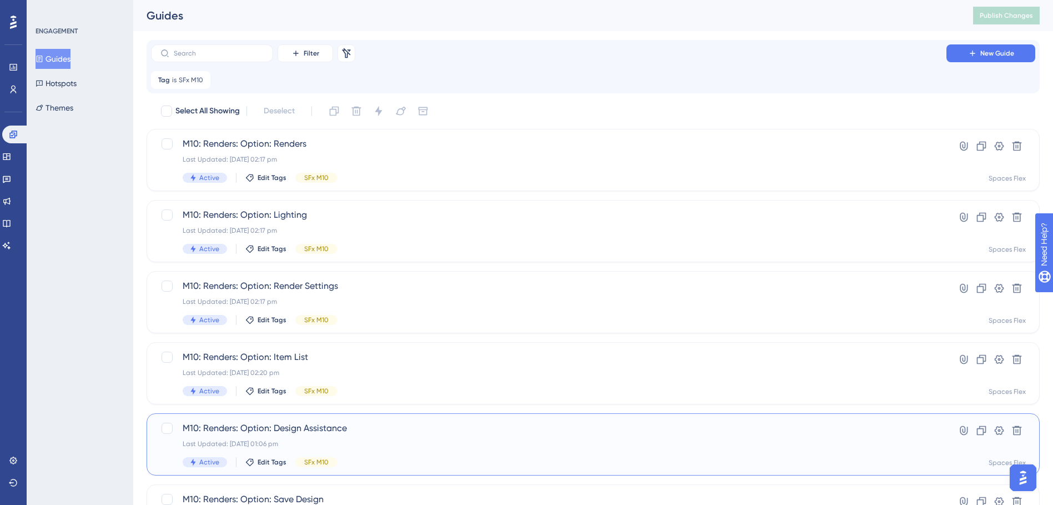
click at [318, 425] on span "M10: Renders: Option: Design Assistance" at bounding box center [549, 427] width 732 height 13
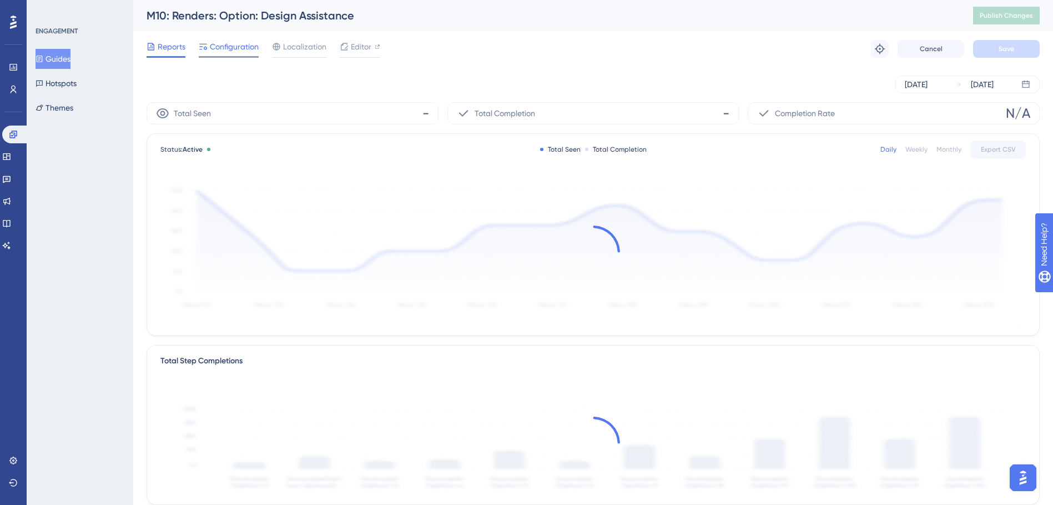
click at [245, 40] on span "Configuration" at bounding box center [234, 46] width 49 height 13
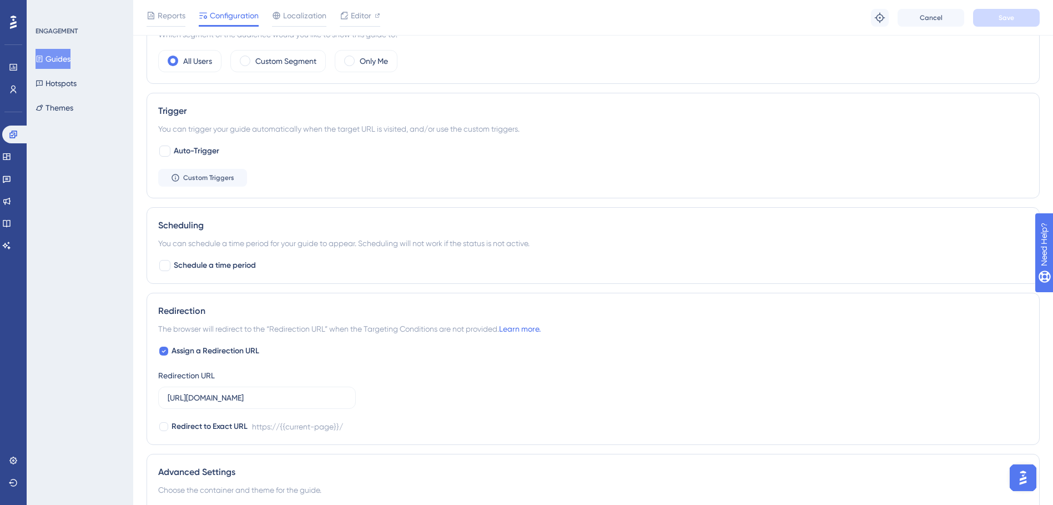
scroll to position [555, 0]
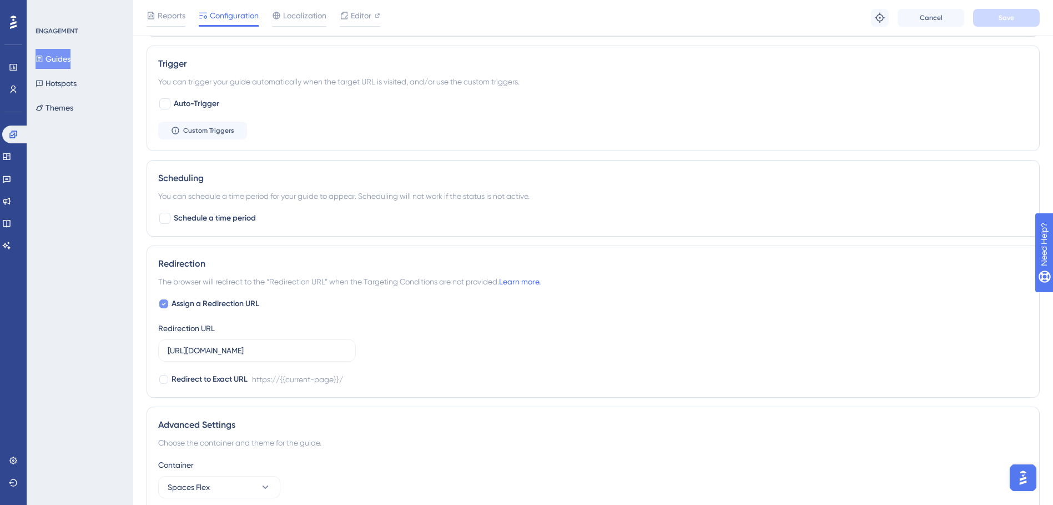
click at [221, 302] on span "Assign a Redirection URL" at bounding box center [216, 303] width 88 height 13
checkbox input "false"
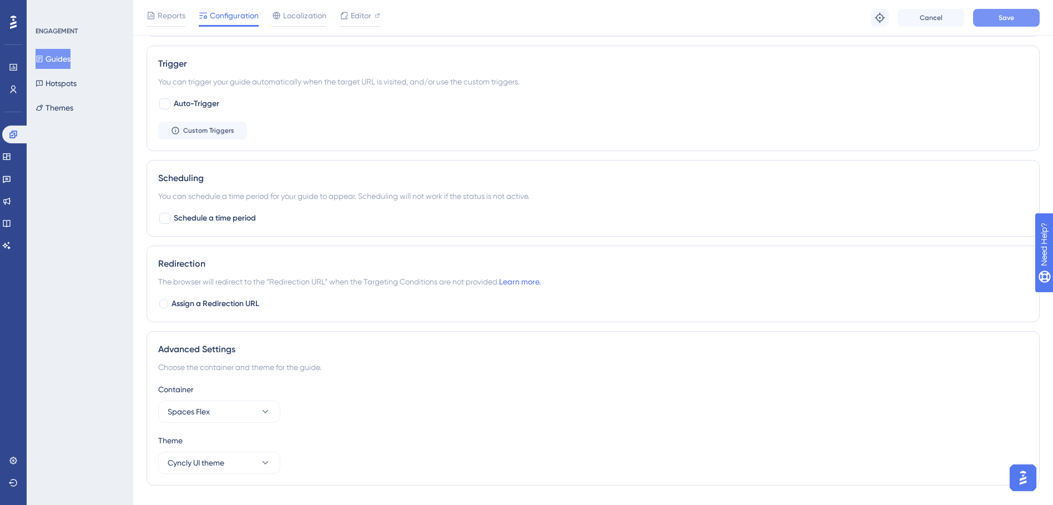
click at [988, 16] on button "Save" at bounding box center [1006, 18] width 67 height 18
click at [71, 59] on button "Guides" at bounding box center [53, 59] width 35 height 20
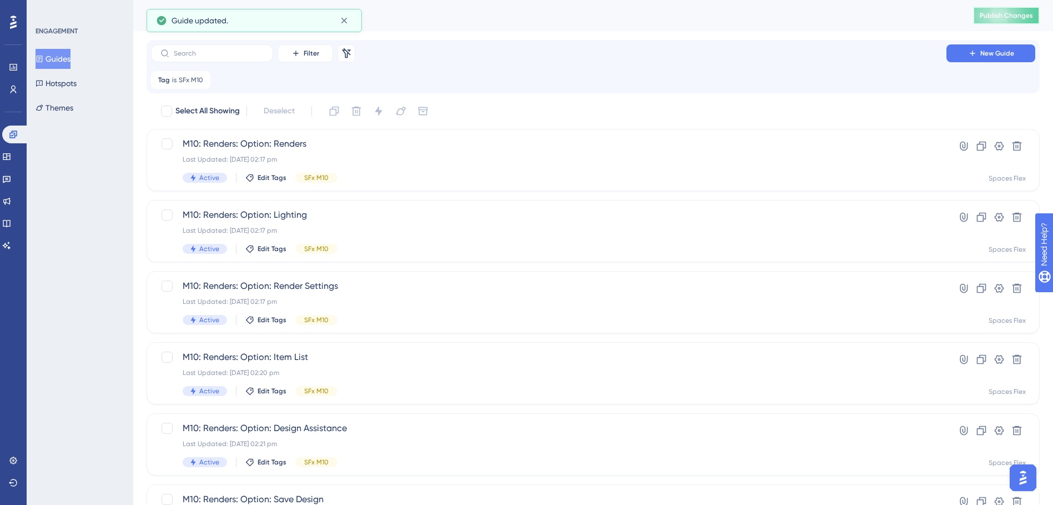
click at [1015, 16] on span "Publish Changes" at bounding box center [1006, 15] width 53 height 9
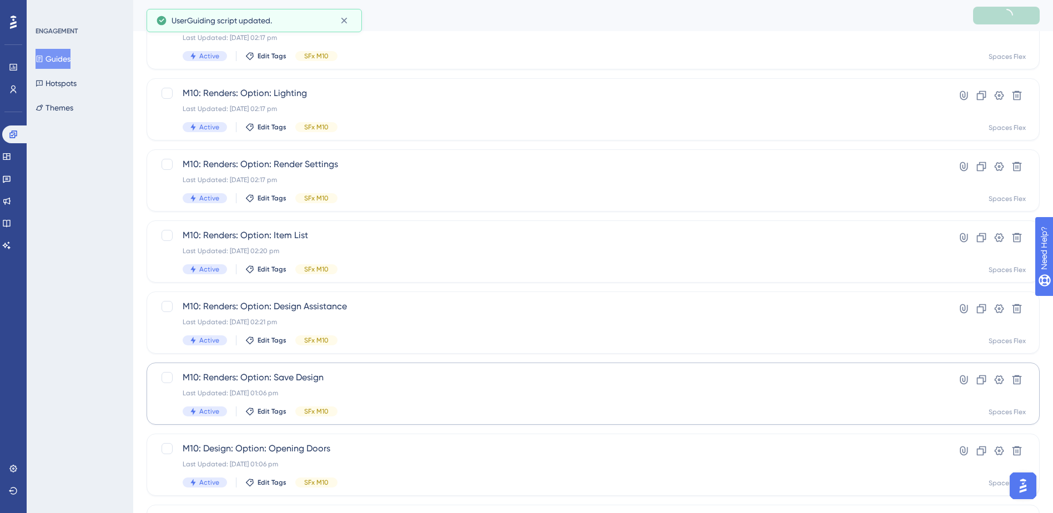
scroll to position [167, 0]
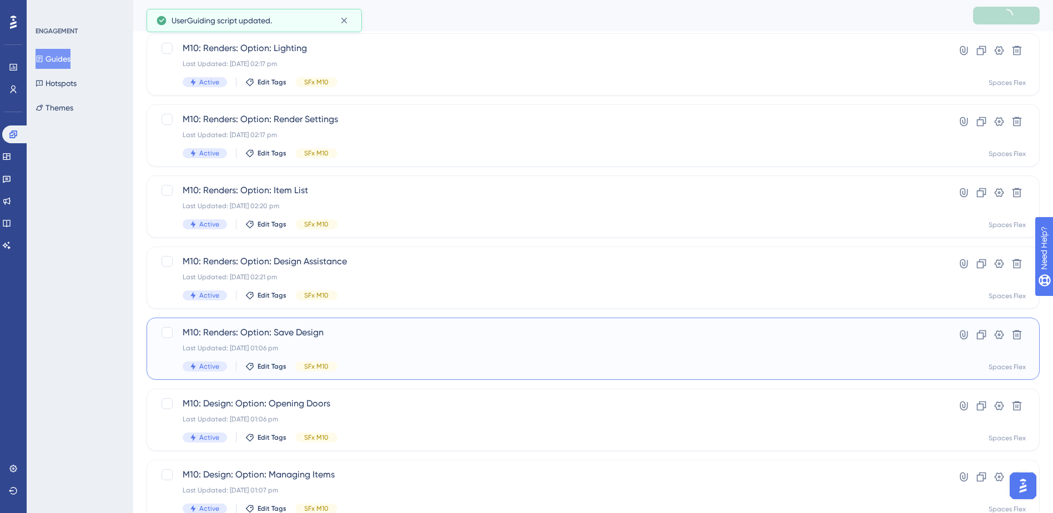
click at [417, 334] on span "M10: Renders: Option: Save Design" at bounding box center [549, 332] width 732 height 13
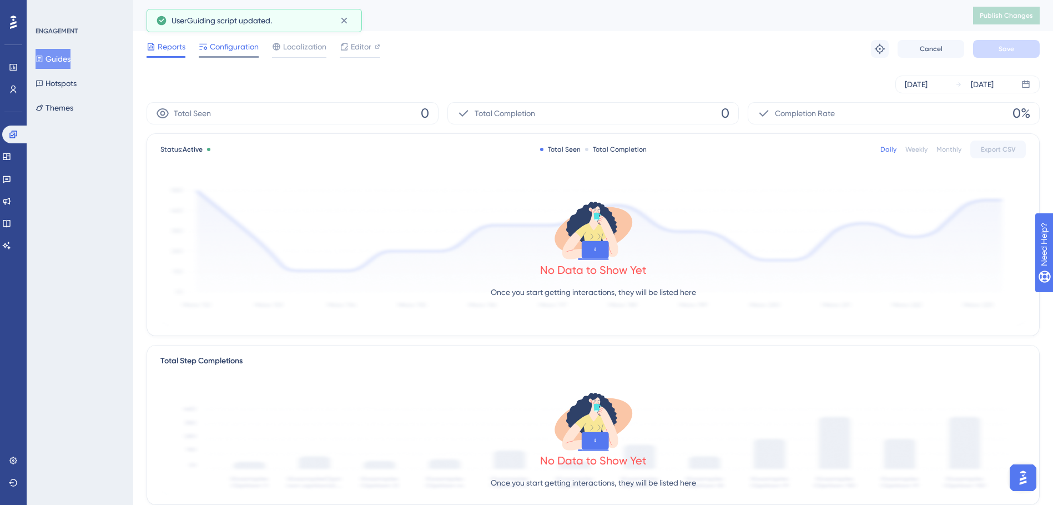
click at [222, 57] on div at bounding box center [229, 57] width 60 height 2
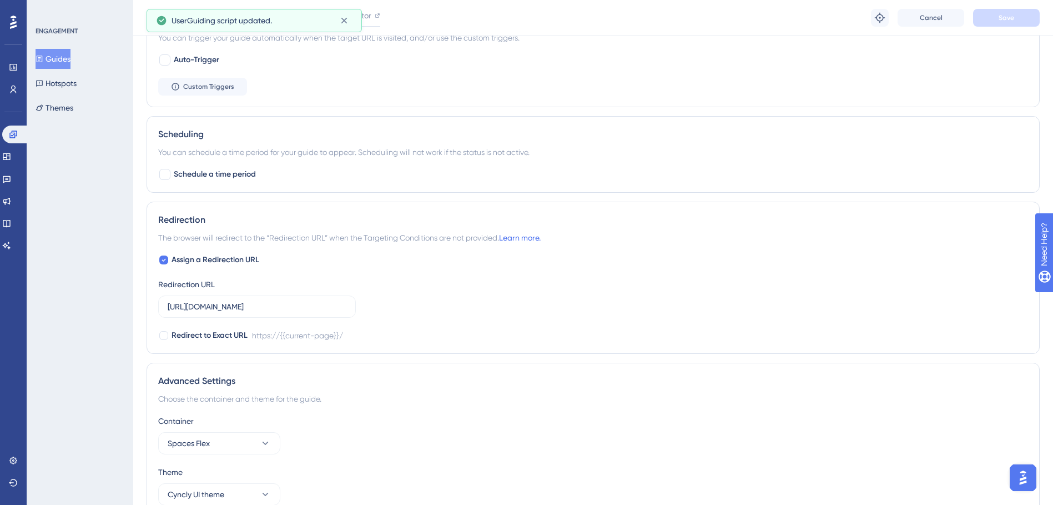
scroll to position [656, 0]
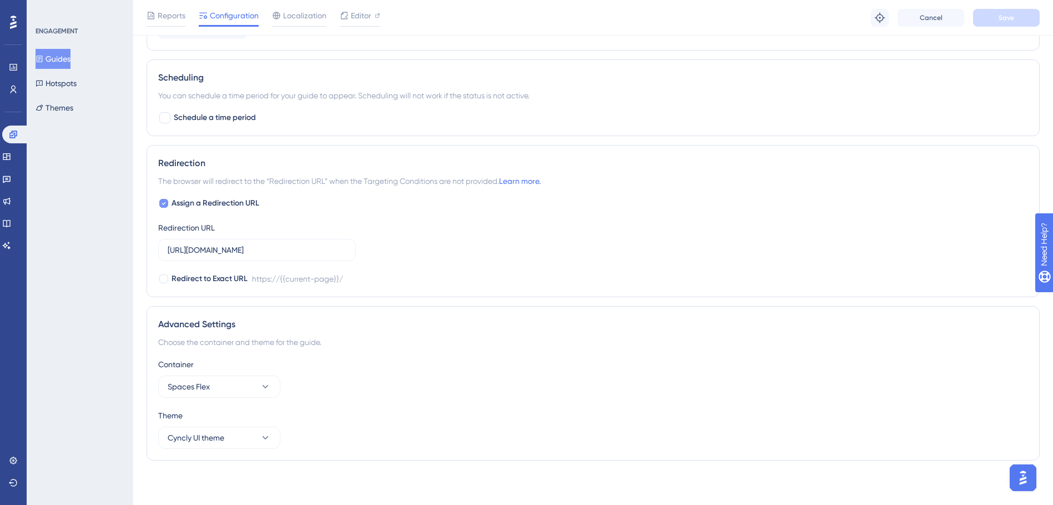
click at [202, 200] on span "Assign a Redirection URL" at bounding box center [216, 203] width 88 height 13
checkbox input "false"
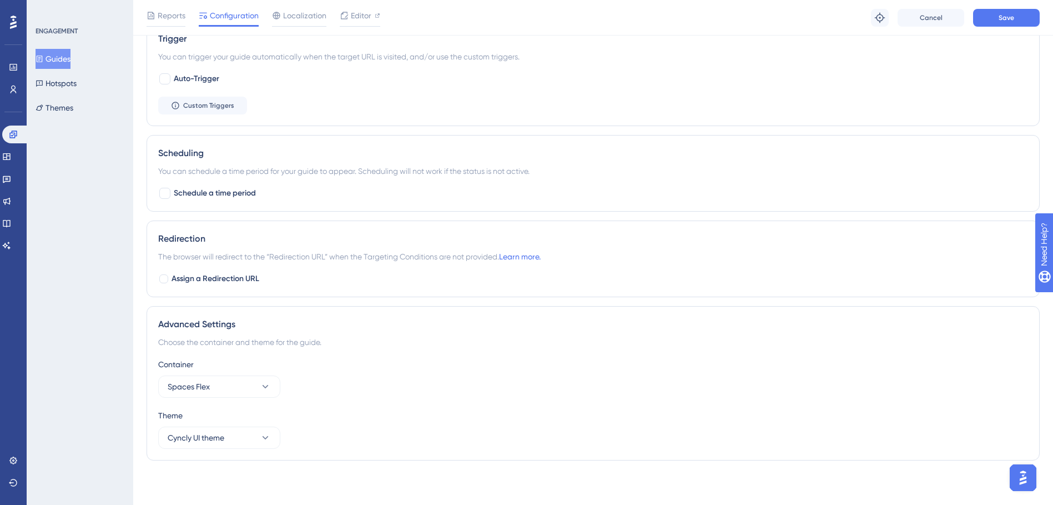
scroll to position [580, 0]
click at [1009, 16] on span "Save" at bounding box center [1007, 17] width 16 height 9
click at [57, 58] on button "Guides" at bounding box center [53, 59] width 35 height 20
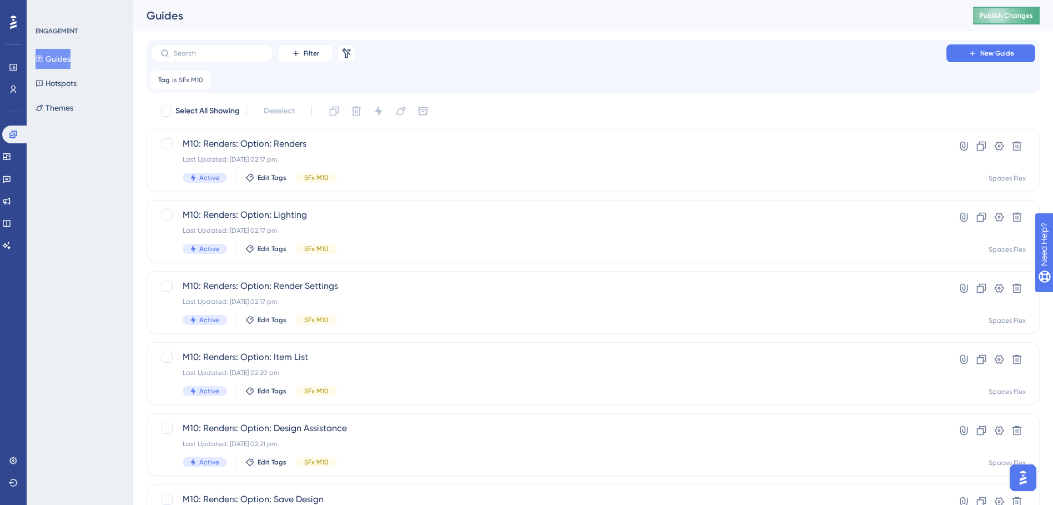
click at [984, 16] on button "Publish Changes" at bounding box center [1006, 16] width 67 height 18
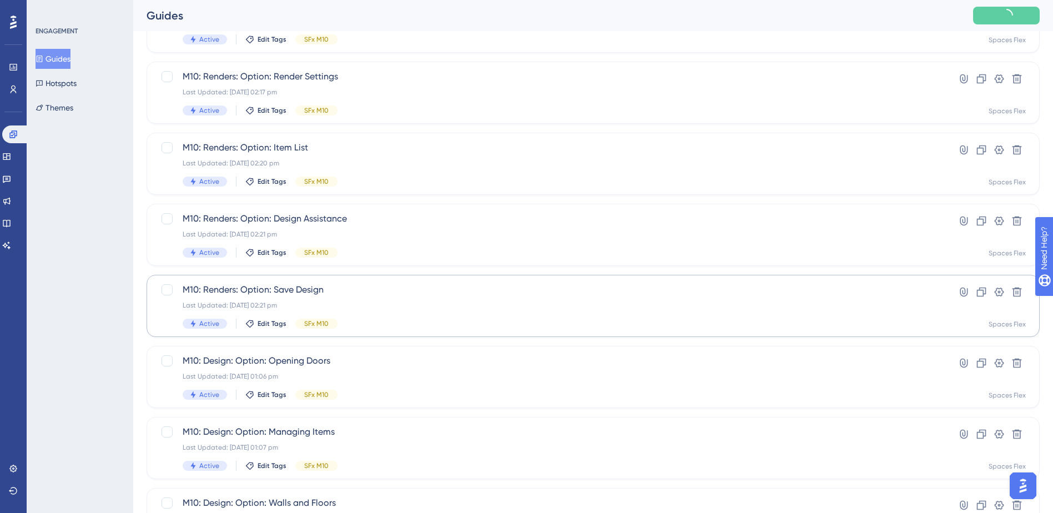
scroll to position [222, 0]
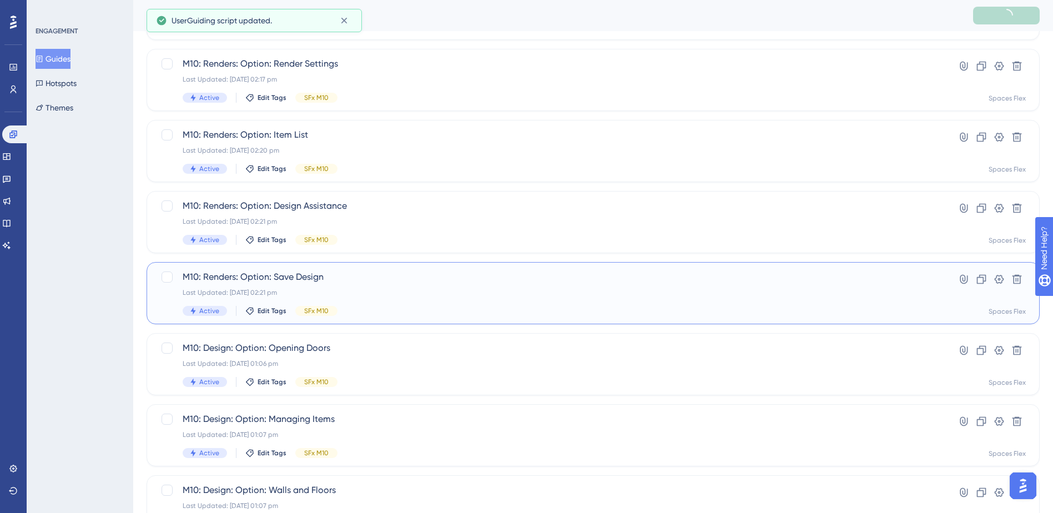
click at [371, 280] on span "M10: Renders: Option: Save Design" at bounding box center [549, 276] width 732 height 13
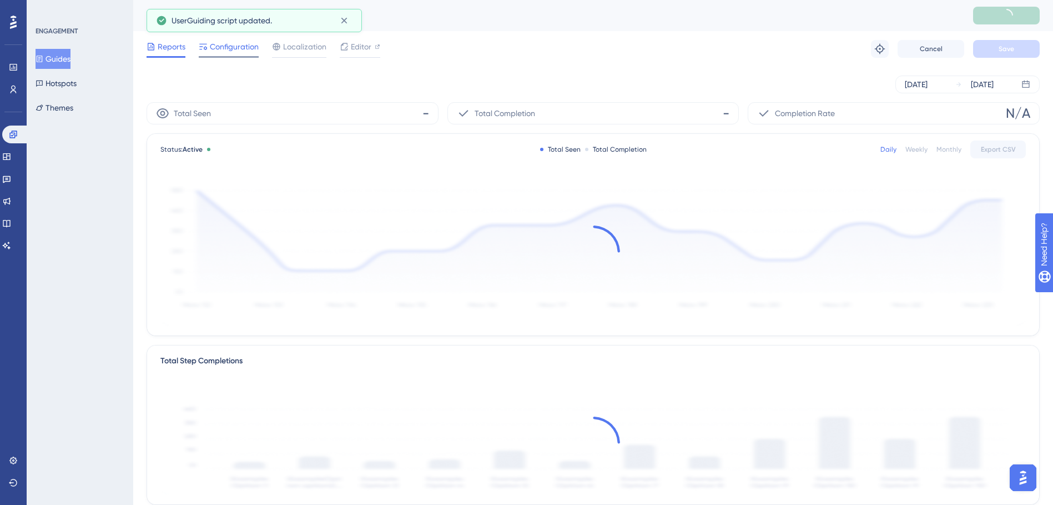
click at [234, 47] on span "Configuration" at bounding box center [234, 46] width 49 height 13
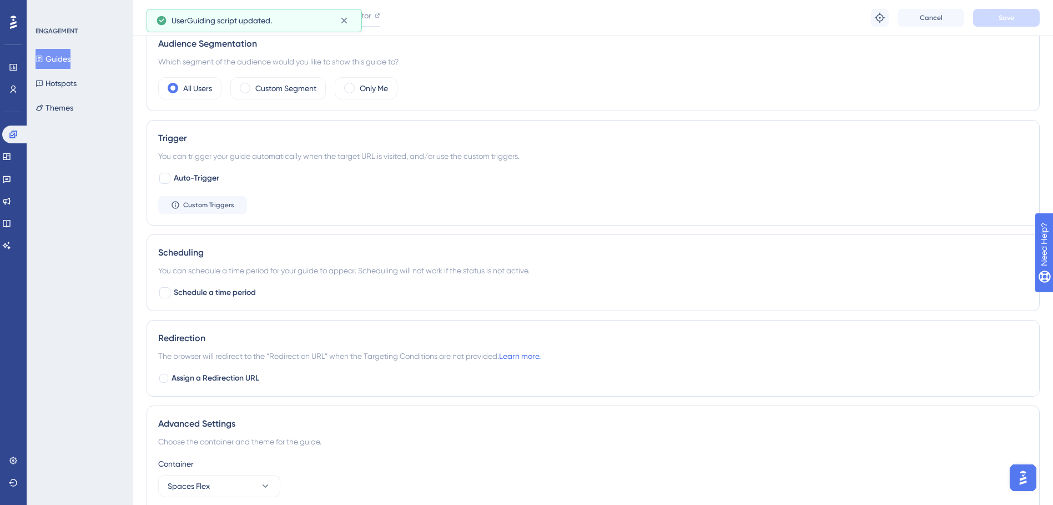
scroll to position [555, 0]
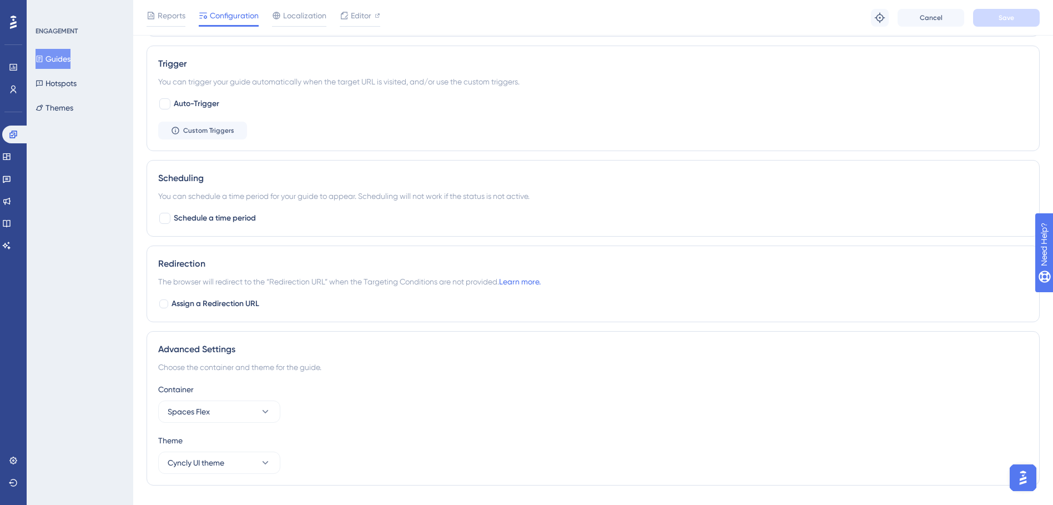
click at [64, 57] on button "Guides" at bounding box center [53, 59] width 35 height 20
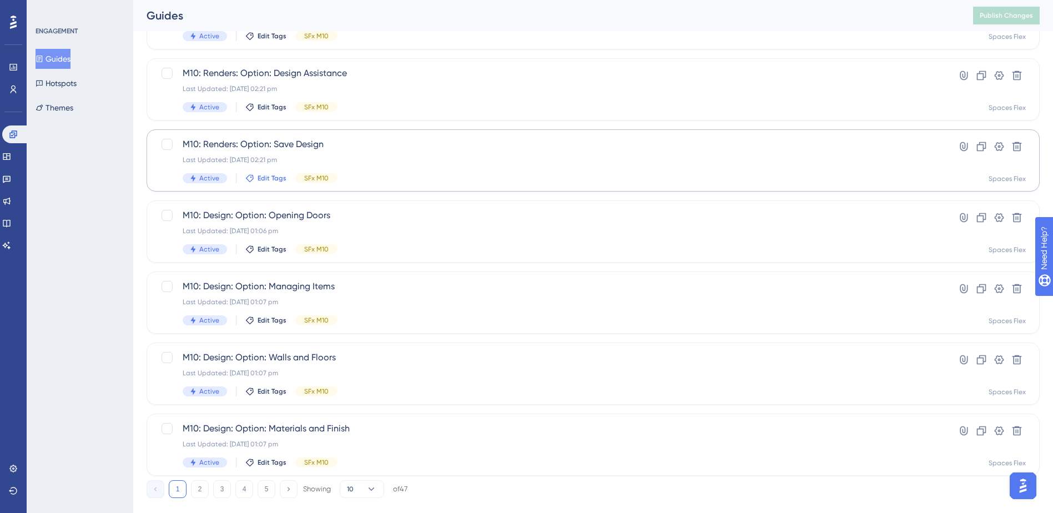
scroll to position [375, 0]
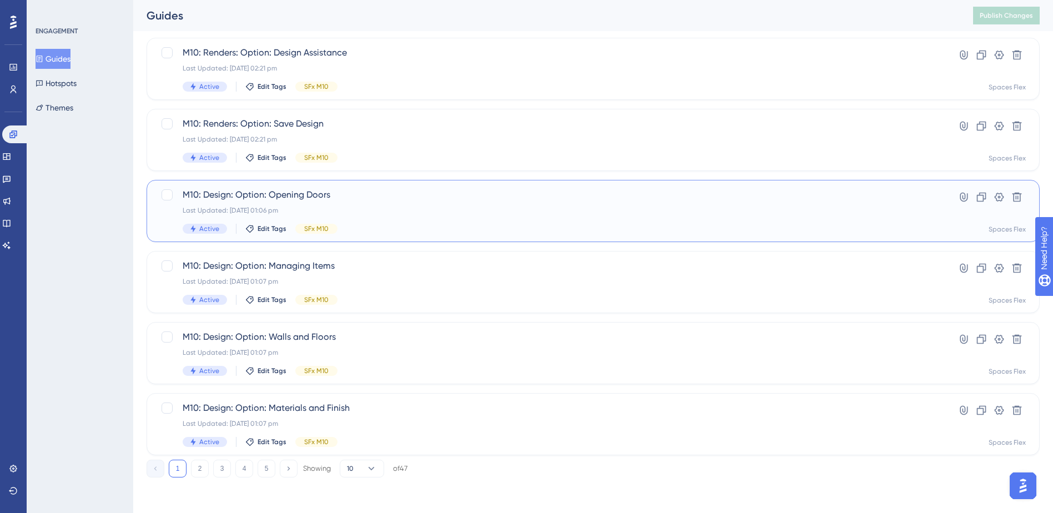
click at [351, 214] on div "Last Updated: [DATE] 01:06 pm" at bounding box center [549, 210] width 732 height 9
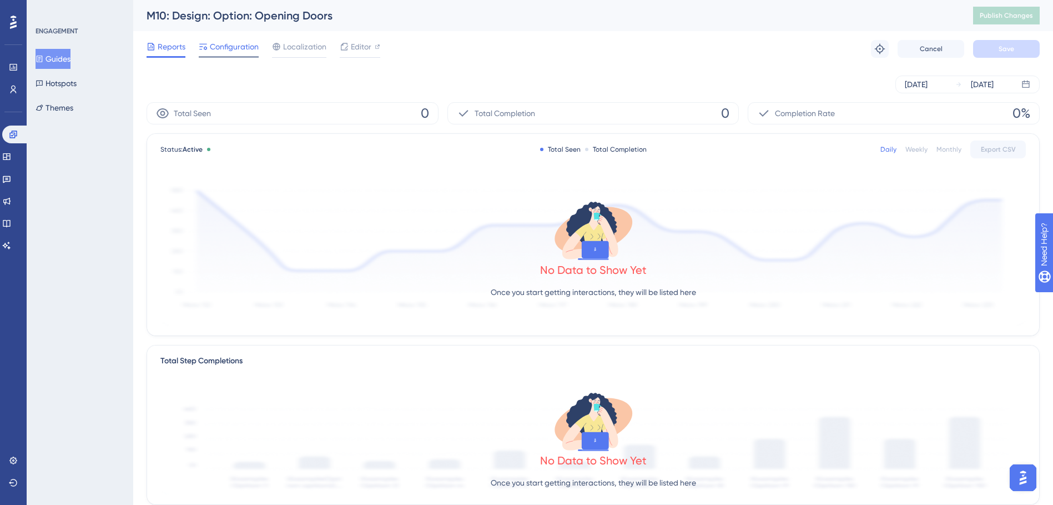
click at [211, 40] on span "Configuration" at bounding box center [234, 46] width 49 height 13
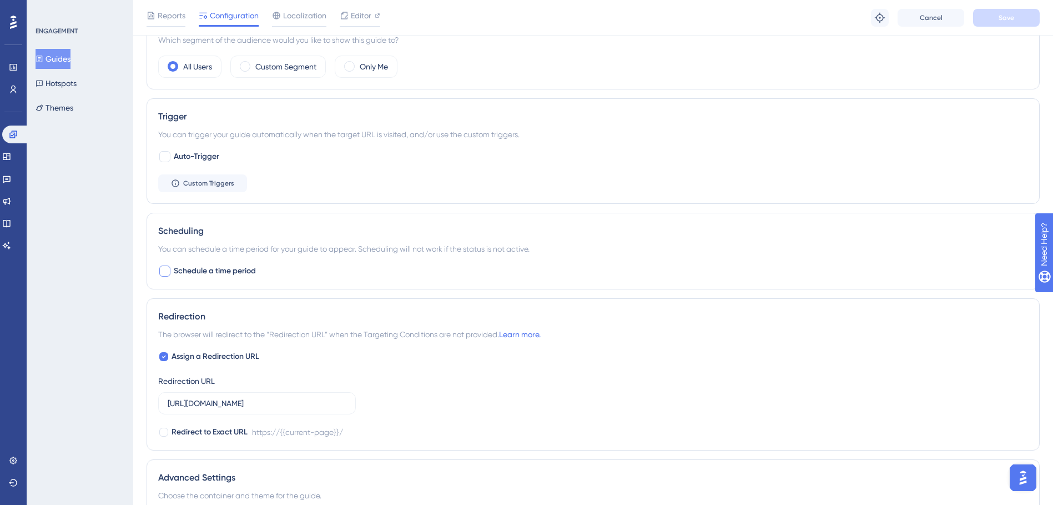
scroll to position [555, 0]
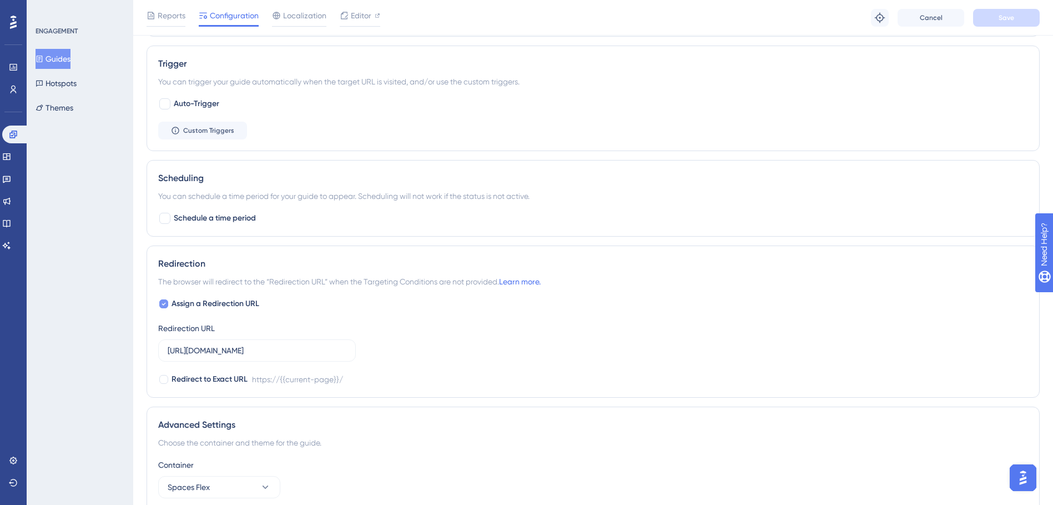
click at [217, 306] on span "Assign a Redirection URL" at bounding box center [216, 303] width 88 height 13
checkbox input "false"
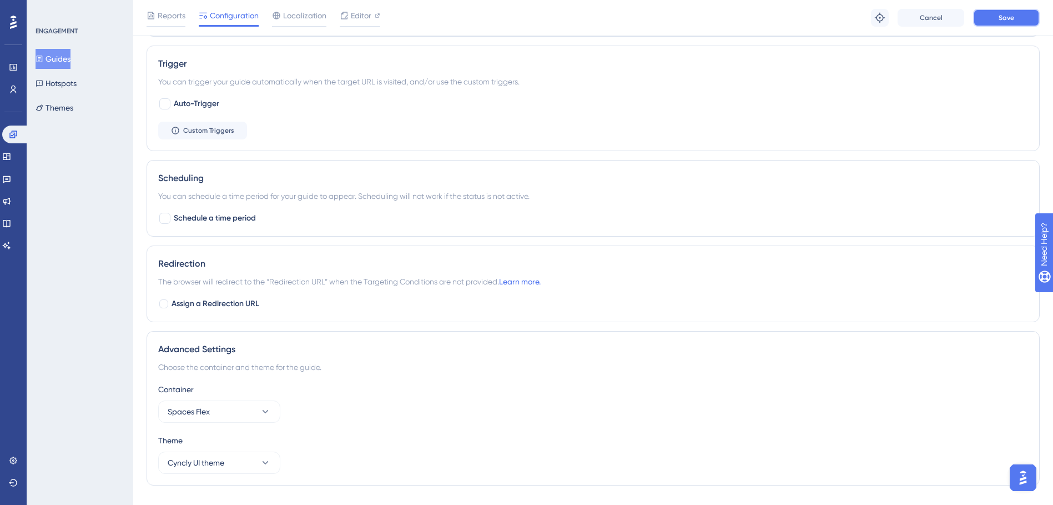
click at [989, 21] on button "Save" at bounding box center [1006, 18] width 67 height 18
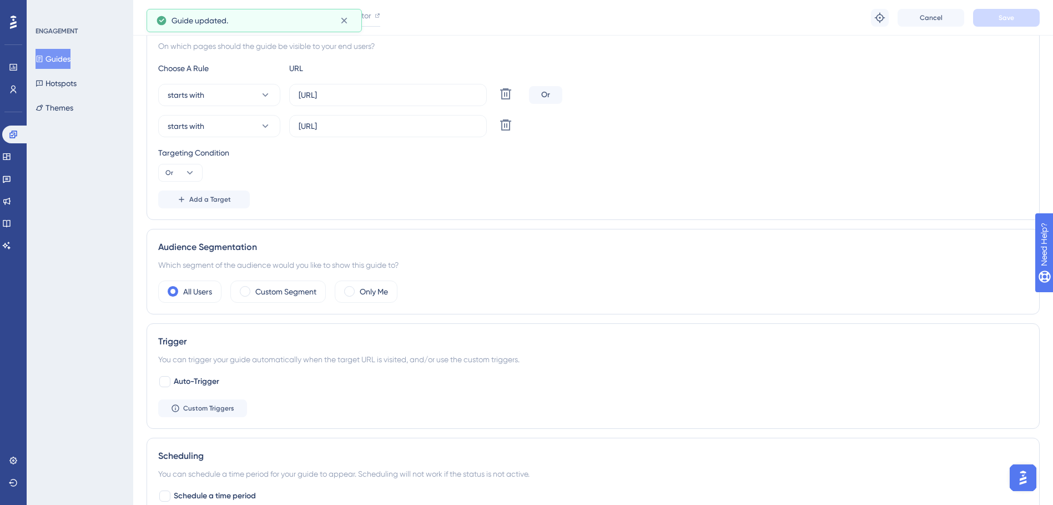
scroll to position [0, 0]
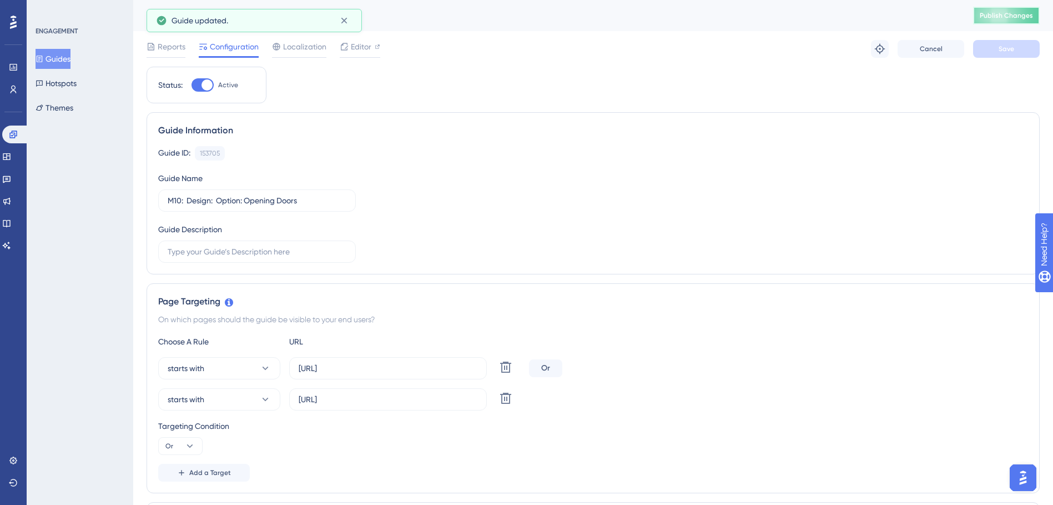
click at [1018, 22] on button "Publish Changes" at bounding box center [1006, 16] width 67 height 18
click at [58, 55] on button "Guides" at bounding box center [53, 59] width 35 height 20
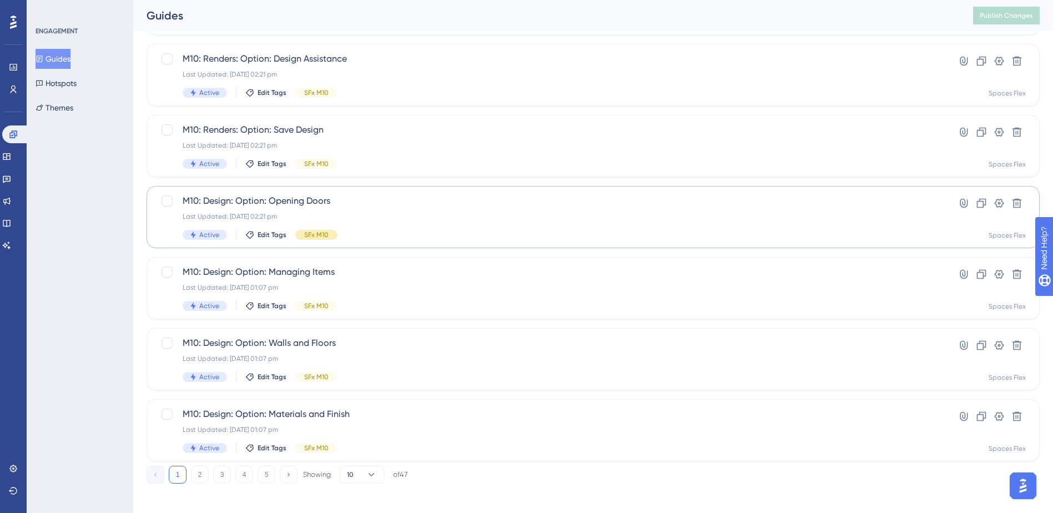
scroll to position [375, 0]
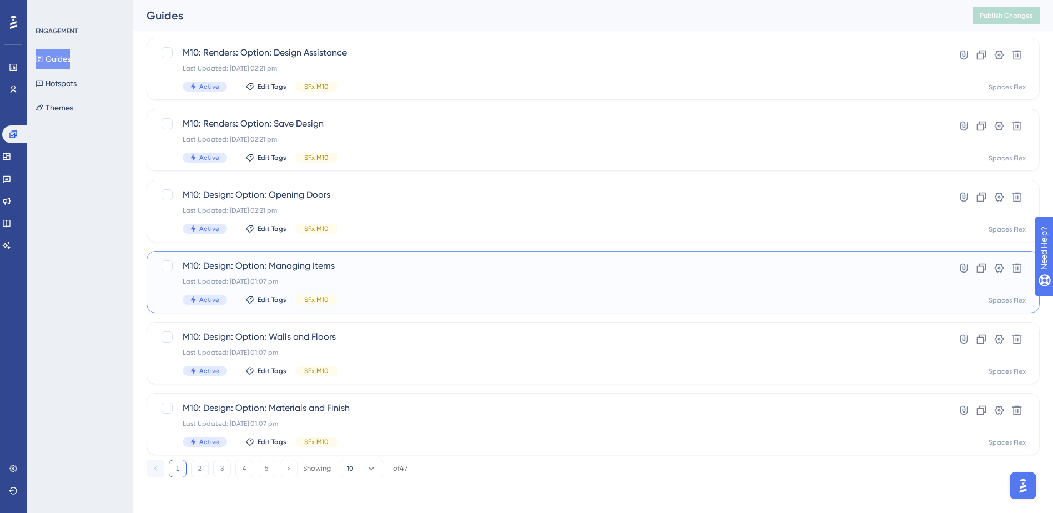
click at [410, 294] on div "M10: Design: Option: Managing Items Last Updated: [DATE] 01:07 pm Active Edit T…" at bounding box center [549, 282] width 732 height 46
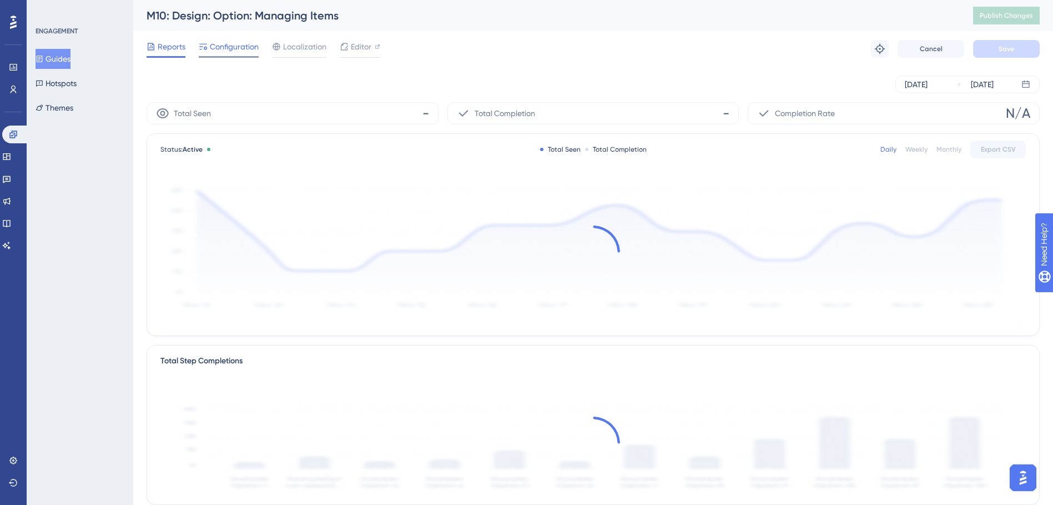
click at [236, 53] on div "Configuration" at bounding box center [229, 49] width 60 height 18
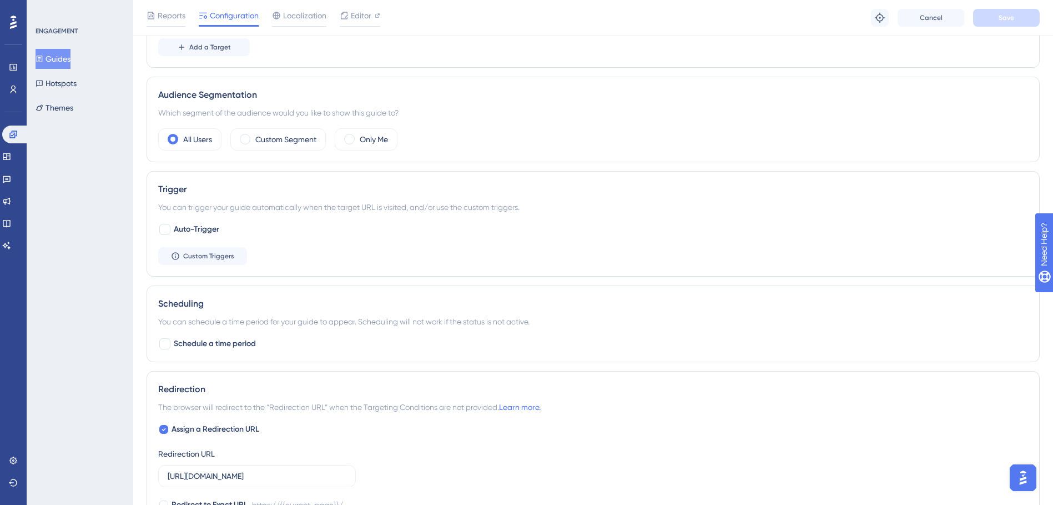
scroll to position [500, 0]
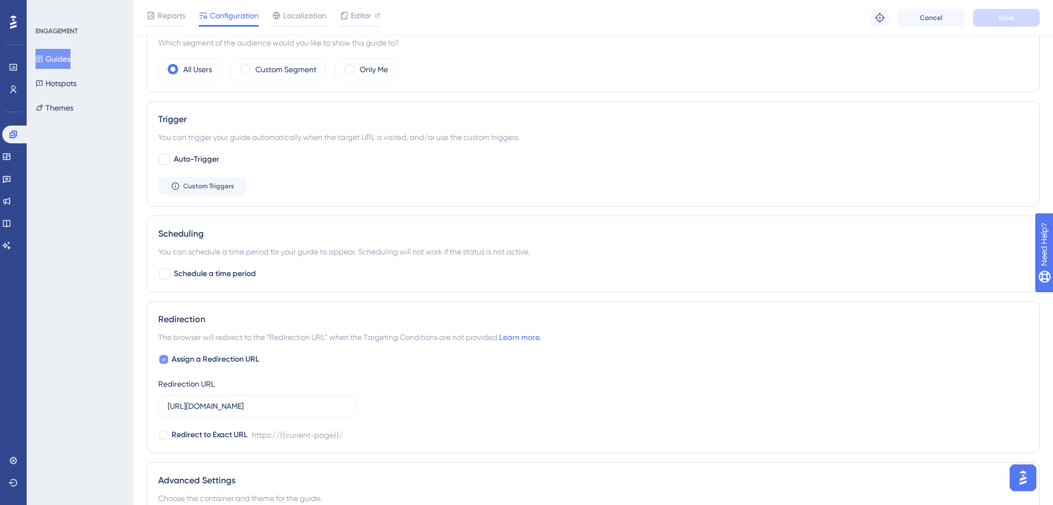
click at [215, 355] on span "Assign a Redirection URL" at bounding box center [216, 359] width 88 height 13
checkbox input "false"
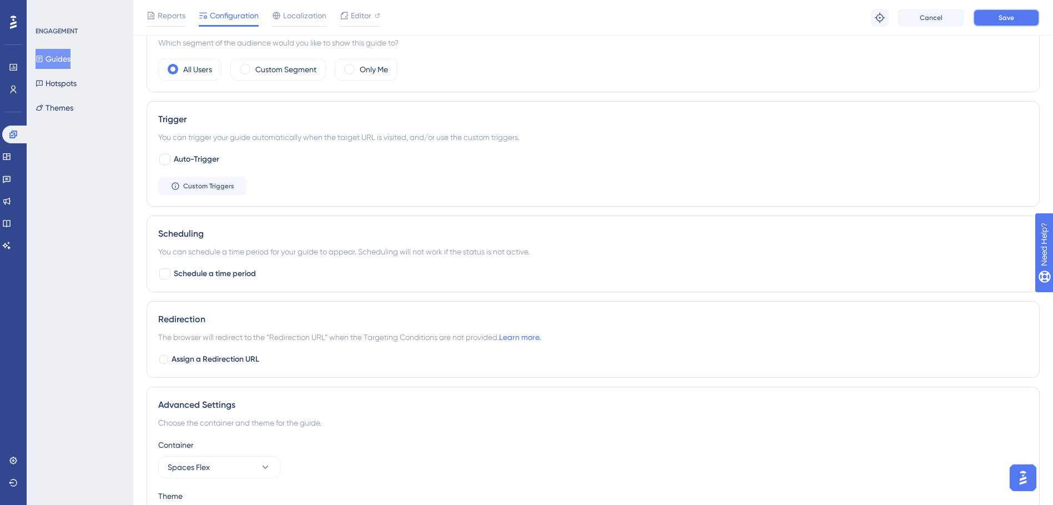
click at [986, 19] on button "Save" at bounding box center [1006, 18] width 67 height 18
click at [68, 63] on button "Guides" at bounding box center [53, 59] width 35 height 20
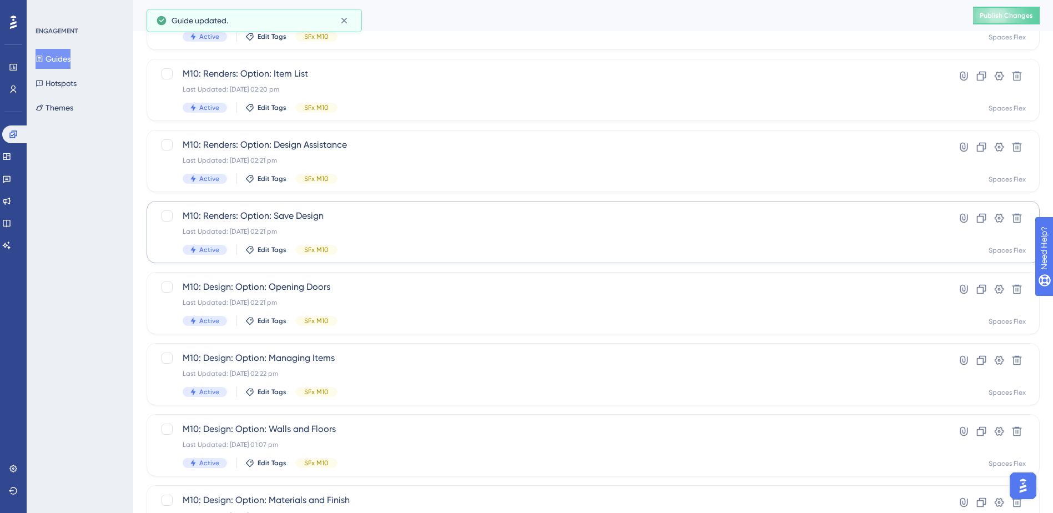
scroll to position [333, 0]
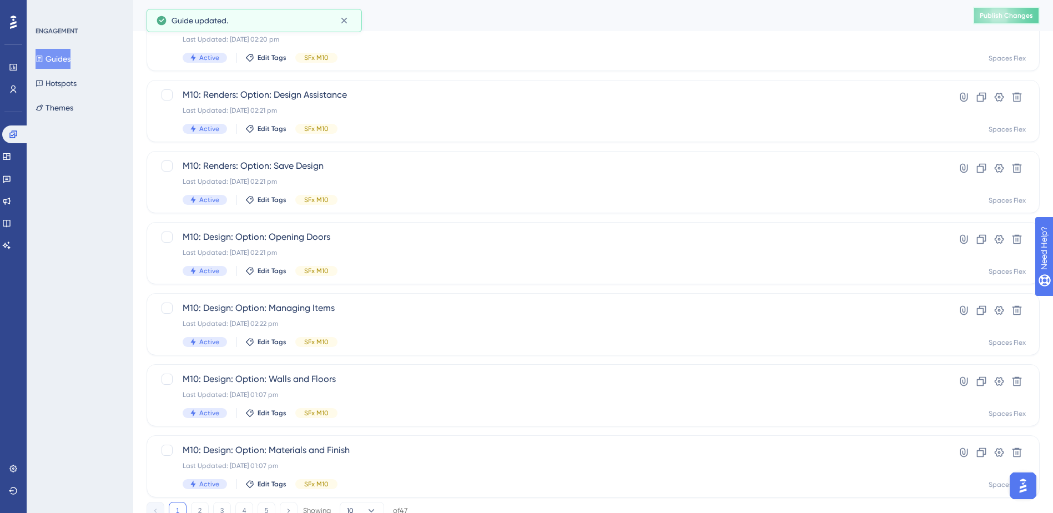
click at [994, 14] on span "Publish Changes" at bounding box center [1006, 15] width 53 height 9
click at [365, 374] on span "M10: Design: Option: Walls and Floors" at bounding box center [549, 379] width 732 height 13
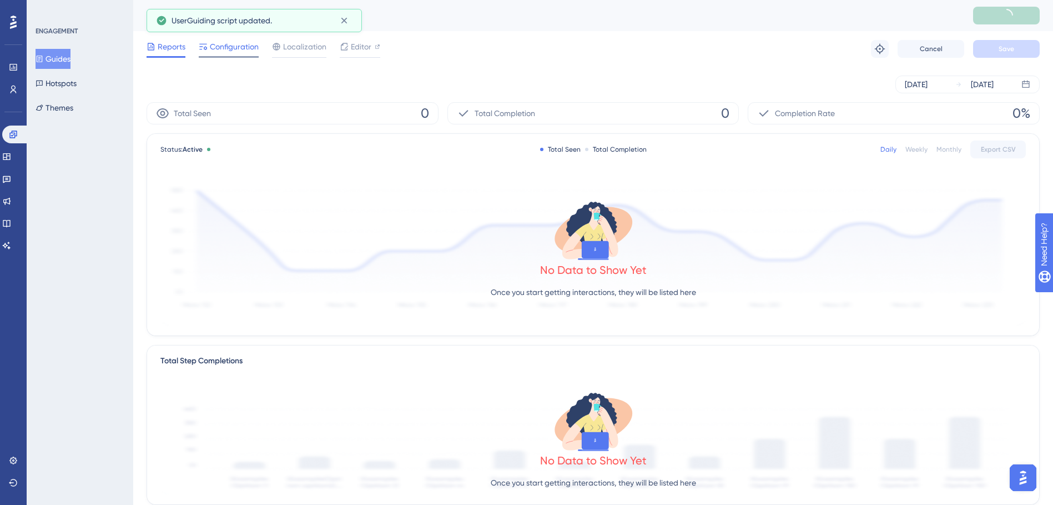
click at [227, 48] on span "Configuration" at bounding box center [234, 46] width 49 height 13
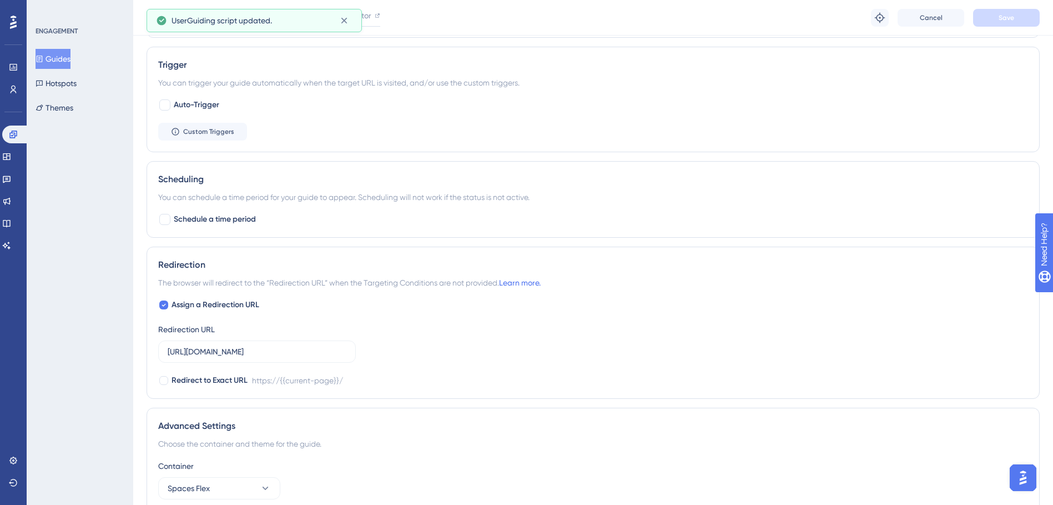
scroll to position [555, 0]
click at [196, 305] on span "Assign a Redirection URL" at bounding box center [216, 303] width 88 height 13
checkbox input "false"
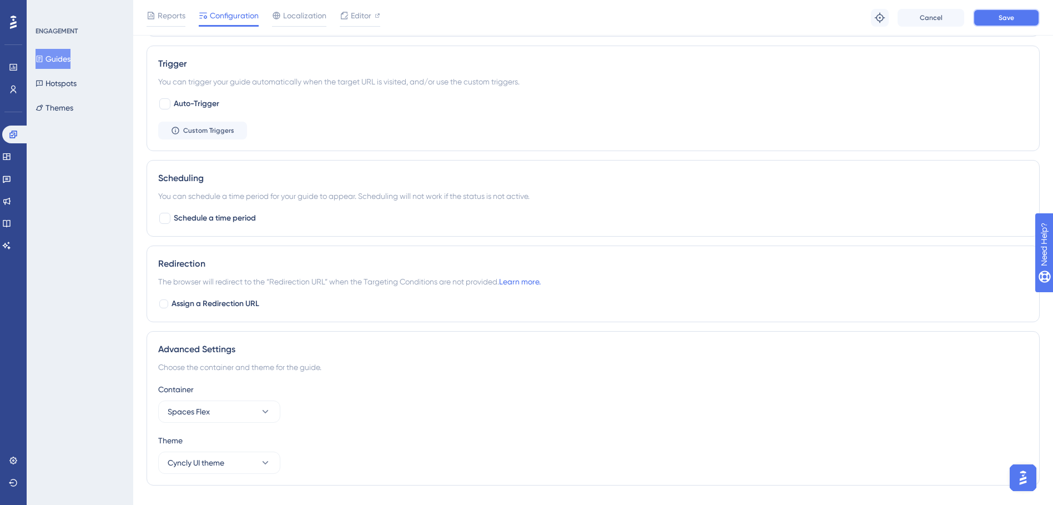
click at [1024, 17] on button "Save" at bounding box center [1006, 18] width 67 height 18
click at [61, 57] on button "Guides" at bounding box center [53, 59] width 35 height 20
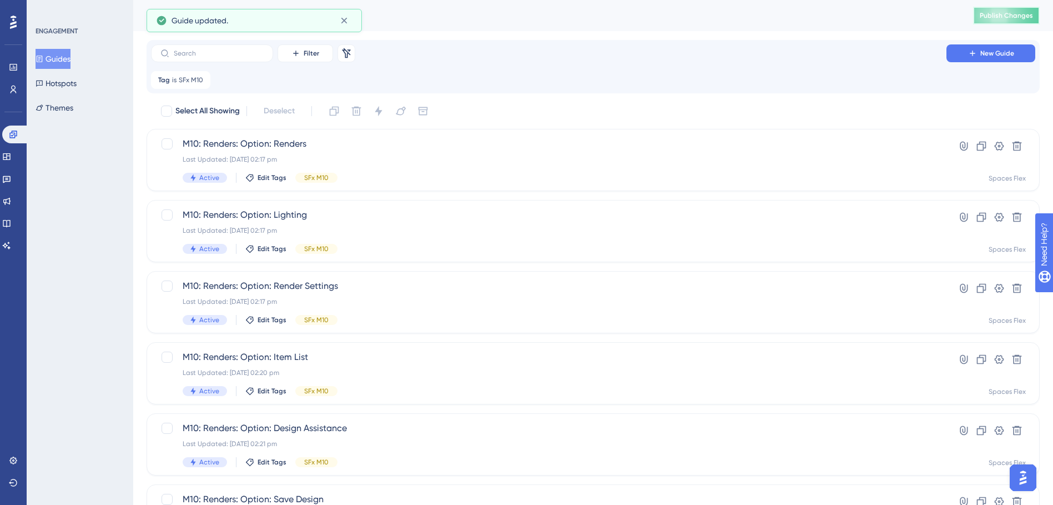
click at [1003, 12] on span "Publish Changes" at bounding box center [1006, 15] width 53 height 9
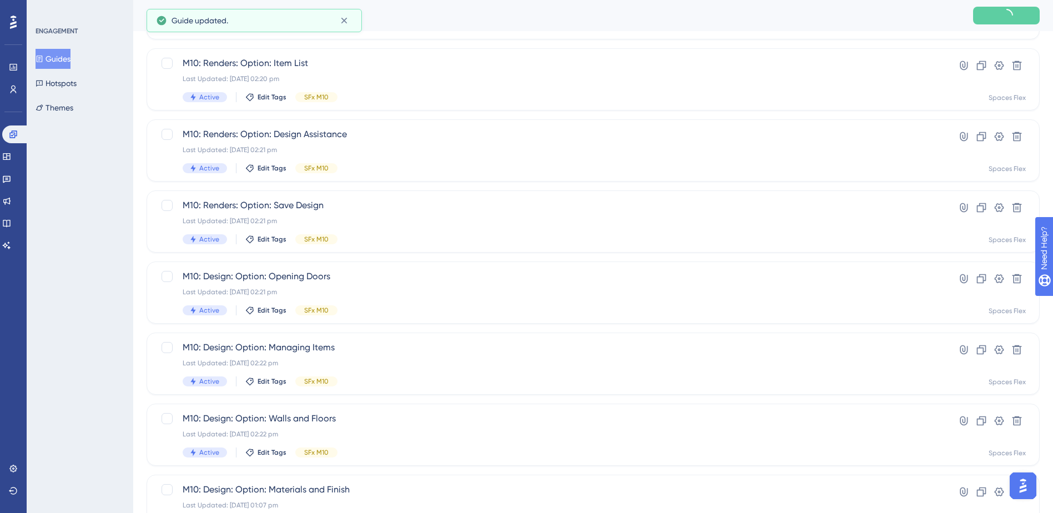
scroll to position [375, 0]
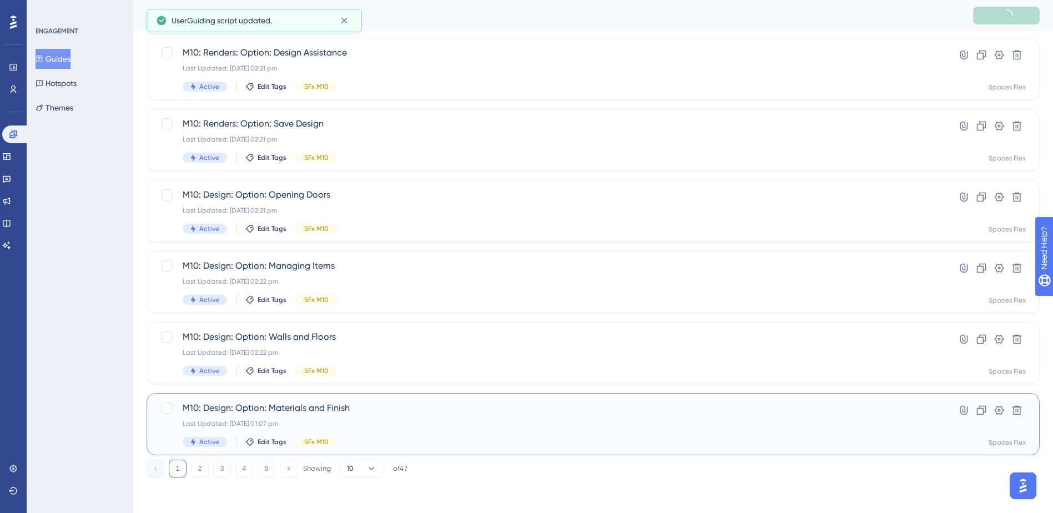
click at [311, 400] on div "M10: Design: Option: Materials and Finish Last Updated: [DATE] 01:07 pm Active …" at bounding box center [593, 424] width 893 height 62
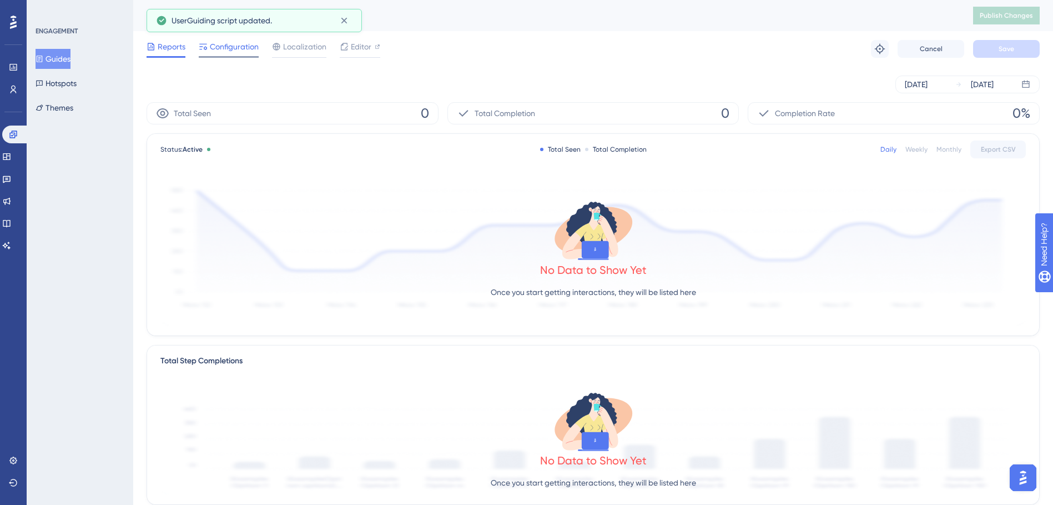
click at [254, 52] on span "Configuration" at bounding box center [234, 46] width 49 height 13
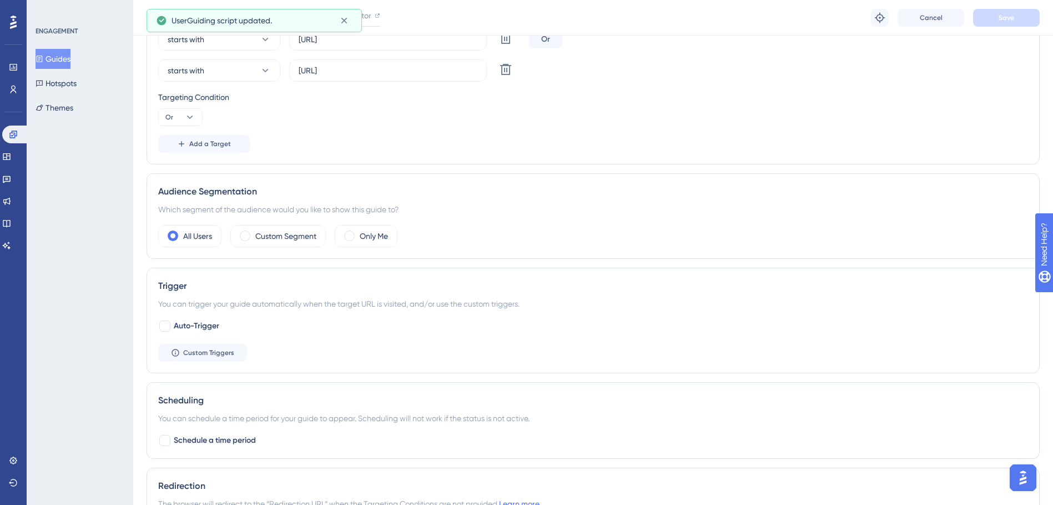
scroll to position [500, 0]
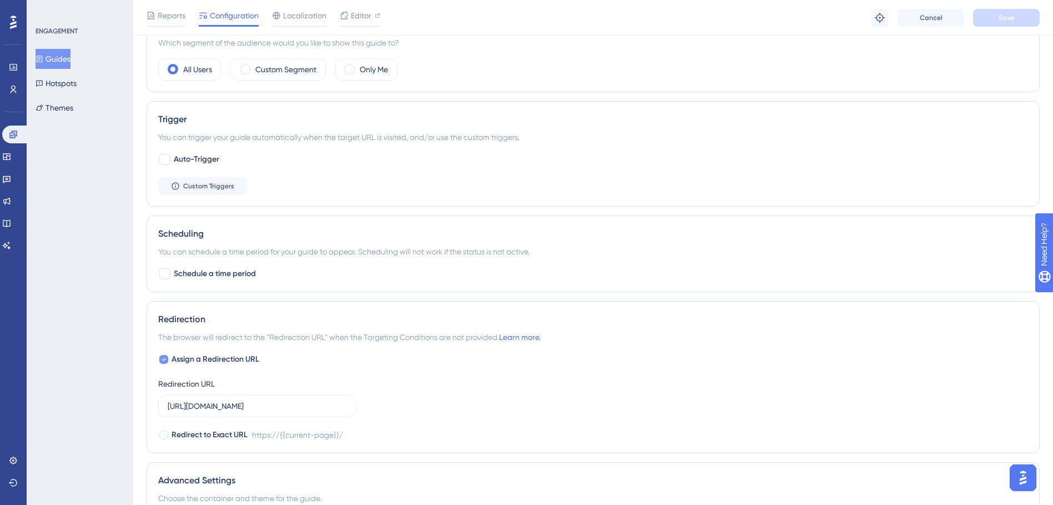
click at [228, 356] on span "Assign a Redirection URL" at bounding box center [216, 359] width 88 height 13
checkbox input "false"
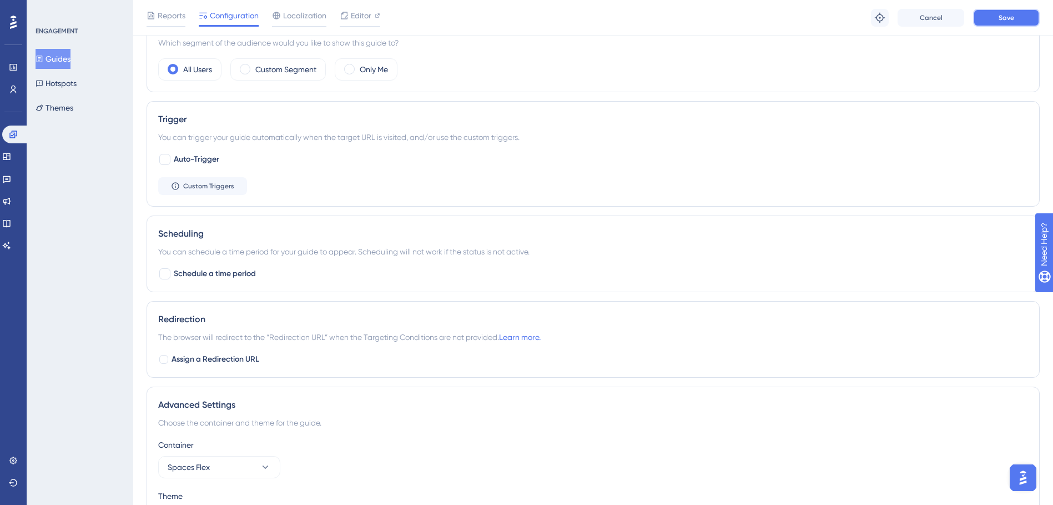
click at [1005, 20] on span "Save" at bounding box center [1007, 17] width 16 height 9
click at [67, 61] on button "Guides" at bounding box center [53, 59] width 35 height 20
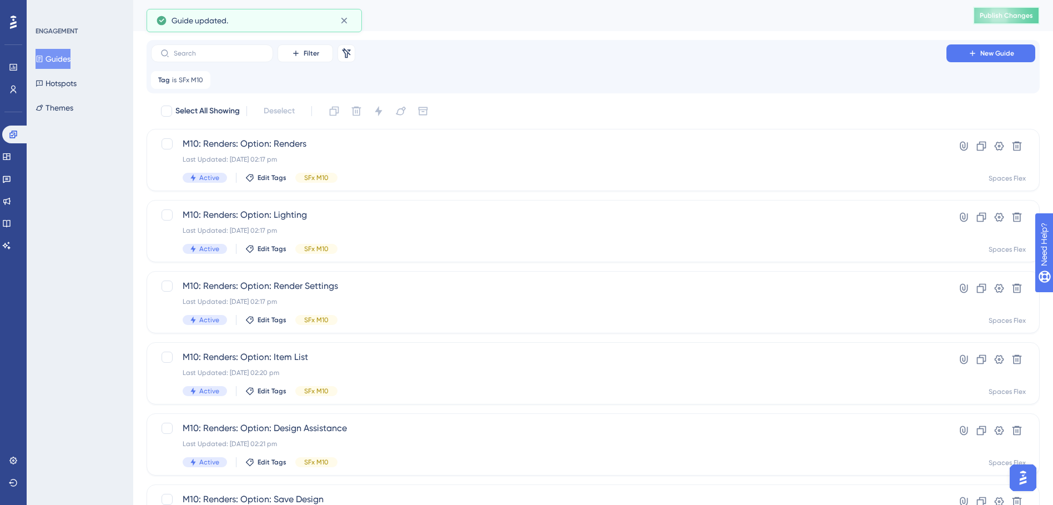
click at [999, 19] on span "Publish Changes" at bounding box center [1006, 15] width 53 height 9
click at [226, 54] on input "text" at bounding box center [219, 53] width 90 height 8
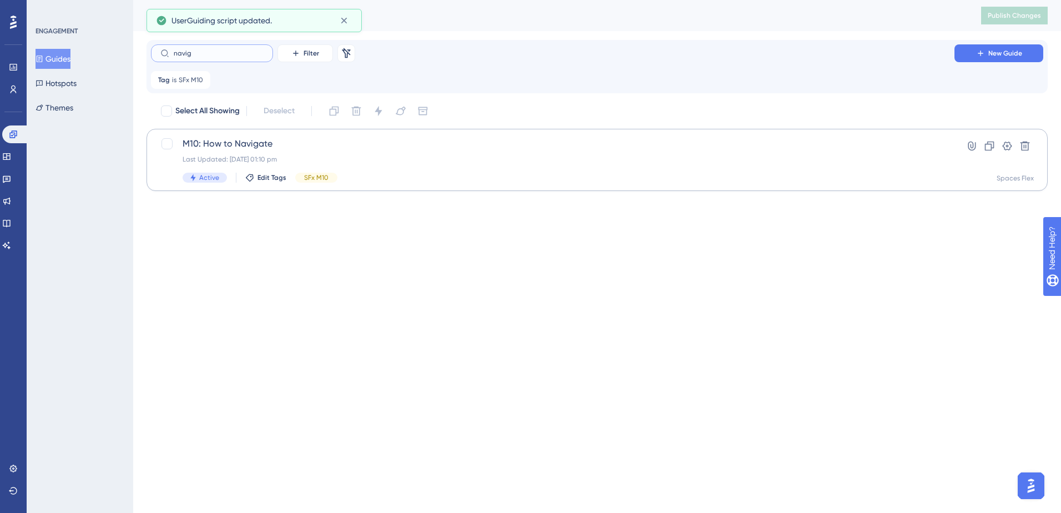
type input "navig"
click at [329, 157] on div "Last Updated: [DATE] 01:10 pm" at bounding box center [553, 159] width 741 height 9
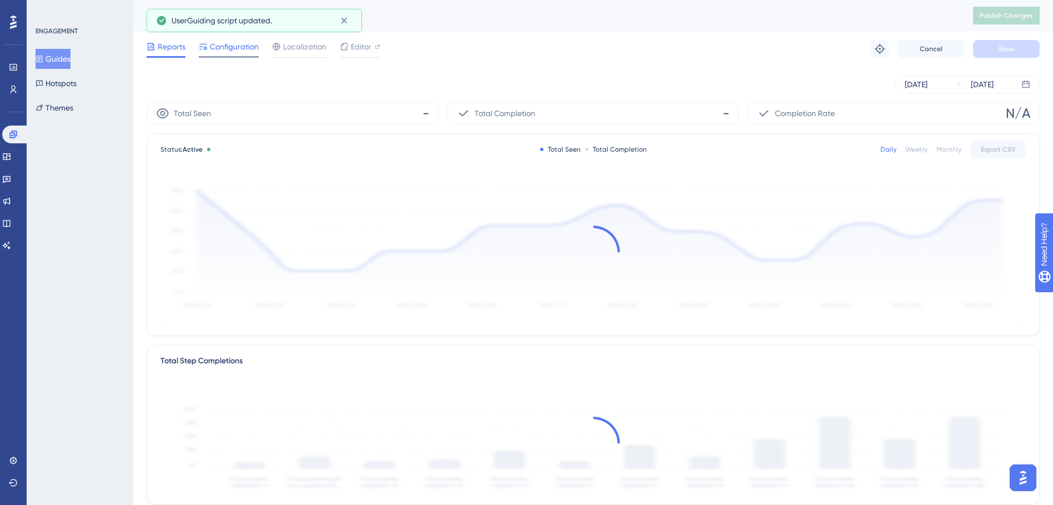
click at [241, 51] on span "Configuration" at bounding box center [234, 46] width 49 height 13
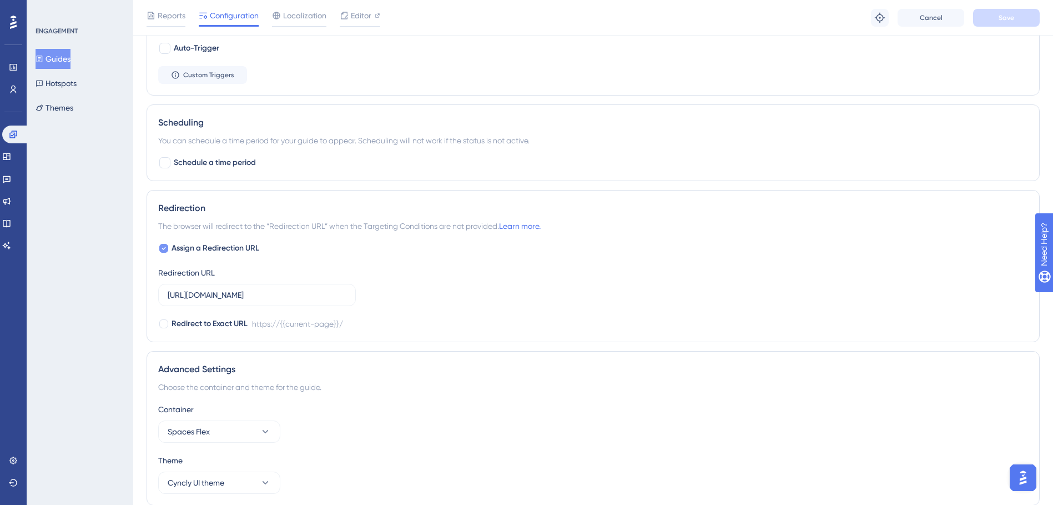
click at [235, 250] on span "Assign a Redirection URL" at bounding box center [216, 247] width 88 height 13
checkbox input "false"
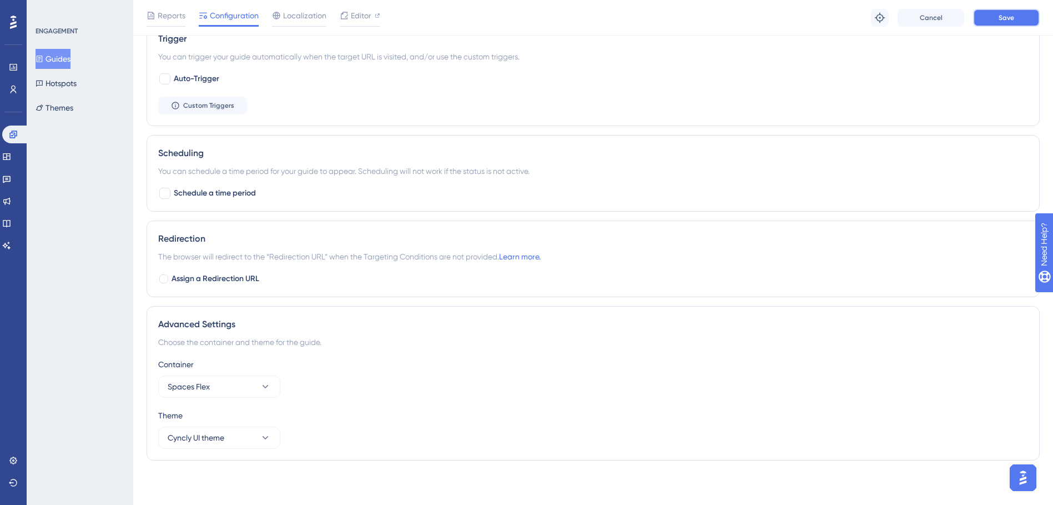
click at [1021, 19] on button "Save" at bounding box center [1006, 18] width 67 height 18
click at [65, 51] on button "Guides" at bounding box center [53, 59] width 35 height 20
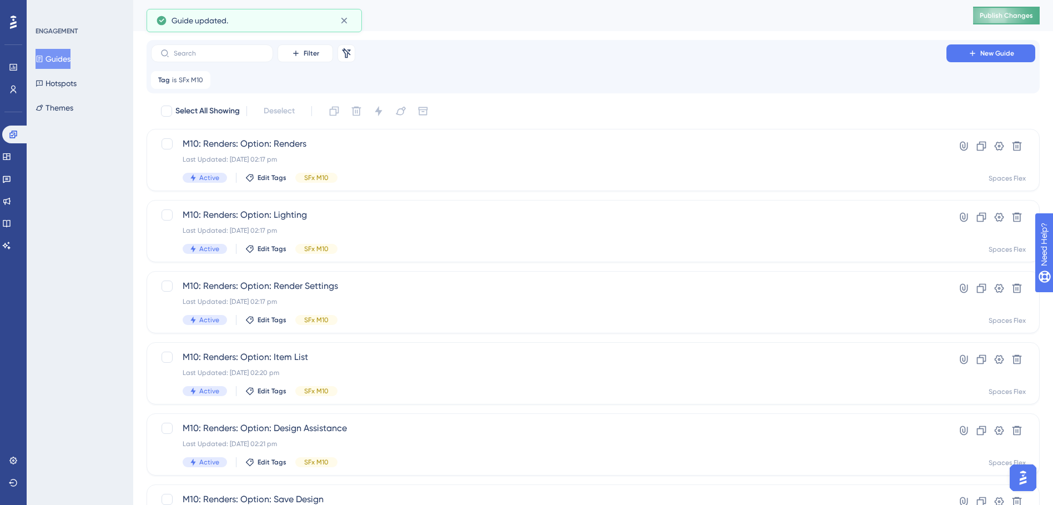
click at [1016, 17] on span "Publish Changes" at bounding box center [1006, 15] width 53 height 9
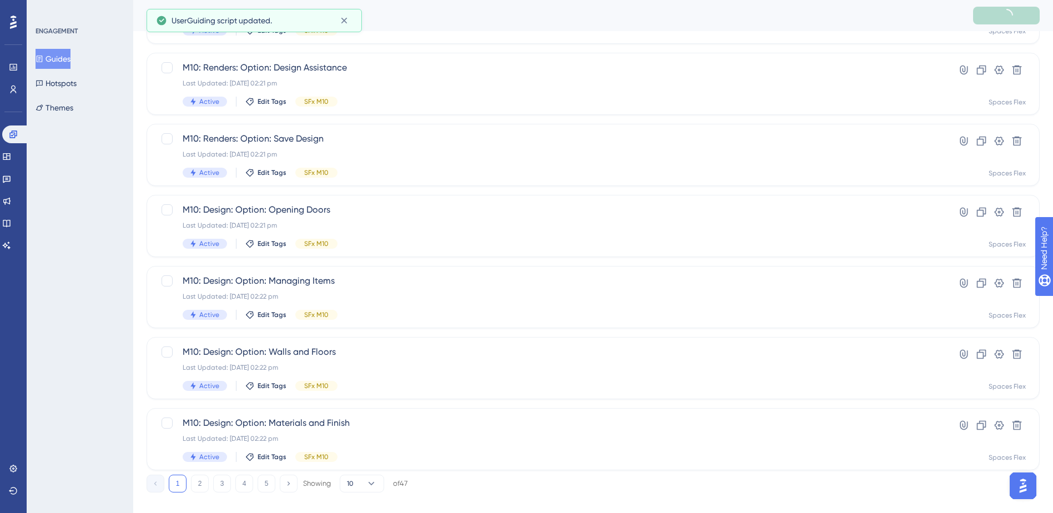
scroll to position [375, 0]
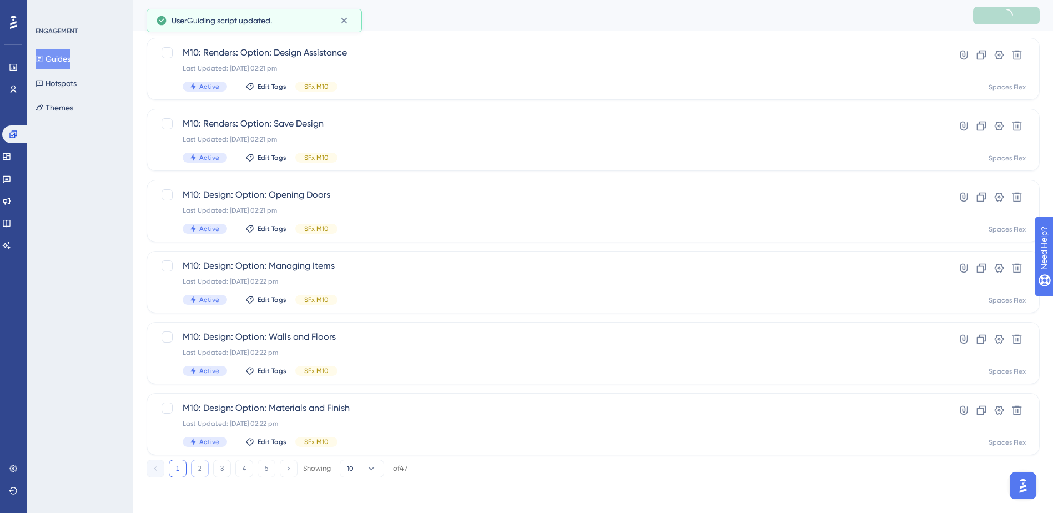
click at [199, 468] on button "2" at bounding box center [200, 469] width 18 height 18
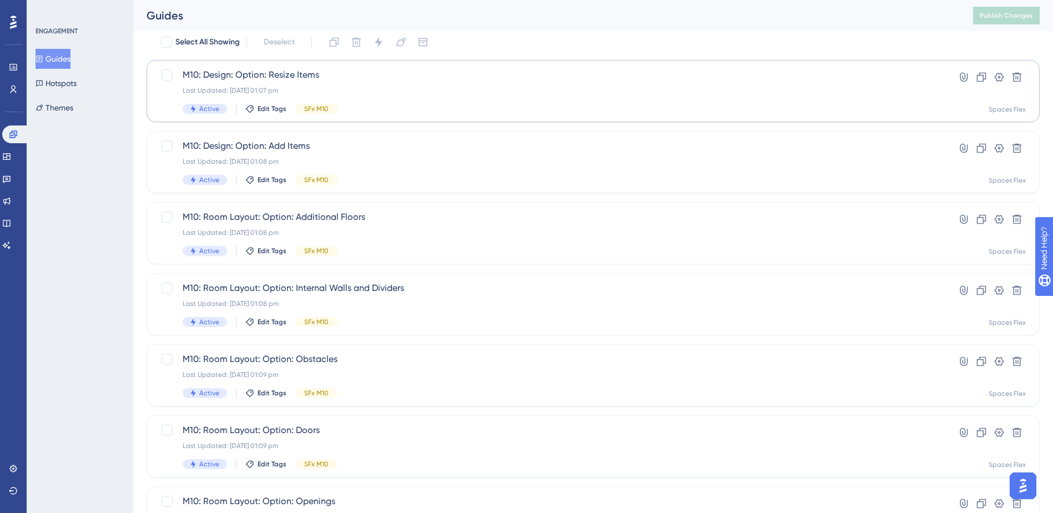
scroll to position [42, 0]
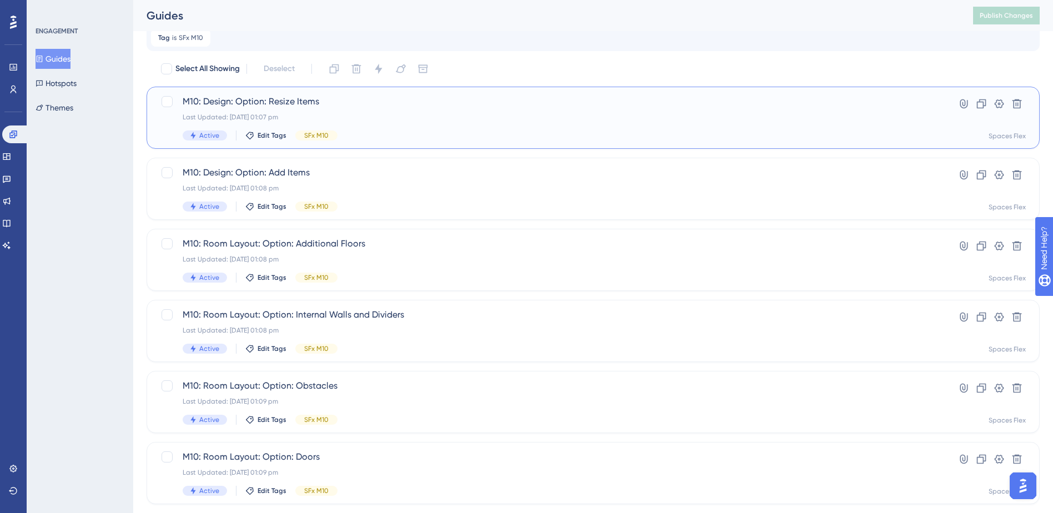
click at [467, 110] on div "M10: Design: Option: Resize Items Last Updated: [DATE] 01:07 pm Active Edit Tag…" at bounding box center [549, 118] width 732 height 46
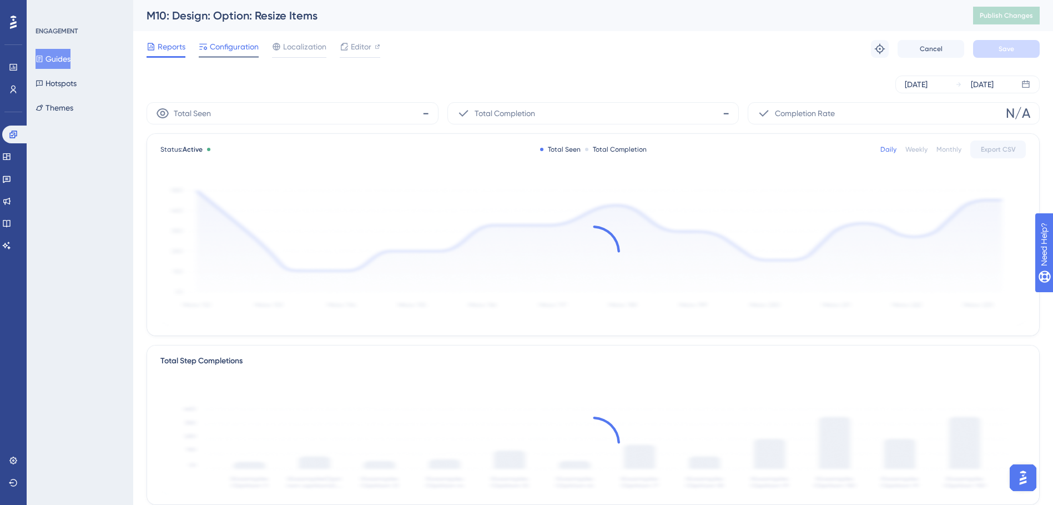
click at [226, 42] on span "Configuration" at bounding box center [234, 46] width 49 height 13
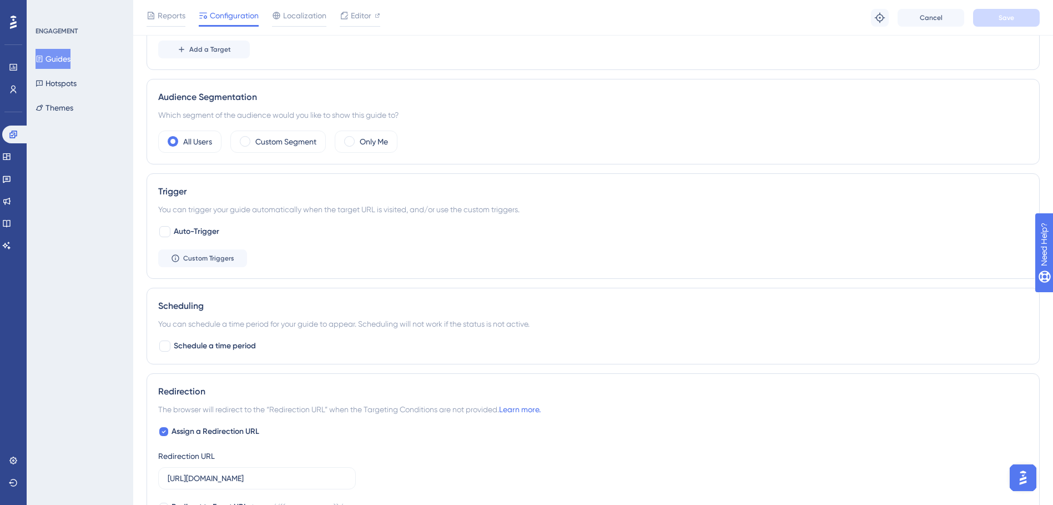
scroll to position [555, 0]
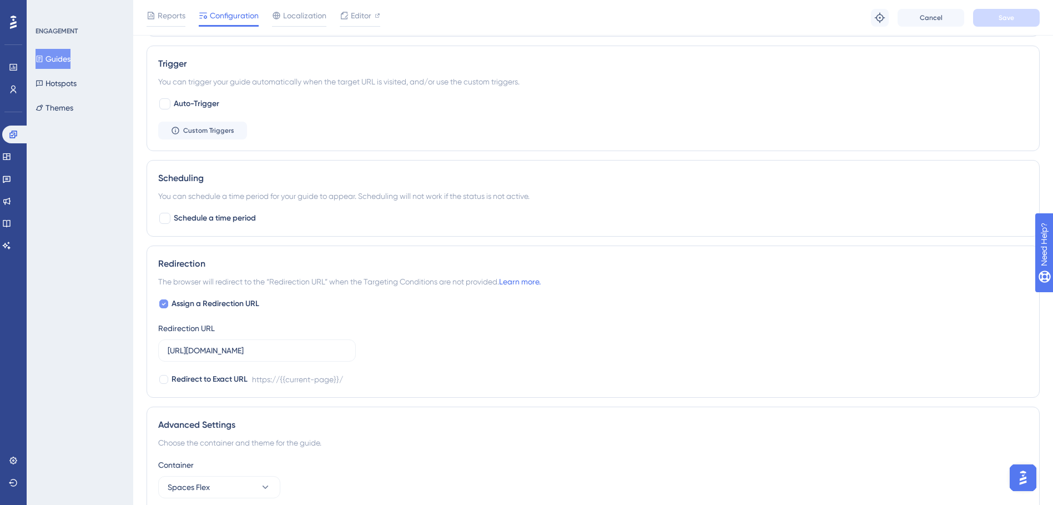
click at [178, 307] on span "Assign a Redirection URL" at bounding box center [216, 303] width 88 height 13
checkbox input "false"
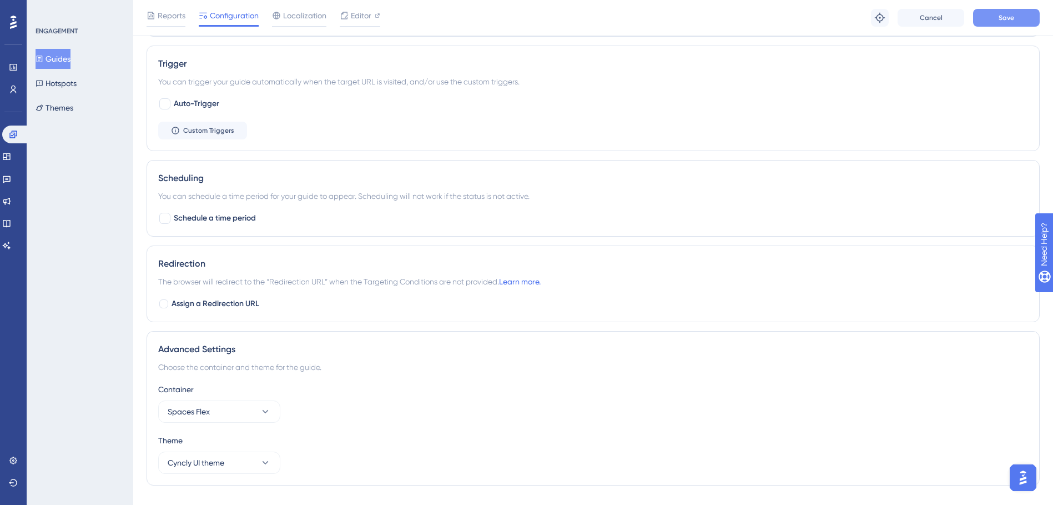
click at [1001, 20] on span "Save" at bounding box center [1007, 17] width 16 height 9
click at [63, 58] on button "Guides" at bounding box center [53, 59] width 35 height 20
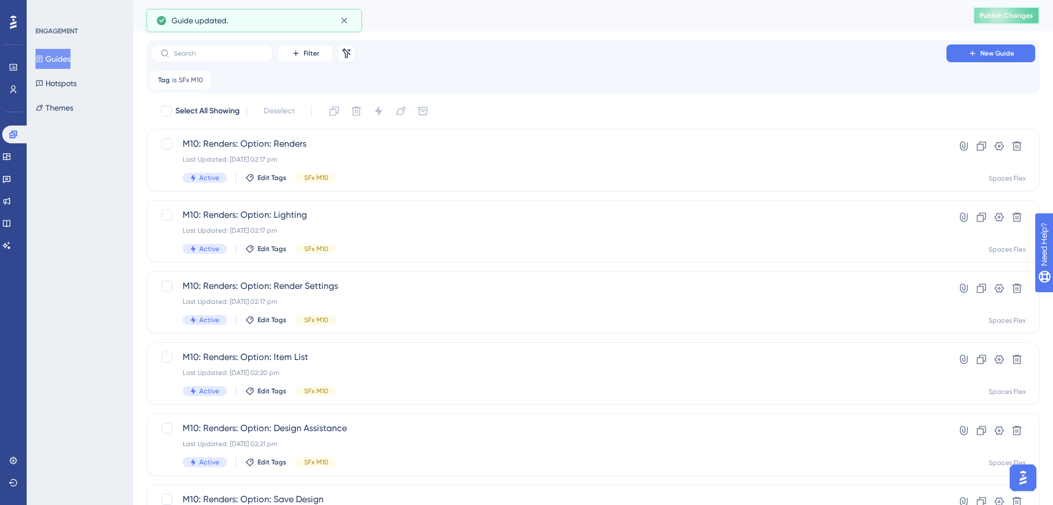
click at [1010, 9] on button "Publish Changes" at bounding box center [1006, 16] width 67 height 18
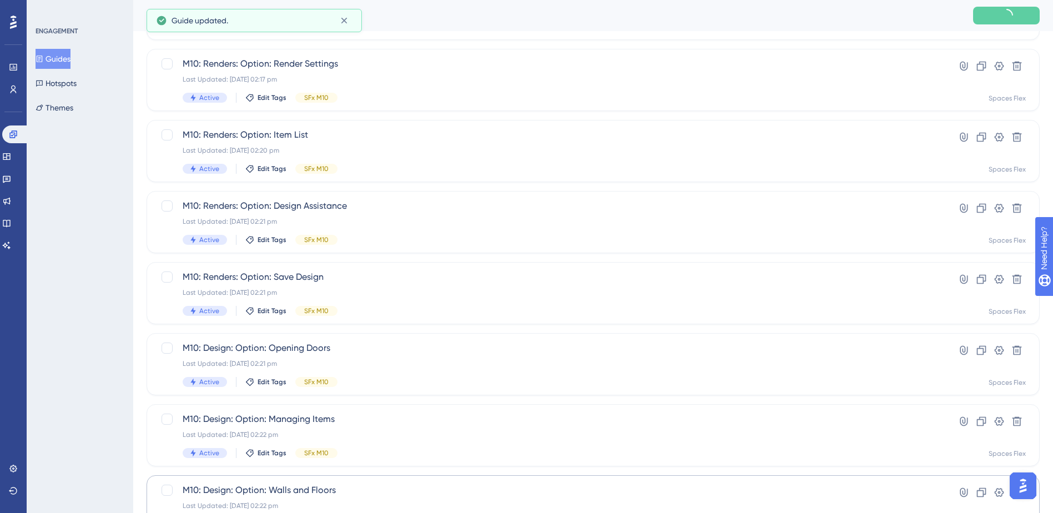
scroll to position [375, 0]
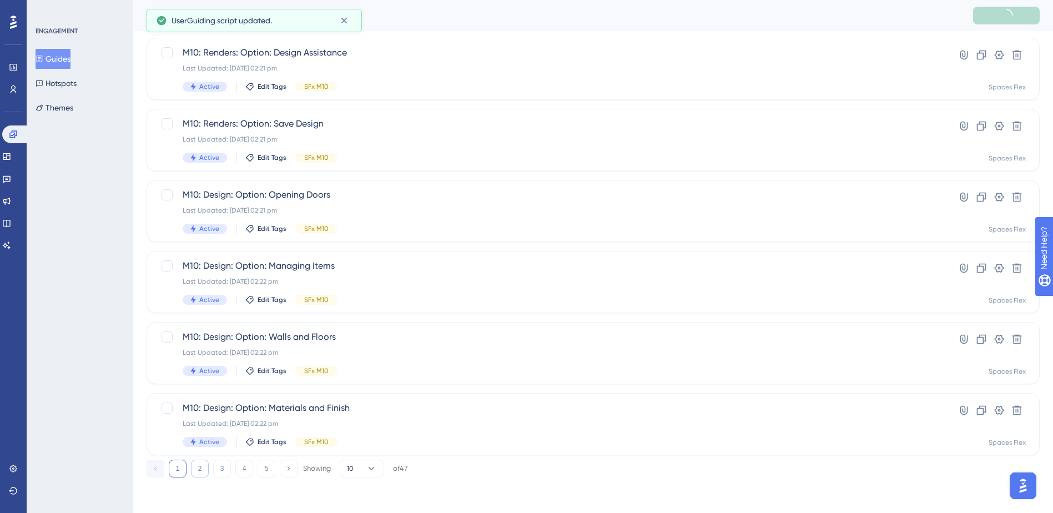
drag, startPoint x: 203, startPoint y: 466, endPoint x: 204, endPoint y: 460, distance: 5.6
click at [203, 465] on button "2" at bounding box center [200, 469] width 18 height 18
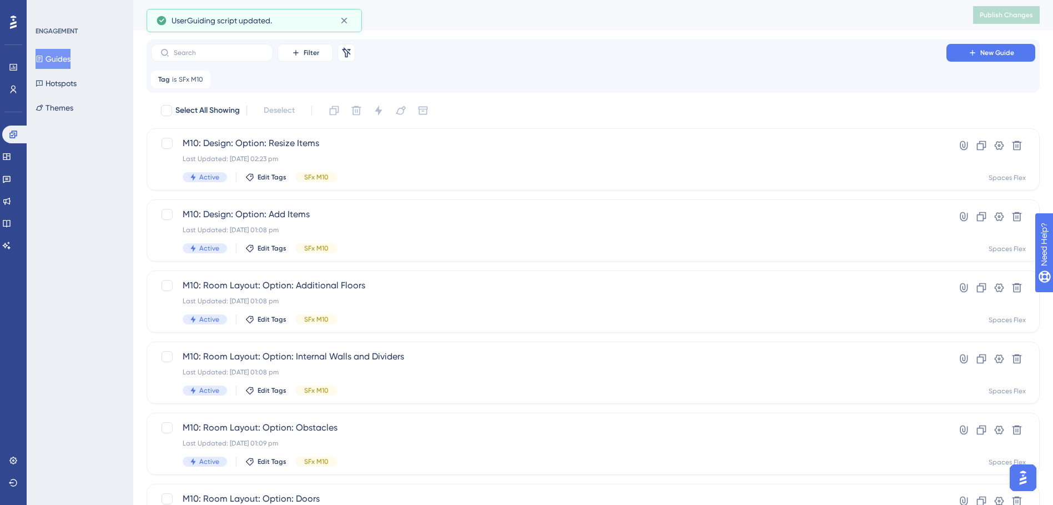
scroll to position [0, 0]
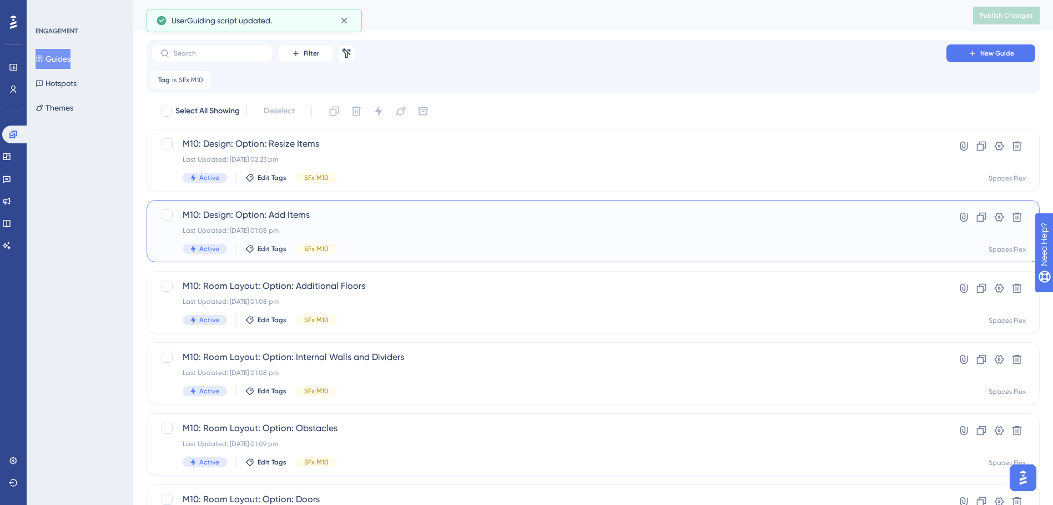
click at [376, 215] on span "M10: Design: Option: Add Items" at bounding box center [549, 214] width 732 height 13
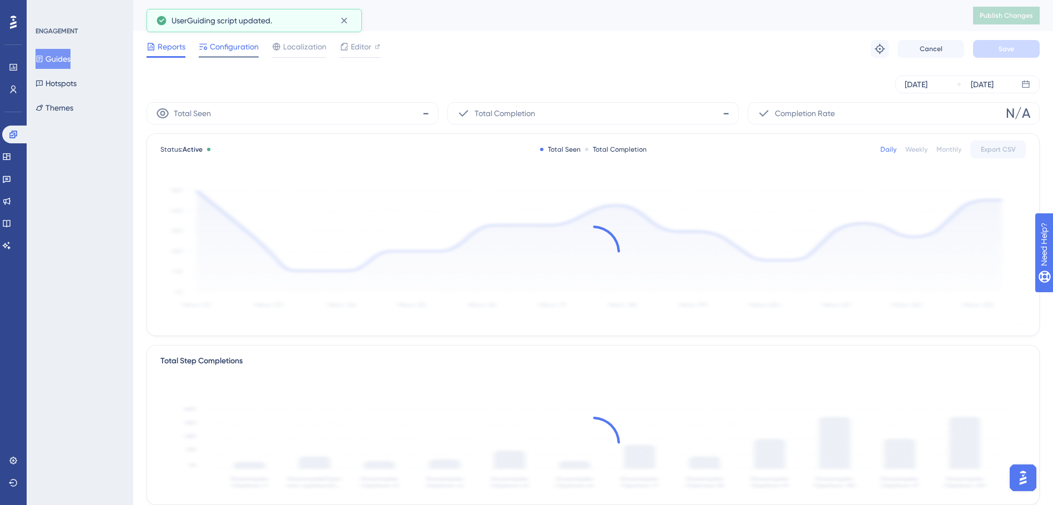
click at [222, 54] on div "Configuration" at bounding box center [229, 49] width 60 height 18
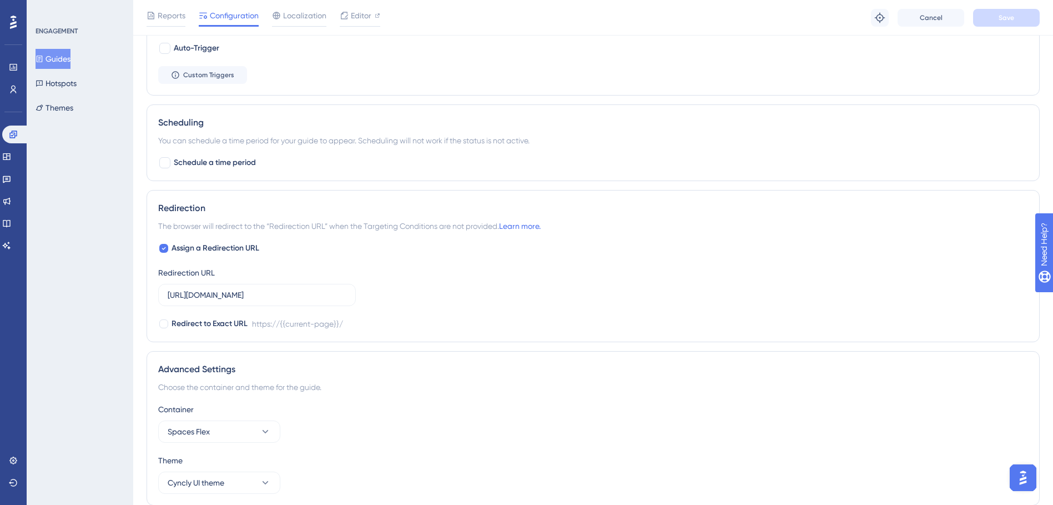
click at [238, 245] on span "Assign a Redirection URL" at bounding box center [216, 247] width 88 height 13
checkbox input "false"
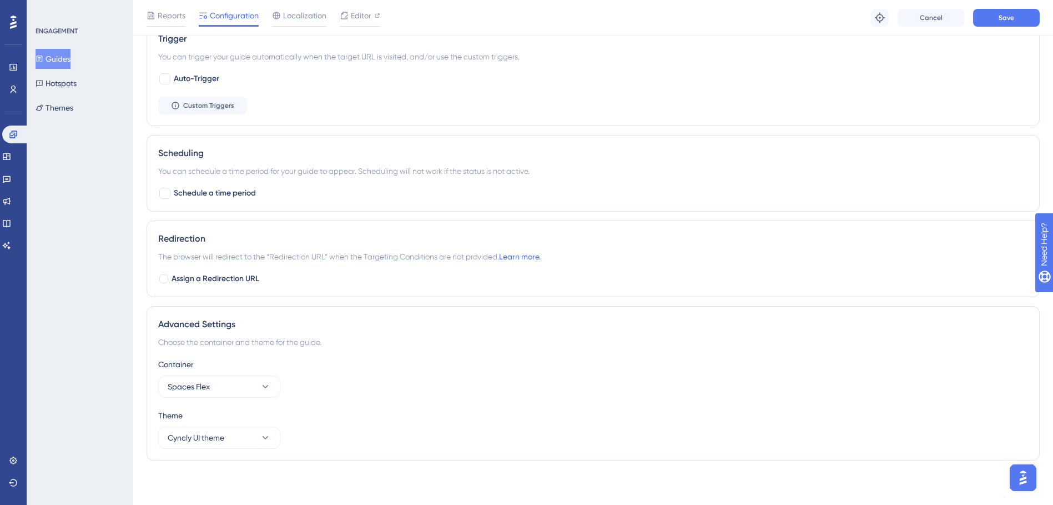
scroll to position [580, 0]
click at [1018, 24] on button "Save" at bounding box center [1006, 18] width 67 height 18
click at [55, 63] on button "Guides" at bounding box center [53, 59] width 35 height 20
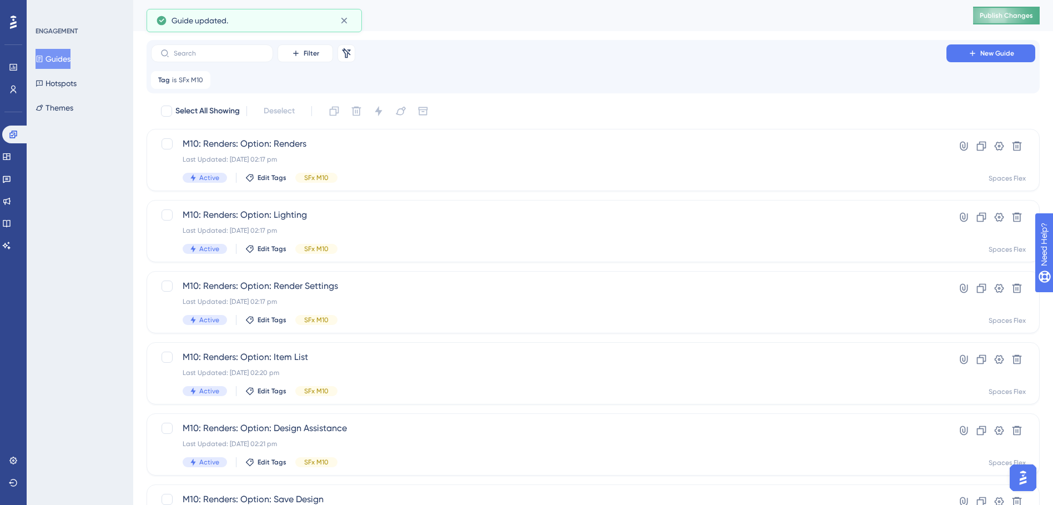
click at [1023, 13] on span "Publish Changes" at bounding box center [1006, 15] width 53 height 9
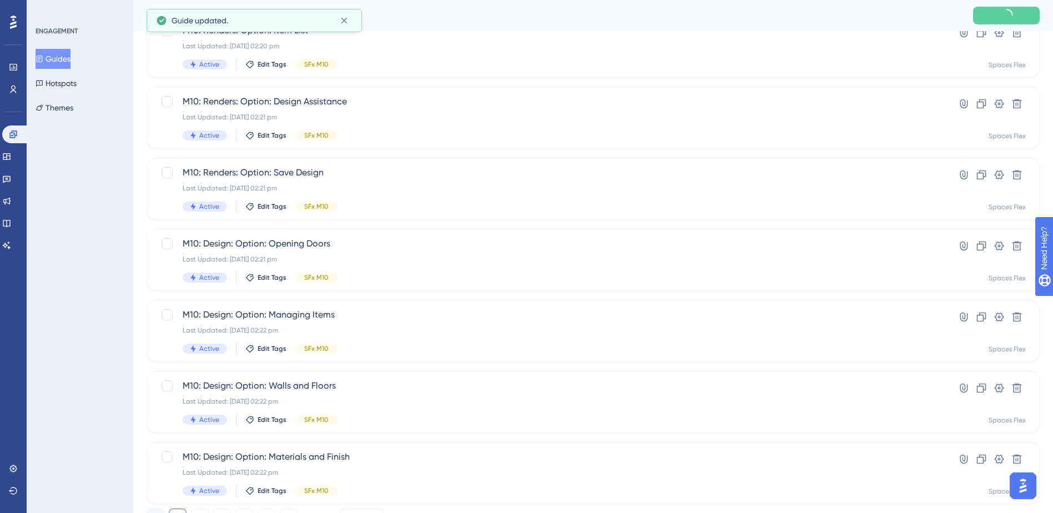
scroll to position [375, 0]
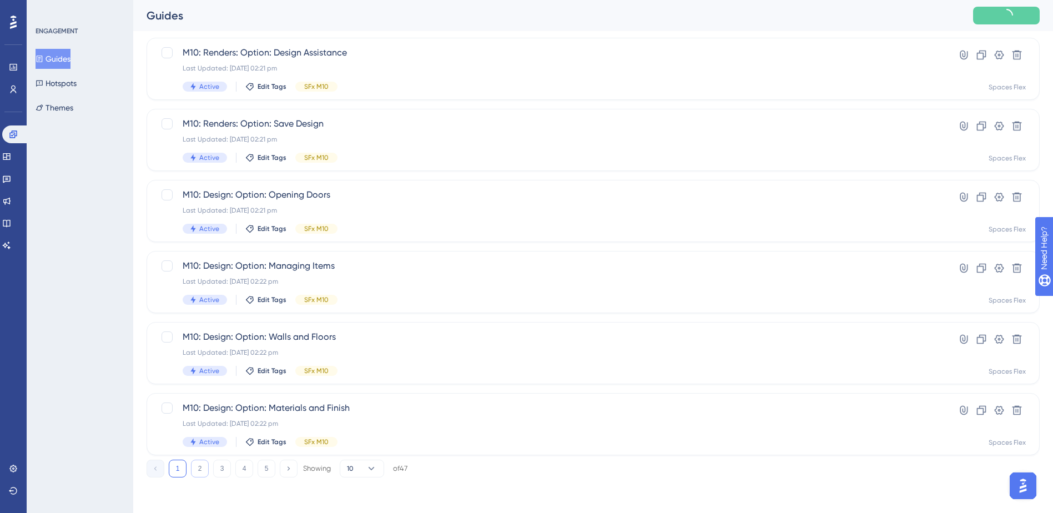
click at [202, 462] on button "2" at bounding box center [200, 469] width 18 height 18
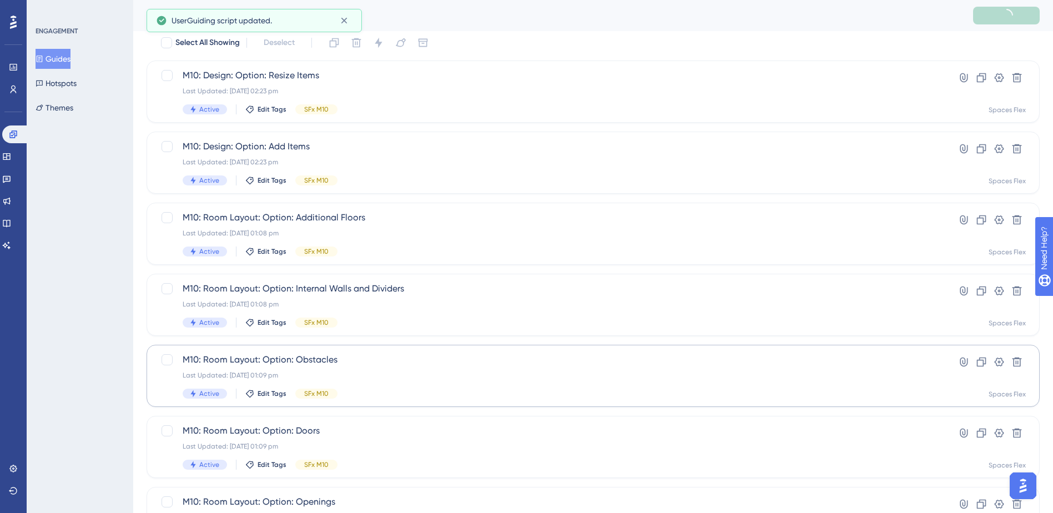
scroll to position [42, 0]
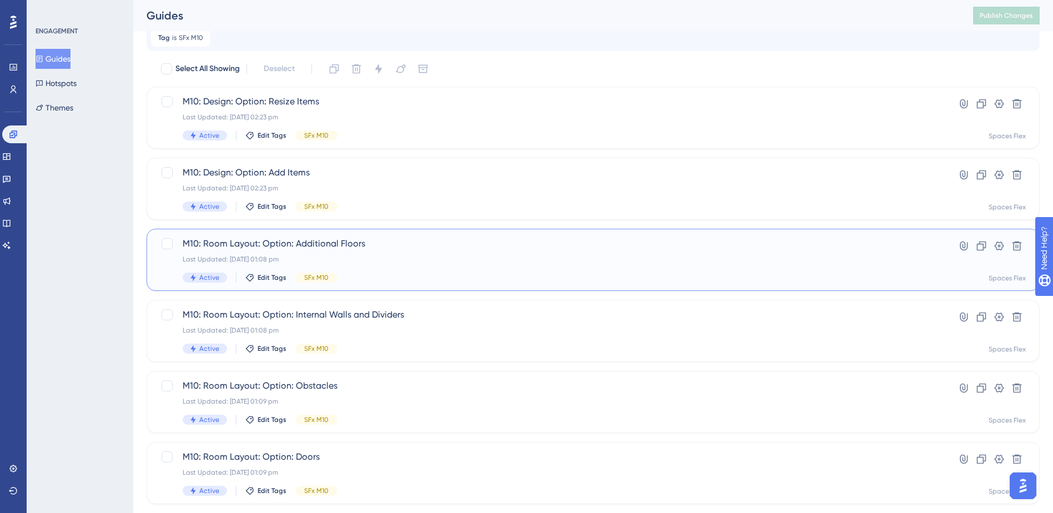
click at [426, 260] on div "Last Updated: [DATE] 01:08 pm" at bounding box center [549, 259] width 732 height 9
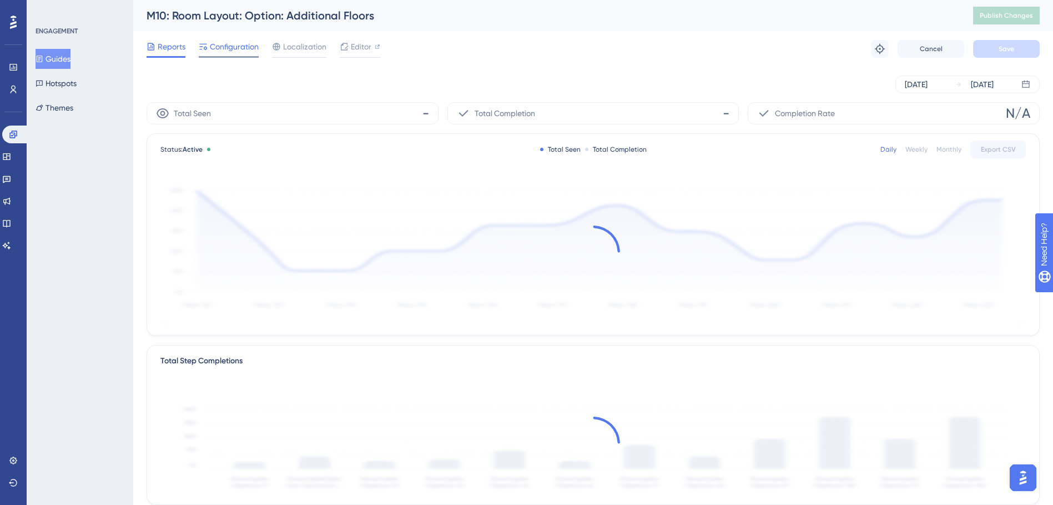
click at [233, 46] on span "Configuration" at bounding box center [234, 46] width 49 height 13
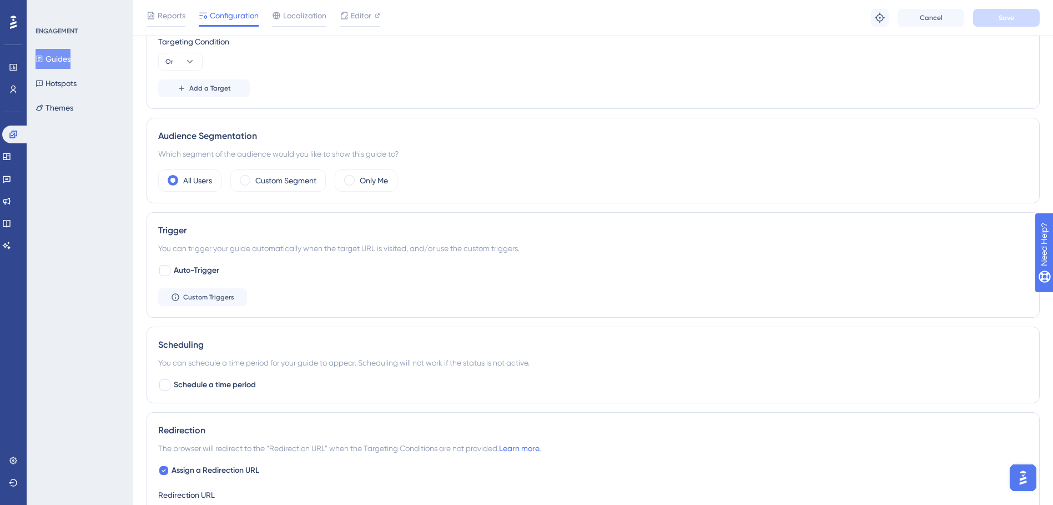
scroll to position [555, 0]
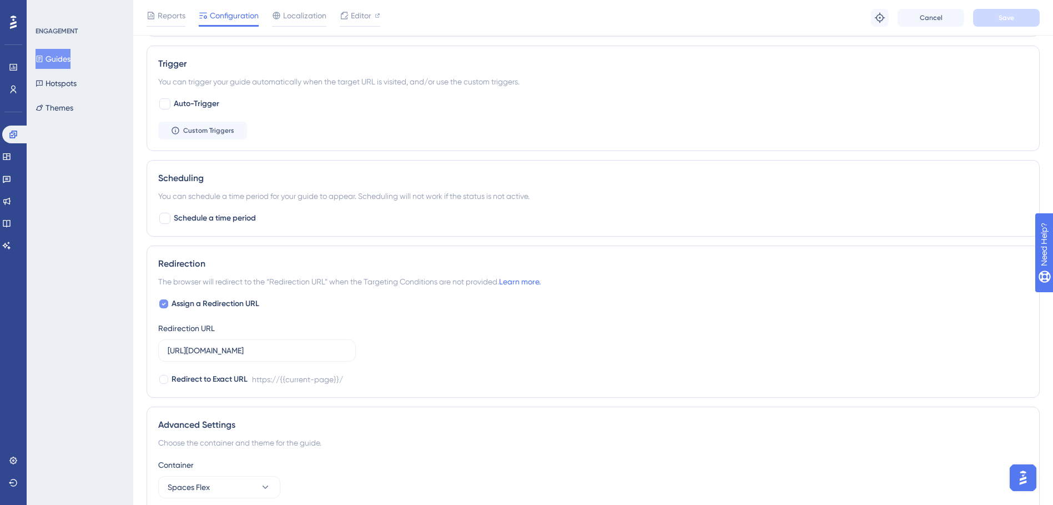
click at [218, 301] on span "Assign a Redirection URL" at bounding box center [216, 303] width 88 height 13
checkbox input "false"
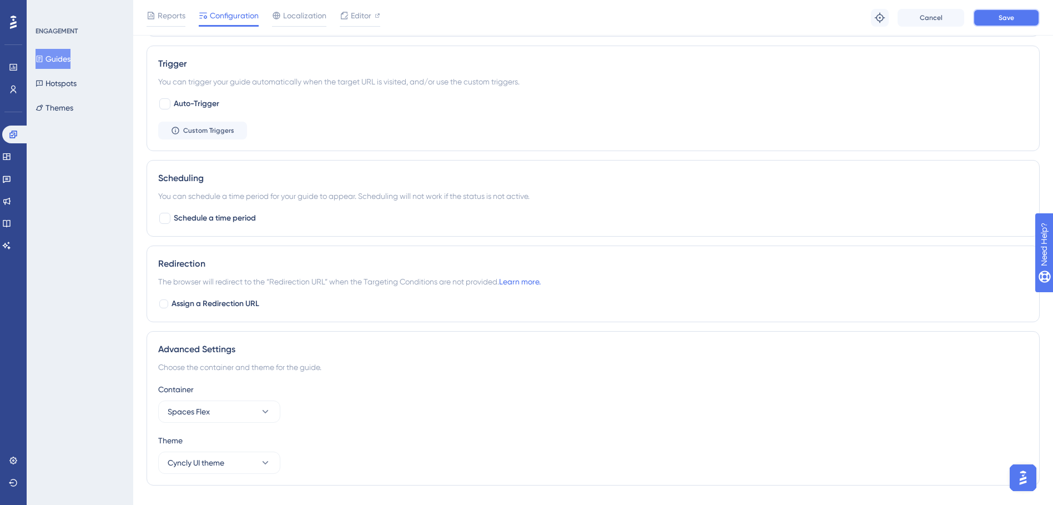
click at [1002, 14] on span "Save" at bounding box center [1007, 17] width 16 height 9
click at [57, 54] on button "Guides" at bounding box center [53, 59] width 35 height 20
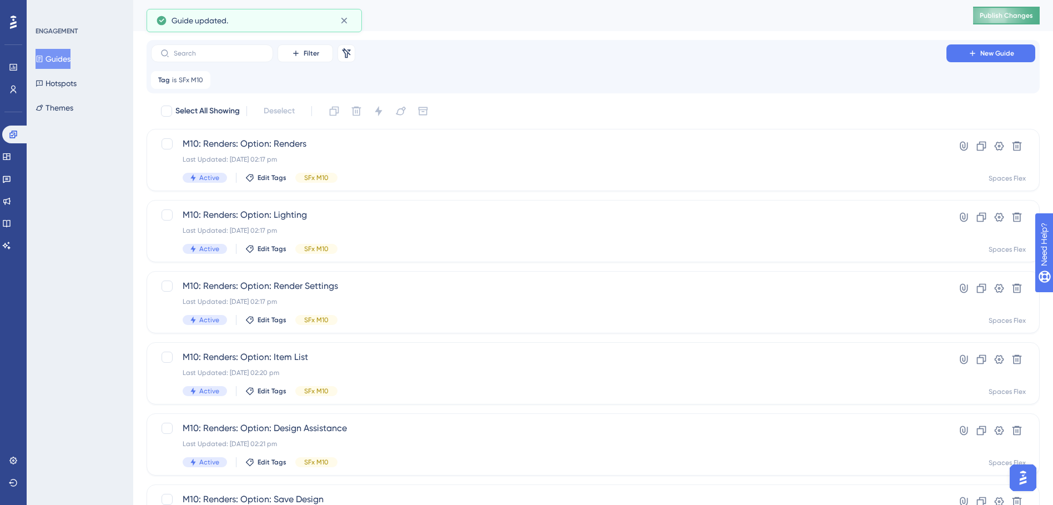
click at [1000, 11] on span "Publish Changes" at bounding box center [1006, 15] width 53 height 9
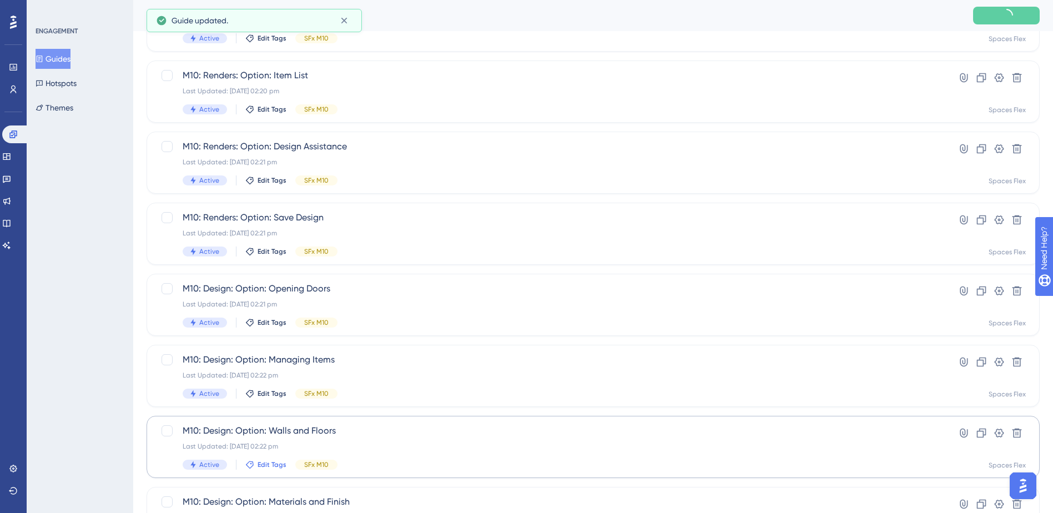
scroll to position [375, 0]
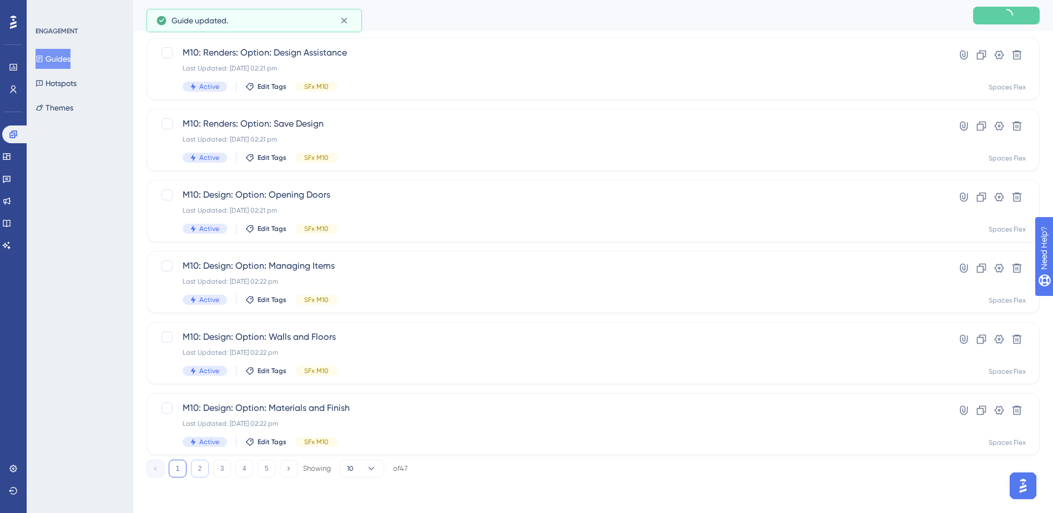
click at [198, 461] on button "2" at bounding box center [200, 469] width 18 height 18
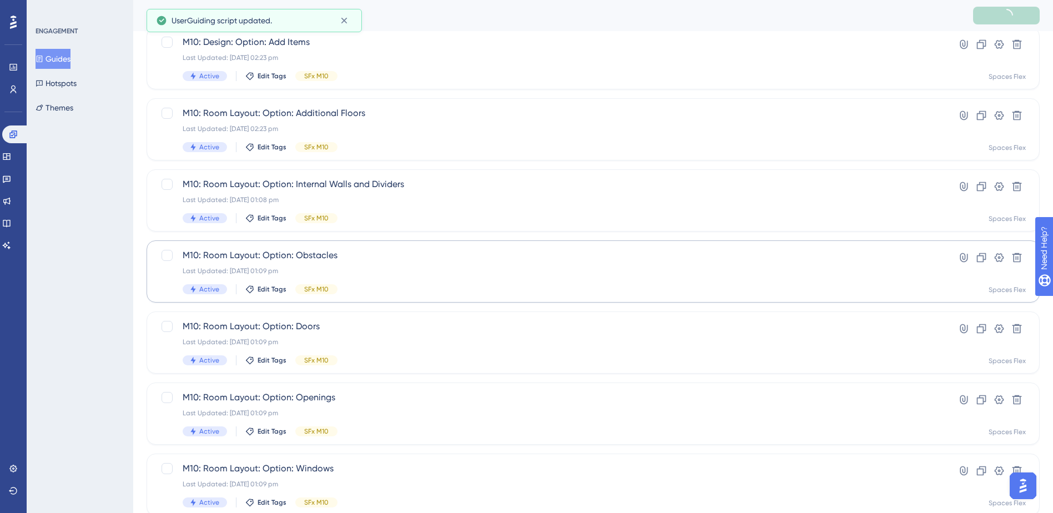
scroll to position [153, 0]
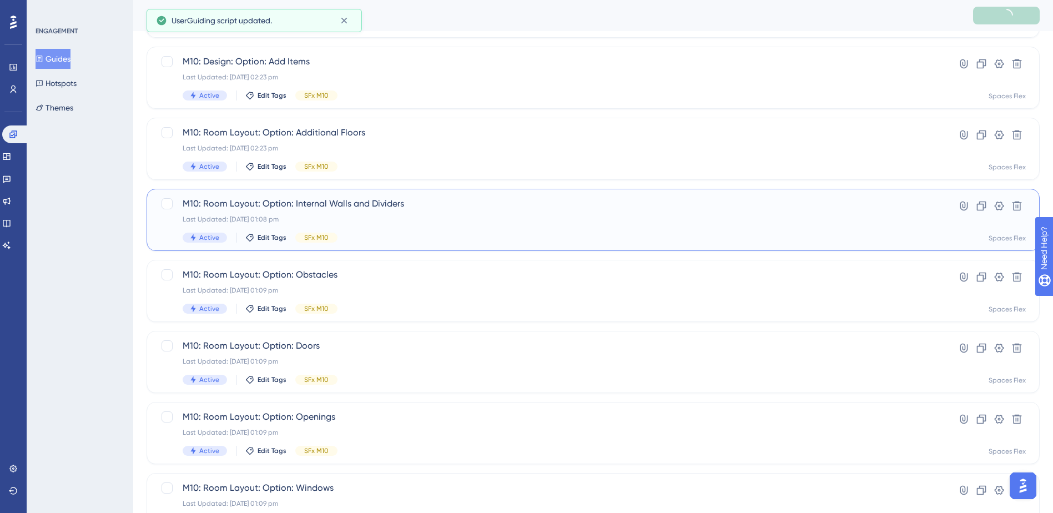
click at [392, 209] on span "M10: Room Layout: Option: Internal Walls and Dividers" at bounding box center [549, 203] width 732 height 13
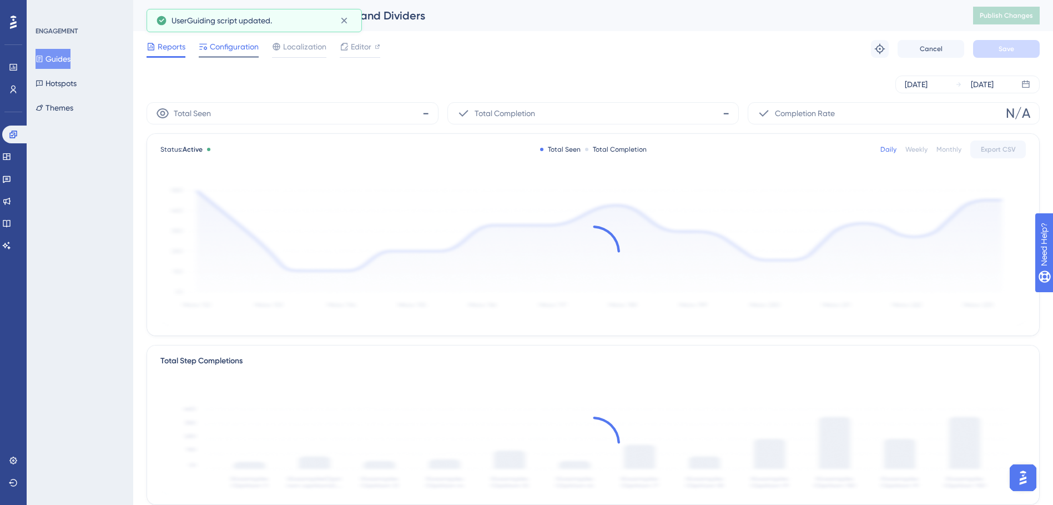
click at [240, 52] on span "Configuration" at bounding box center [234, 46] width 49 height 13
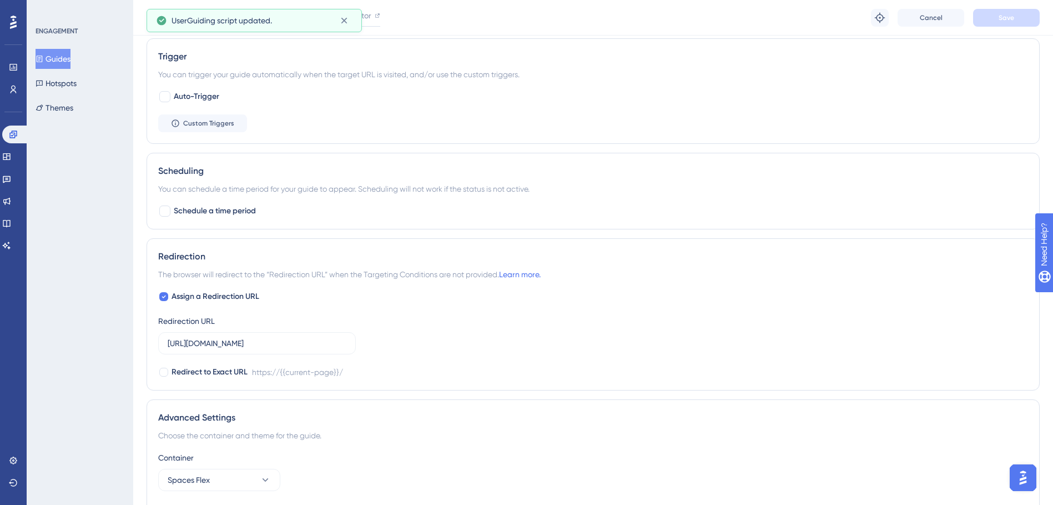
scroll to position [656, 0]
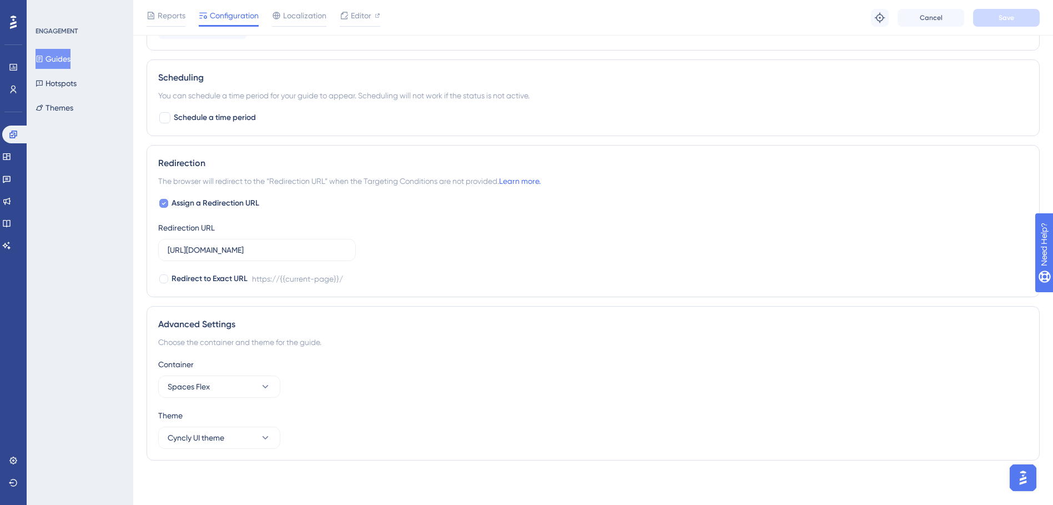
click at [217, 204] on span "Assign a Redirection URL" at bounding box center [216, 203] width 88 height 13
checkbox input "false"
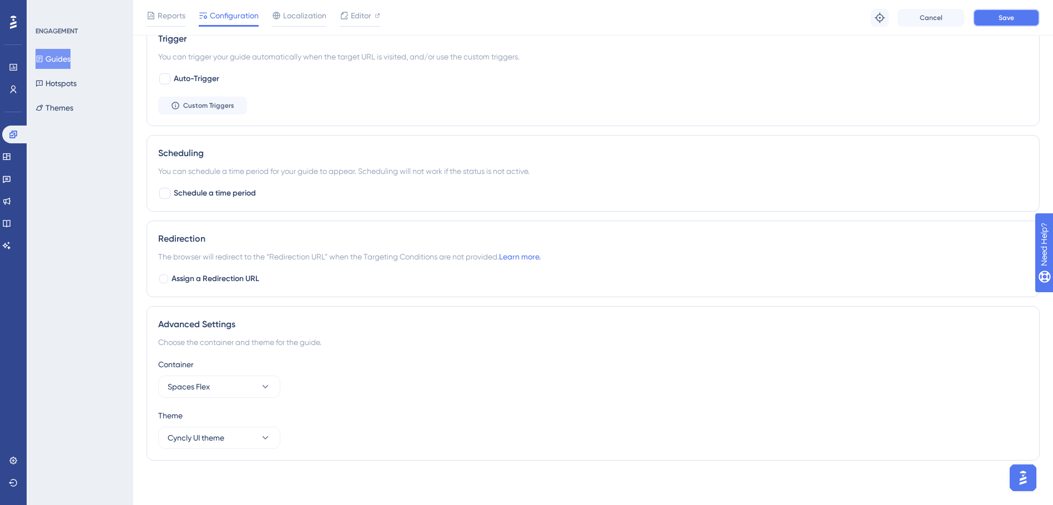
click at [1002, 21] on span "Save" at bounding box center [1007, 17] width 16 height 9
click at [66, 61] on button "Guides" at bounding box center [53, 59] width 35 height 20
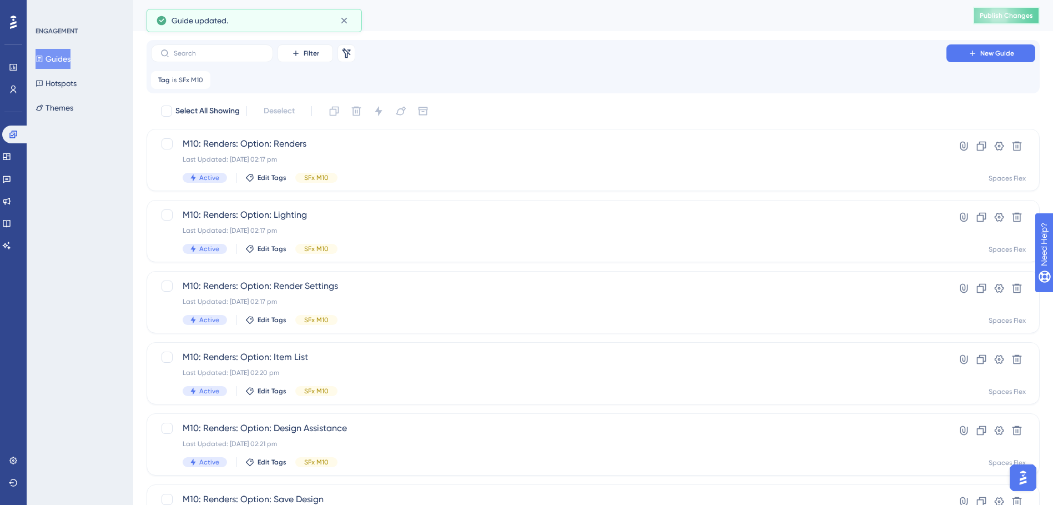
click at [1001, 14] on span "Publish Changes" at bounding box center [1006, 15] width 53 height 9
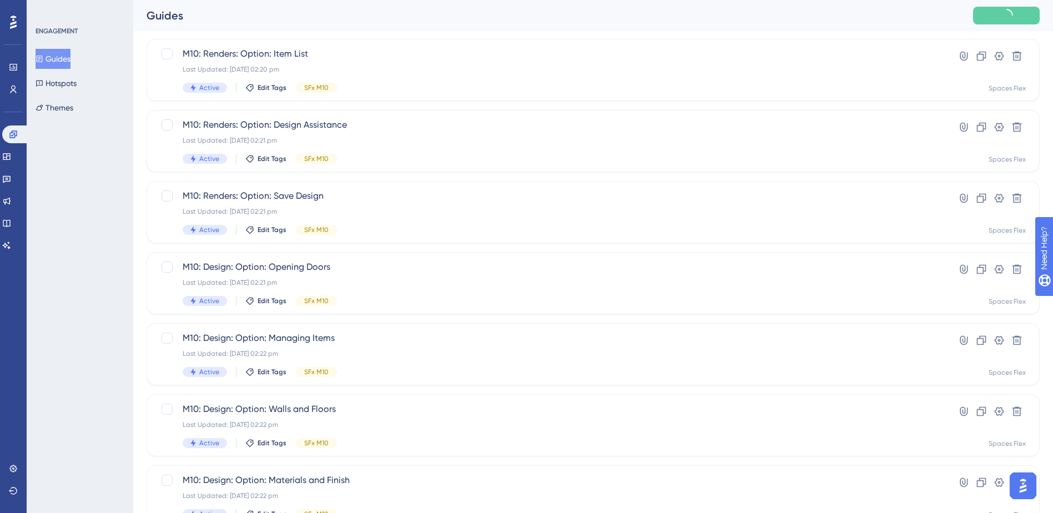
scroll to position [375, 0]
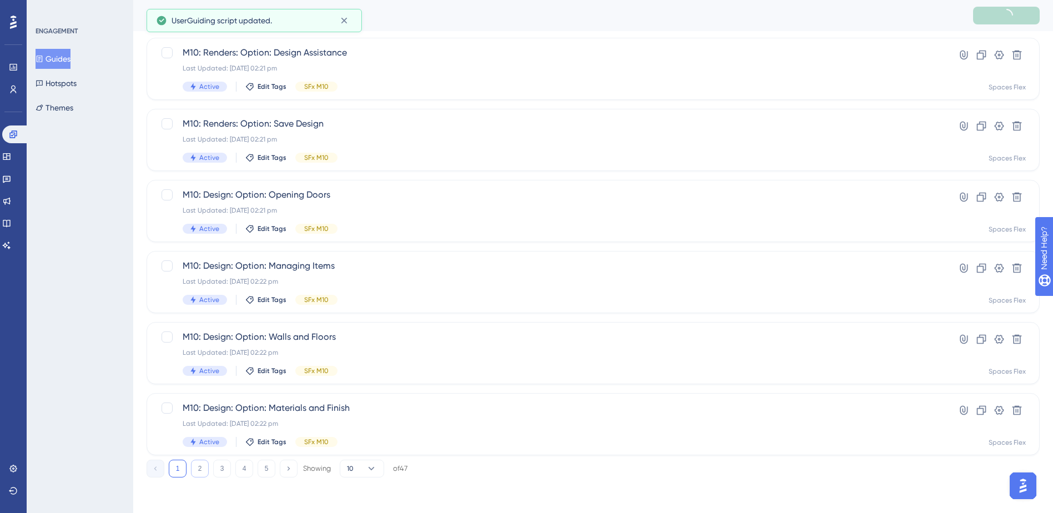
click at [197, 470] on button "2" at bounding box center [200, 469] width 18 height 18
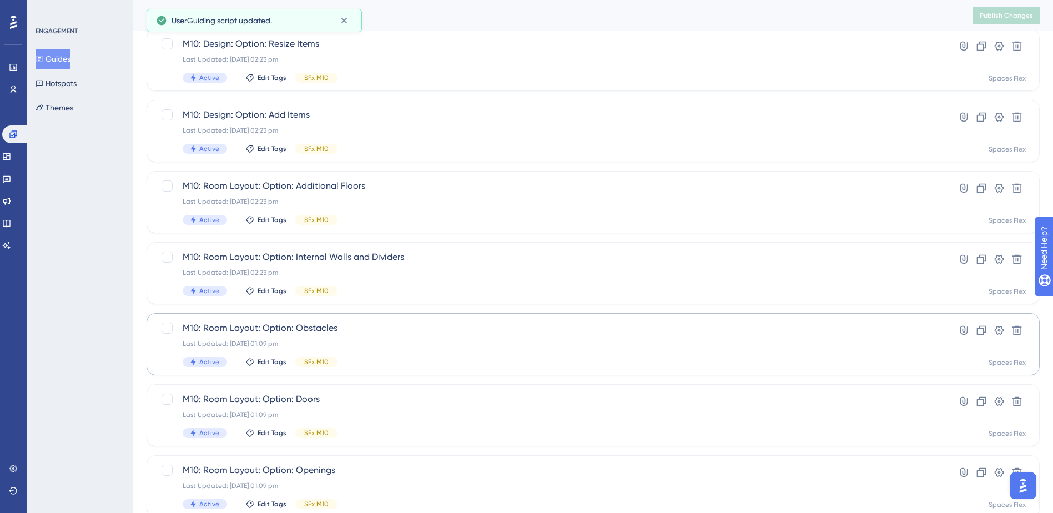
scroll to position [98, 0]
click at [358, 343] on div "Last Updated: [DATE] 01:09 pm" at bounding box center [549, 345] width 732 height 9
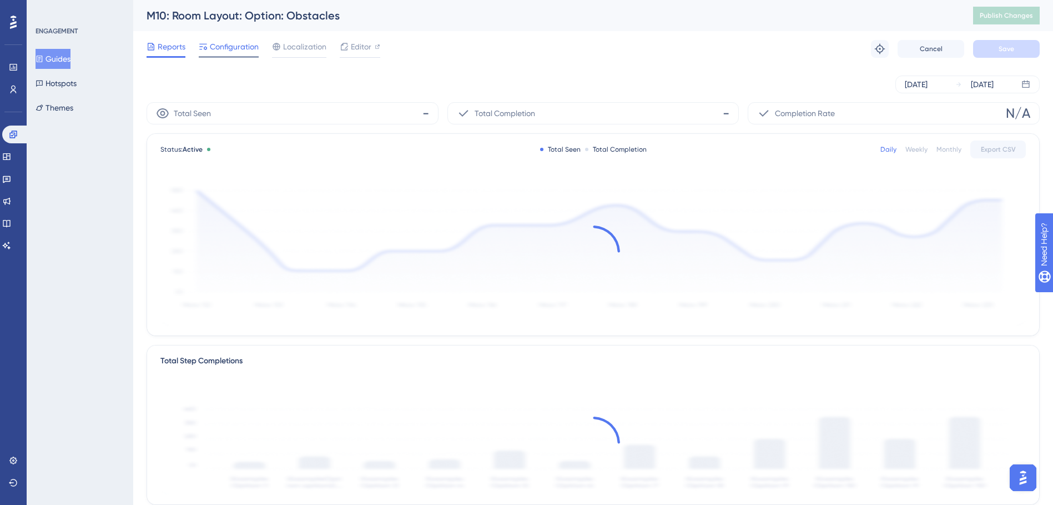
click at [213, 43] on span "Configuration" at bounding box center [234, 46] width 49 height 13
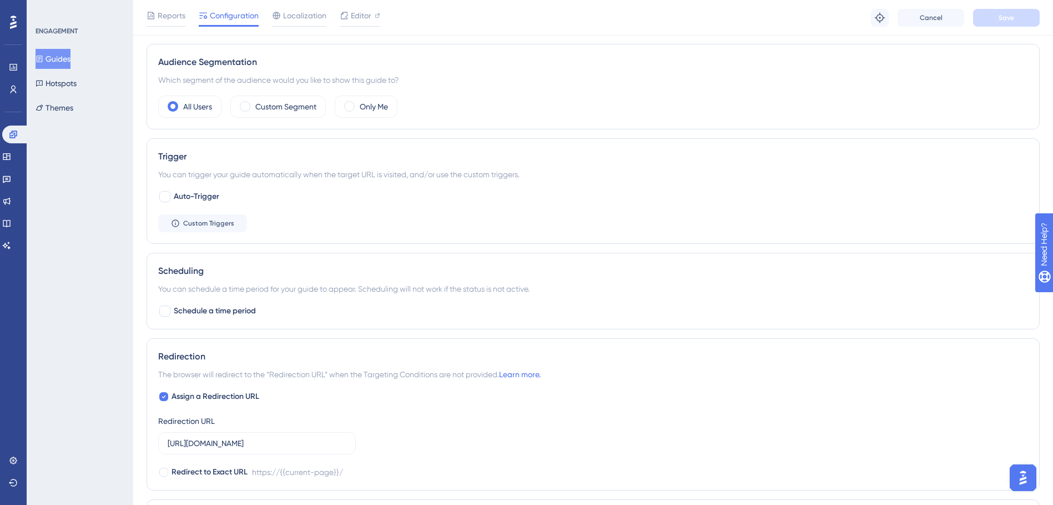
scroll to position [500, 0]
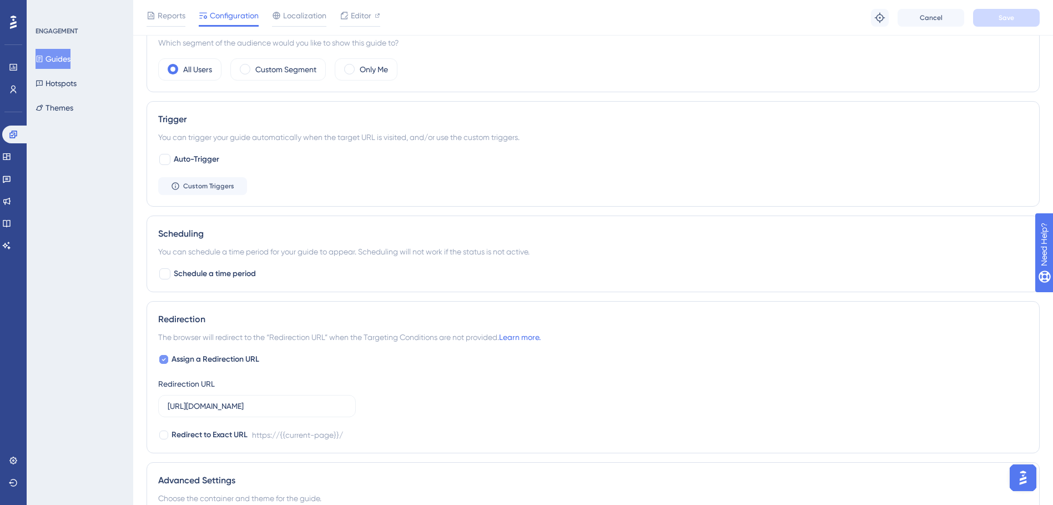
click at [203, 357] on span "Assign a Redirection URL" at bounding box center [216, 359] width 88 height 13
checkbox input "false"
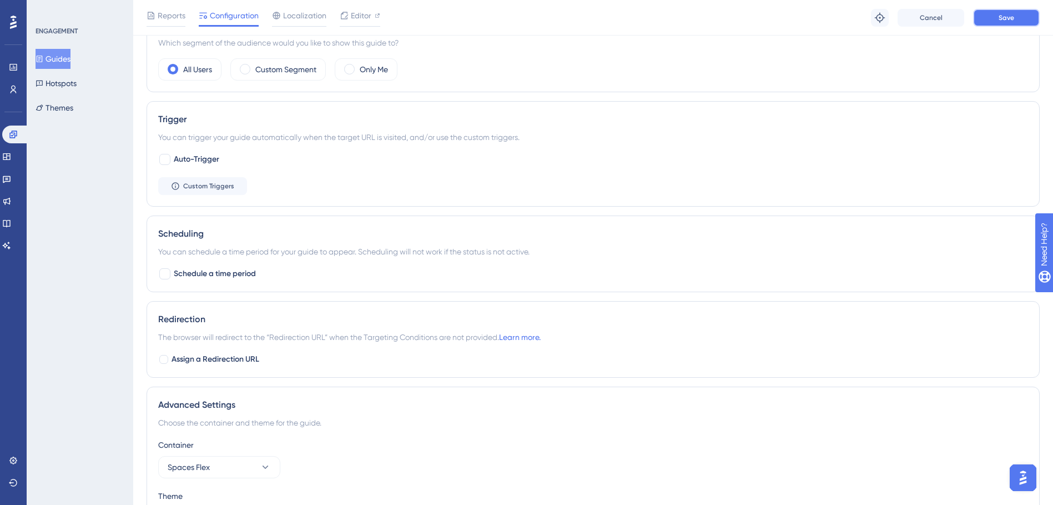
click at [991, 9] on button "Save" at bounding box center [1006, 18] width 67 height 18
click at [60, 54] on button "Guides" at bounding box center [53, 59] width 35 height 20
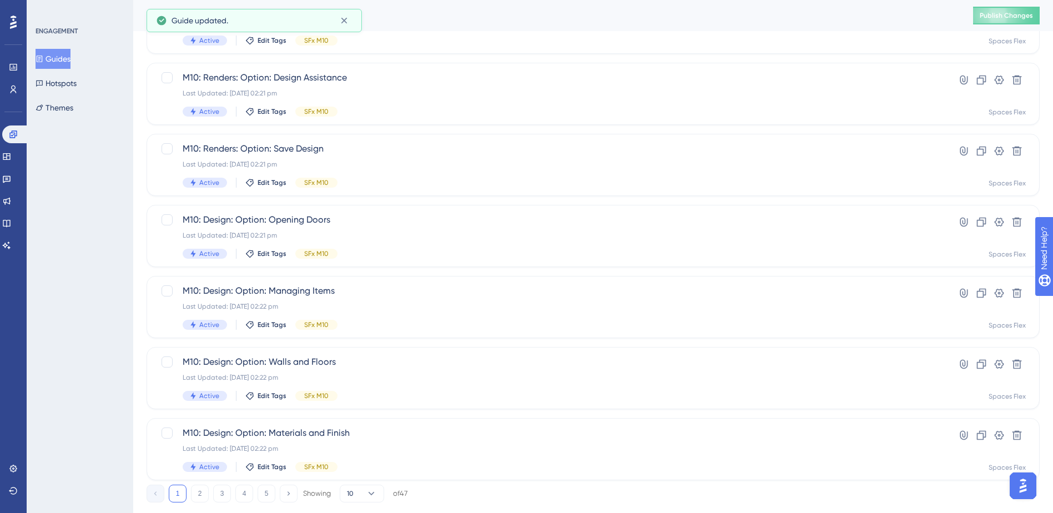
scroll to position [375, 0]
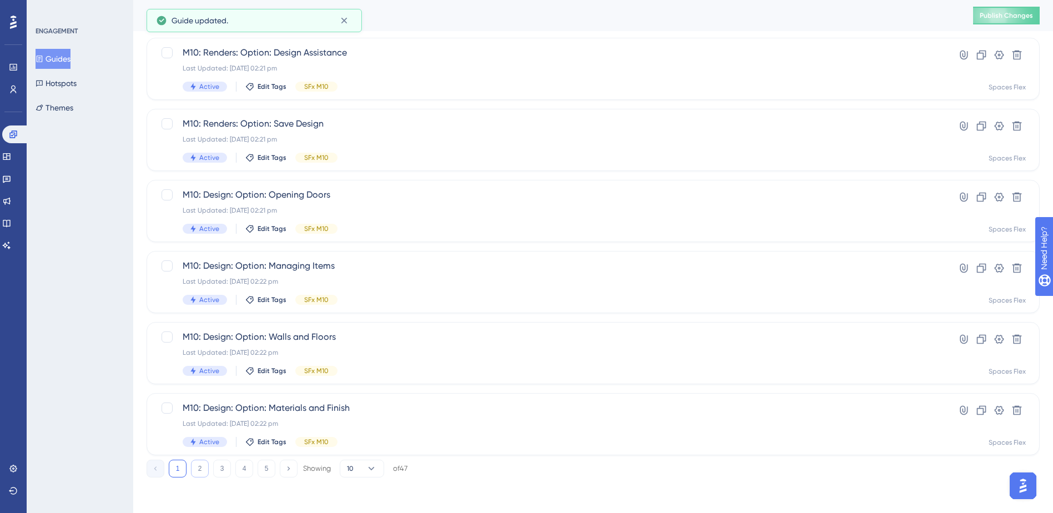
click at [204, 467] on button "2" at bounding box center [200, 469] width 18 height 18
click at [1014, 12] on button "Publish Changes" at bounding box center [1006, 16] width 67 height 18
click at [462, 142] on div "Last Updated: [DATE] 01:09 pm" at bounding box center [549, 139] width 732 height 9
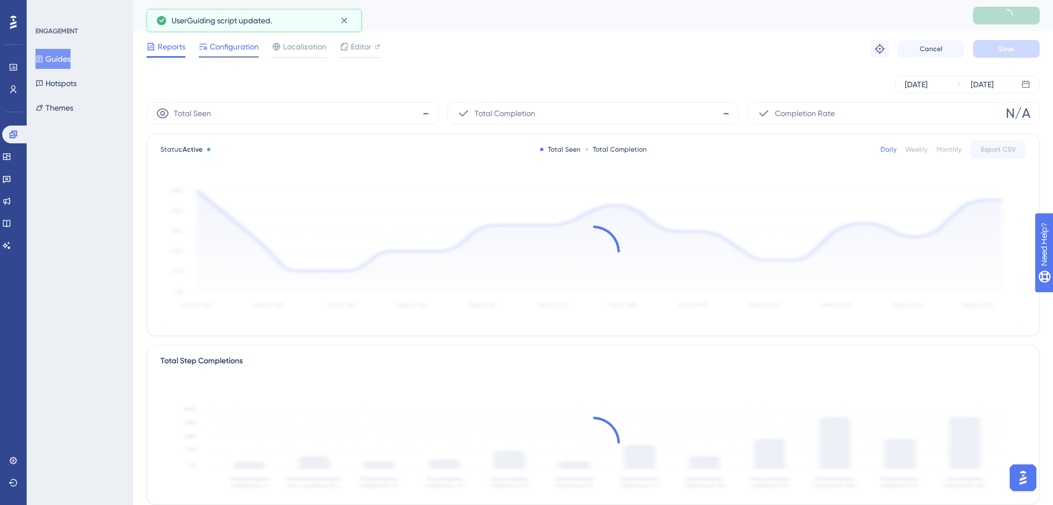
click at [248, 44] on span "Configuration" at bounding box center [234, 46] width 49 height 13
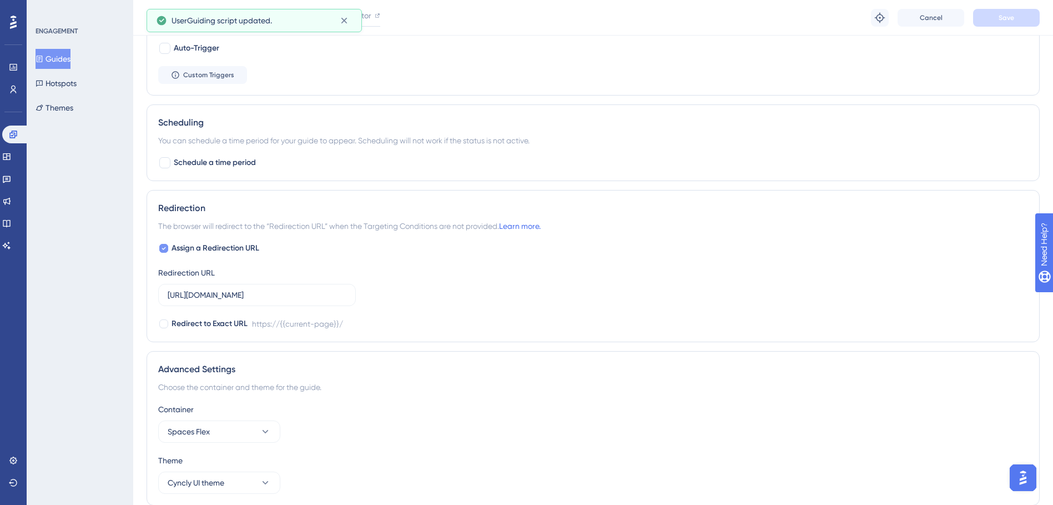
click at [232, 246] on span "Assign a Redirection URL" at bounding box center [216, 247] width 88 height 13
checkbox input "false"
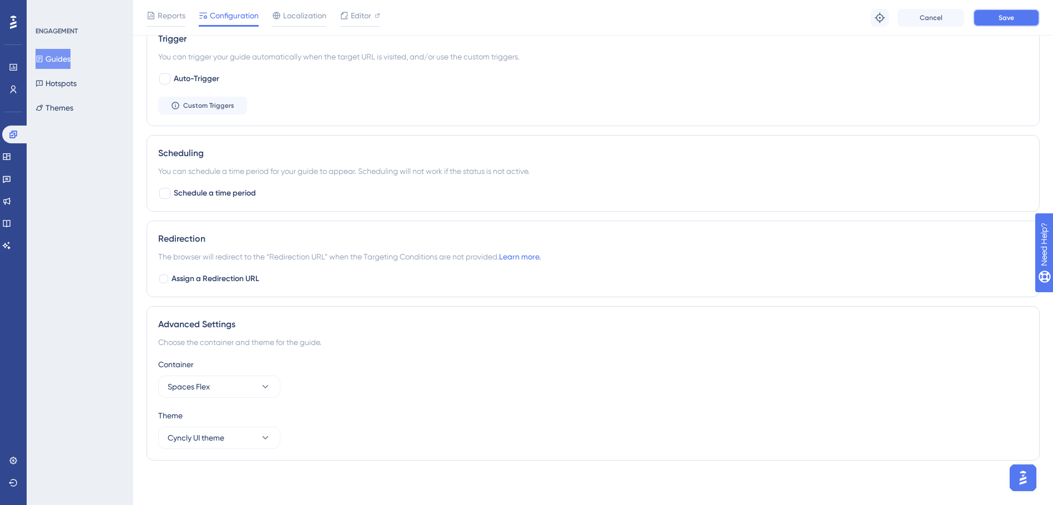
click at [1011, 18] on span "Save" at bounding box center [1007, 17] width 16 height 9
click at [52, 58] on button "Guides" at bounding box center [53, 59] width 35 height 20
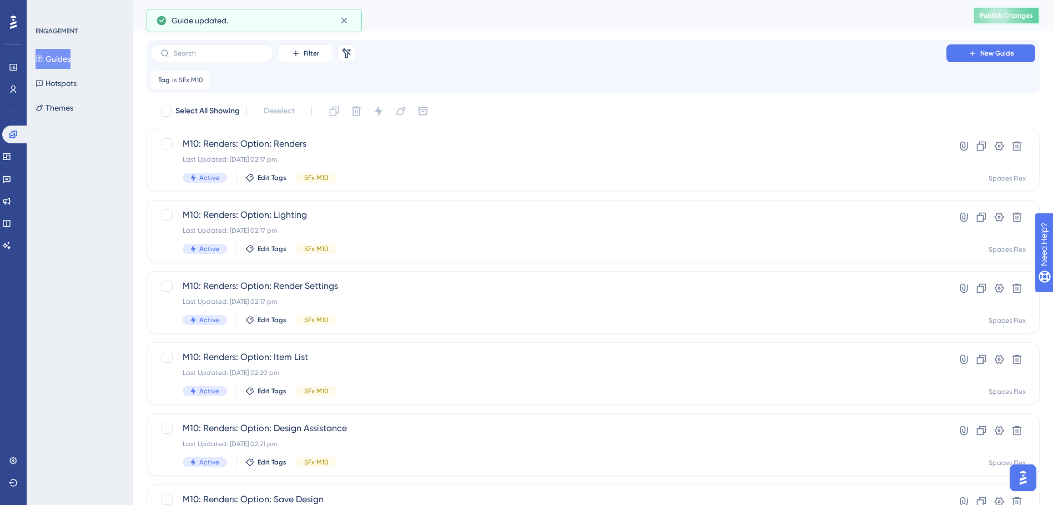
click at [990, 20] on button "Publish Changes" at bounding box center [1006, 16] width 67 height 18
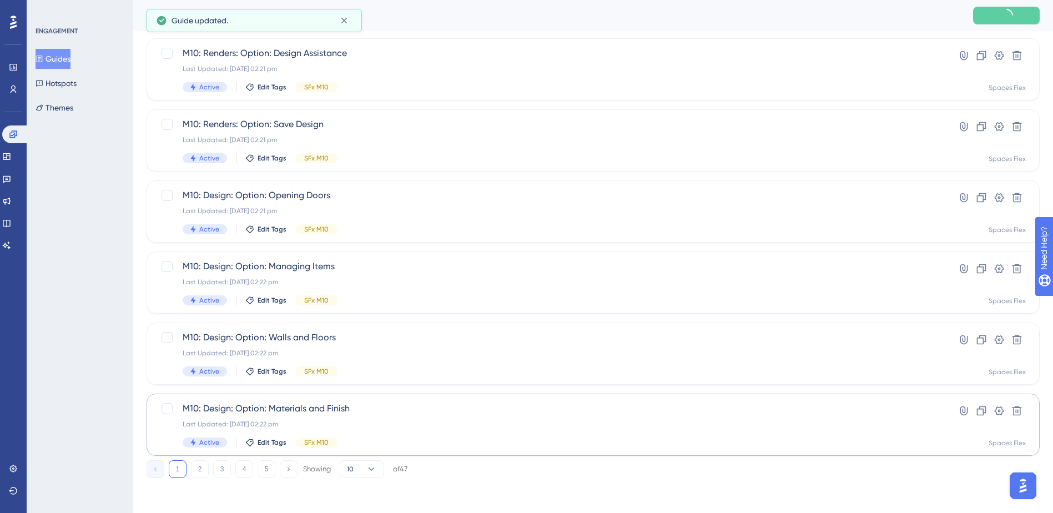
scroll to position [375, 0]
drag, startPoint x: 203, startPoint y: 470, endPoint x: 208, endPoint y: 461, distance: 10.7
click at [203, 469] on button "2" at bounding box center [200, 469] width 18 height 18
click at [387, 197] on span "M10: Room Layout: Option: Openings" at bounding box center [549, 194] width 732 height 13
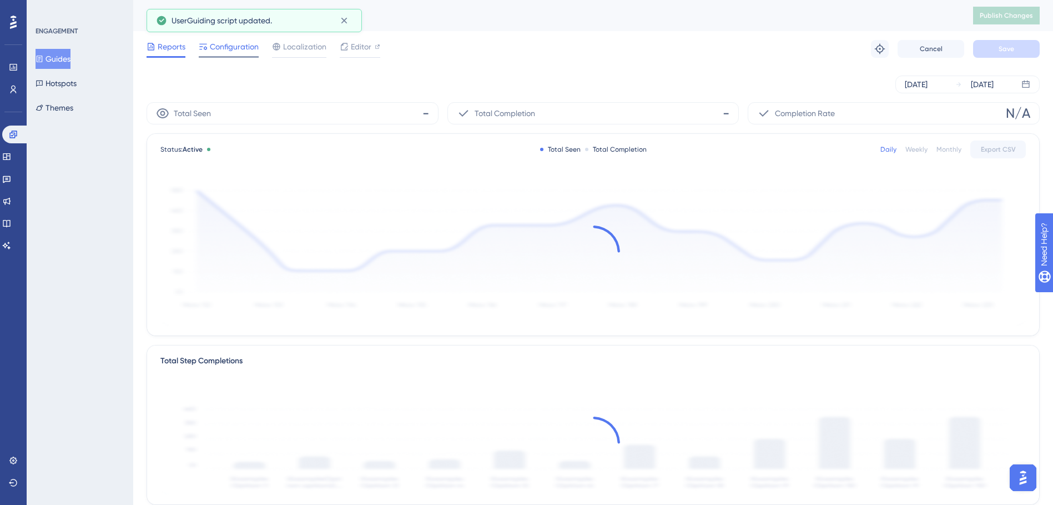
click at [242, 49] on span "Configuration" at bounding box center [234, 46] width 49 height 13
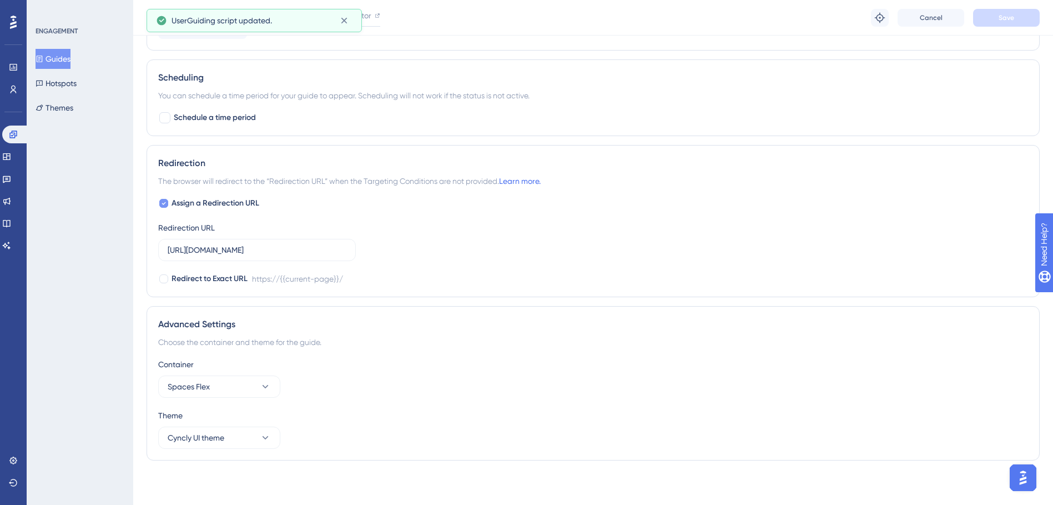
click at [224, 202] on span "Assign a Redirection URL" at bounding box center [216, 203] width 88 height 13
checkbox input "false"
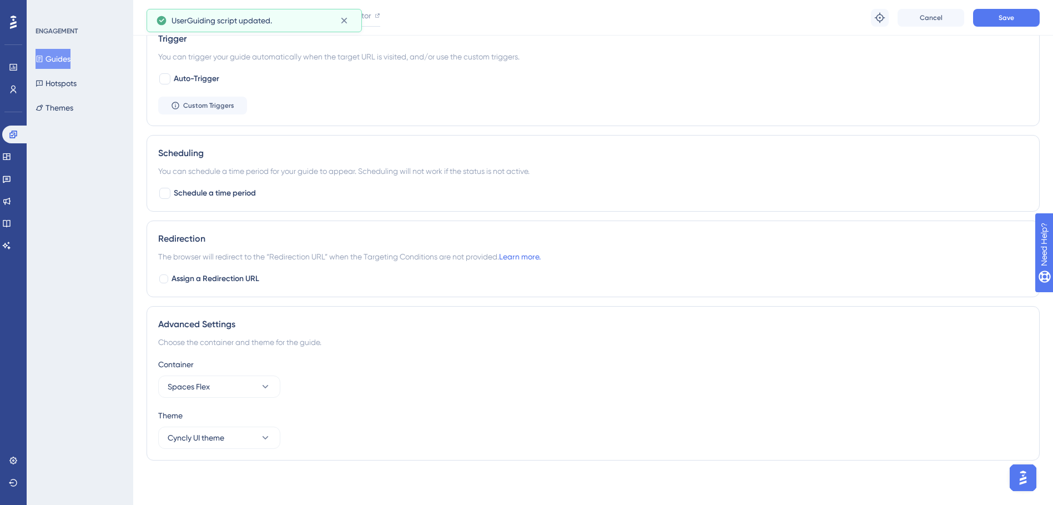
scroll to position [580, 0]
click at [1029, 21] on button "Save" at bounding box center [1006, 18] width 67 height 18
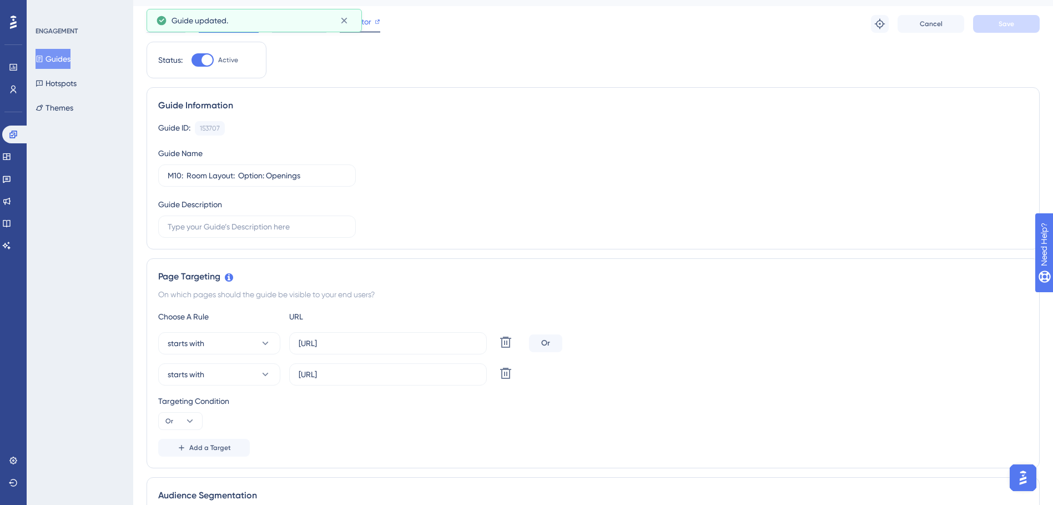
scroll to position [0, 0]
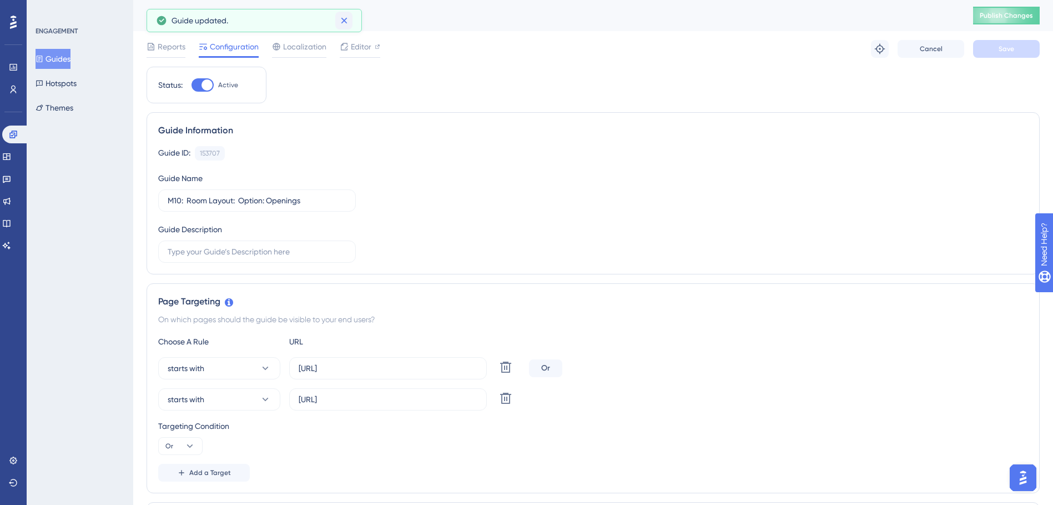
click at [341, 23] on icon at bounding box center [344, 20] width 11 height 11
click at [71, 61] on button "Guides" at bounding box center [53, 59] width 35 height 20
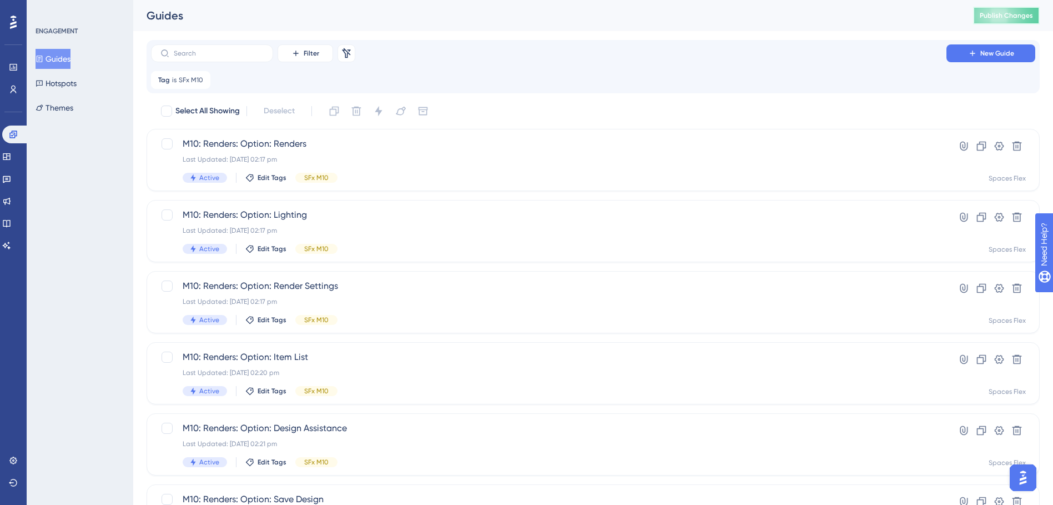
click at [1014, 22] on button "Publish Changes" at bounding box center [1006, 16] width 67 height 18
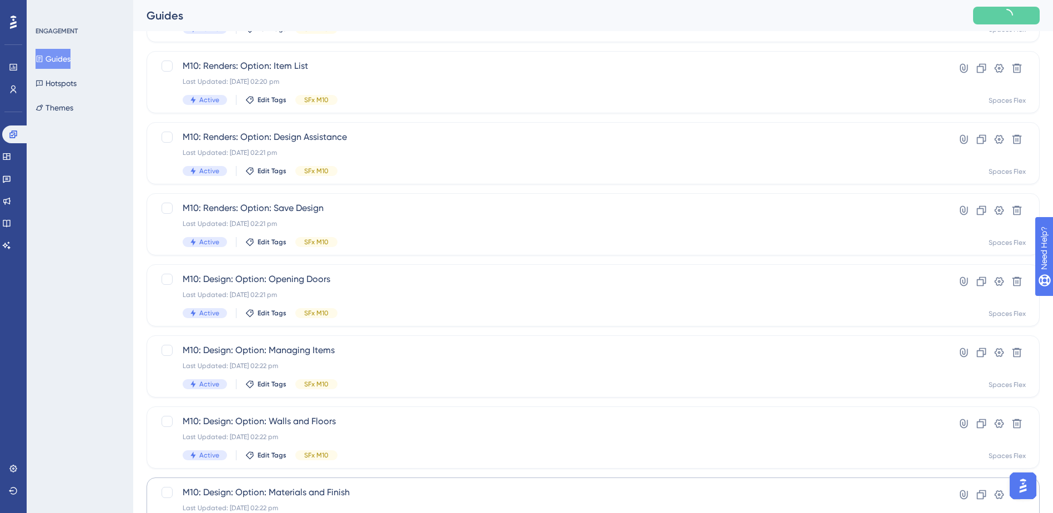
scroll to position [375, 0]
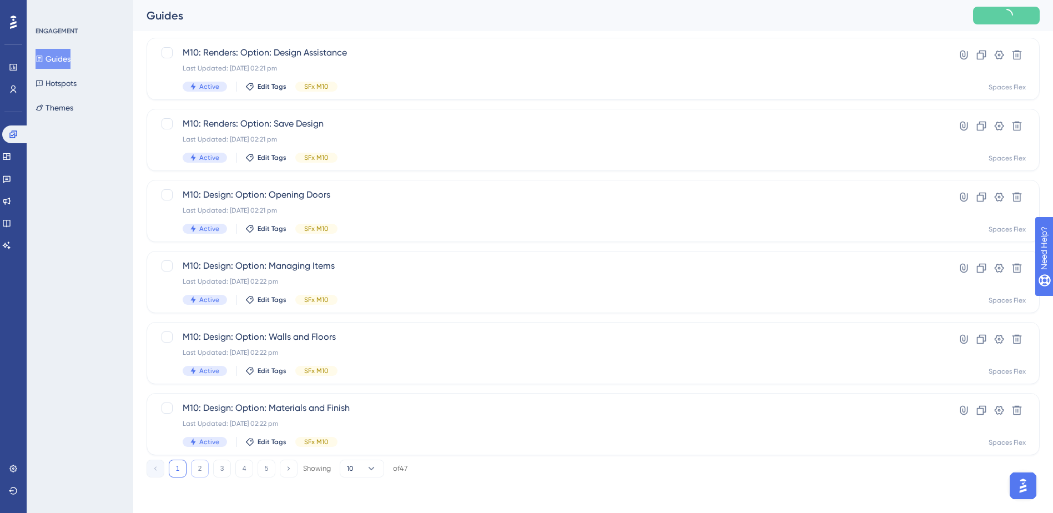
click at [198, 469] on button "2" at bounding box center [200, 469] width 18 height 18
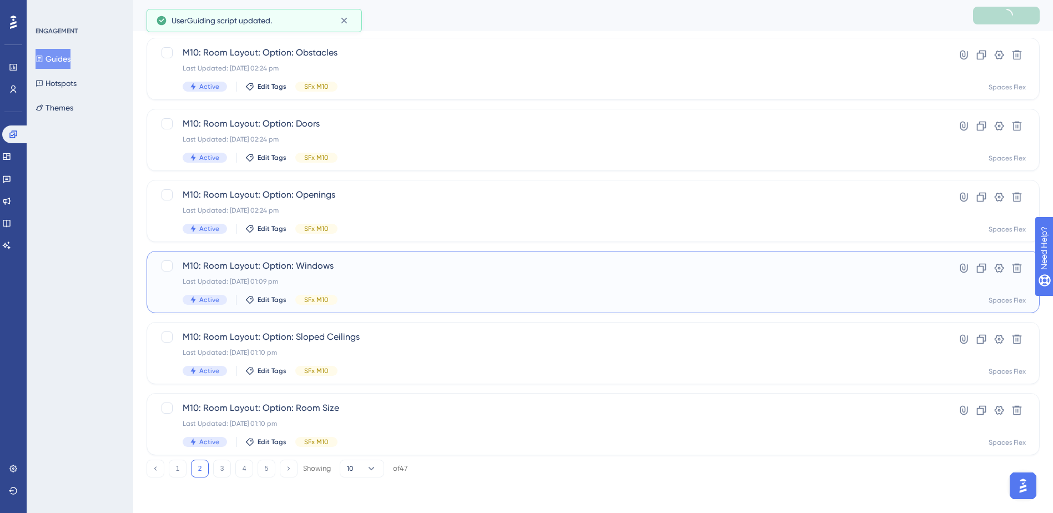
click at [395, 266] on span "M10: Room Layout: Option: Windows" at bounding box center [549, 265] width 732 height 13
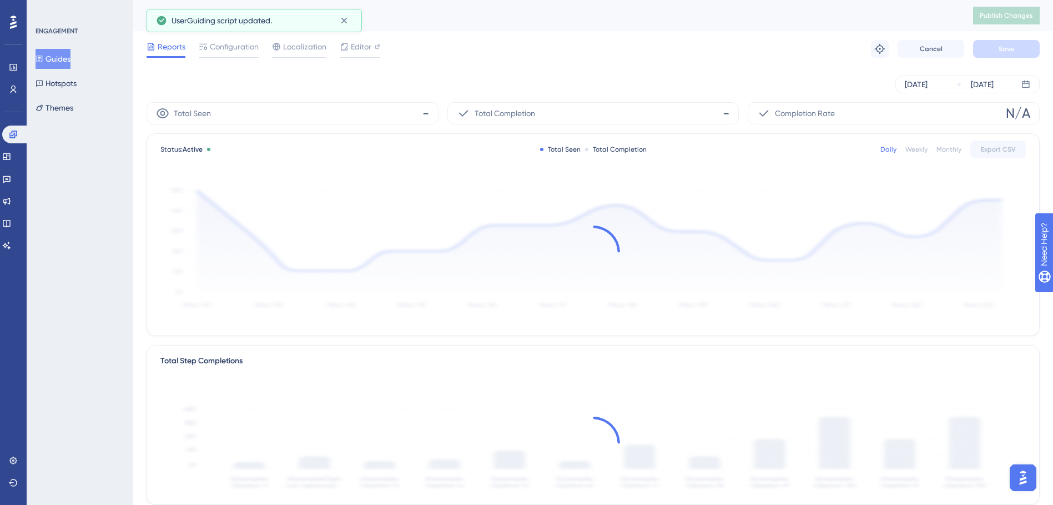
click at [248, 51] on span "Configuration" at bounding box center [234, 46] width 49 height 13
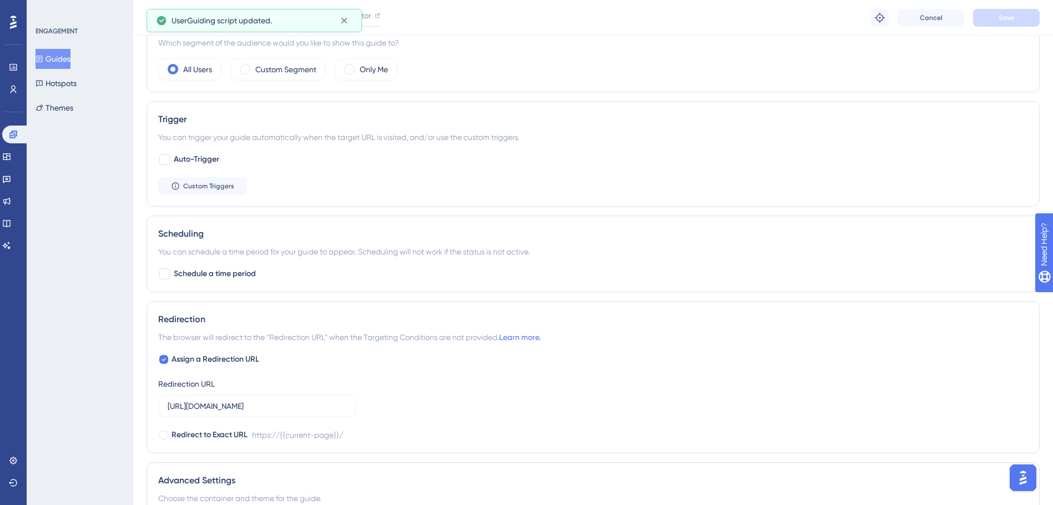
scroll to position [555, 0]
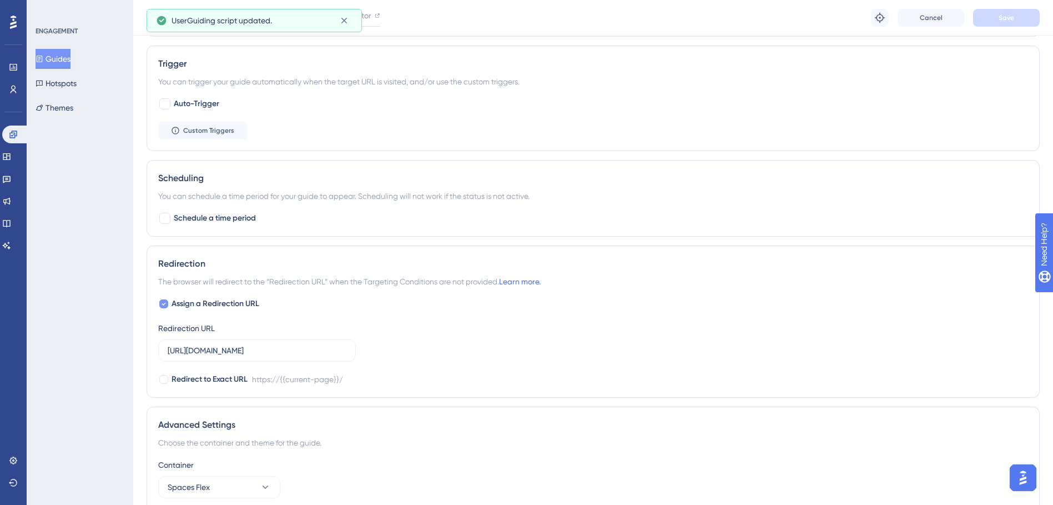
click at [203, 300] on span "Assign a Redirection URL" at bounding box center [216, 303] width 88 height 13
checkbox input "false"
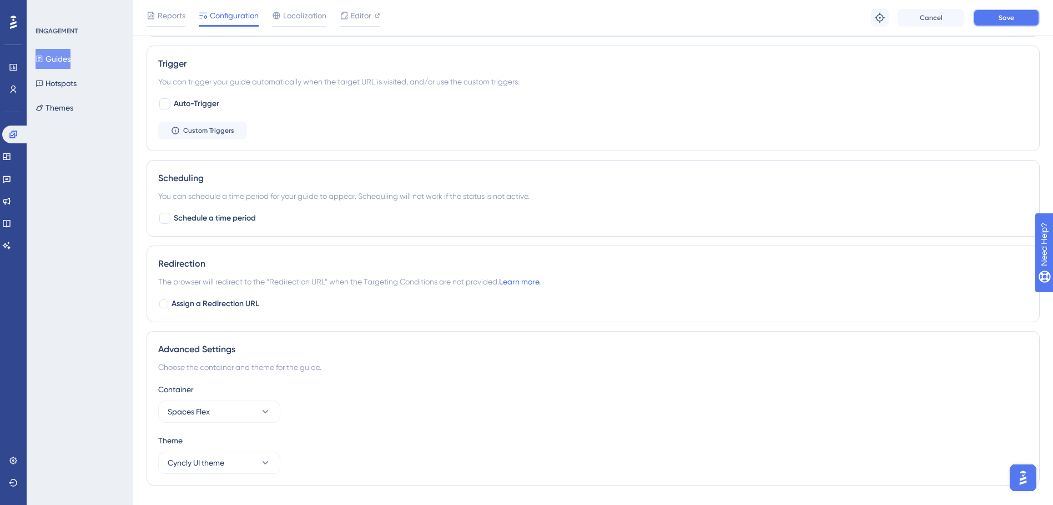
click at [1009, 9] on button "Save" at bounding box center [1006, 18] width 67 height 18
click at [63, 57] on button "Guides" at bounding box center [53, 59] width 35 height 20
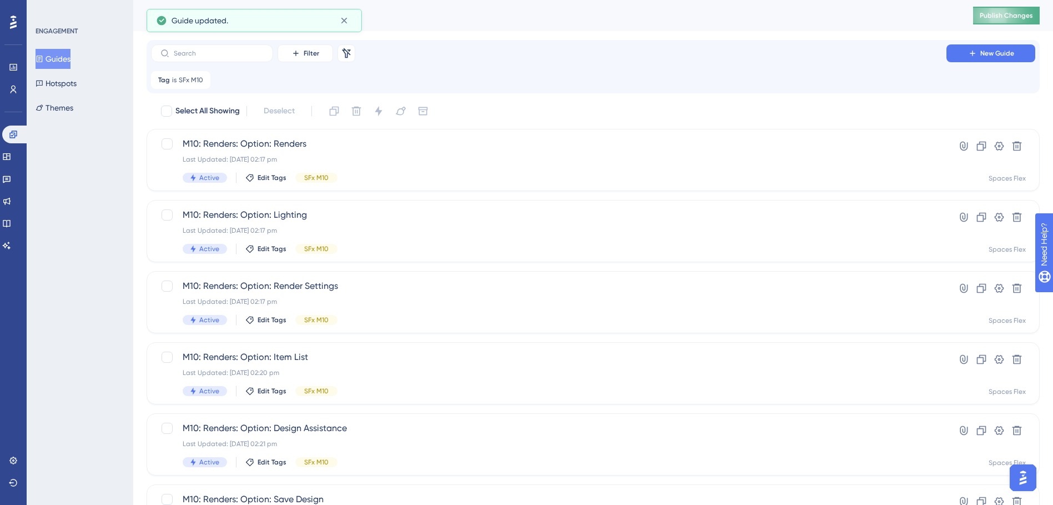
click at [997, 11] on span "Publish Changes" at bounding box center [1006, 15] width 53 height 9
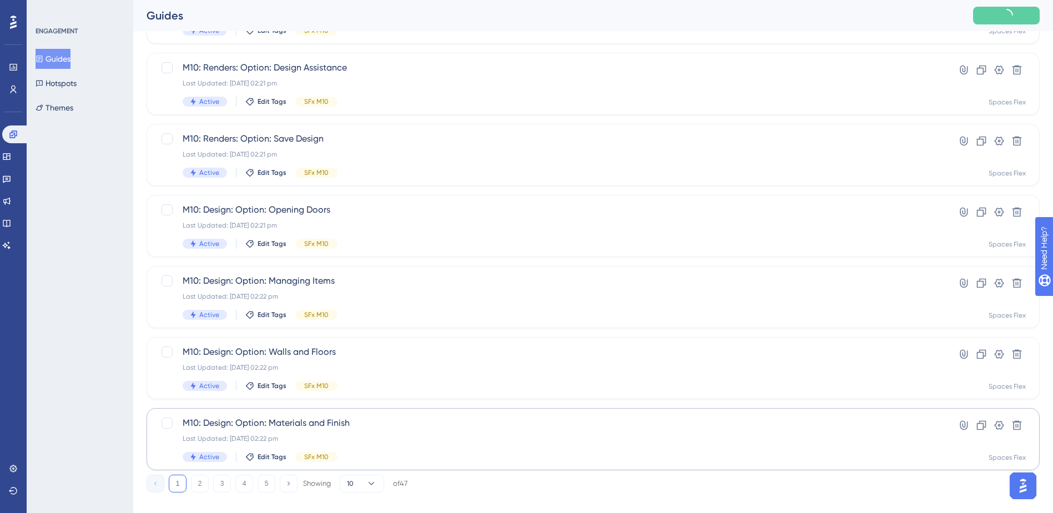
scroll to position [375, 0]
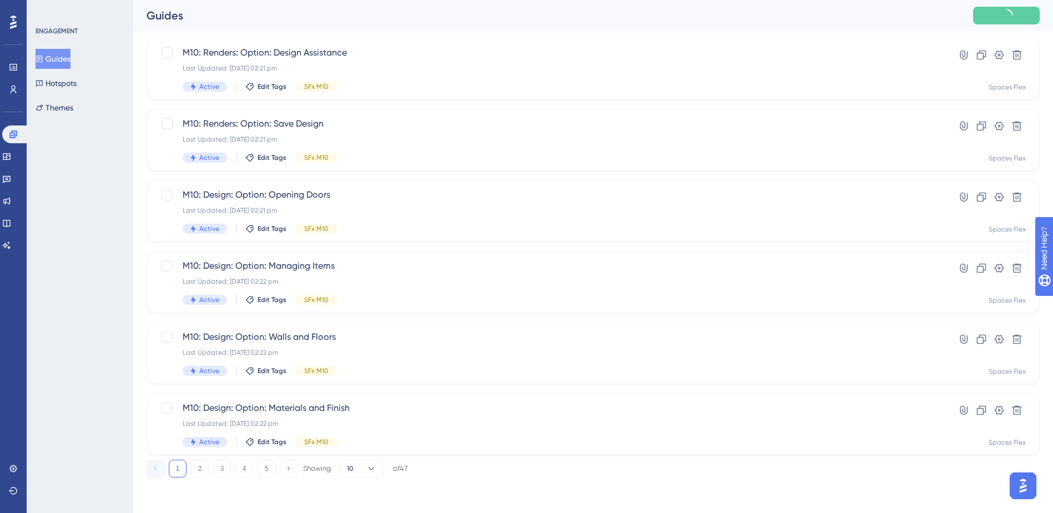
drag, startPoint x: 201, startPoint y: 469, endPoint x: 203, endPoint y: 459, distance: 9.7
click at [202, 467] on button "2" at bounding box center [200, 469] width 18 height 18
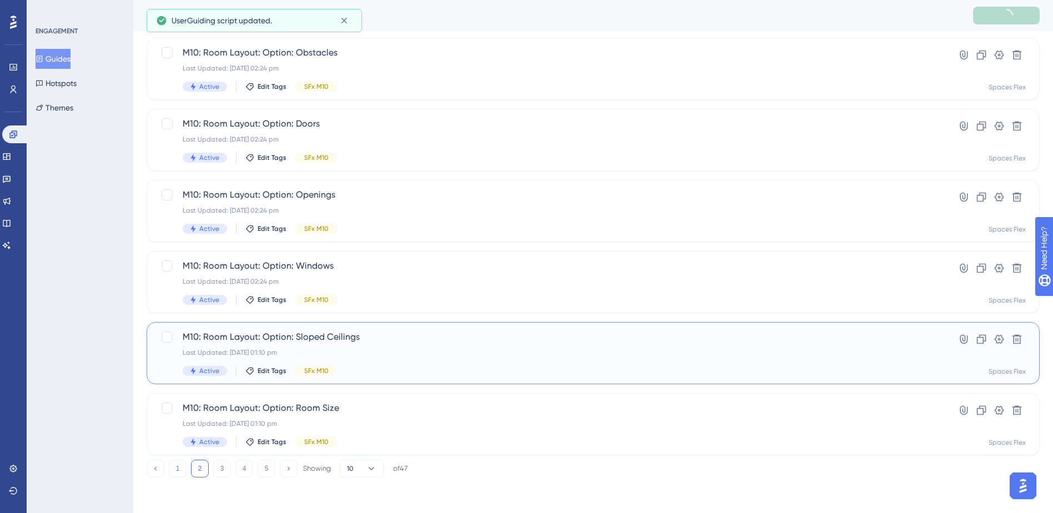
click at [343, 346] on div "M10: Room Layout: Option: Sloped Ceilings Last Updated: [DATE] 01:10 pm Active …" at bounding box center [549, 353] width 732 height 46
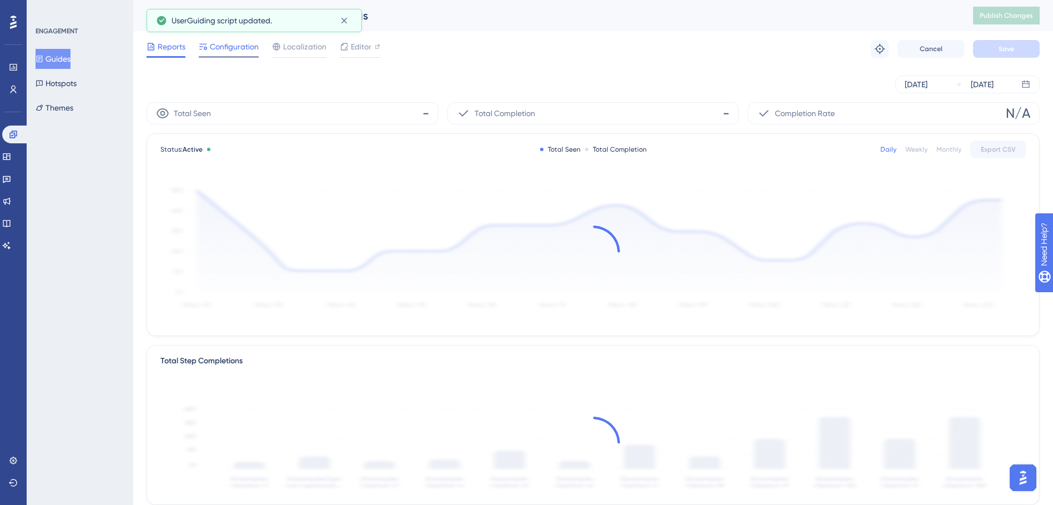
click at [238, 52] on span "Configuration" at bounding box center [234, 46] width 49 height 13
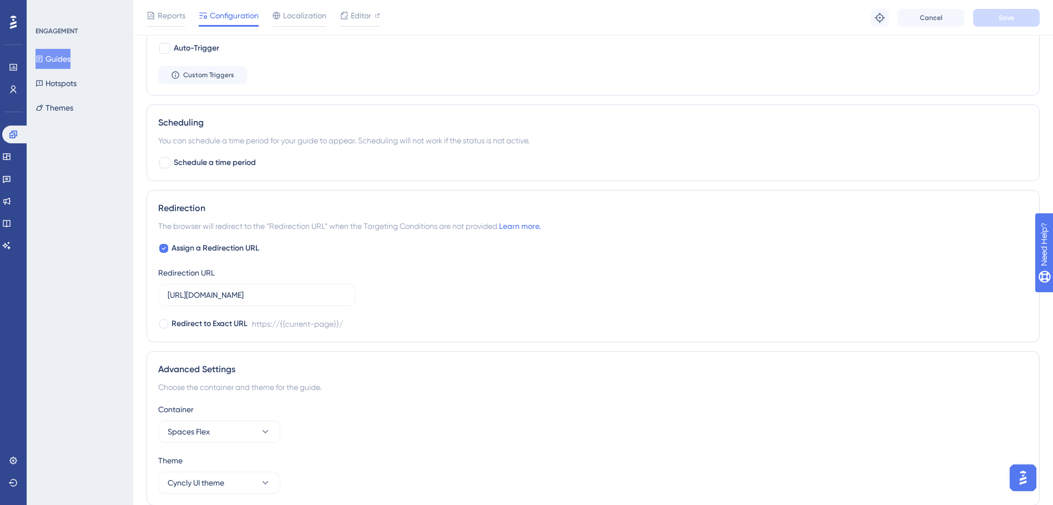
click at [246, 245] on span "Assign a Redirection URL" at bounding box center [216, 247] width 88 height 13
checkbox input "false"
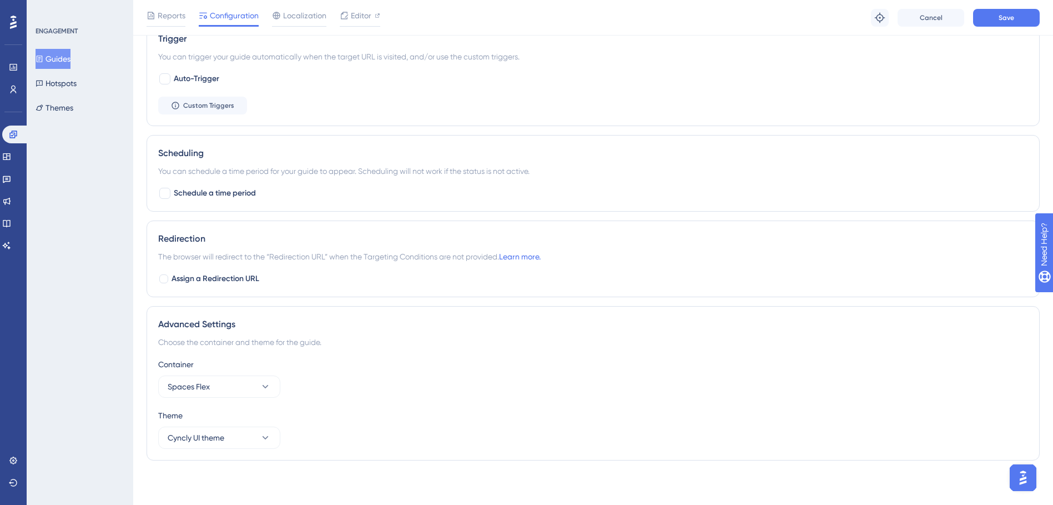
scroll to position [580, 0]
click at [1024, 22] on button "Save" at bounding box center [1006, 18] width 67 height 18
click at [52, 64] on button "Guides" at bounding box center [53, 59] width 35 height 20
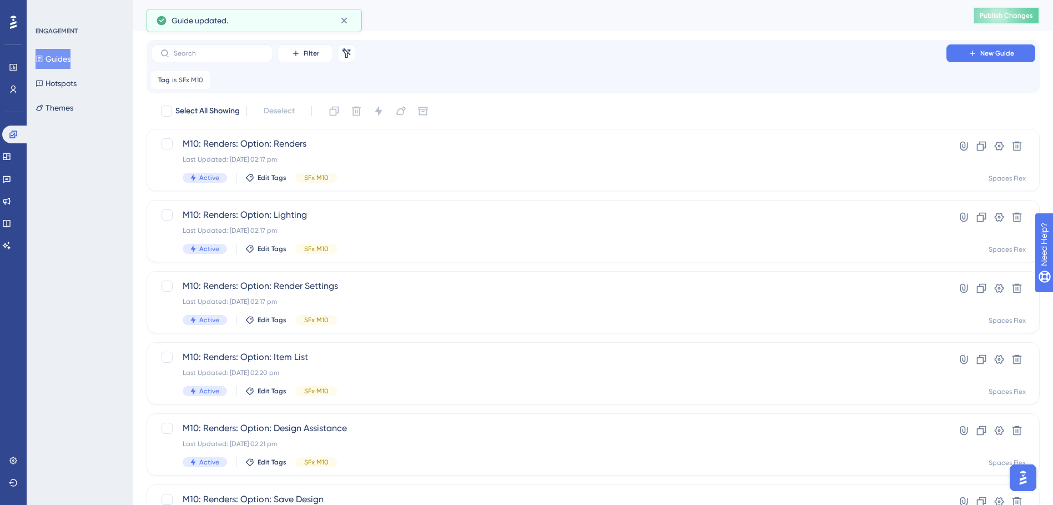
click at [988, 12] on button "Publish Changes" at bounding box center [1006, 16] width 67 height 18
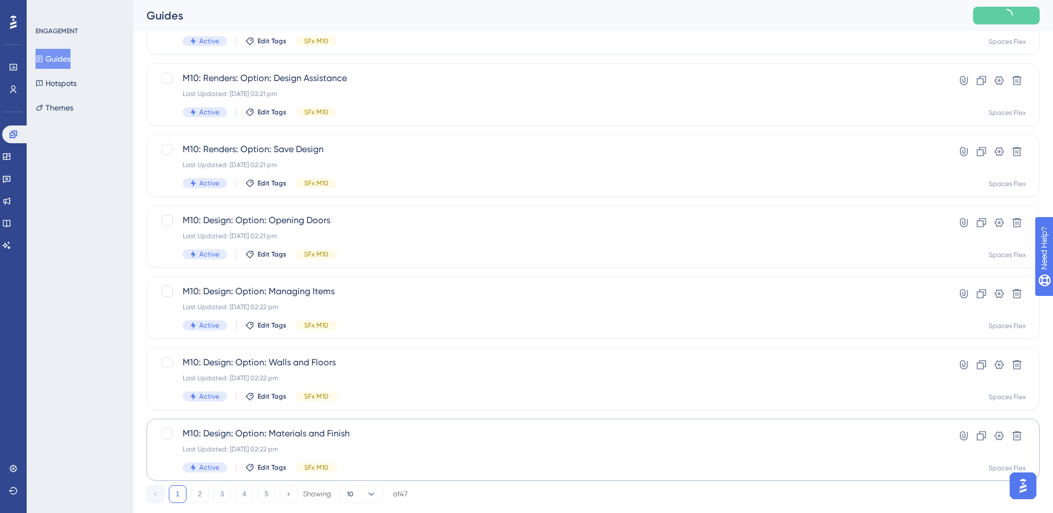
scroll to position [375, 0]
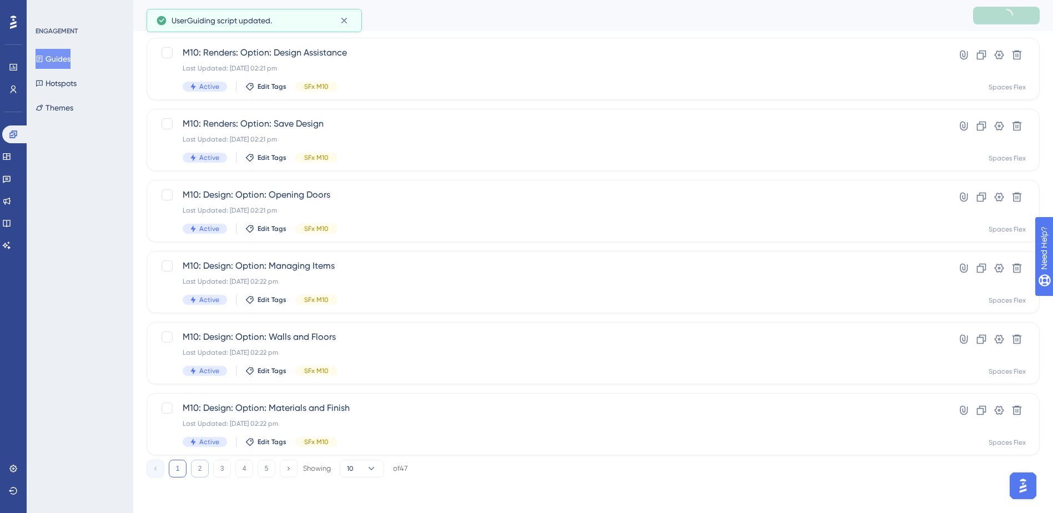
click at [198, 463] on button "2" at bounding box center [200, 469] width 18 height 18
click at [390, 333] on span "M10: Room Layout: Option: Sloped Ceilings" at bounding box center [549, 336] width 732 height 13
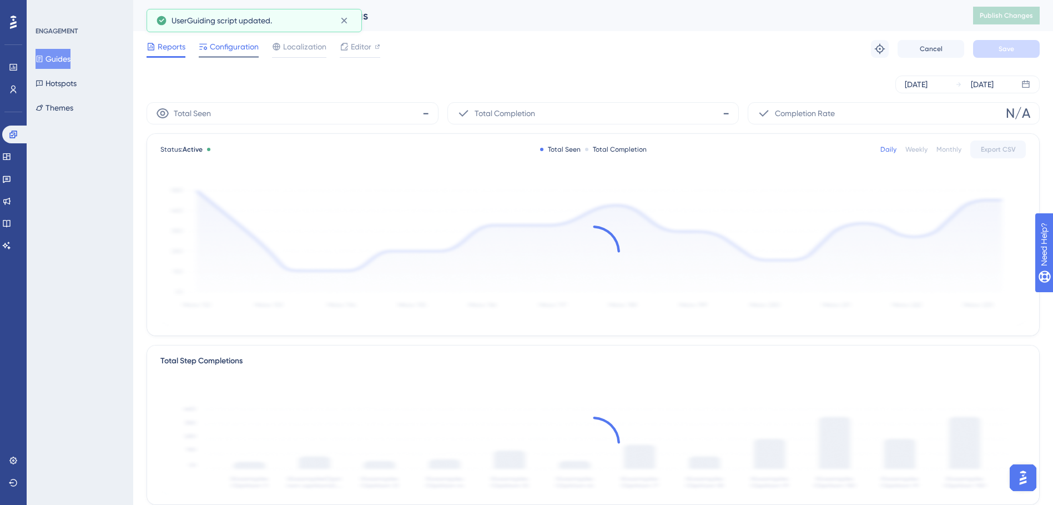
click at [203, 54] on div "Configuration" at bounding box center [229, 49] width 60 height 18
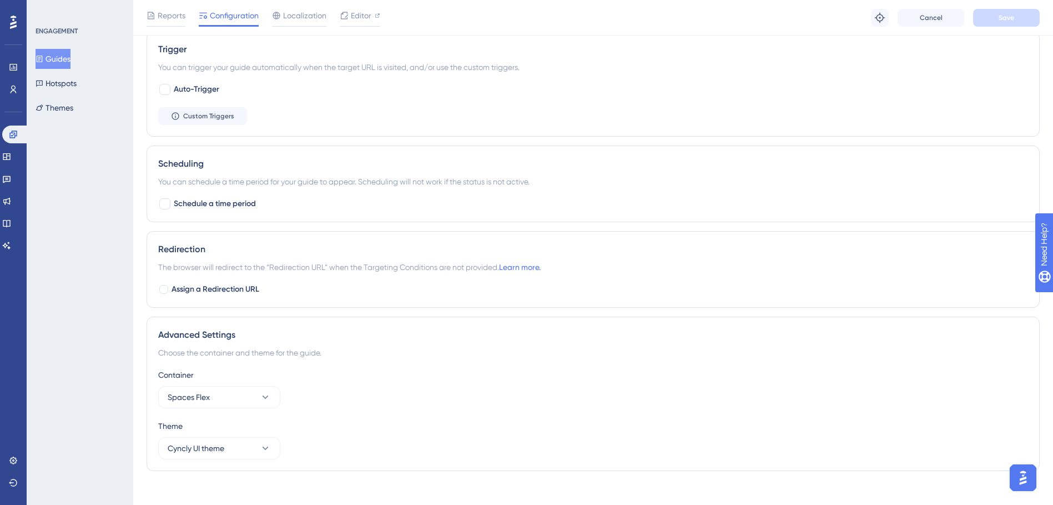
scroll to position [580, 0]
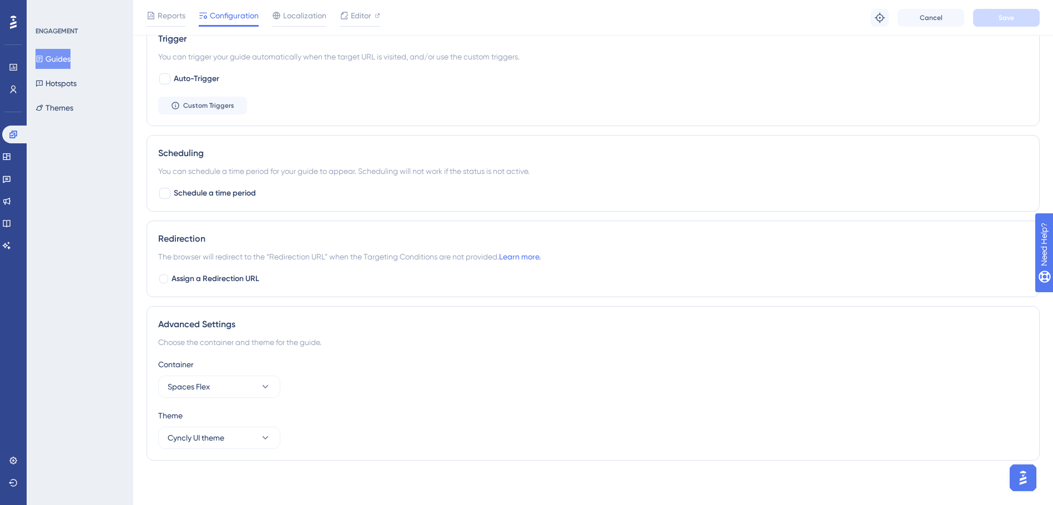
click at [67, 64] on button "Guides" at bounding box center [53, 59] width 35 height 20
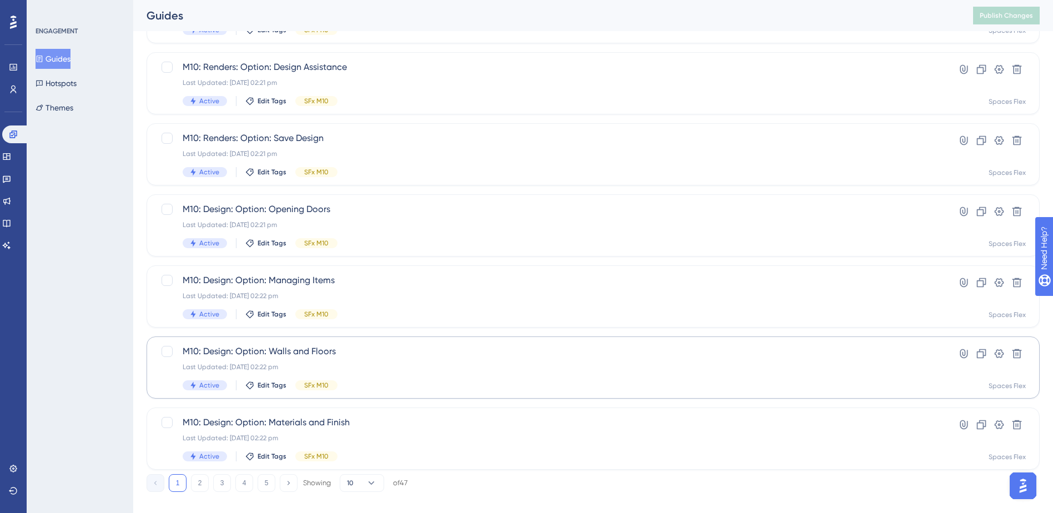
scroll to position [375, 0]
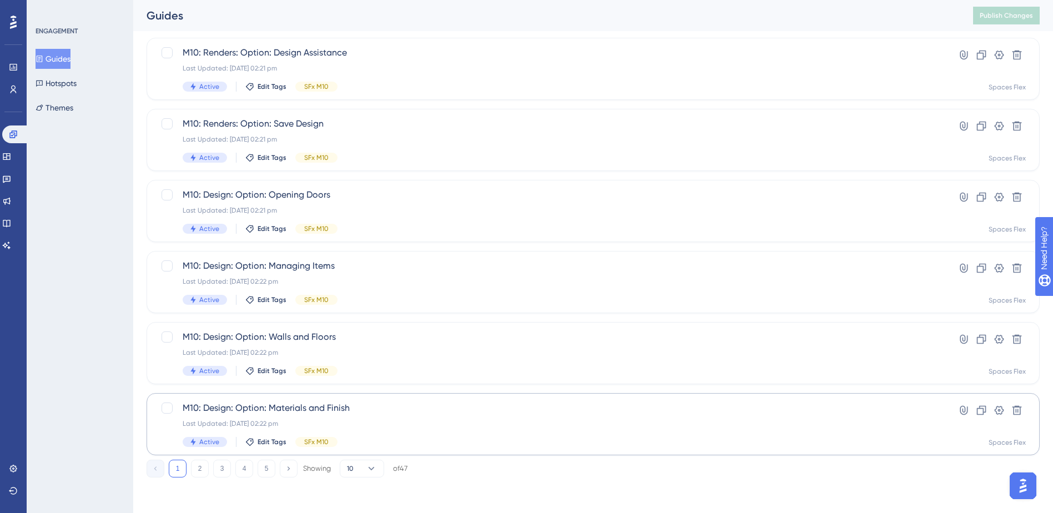
click at [192, 466] on button "2" at bounding box center [200, 469] width 18 height 18
click at [413, 415] on div "M10: Room Layout: Option: Room Size Last Updated: [DATE] 01:10 pm Active Edit T…" at bounding box center [549, 424] width 732 height 46
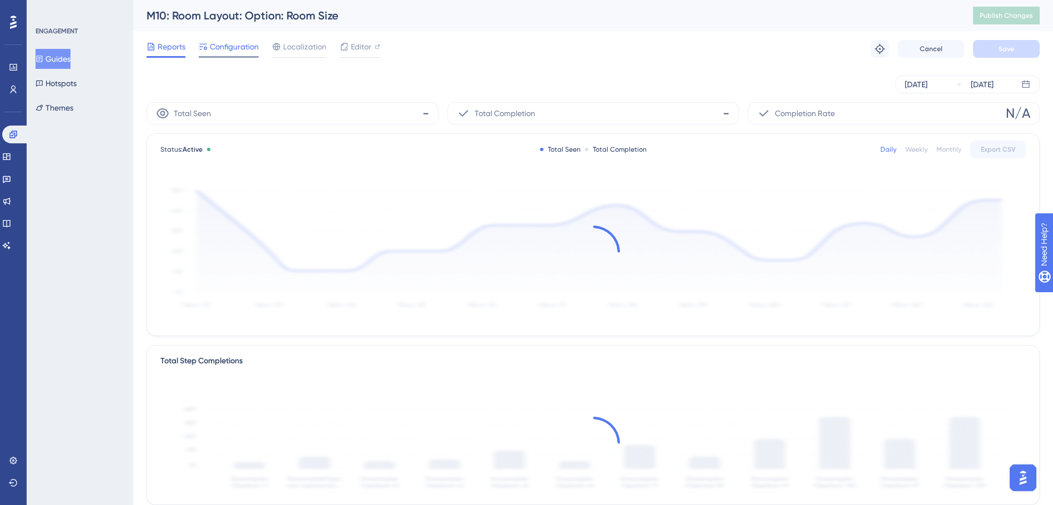
click at [219, 51] on span "Configuration" at bounding box center [234, 46] width 49 height 13
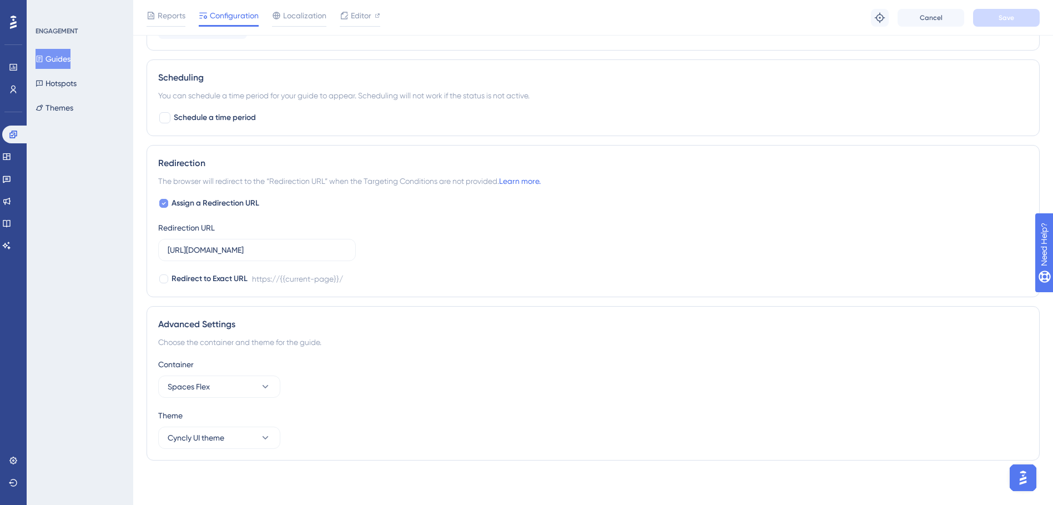
click at [226, 205] on span "Assign a Redirection URL" at bounding box center [216, 203] width 88 height 13
checkbox input "false"
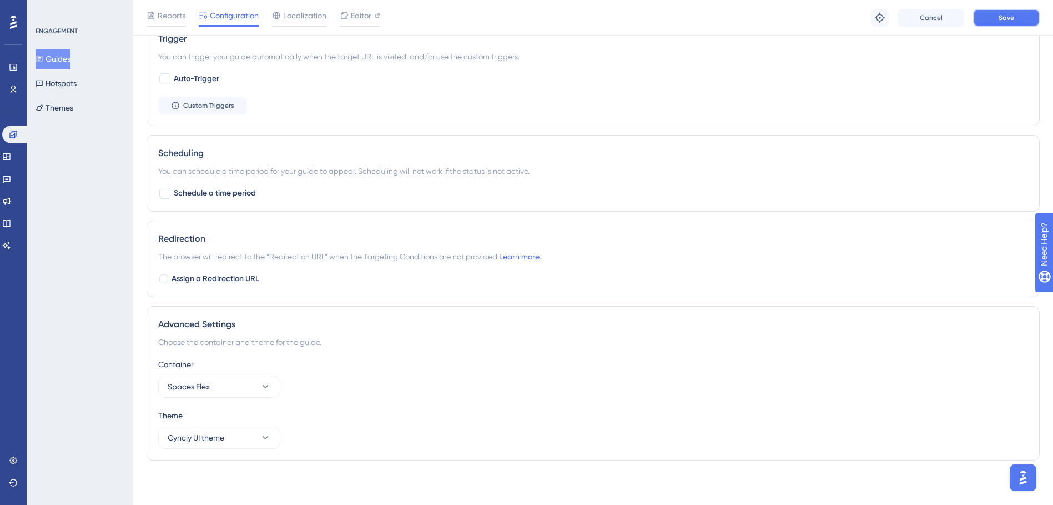
click at [1002, 17] on span "Save" at bounding box center [1007, 17] width 16 height 9
click at [66, 60] on button "Guides" at bounding box center [53, 59] width 35 height 20
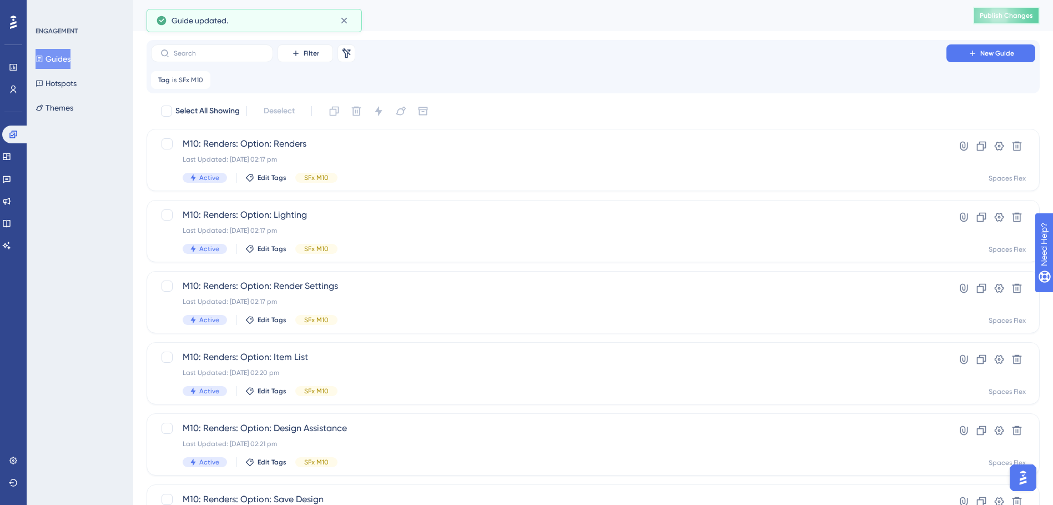
click at [1030, 14] on span "Publish Changes" at bounding box center [1006, 15] width 53 height 9
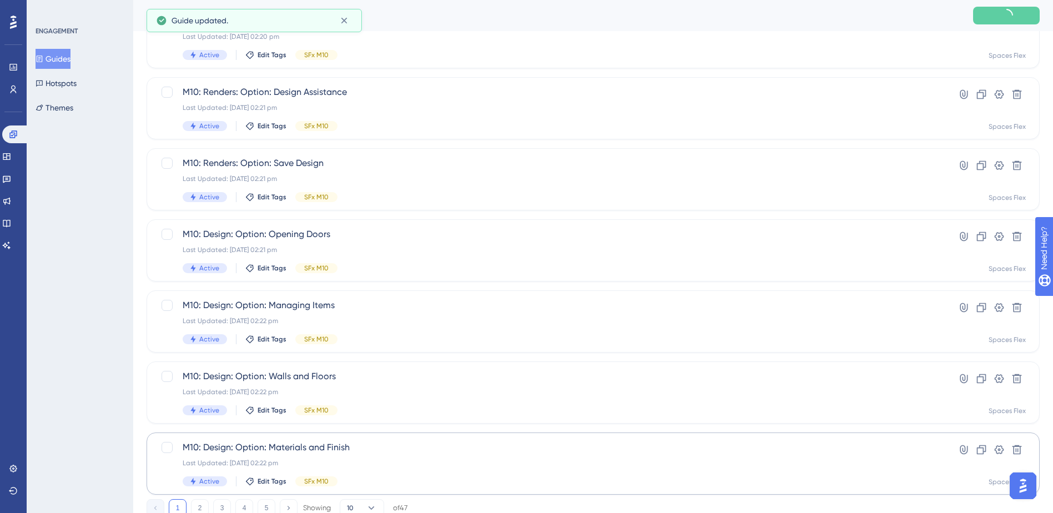
scroll to position [375, 0]
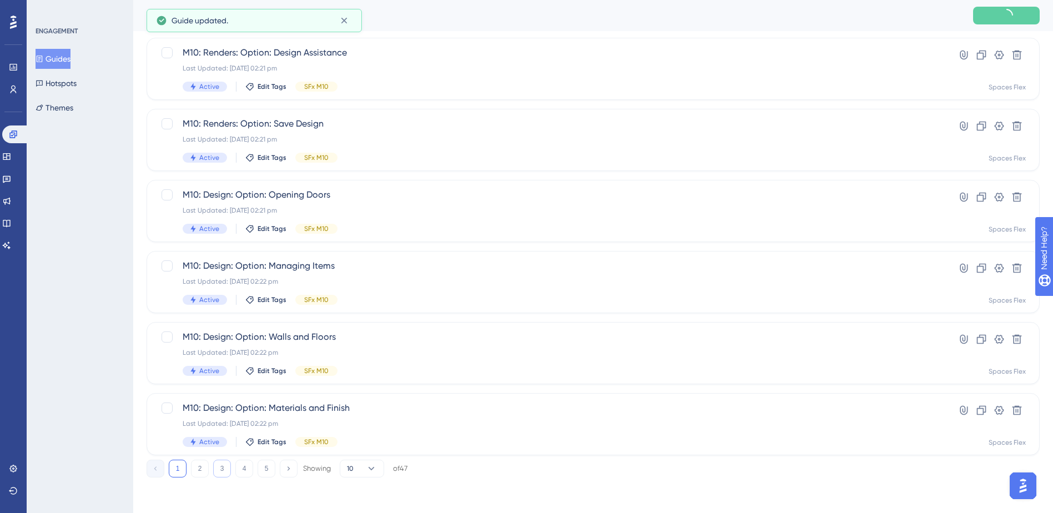
click at [215, 463] on button "3" at bounding box center [222, 469] width 18 height 18
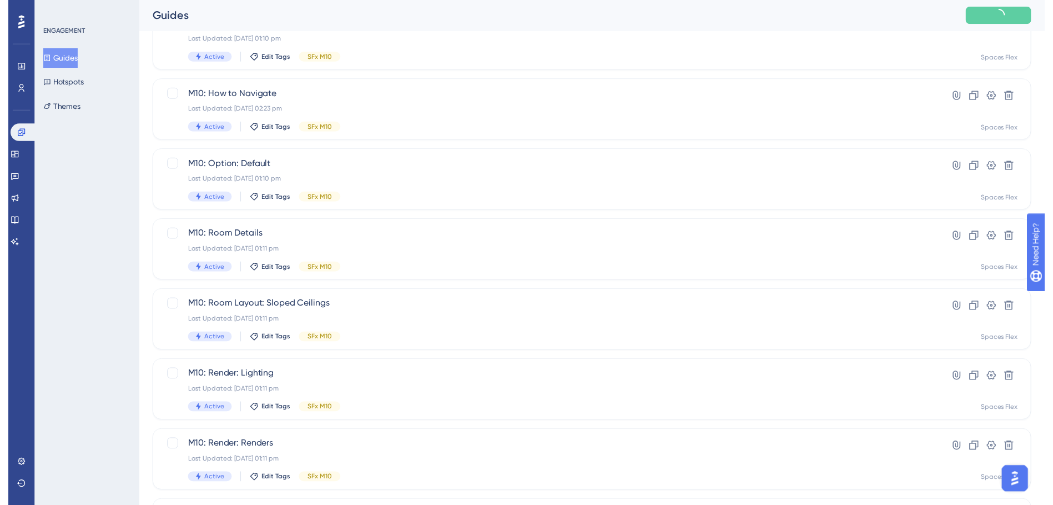
scroll to position [0, 0]
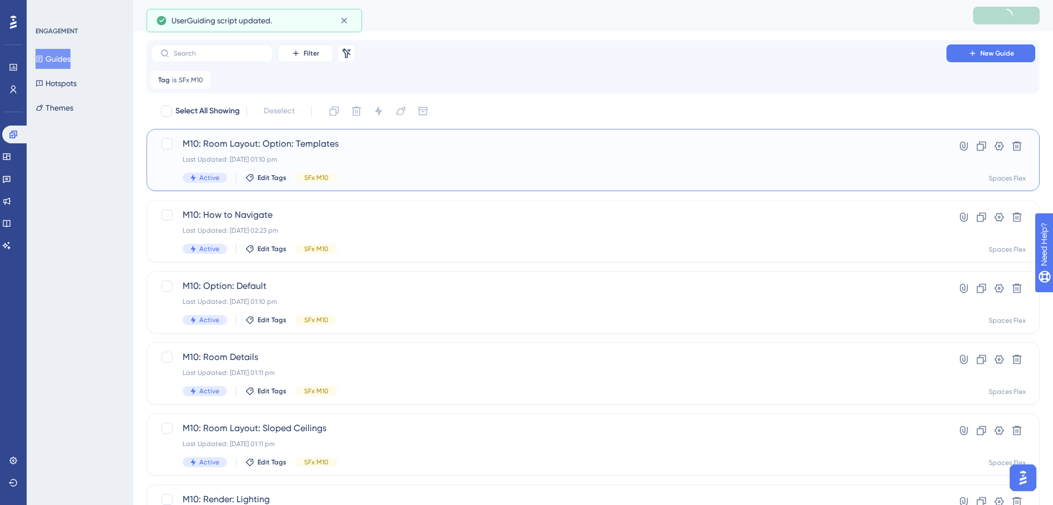
click at [469, 147] on span "M10: Room Layout: Option: Templates" at bounding box center [549, 143] width 732 height 13
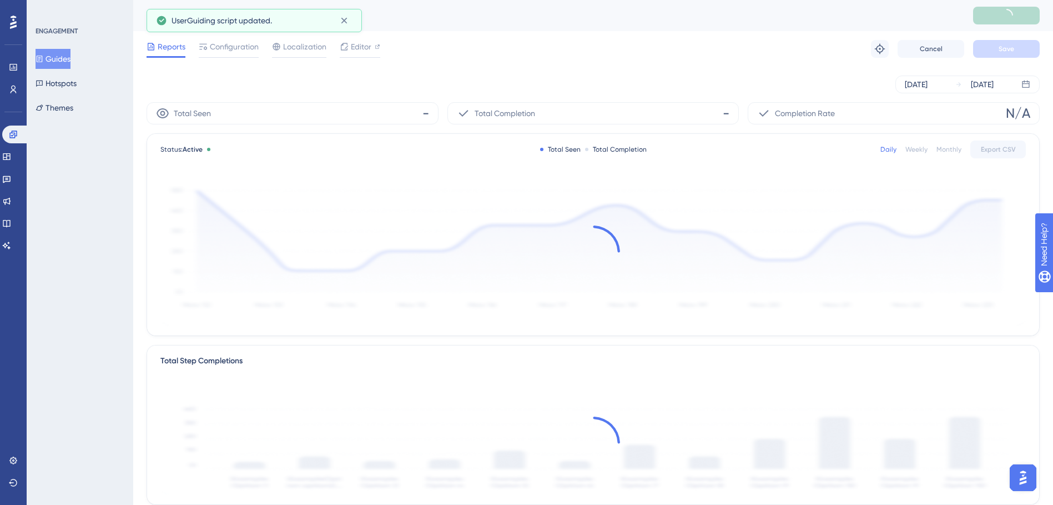
click at [238, 46] on span "Configuration" at bounding box center [234, 46] width 49 height 13
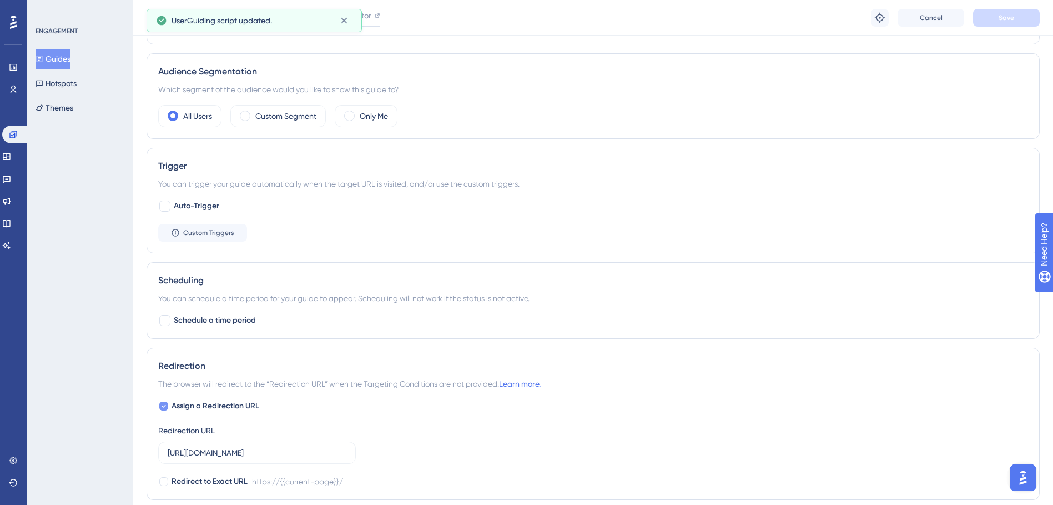
scroll to position [555, 0]
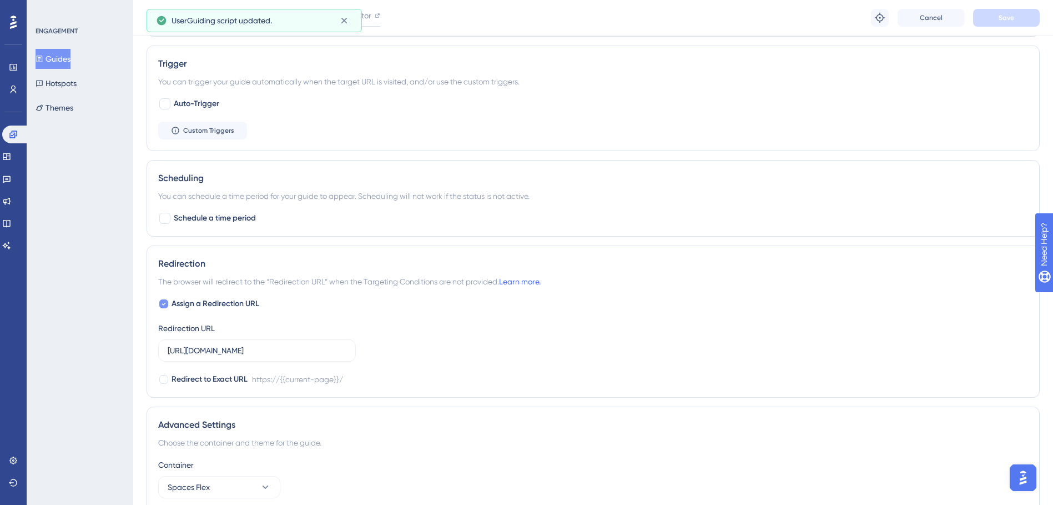
click at [219, 299] on span "Assign a Redirection URL" at bounding box center [216, 303] width 88 height 13
checkbox input "false"
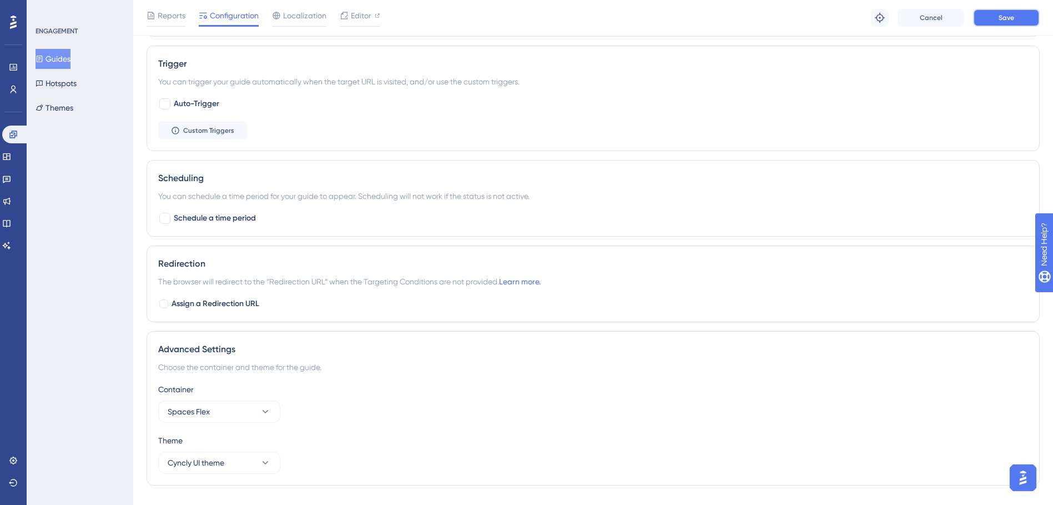
click at [1031, 24] on button "Save" at bounding box center [1006, 18] width 67 height 18
click at [63, 58] on button "Guides" at bounding box center [53, 59] width 35 height 20
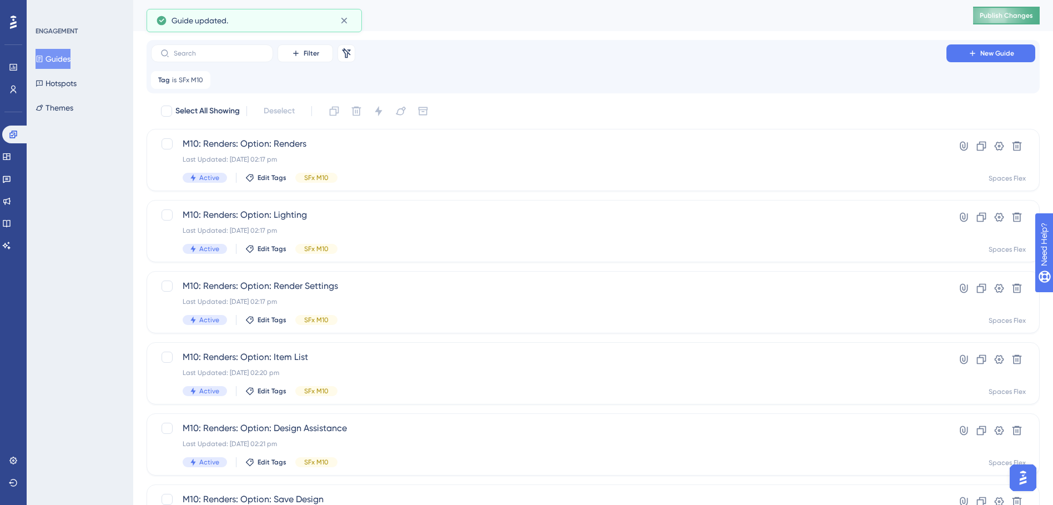
click at [986, 16] on button "Publish Changes" at bounding box center [1006, 16] width 67 height 18
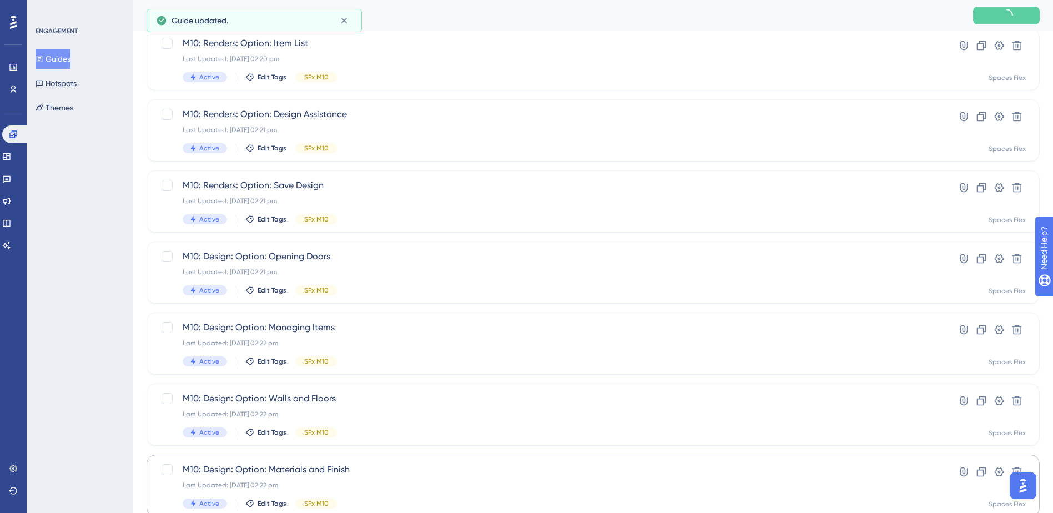
scroll to position [375, 0]
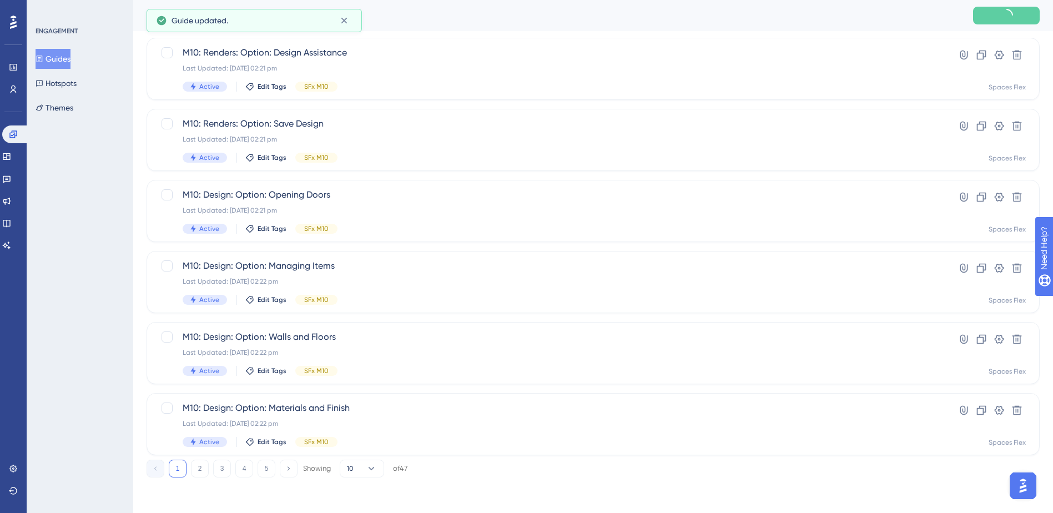
click at [230, 465] on button "3" at bounding box center [222, 469] width 18 height 18
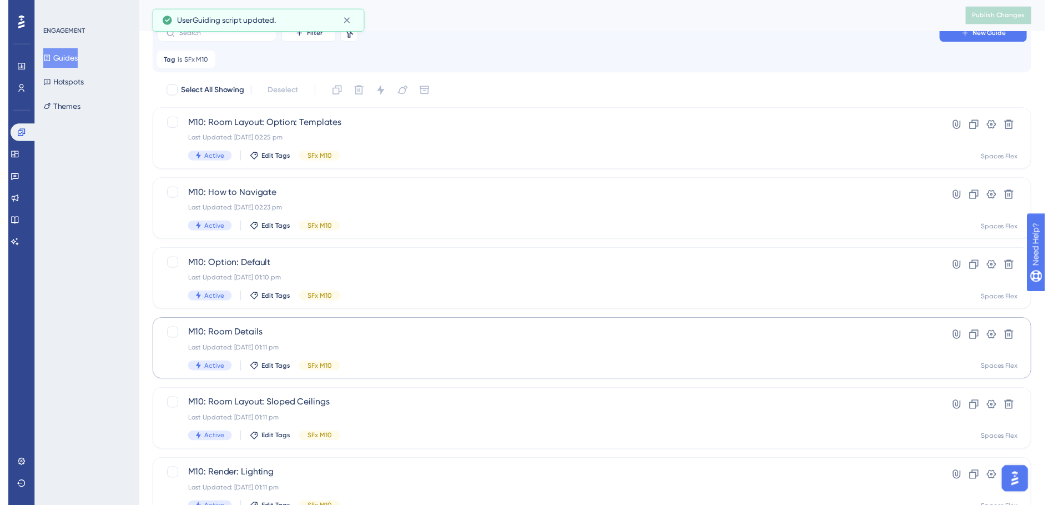
scroll to position [0, 0]
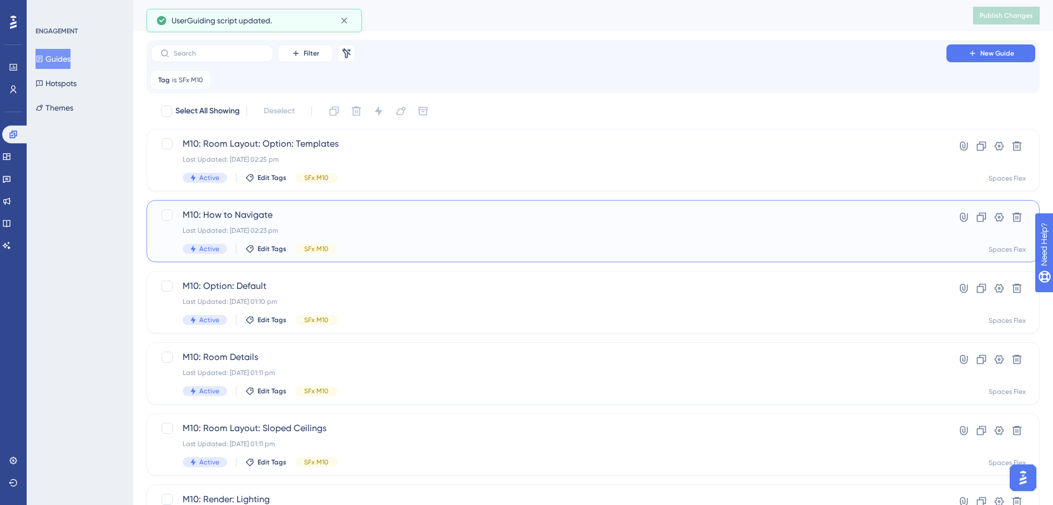
click at [399, 224] on div "M10: How to Navigate Last Updated: [DATE] 02:23 pm Active Edit Tags SFx M10" at bounding box center [549, 231] width 732 height 46
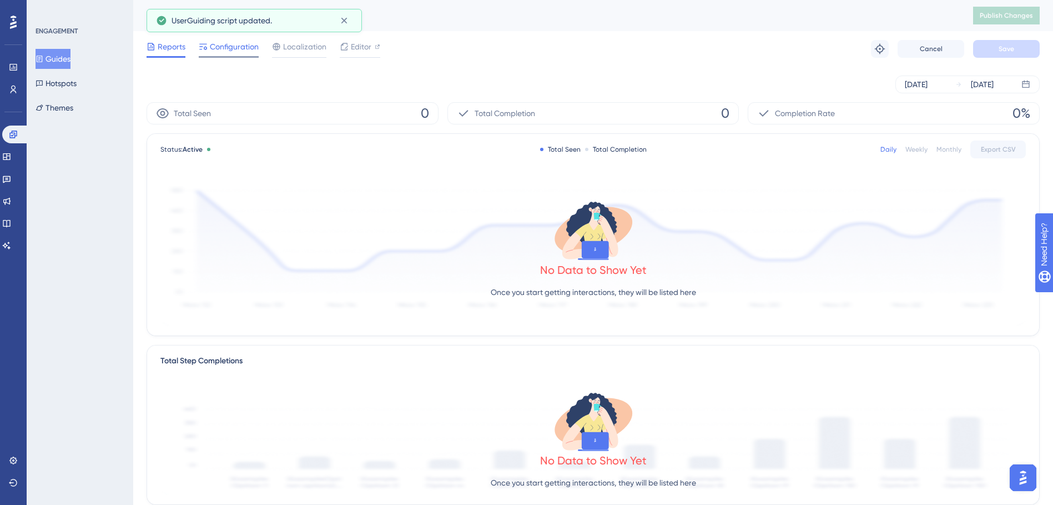
click at [241, 54] on div "Configuration" at bounding box center [229, 49] width 60 height 18
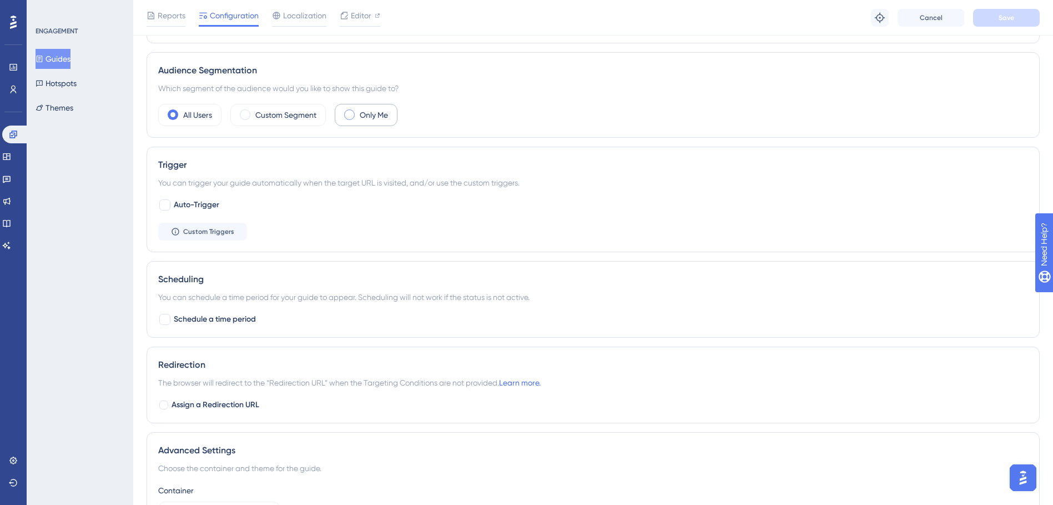
scroll to position [500, 0]
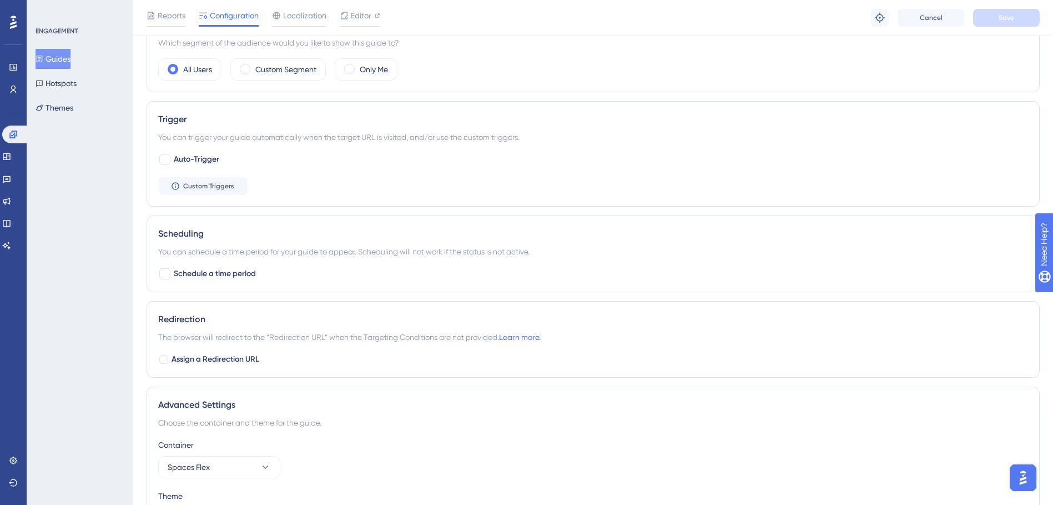
click at [66, 51] on button "Guides" at bounding box center [53, 59] width 35 height 20
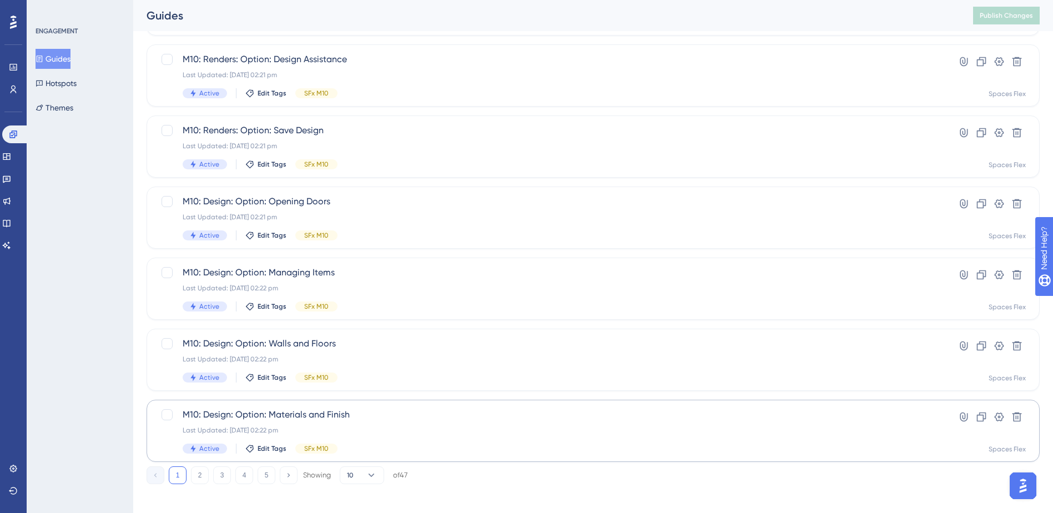
scroll to position [375, 0]
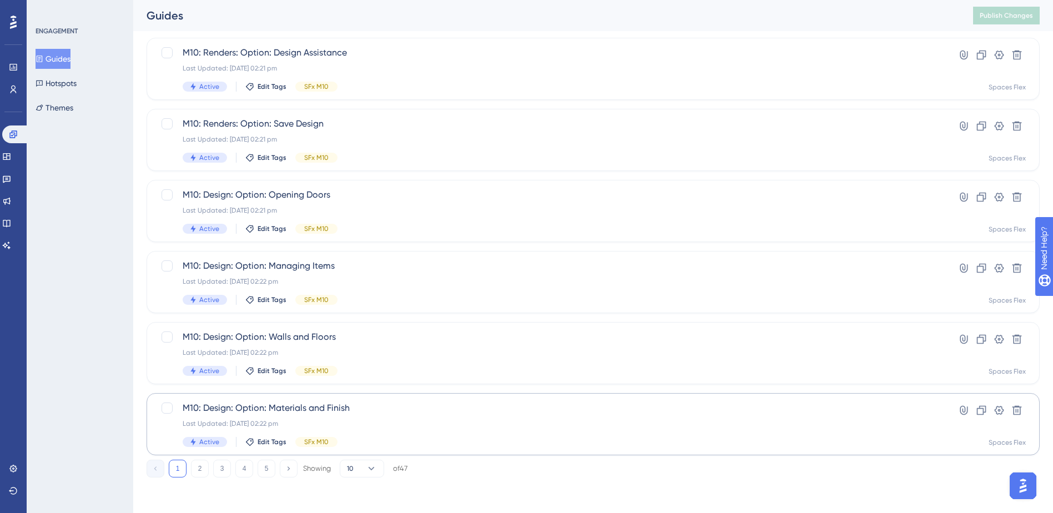
click at [226, 466] on button "3" at bounding box center [222, 469] width 18 height 18
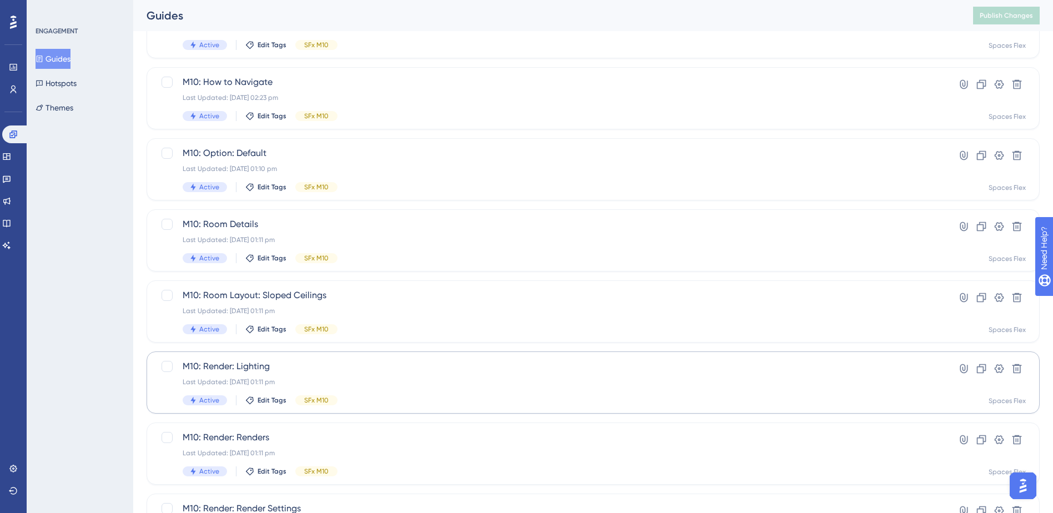
scroll to position [42, 0]
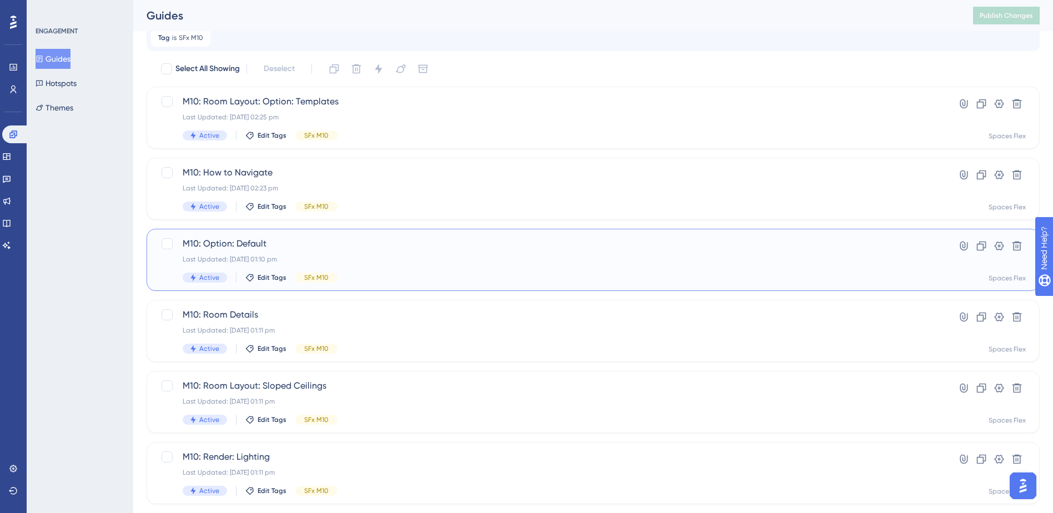
click at [394, 268] on div "M10: Option: Default Last Updated: [DATE] 01:10 pm Active Edit Tags SFx M10" at bounding box center [549, 260] width 732 height 46
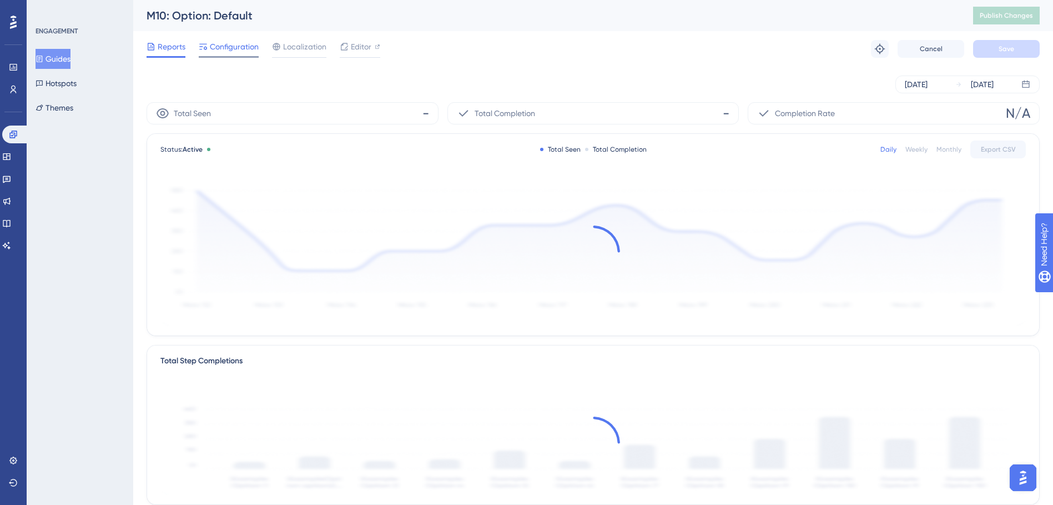
click at [216, 51] on span "Configuration" at bounding box center [234, 46] width 49 height 13
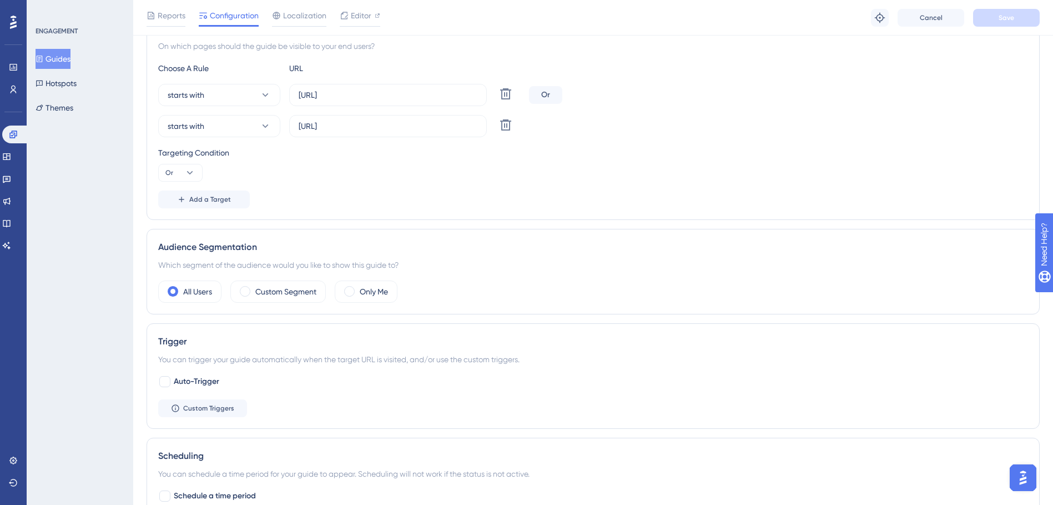
scroll to position [555, 0]
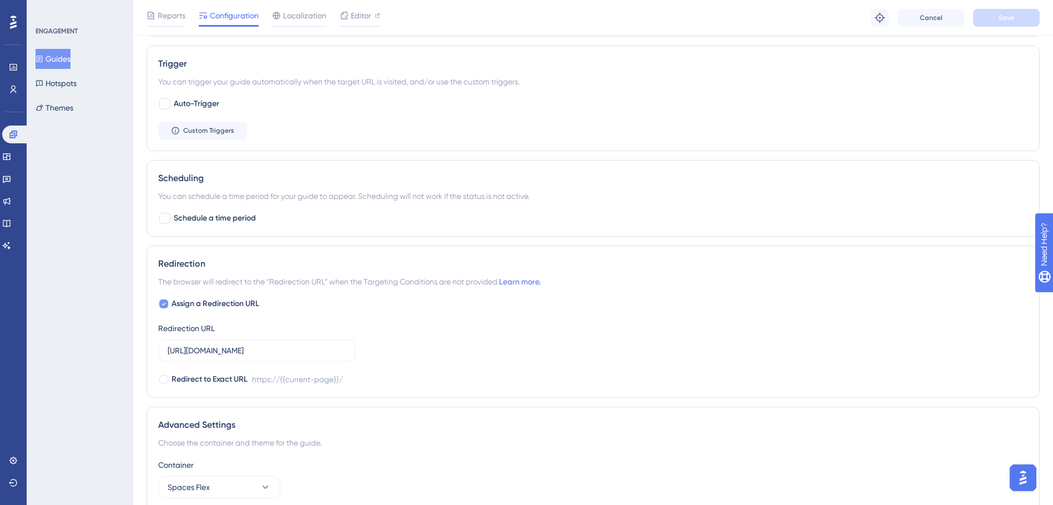
click at [228, 304] on span "Assign a Redirection URL" at bounding box center [216, 303] width 88 height 13
checkbox input "false"
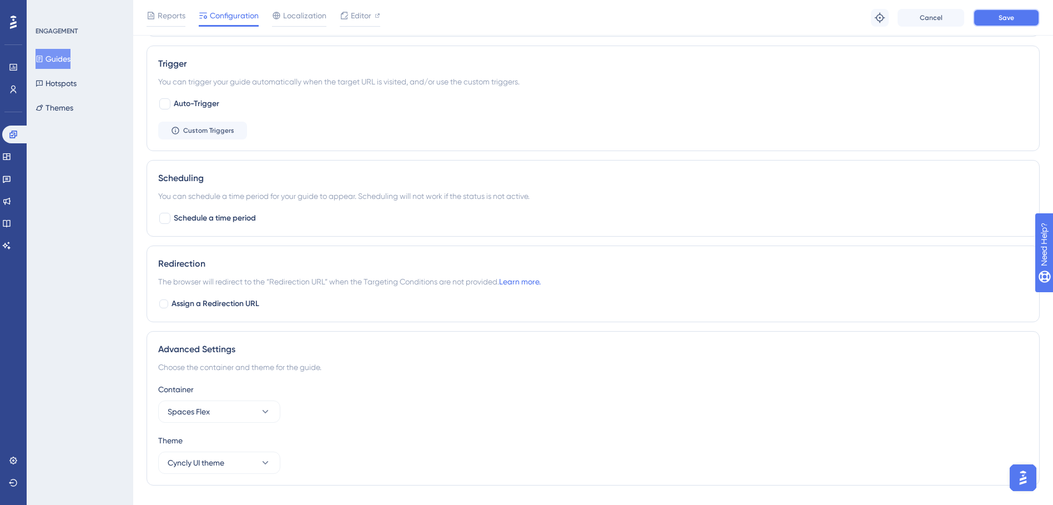
click at [1006, 16] on span "Save" at bounding box center [1007, 17] width 16 height 9
click at [71, 54] on button "Guides" at bounding box center [53, 59] width 35 height 20
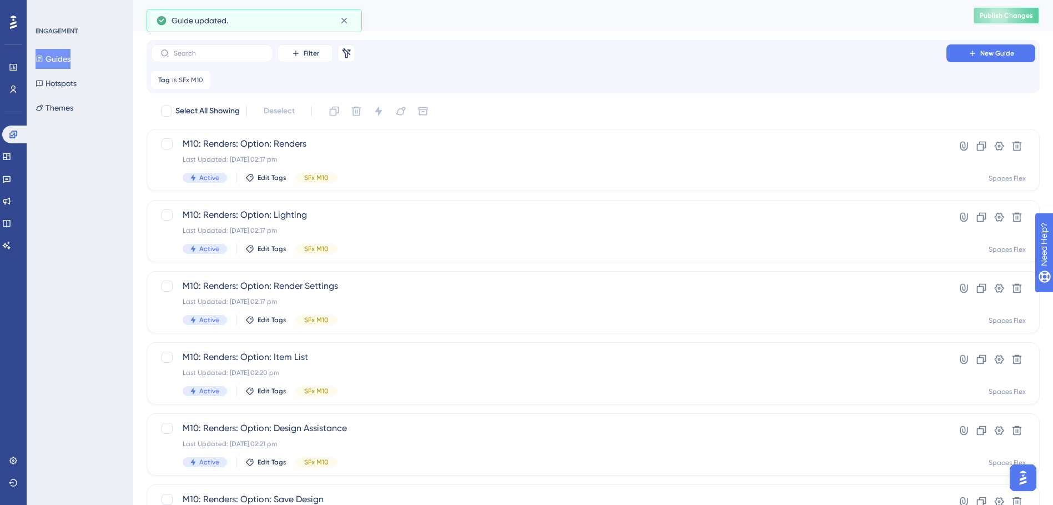
click at [998, 13] on span "Publish Changes" at bounding box center [1006, 15] width 53 height 9
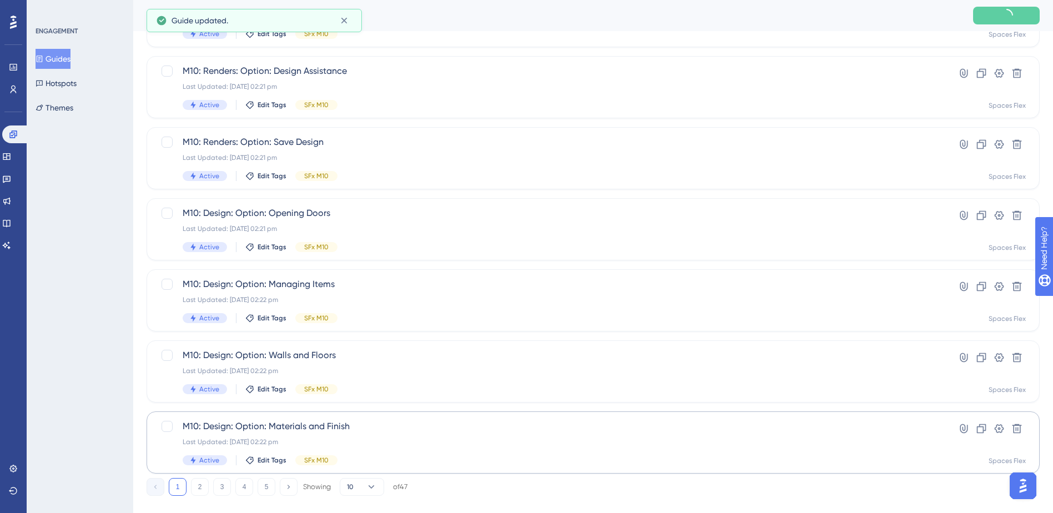
scroll to position [375, 0]
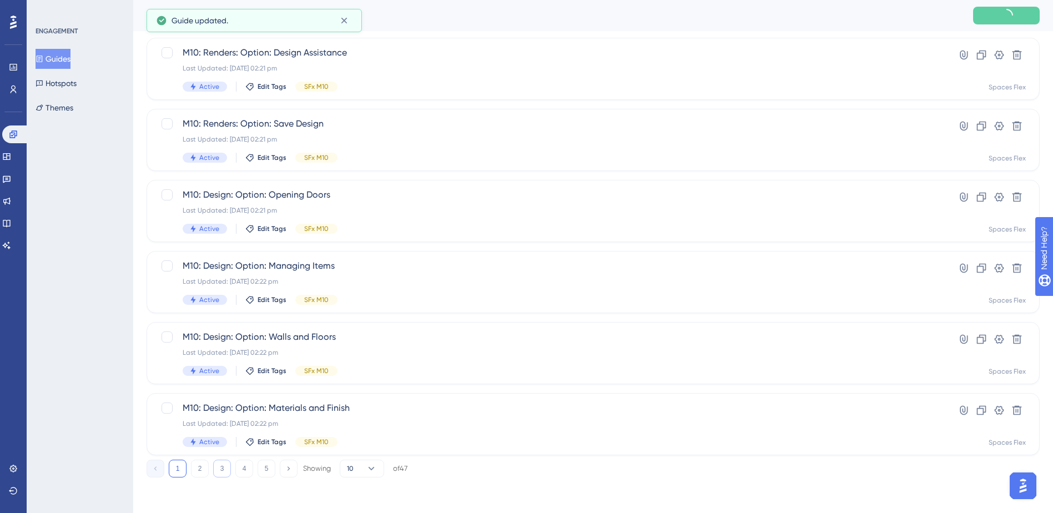
click at [220, 469] on button "3" at bounding box center [222, 469] width 18 height 18
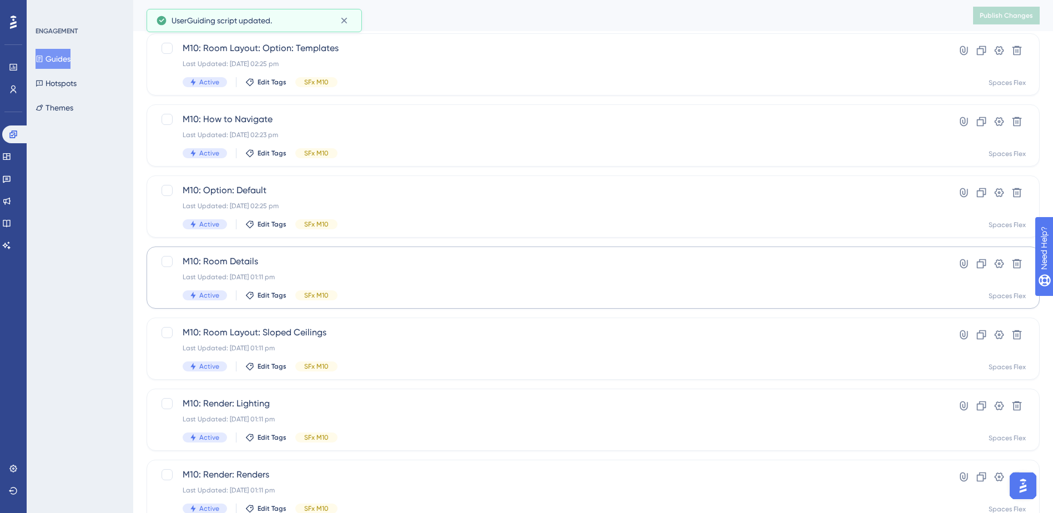
scroll to position [153, 0]
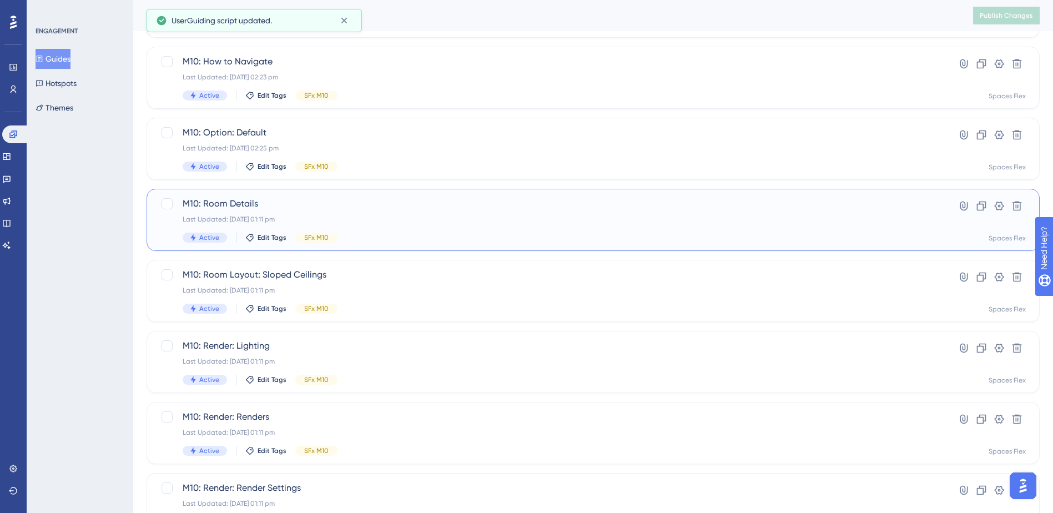
click at [358, 222] on div "Last Updated: [DATE] 01:11 pm" at bounding box center [549, 219] width 732 height 9
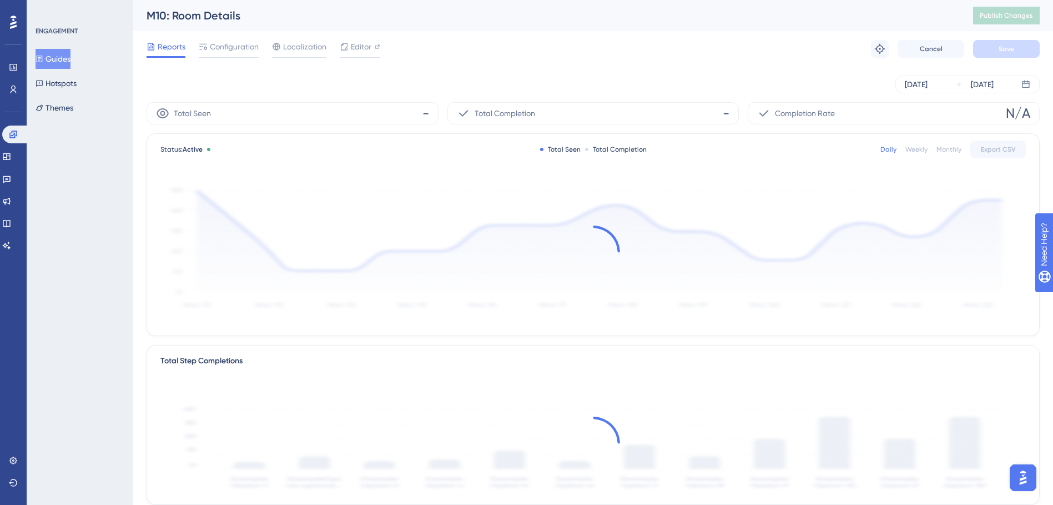
click at [234, 53] on span "Configuration" at bounding box center [234, 46] width 49 height 13
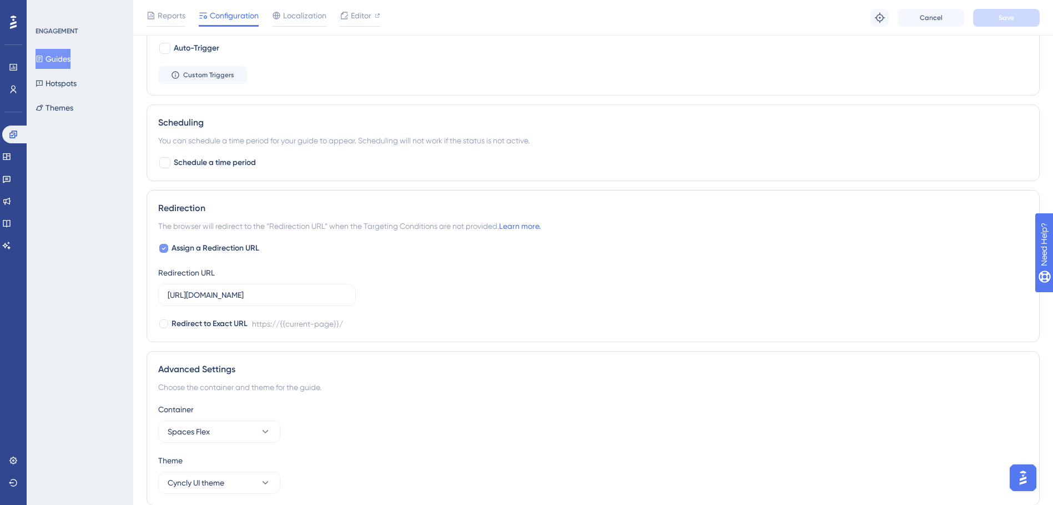
click at [243, 249] on span "Assign a Redirection URL" at bounding box center [216, 247] width 88 height 13
checkbox input "false"
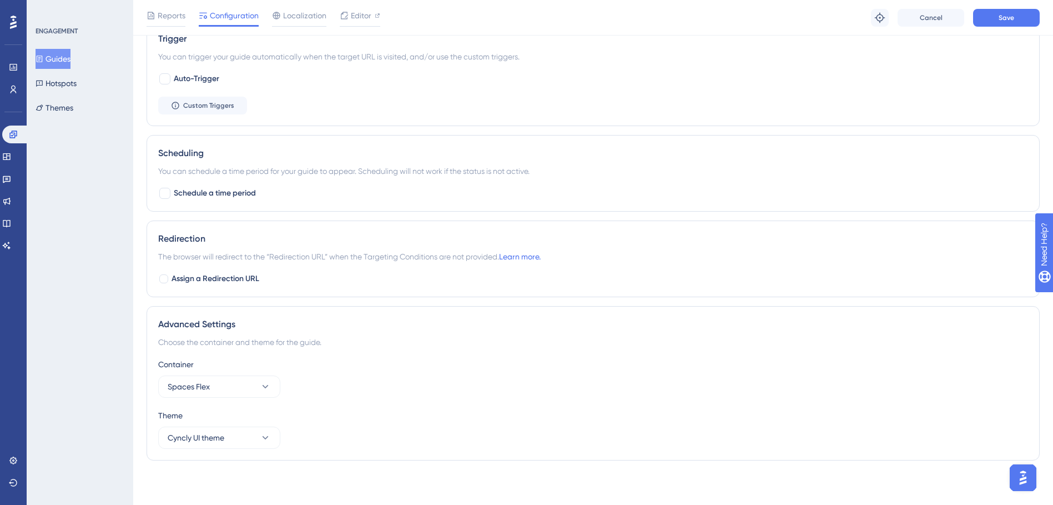
scroll to position [580, 0]
click at [1027, 10] on button "Save" at bounding box center [1006, 18] width 67 height 18
click at [71, 59] on button "Guides" at bounding box center [53, 59] width 35 height 20
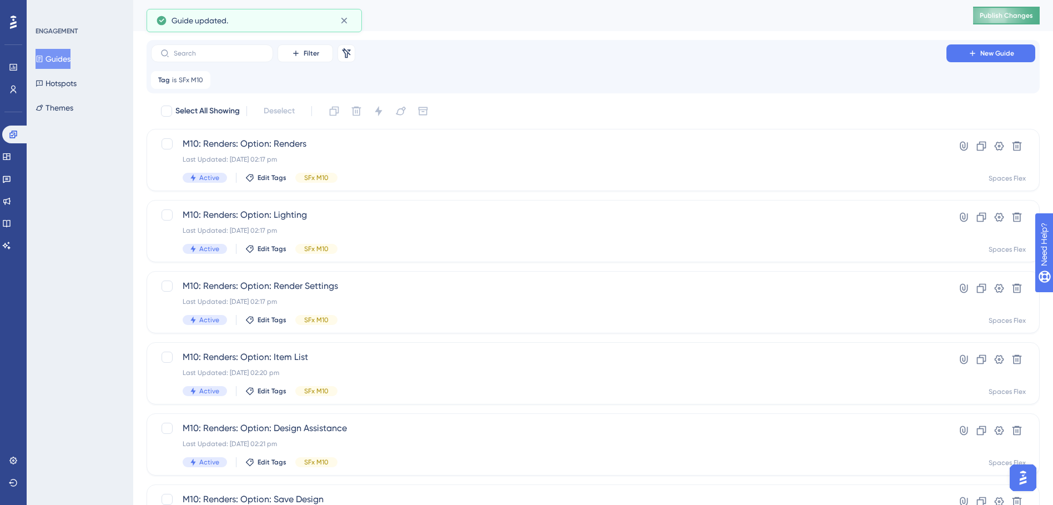
click at [1018, 12] on span "Publish Changes" at bounding box center [1006, 15] width 53 height 9
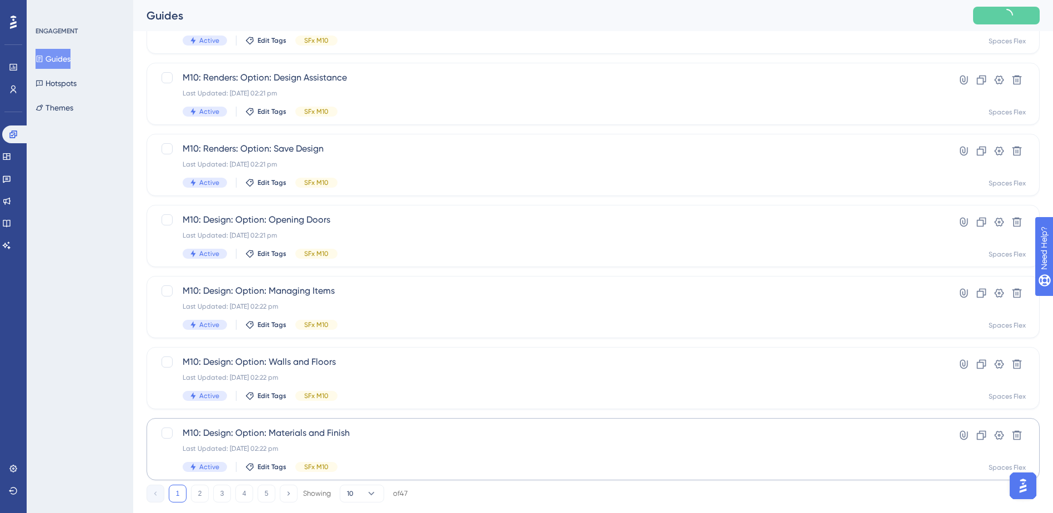
scroll to position [375, 0]
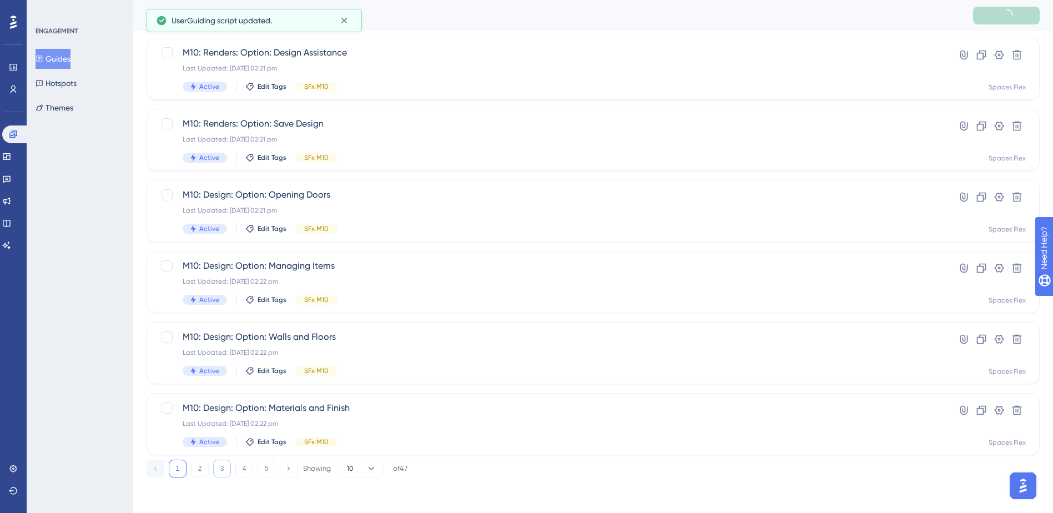
click at [219, 469] on button "3" at bounding box center [222, 469] width 18 height 18
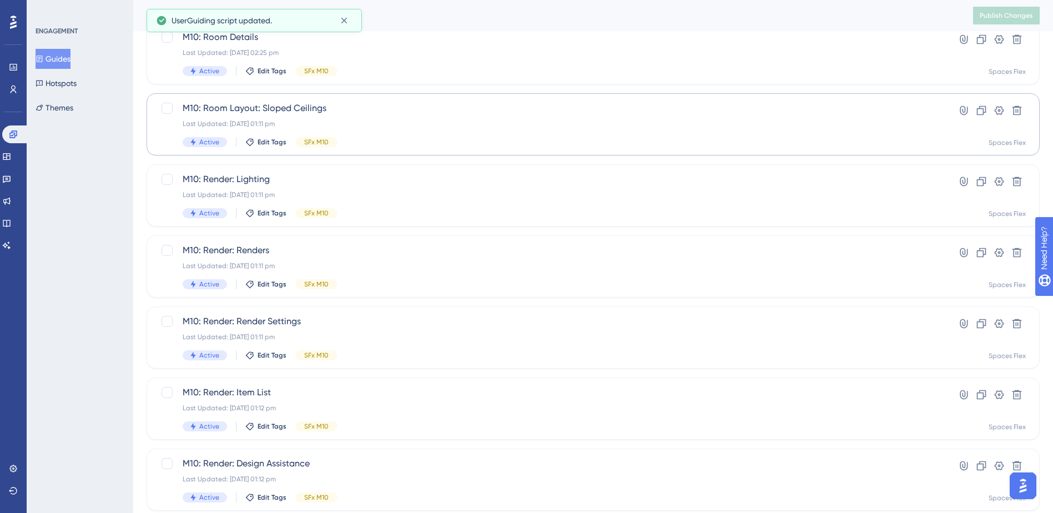
scroll to position [264, 0]
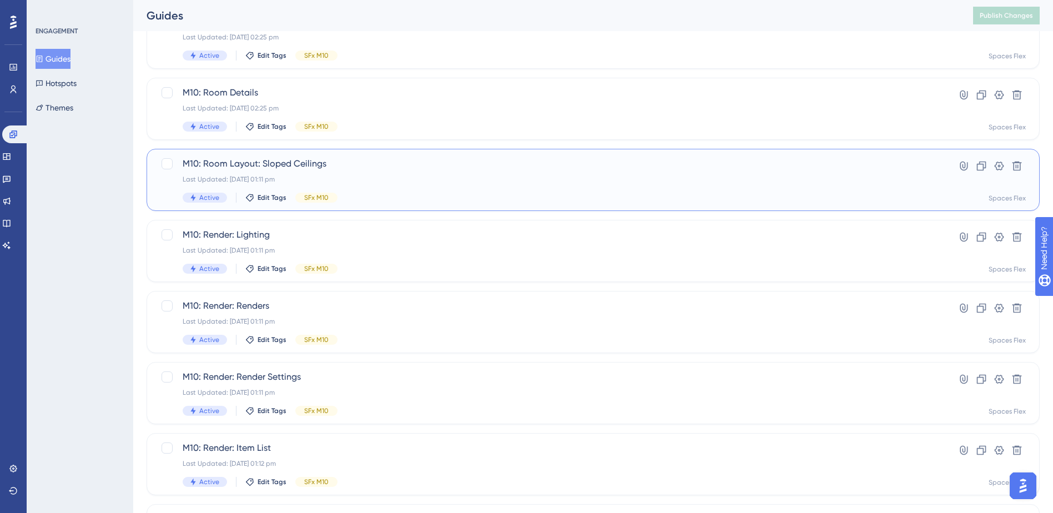
click at [398, 165] on span "M10: Room Layout: Sloped Ceilings" at bounding box center [549, 163] width 732 height 13
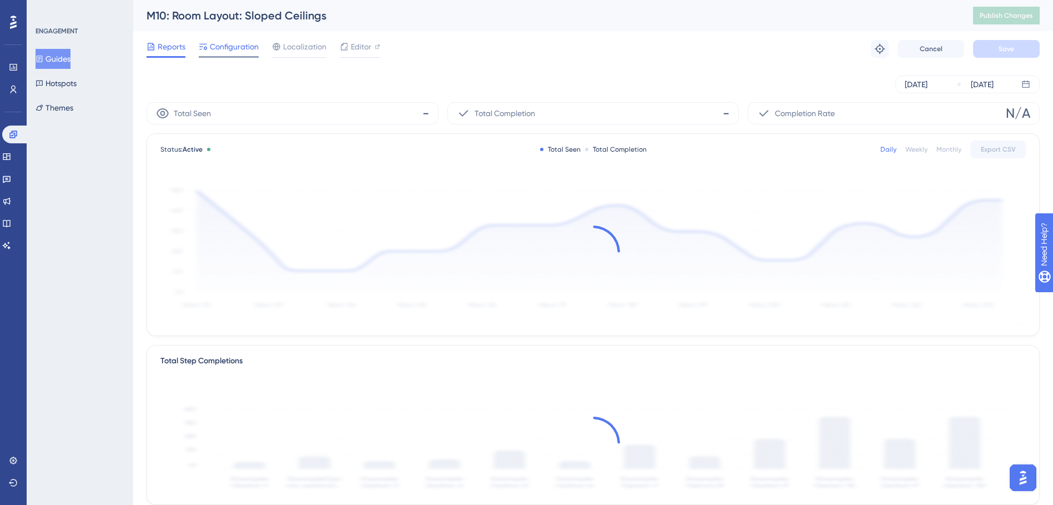
click at [234, 54] on div "Configuration" at bounding box center [229, 49] width 60 height 18
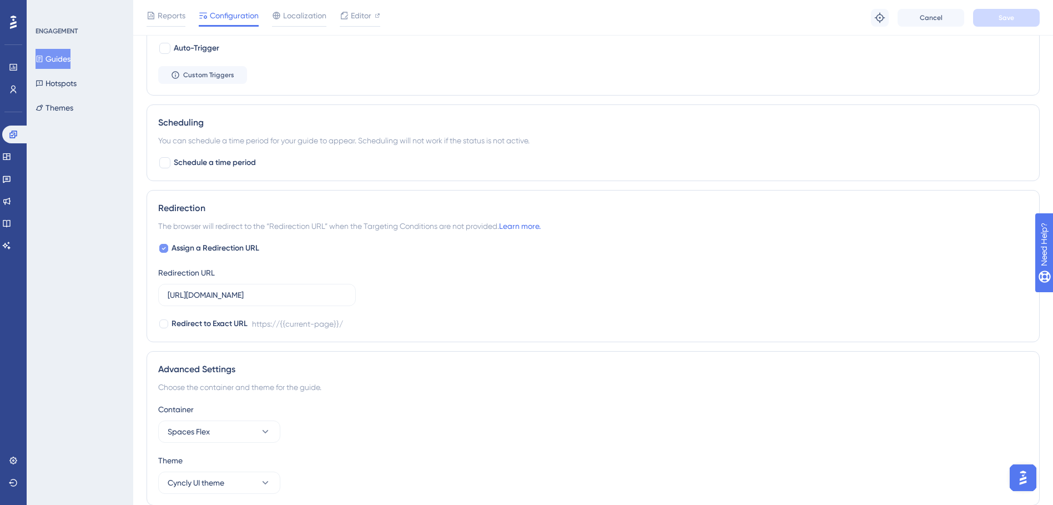
click at [247, 249] on span "Assign a Redirection URL" at bounding box center [216, 247] width 88 height 13
checkbox input "false"
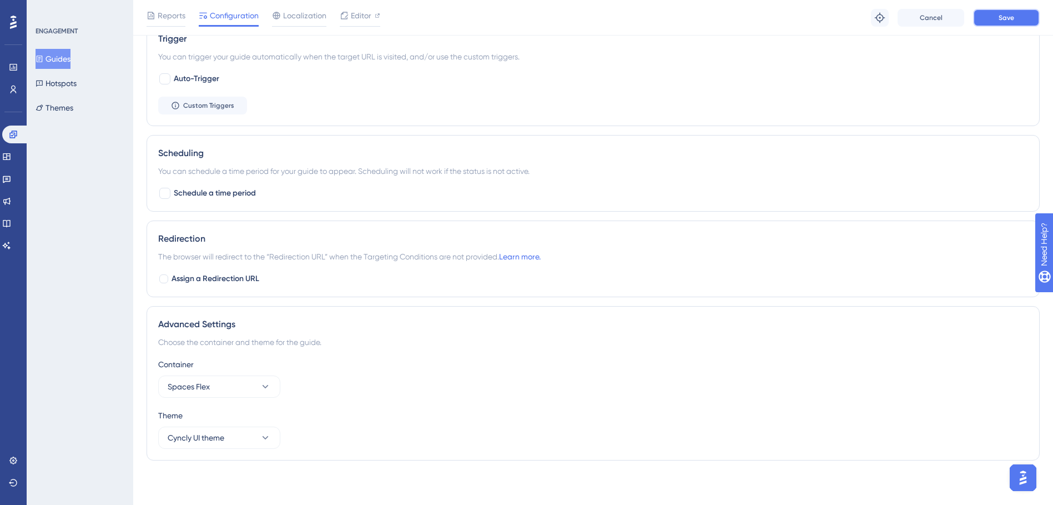
click at [1004, 19] on span "Save" at bounding box center [1007, 17] width 16 height 9
click at [64, 60] on button "Guides" at bounding box center [53, 59] width 35 height 20
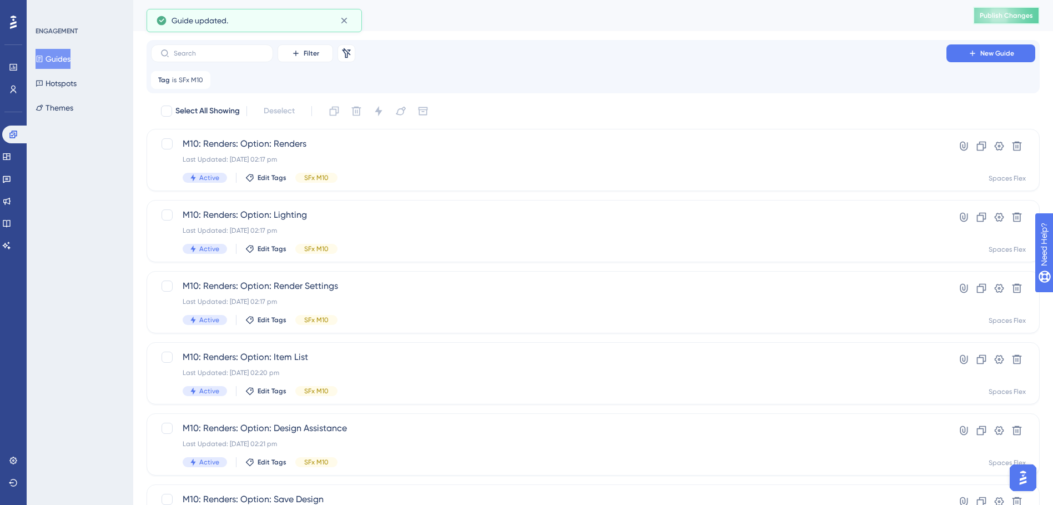
click at [1016, 13] on span "Publish Changes" at bounding box center [1006, 15] width 53 height 9
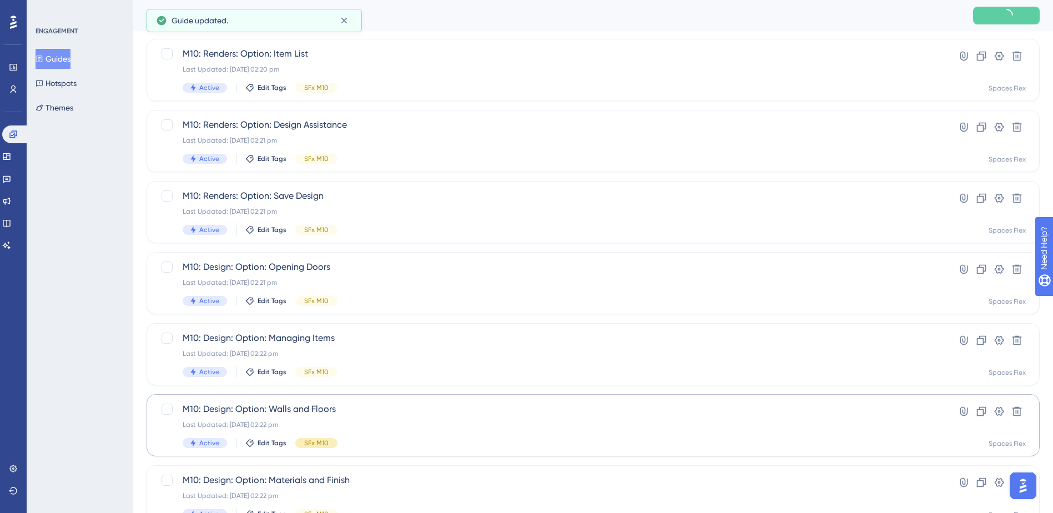
scroll to position [375, 0]
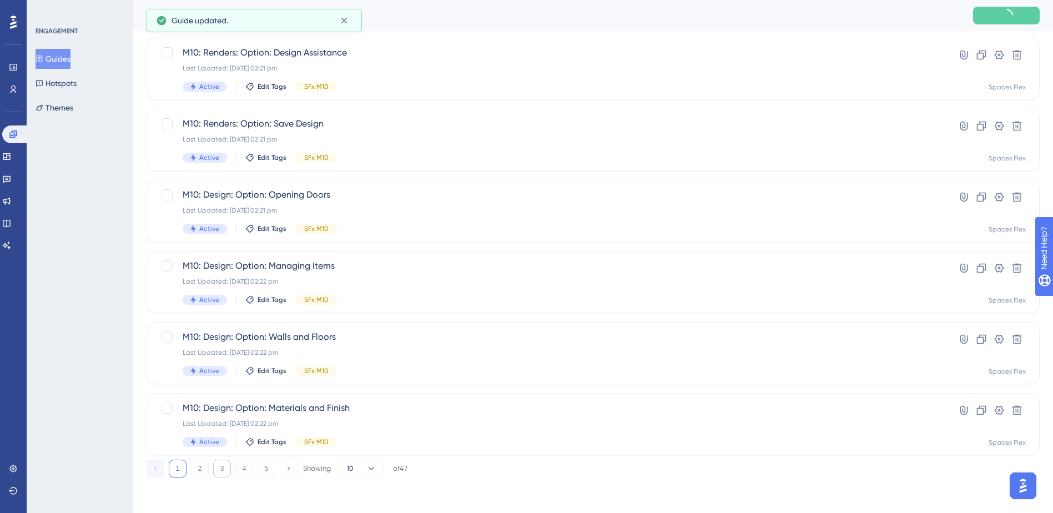
click at [226, 469] on button "3" at bounding box center [222, 469] width 18 height 18
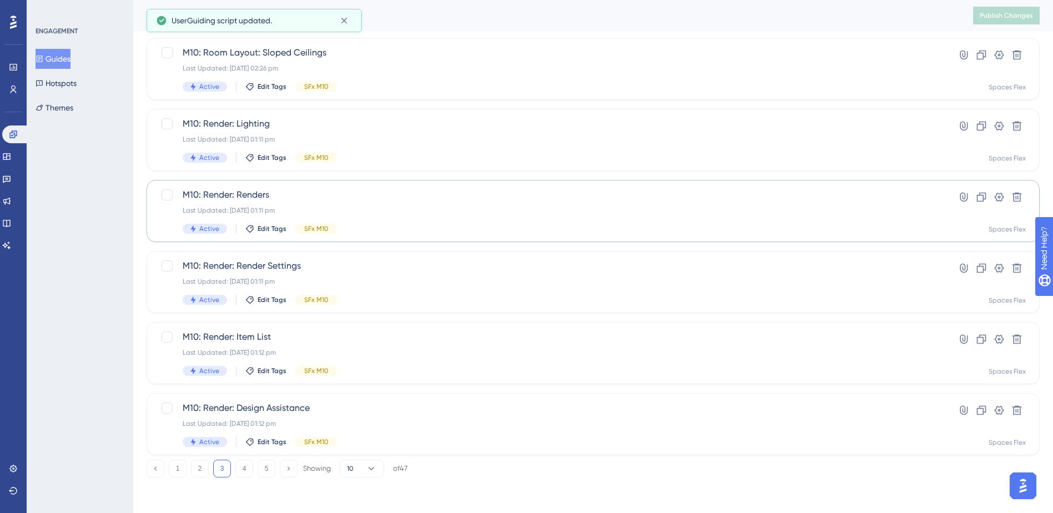
scroll to position [153, 0]
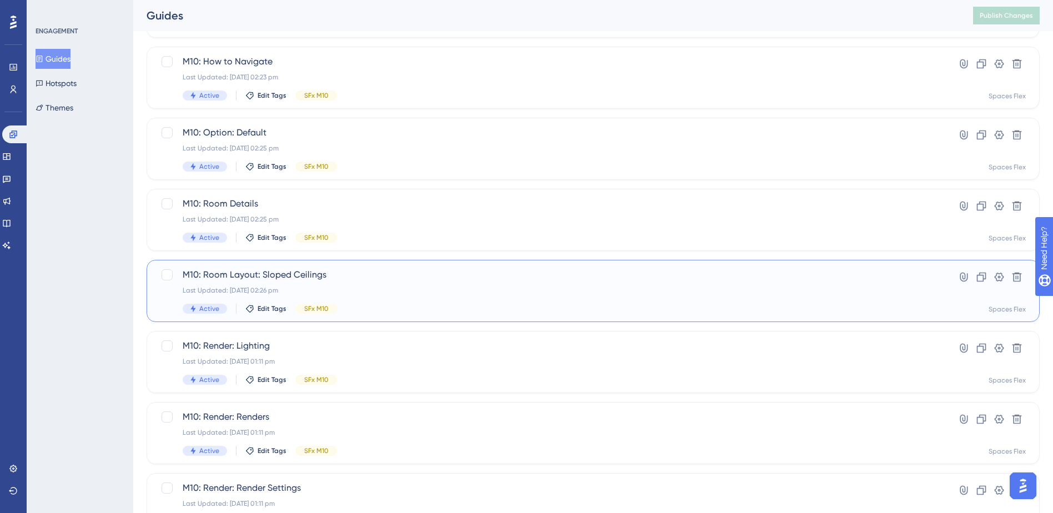
click at [402, 284] on div "M10: Room Layout: Sloped Ceilings Last Updated: [DATE] 02:26 pm Active Edit Tag…" at bounding box center [549, 291] width 732 height 46
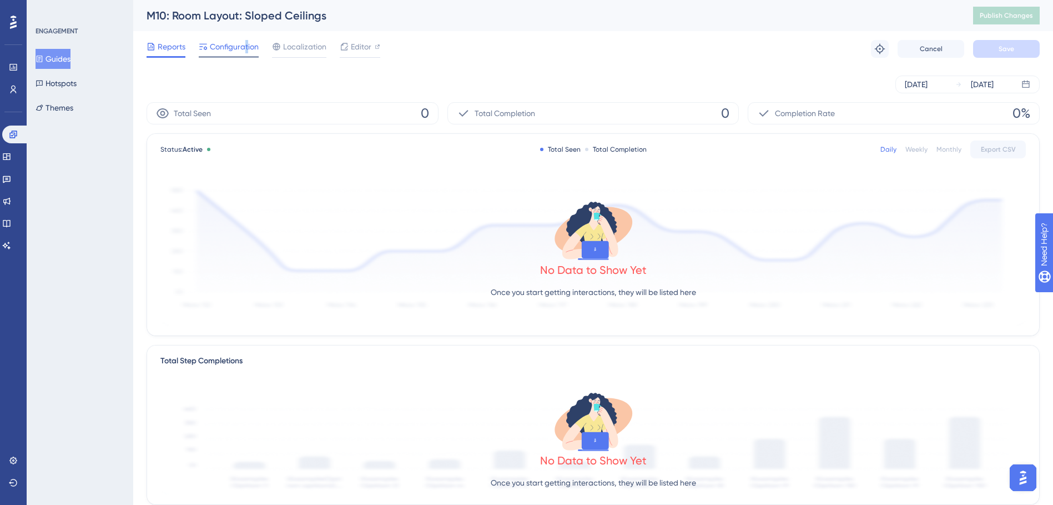
click at [245, 47] on span "Configuration" at bounding box center [234, 46] width 49 height 13
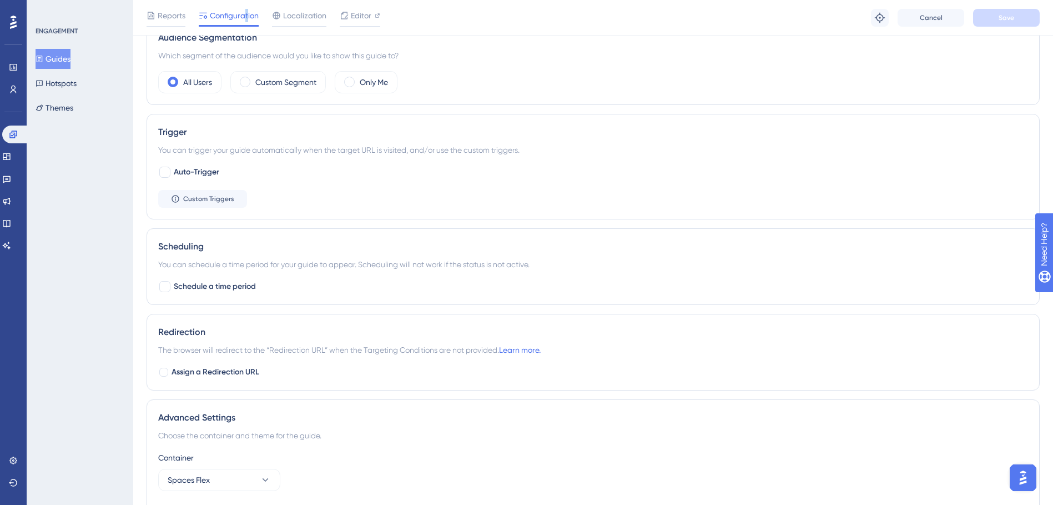
scroll to position [500, 0]
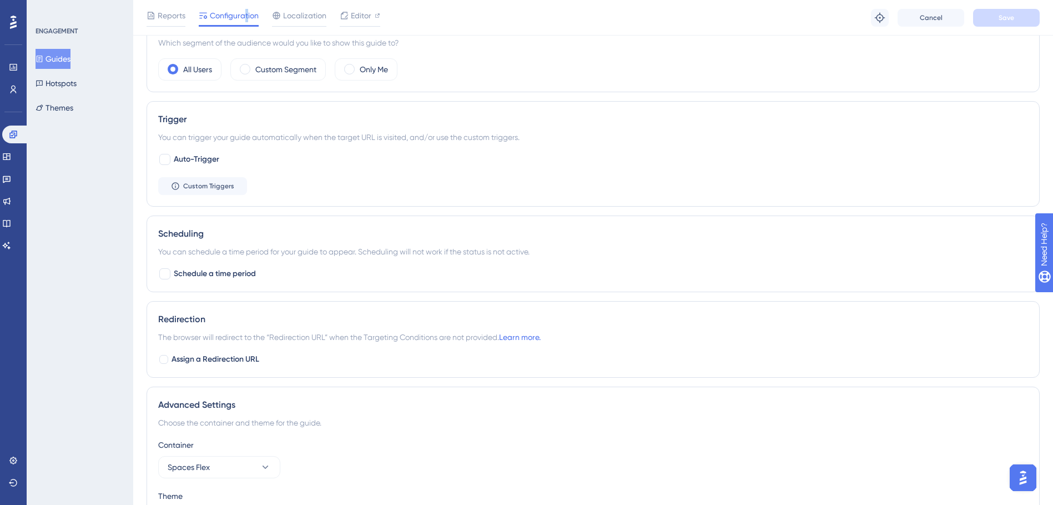
click at [66, 52] on button "Guides" at bounding box center [53, 59] width 35 height 20
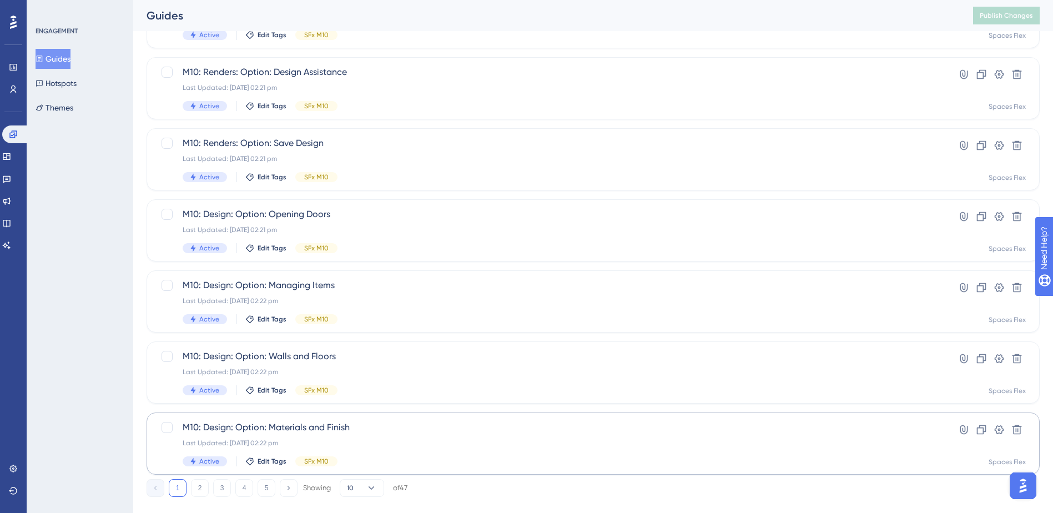
scroll to position [375, 0]
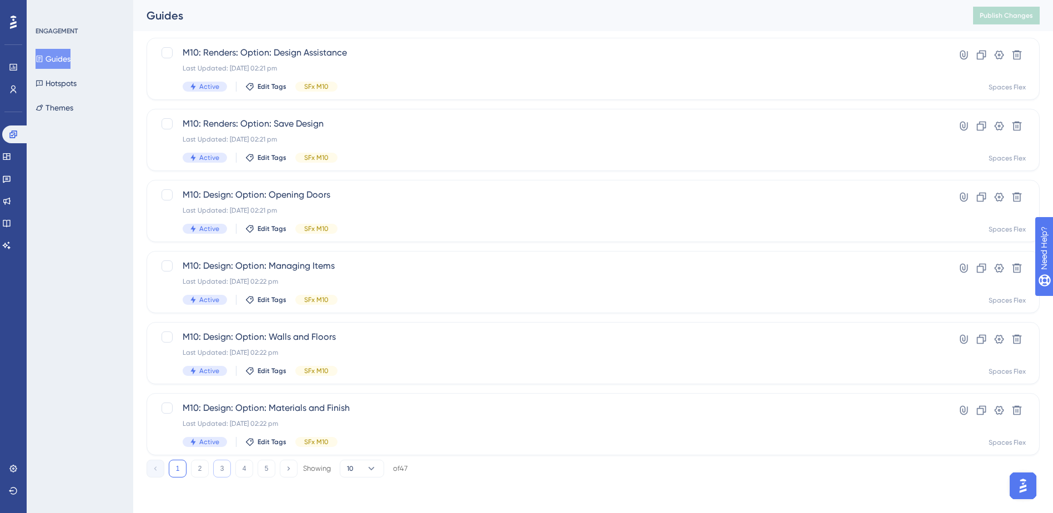
click at [220, 468] on button "3" at bounding box center [222, 469] width 18 height 18
click at [429, 122] on span "M10: Render: Lighting" at bounding box center [549, 123] width 732 height 13
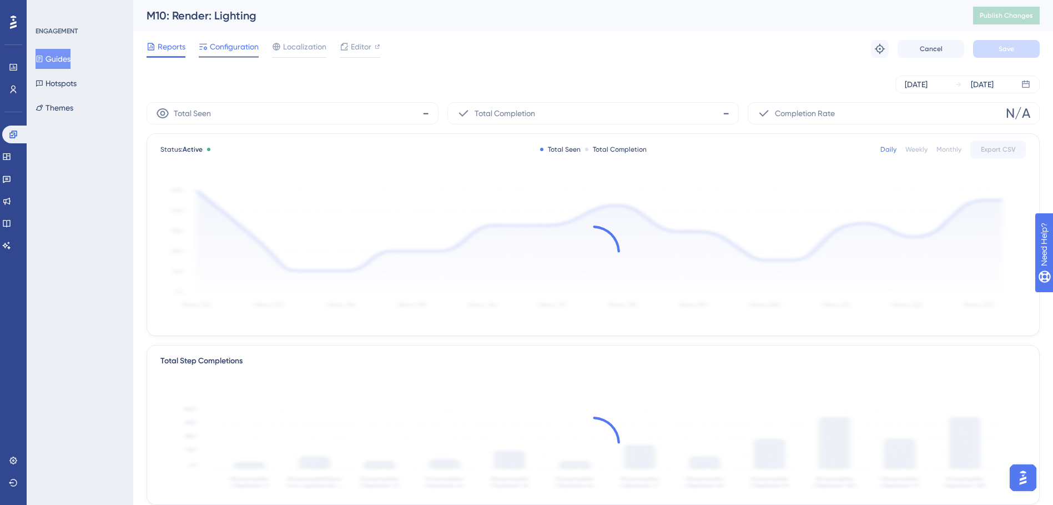
click at [254, 43] on span "Configuration" at bounding box center [234, 46] width 49 height 13
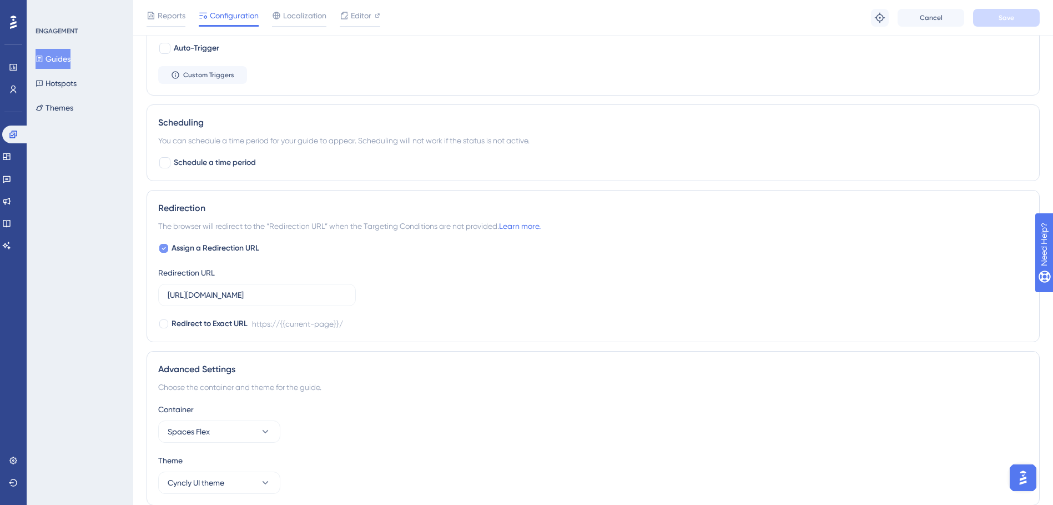
click at [230, 249] on span "Assign a Redirection URL" at bounding box center [216, 247] width 88 height 13
checkbox input "false"
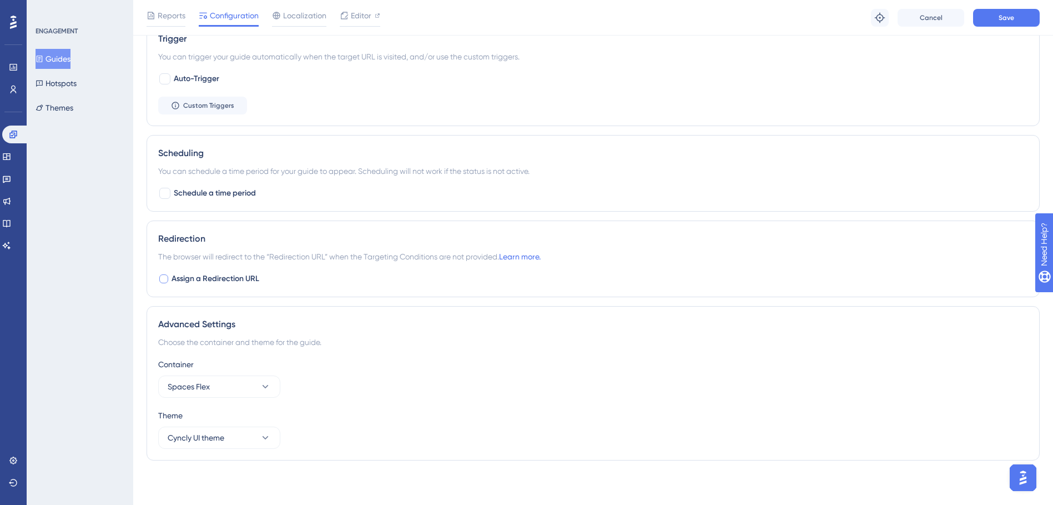
scroll to position [580, 0]
click at [991, 19] on button "Save" at bounding box center [1006, 18] width 67 height 18
click at [65, 58] on button "Guides" at bounding box center [53, 59] width 35 height 20
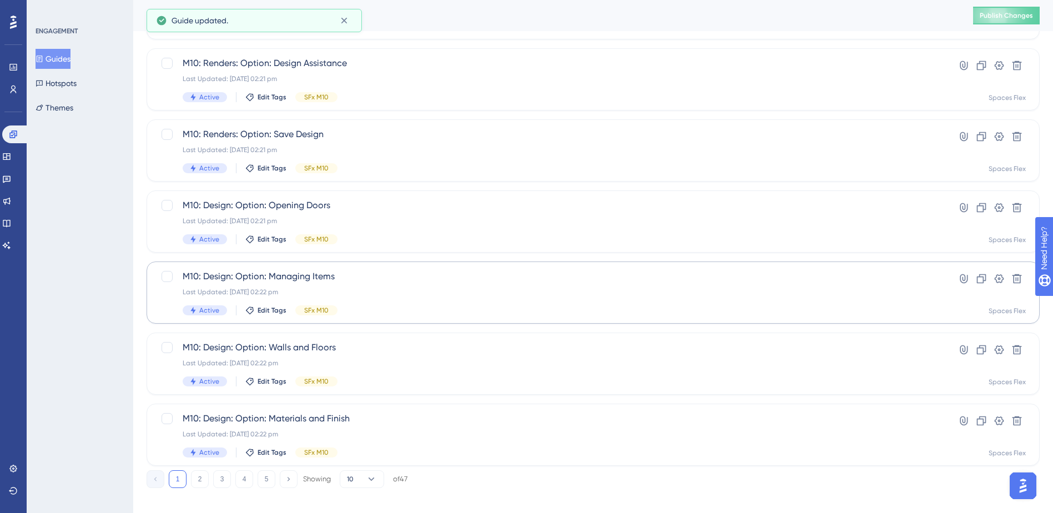
scroll to position [375, 0]
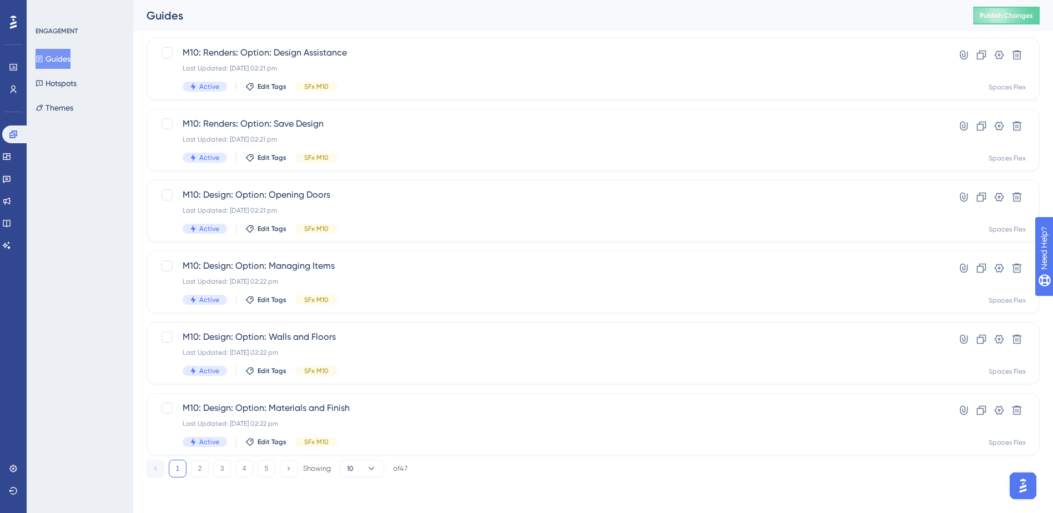
drag, startPoint x: 229, startPoint y: 467, endPoint x: 241, endPoint y: 459, distance: 14.5
click at [233, 465] on div "1 2 3 4 5 Showing 10 of 47" at bounding box center [277, 469] width 261 height 18
click at [1008, 16] on span "Publish Changes" at bounding box center [1006, 15] width 53 height 9
click at [228, 468] on button "3" at bounding box center [222, 469] width 18 height 18
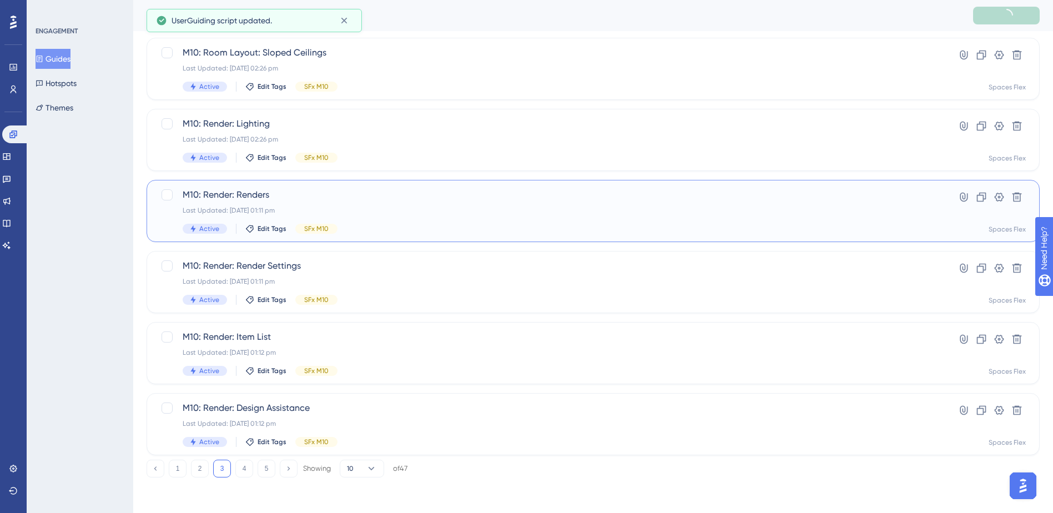
click at [459, 225] on div "Active Edit Tags SFx M10" at bounding box center [549, 229] width 732 height 10
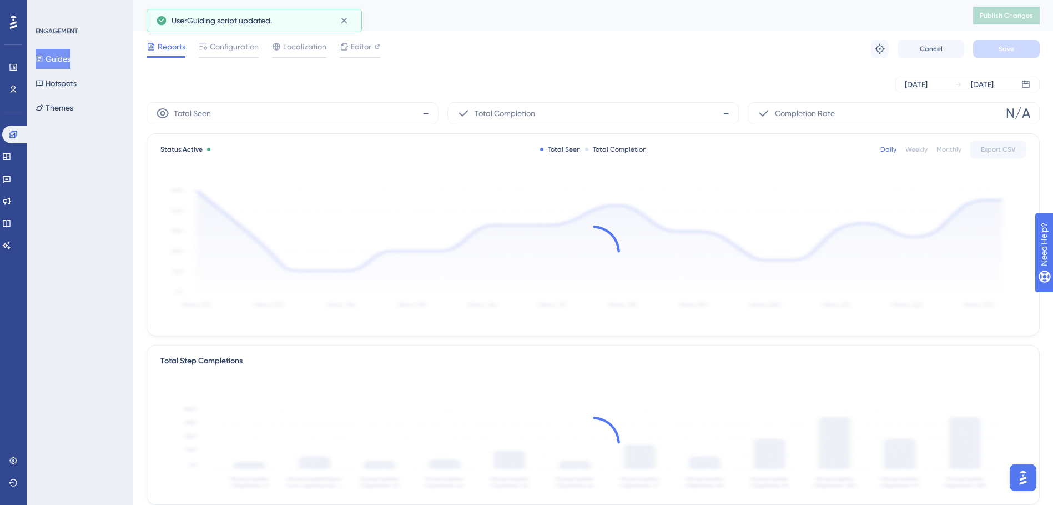
click at [245, 48] on span "Configuration" at bounding box center [234, 46] width 49 height 13
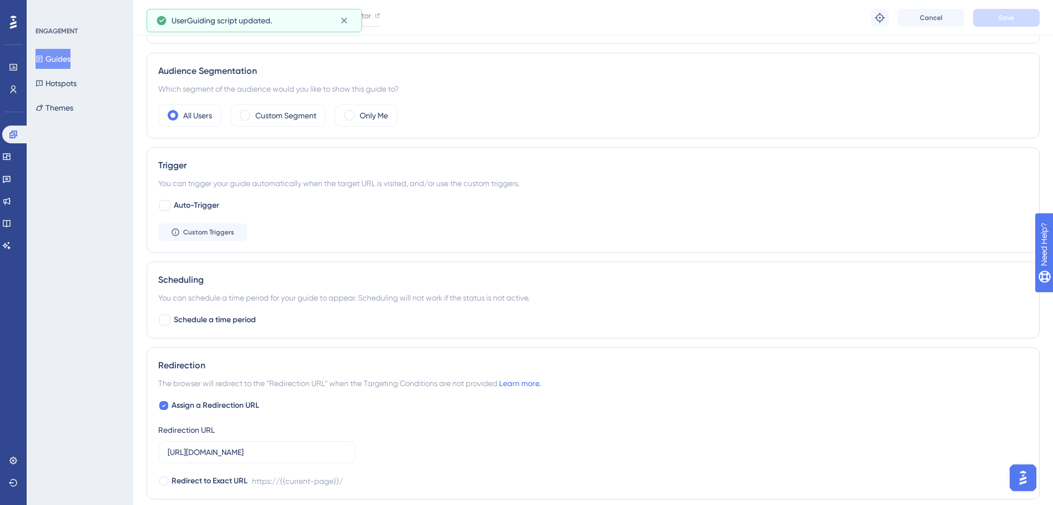
scroll to position [500, 0]
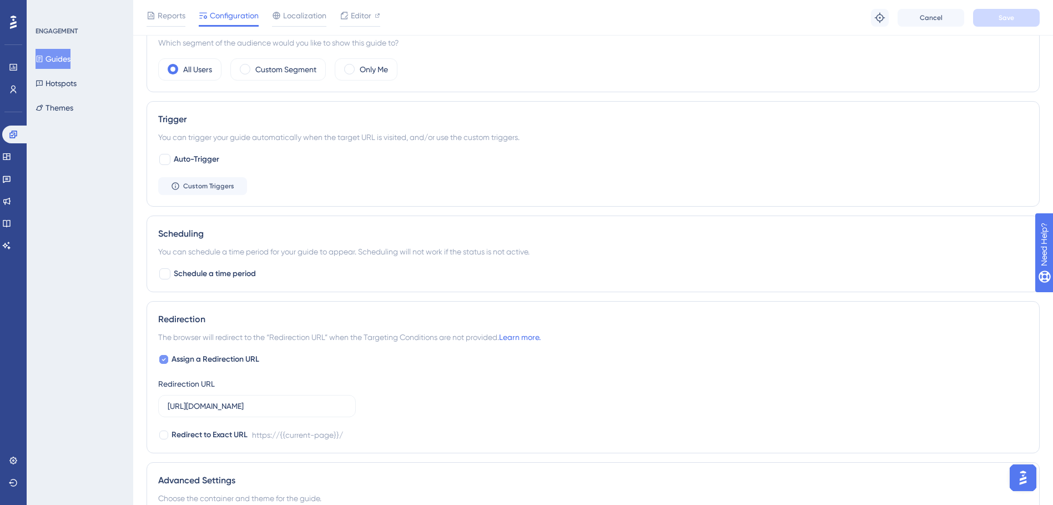
click at [202, 354] on span "Assign a Redirection URL" at bounding box center [216, 359] width 88 height 13
checkbox input "false"
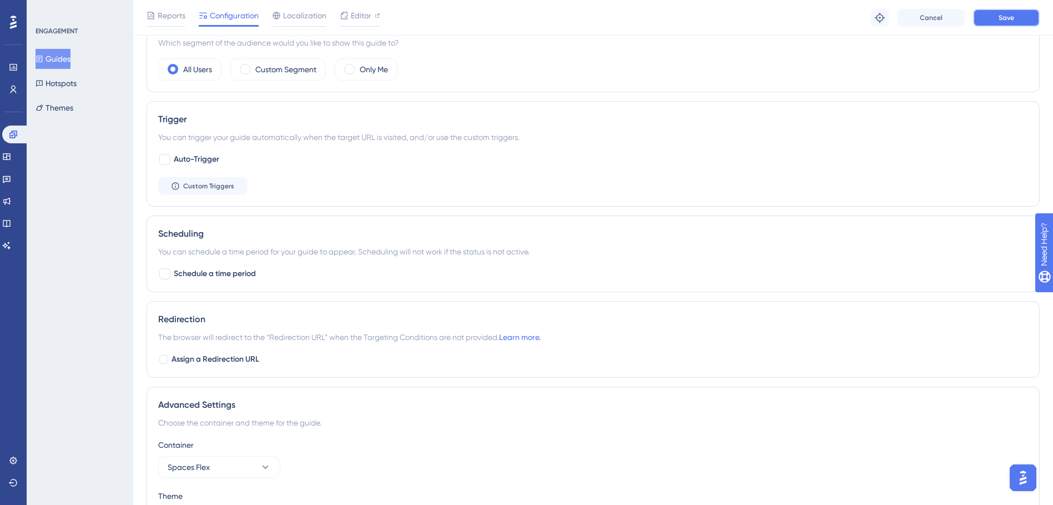
click at [1004, 16] on span "Save" at bounding box center [1007, 17] width 16 height 9
click at [57, 60] on button "Guides" at bounding box center [53, 59] width 35 height 20
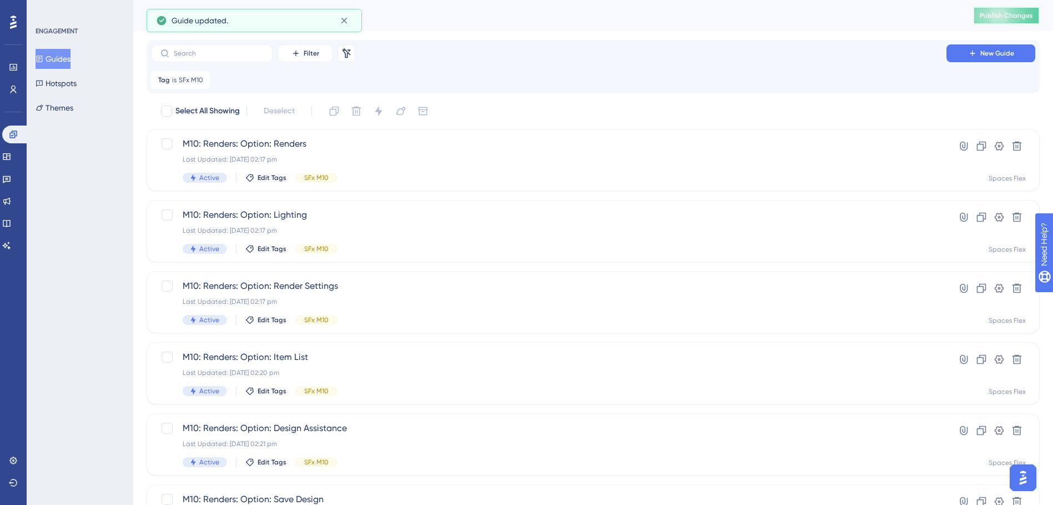
click at [992, 22] on button "Publish Changes" at bounding box center [1006, 16] width 67 height 18
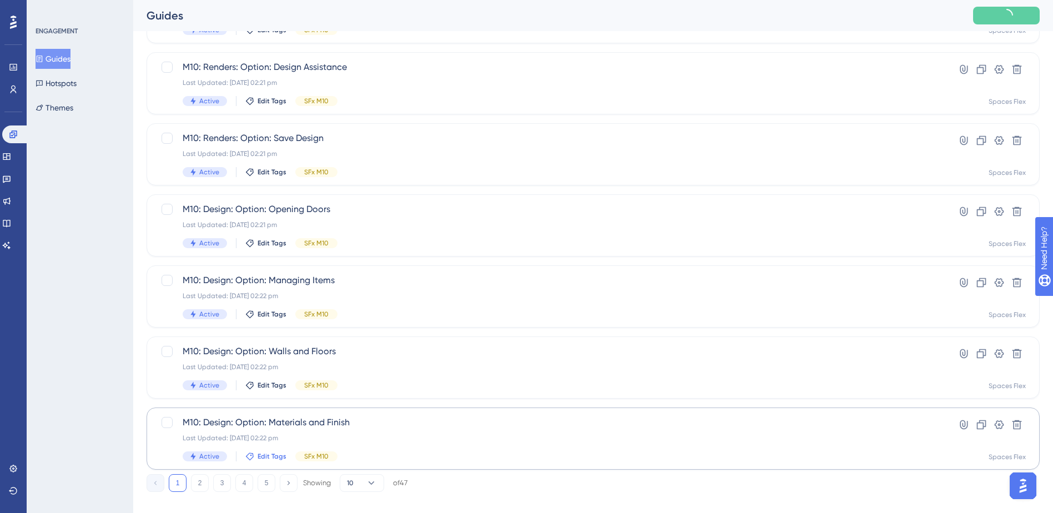
scroll to position [375, 0]
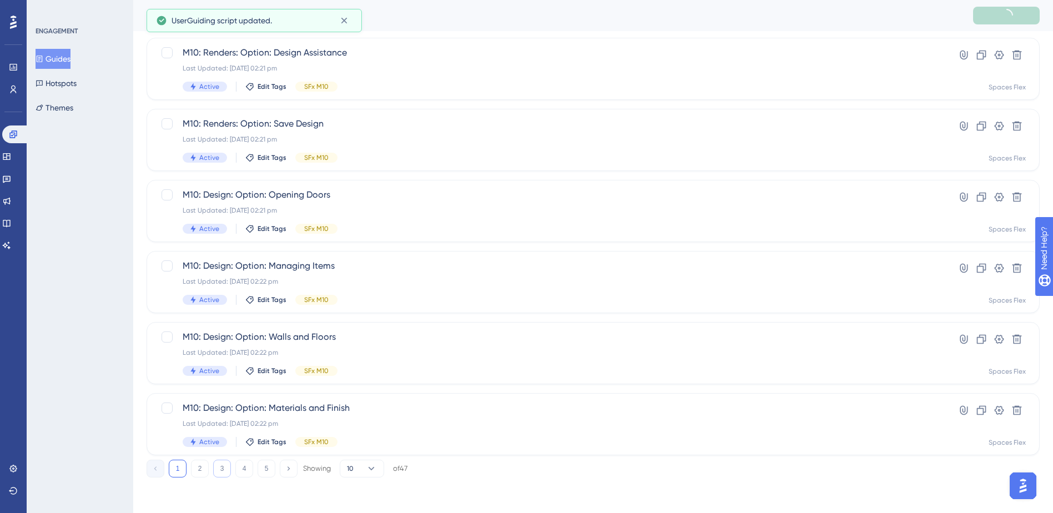
click at [219, 469] on button "3" at bounding box center [222, 469] width 18 height 18
click at [426, 273] on div "M10: Render: Render Settings Last Updated: [DATE] 01:11 pm Active Edit Tags SFx…" at bounding box center [549, 282] width 732 height 46
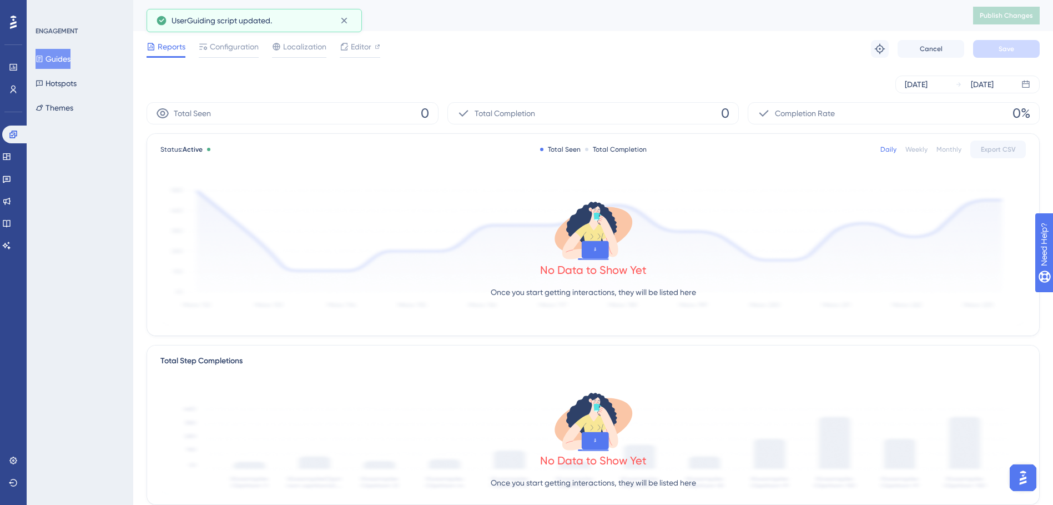
drag, startPoint x: 243, startPoint y: 47, endPoint x: 270, endPoint y: 105, distance: 64.3
click at [241, 46] on span "Configuration" at bounding box center [234, 46] width 49 height 13
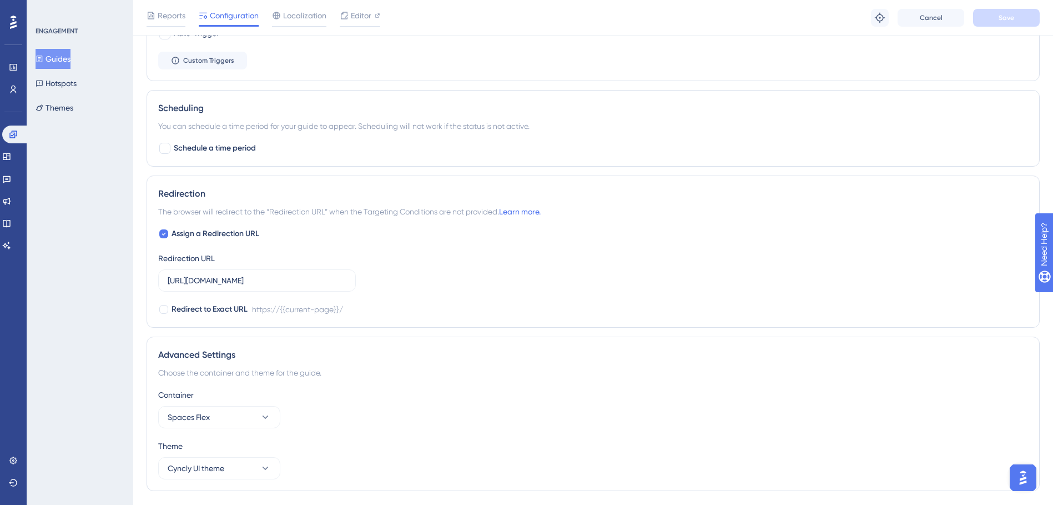
scroll to position [656, 0]
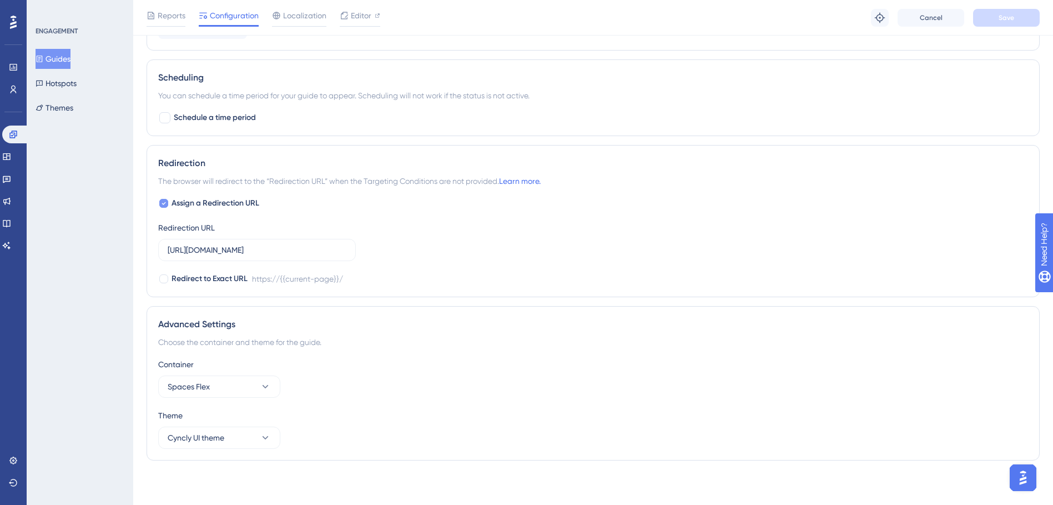
click at [243, 199] on span "Assign a Redirection URL" at bounding box center [216, 203] width 88 height 13
checkbox input "false"
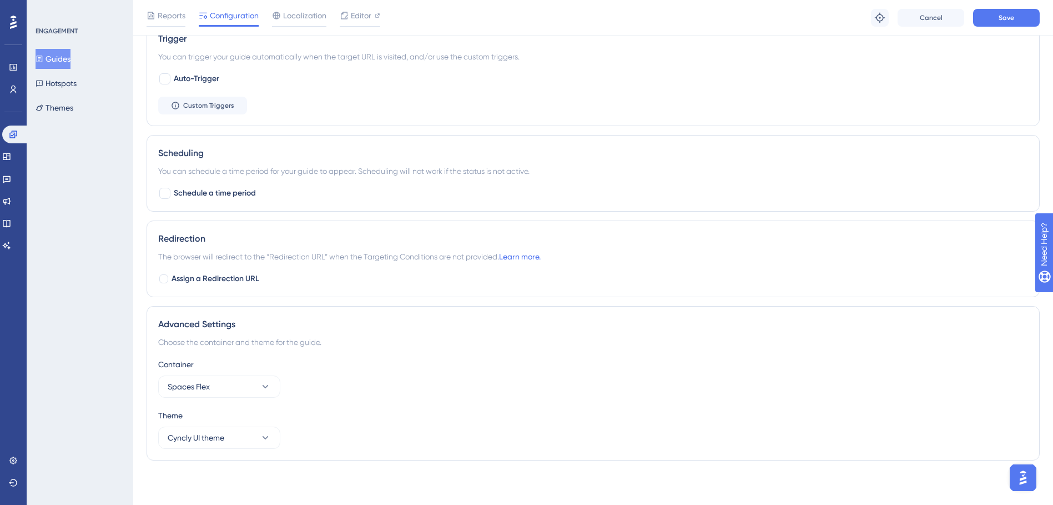
scroll to position [580, 0]
click at [1003, 17] on span "Save" at bounding box center [1007, 17] width 16 height 9
click at [63, 57] on button "Guides" at bounding box center [53, 59] width 35 height 20
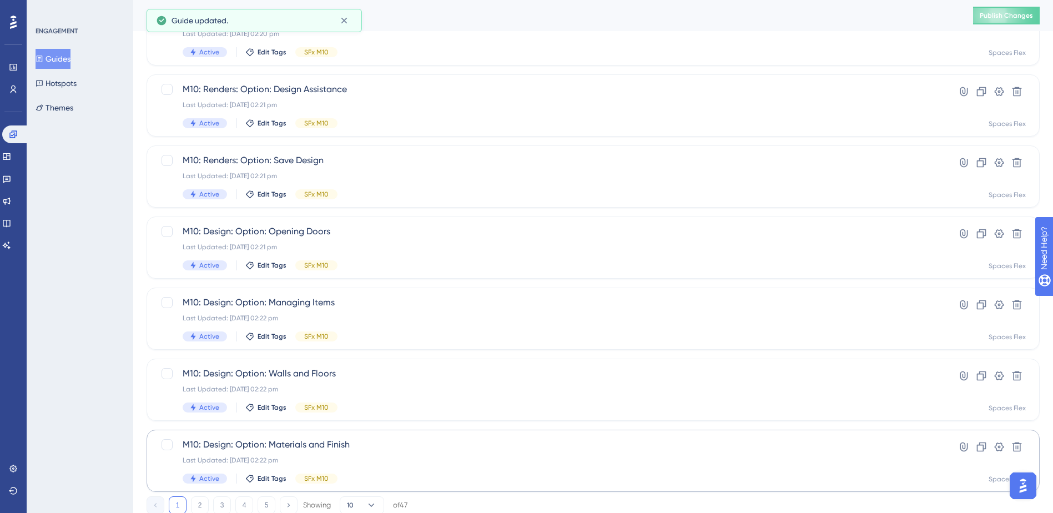
scroll to position [375, 0]
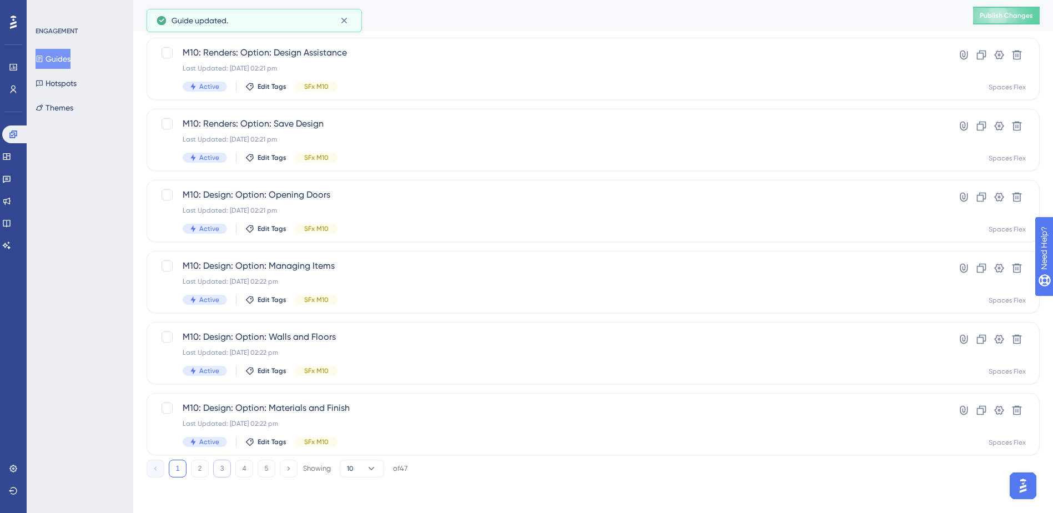
click at [223, 463] on button "3" at bounding box center [222, 469] width 18 height 18
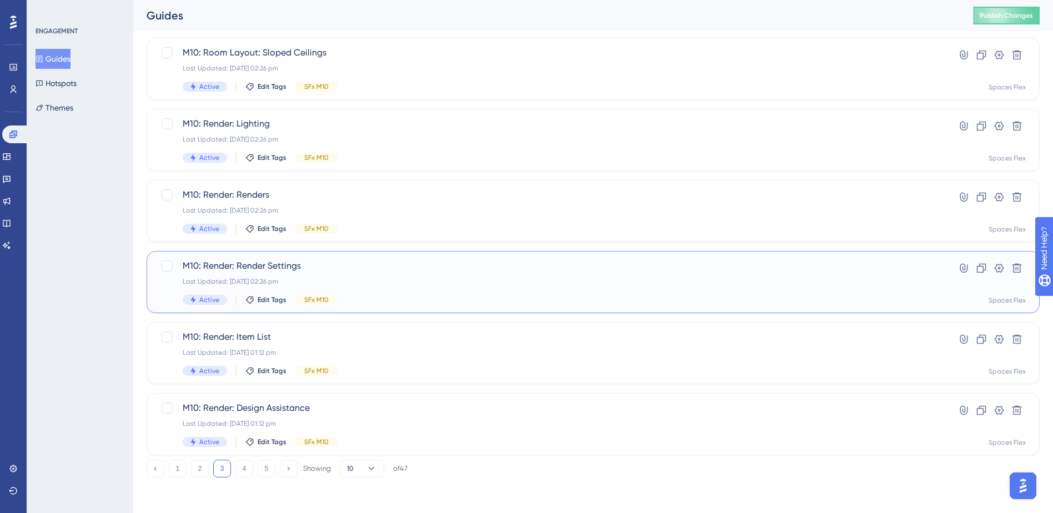
click at [414, 305] on div "M10: Render: Render Settings Last Updated: [DATE] 02:26 pm Active Edit Tags SFx…" at bounding box center [593, 282] width 893 height 62
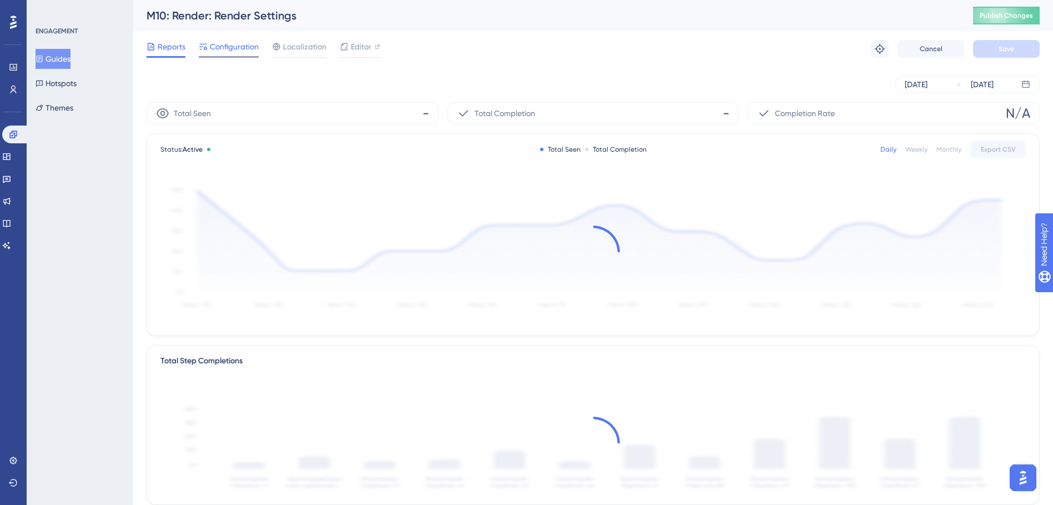
click at [219, 39] on div "Reports Configuration Localization Editor Troubleshoot Cancel Save" at bounding box center [593, 49] width 893 height 36
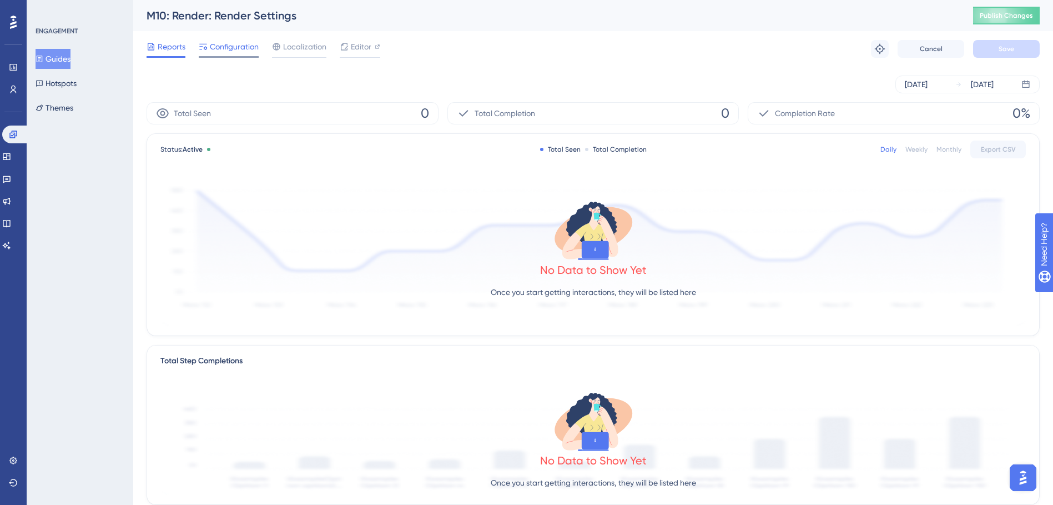
click at [222, 54] on div "Configuration" at bounding box center [229, 49] width 60 height 18
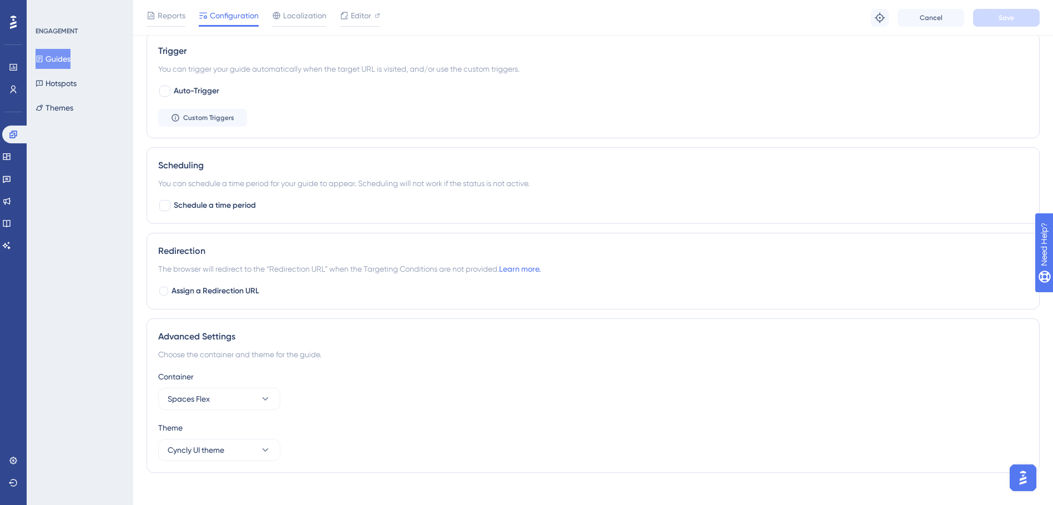
scroll to position [580, 0]
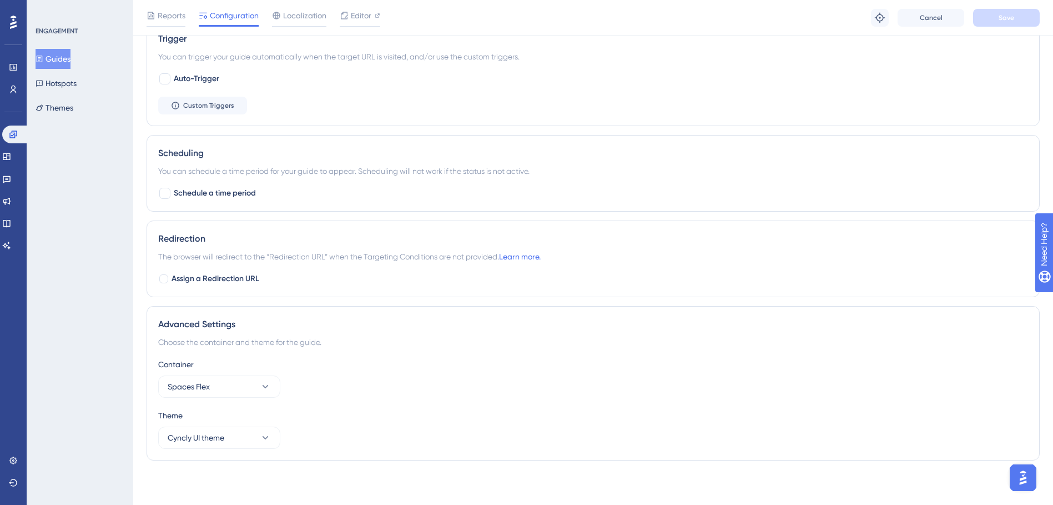
click at [61, 55] on button "Guides" at bounding box center [53, 59] width 35 height 20
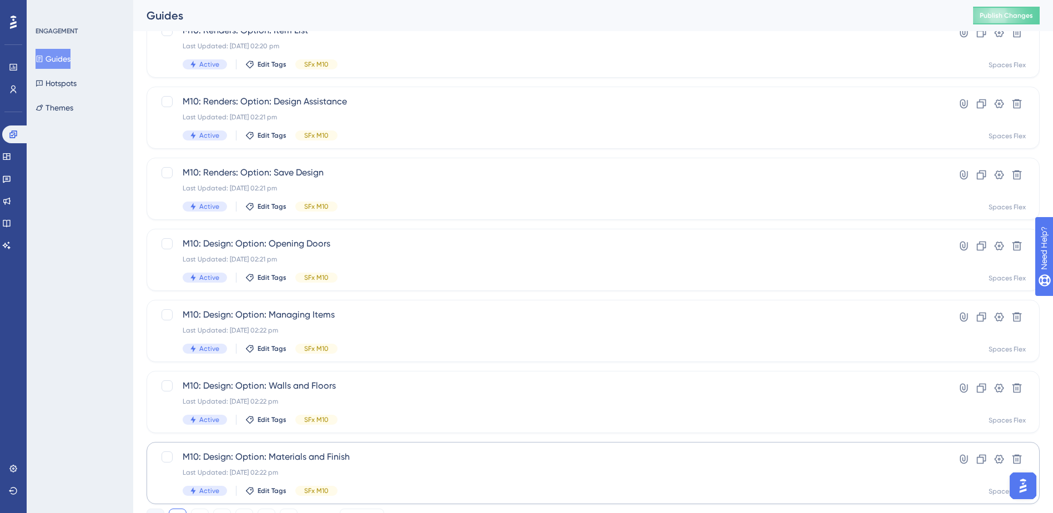
scroll to position [375, 0]
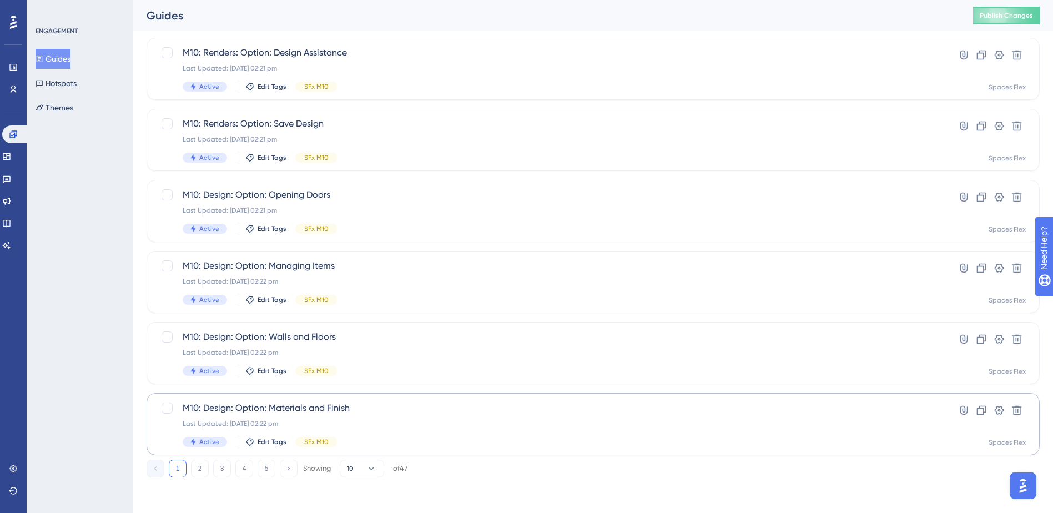
drag, startPoint x: 215, startPoint y: 468, endPoint x: 239, endPoint y: 425, distance: 49.2
click at [217, 466] on button "3" at bounding box center [222, 469] width 18 height 18
click at [326, 337] on span "M10: Render: Item List" at bounding box center [549, 336] width 732 height 13
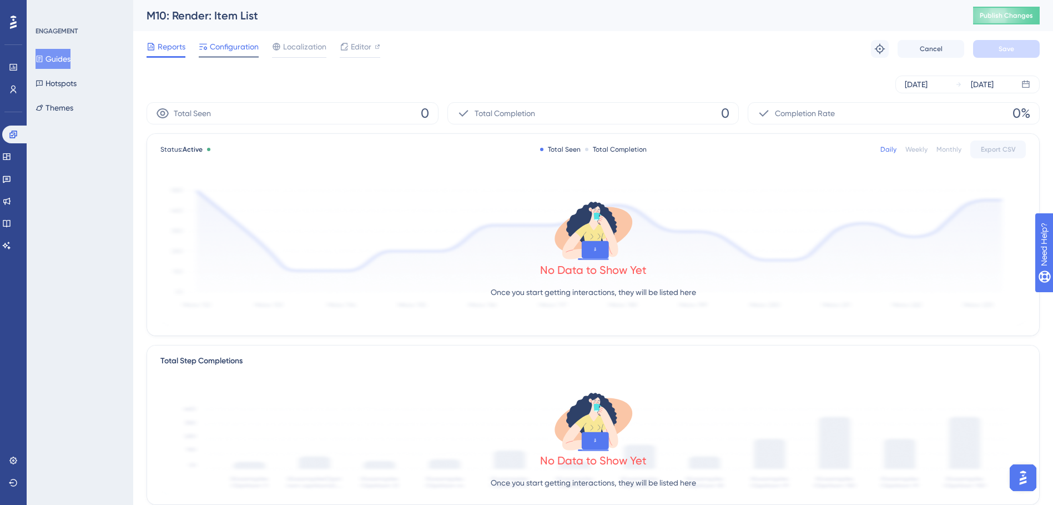
click at [240, 53] on span "Configuration" at bounding box center [234, 46] width 49 height 13
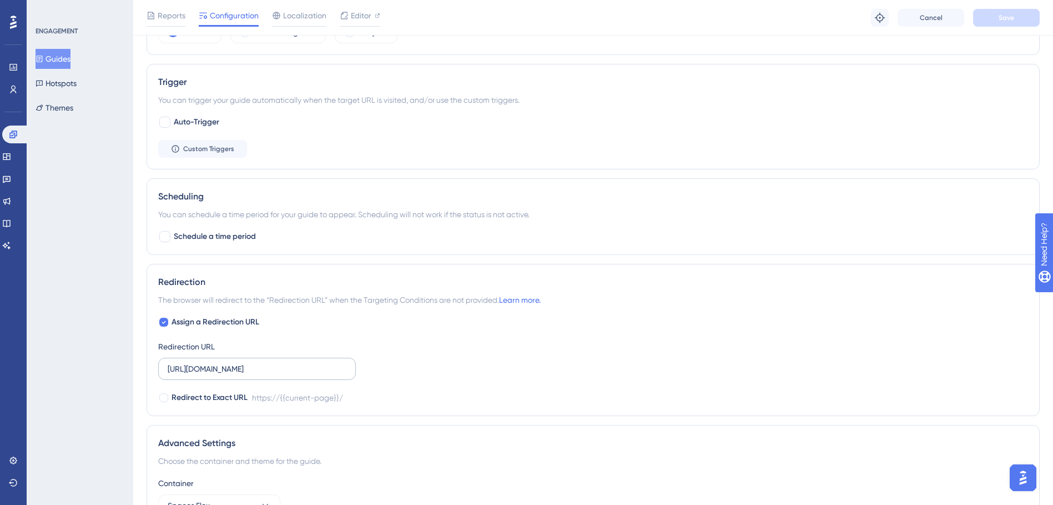
scroll to position [555, 0]
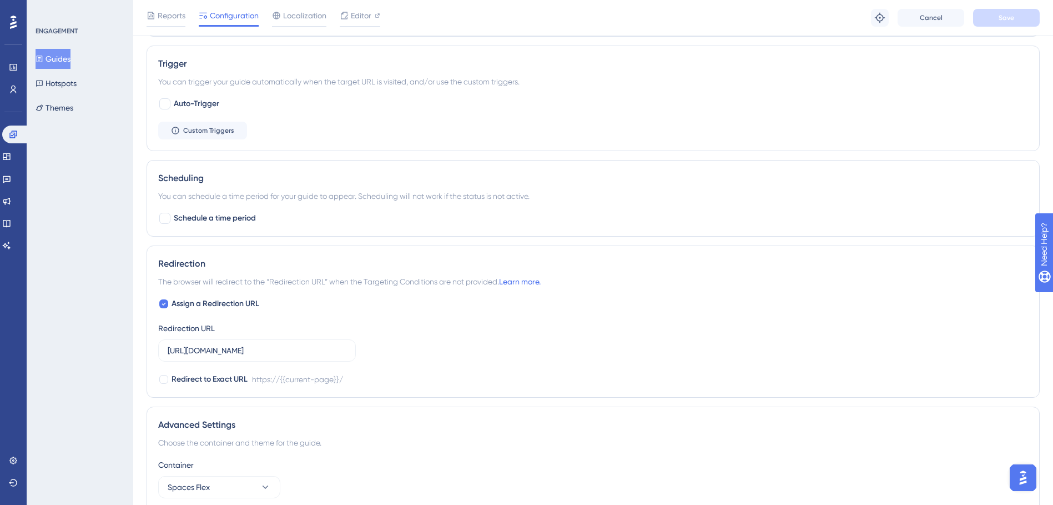
click at [221, 296] on div "Redirection The browser will redirect to the “Redirection URL” when the Targeti…" at bounding box center [593, 321] width 893 height 152
drag, startPoint x: 222, startPoint y: 302, endPoint x: 235, endPoint y: 298, distance: 14.6
click at [222, 302] on span "Assign a Redirection URL" at bounding box center [216, 303] width 88 height 13
checkbox input "false"
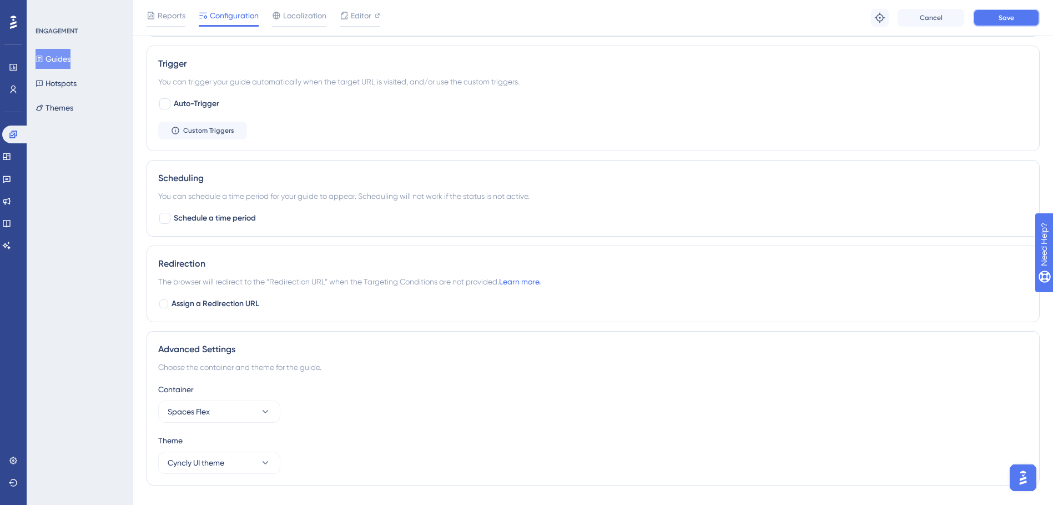
click at [1013, 17] on span "Save" at bounding box center [1007, 17] width 16 height 9
drag, startPoint x: 73, startPoint y: 52, endPoint x: 136, endPoint y: 45, distance: 63.7
click at [71, 52] on button "Guides" at bounding box center [53, 59] width 35 height 20
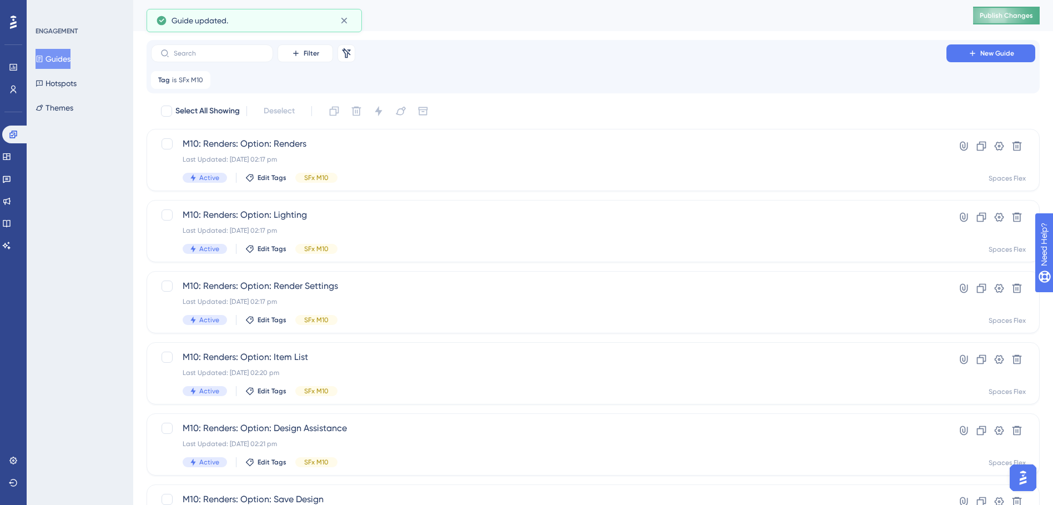
click at [1014, 16] on span "Publish Changes" at bounding box center [1006, 15] width 53 height 9
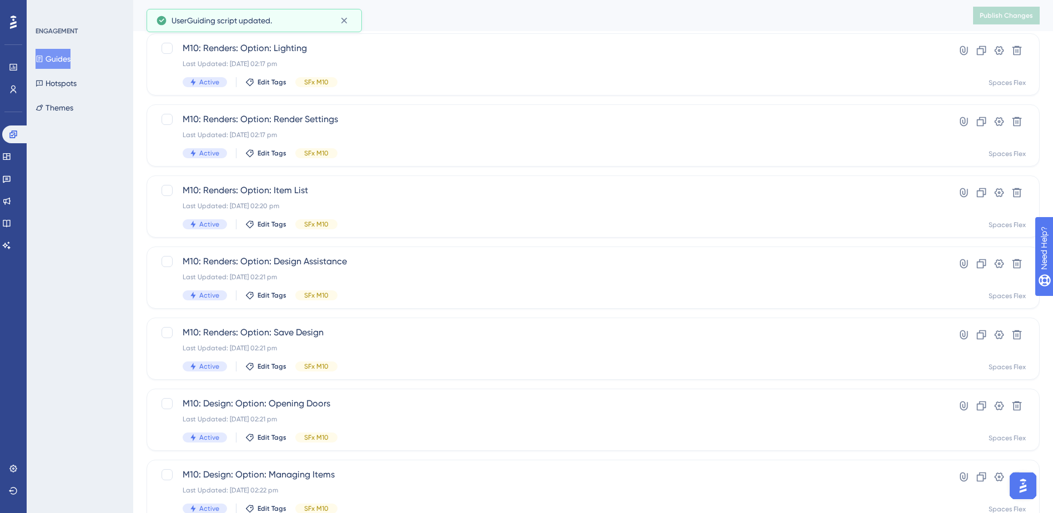
scroll to position [375, 0]
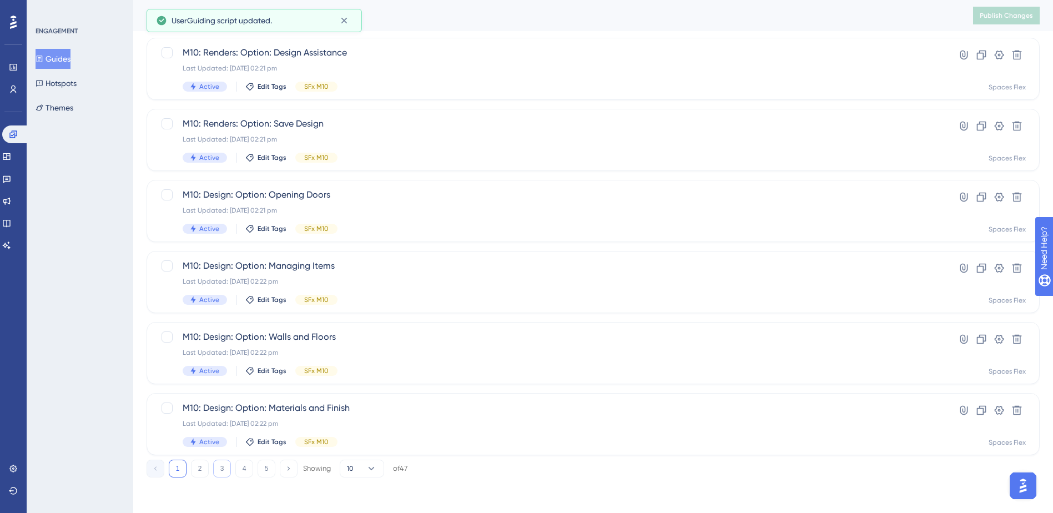
click at [219, 465] on button "3" at bounding box center [222, 469] width 18 height 18
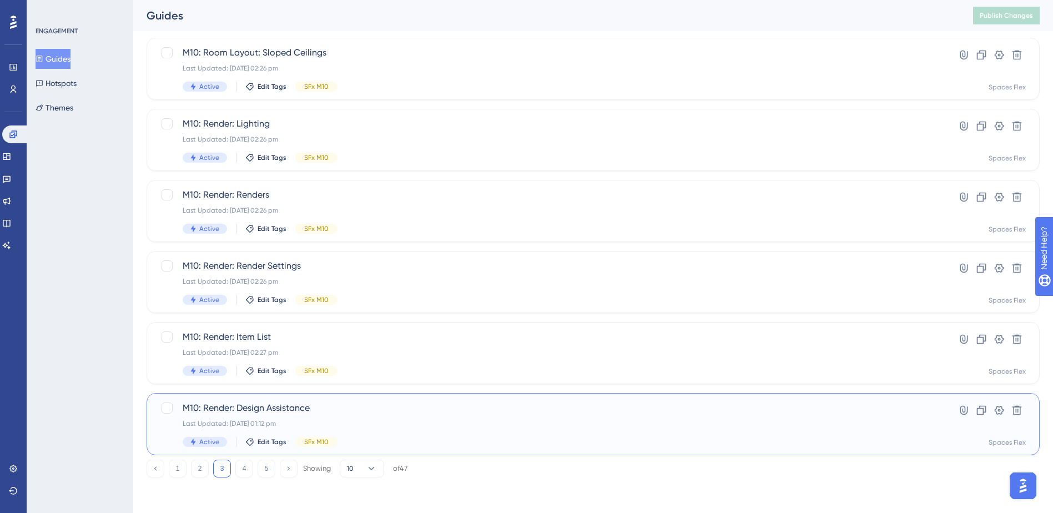
click at [364, 418] on div "M10: Render: Design Assistance Last Updated: [DATE] 01:12 pm Active Edit Tags S…" at bounding box center [549, 424] width 732 height 46
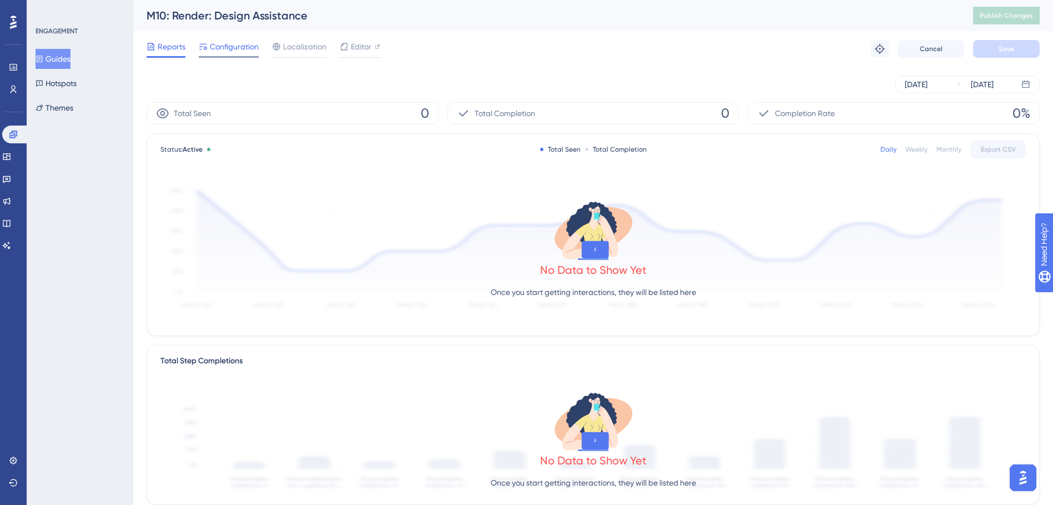
click at [236, 50] on span "Configuration" at bounding box center [234, 46] width 49 height 13
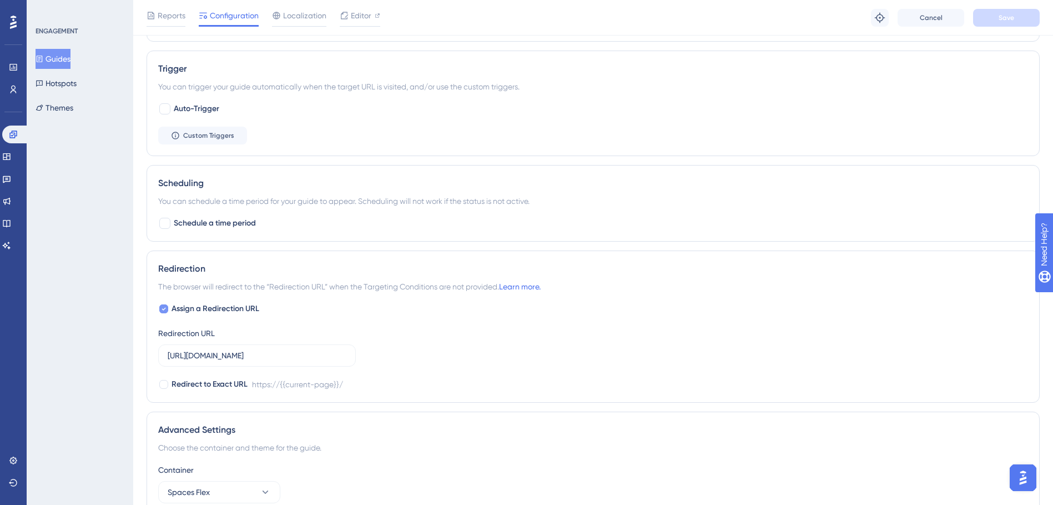
scroll to position [555, 0]
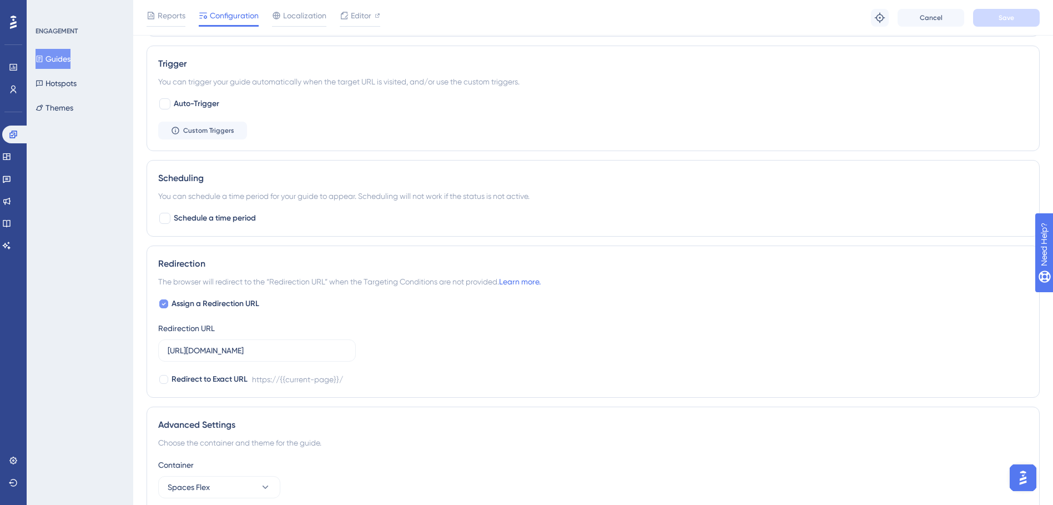
click at [243, 305] on span "Assign a Redirection URL" at bounding box center [216, 303] width 88 height 13
checkbox input "false"
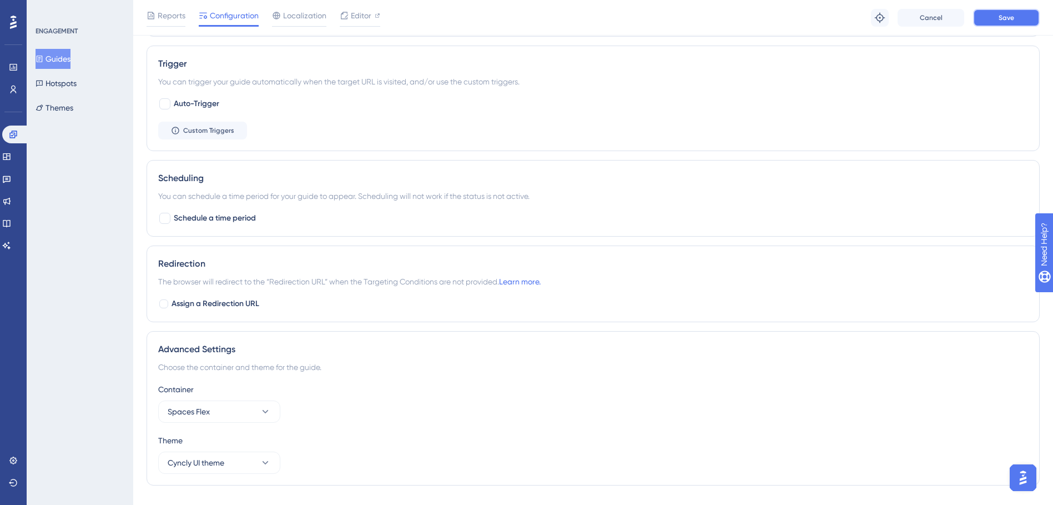
click at [1007, 20] on span "Save" at bounding box center [1007, 17] width 16 height 9
click at [43, 59] on icon at bounding box center [40, 59] width 8 height 8
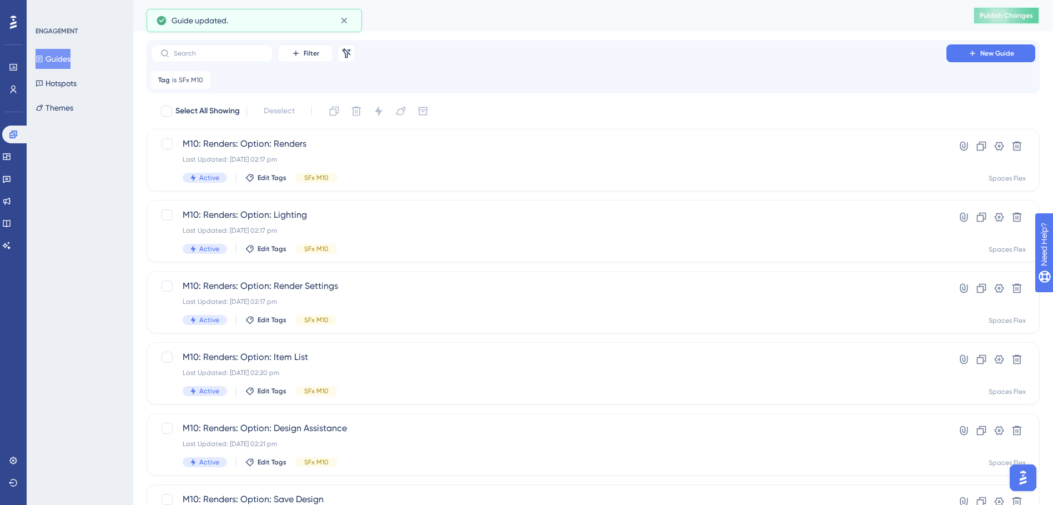
click at [1017, 15] on span "Publish Changes" at bounding box center [1006, 15] width 53 height 9
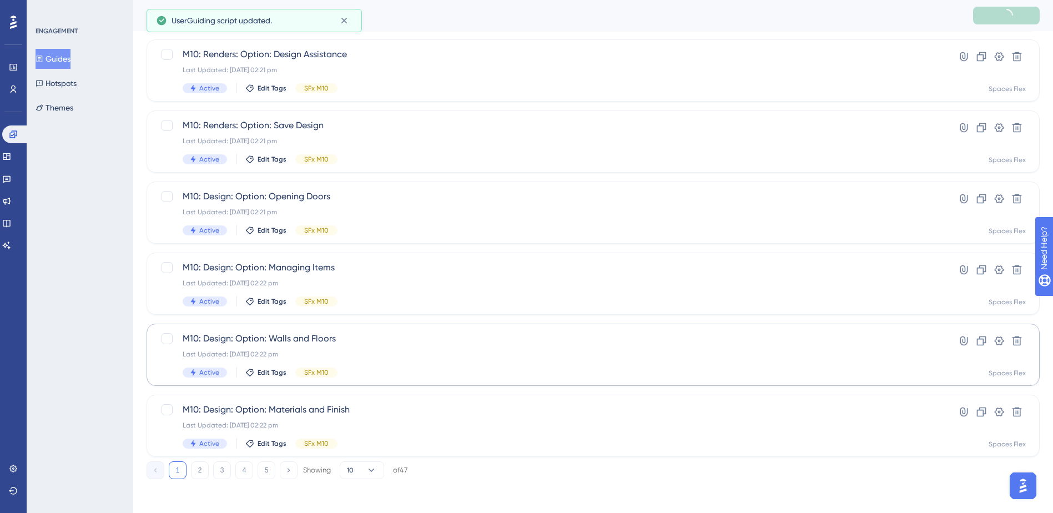
scroll to position [375, 0]
click at [238, 467] on button "4" at bounding box center [244, 469] width 18 height 18
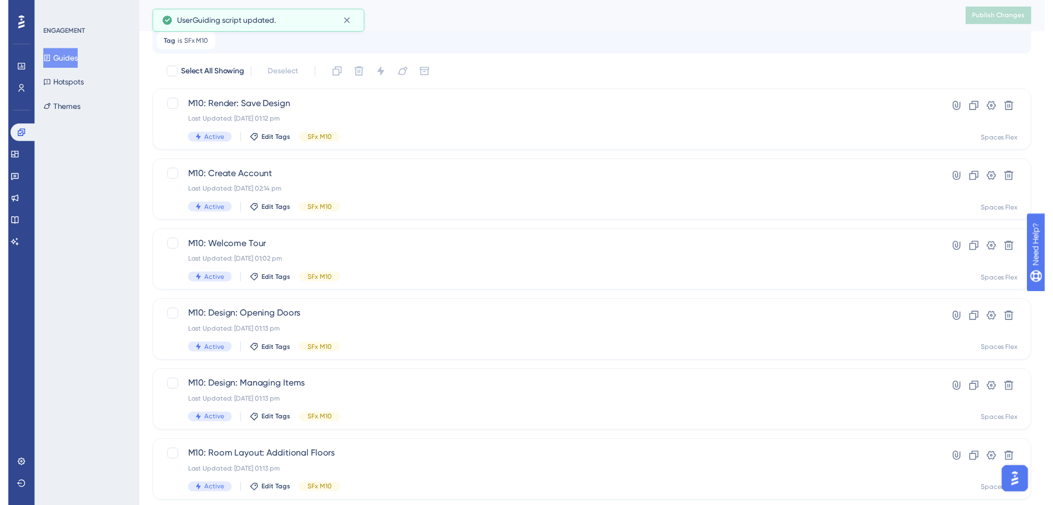
scroll to position [0, 0]
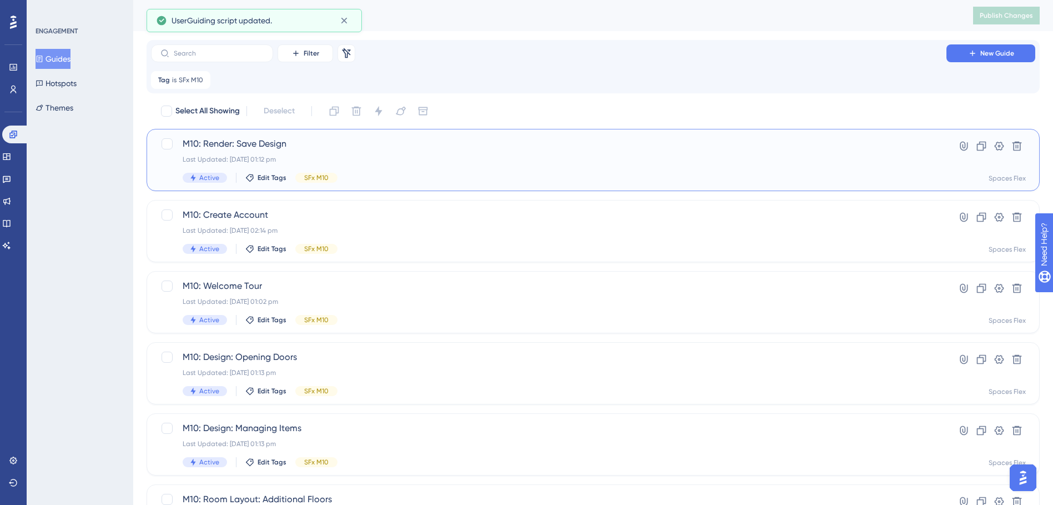
click at [344, 141] on span "M10: Render: Save Design" at bounding box center [549, 143] width 732 height 13
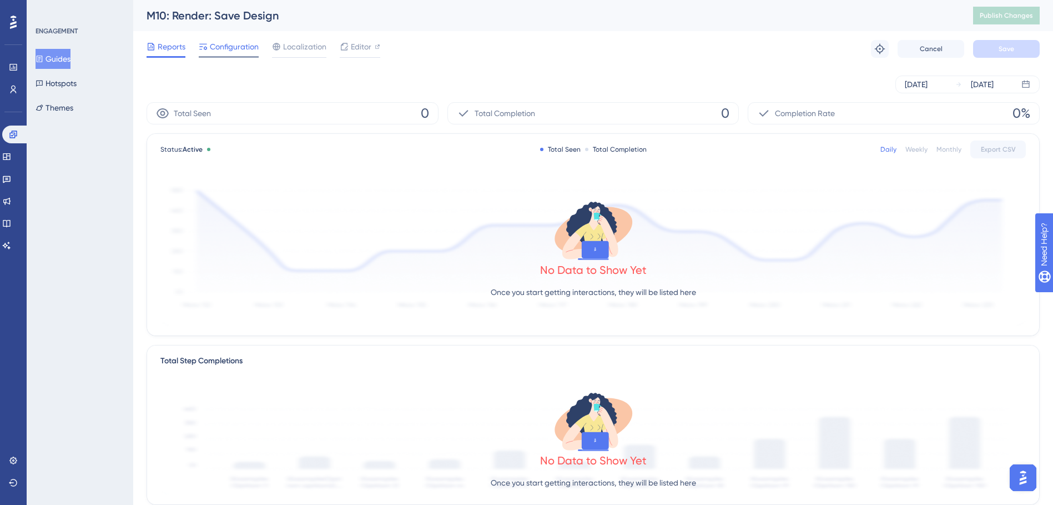
click at [245, 56] on div "Configuration" at bounding box center [229, 49] width 60 height 18
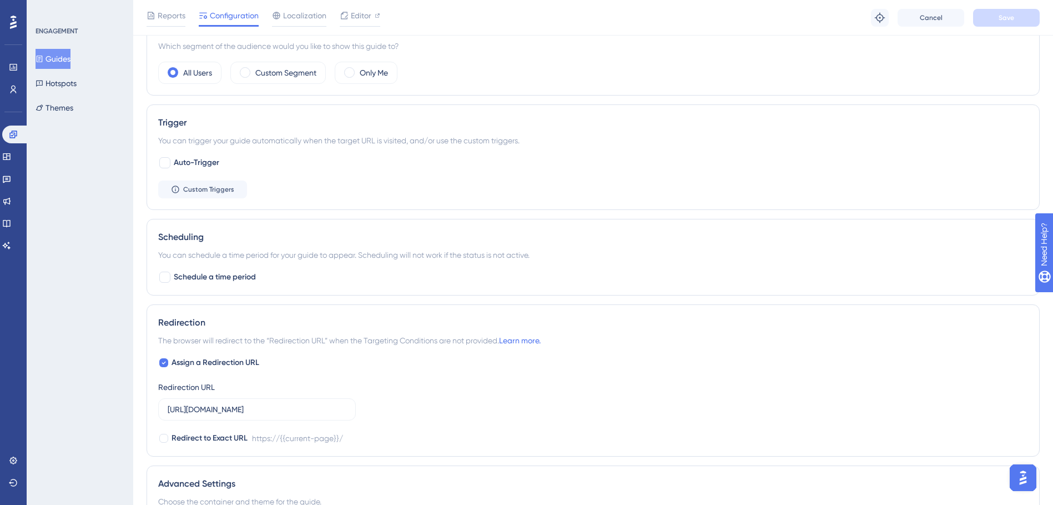
scroll to position [611, 0]
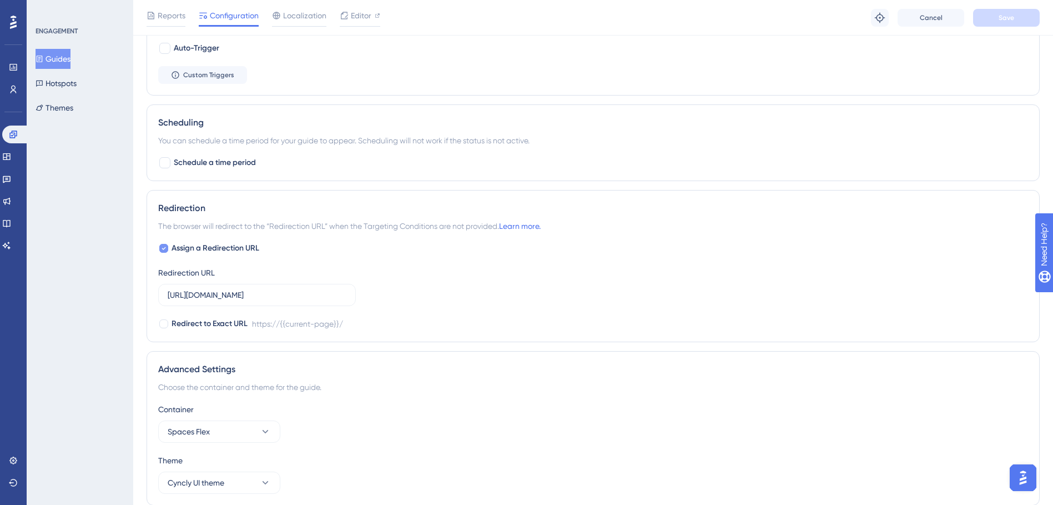
click at [239, 245] on span "Assign a Redirection URL" at bounding box center [216, 247] width 88 height 13
checkbox input "false"
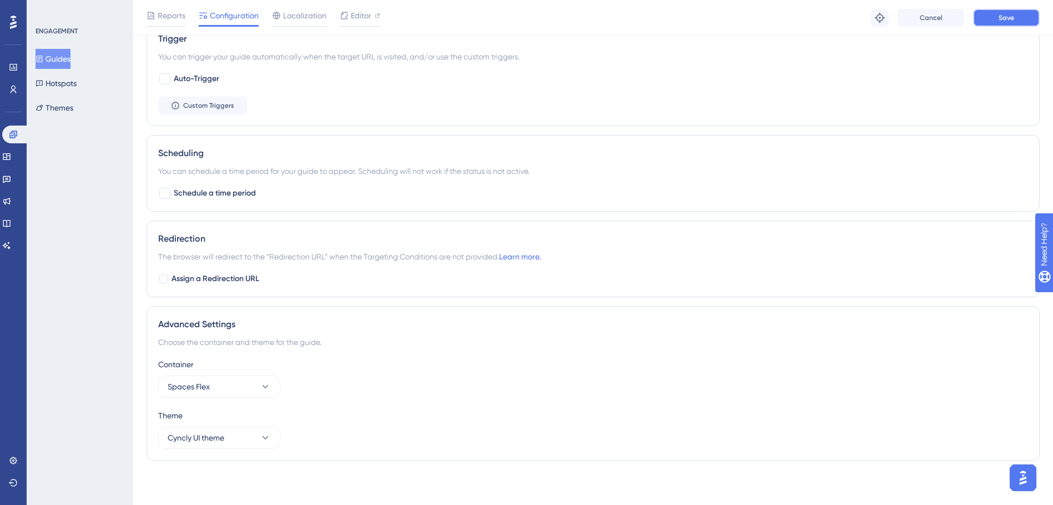
click at [1002, 16] on span "Save" at bounding box center [1007, 17] width 16 height 9
click at [63, 48] on div "ENGAGEMENT Guides Hotspots Themes" at bounding box center [81, 72] width 90 height 91
click at [60, 57] on button "Guides" at bounding box center [53, 59] width 35 height 20
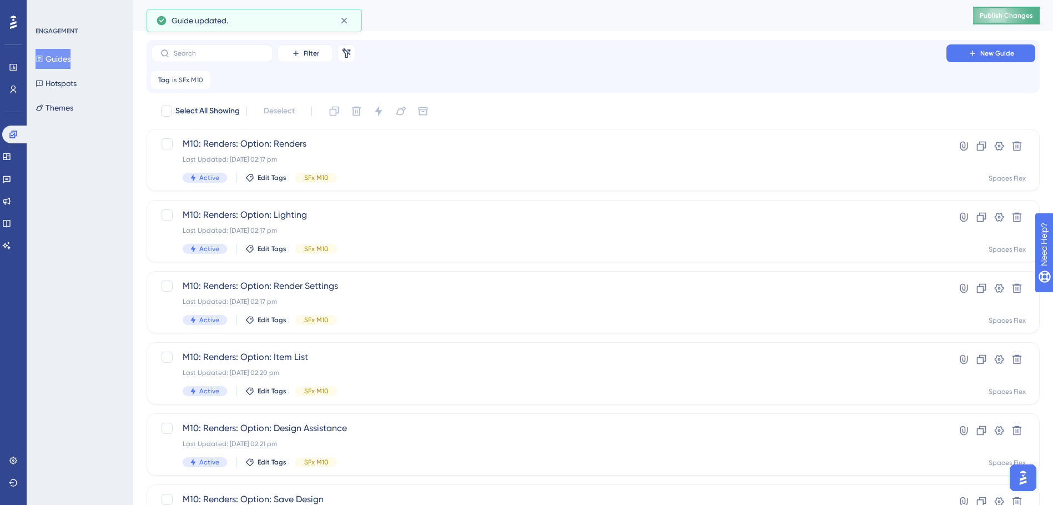
click at [997, 10] on button "Publish Changes" at bounding box center [1006, 16] width 67 height 18
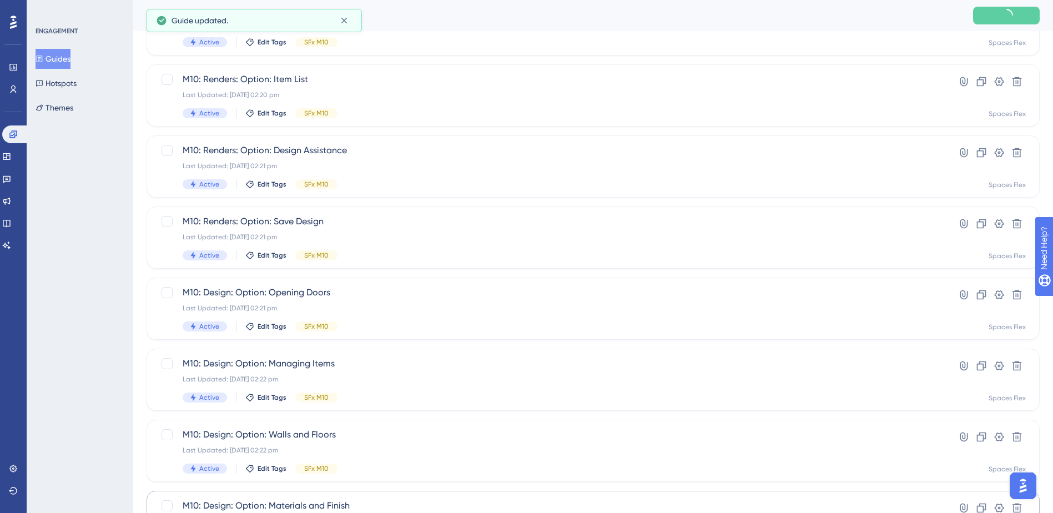
scroll to position [375, 0]
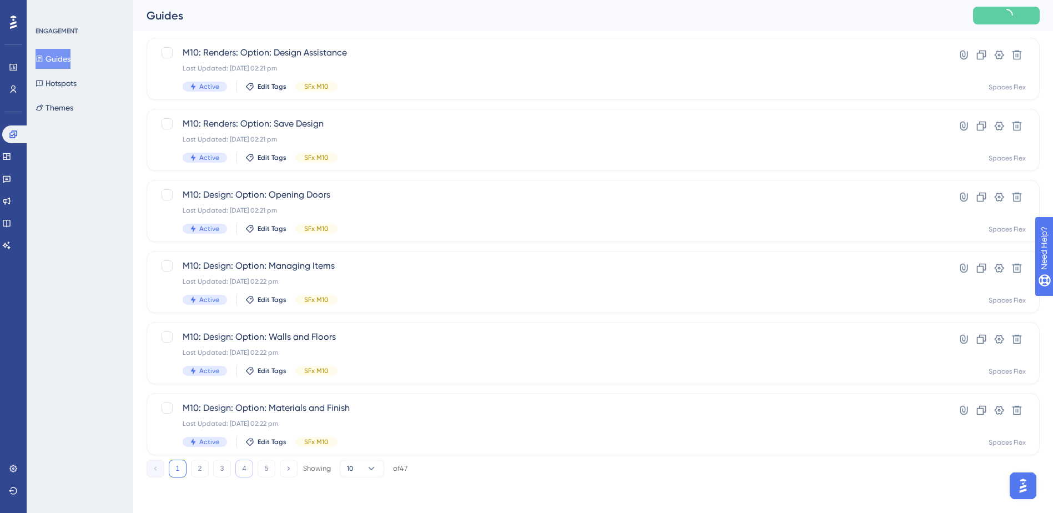
click at [241, 468] on button "4" at bounding box center [244, 469] width 18 height 18
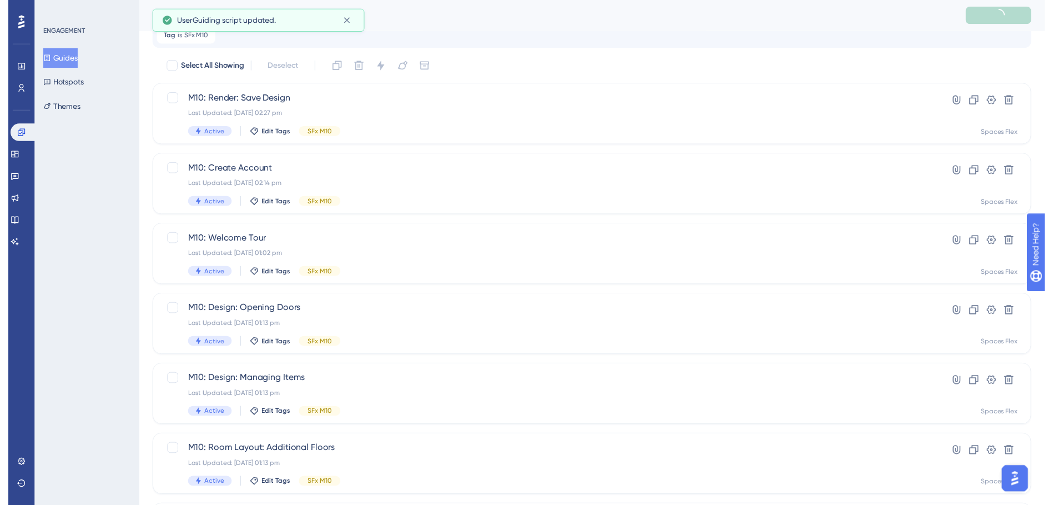
scroll to position [0, 0]
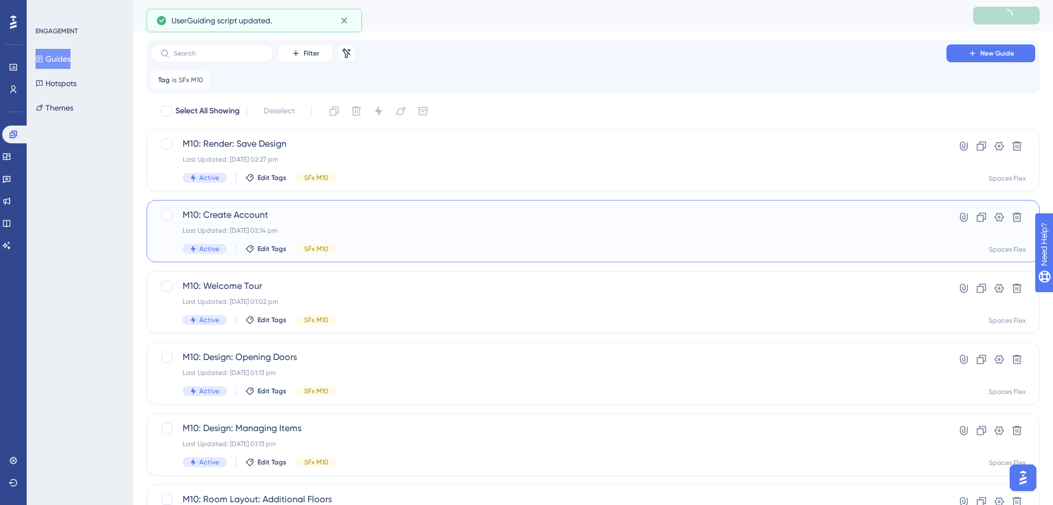
click at [328, 218] on span "M10: Create Account" at bounding box center [549, 214] width 732 height 13
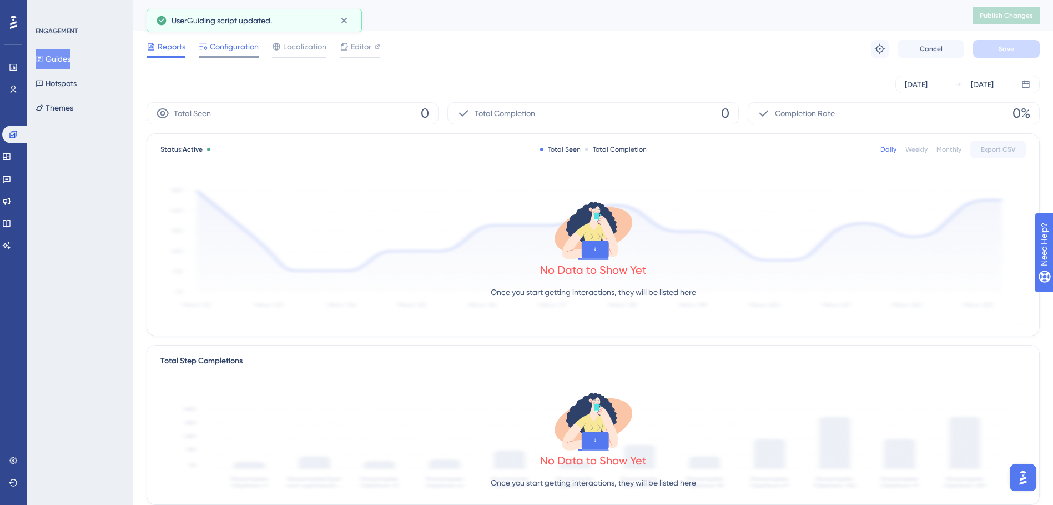
click at [225, 51] on span "Configuration" at bounding box center [234, 46] width 49 height 13
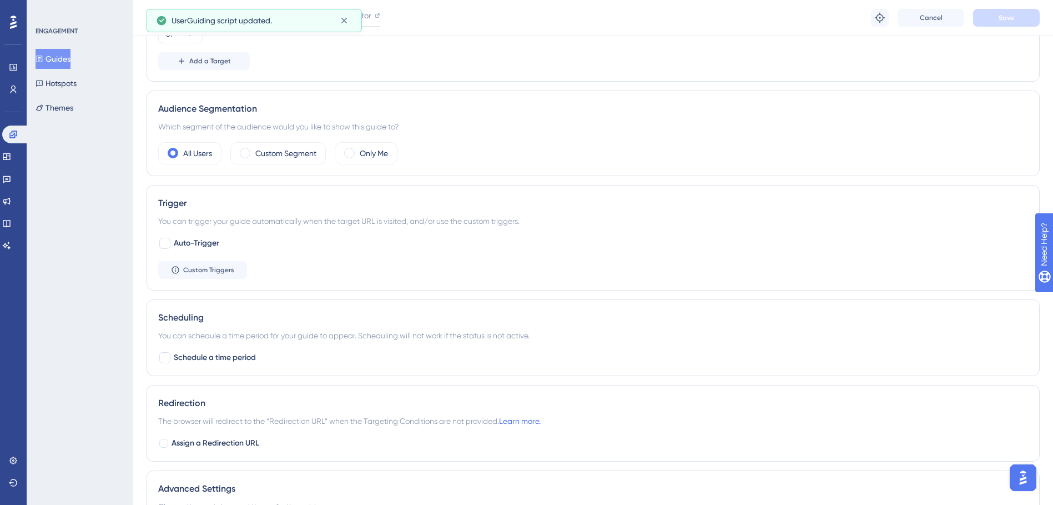
scroll to position [500, 0]
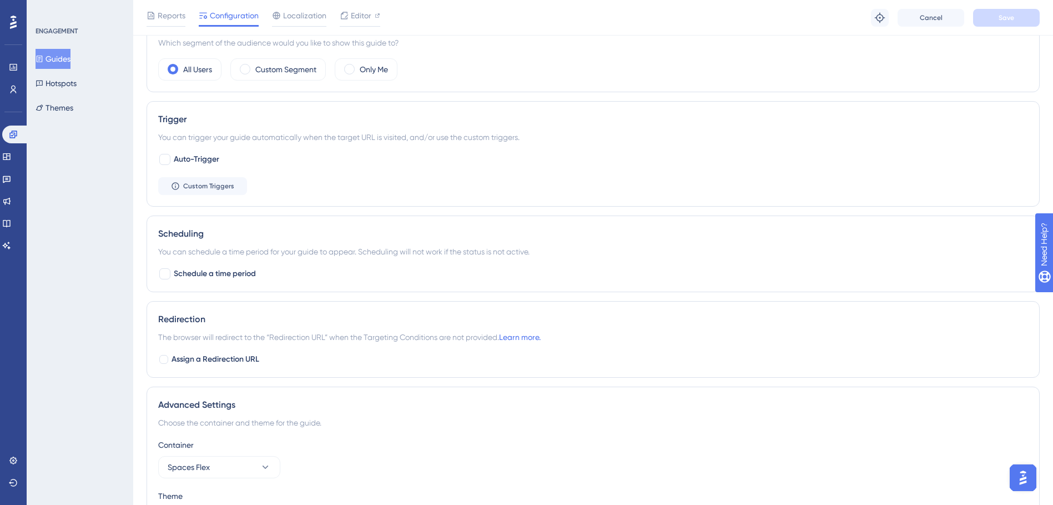
click at [52, 59] on button "Guides" at bounding box center [53, 59] width 35 height 20
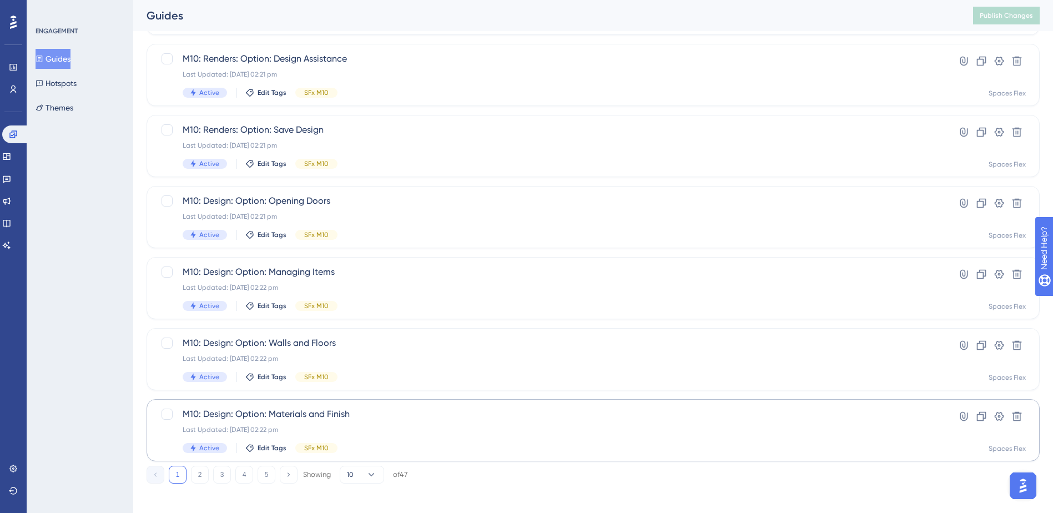
scroll to position [375, 0]
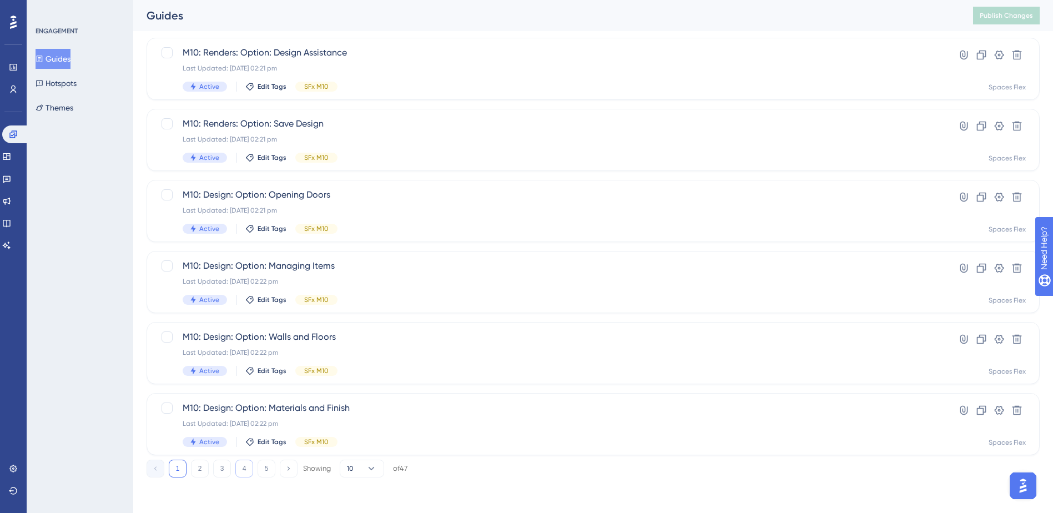
click at [250, 466] on button "4" at bounding box center [244, 469] width 18 height 18
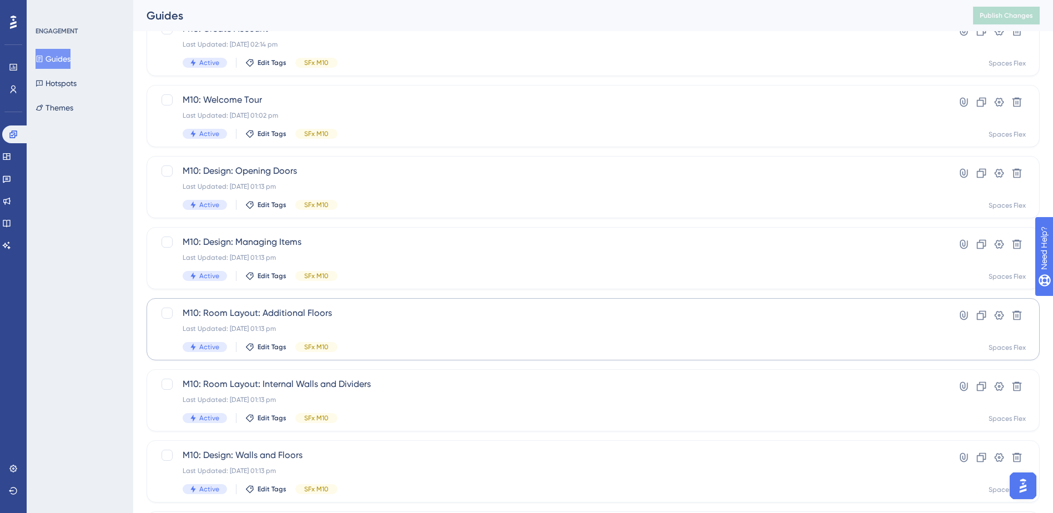
scroll to position [42, 0]
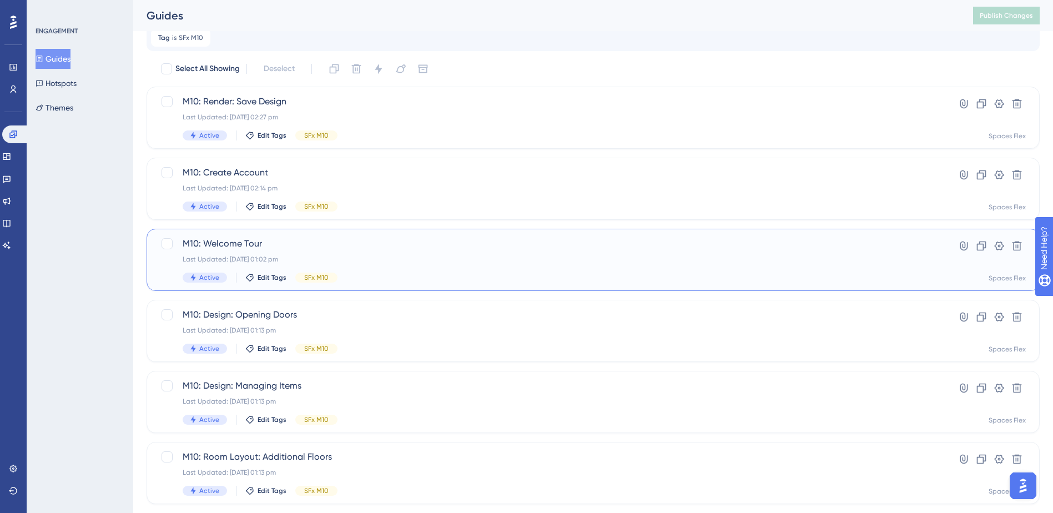
click at [427, 246] on span "M10: Welcome Tour" at bounding box center [549, 243] width 732 height 13
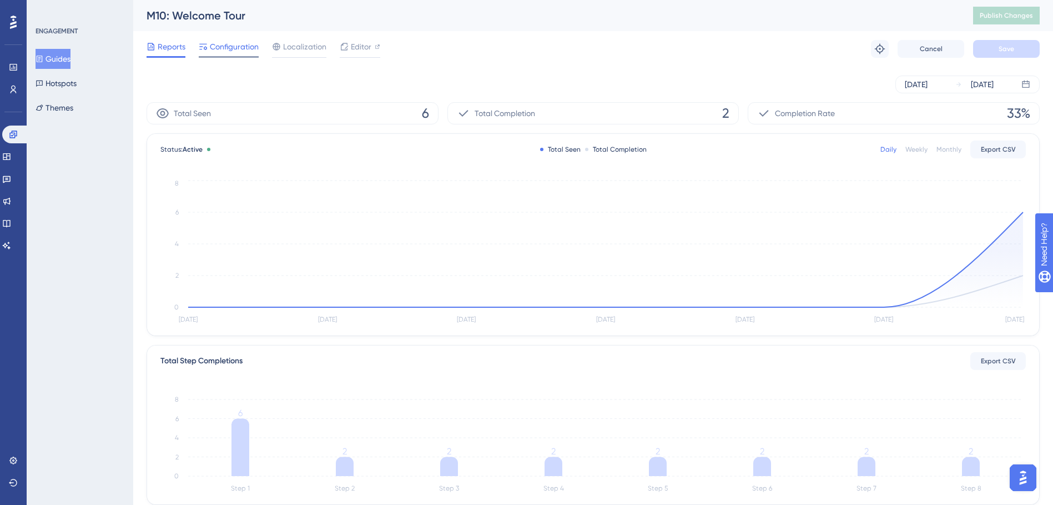
click at [248, 51] on span "Configuration" at bounding box center [234, 46] width 49 height 13
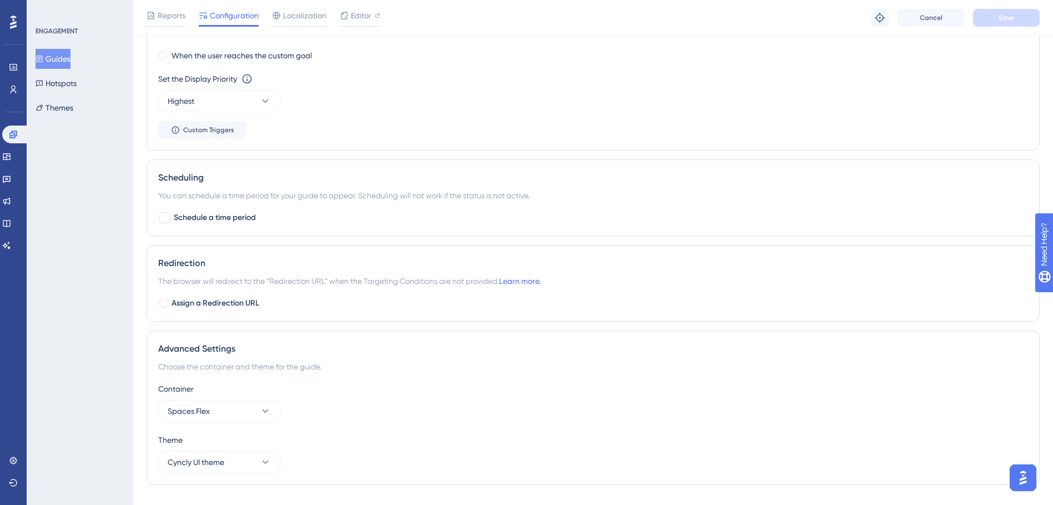
scroll to position [793, 0]
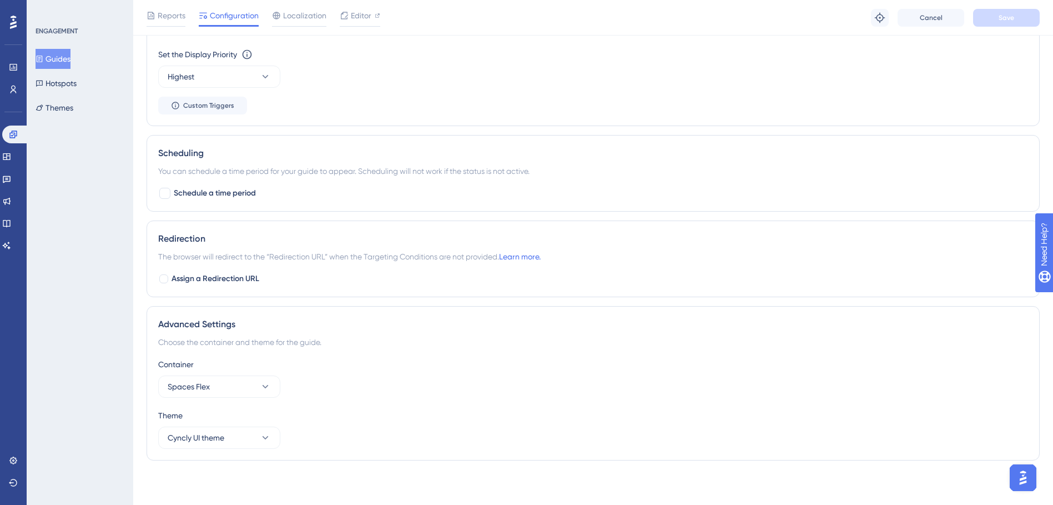
click at [59, 59] on button "Guides" at bounding box center [53, 59] width 35 height 20
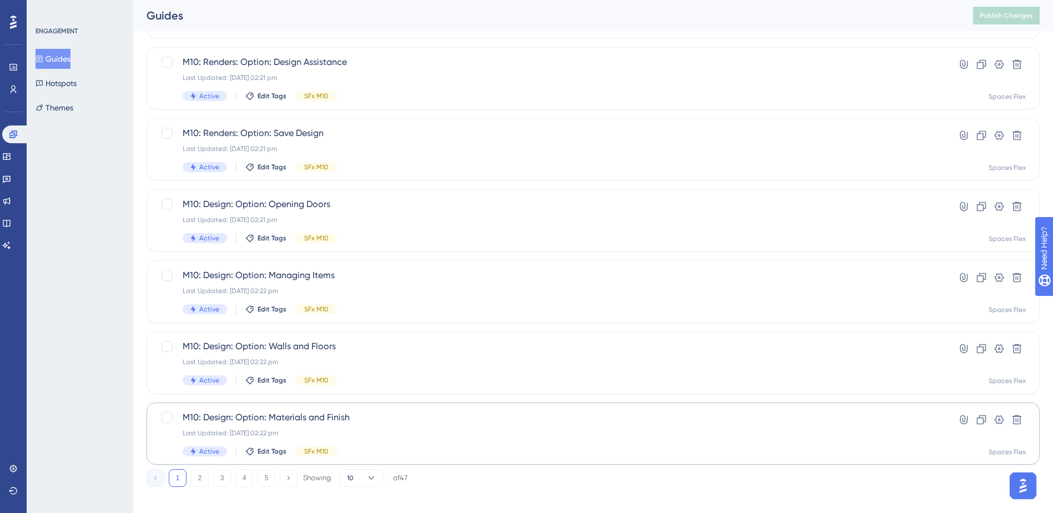
scroll to position [375, 0]
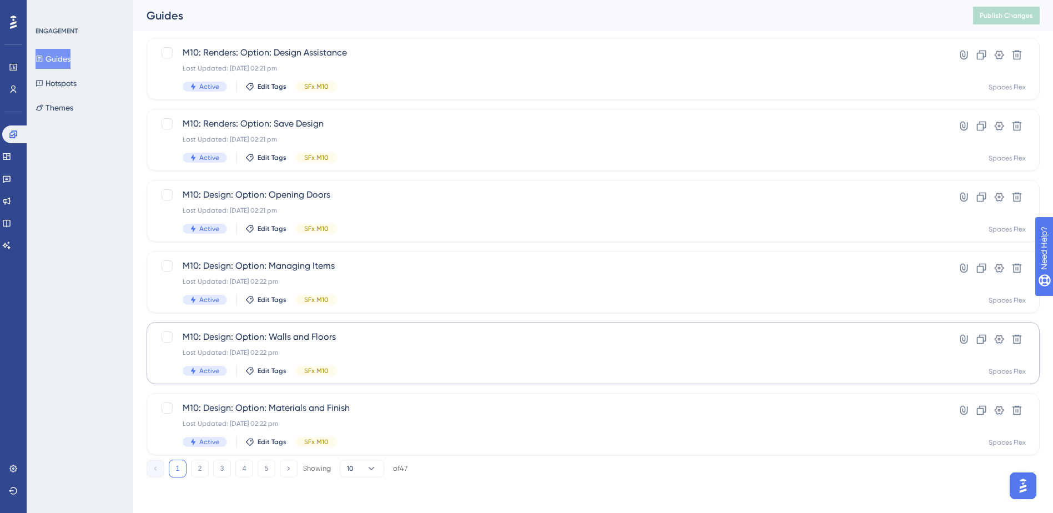
click at [251, 469] on button "4" at bounding box center [244, 469] width 18 height 18
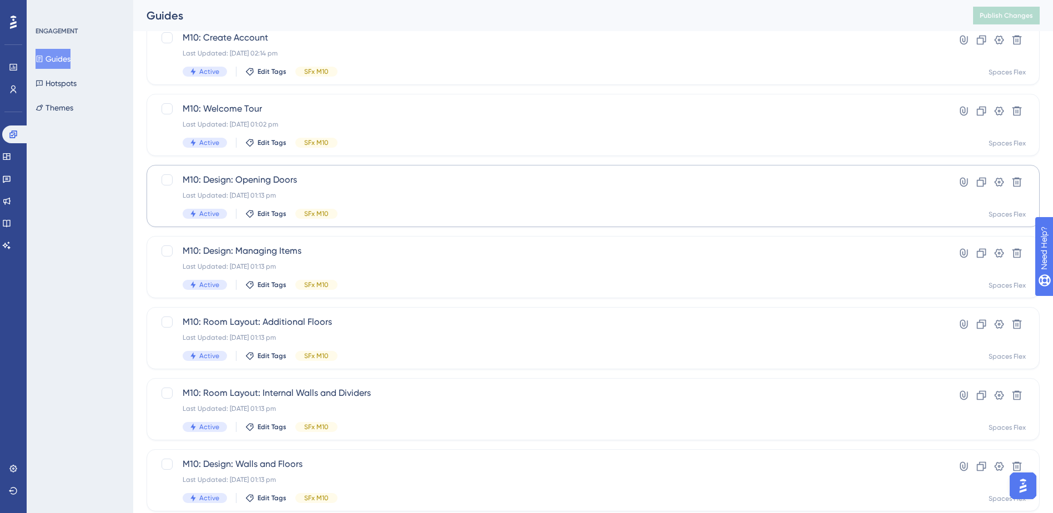
scroll to position [264, 0]
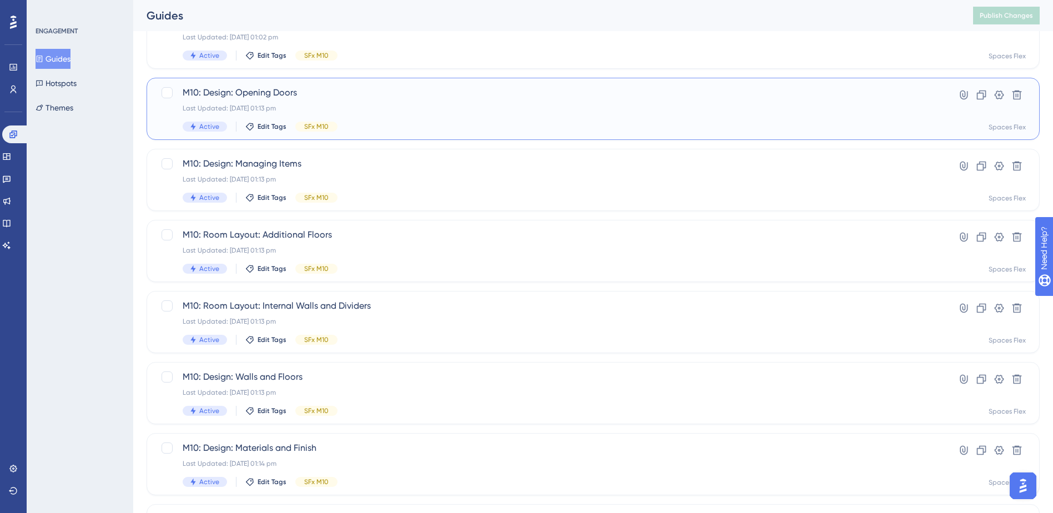
click at [371, 104] on div "Last Updated: [DATE] 01:13 pm" at bounding box center [549, 108] width 732 height 9
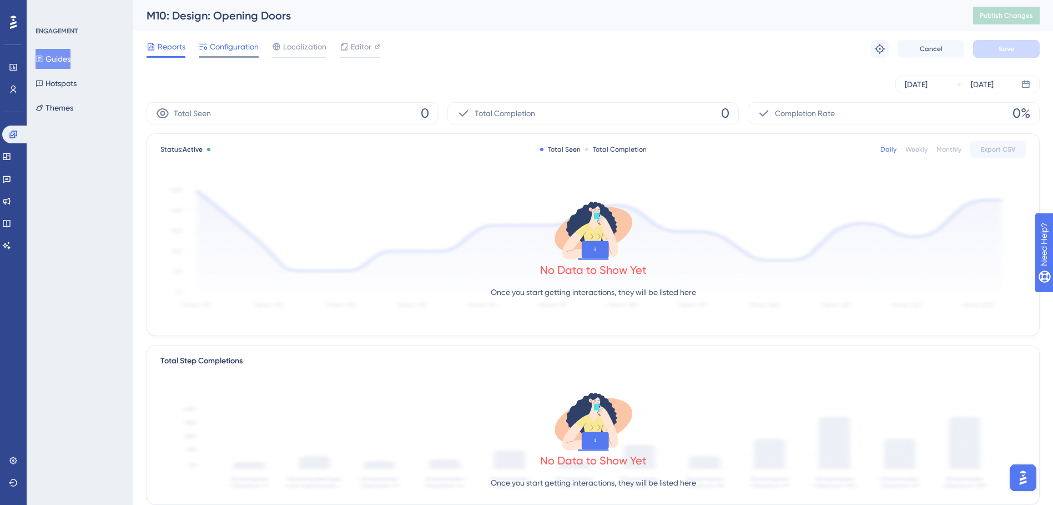
click at [243, 57] on div at bounding box center [229, 57] width 60 height 2
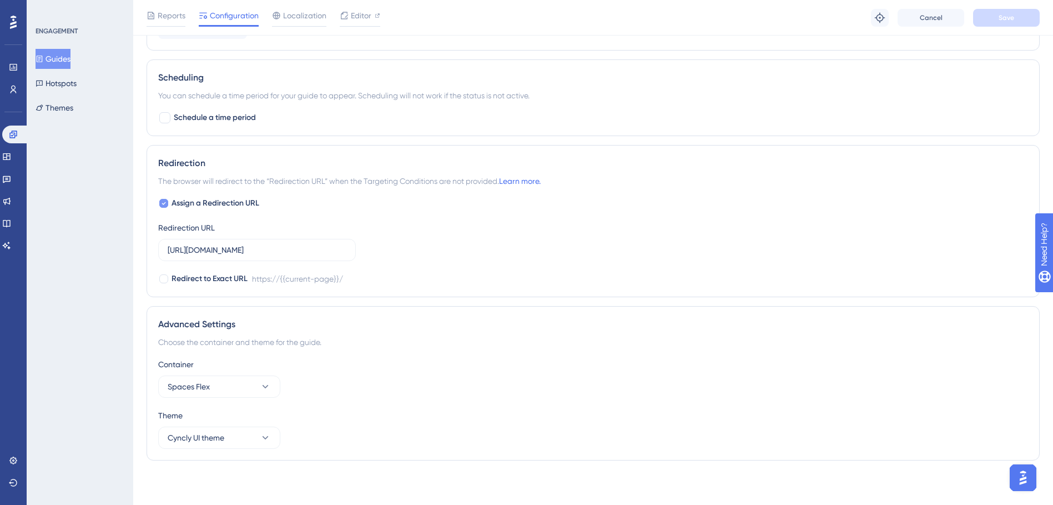
click at [229, 201] on span "Assign a Redirection URL" at bounding box center [216, 203] width 88 height 13
checkbox input "false"
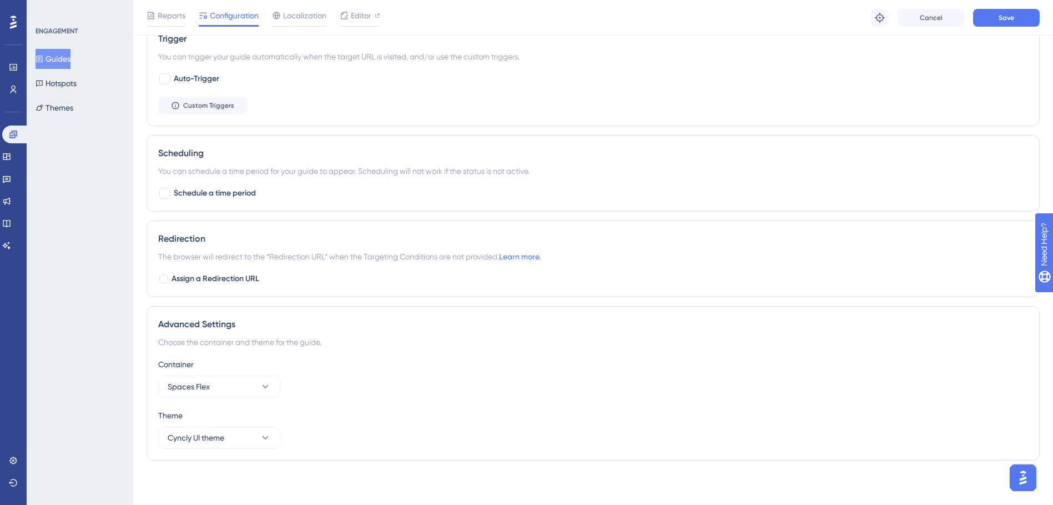
scroll to position [580, 0]
click at [1011, 24] on button "Save" at bounding box center [1006, 18] width 67 height 18
click at [53, 63] on button "Guides" at bounding box center [53, 59] width 35 height 20
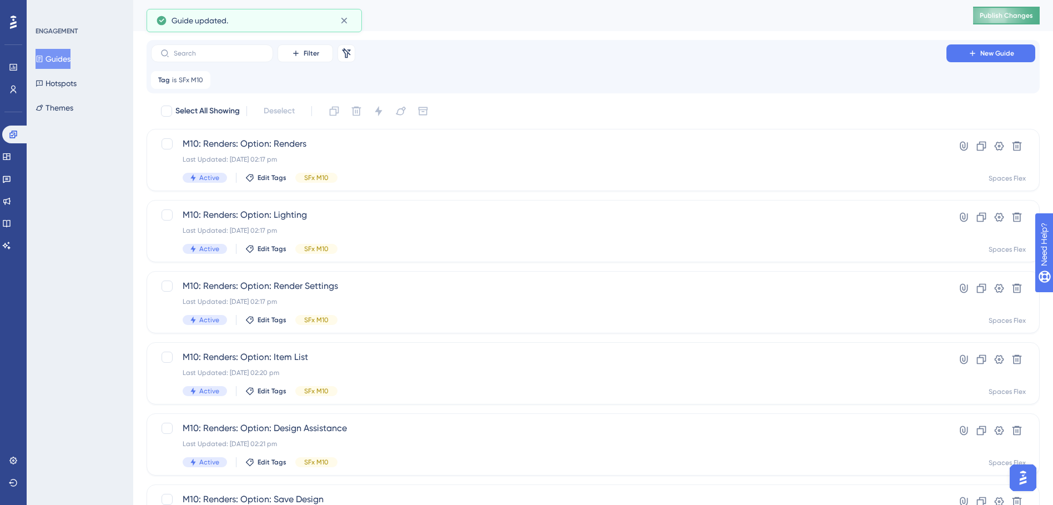
click at [1004, 10] on button "Publish Changes" at bounding box center [1006, 16] width 67 height 18
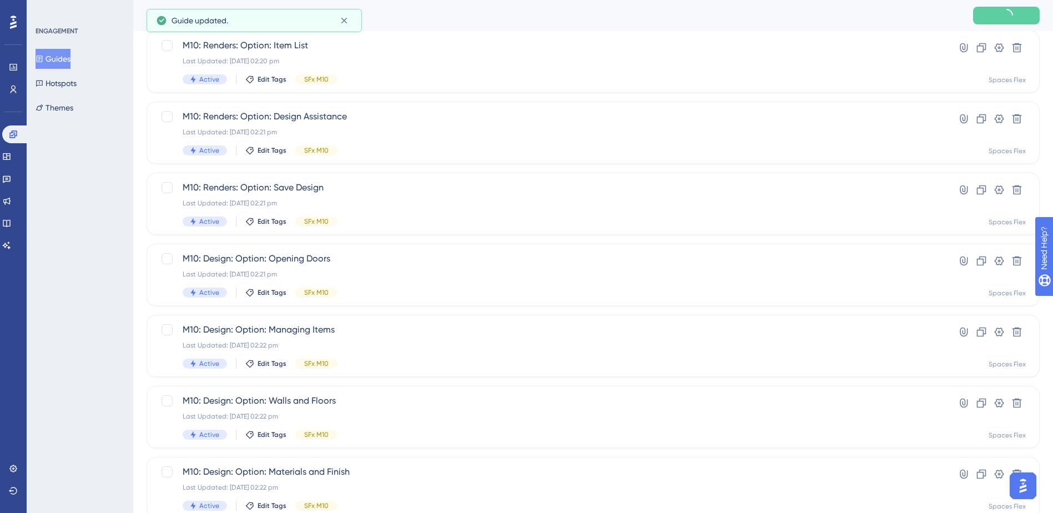
scroll to position [375, 0]
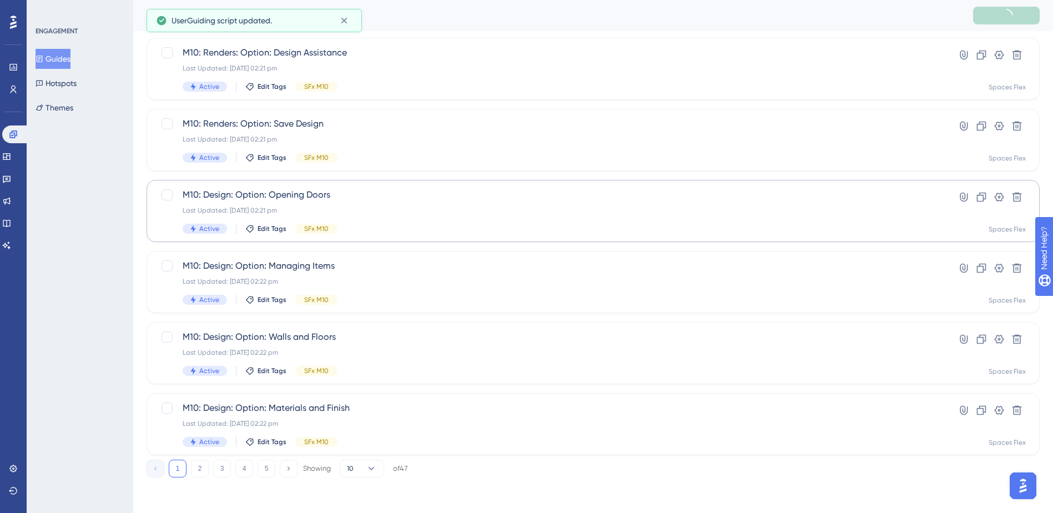
drag, startPoint x: 248, startPoint y: 471, endPoint x: 295, endPoint y: 236, distance: 239.6
click at [248, 470] on button "4" at bounding box center [244, 469] width 18 height 18
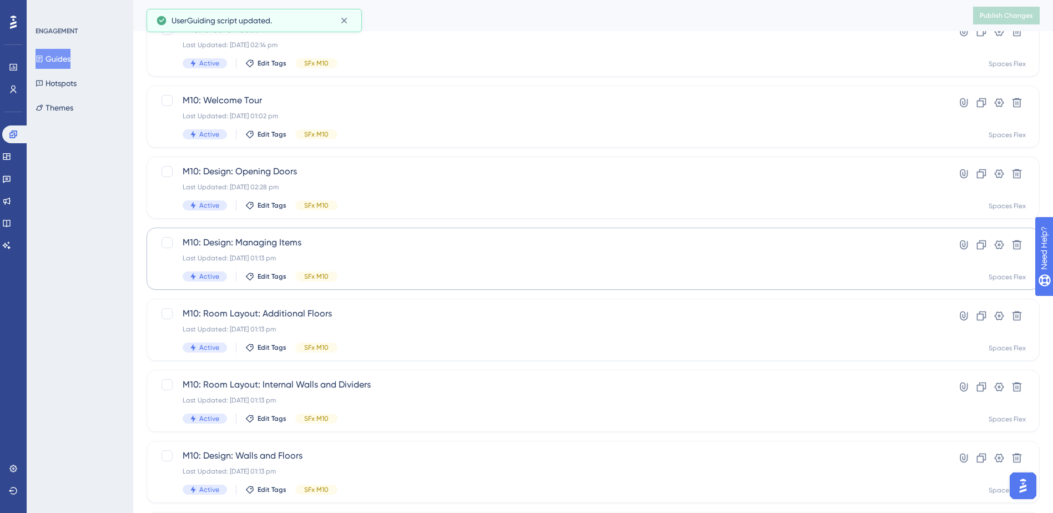
scroll to position [209, 0]
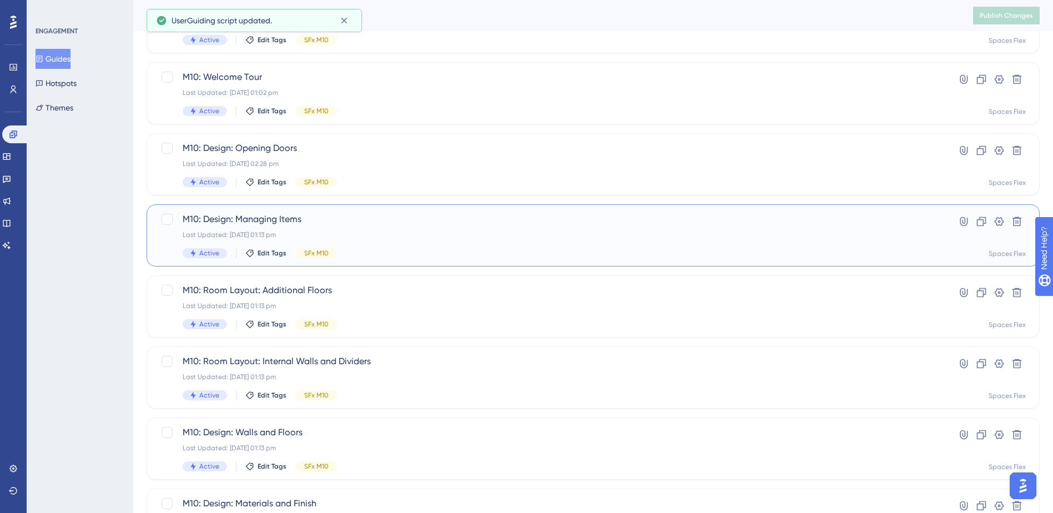
click at [400, 229] on div "M10: Design: Managing Items Last Updated: [DATE] 01:13 pm Active Edit Tags SFx …" at bounding box center [549, 236] width 732 height 46
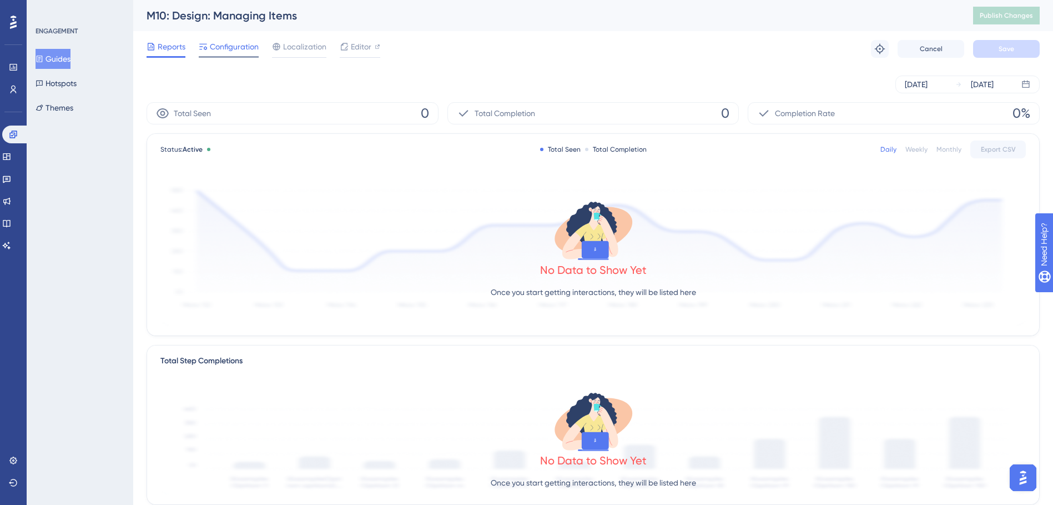
click at [227, 47] on span "Configuration" at bounding box center [234, 46] width 49 height 13
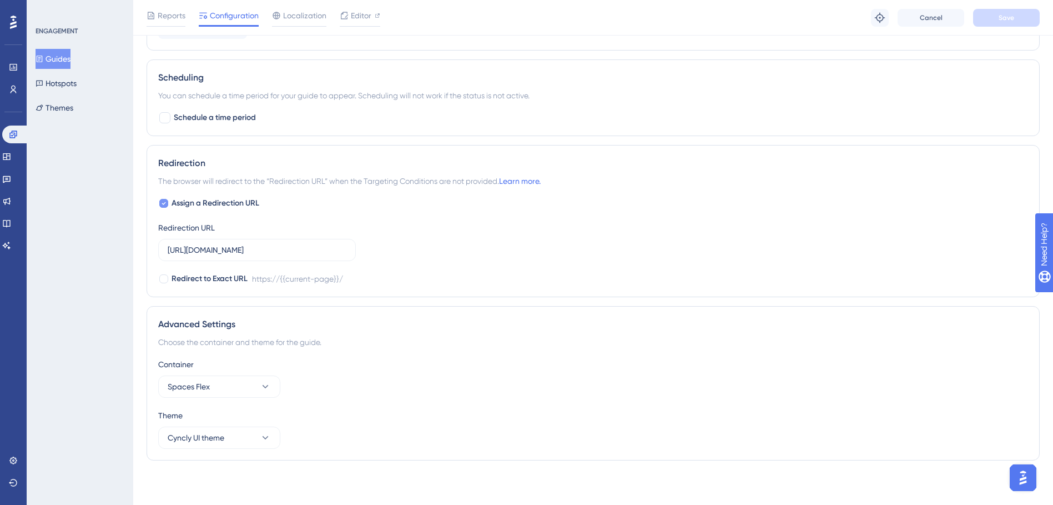
click at [235, 201] on span "Assign a Redirection URL" at bounding box center [216, 203] width 88 height 13
checkbox input "false"
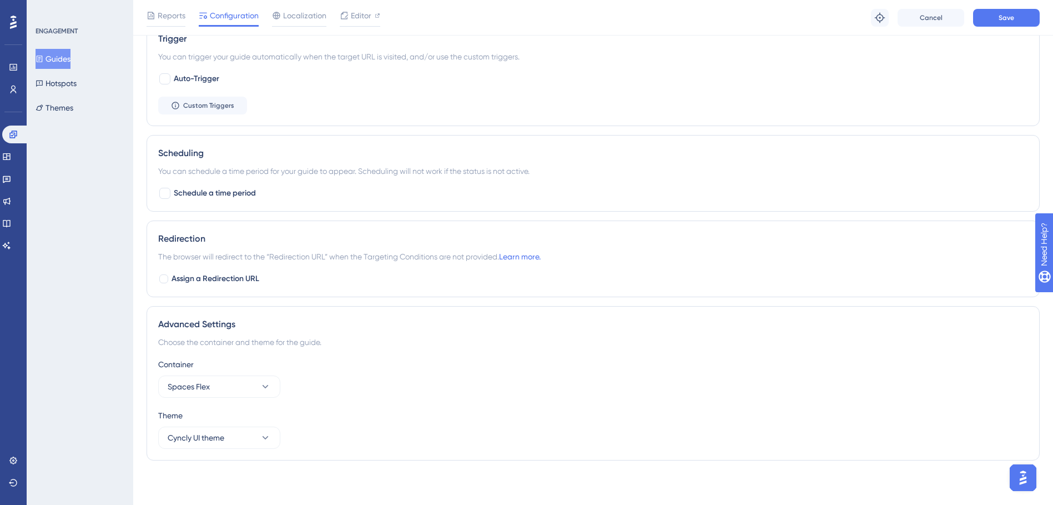
scroll to position [580, 0]
click at [1009, 20] on span "Save" at bounding box center [1007, 17] width 16 height 9
click at [66, 60] on button "Guides" at bounding box center [53, 59] width 35 height 20
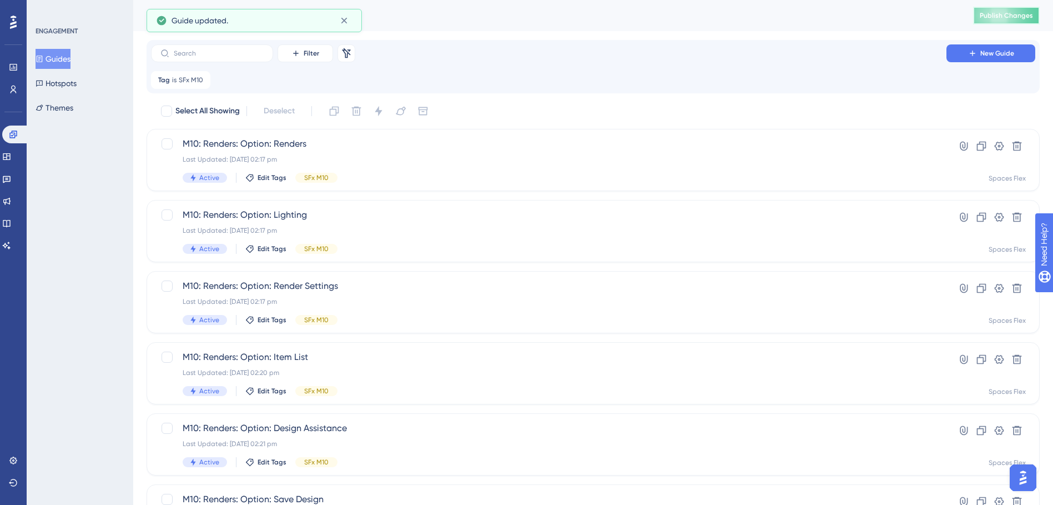
click at [1033, 15] on span "Publish Changes" at bounding box center [1006, 15] width 53 height 9
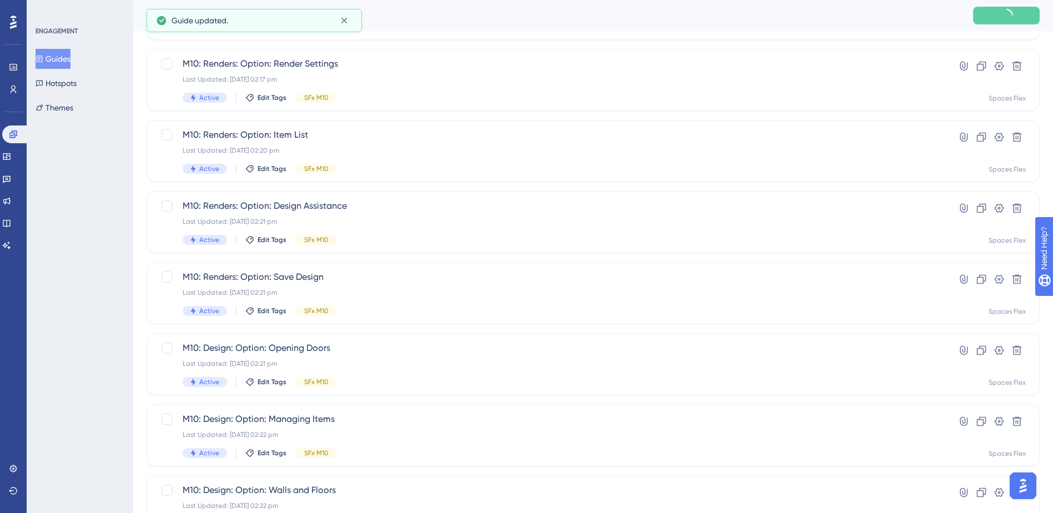
scroll to position [375, 0]
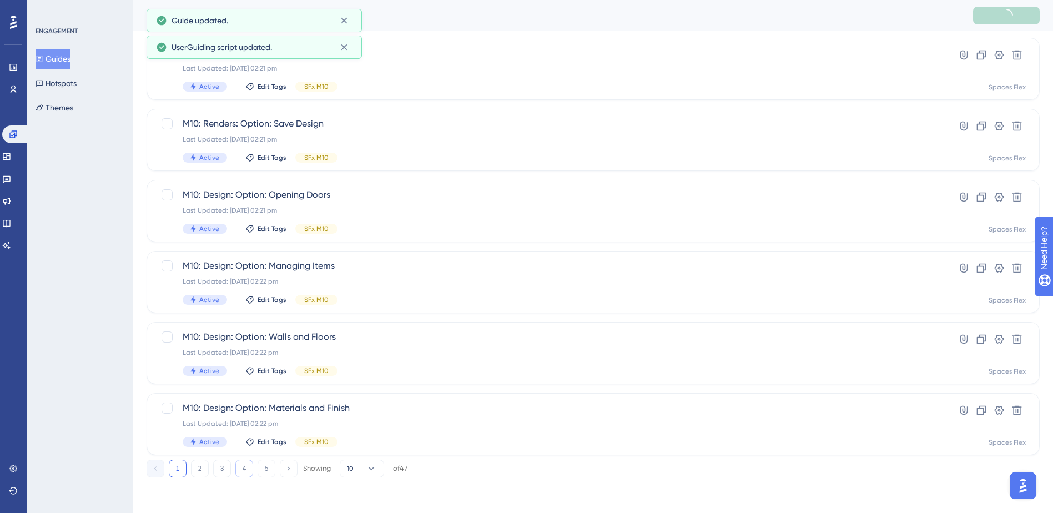
click at [242, 472] on button "4" at bounding box center [244, 469] width 18 height 18
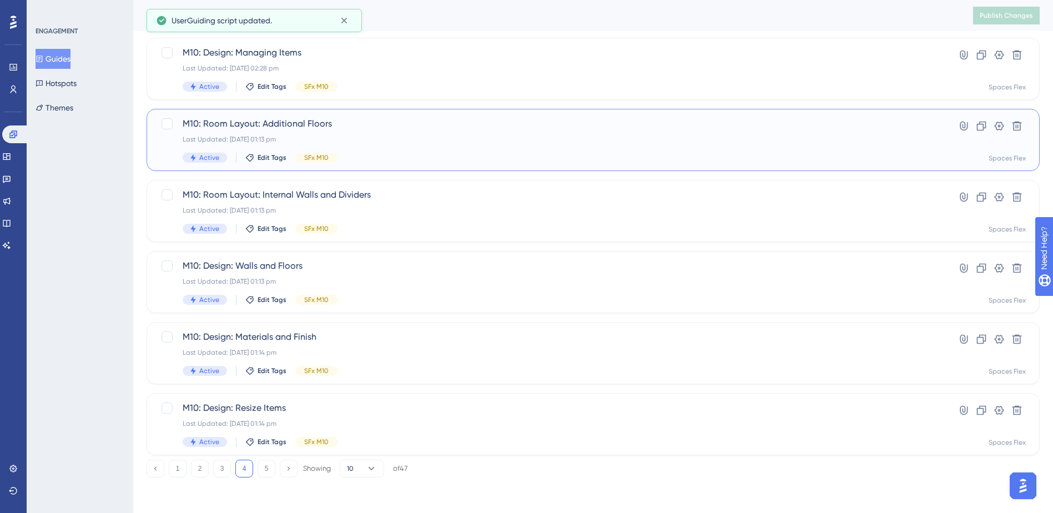
click at [402, 132] on div "M10: Room Layout: Additional Floors Last Updated: [DATE] 01:13 pm Active Edit T…" at bounding box center [549, 140] width 732 height 46
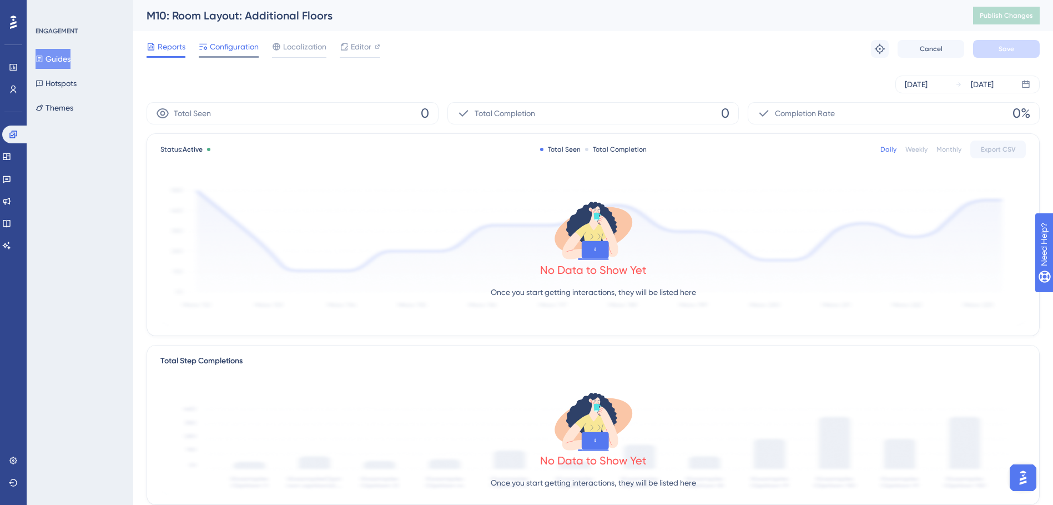
click at [246, 50] on span "Configuration" at bounding box center [234, 46] width 49 height 13
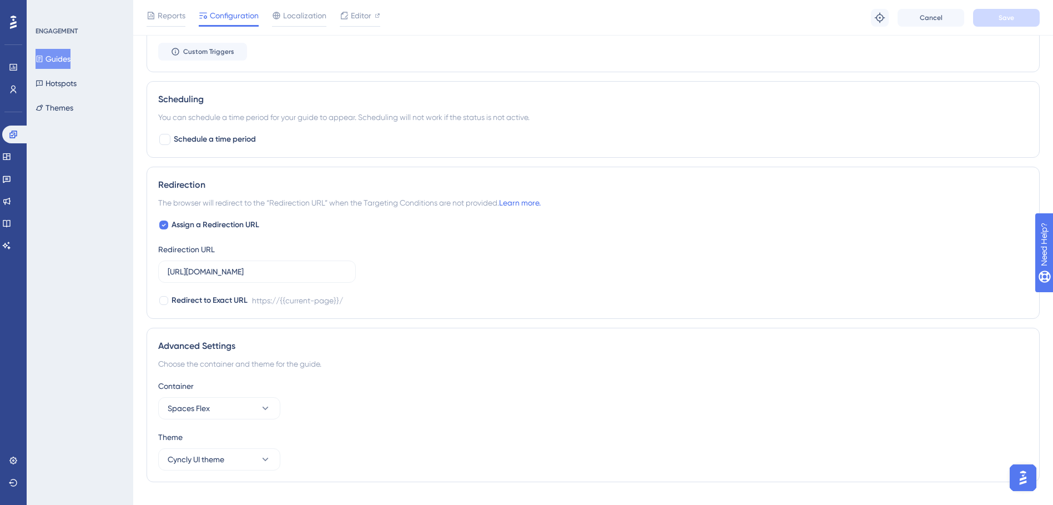
scroll to position [656, 0]
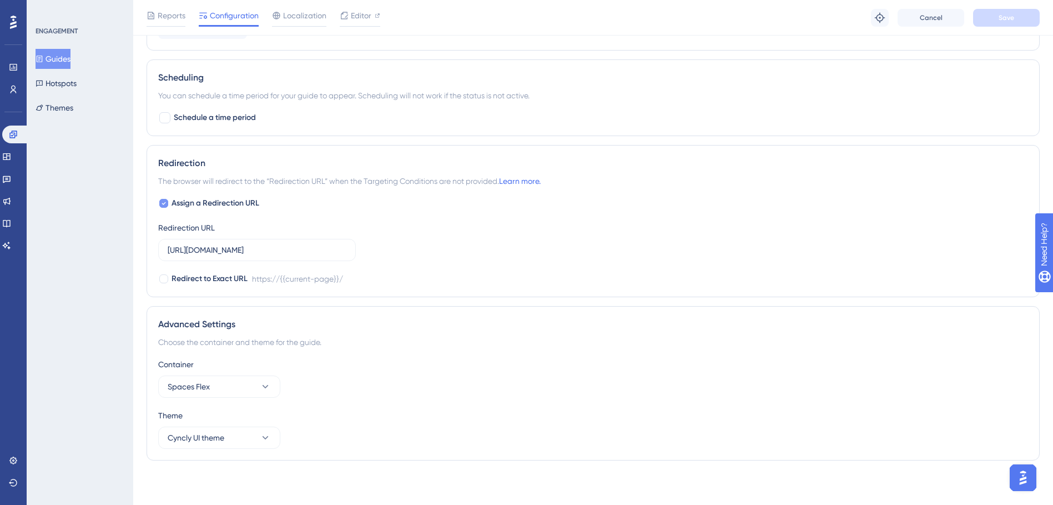
click at [219, 199] on span "Assign a Redirection URL" at bounding box center [216, 203] width 88 height 13
checkbox input "false"
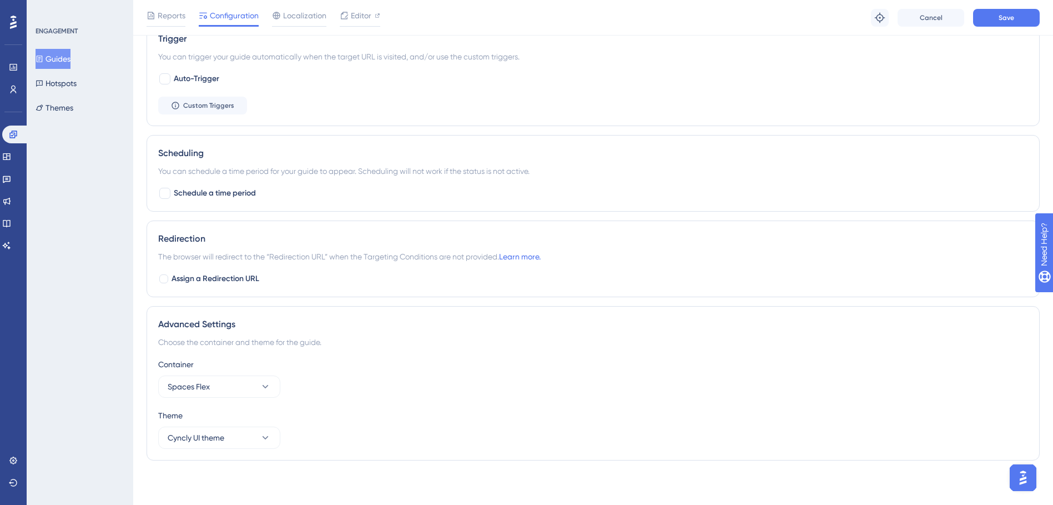
scroll to position [580, 0]
click at [1030, 6] on div "Reports Configuration Localization Editor Troubleshoot Cancel Save" at bounding box center [593, 18] width 920 height 36
click at [1022, 15] on button "Save" at bounding box center [1006, 18] width 67 height 18
click at [71, 59] on button "Guides" at bounding box center [53, 59] width 35 height 20
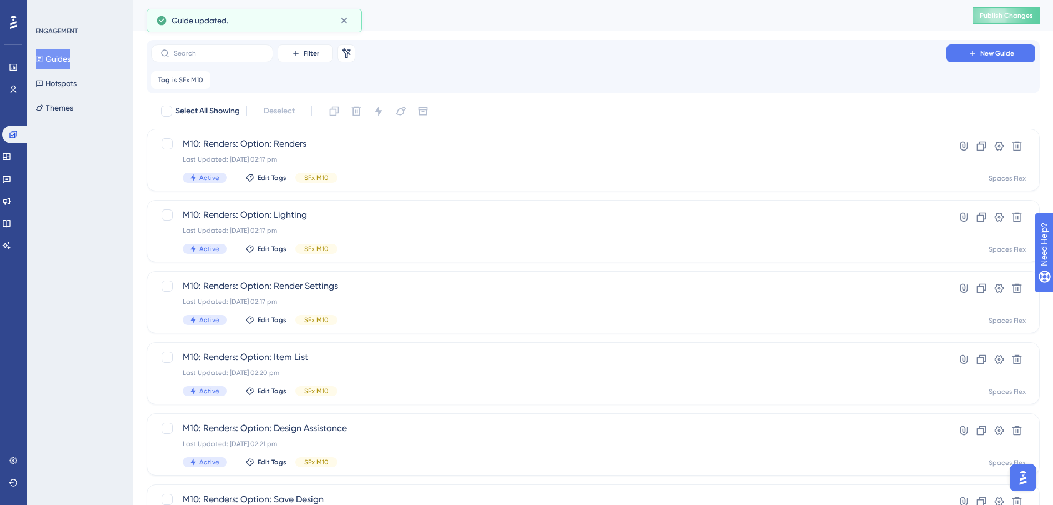
click at [999, 6] on div "Guides Publish Changes" at bounding box center [593, 15] width 920 height 31
click at [999, 10] on button "Publish Changes" at bounding box center [1006, 16] width 67 height 18
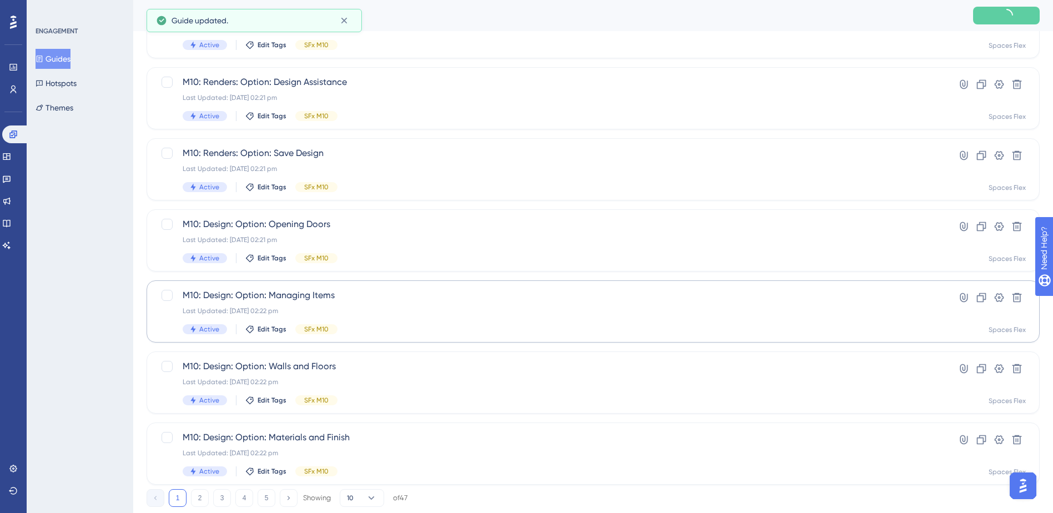
scroll to position [375, 0]
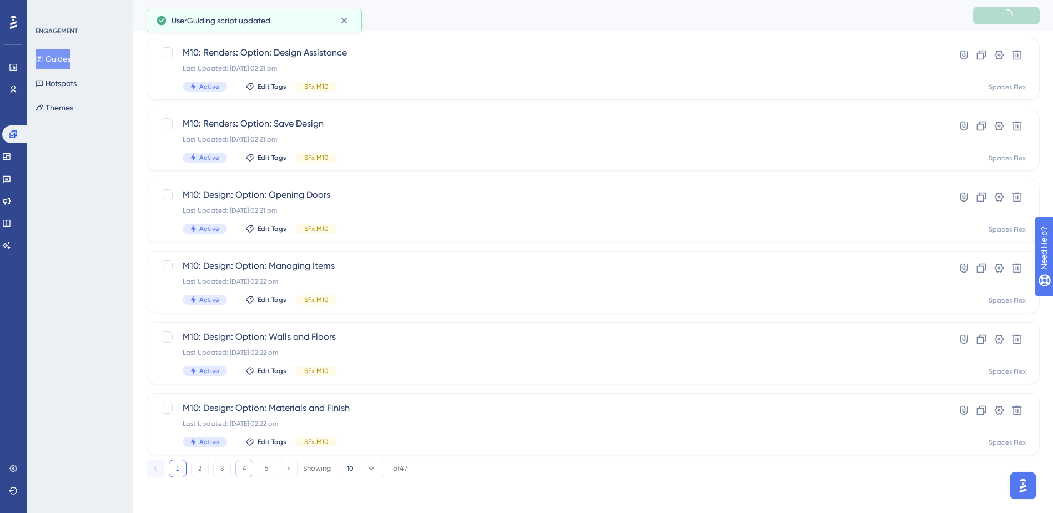
click at [249, 468] on button "4" at bounding box center [244, 469] width 18 height 18
click at [444, 150] on div "M10: Room Layout: Additional Floors Last Updated: [DATE] 02:28 pm Active Edit T…" at bounding box center [549, 140] width 732 height 46
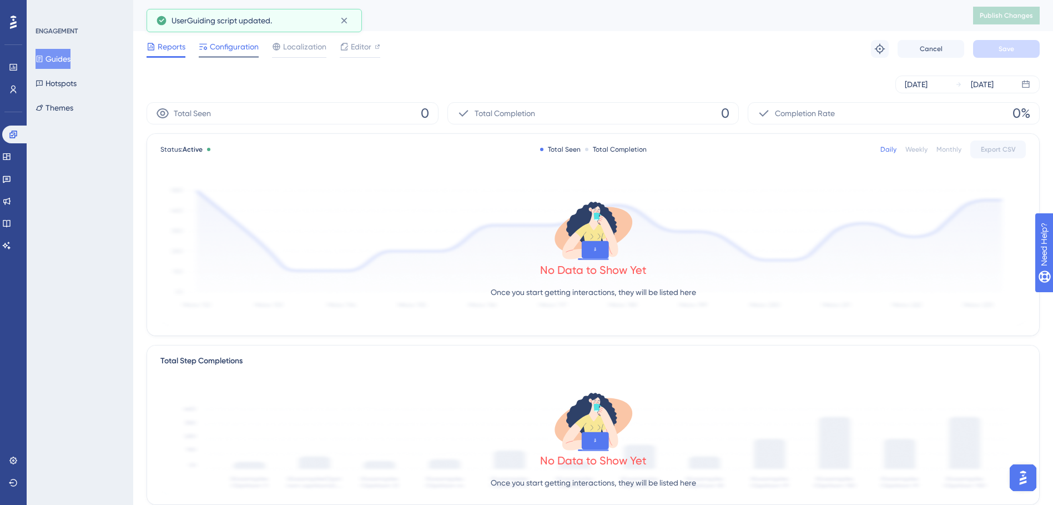
click at [226, 53] on div "Configuration" at bounding box center [229, 49] width 60 height 18
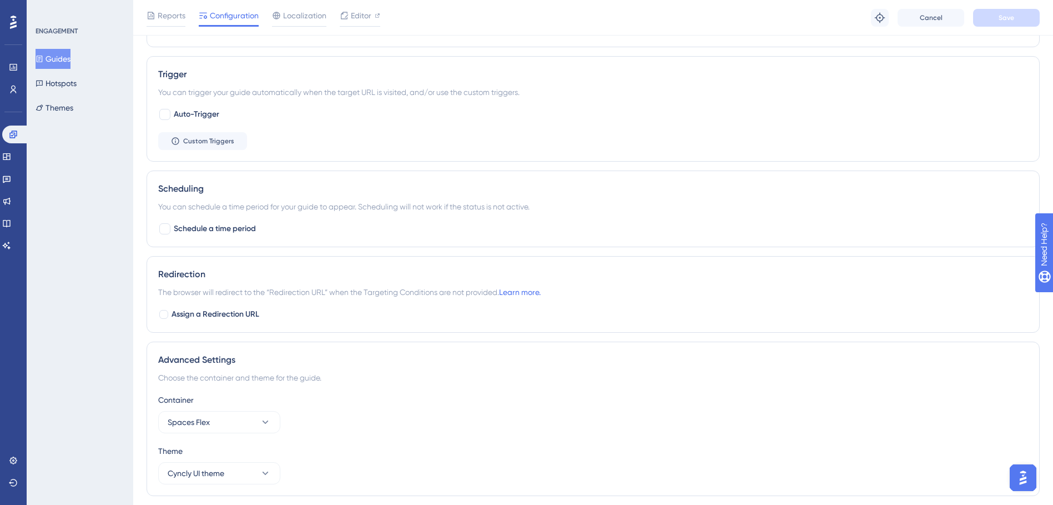
scroll to position [580, 0]
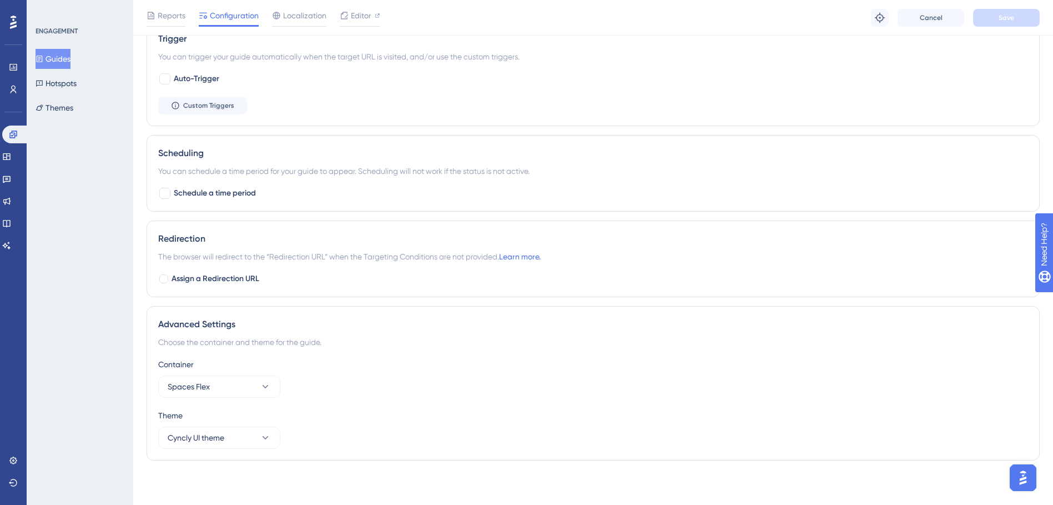
drag, startPoint x: 64, startPoint y: 42, endPoint x: 57, endPoint y: 54, distance: 14.5
click at [58, 52] on div "ENGAGEMENT Guides Hotspots Themes" at bounding box center [81, 72] width 90 height 91
click at [57, 56] on button "Guides" at bounding box center [53, 59] width 35 height 20
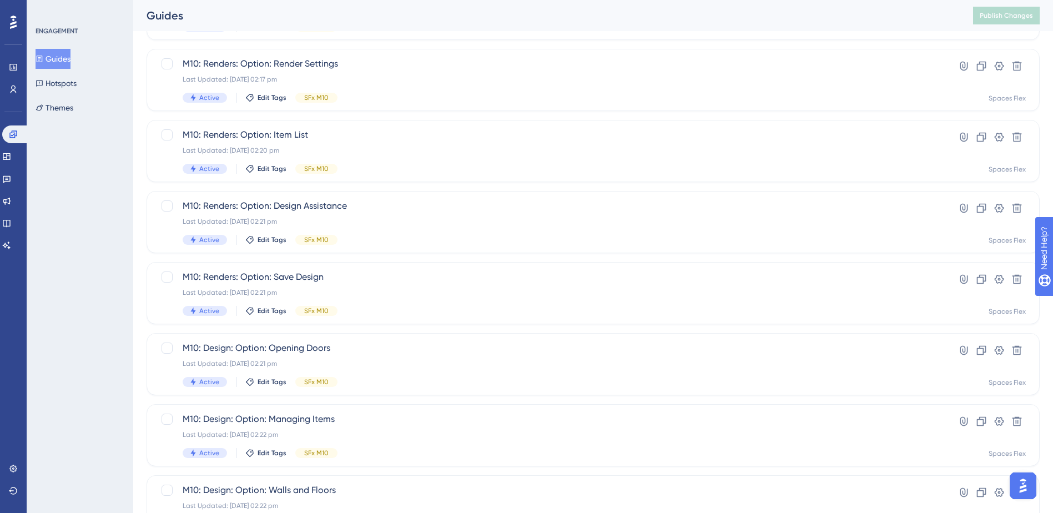
scroll to position [375, 0]
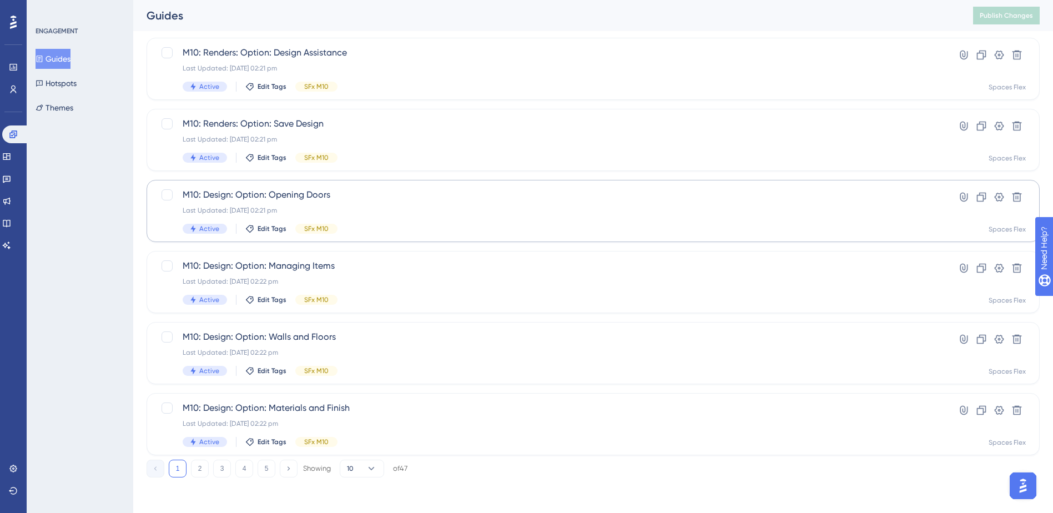
drag, startPoint x: 245, startPoint y: 469, endPoint x: 415, endPoint y: 195, distance: 322.6
click at [245, 469] on button "4" at bounding box center [244, 469] width 18 height 18
click at [397, 208] on div "Last Updated: [DATE] 01:13 pm" at bounding box center [549, 210] width 732 height 9
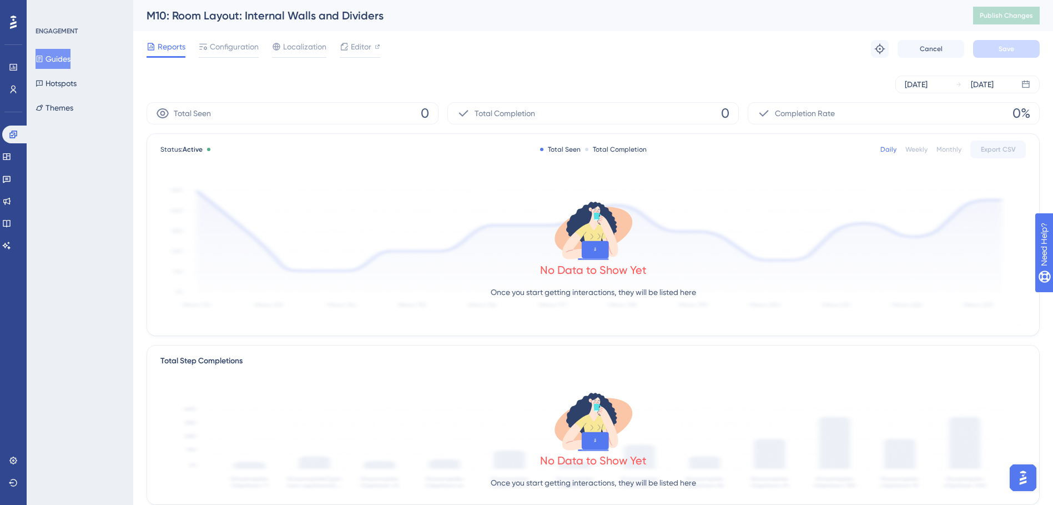
drag, startPoint x: 234, startPoint y: 53, endPoint x: 265, endPoint y: 107, distance: 61.4
click at [234, 53] on div "Configuration" at bounding box center [229, 49] width 60 height 18
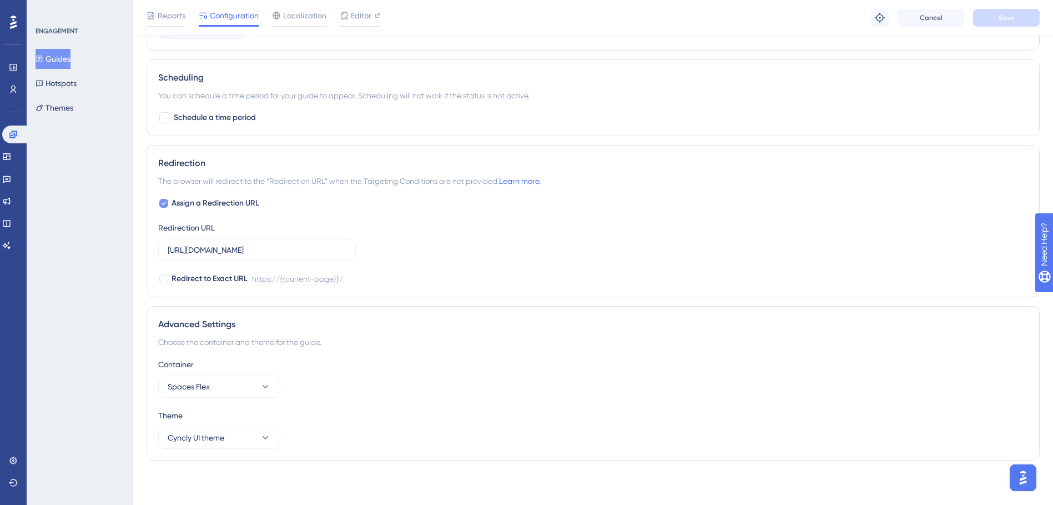
click at [250, 200] on span "Assign a Redirection URL" at bounding box center [216, 203] width 88 height 13
checkbox input "false"
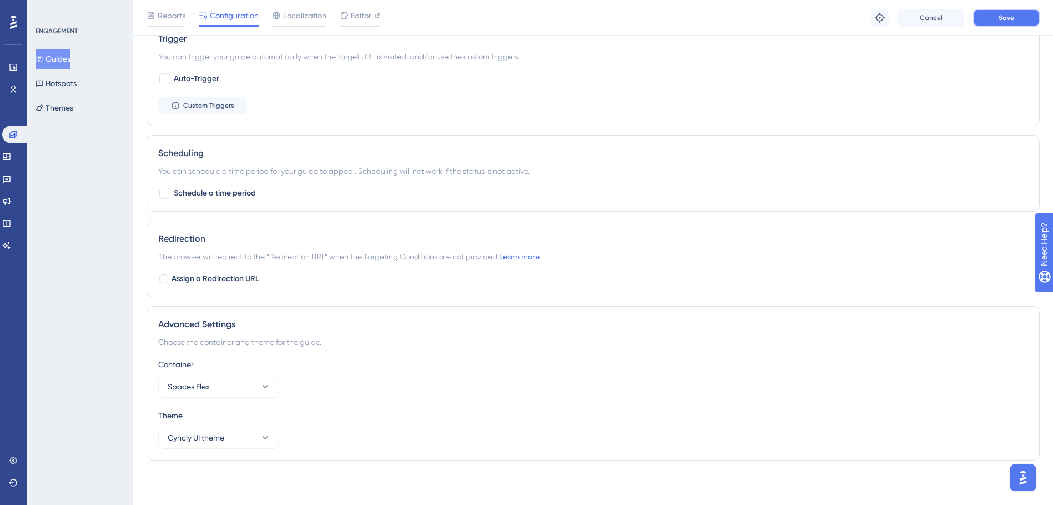
click at [1005, 16] on span "Save" at bounding box center [1007, 17] width 16 height 9
drag, startPoint x: 59, startPoint y: 62, endPoint x: 776, endPoint y: 1, distance: 719.8
click at [59, 61] on button "Guides" at bounding box center [53, 59] width 35 height 20
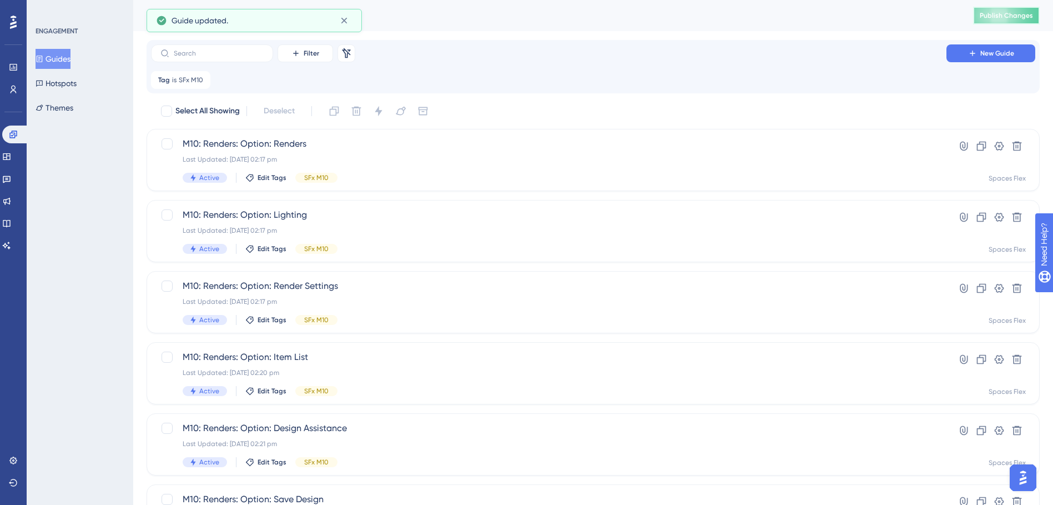
click at [1014, 17] on span "Publish Changes" at bounding box center [1006, 15] width 53 height 9
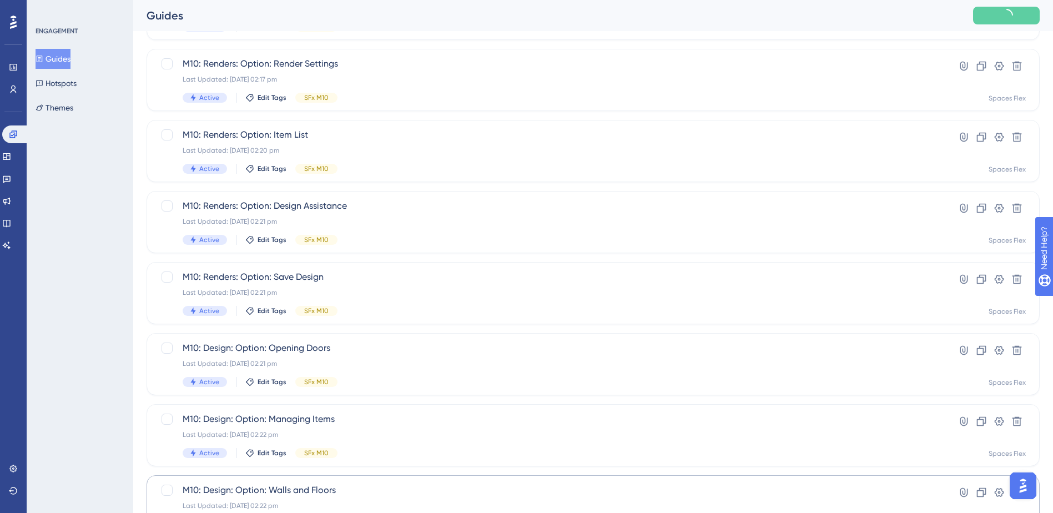
scroll to position [375, 0]
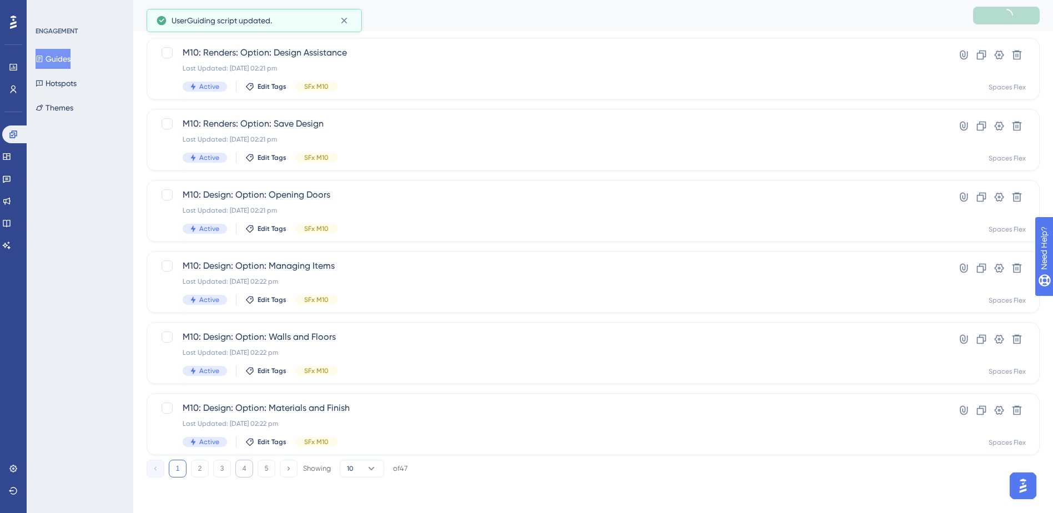
click at [246, 468] on button "4" at bounding box center [244, 469] width 18 height 18
click at [369, 265] on span "M10: Design: Walls and Floors" at bounding box center [549, 265] width 732 height 13
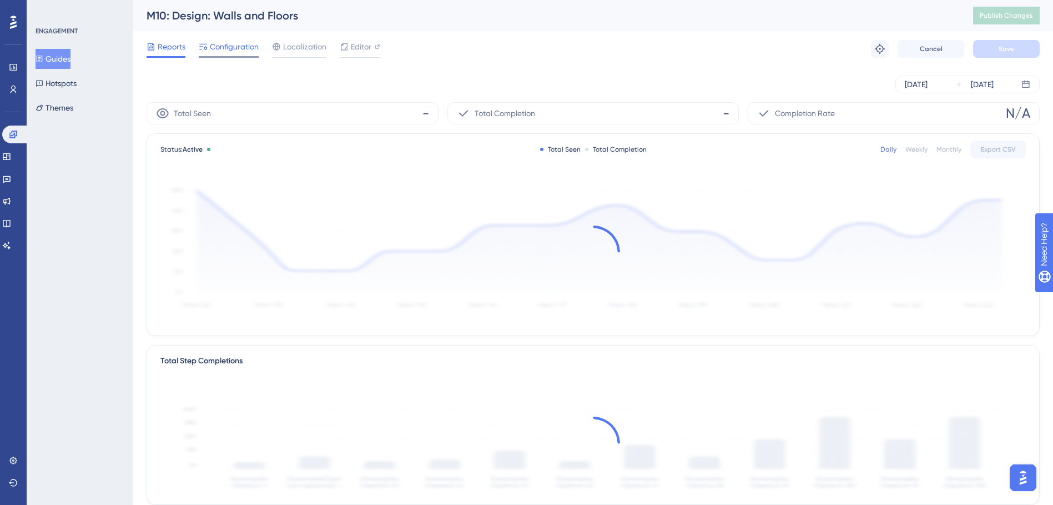
click at [225, 46] on span "Configuration" at bounding box center [234, 46] width 49 height 13
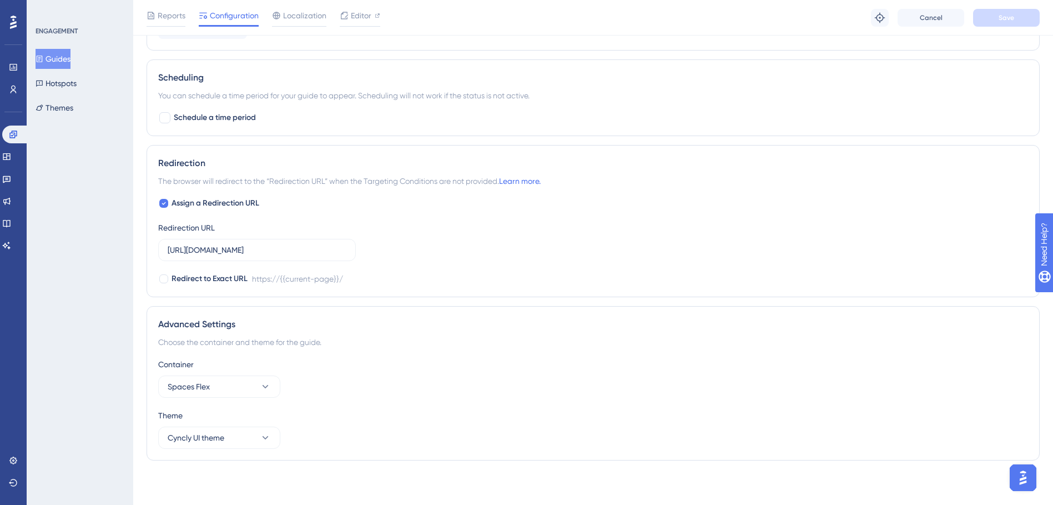
click at [225, 204] on span "Assign a Redirection URL" at bounding box center [216, 203] width 88 height 13
checkbox input "false"
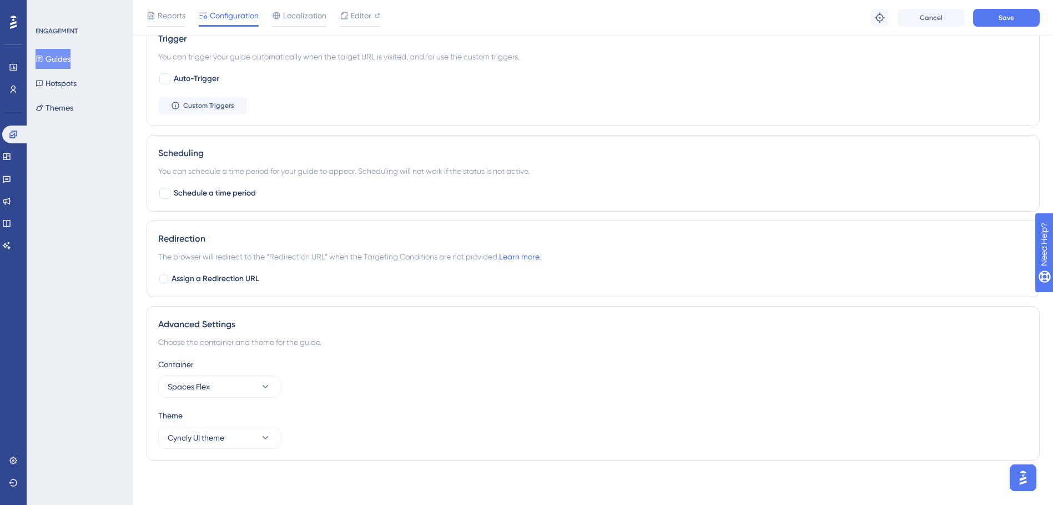
scroll to position [580, 0]
click at [993, 19] on button "Save" at bounding box center [1006, 18] width 67 height 18
drag, startPoint x: 44, startPoint y: 57, endPoint x: 754, endPoint y: 1, distance: 712.2
click at [43, 57] on icon at bounding box center [40, 59] width 8 height 8
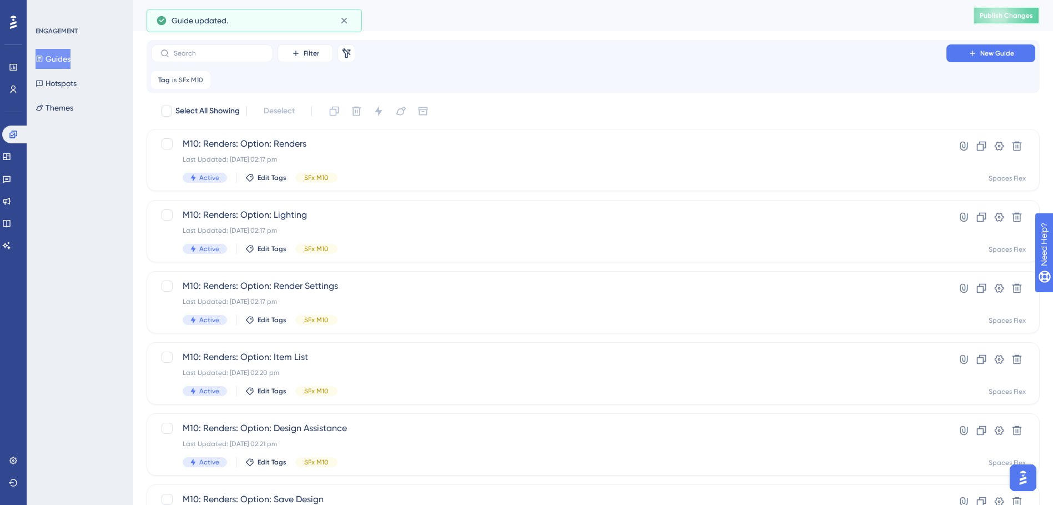
click at [1011, 21] on button "Publish Changes" at bounding box center [1006, 16] width 67 height 18
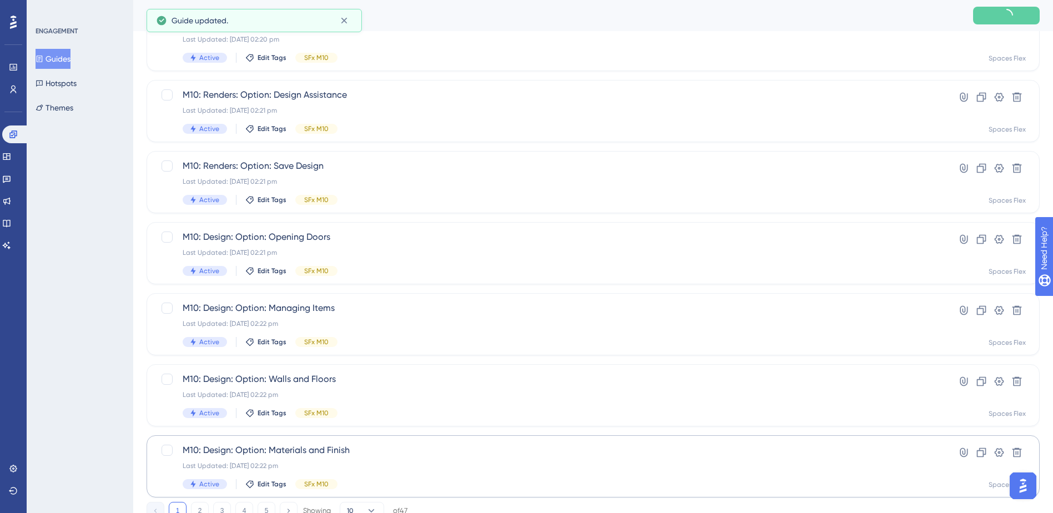
scroll to position [375, 0]
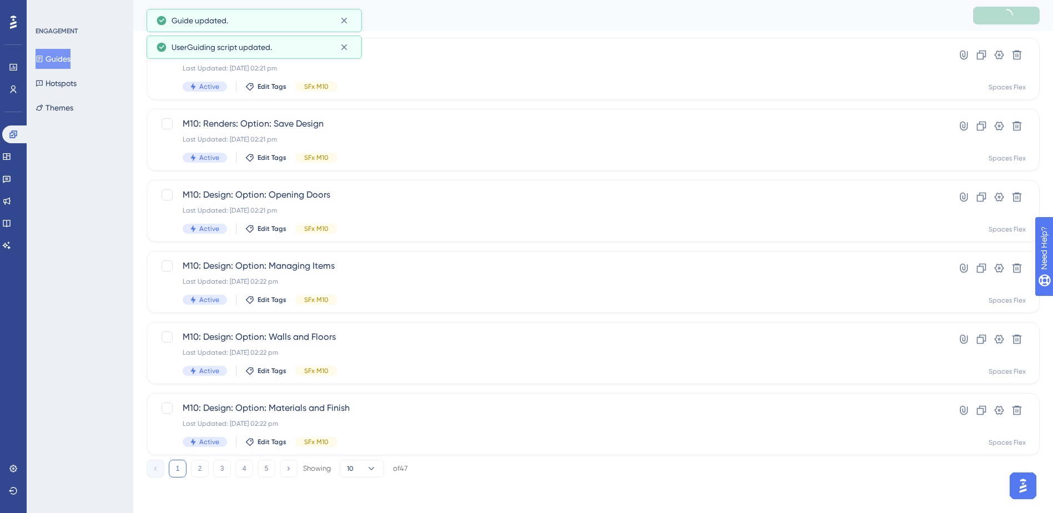
drag, startPoint x: 245, startPoint y: 470, endPoint x: 349, endPoint y: 172, distance: 316.2
click at [245, 470] on button "4" at bounding box center [244, 469] width 18 height 18
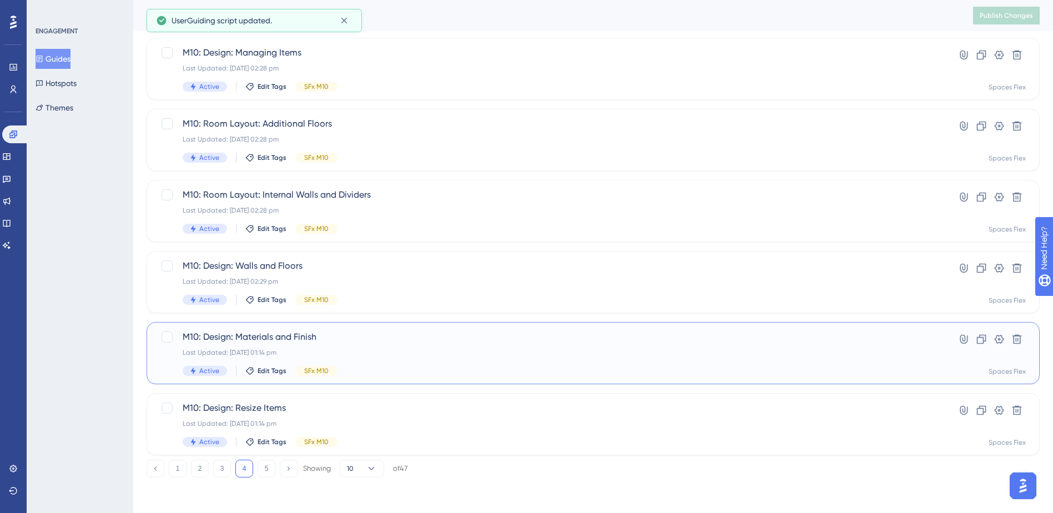
click at [365, 341] on span "M10: Design: Materials and Finish" at bounding box center [549, 336] width 732 height 13
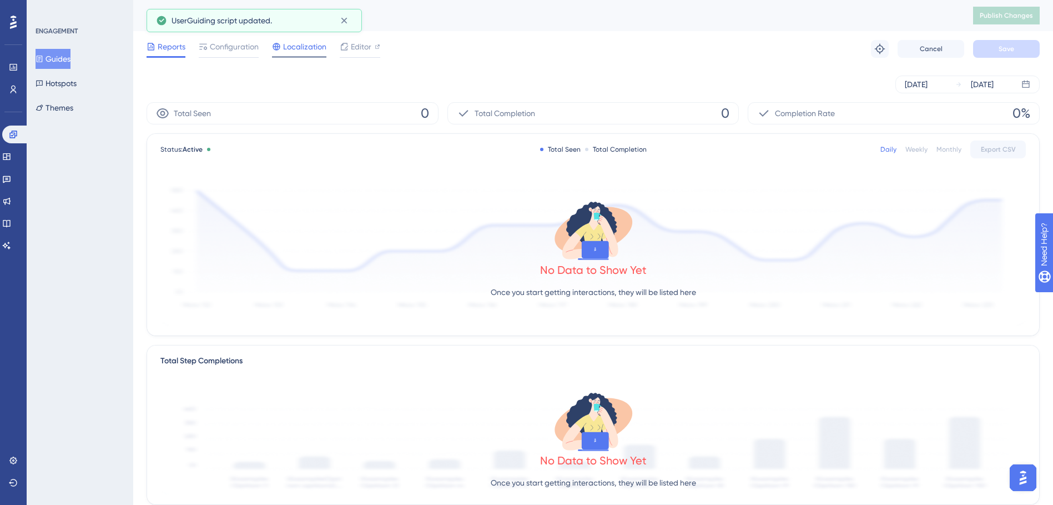
click at [302, 47] on span "Localization" at bounding box center [304, 46] width 43 height 13
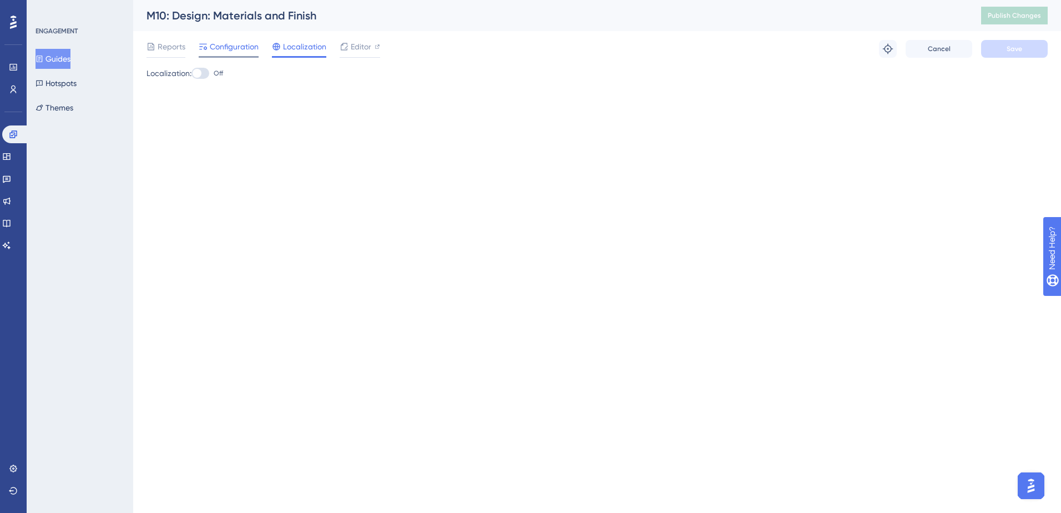
click at [241, 47] on span "Configuration" at bounding box center [234, 46] width 49 height 13
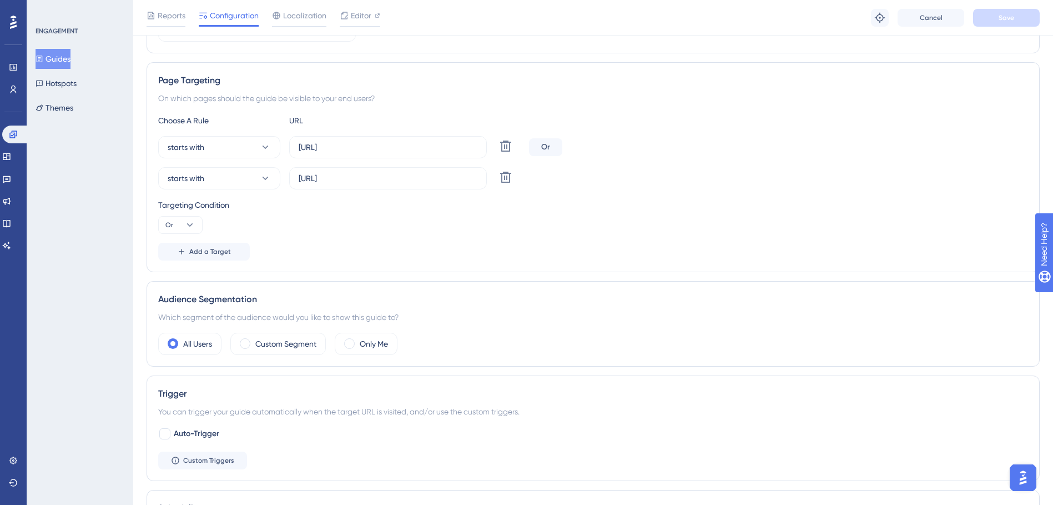
scroll to position [555, 0]
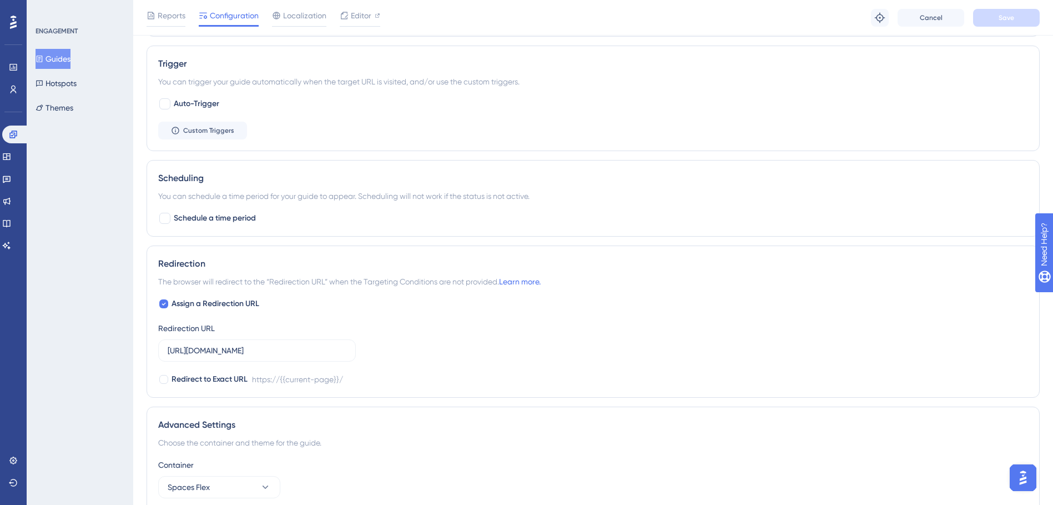
click at [228, 303] on span "Assign a Redirection URL" at bounding box center [216, 303] width 88 height 13
checkbox input "false"
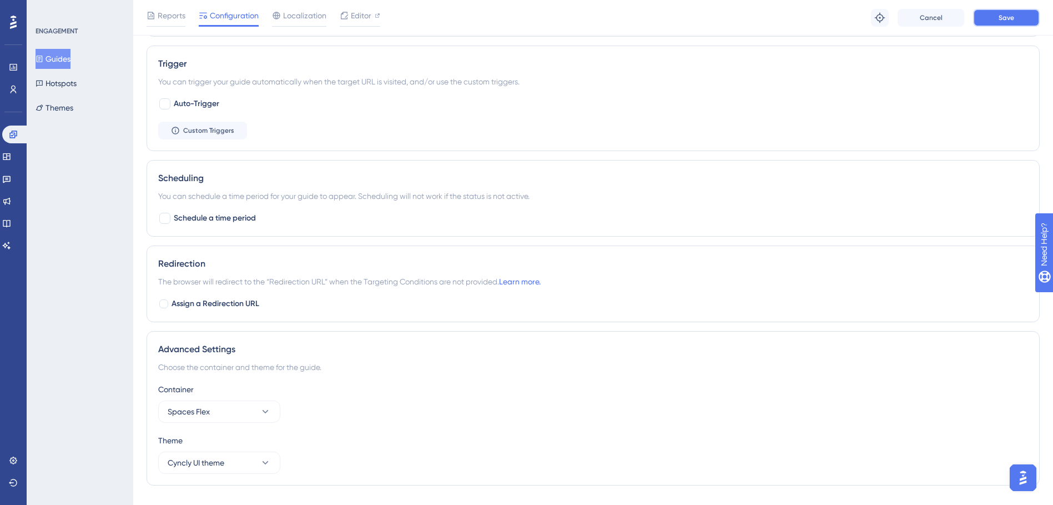
click at [986, 14] on button "Save" at bounding box center [1006, 18] width 67 height 18
click at [63, 63] on button "Guides" at bounding box center [53, 59] width 35 height 20
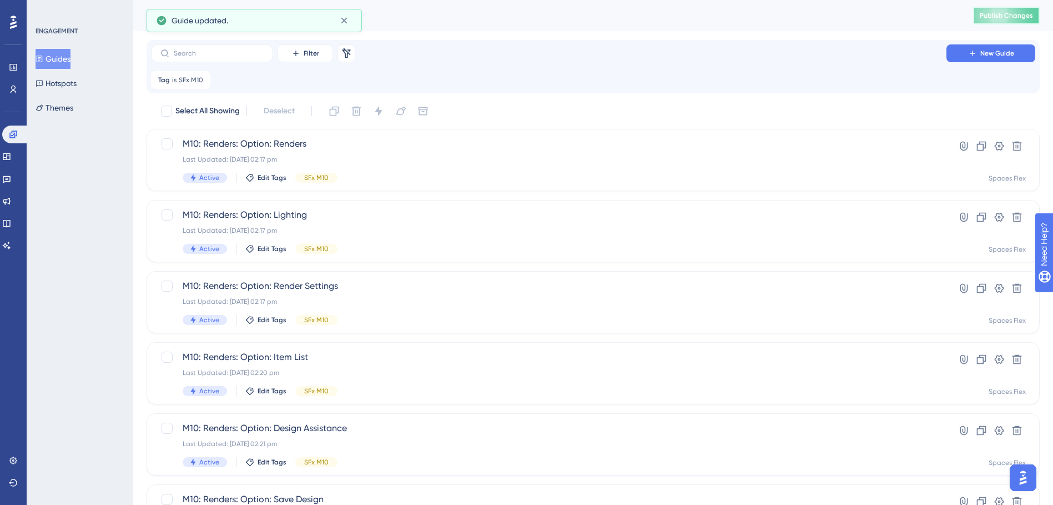
click at [1010, 12] on span "Publish Changes" at bounding box center [1006, 15] width 53 height 9
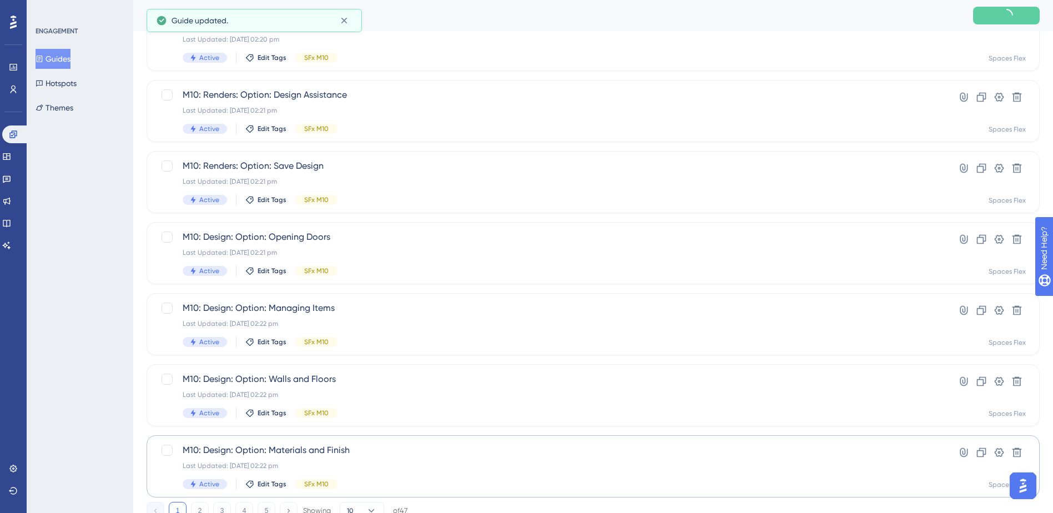
scroll to position [375, 0]
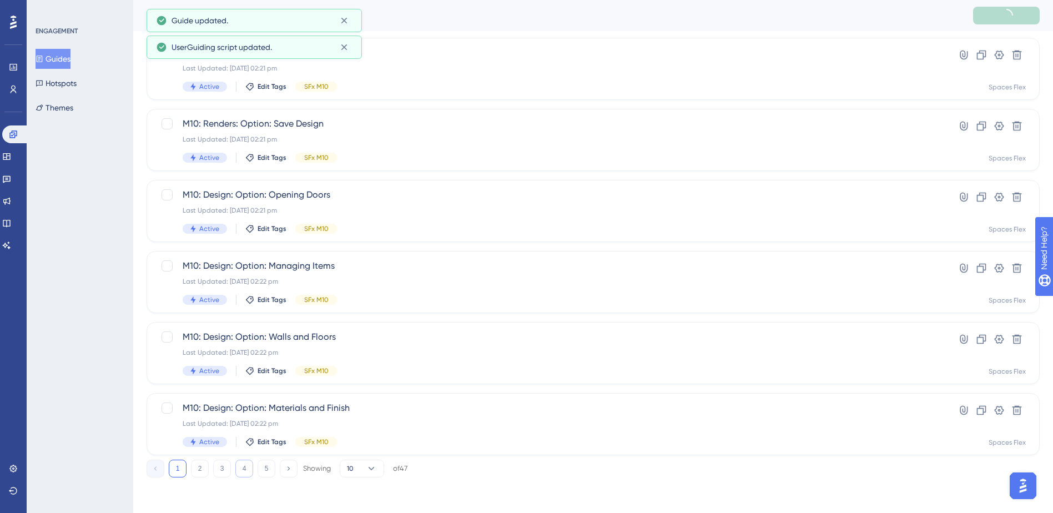
click at [250, 466] on button "4" at bounding box center [244, 469] width 18 height 18
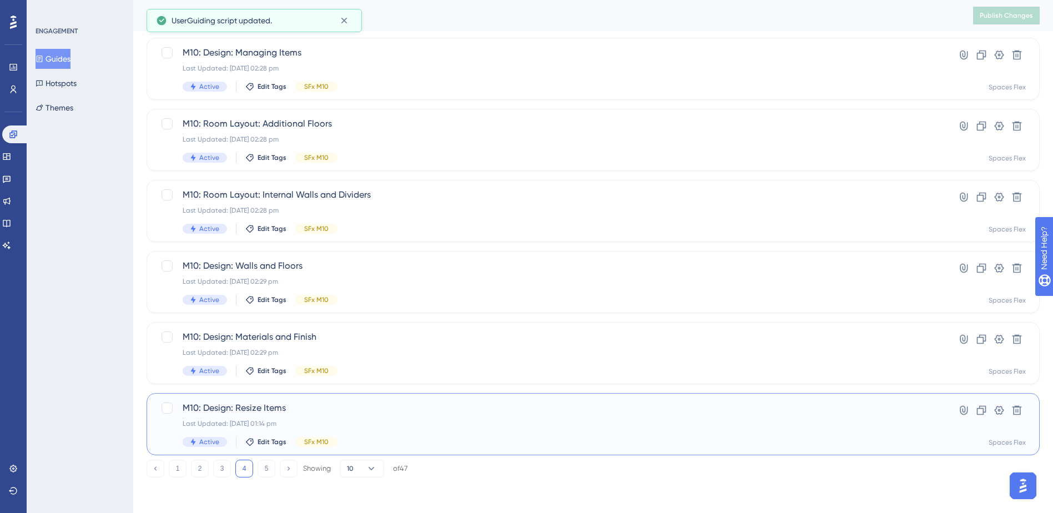
click at [349, 416] on div "M10: Design: Resize Items Last Updated: [DATE] 01:14 pm Active Edit Tags SFx M10" at bounding box center [549, 424] width 732 height 46
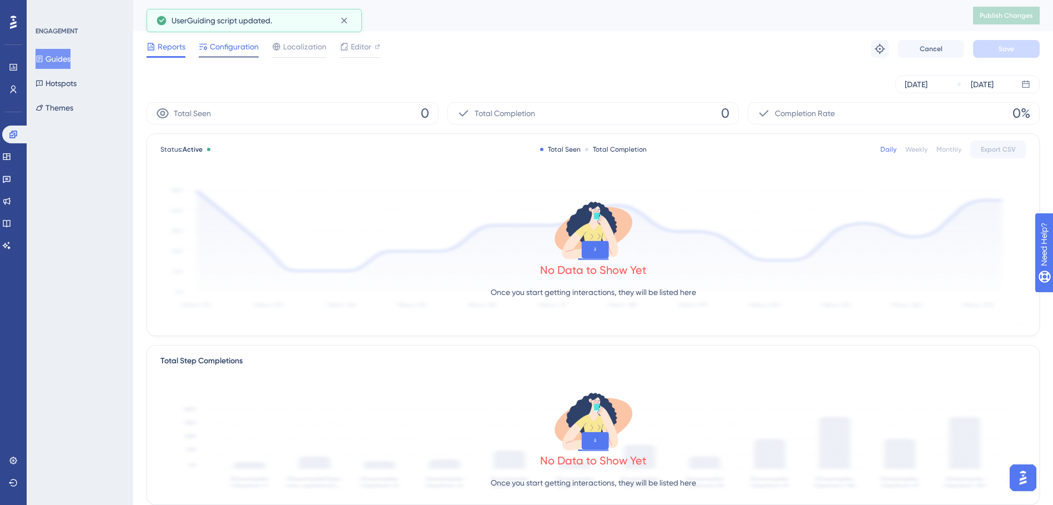
click at [229, 47] on span "Configuration" at bounding box center [234, 46] width 49 height 13
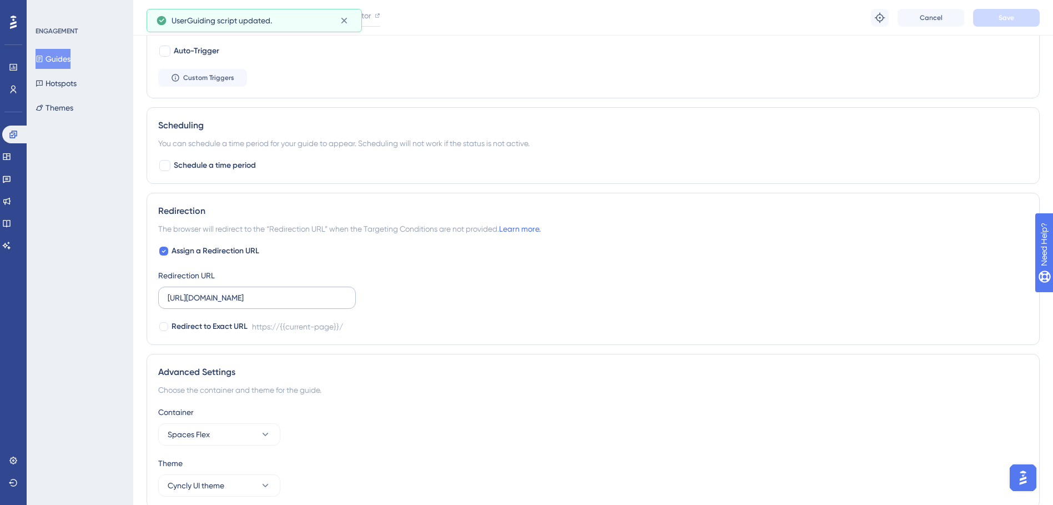
scroll to position [611, 0]
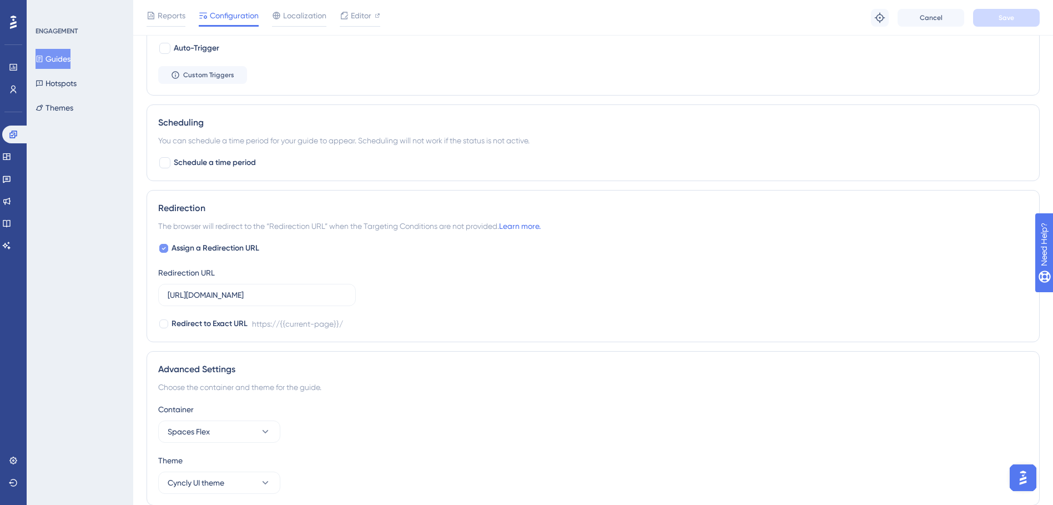
click at [218, 251] on span "Assign a Redirection URL" at bounding box center [216, 247] width 88 height 13
checkbox input "false"
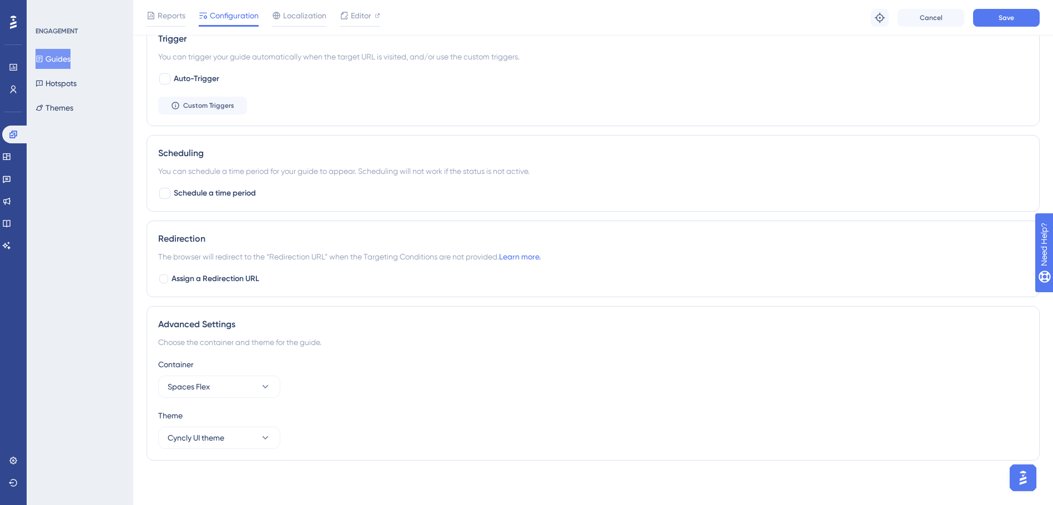
scroll to position [580, 0]
click at [992, 21] on button "Save" at bounding box center [1006, 18] width 67 height 18
click at [70, 61] on button "Guides" at bounding box center [53, 59] width 35 height 20
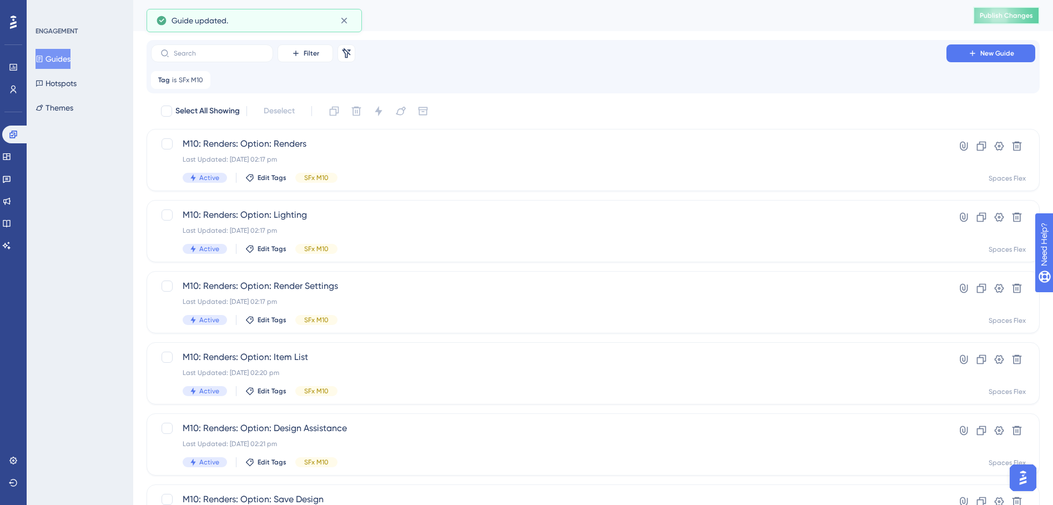
click at [1006, 14] on span "Publish Changes" at bounding box center [1006, 15] width 53 height 9
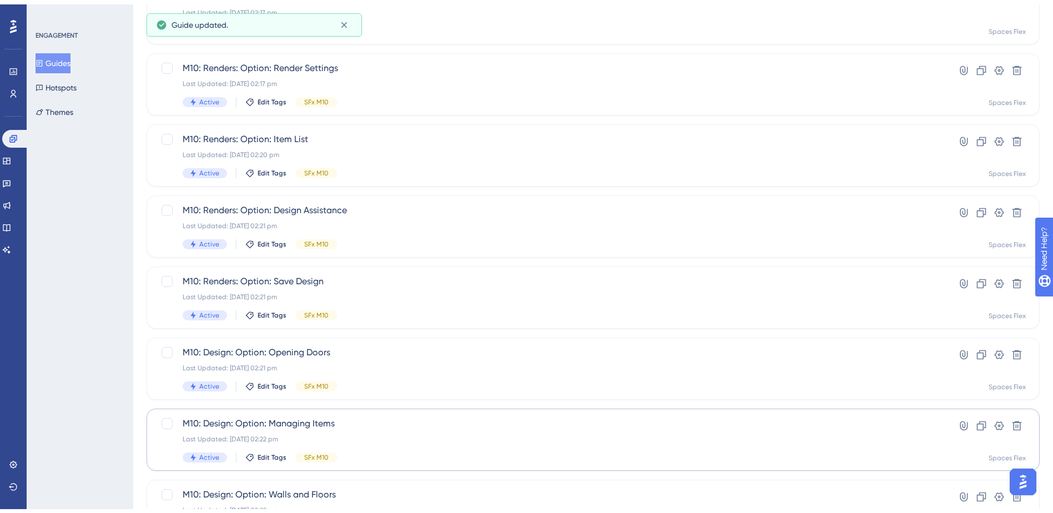
scroll to position [375, 0]
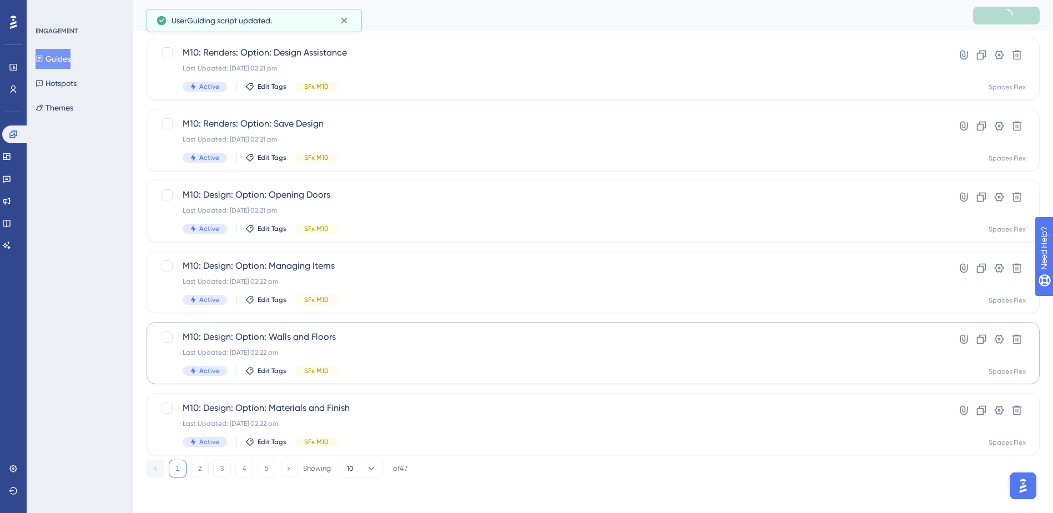
drag, startPoint x: 243, startPoint y: 470, endPoint x: 222, endPoint y: 323, distance: 148.1
click at [243, 469] on button "4" at bounding box center [244, 469] width 18 height 18
click at [358, 423] on div "Last Updated: [DATE] 02:29 pm" at bounding box center [549, 423] width 732 height 9
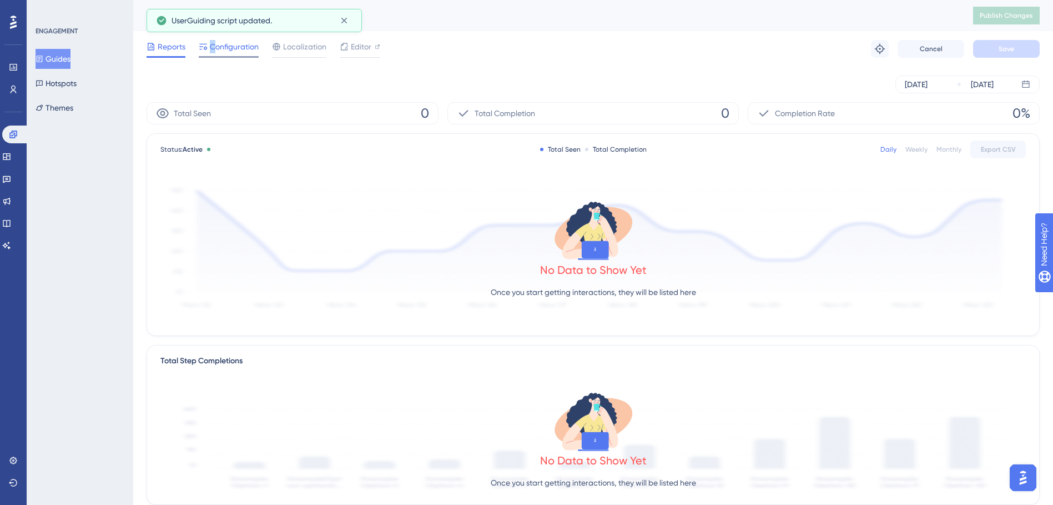
click at [213, 47] on span "Configuration" at bounding box center [234, 46] width 49 height 13
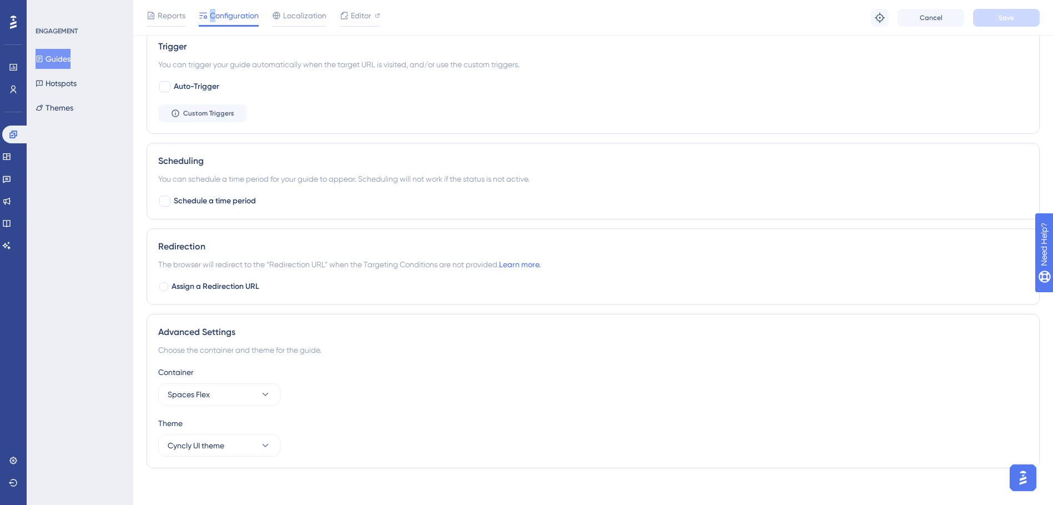
scroll to position [580, 0]
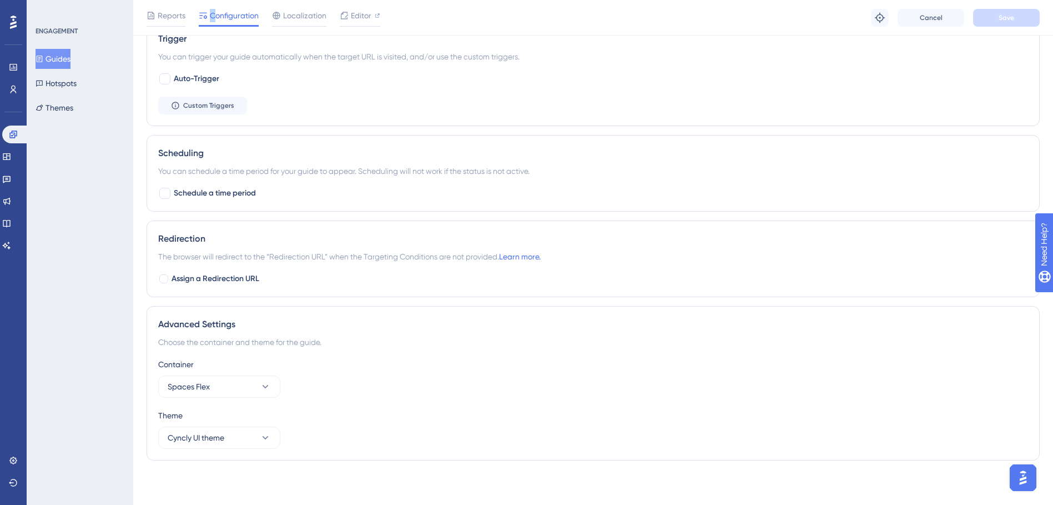
click at [66, 56] on button "Guides" at bounding box center [53, 59] width 35 height 20
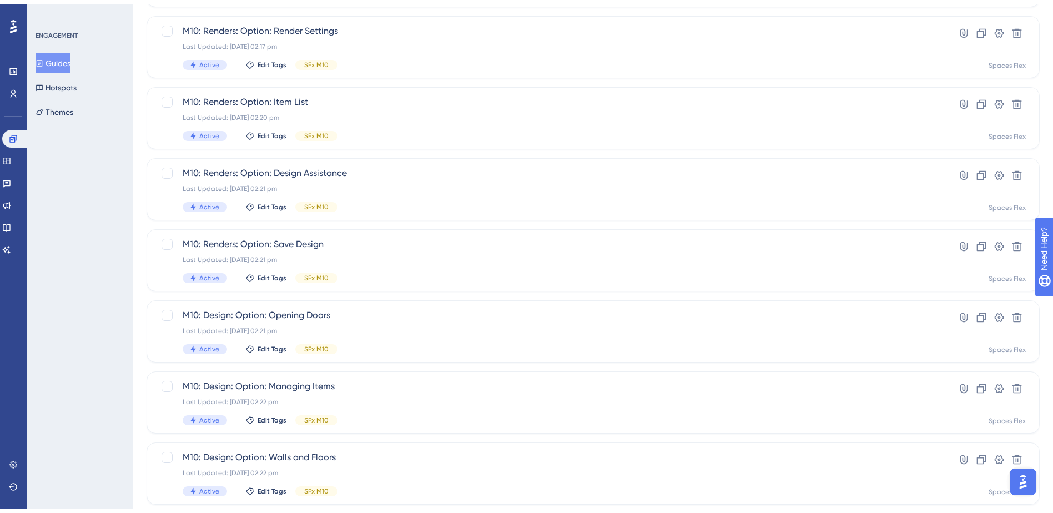
scroll to position [375, 0]
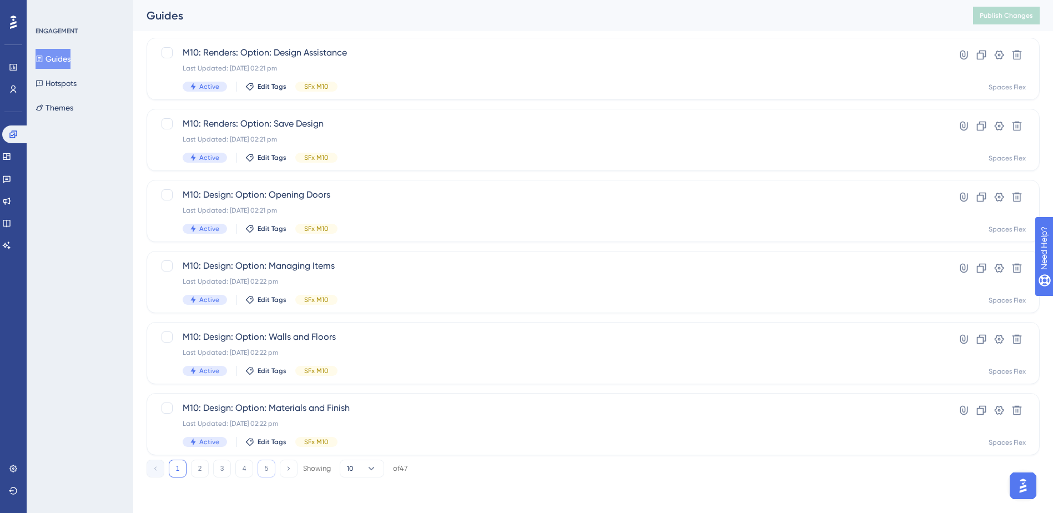
click at [265, 467] on button "5" at bounding box center [267, 469] width 18 height 18
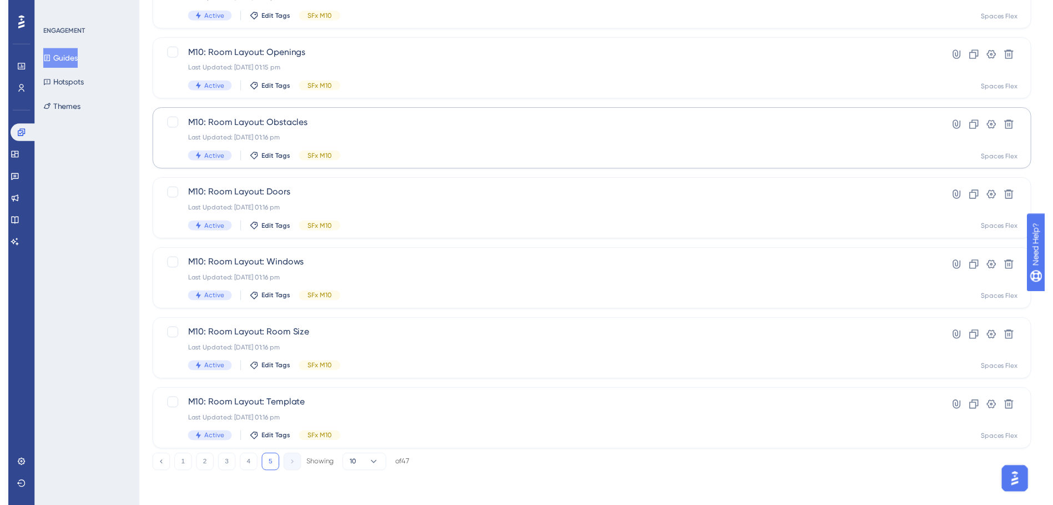
scroll to position [0, 0]
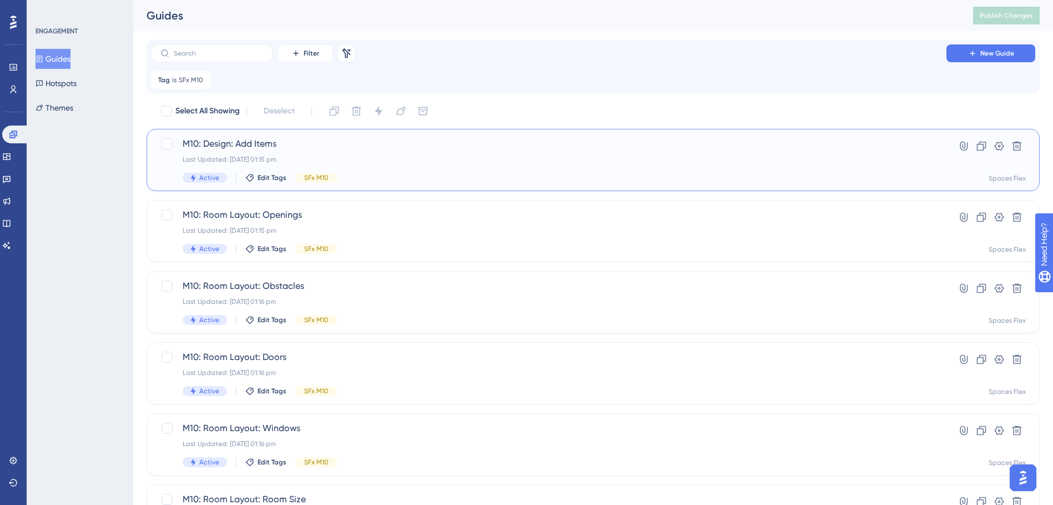
click at [405, 159] on div "Last Updated: [DATE] 01:15 pm" at bounding box center [549, 159] width 732 height 9
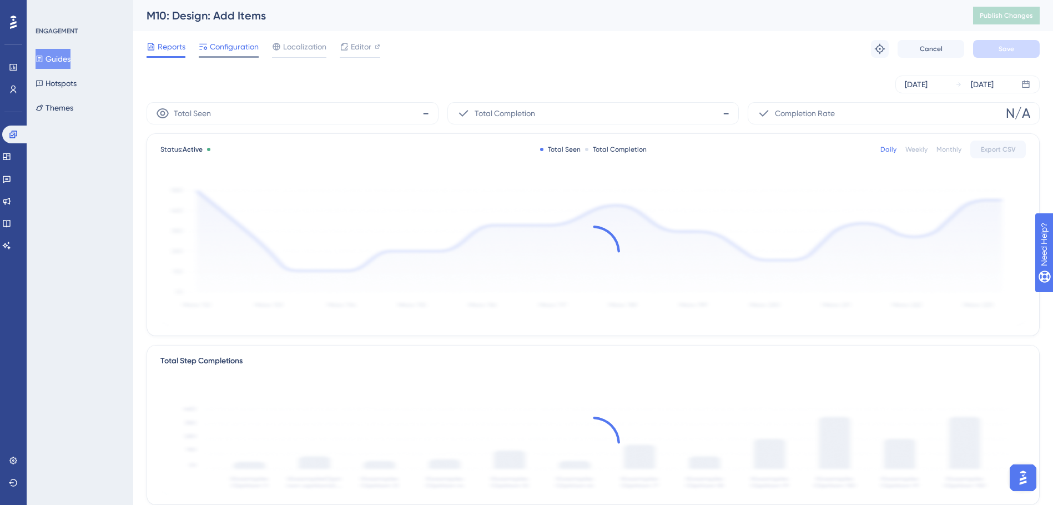
click at [252, 44] on span "Configuration" at bounding box center [234, 46] width 49 height 13
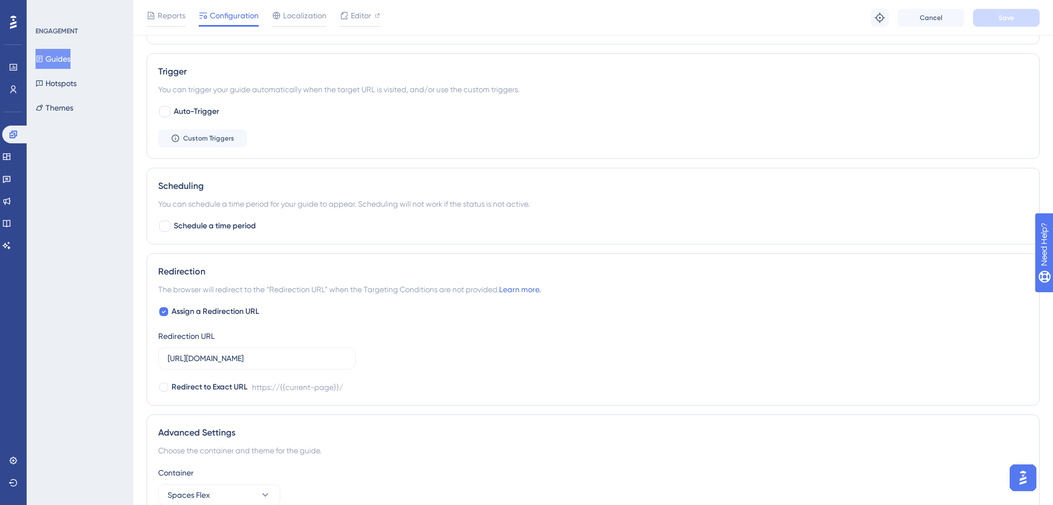
scroll to position [555, 0]
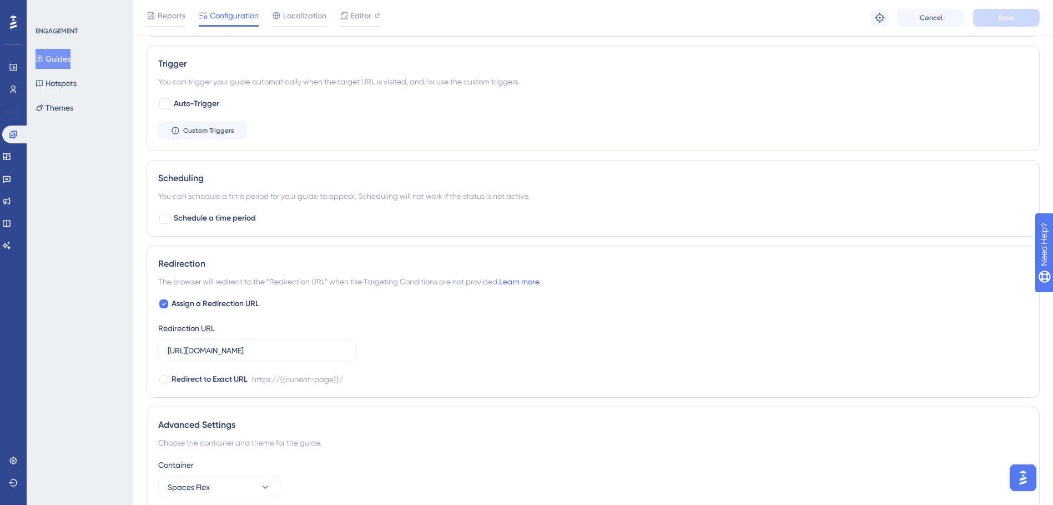
click at [243, 296] on div "Redirection The browser will redirect to the “Redirection URL” when the Targeti…" at bounding box center [593, 321] width 893 height 152
click at [243, 301] on span "Assign a Redirection URL" at bounding box center [216, 303] width 88 height 13
checkbox input "false"
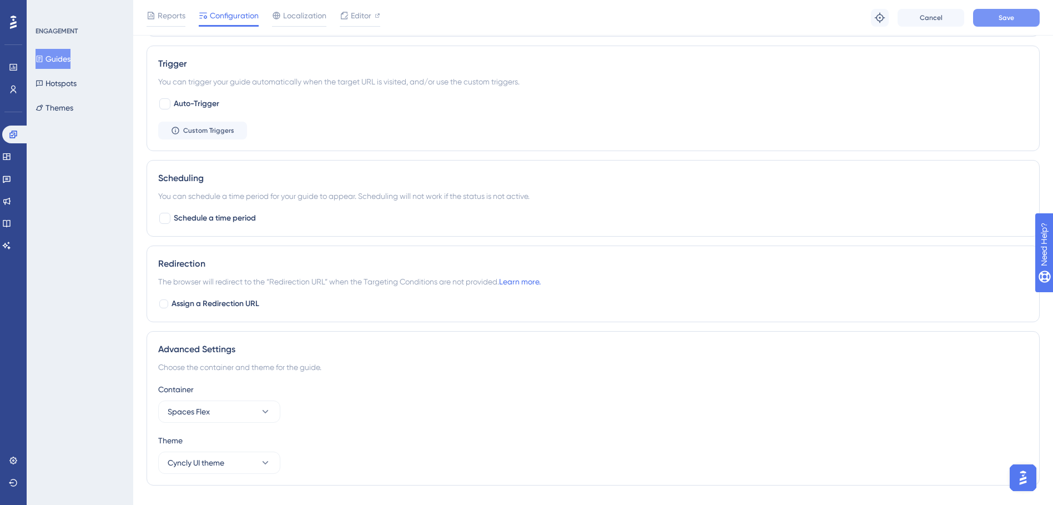
click at [1016, 21] on button "Save" at bounding box center [1006, 18] width 67 height 18
click at [63, 60] on button "Guides" at bounding box center [53, 59] width 35 height 20
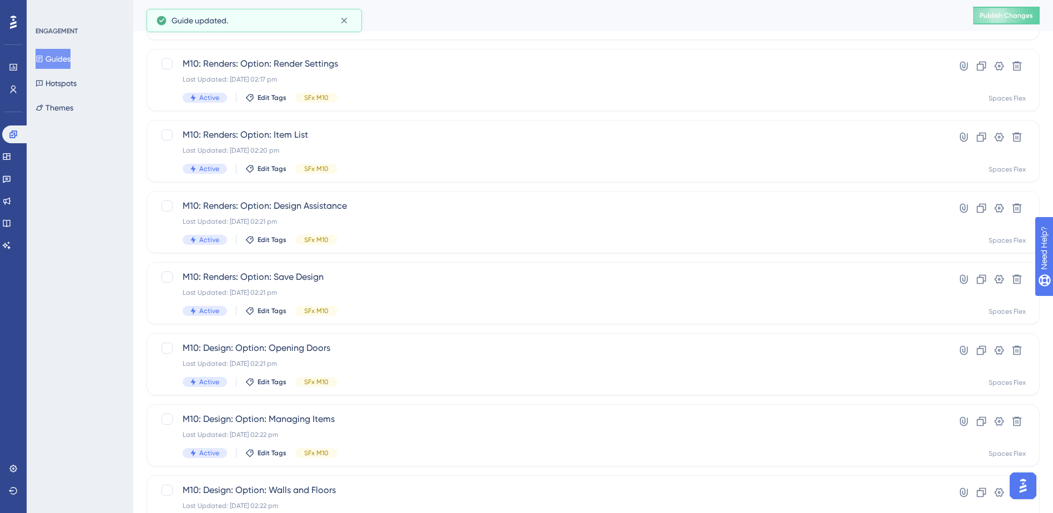
scroll to position [375, 0]
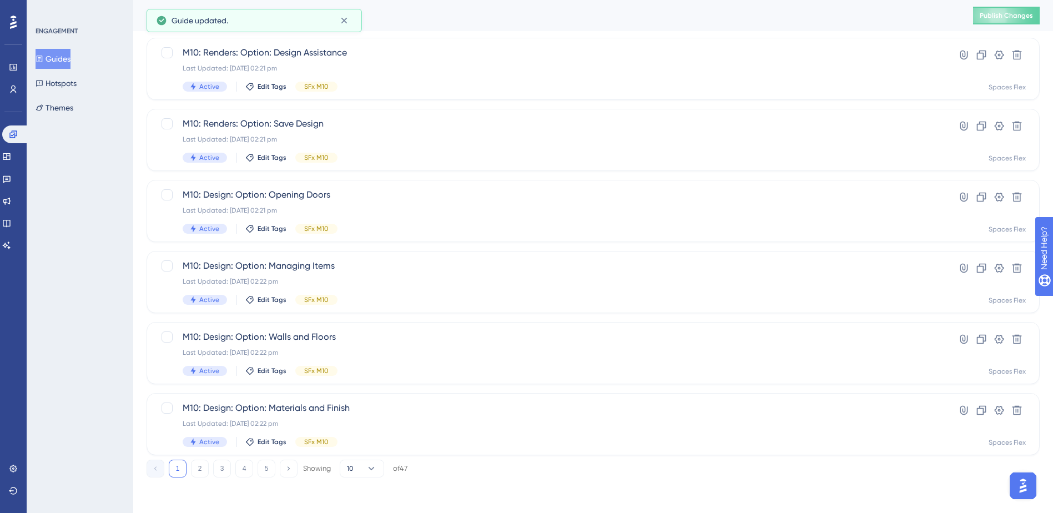
click at [263, 466] on button "5" at bounding box center [267, 469] width 18 height 18
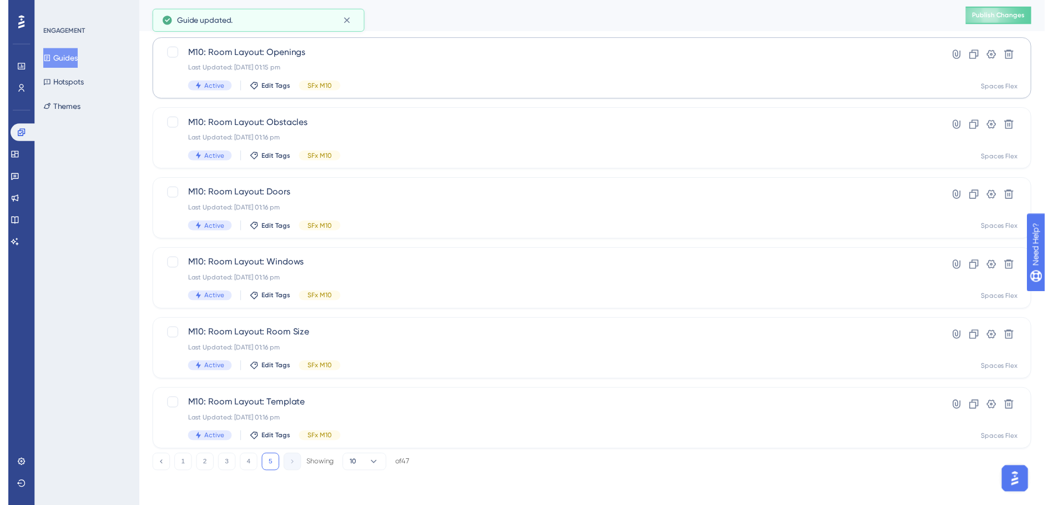
scroll to position [0, 0]
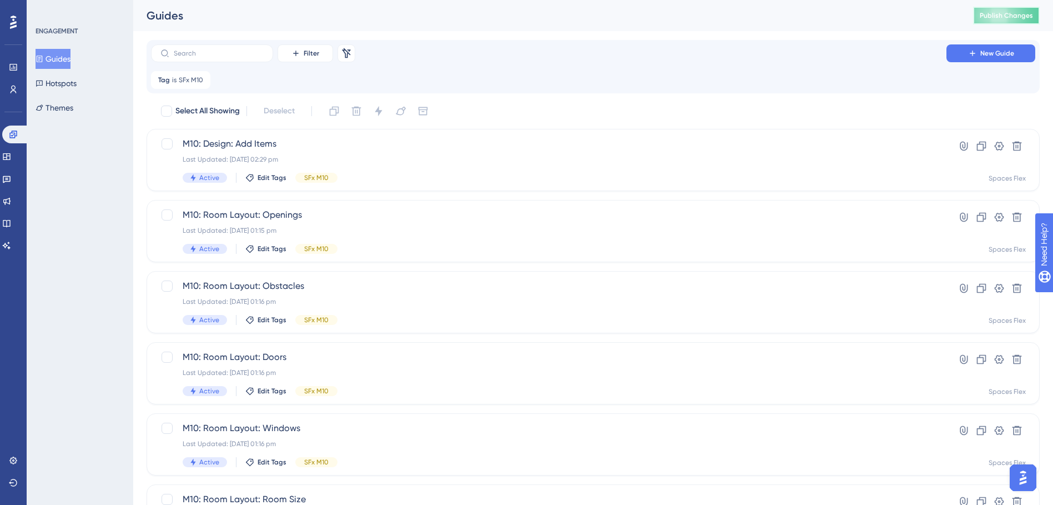
click at [1013, 12] on span "Publish Changes" at bounding box center [1006, 15] width 53 height 9
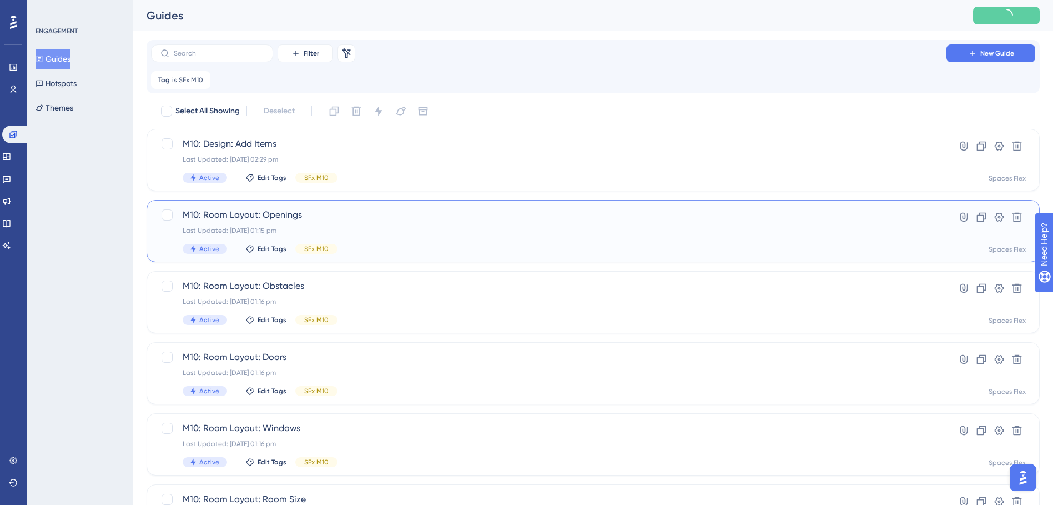
click at [358, 228] on div "Last Updated: [DATE] 01:15 pm" at bounding box center [549, 230] width 732 height 9
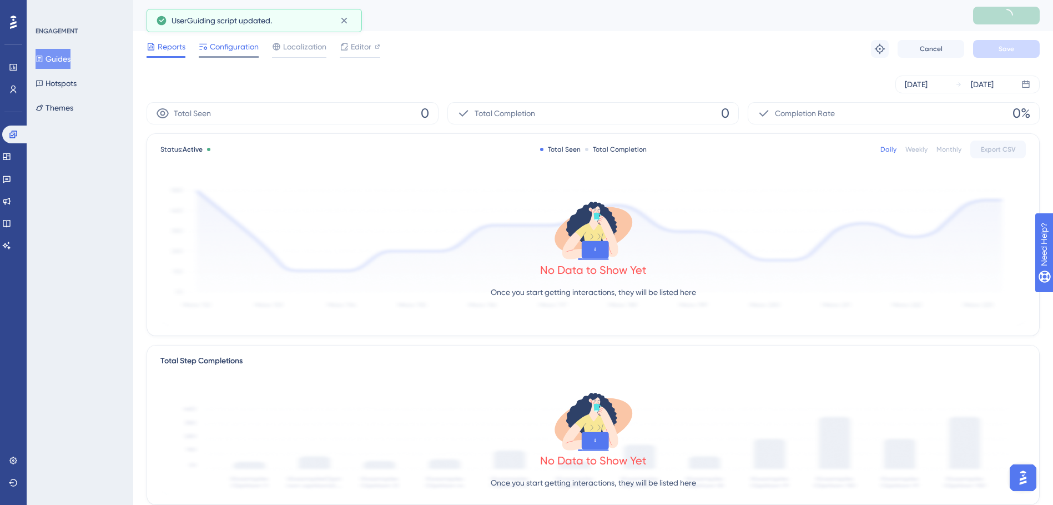
click at [243, 51] on span "Configuration" at bounding box center [234, 46] width 49 height 13
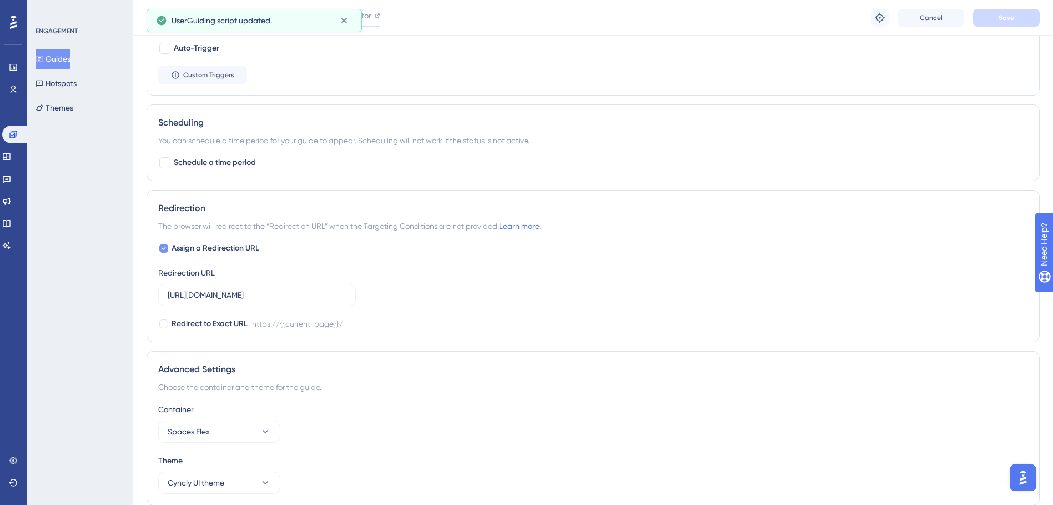
click at [199, 251] on span "Assign a Redirection URL" at bounding box center [216, 247] width 88 height 13
checkbox input "false"
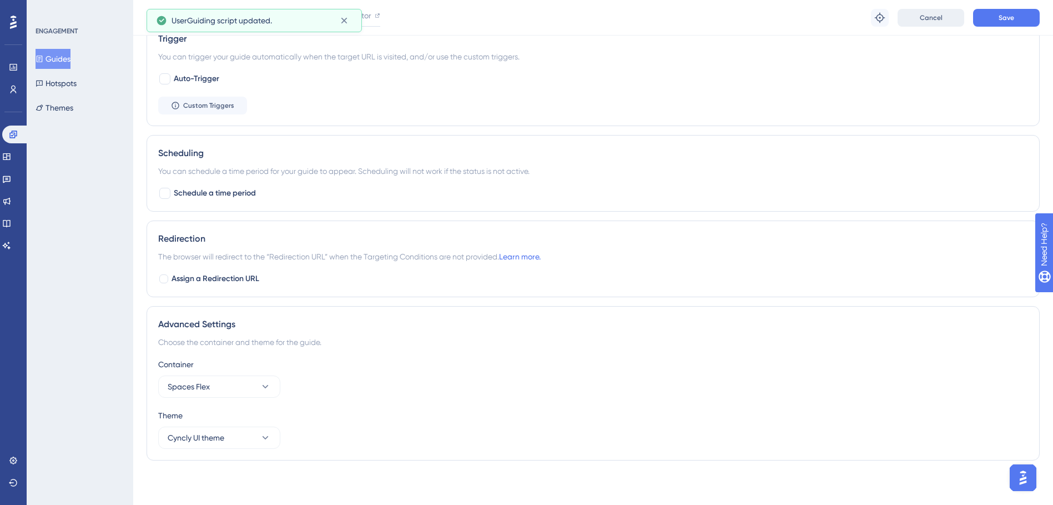
scroll to position [580, 0]
click at [996, 18] on button "Save" at bounding box center [1006, 18] width 67 height 18
click at [62, 60] on button "Guides" at bounding box center [53, 59] width 35 height 20
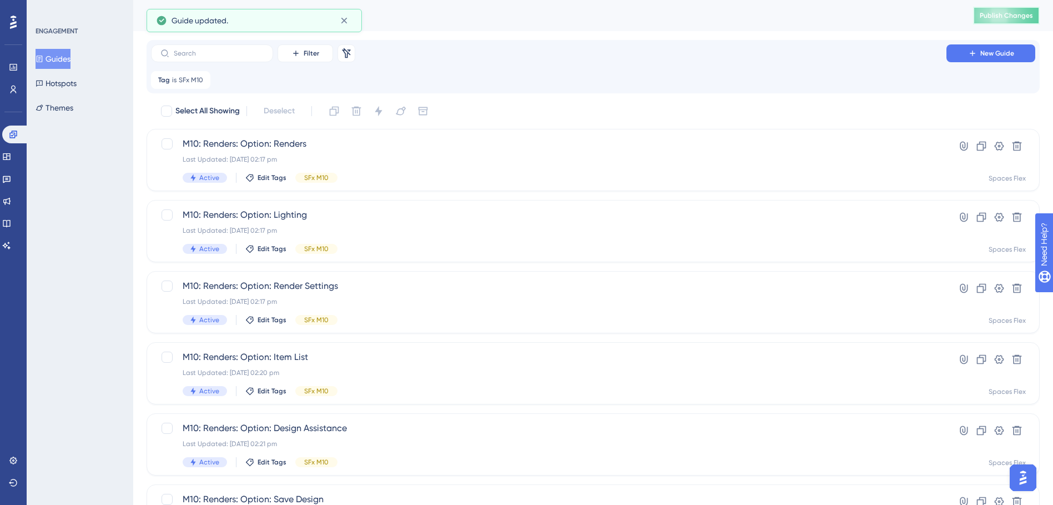
click at [997, 19] on span "Publish Changes" at bounding box center [1006, 15] width 53 height 9
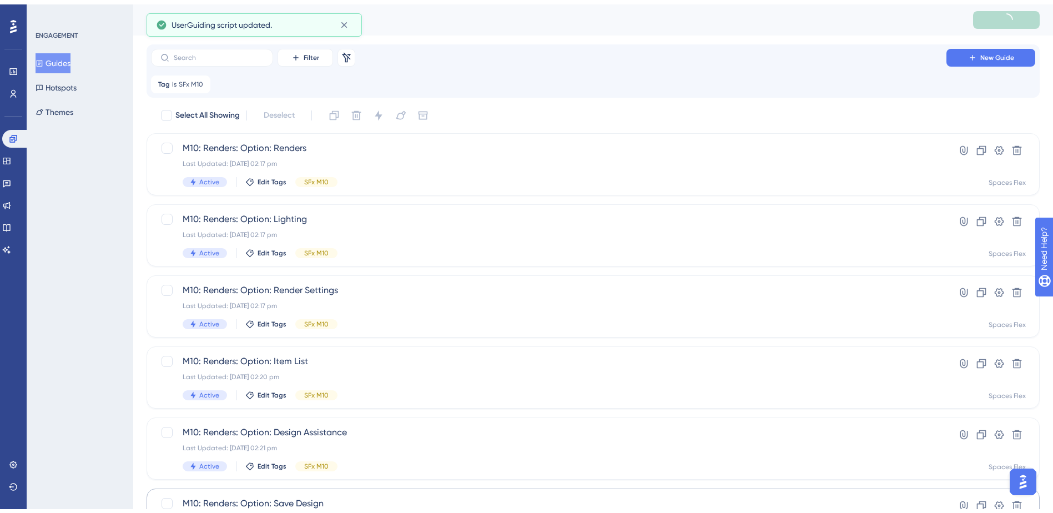
scroll to position [375, 0]
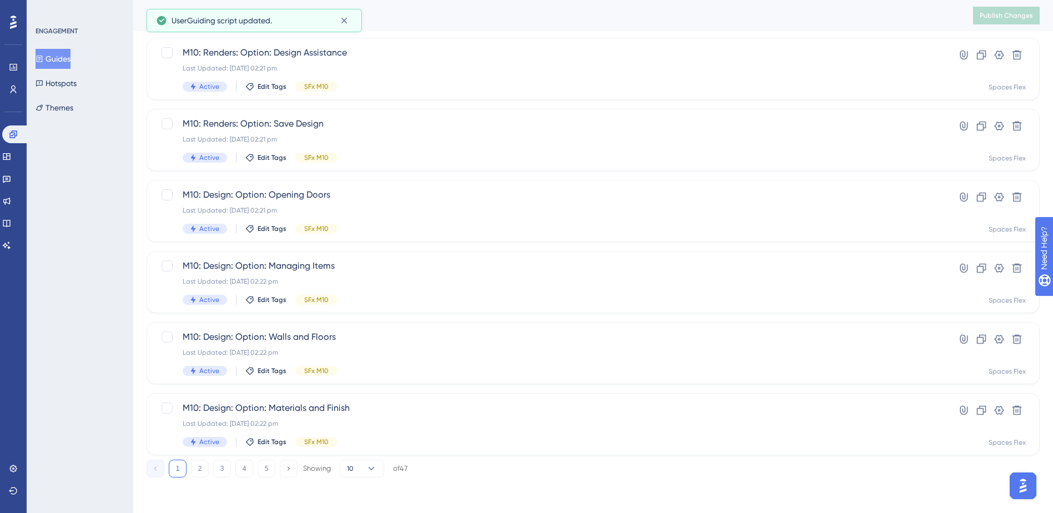
drag, startPoint x: 270, startPoint y: 471, endPoint x: 416, endPoint y: 157, distance: 347.0
click at [271, 471] on button "5" at bounding box center [267, 469] width 18 height 18
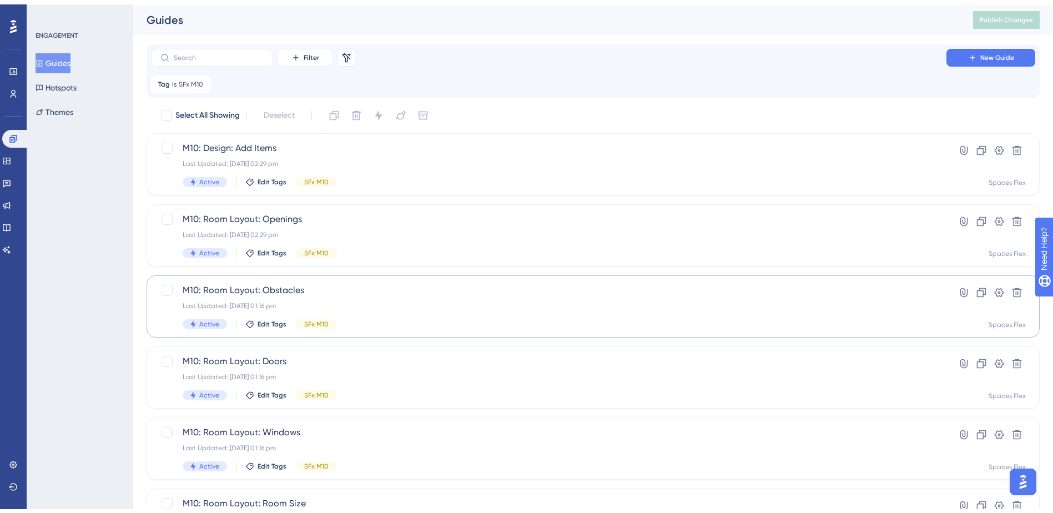
scroll to position [56, 0]
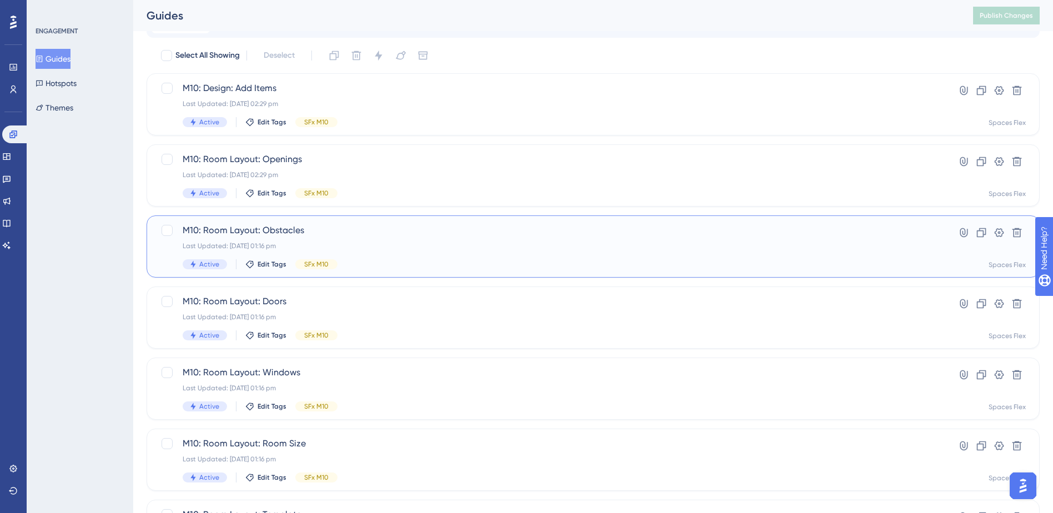
click at [420, 237] on div "M10: Room Layout: Obstacles Last Updated: [DATE] 01:16 pm Active Edit Tags SFx …" at bounding box center [549, 247] width 732 height 46
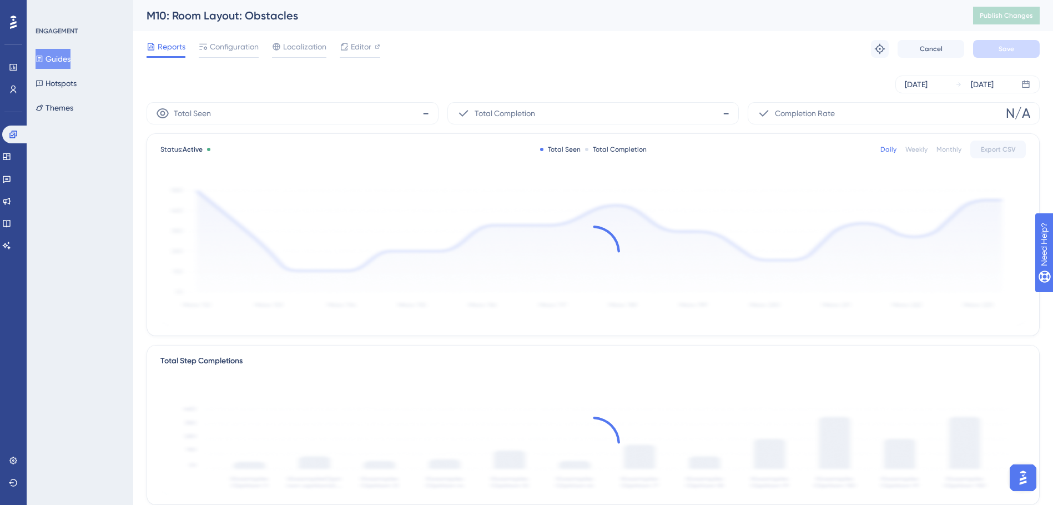
click at [220, 54] on div "Configuration" at bounding box center [229, 49] width 60 height 18
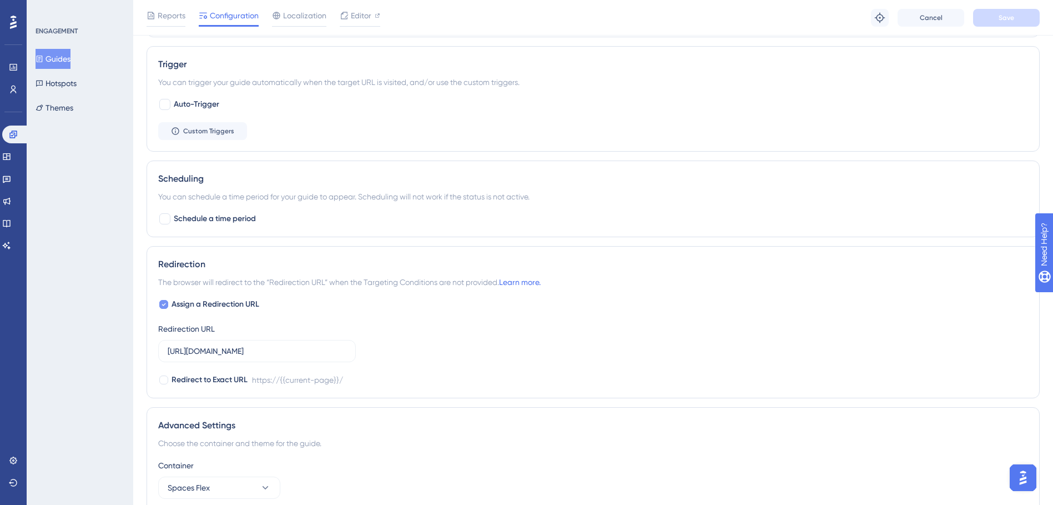
scroll to position [555, 0]
click at [223, 308] on span "Assign a Redirection URL" at bounding box center [216, 303] width 88 height 13
checkbox input "false"
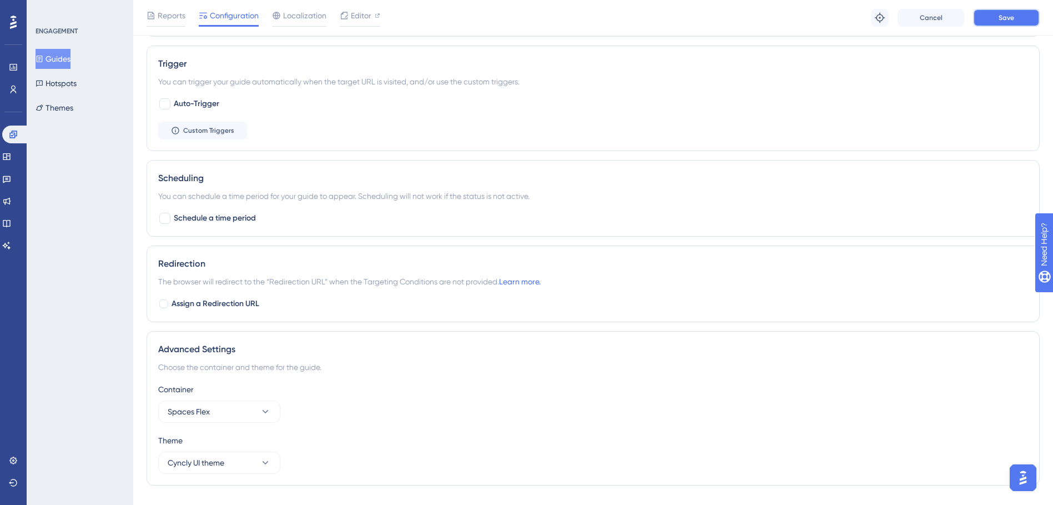
click at [1014, 12] on button "Save" at bounding box center [1006, 18] width 67 height 18
click at [70, 54] on button "Guides" at bounding box center [53, 59] width 35 height 20
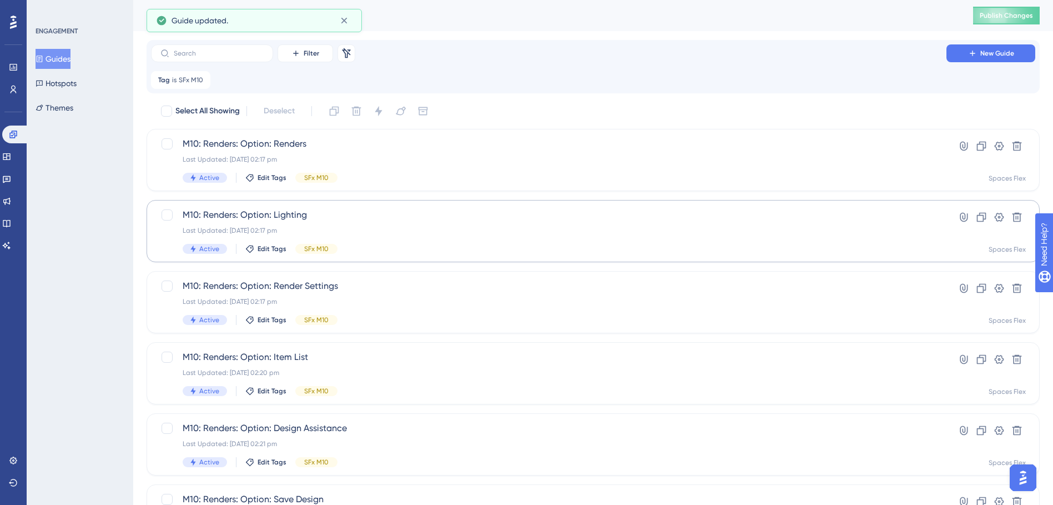
click at [990, 11] on button "Publish Changes" at bounding box center [1006, 16] width 67 height 18
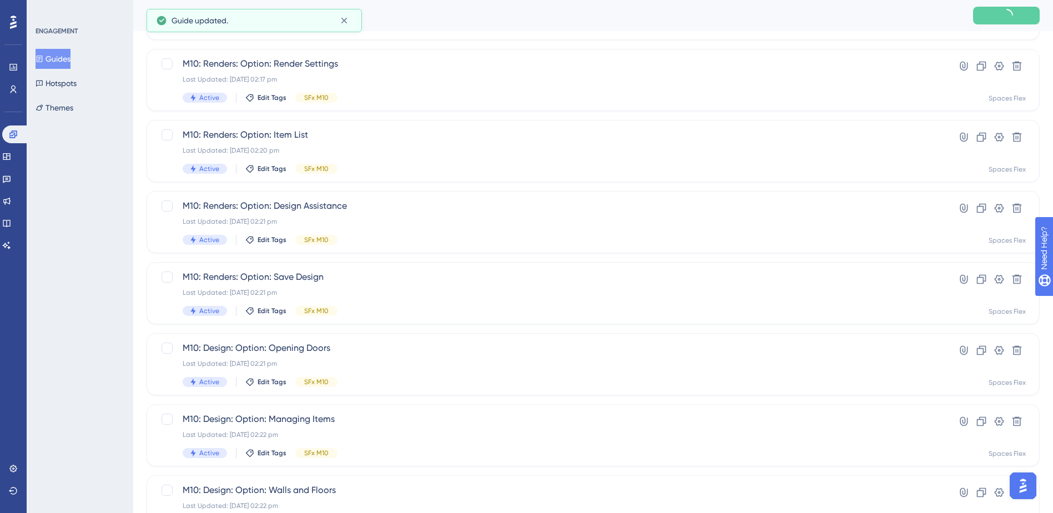
scroll to position [375, 0]
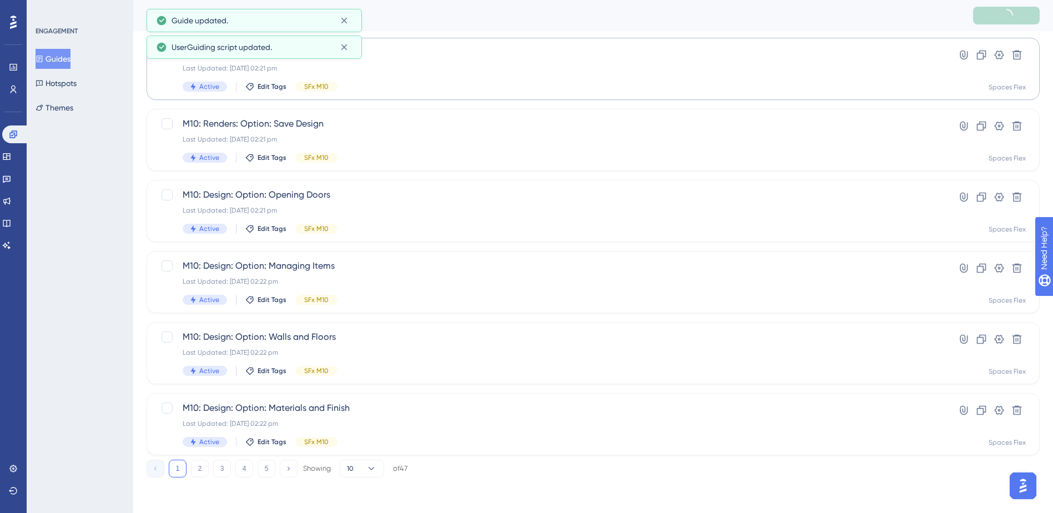
drag, startPoint x: 269, startPoint y: 468, endPoint x: 385, endPoint y: 263, distance: 235.9
click at [270, 467] on button "5" at bounding box center [267, 469] width 18 height 18
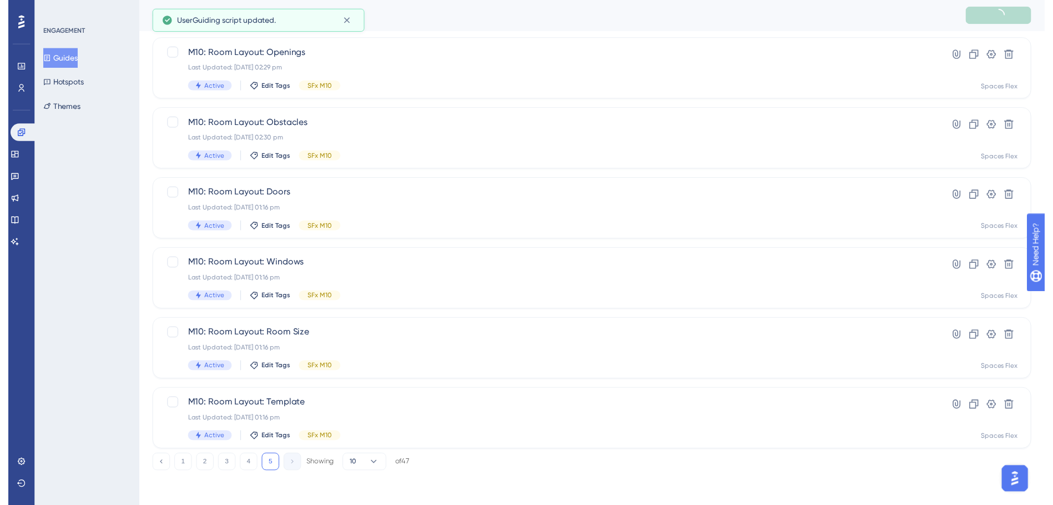
scroll to position [0, 0]
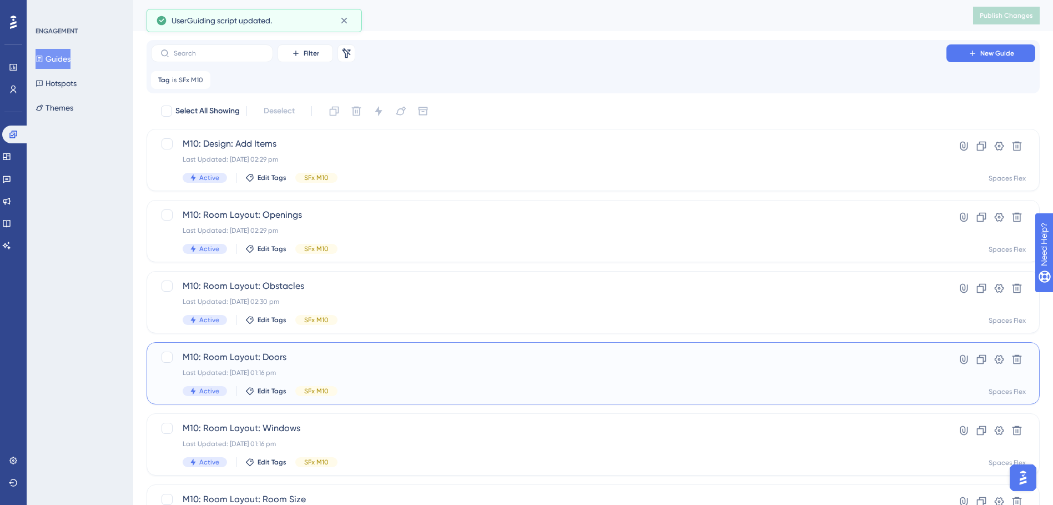
click at [434, 358] on span "M10: Room Layout: Doors" at bounding box center [549, 356] width 732 height 13
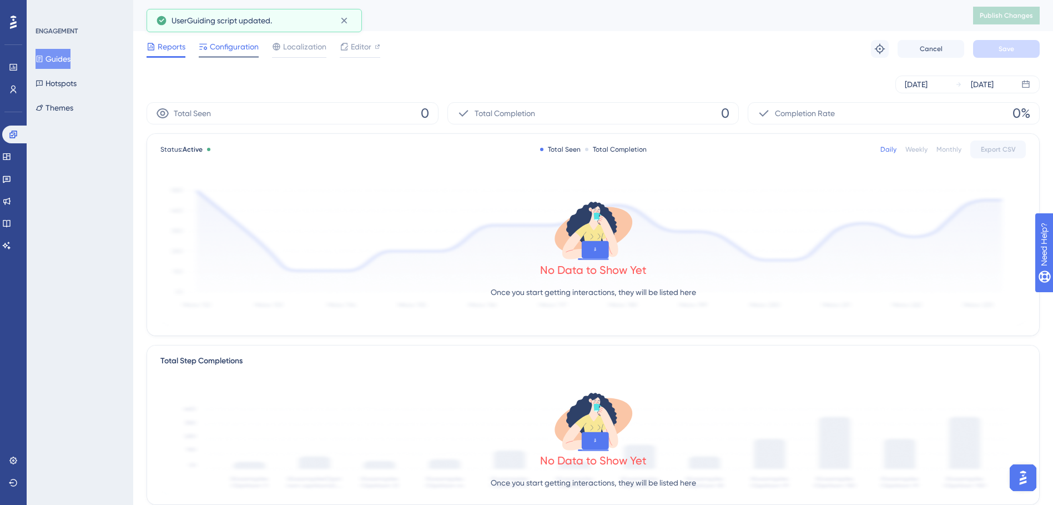
click at [233, 51] on span "Configuration" at bounding box center [234, 46] width 49 height 13
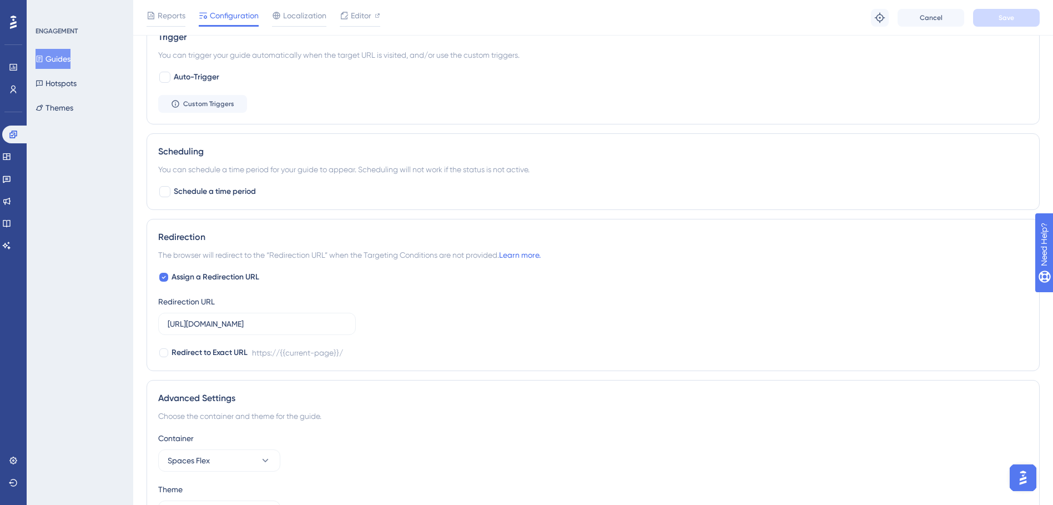
scroll to position [656, 0]
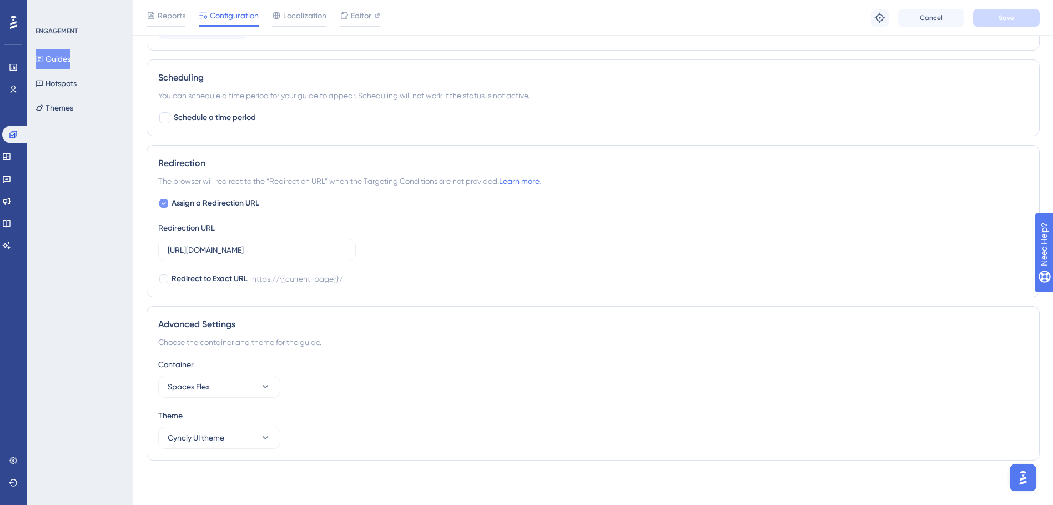
click at [246, 203] on span "Assign a Redirection URL" at bounding box center [216, 203] width 88 height 13
checkbox input "false"
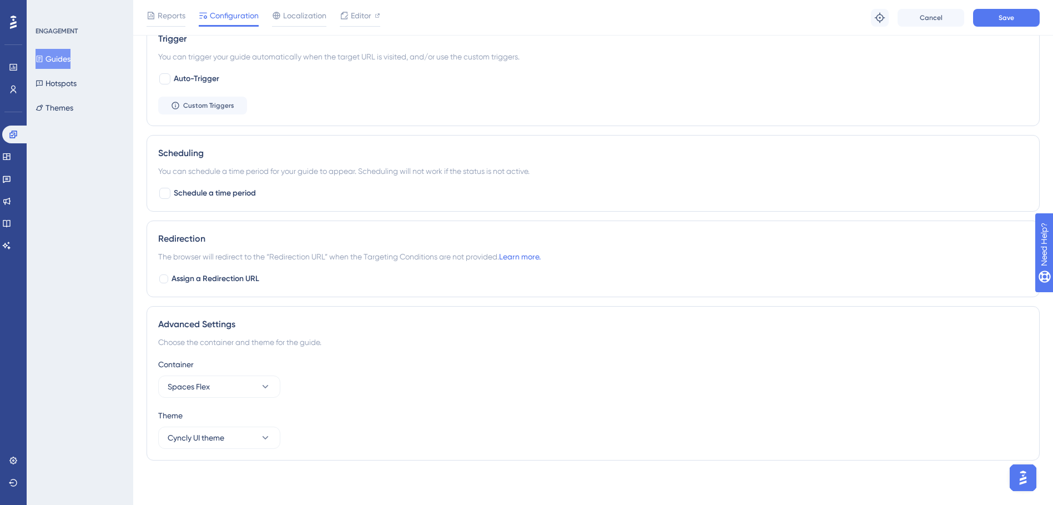
scroll to position [580, 0]
click at [1029, 19] on button "Save" at bounding box center [1006, 18] width 67 height 18
drag, startPoint x: 47, startPoint y: 58, endPoint x: 935, endPoint y: 22, distance: 888.4
click at [43, 58] on icon at bounding box center [40, 59] width 8 height 8
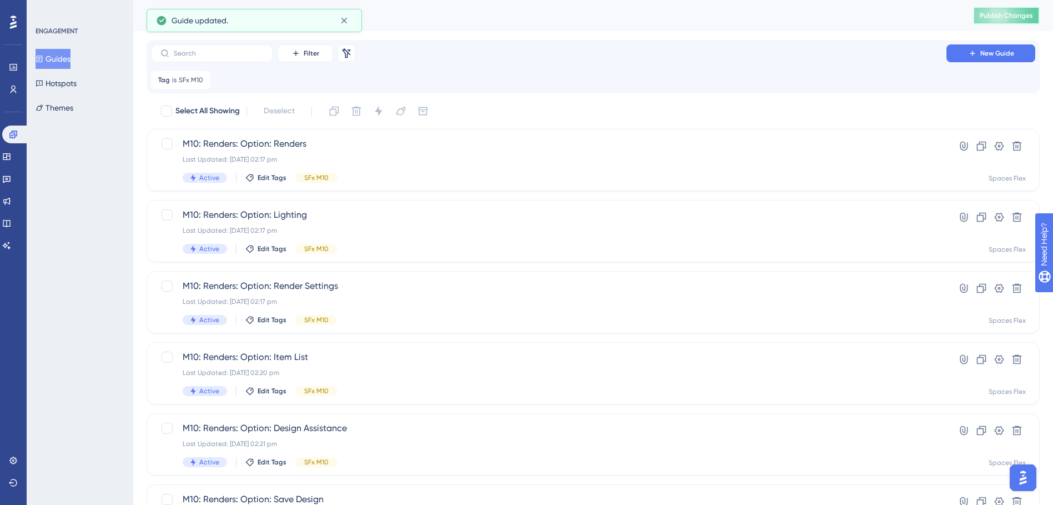
click at [1001, 11] on button "Publish Changes" at bounding box center [1006, 16] width 67 height 18
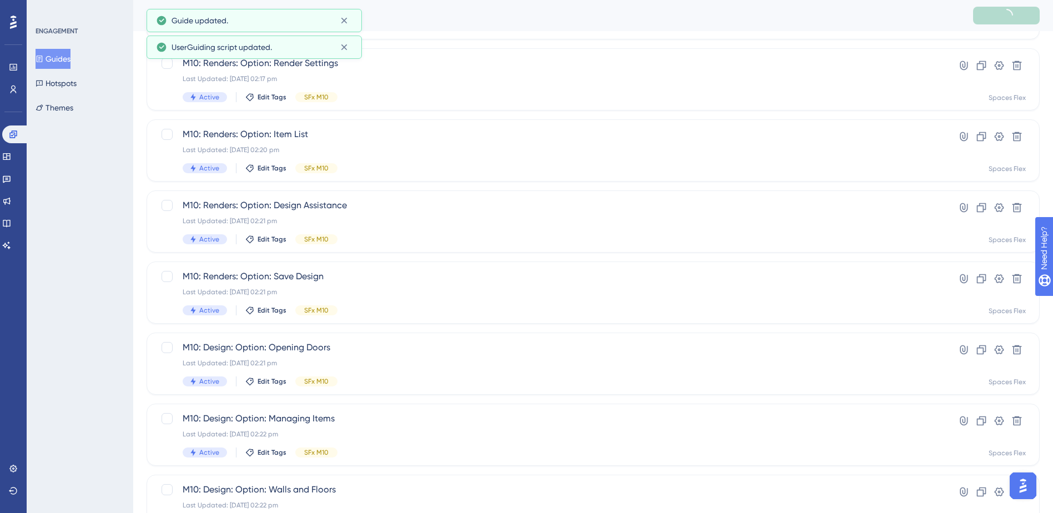
scroll to position [375, 0]
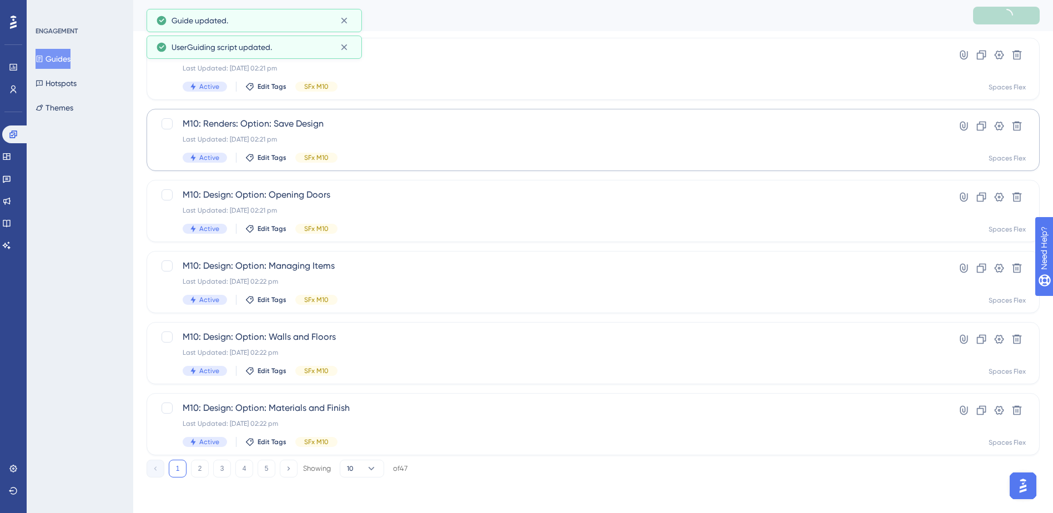
click at [268, 466] on button "5" at bounding box center [267, 469] width 18 height 18
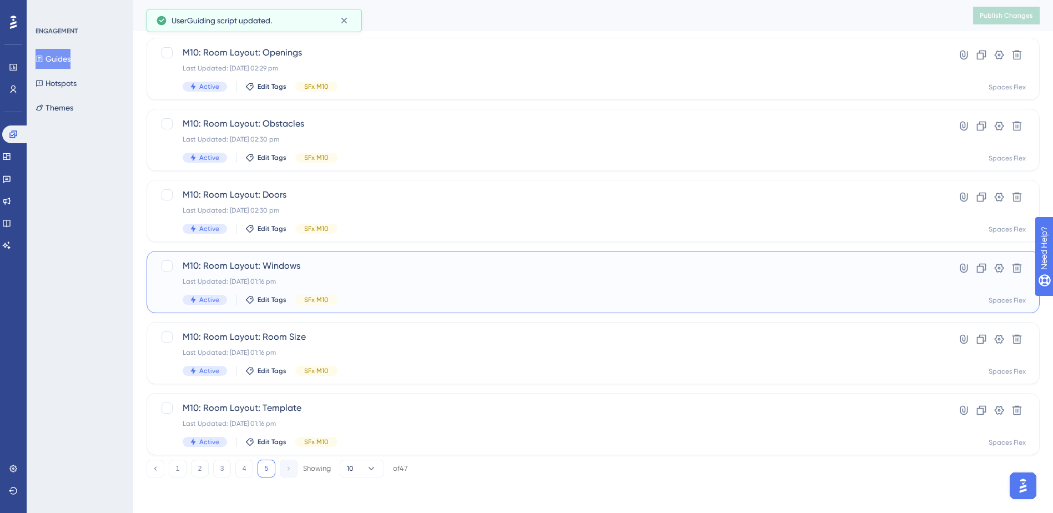
click at [390, 283] on div "Last Updated: [DATE] 01:16 pm" at bounding box center [549, 281] width 732 height 9
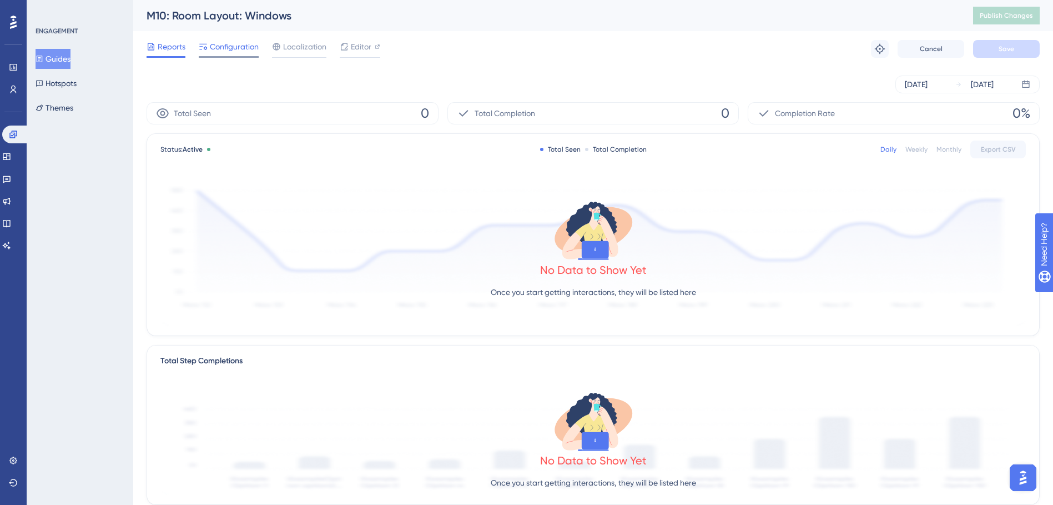
click at [223, 46] on span "Configuration" at bounding box center [234, 46] width 49 height 13
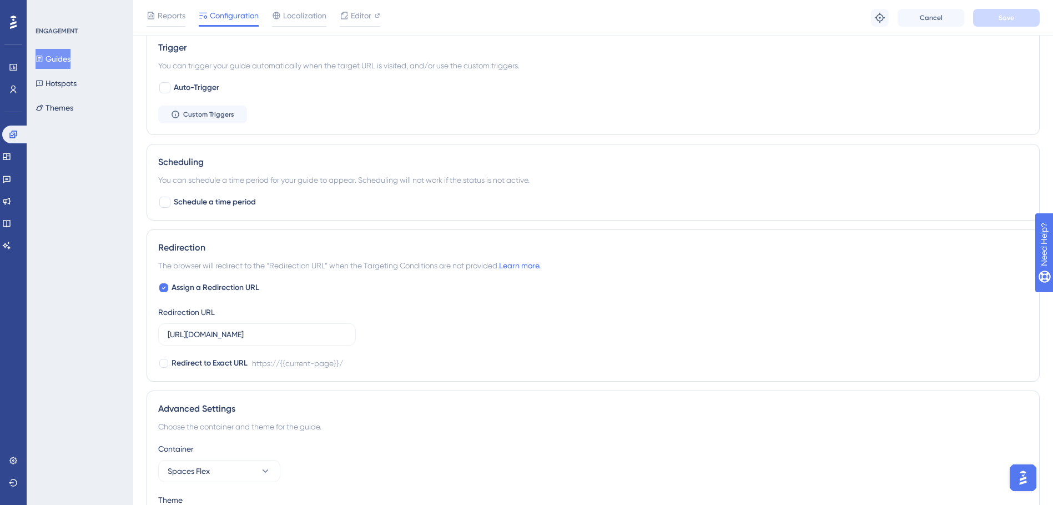
scroll to position [656, 0]
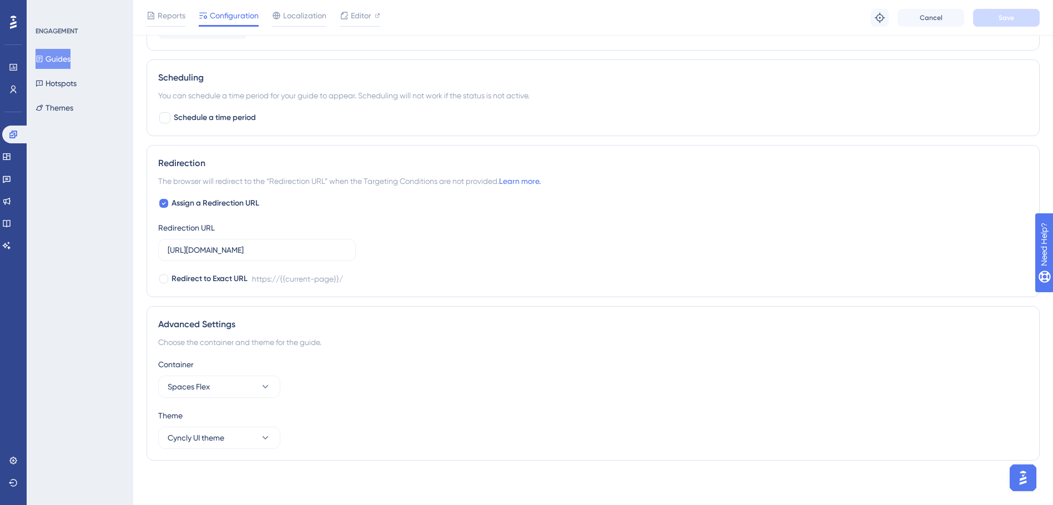
click at [245, 196] on div "Redirection The browser will redirect to the “Redirection URL” when the Targeti…" at bounding box center [593, 221] width 893 height 152
click at [251, 201] on span "Assign a Redirection URL" at bounding box center [216, 203] width 88 height 13
checkbox input "false"
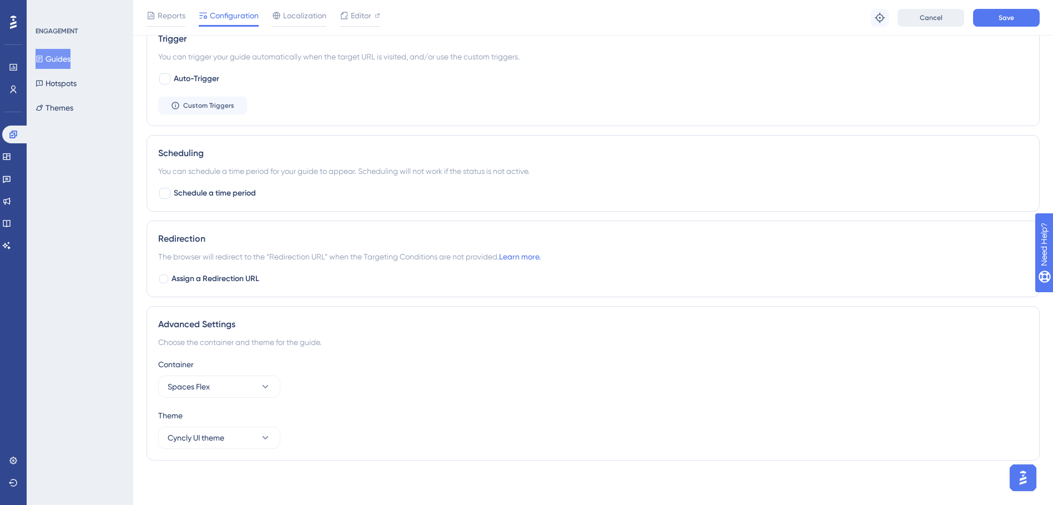
scroll to position [580, 0]
click at [1014, 11] on button "Save" at bounding box center [1006, 18] width 67 height 18
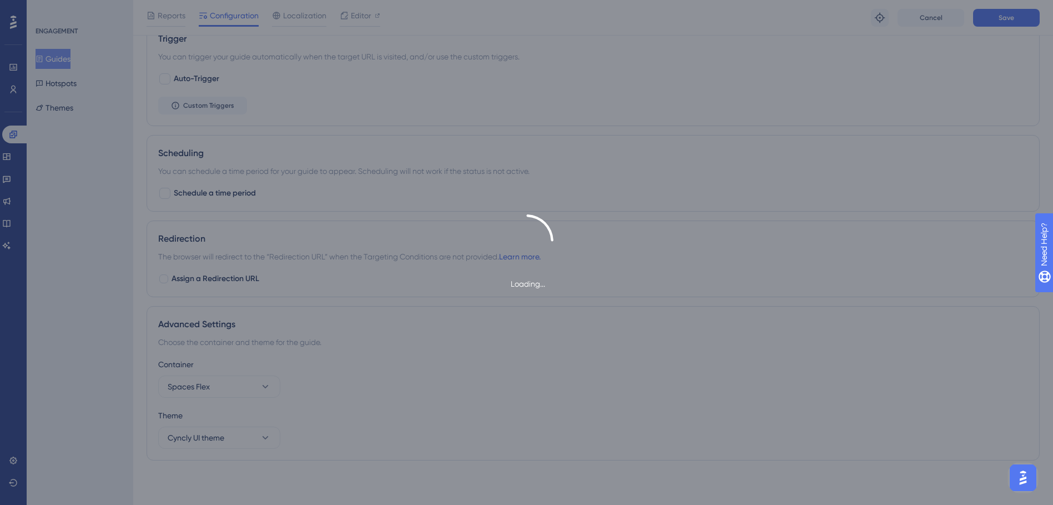
click at [64, 59] on div "Loading..." at bounding box center [526, 252] width 1053 height 505
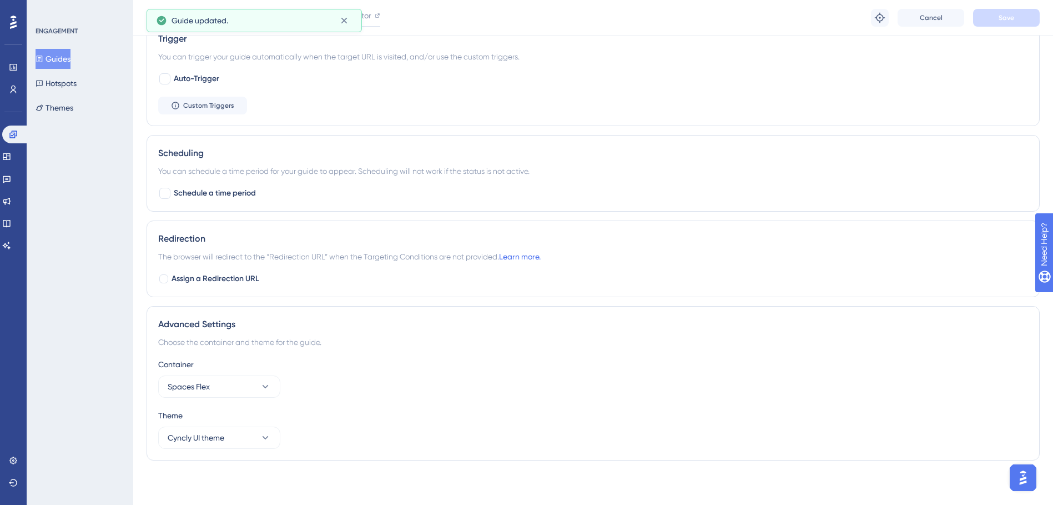
click at [56, 62] on button "Guides" at bounding box center [53, 59] width 35 height 20
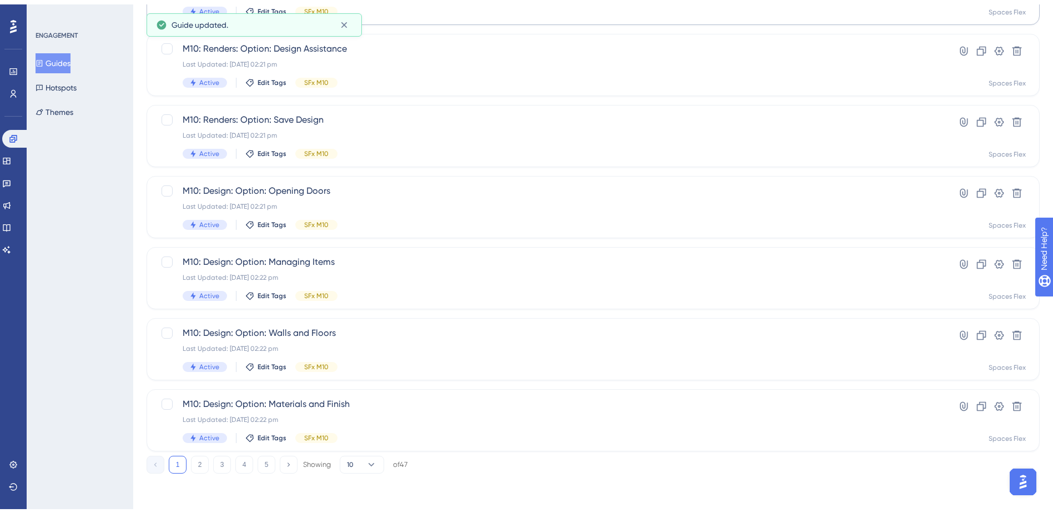
scroll to position [222, 0]
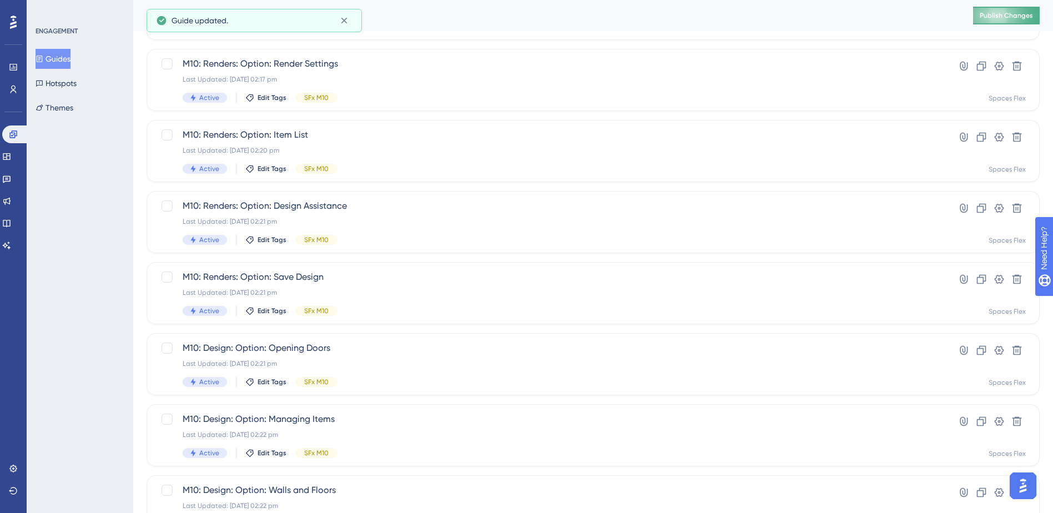
click at [1014, 14] on span "Publish Changes" at bounding box center [1006, 15] width 53 height 9
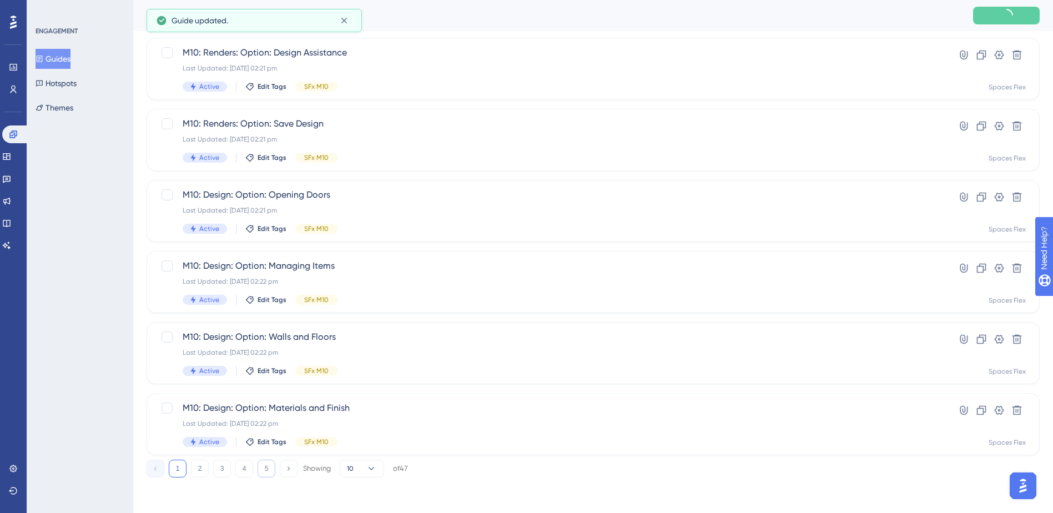
click at [263, 472] on button "5" at bounding box center [267, 469] width 18 height 18
click at [371, 345] on div "M10: Room Layout: Room Size Last Updated: [DATE] 01:16 pm Active Edit Tags SFx …" at bounding box center [549, 353] width 732 height 46
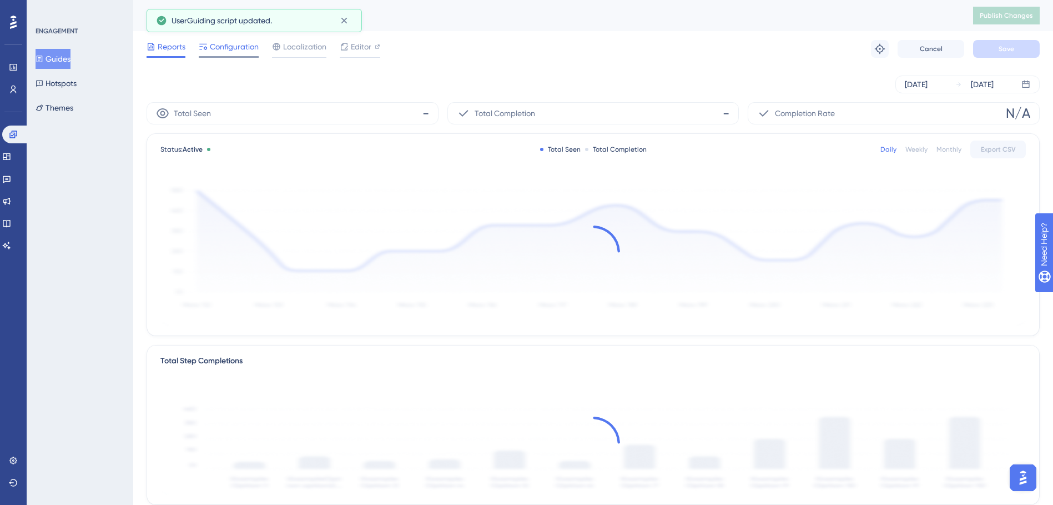
click at [240, 48] on span "Configuration" at bounding box center [234, 46] width 49 height 13
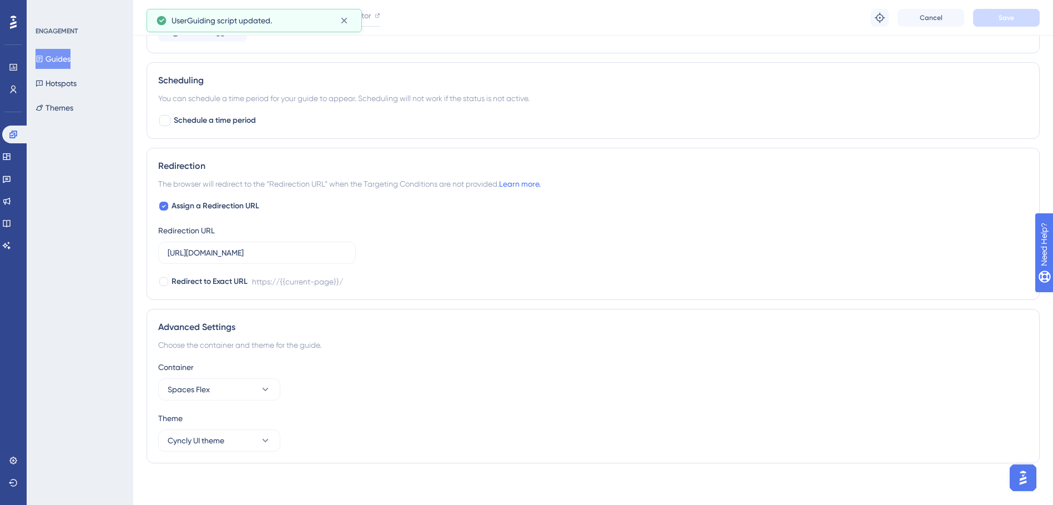
scroll to position [656, 0]
click at [223, 205] on span "Assign a Redirection URL" at bounding box center [216, 203] width 88 height 13
checkbox input "false"
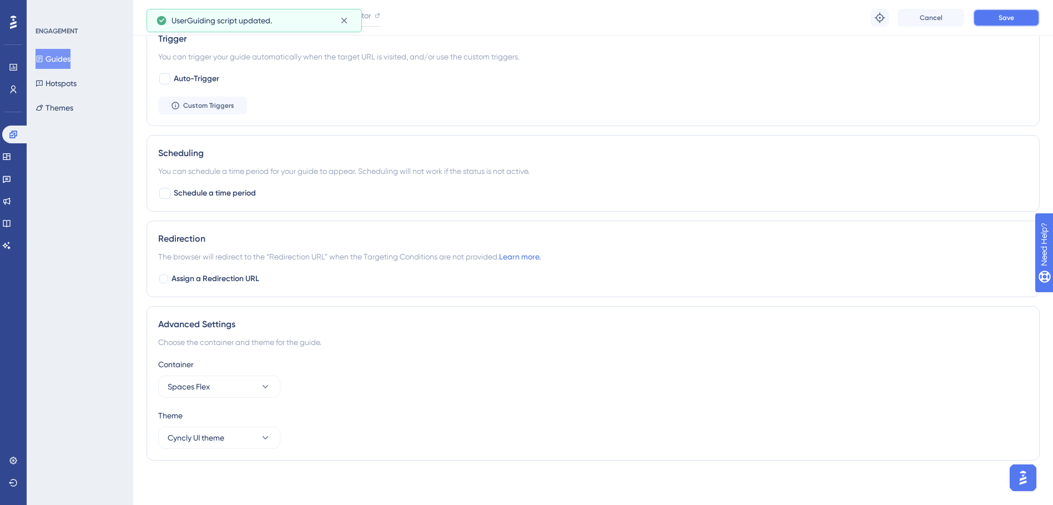
click at [1021, 21] on button "Save" at bounding box center [1006, 18] width 67 height 18
click at [54, 56] on button "Guides" at bounding box center [53, 59] width 35 height 20
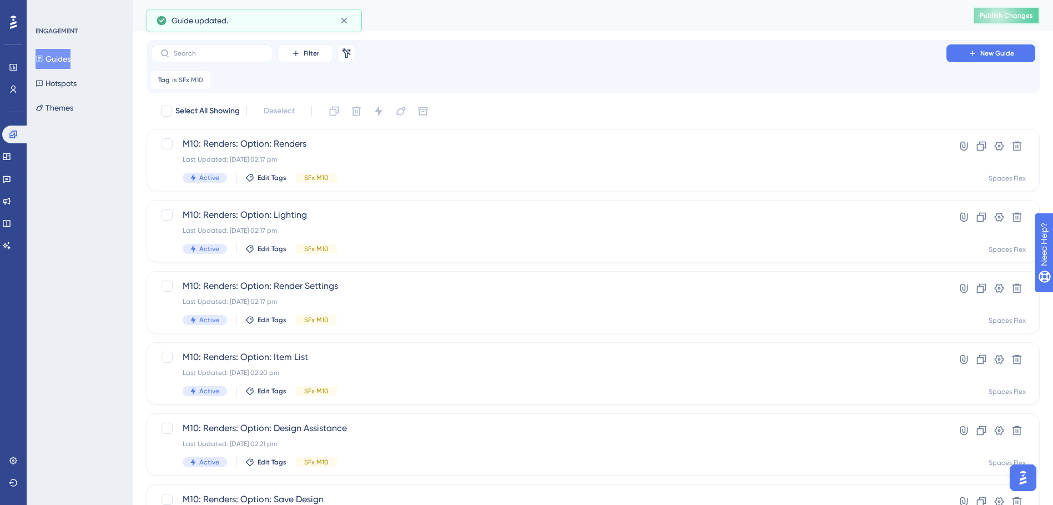
click at [1003, 10] on button "Publish Changes" at bounding box center [1006, 16] width 67 height 18
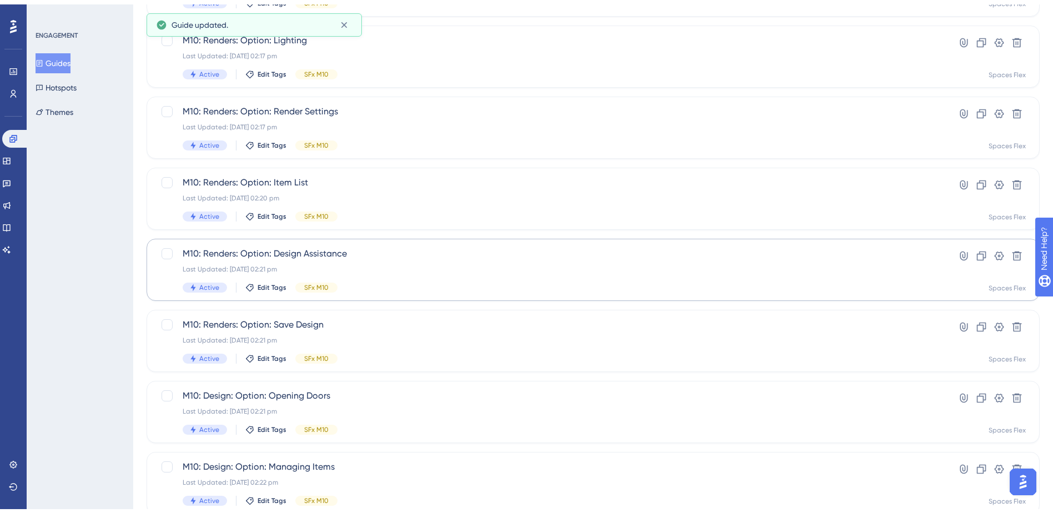
scroll to position [375, 0]
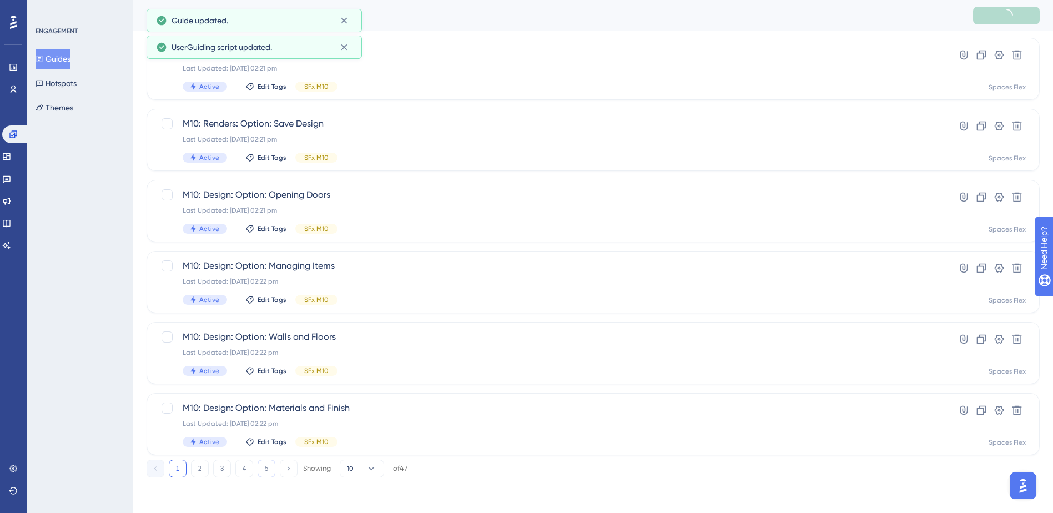
click at [266, 465] on button "5" at bounding box center [267, 469] width 18 height 18
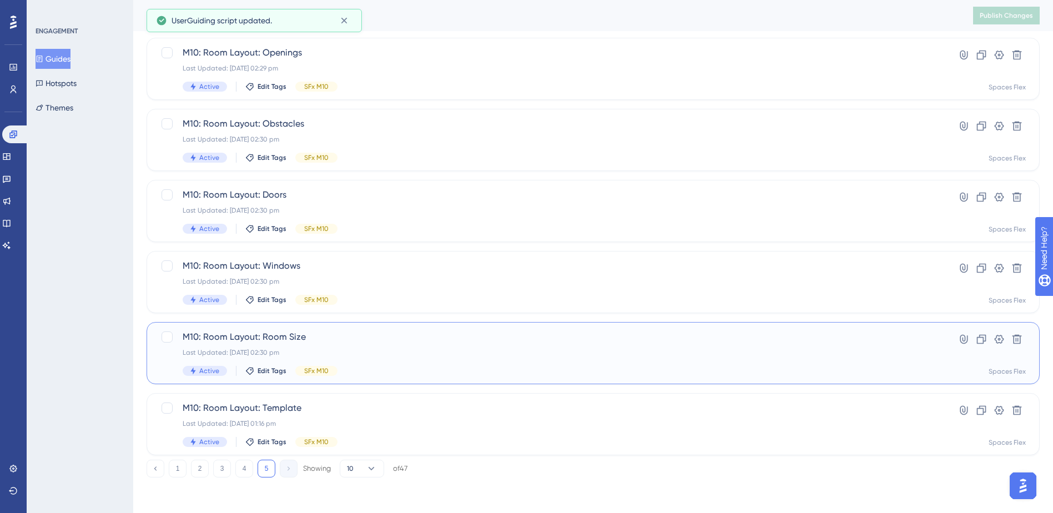
click at [337, 359] on div "M10: Room Layout: Room Size Last Updated: [DATE] 02:30 pm Active Edit Tags SFx …" at bounding box center [549, 353] width 732 height 46
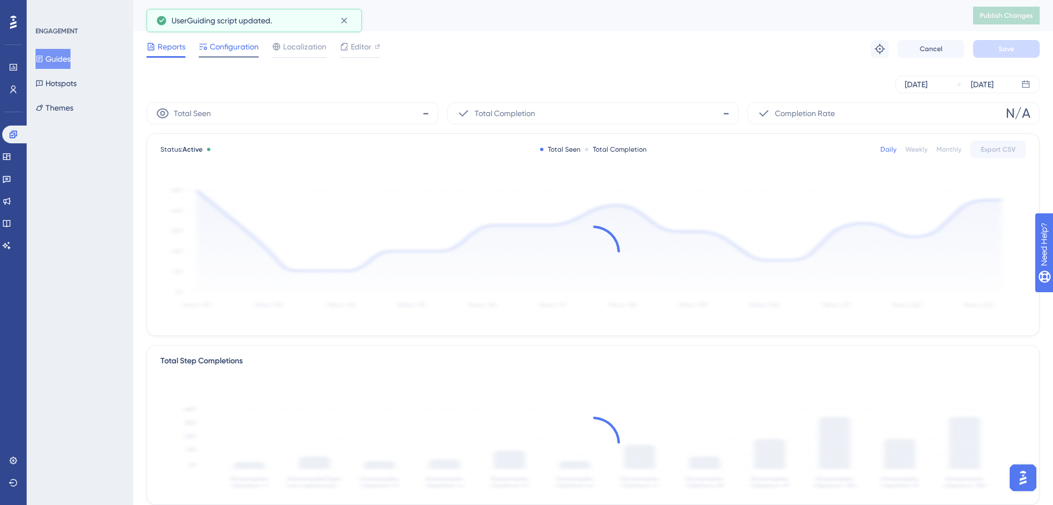
click at [210, 47] on span "Configuration" at bounding box center [234, 46] width 49 height 13
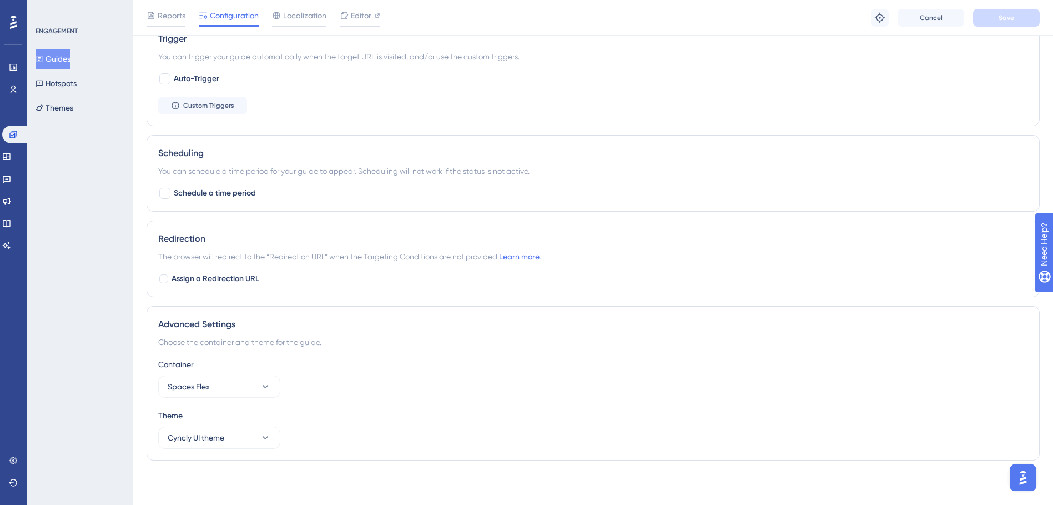
click at [43, 59] on icon at bounding box center [40, 59] width 8 height 8
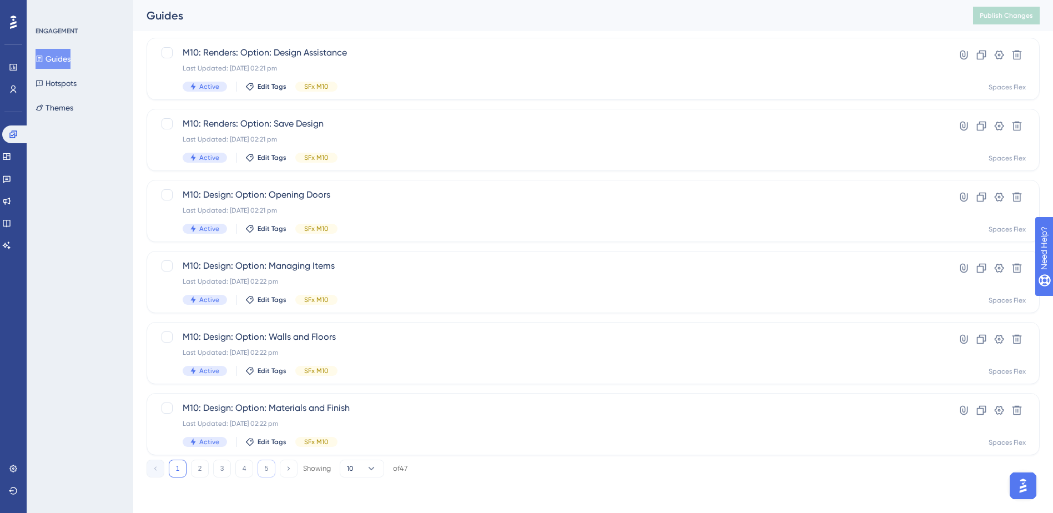
click at [266, 463] on button "5" at bounding box center [267, 469] width 18 height 18
click at [349, 411] on span "M10: Room Layout: Template" at bounding box center [549, 407] width 732 height 13
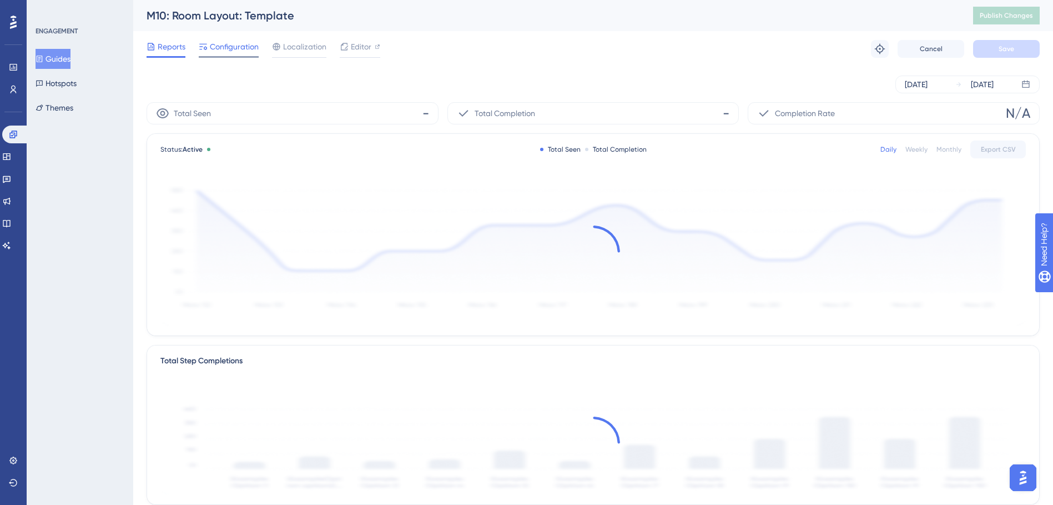
click at [231, 51] on span "Configuration" at bounding box center [234, 46] width 49 height 13
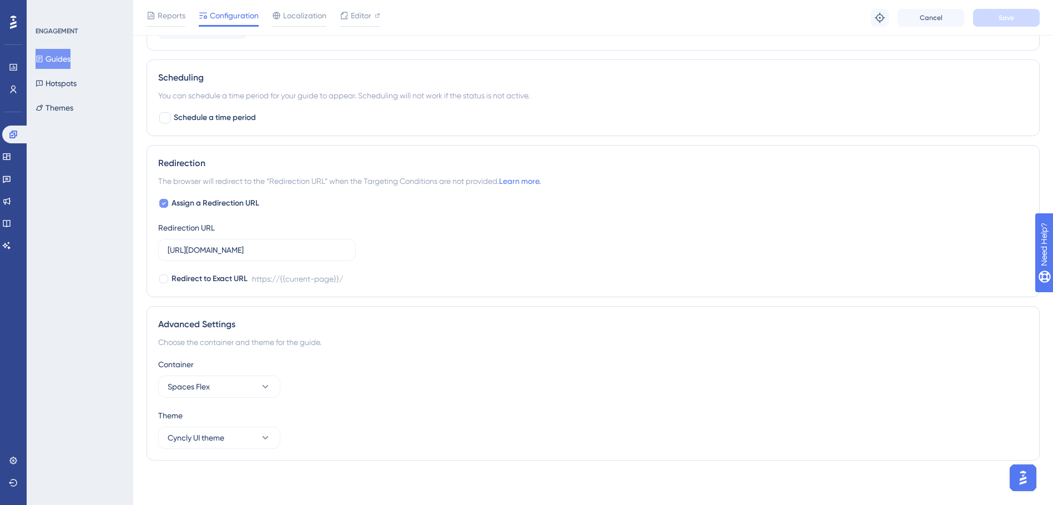
click at [229, 203] on span "Assign a Redirection URL" at bounding box center [216, 203] width 88 height 13
checkbox input "false"
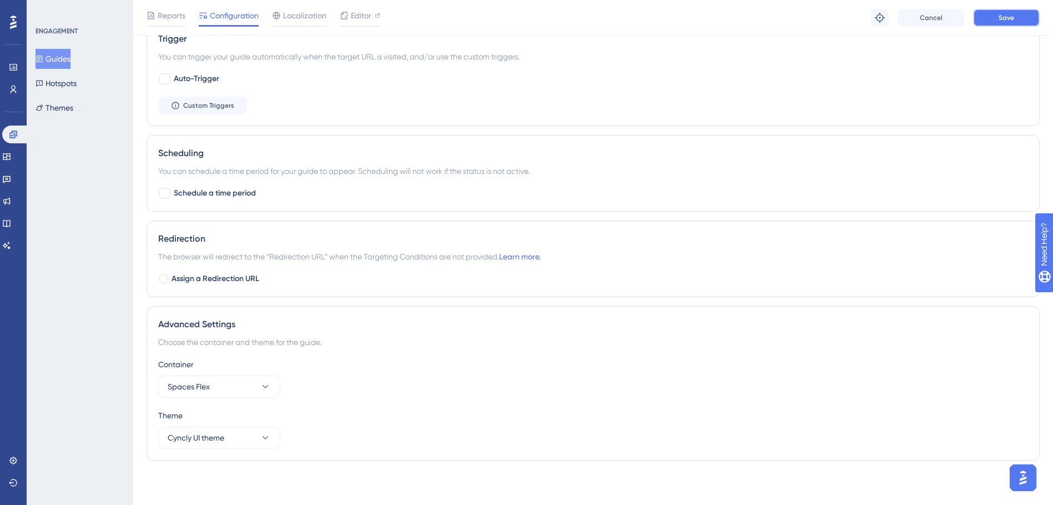
click at [1008, 10] on button "Save" at bounding box center [1006, 18] width 67 height 18
click at [68, 63] on button "Guides" at bounding box center [53, 59] width 35 height 20
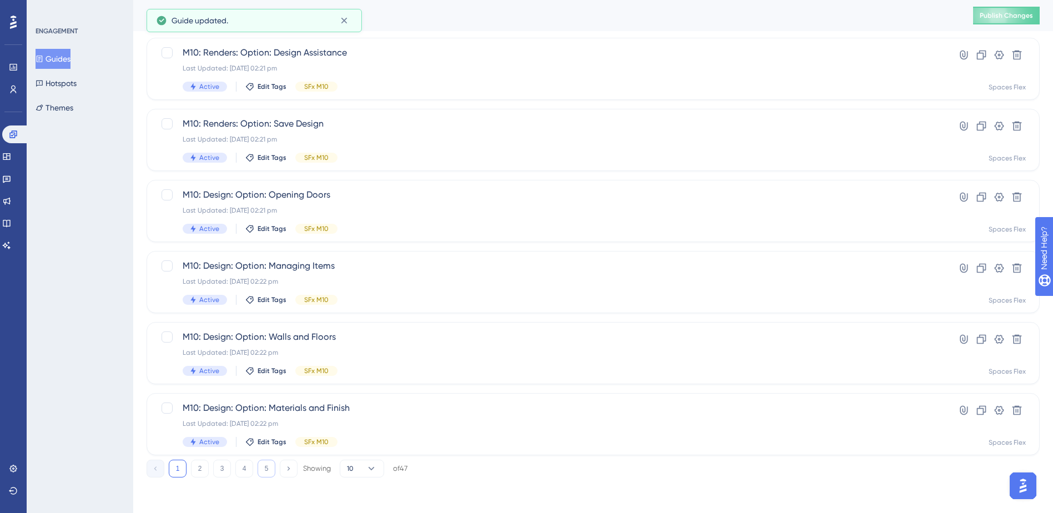
click at [263, 468] on button "5" at bounding box center [267, 469] width 18 height 18
click at [1006, 11] on button "Publish Changes" at bounding box center [1006, 16] width 67 height 18
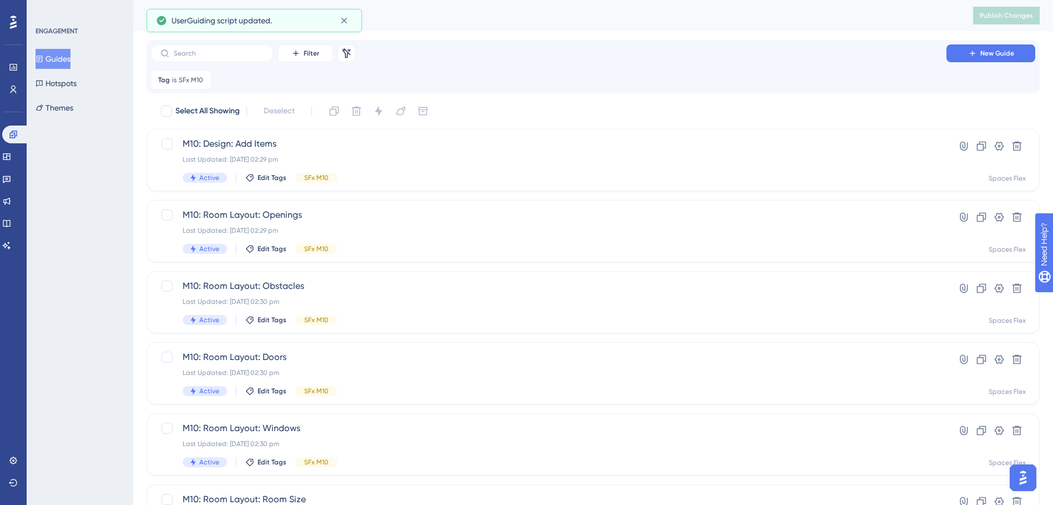
click at [783, 24] on div "Guides Publish Changes" at bounding box center [593, 15] width 920 height 31
click at [52, 55] on button "Guides" at bounding box center [53, 59] width 35 height 20
drag, startPoint x: 18, startPoint y: 157, endPoint x: 41, endPoint y: 124, distance: 39.6
click at [11, 157] on link at bounding box center [6, 157] width 9 height 18
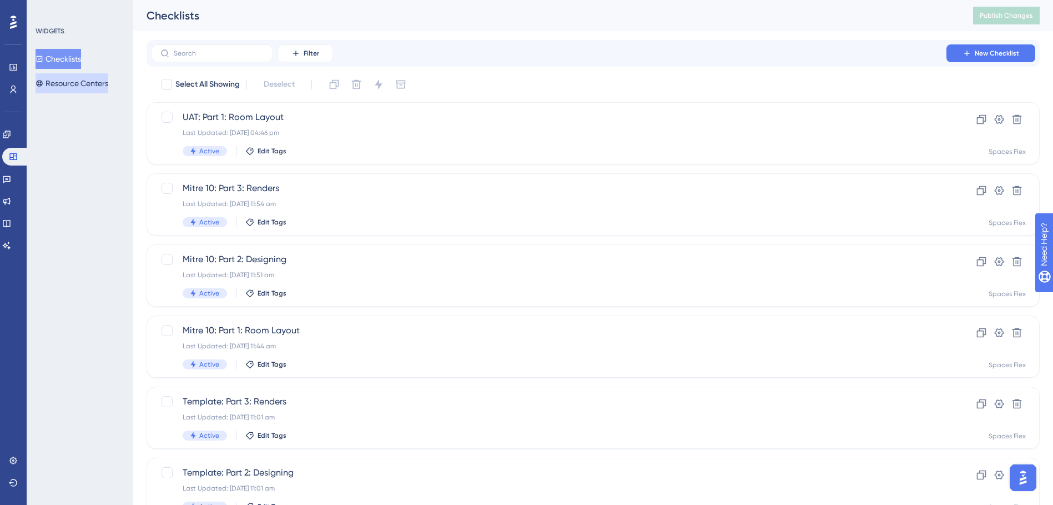
click at [70, 78] on button "Resource Centers" at bounding box center [72, 83] width 73 height 20
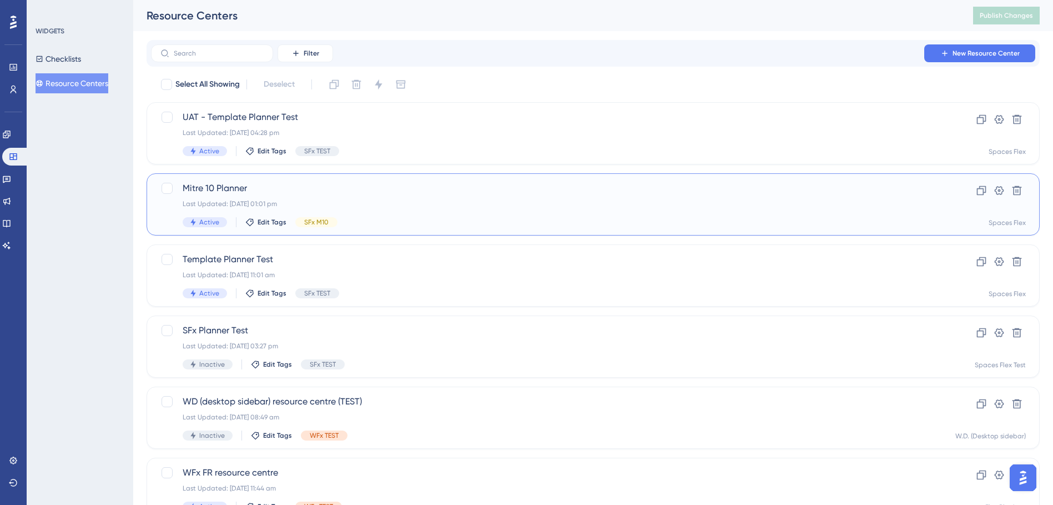
drag, startPoint x: 279, startPoint y: 105, endPoint x: 293, endPoint y: 194, distance: 89.8
click at [293, 194] on span "Mitre 10 Planner" at bounding box center [549, 188] width 732 height 13
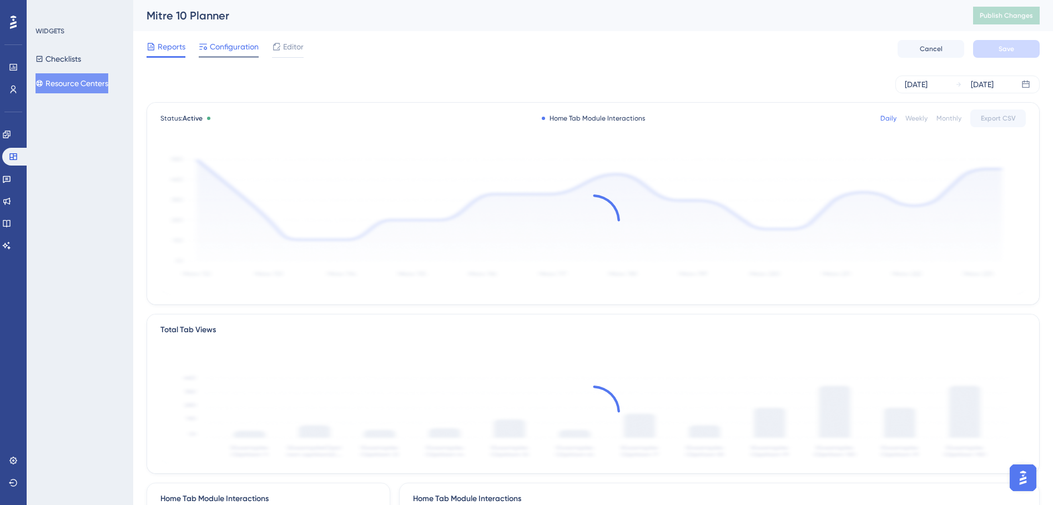
click at [250, 52] on span "Configuration" at bounding box center [234, 46] width 49 height 13
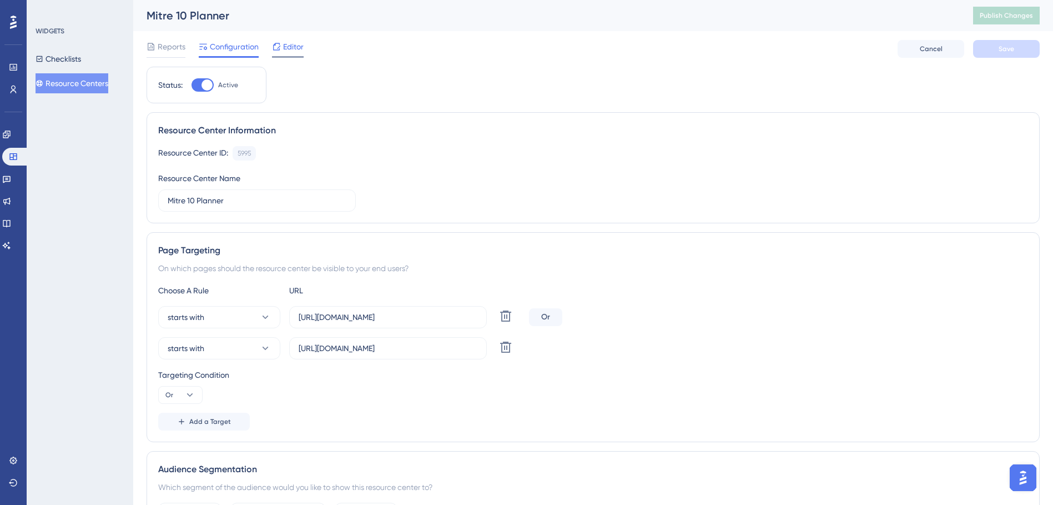
click at [285, 49] on span "Editor" at bounding box center [293, 46] width 21 height 13
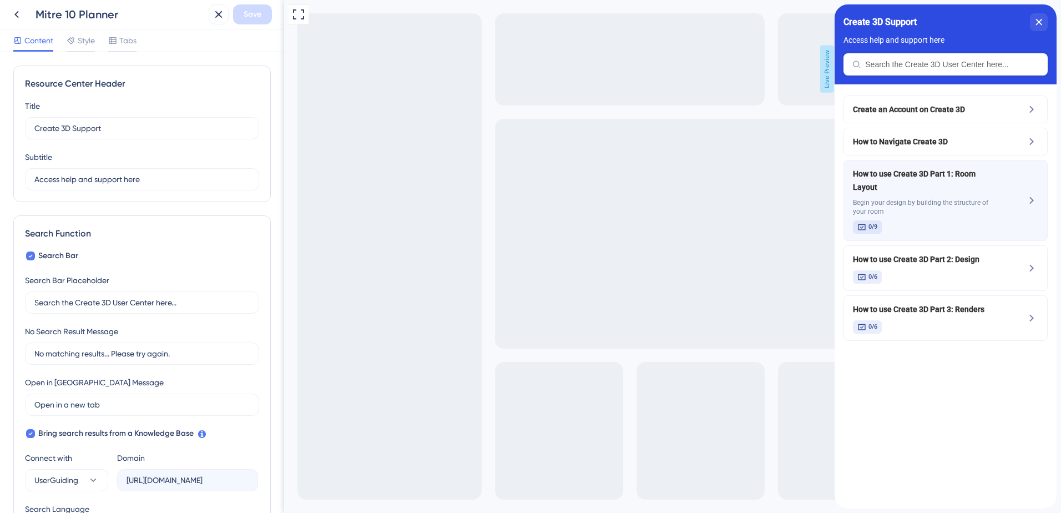
click at [884, 198] on span "Begin your design by building the structure of your room" at bounding box center [927, 207] width 148 height 18
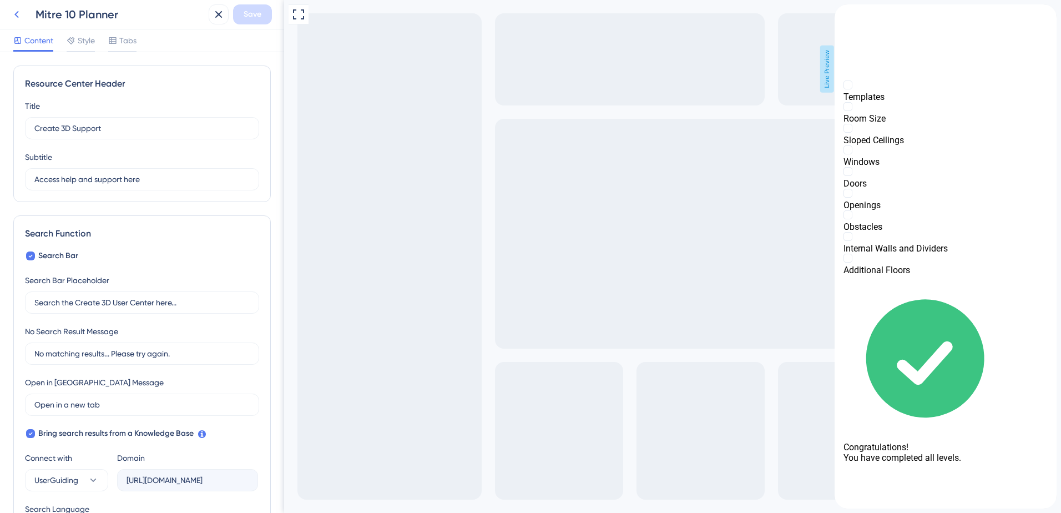
click at [15, 13] on icon at bounding box center [16, 14] width 13 height 13
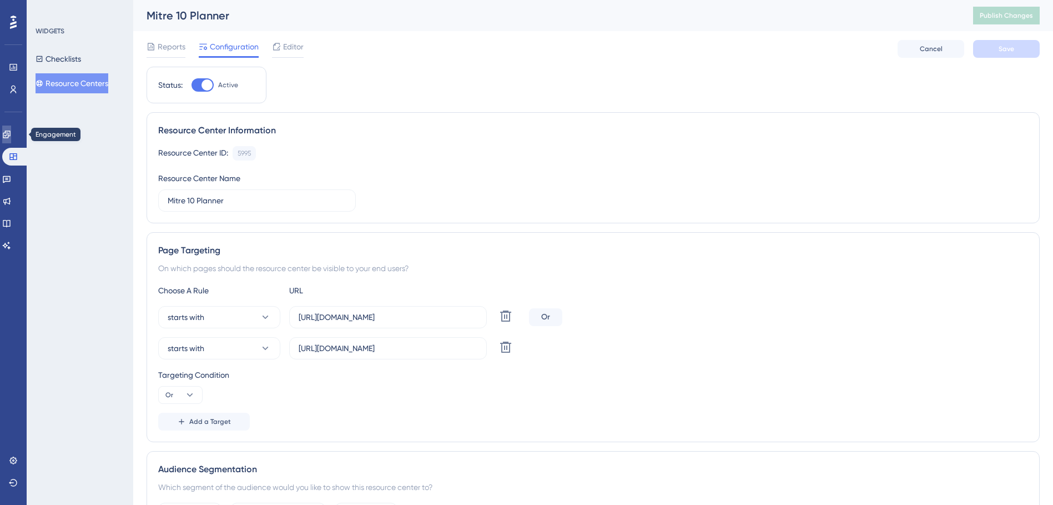
click at [11, 130] on icon at bounding box center [6, 134] width 9 height 9
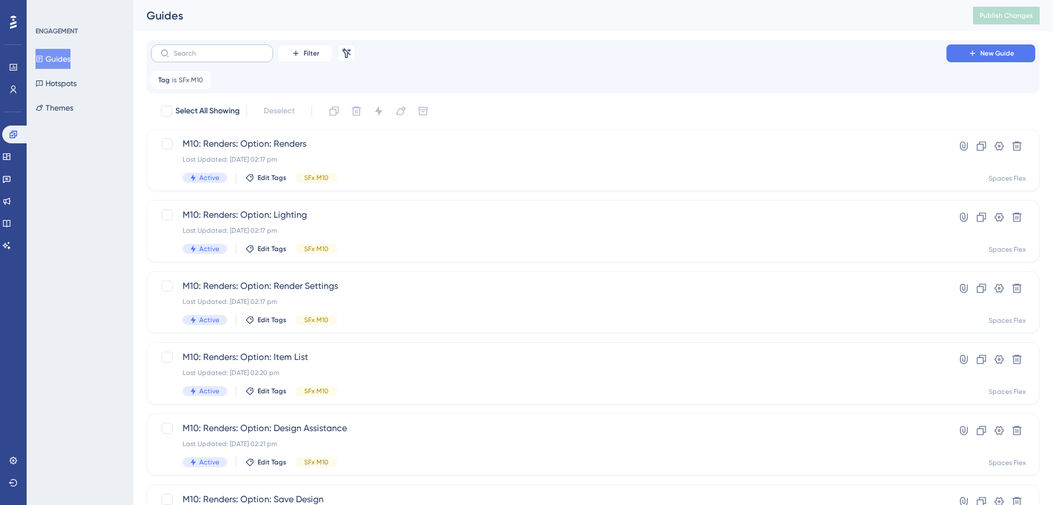
click at [210, 49] on label at bounding box center [212, 53] width 122 height 18
click at [210, 49] on input "text" at bounding box center [219, 53] width 90 height 8
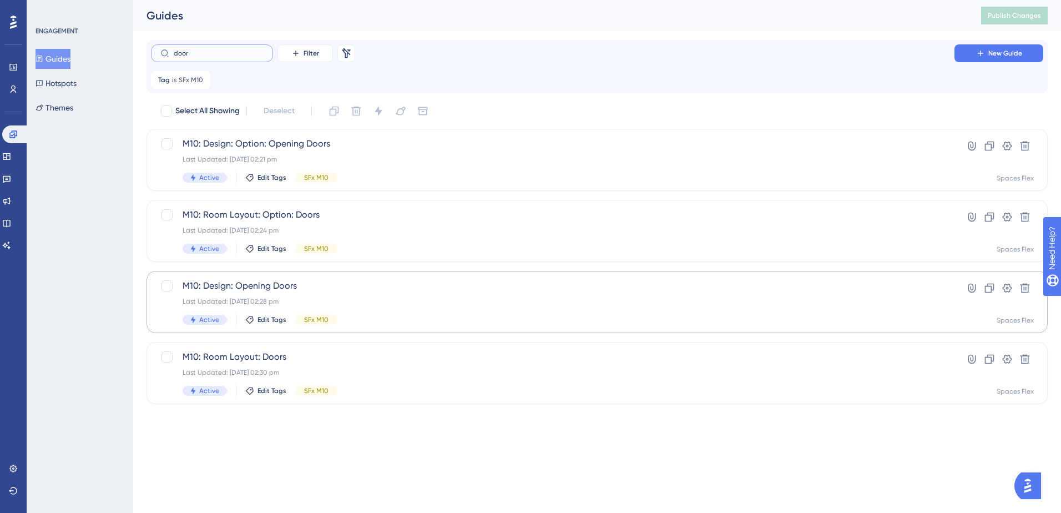
type input "door"
click at [381, 284] on span "M10: Design: Opening Doors" at bounding box center [553, 285] width 741 height 13
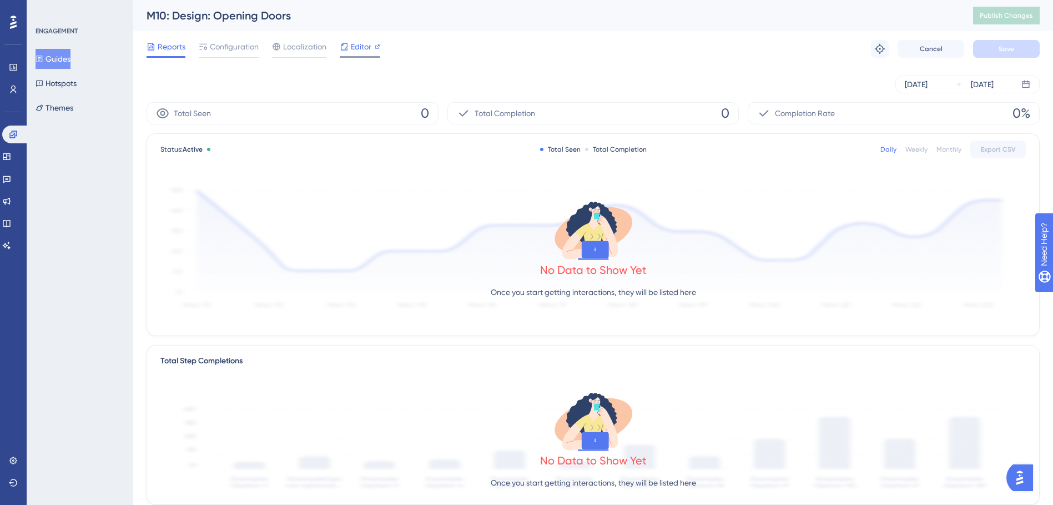
click at [366, 48] on span "Editor" at bounding box center [361, 46] width 21 height 13
drag, startPoint x: 67, startPoint y: 57, endPoint x: 116, endPoint y: 52, distance: 49.1
click at [67, 57] on button "Guides" at bounding box center [53, 59] width 35 height 20
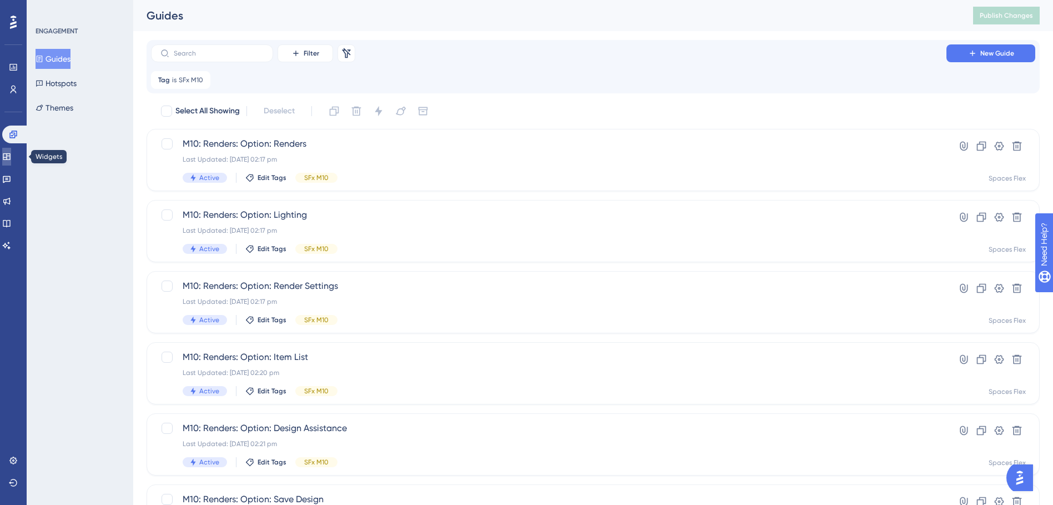
drag, startPoint x: 16, startPoint y: 154, endPoint x: 32, endPoint y: 117, distance: 40.5
click at [11, 154] on icon at bounding box center [6, 156] width 9 height 9
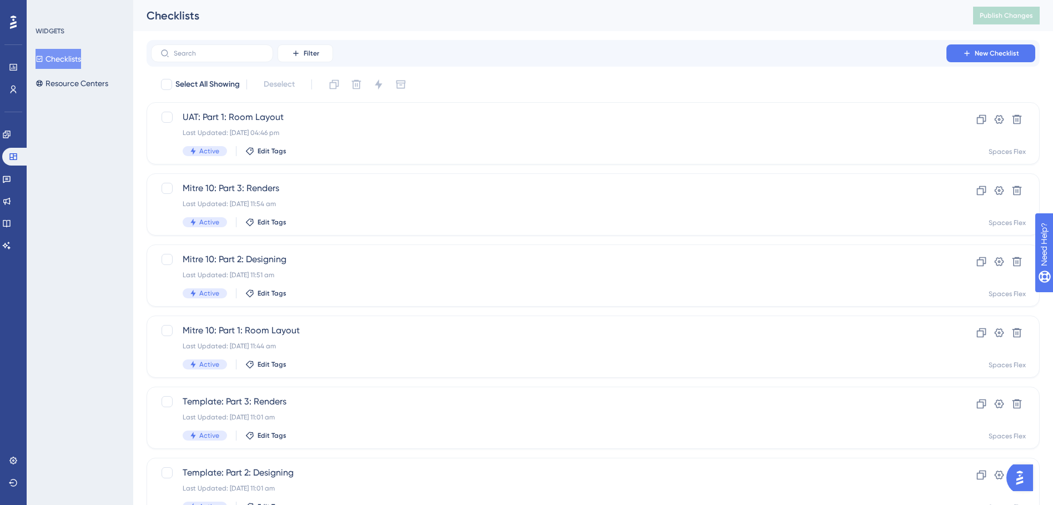
click at [73, 56] on button "Checklists" at bounding box center [59, 59] width 46 height 20
click at [356, 349] on div "Last Updated: [DATE] 11:44 am" at bounding box center [549, 345] width 732 height 9
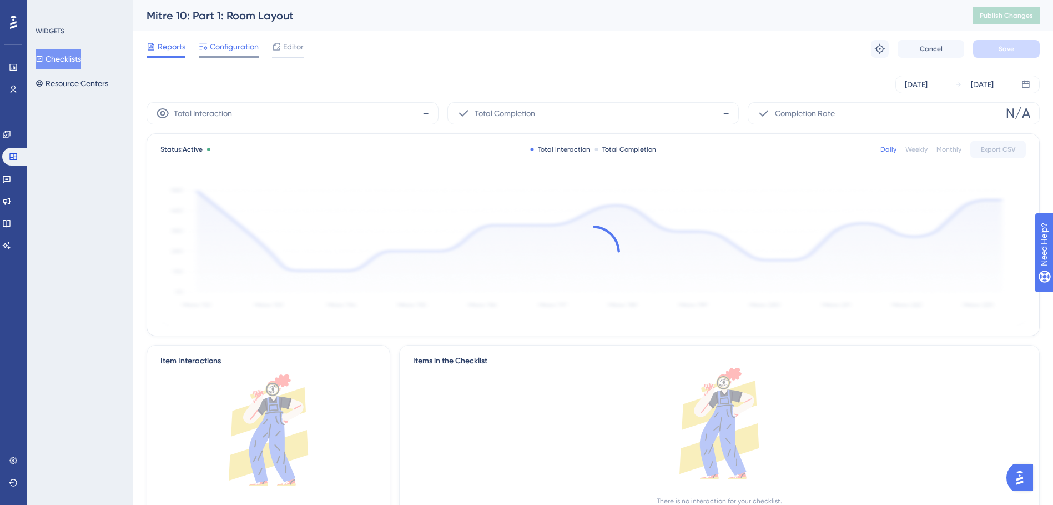
click at [238, 47] on span "Configuration" at bounding box center [234, 46] width 49 height 13
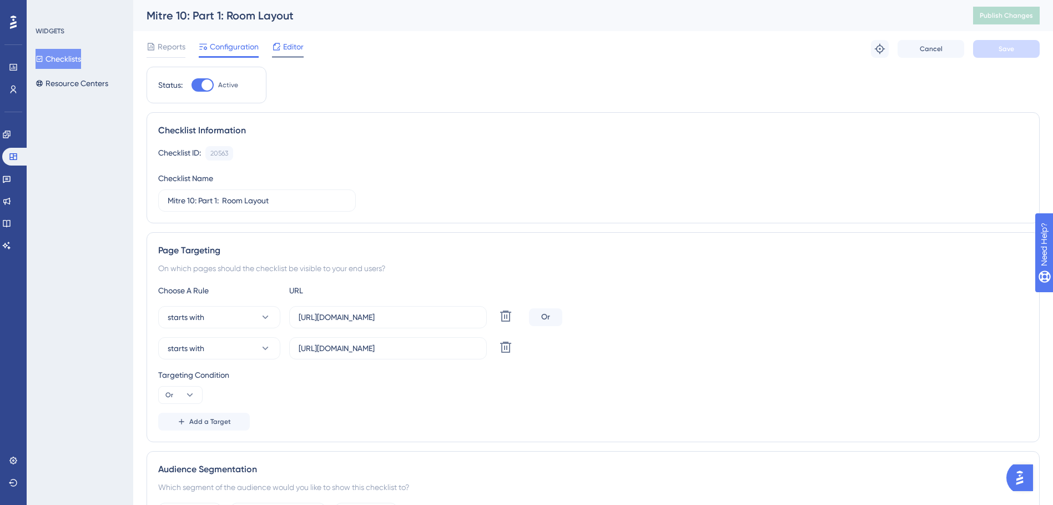
click at [294, 47] on span "Editor" at bounding box center [293, 46] width 21 height 13
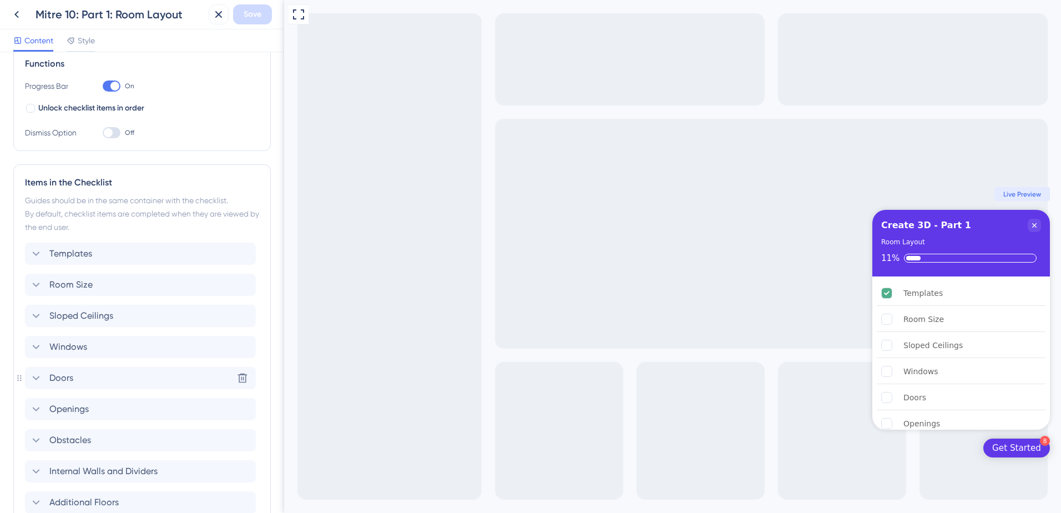
scroll to position [269, 0]
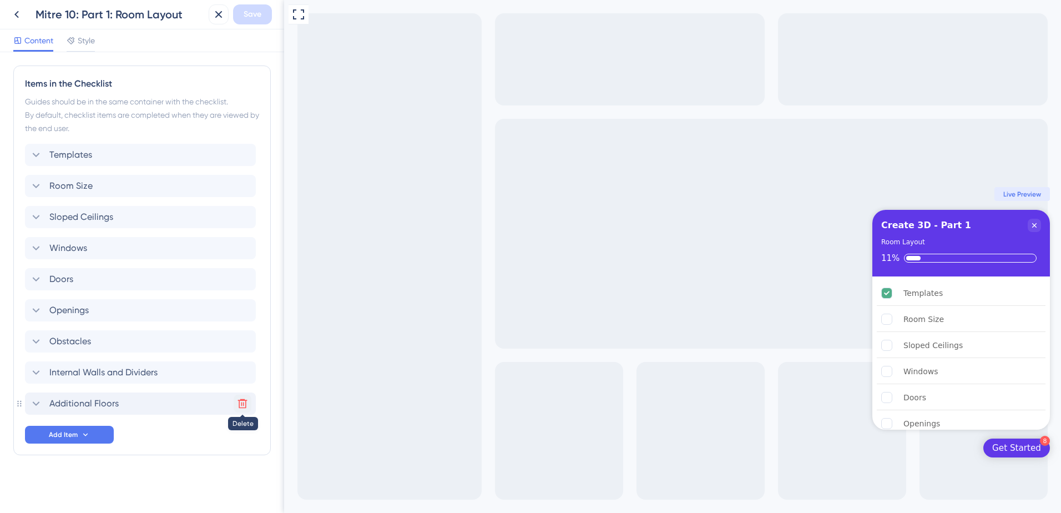
click at [240, 405] on icon at bounding box center [242, 403] width 11 height 11
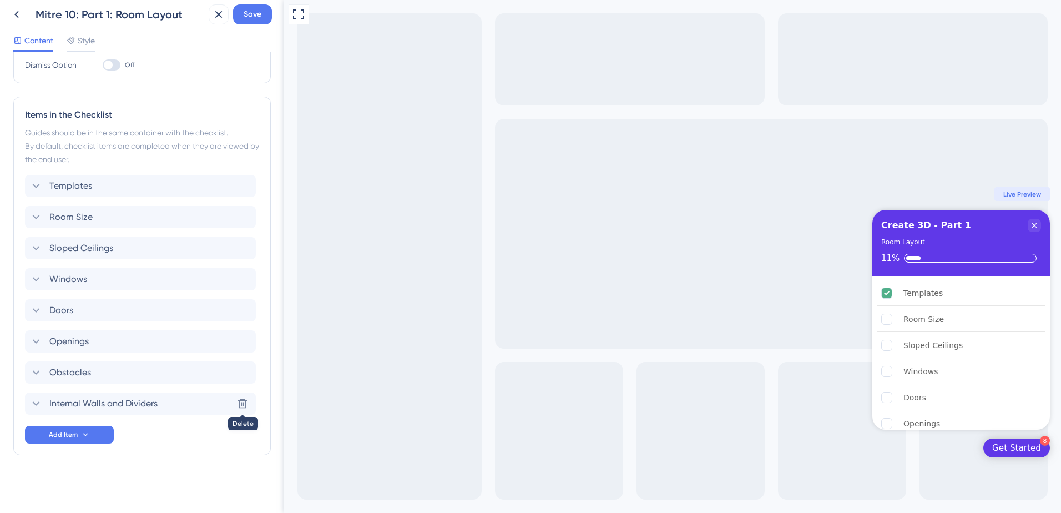
scroll to position [0, 0]
click at [250, 20] on span "Save" at bounding box center [253, 14] width 18 height 13
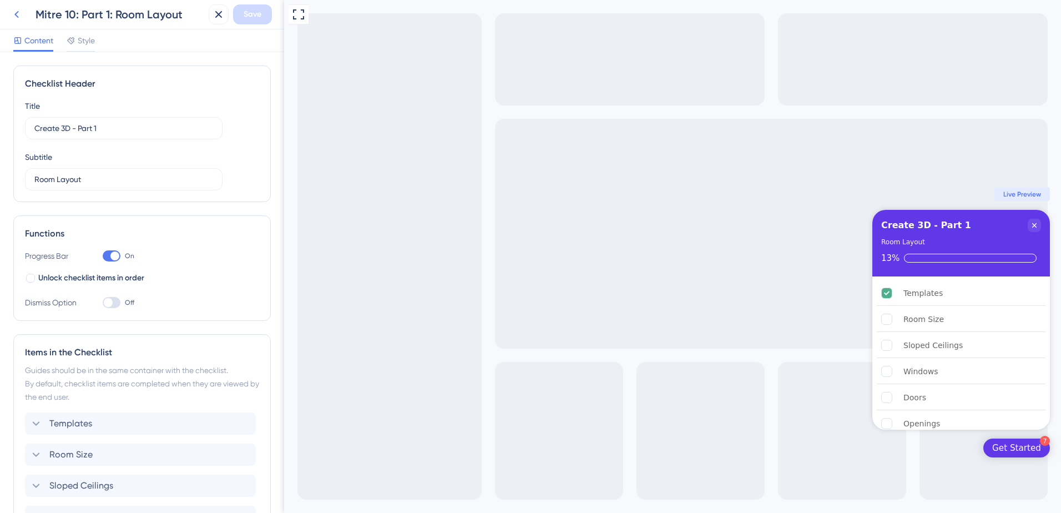
click at [18, 15] on icon at bounding box center [16, 14] width 13 height 13
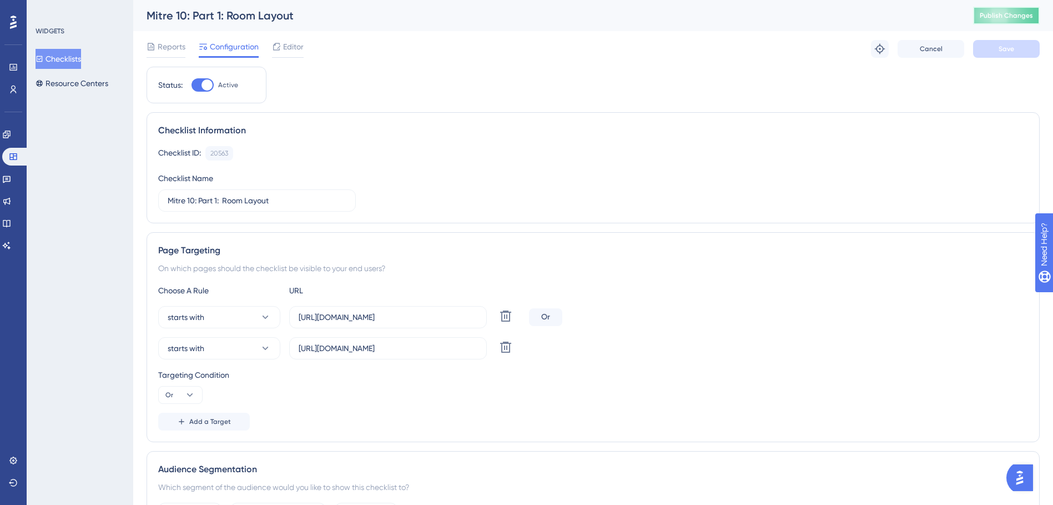
click at [1011, 8] on button "Publish Changes" at bounding box center [1006, 16] width 67 height 18
drag, startPoint x: 8, startPoint y: 135, endPoint x: 130, endPoint y: 95, distance: 129.0
click at [8, 135] on link at bounding box center [6, 134] width 9 height 18
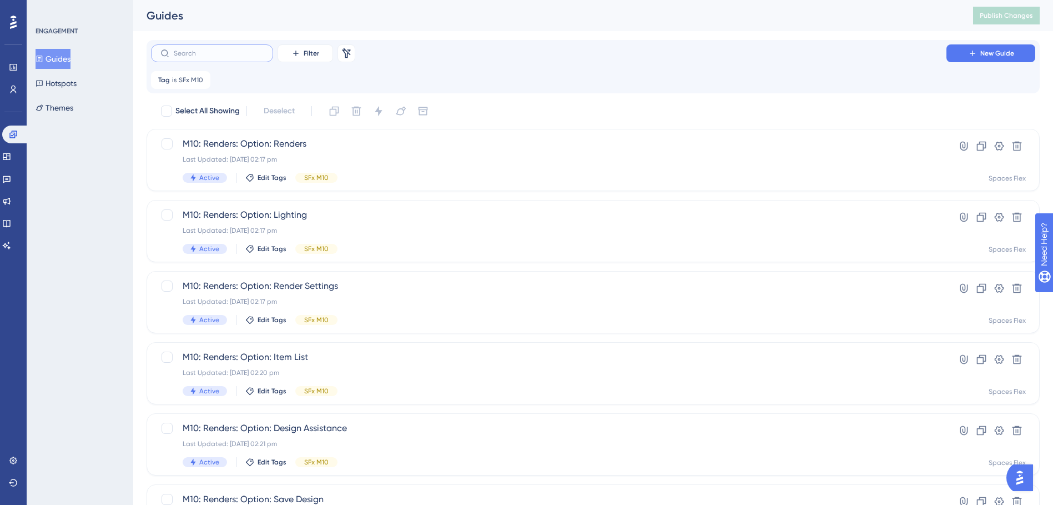
click at [198, 52] on input "text" at bounding box center [219, 53] width 90 height 8
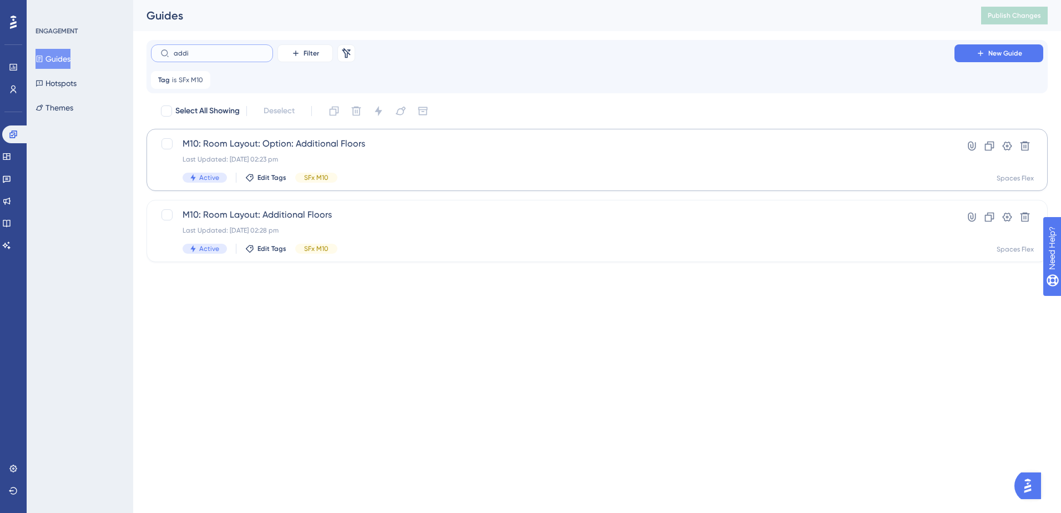
type input "addi"
click at [208, 174] on span "Active" at bounding box center [209, 177] width 20 height 9
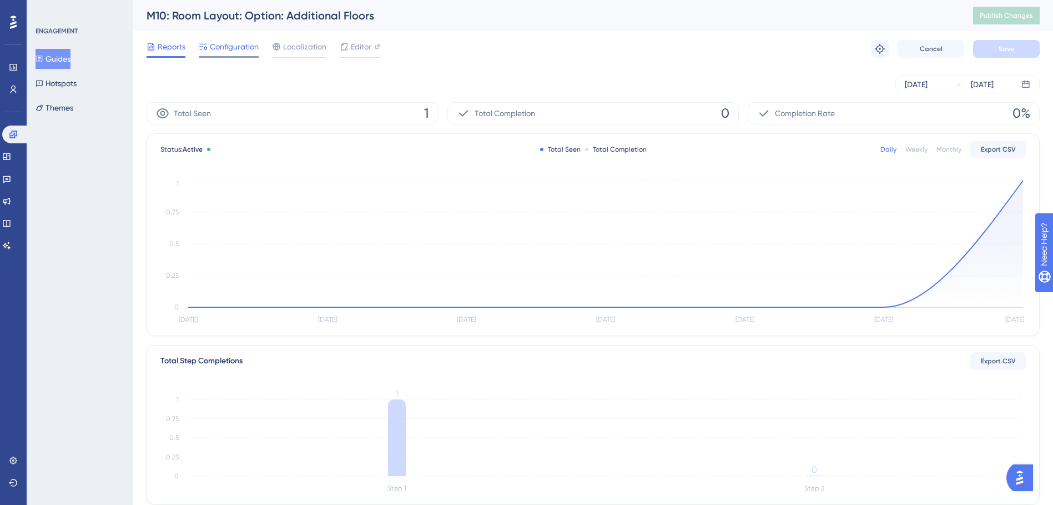
click at [219, 49] on span "Configuration" at bounding box center [234, 46] width 49 height 13
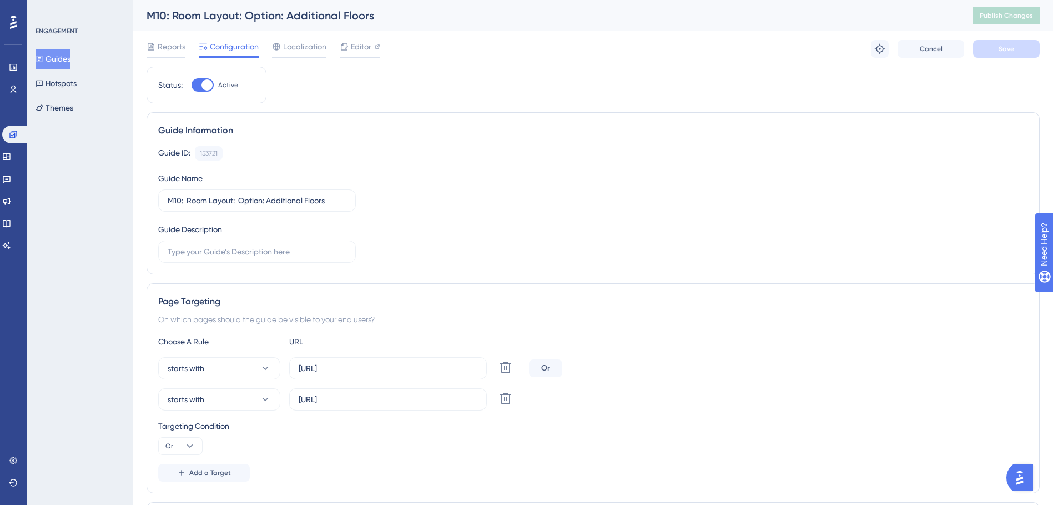
click at [213, 84] on div at bounding box center [203, 84] width 22 height 13
click at [192, 85] on input "Active" at bounding box center [191, 85] width 1 height 1
checkbox input "false"
click at [978, 47] on button "Save" at bounding box center [1006, 49] width 67 height 18
click at [71, 58] on button "Guides" at bounding box center [53, 59] width 35 height 20
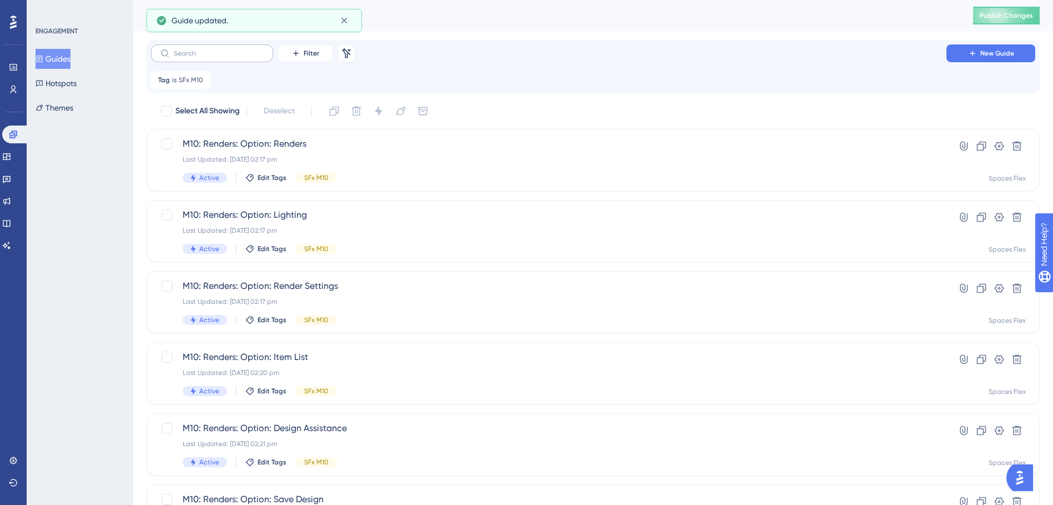
click at [220, 59] on label at bounding box center [212, 53] width 122 height 18
click at [220, 57] on input "text" at bounding box center [219, 53] width 90 height 8
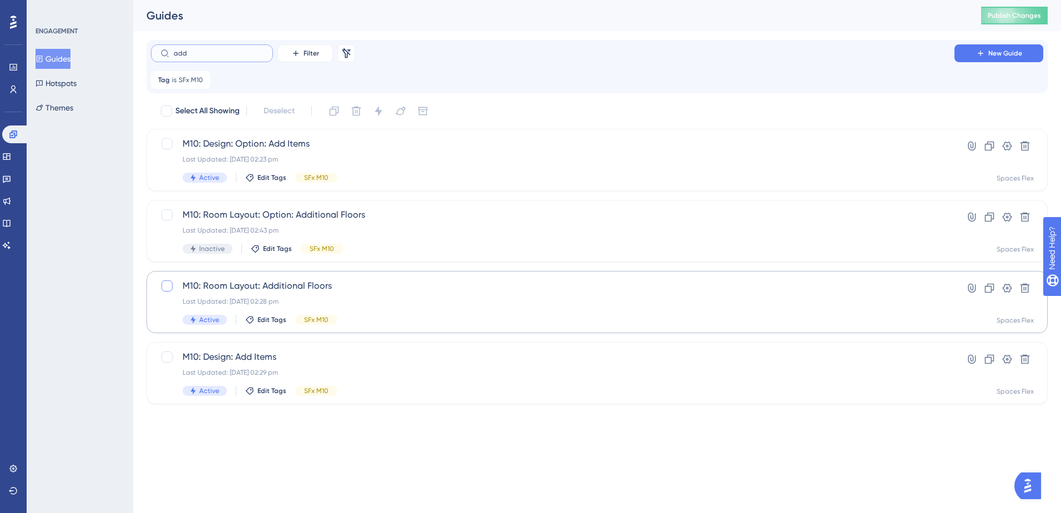
type input "add"
click at [172, 288] on div at bounding box center [167, 285] width 11 height 11
checkbox input "true"
click at [376, 113] on icon at bounding box center [378, 110] width 11 height 11
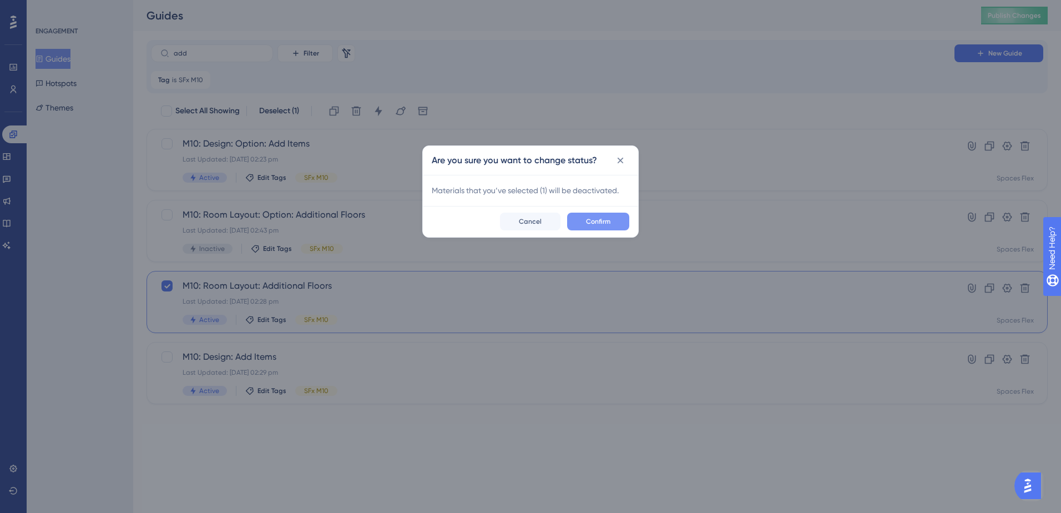
click at [595, 219] on span "Confirm" at bounding box center [598, 221] width 24 height 9
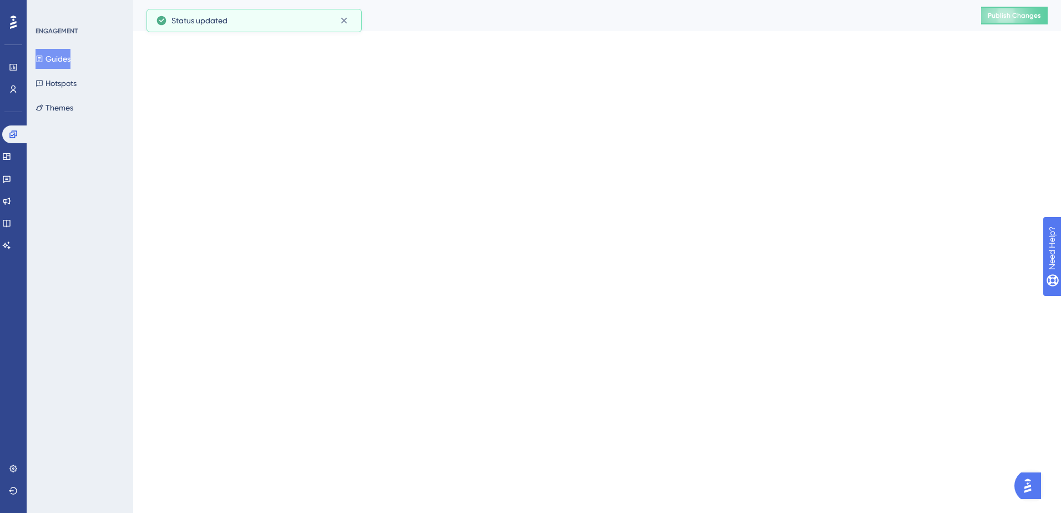
click at [474, 0] on html "Performance Users Engagement Widgets Feedback Product Updates Knowledge Base AI…" at bounding box center [530, 0] width 1061 height 0
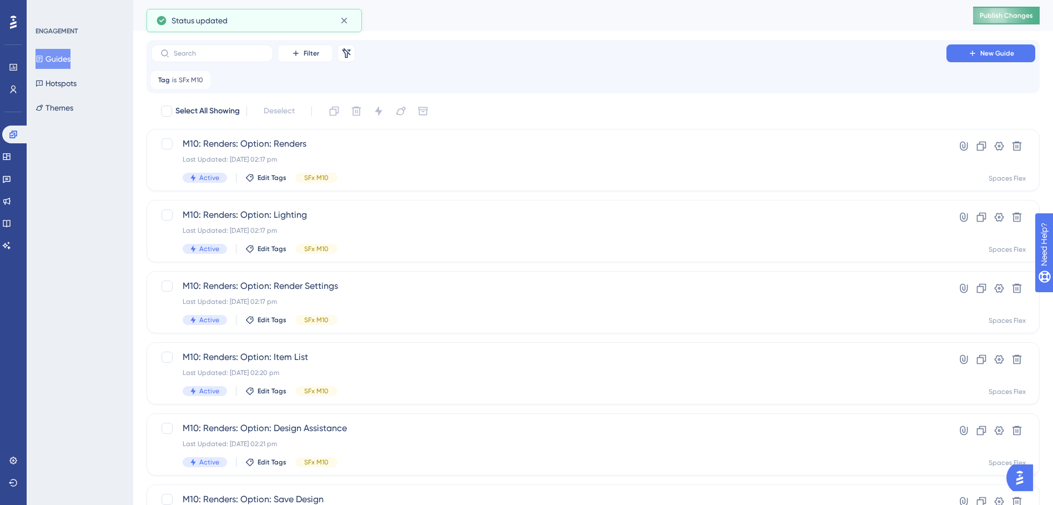
click at [998, 20] on button "Publish Changes" at bounding box center [1006, 16] width 67 height 18
click at [223, 51] on input "text" at bounding box center [219, 53] width 90 height 8
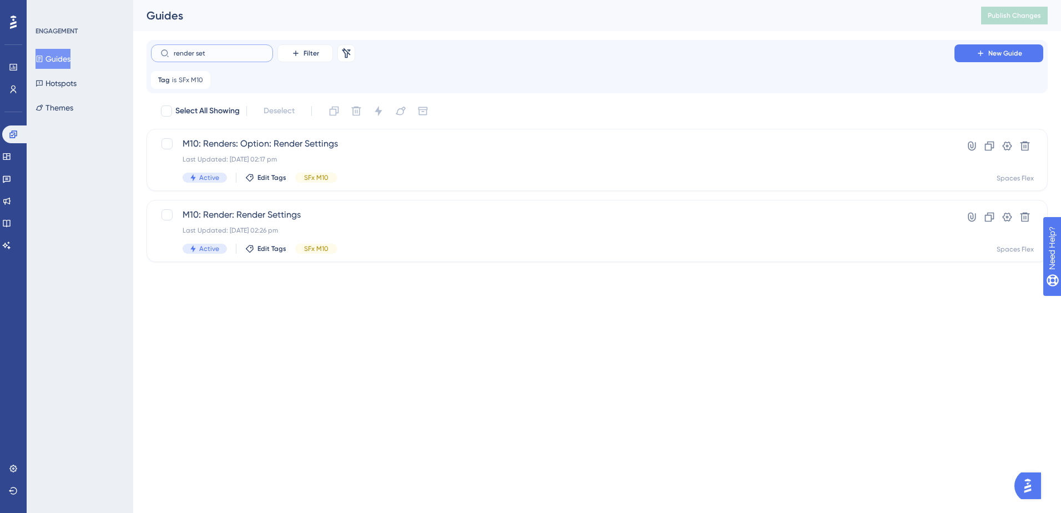
type input "render sety"
checkbox input "true"
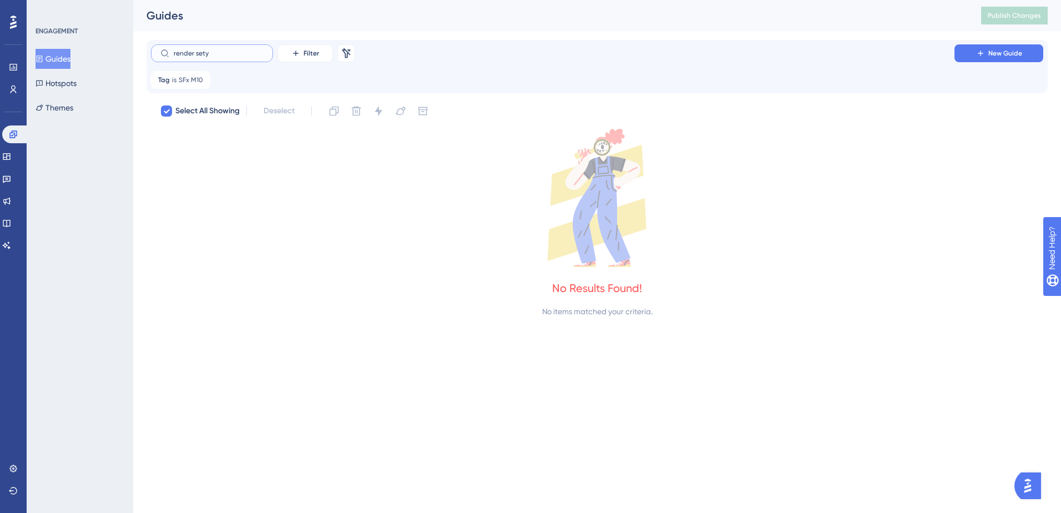
type input "render set"
checkbox input "false"
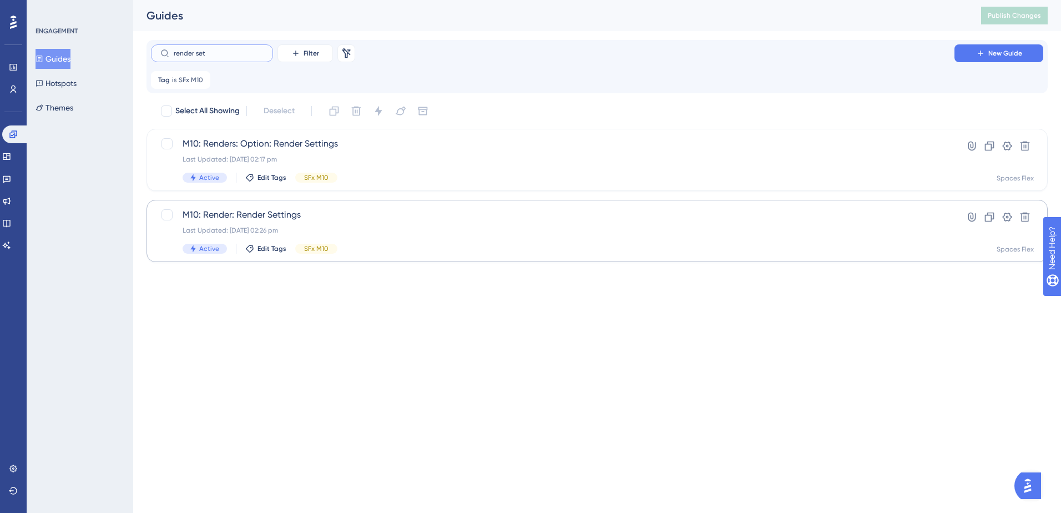
type input "render set"
click at [344, 218] on span "M10: Render: Render Settings" at bounding box center [553, 214] width 741 height 13
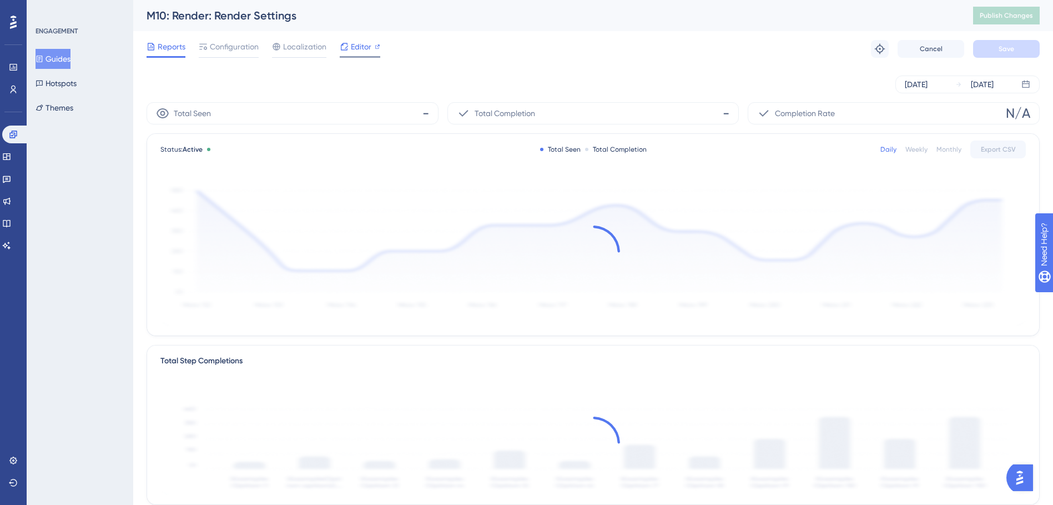
click at [361, 47] on span "Editor" at bounding box center [361, 46] width 21 height 13
click at [998, 16] on span "Publish Changes" at bounding box center [1006, 15] width 53 height 9
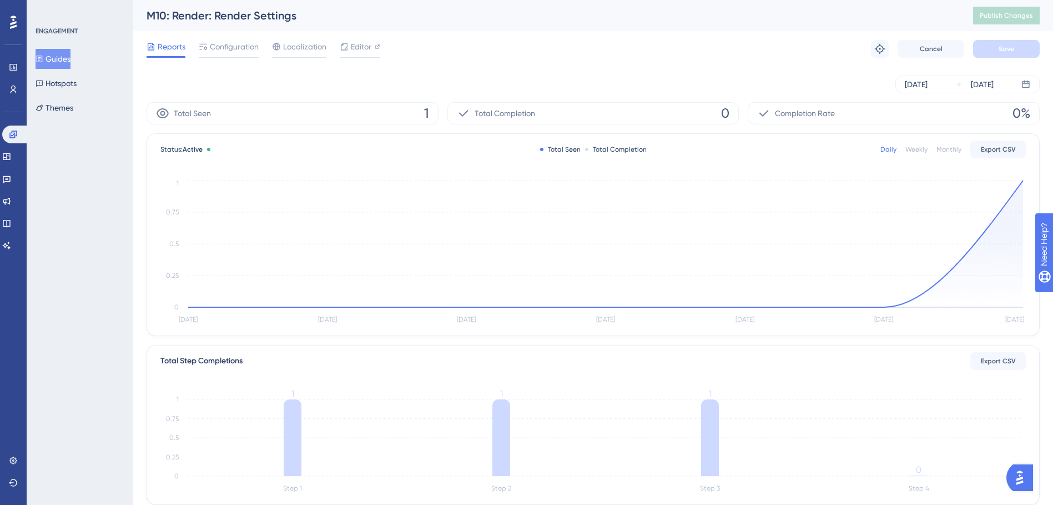
drag, startPoint x: 61, startPoint y: 58, endPoint x: 71, endPoint y: 58, distance: 10.0
click at [61, 58] on button "Guides" at bounding box center [53, 59] width 35 height 20
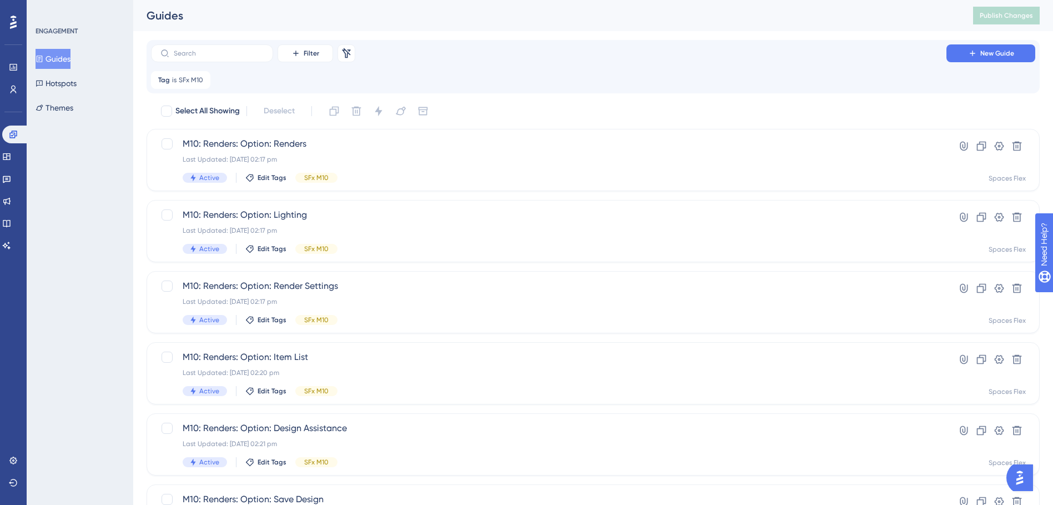
click at [50, 59] on button "Guides" at bounding box center [53, 59] width 35 height 20
click at [177, 51] on input "text" at bounding box center [219, 53] width 90 height 8
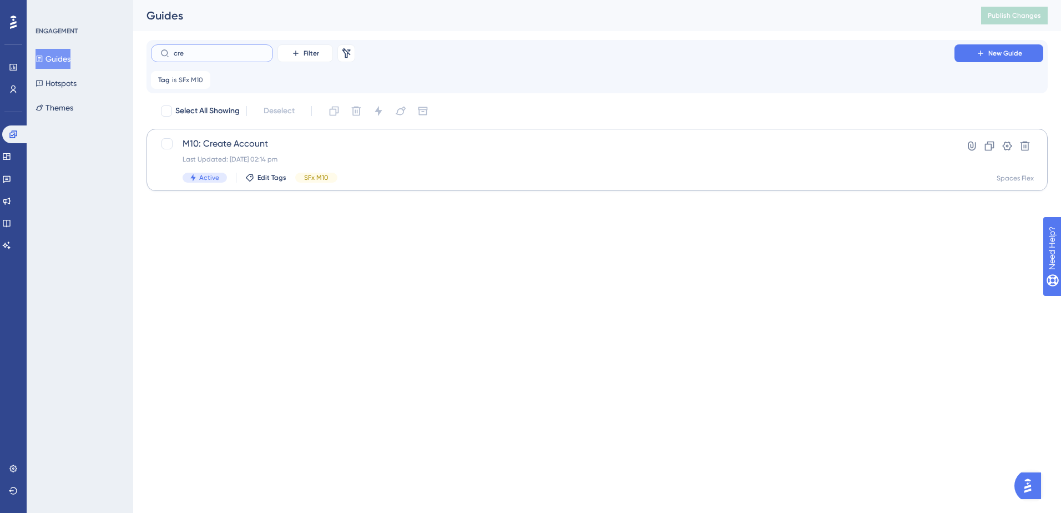
type input "cre"
click at [350, 149] on span "M10: Create Account" at bounding box center [553, 143] width 741 height 13
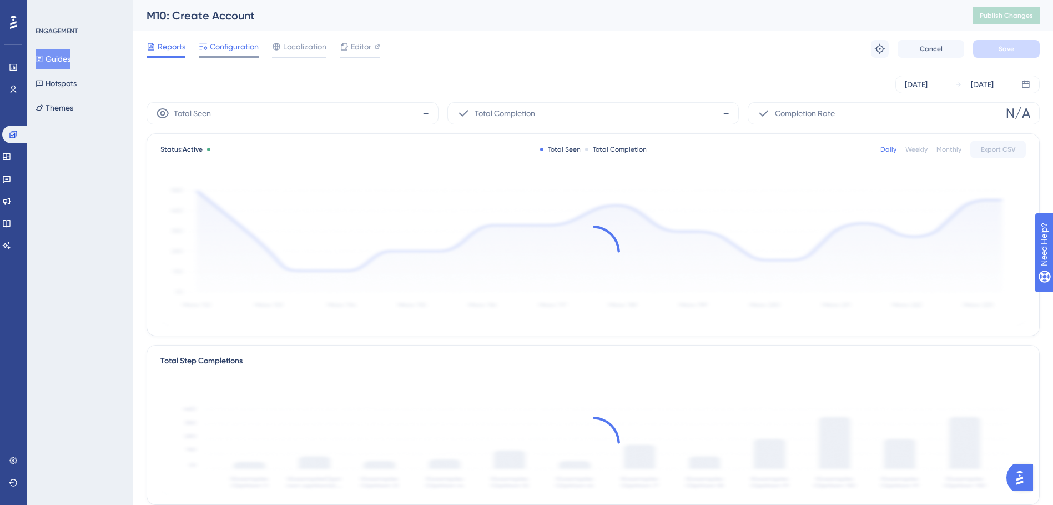
click at [241, 51] on span "Configuration" at bounding box center [234, 46] width 49 height 13
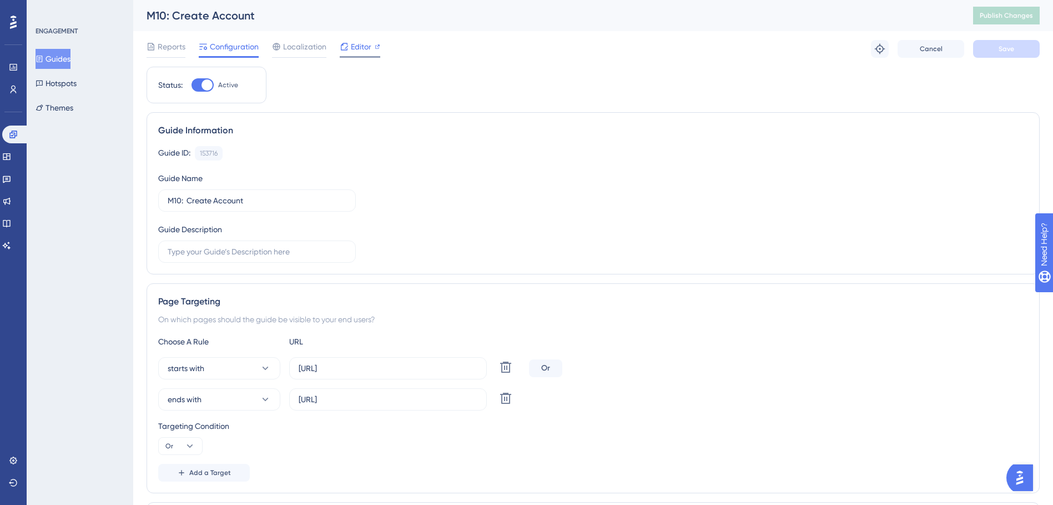
click at [373, 41] on div "Editor" at bounding box center [360, 46] width 41 height 13
click at [71, 64] on button "Guides" at bounding box center [53, 59] width 35 height 20
